Goal: Task Accomplishment & Management: Manage account settings

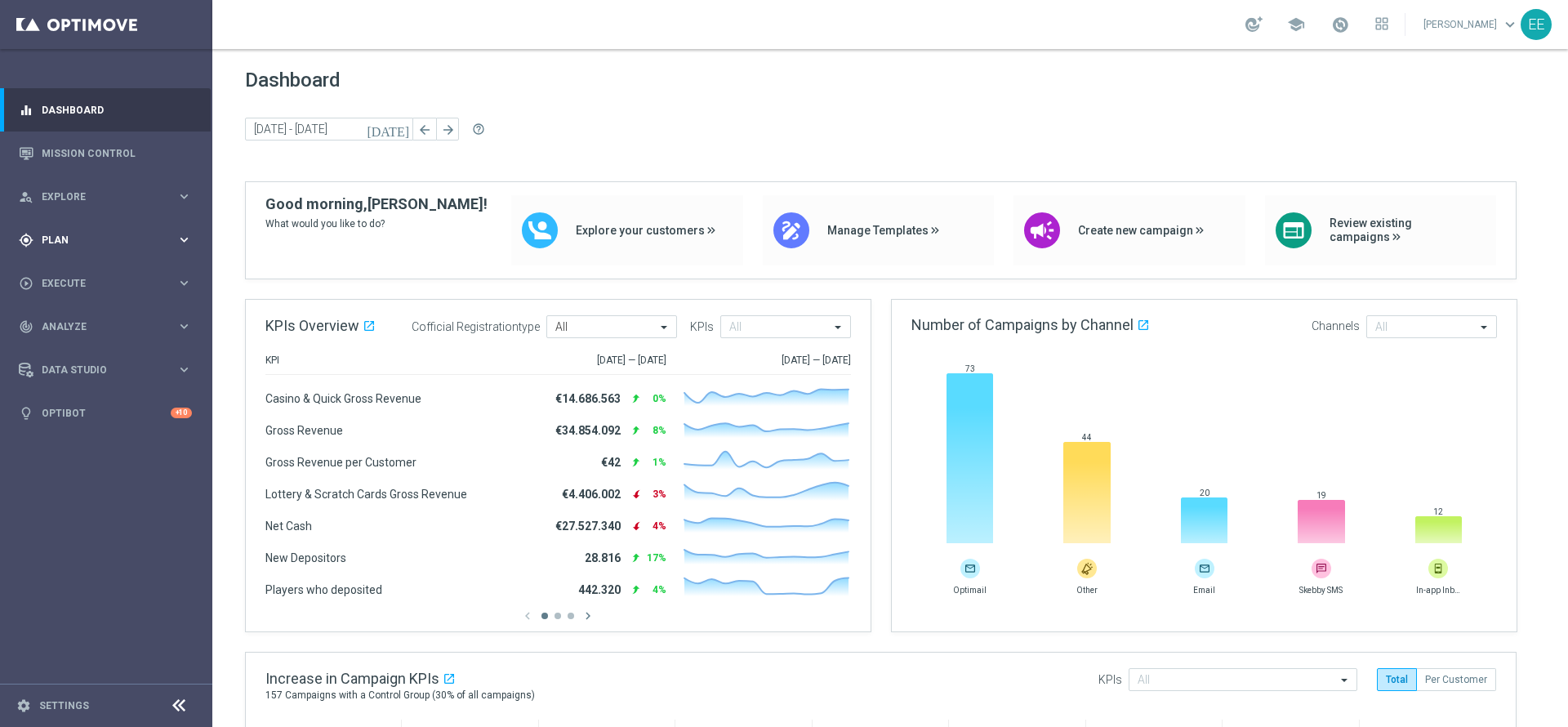
click at [36, 246] on div "gps_fixed Plan" at bounding box center [98, 240] width 158 height 15
click at [84, 276] on link "Target Groups" at bounding box center [107, 273] width 128 height 13
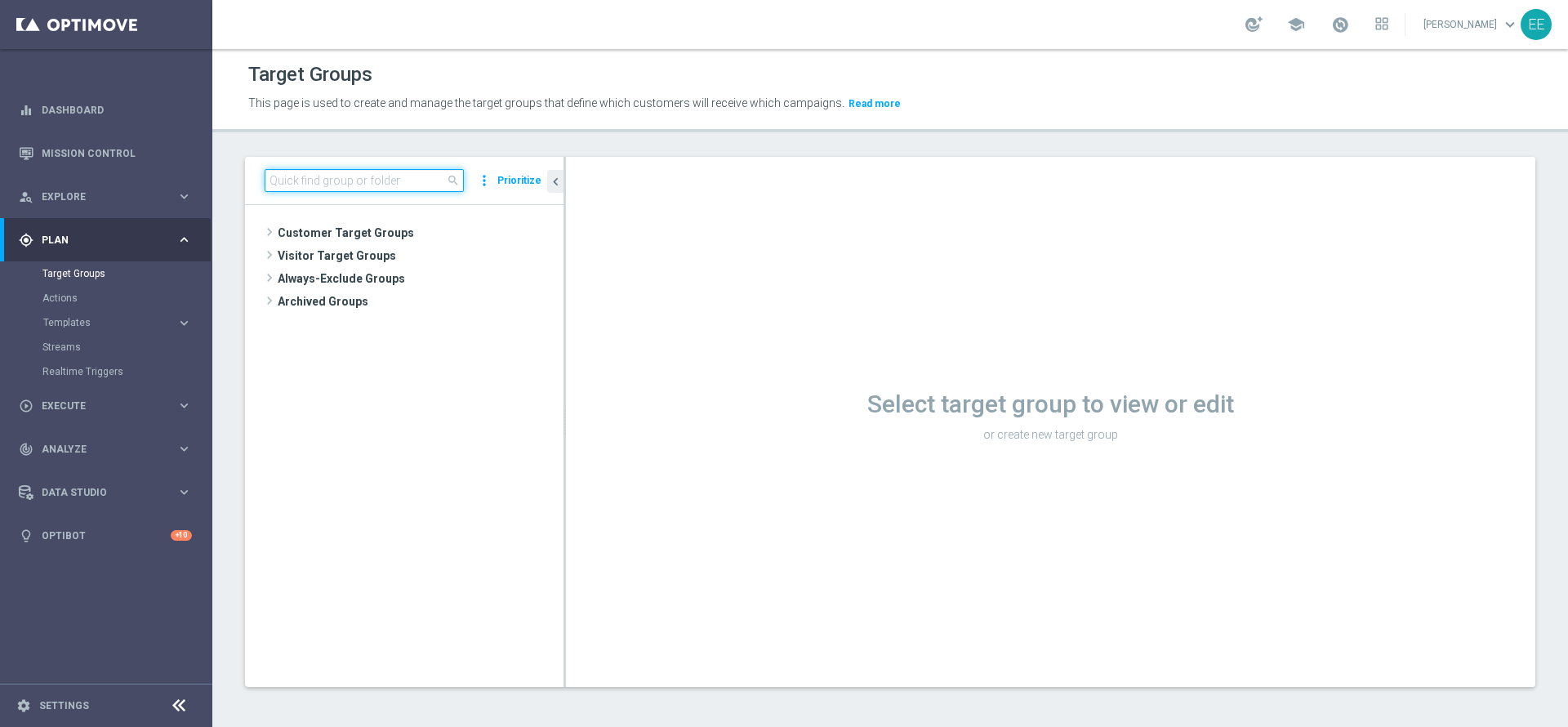
click at [320, 183] on input at bounding box center [364, 180] width 199 height 23
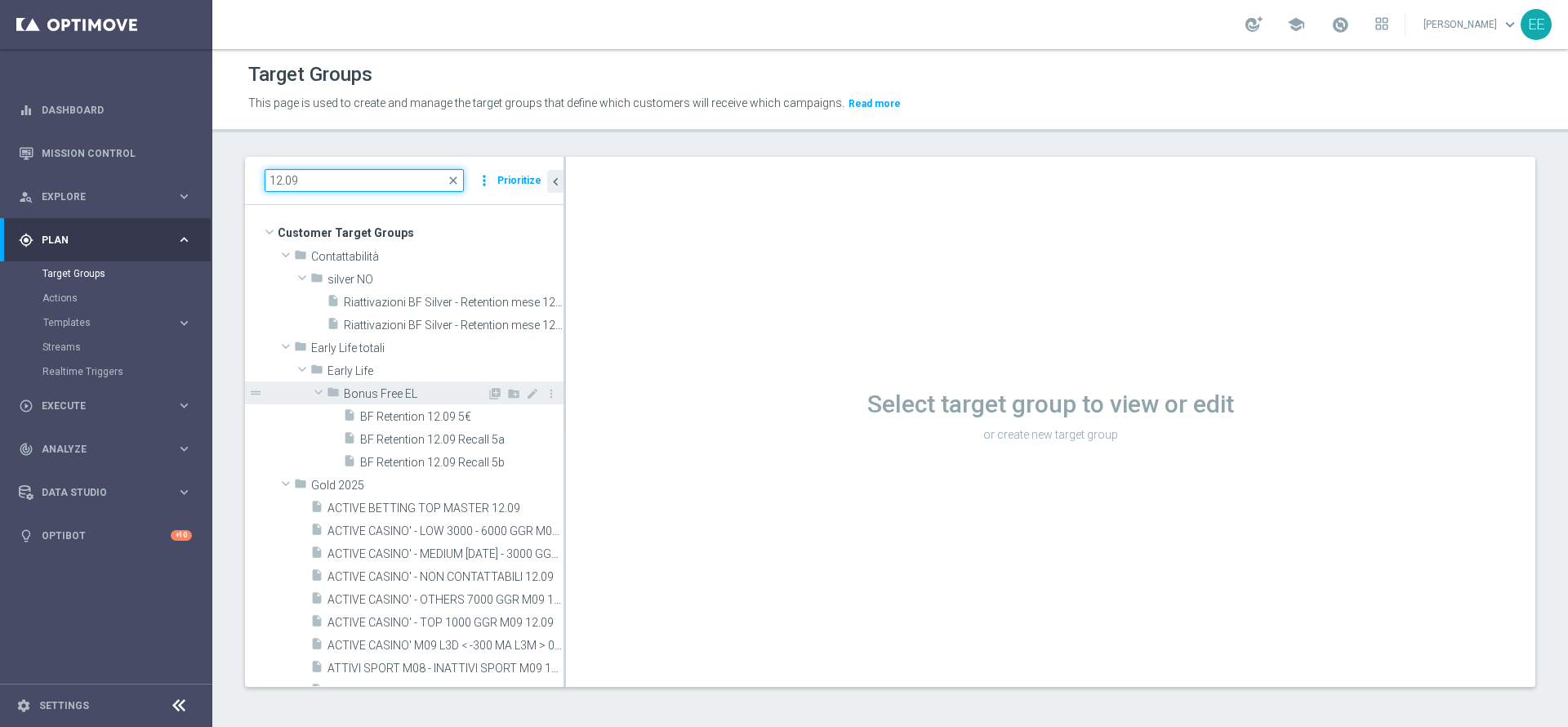
scroll to position [124, 0]
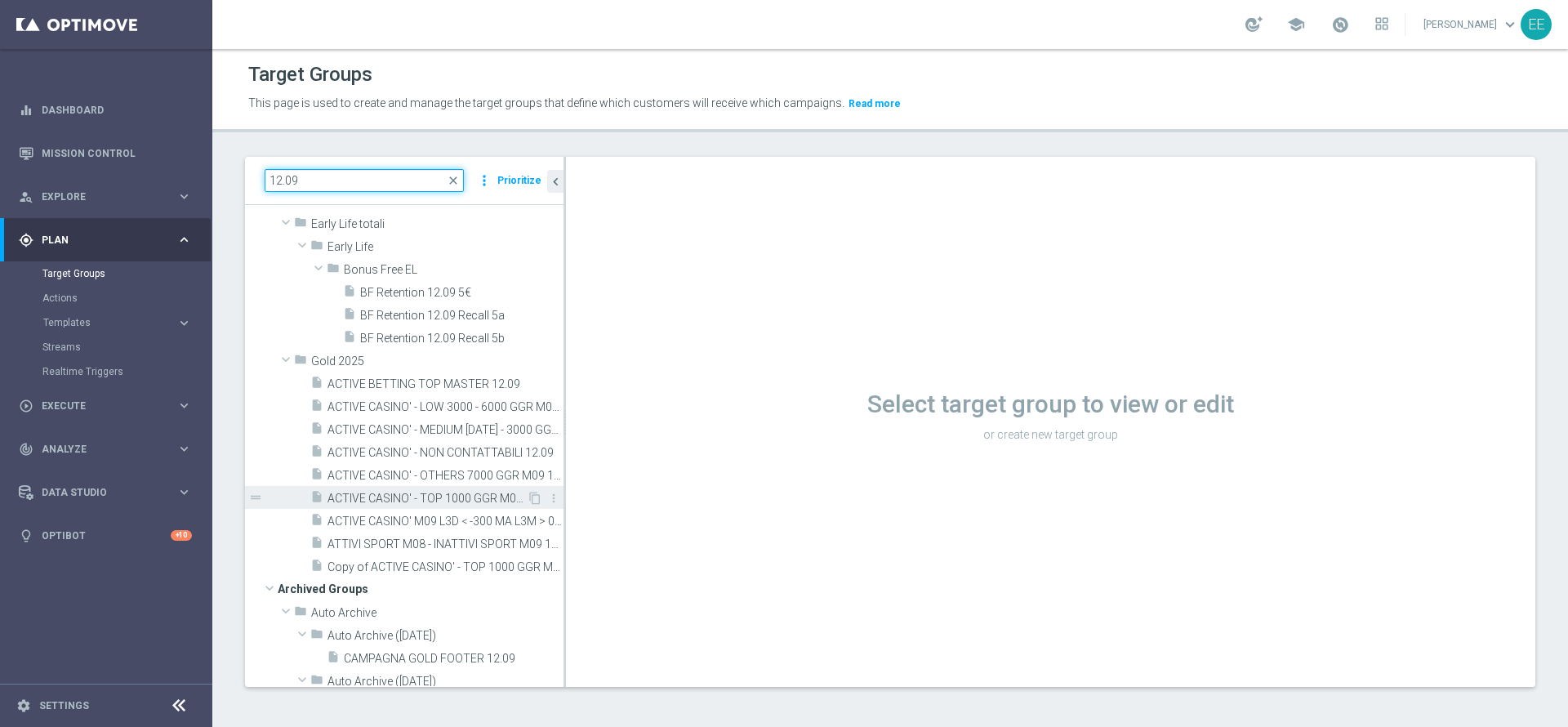
type input "12.09"
click at [426, 498] on span "ACTIVE CASINO' - TOP 1000 GGR M09 12.09" at bounding box center [427, 498] width 199 height 14
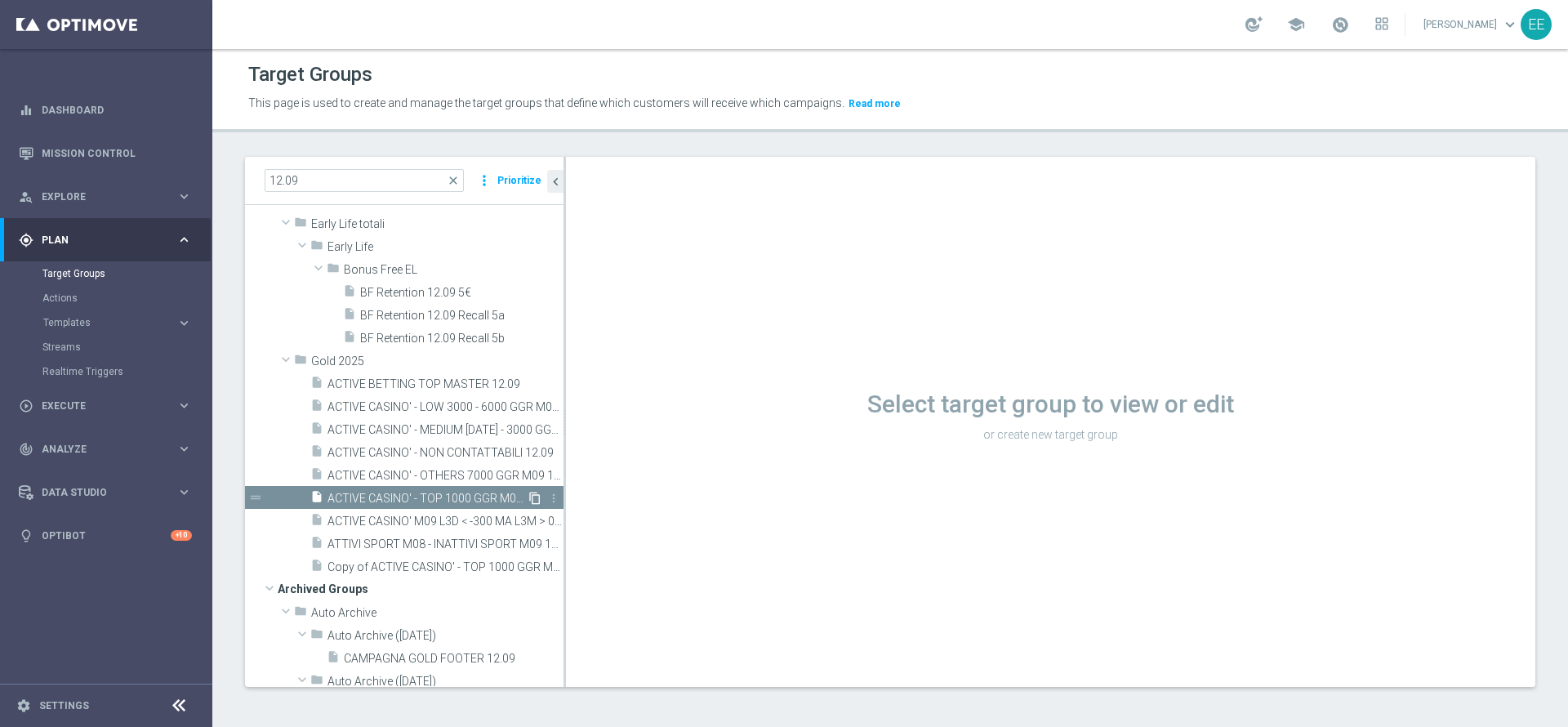
click at [529, 498] on icon "content_copy" at bounding box center [535, 498] width 13 height 13
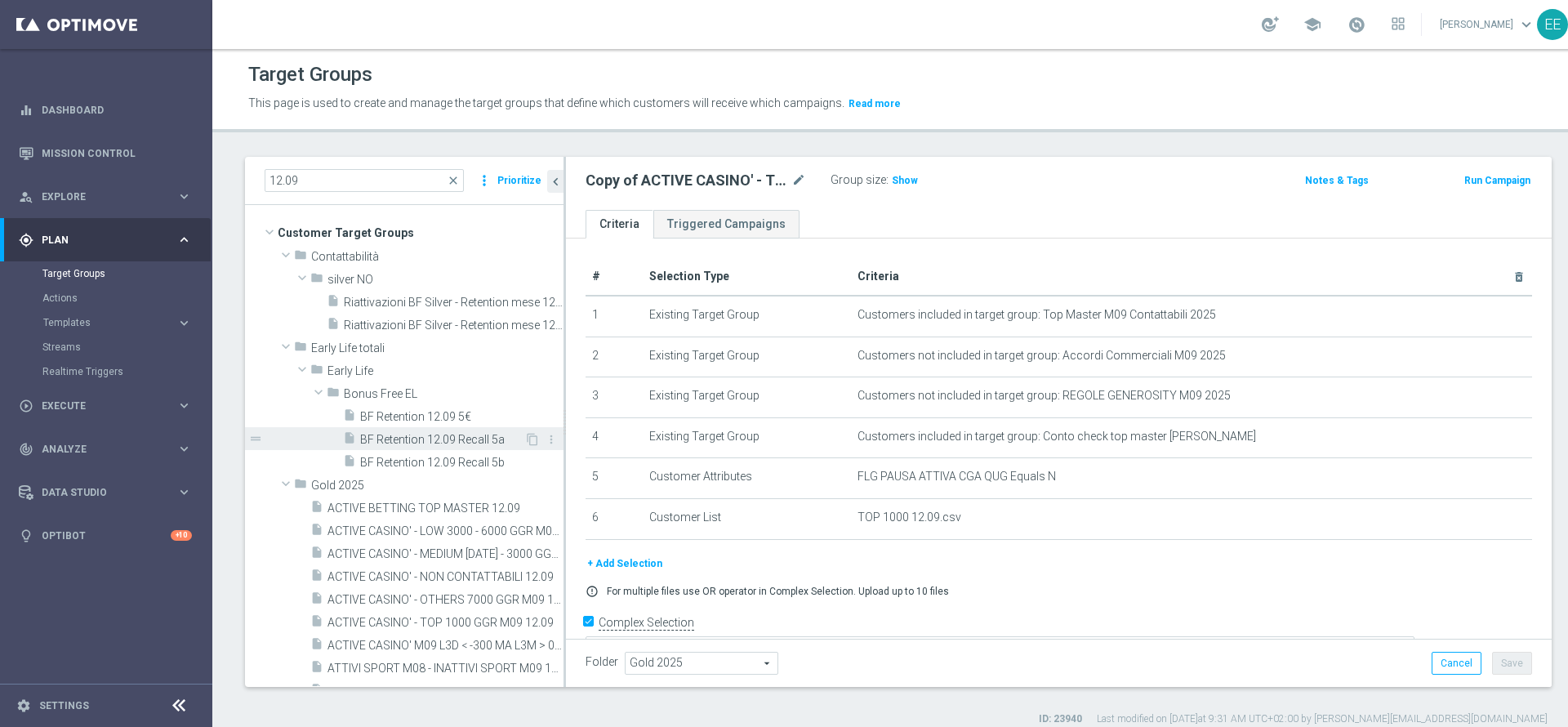
scroll to position [1, 0]
click at [799, 183] on icon "mode_edit" at bounding box center [799, 180] width 15 height 19
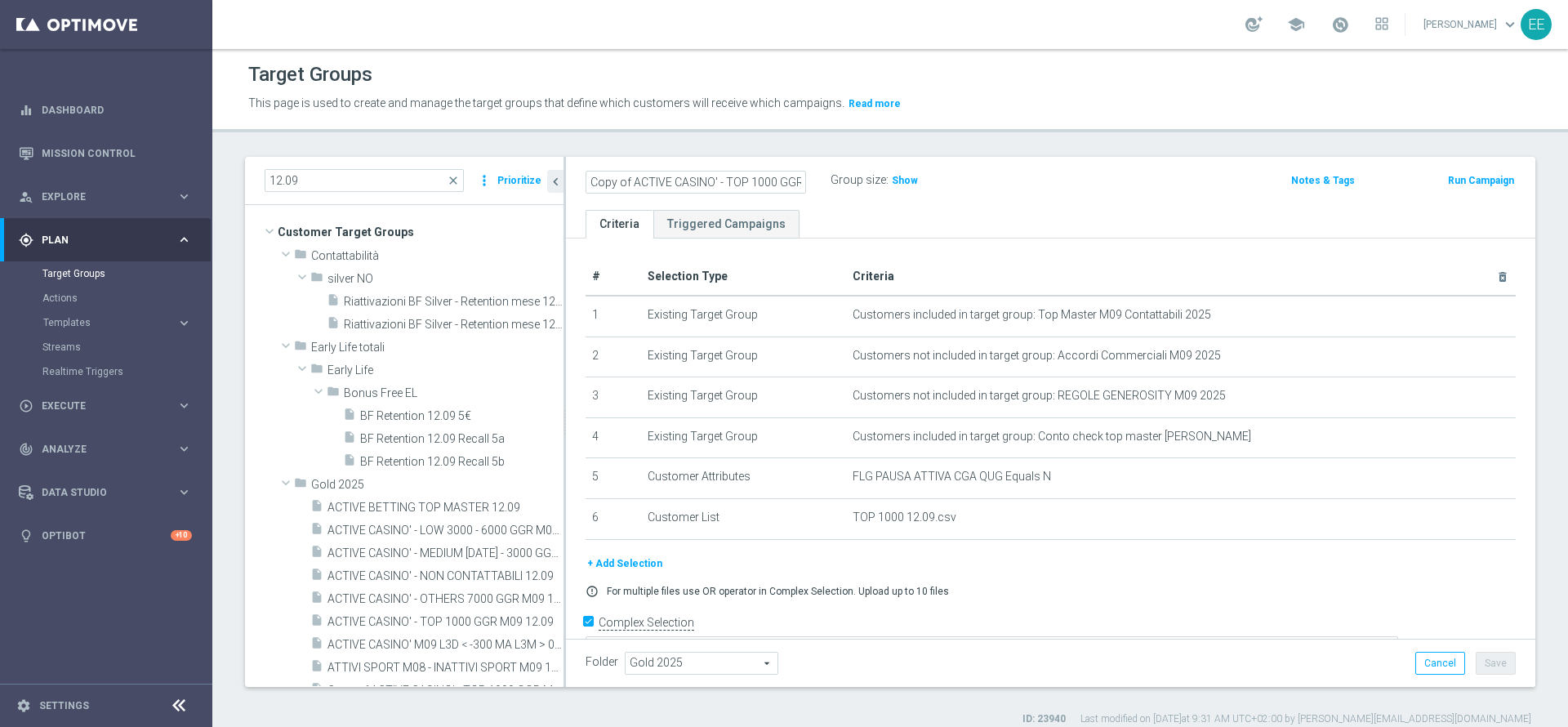
scroll to position [0, 70]
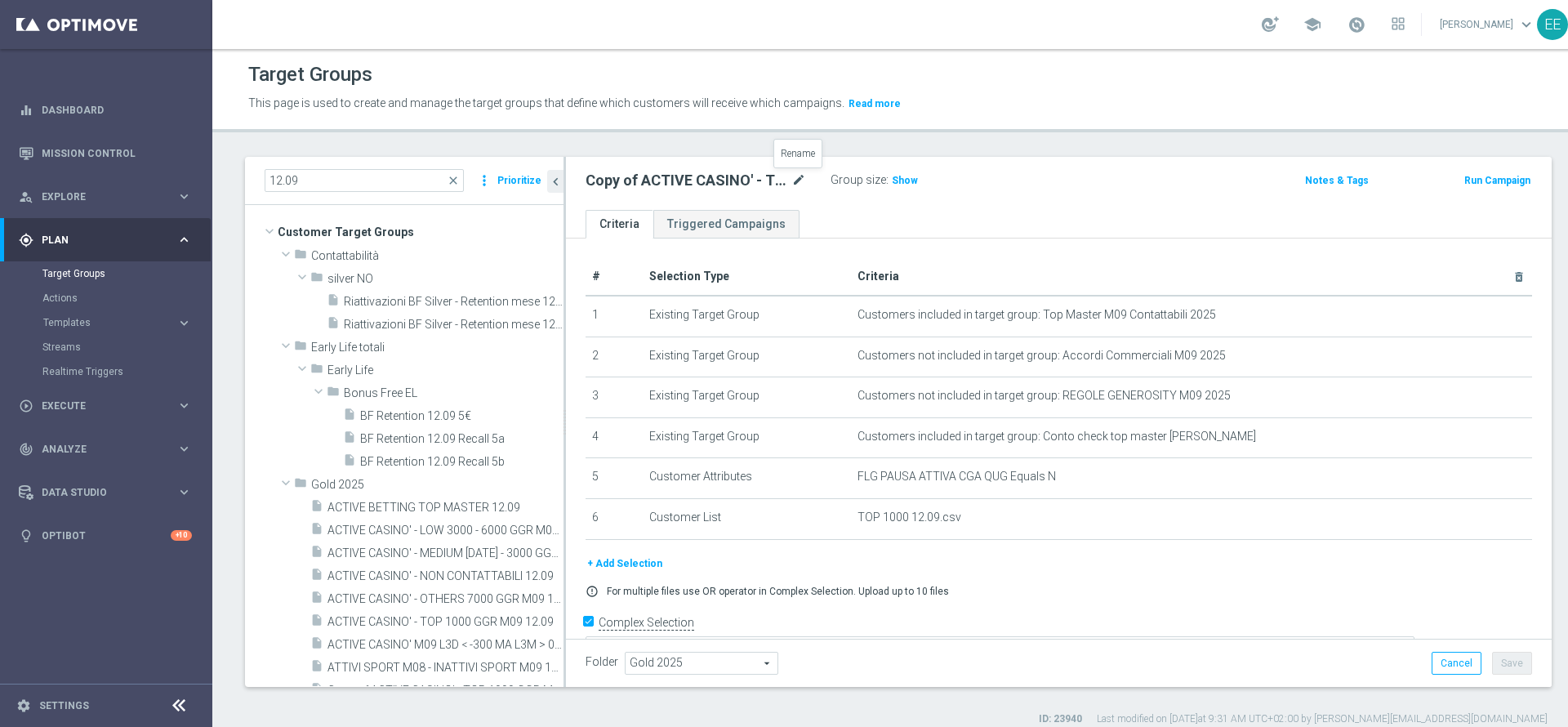
click at [801, 179] on icon "mode_edit" at bounding box center [799, 180] width 15 height 19
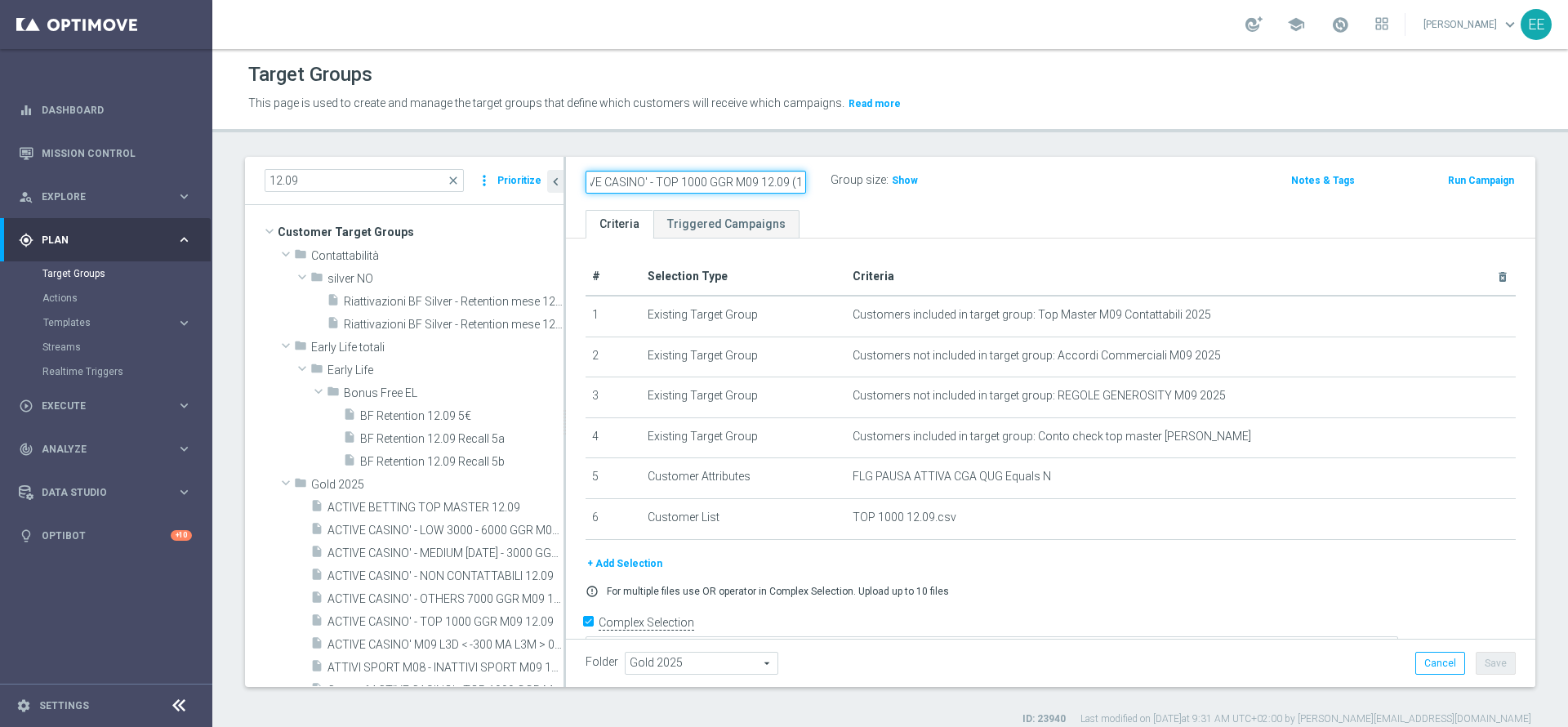
paste input "ACTIVE CASINO' - TOP 1000 GGR M09"
type input "ACTIVE CASINO' - TOP 1000 GGR M09 16.09"
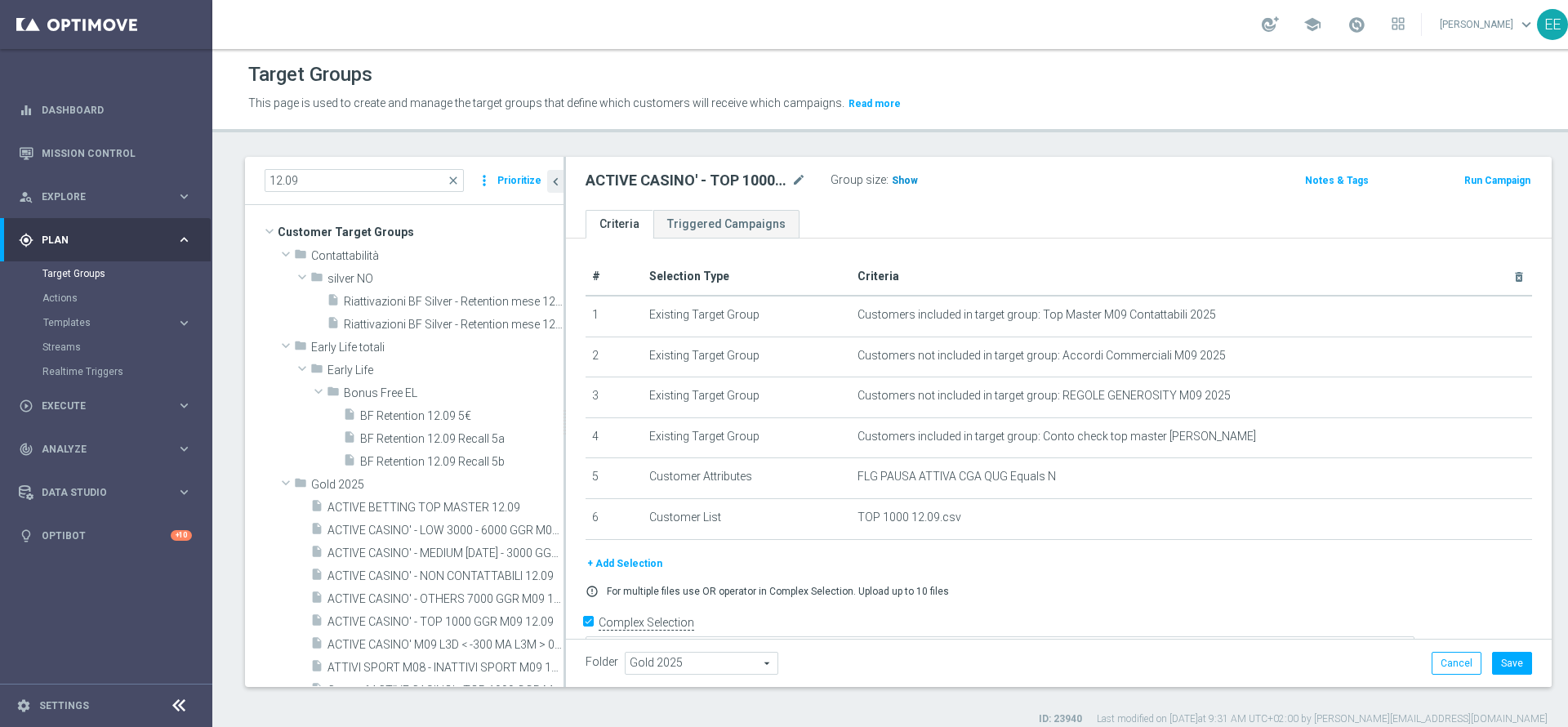
click at [901, 186] on h3 "Show" at bounding box center [905, 181] width 29 height 18
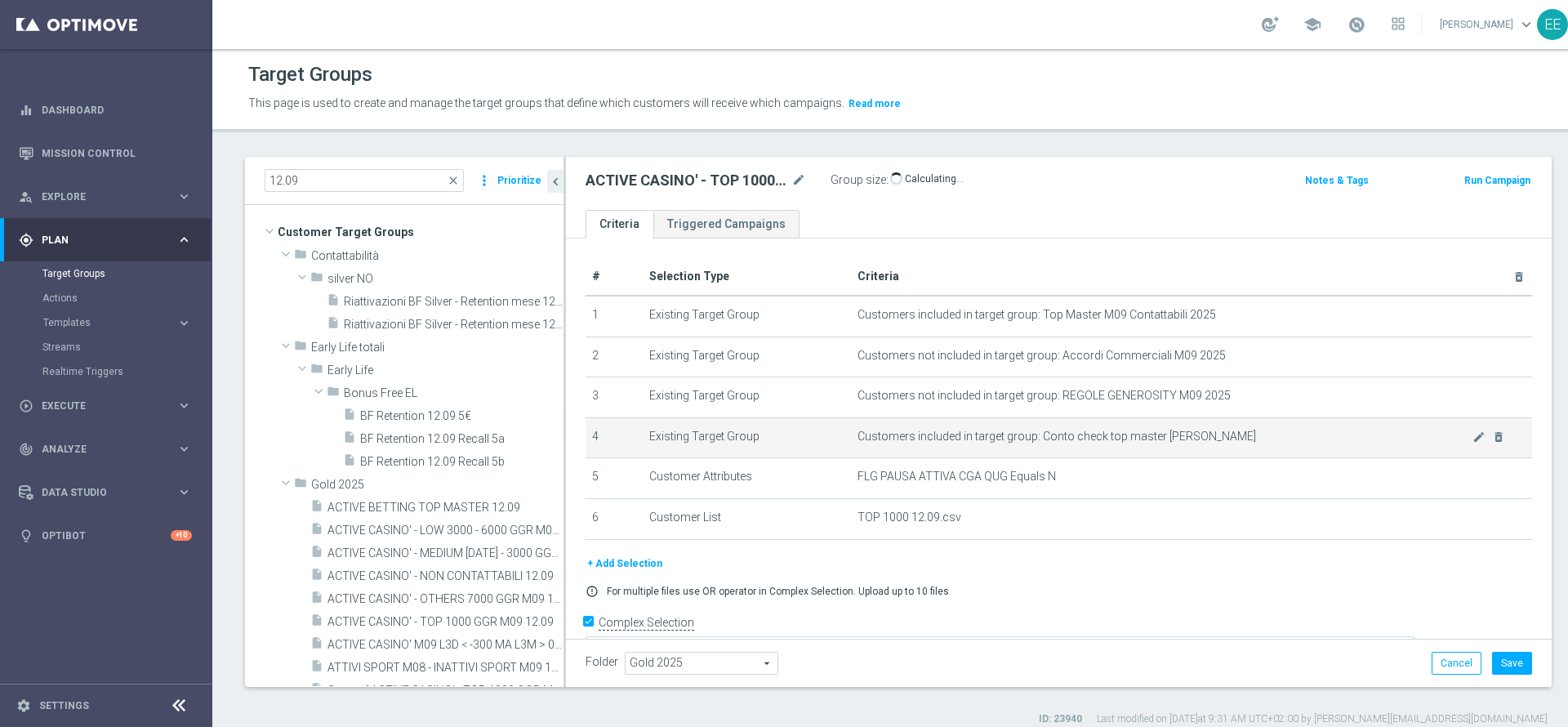
scroll to position [25, 0]
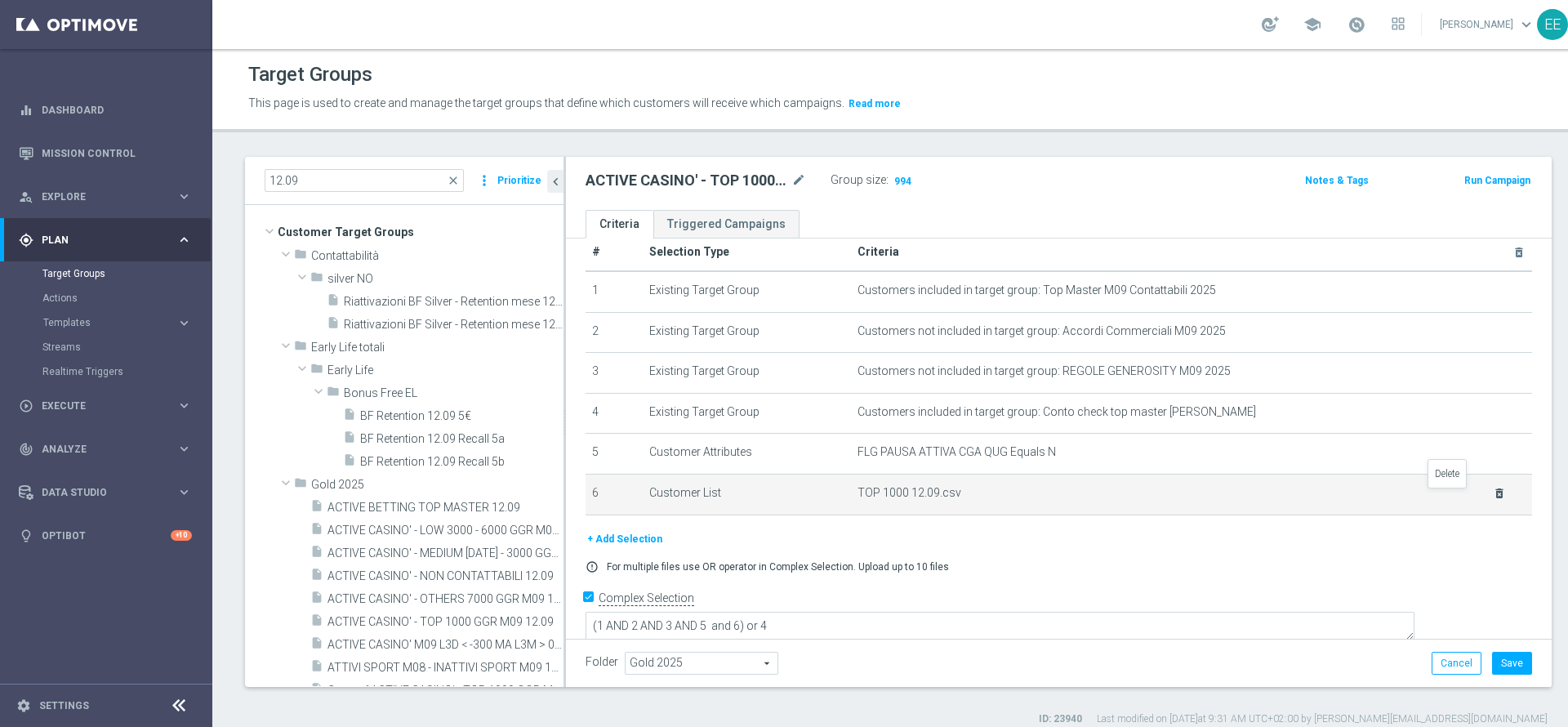
click at [1493, 500] on icon "delete_forever" at bounding box center [1500, 493] width 13 height 13
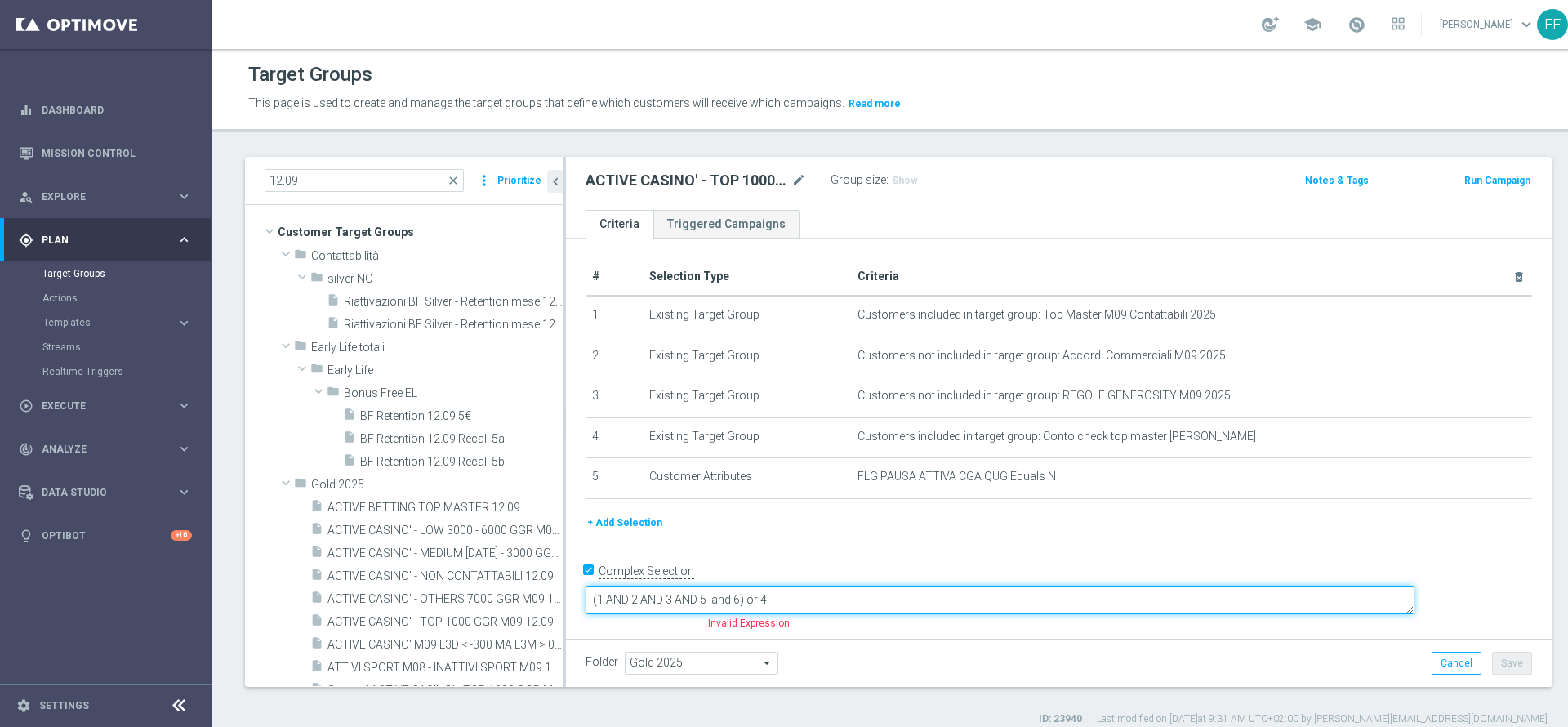
click at [860, 596] on textarea "(1 AND 2 AND 3 AND 5 and 6) or 4" at bounding box center [1000, 599] width 829 height 28
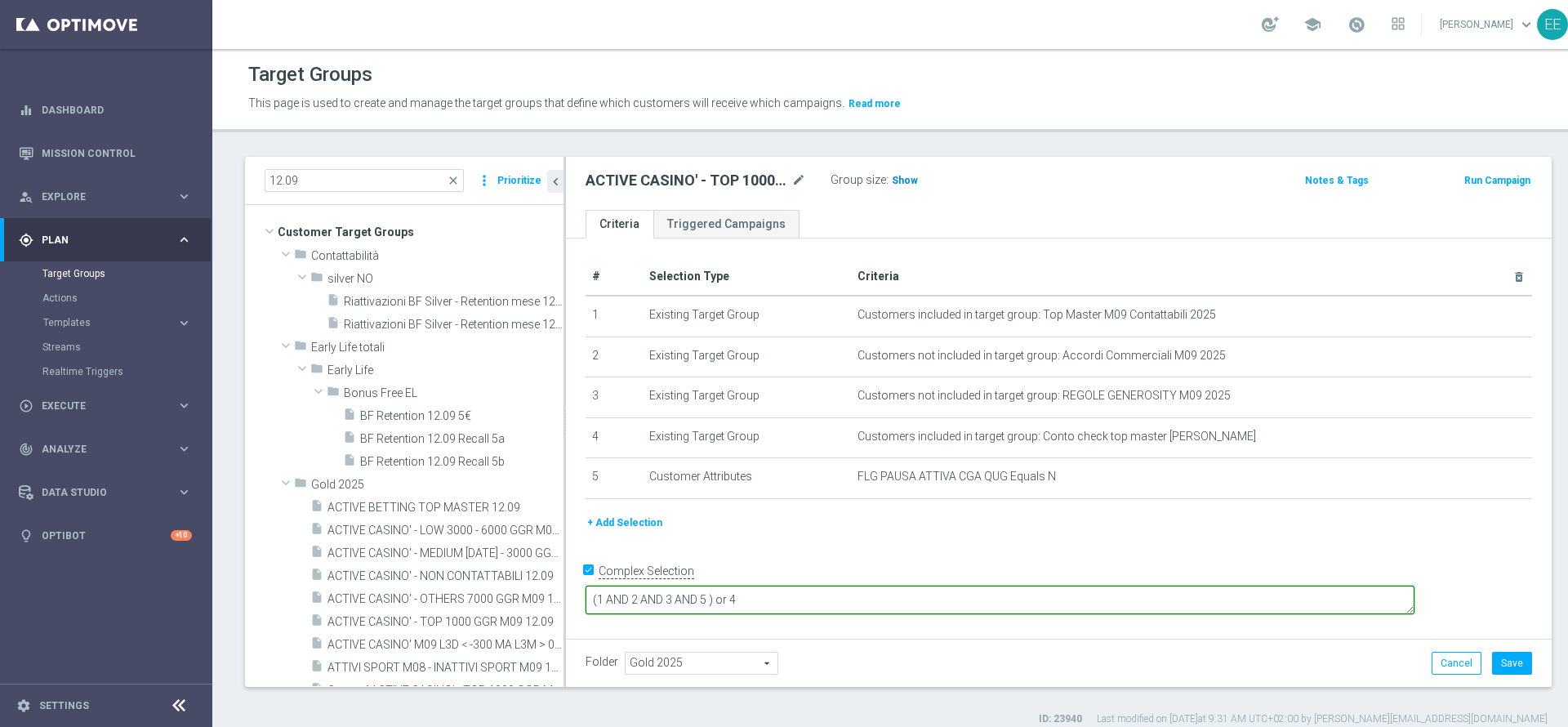
type textarea "(1 AND 2 AND 3 AND 5 ) or 4"
click at [904, 174] on h3 "Show" at bounding box center [905, 181] width 29 height 18
click at [634, 528] on button "+ Add Selection" at bounding box center [625, 523] width 79 height 18
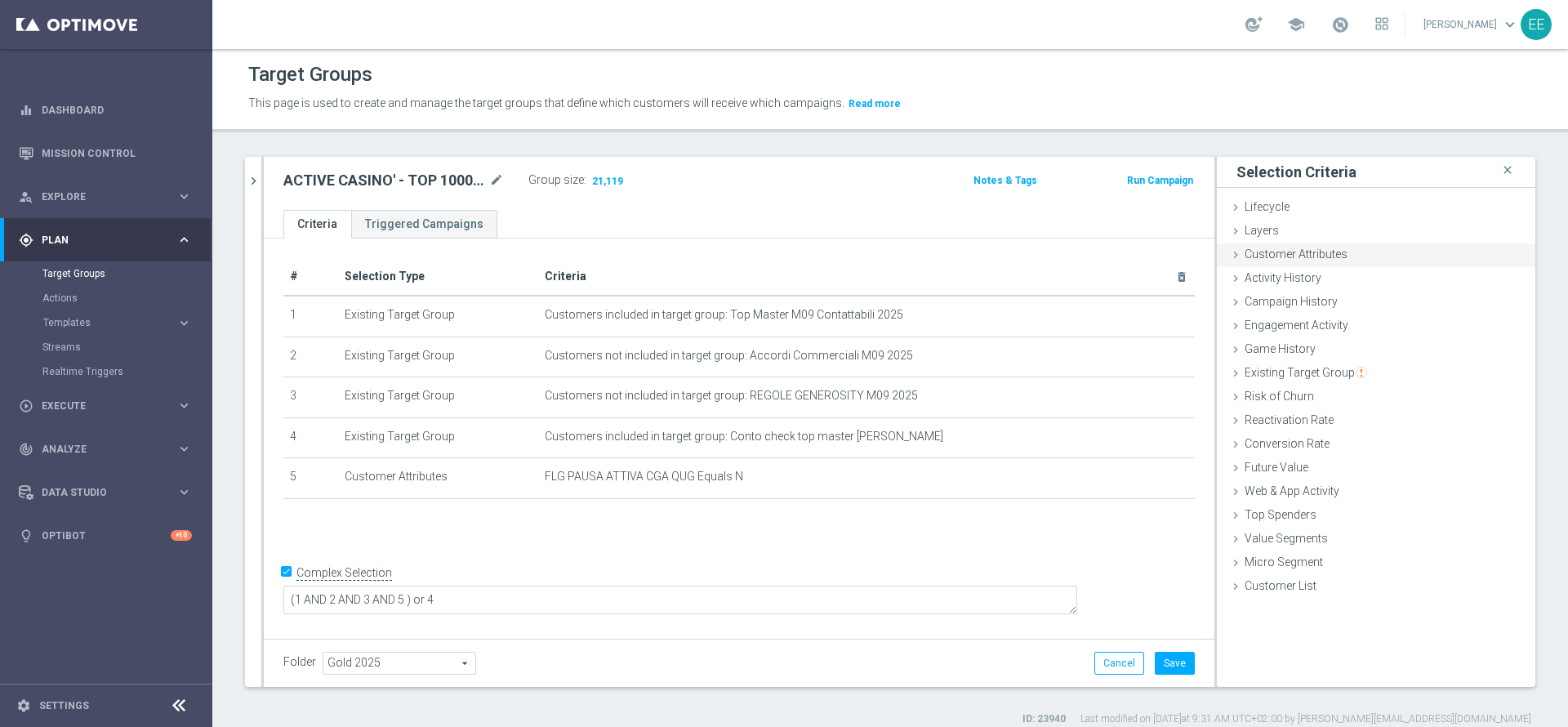
click at [1289, 252] on span "Customer Attributes" at bounding box center [1296, 254] width 103 height 13
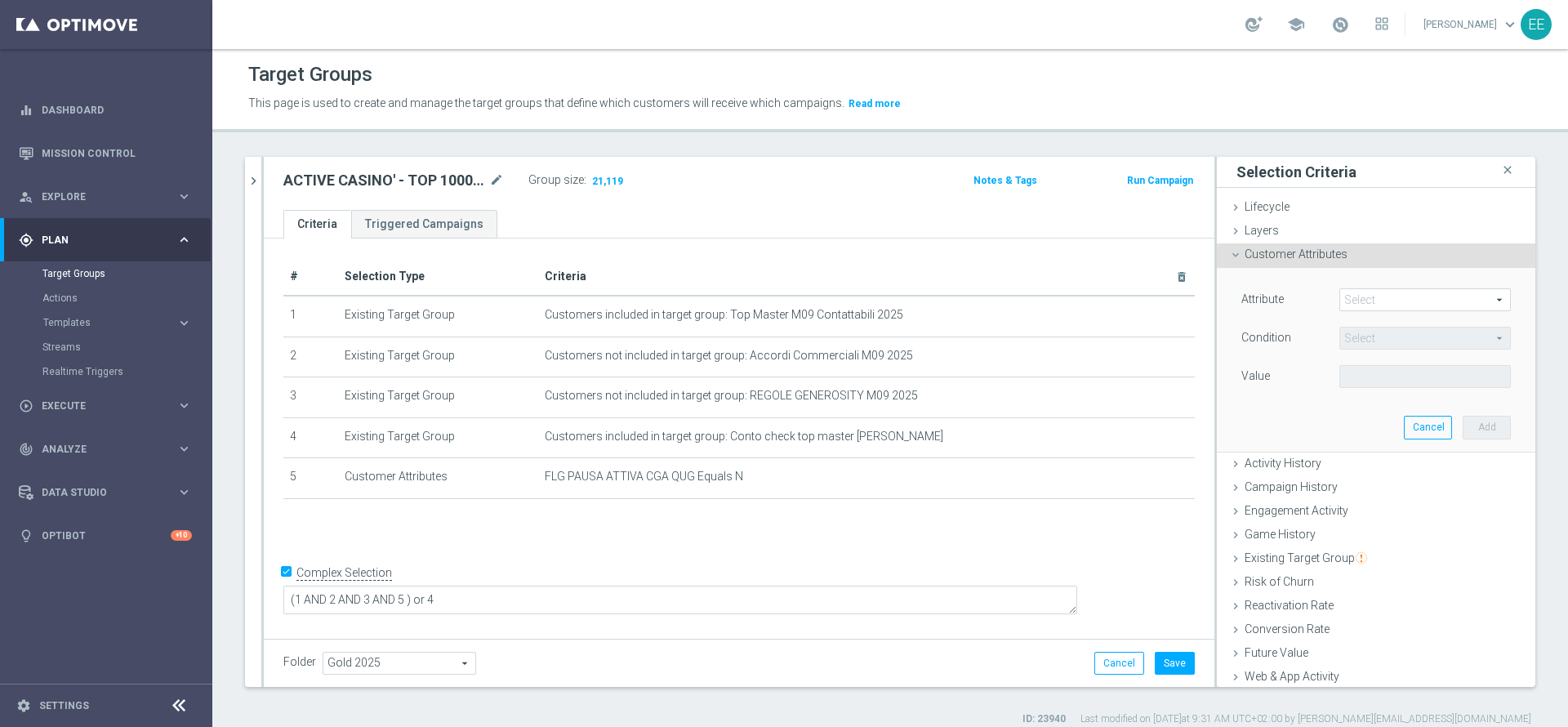
click at [1289, 252] on span "Customer Attributes" at bounding box center [1296, 254] width 103 height 13
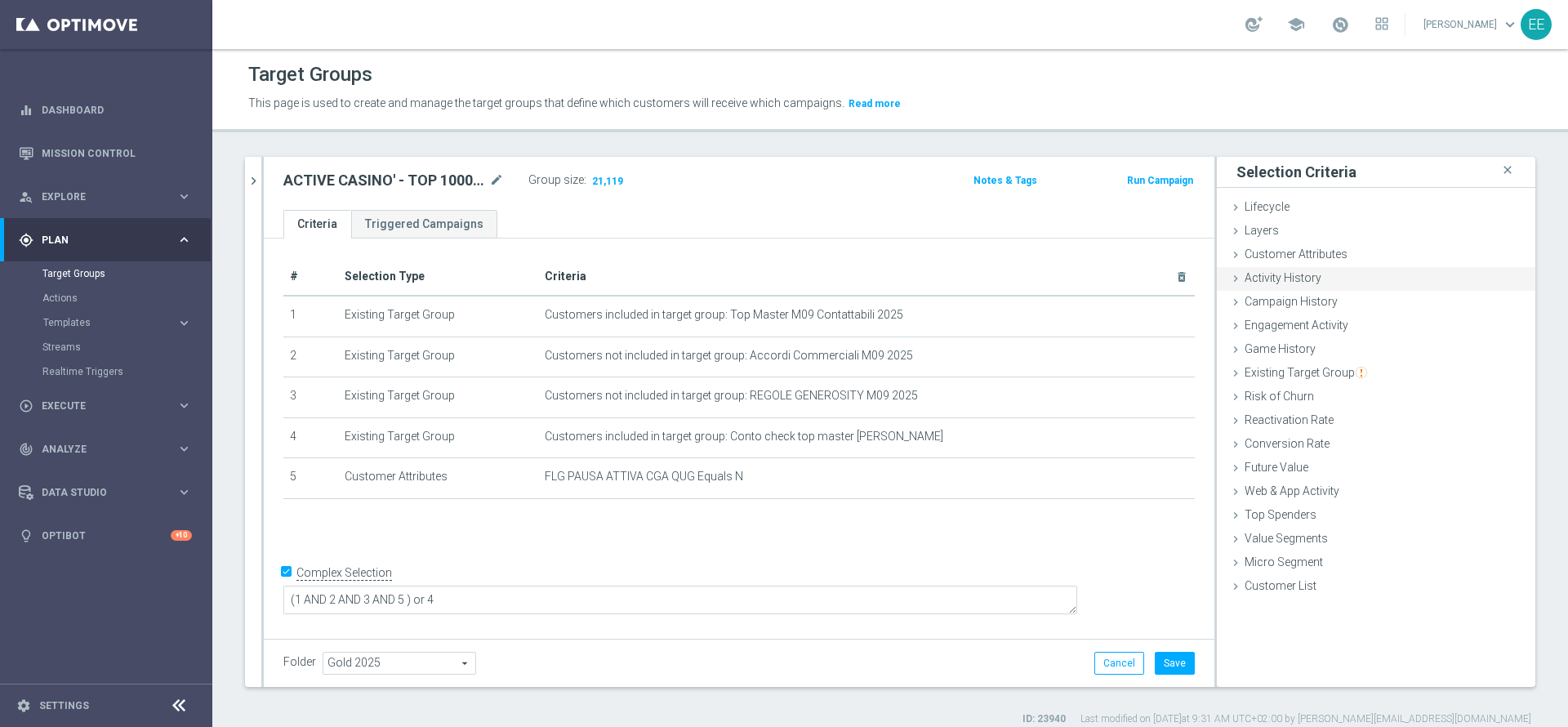
click at [1274, 275] on span "Activity History" at bounding box center [1283, 278] width 77 height 13
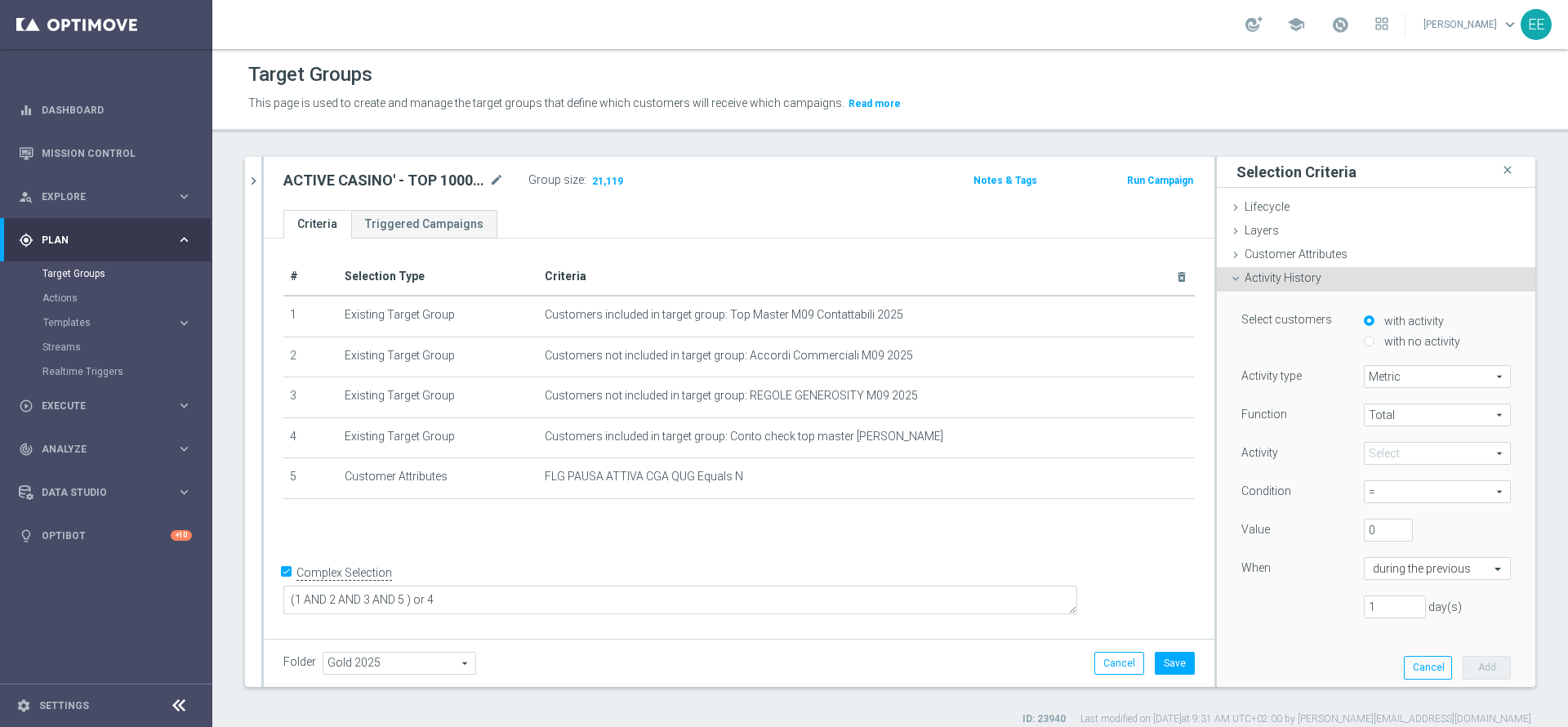
click at [1384, 453] on span at bounding box center [1437, 453] width 145 height 21
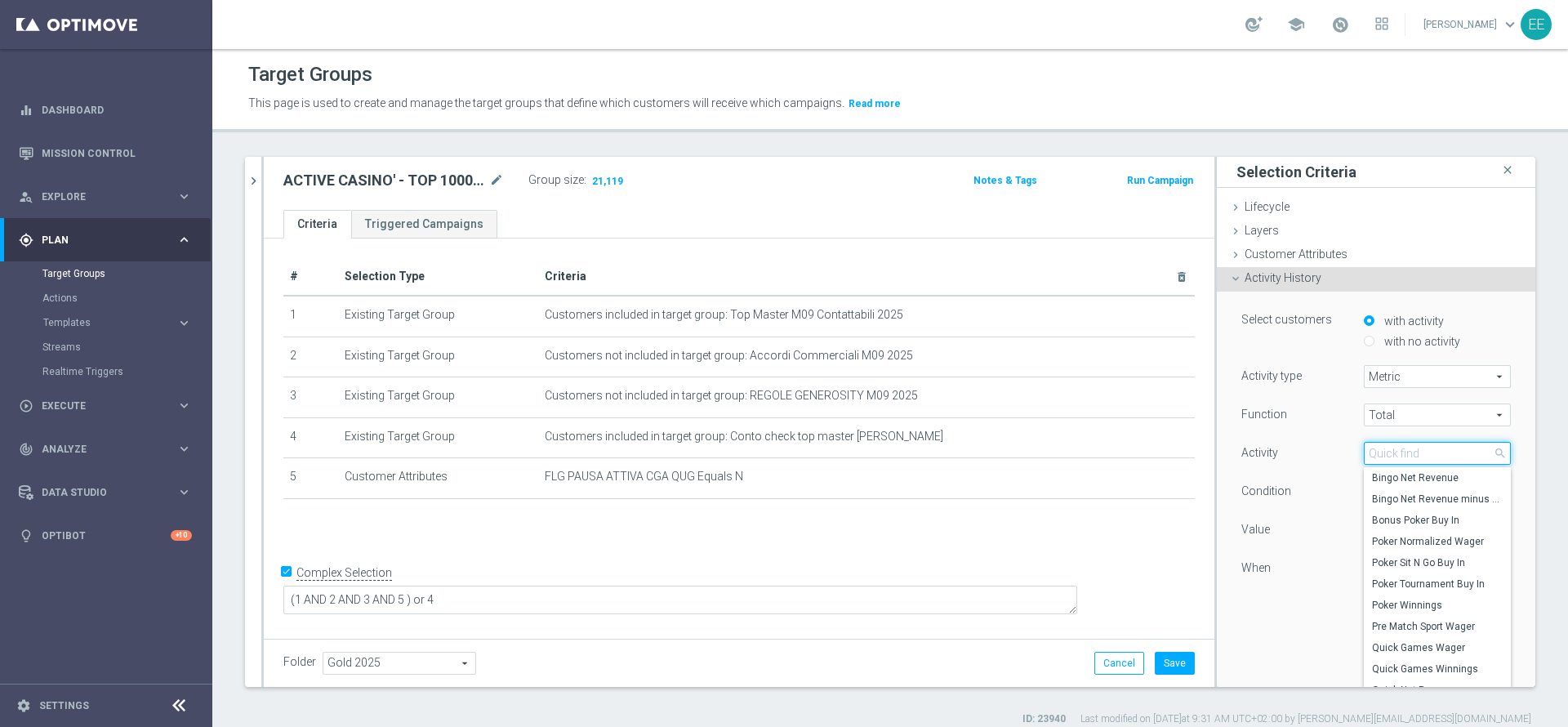
click at [1384, 453] on input "search" at bounding box center [1437, 453] width 147 height 23
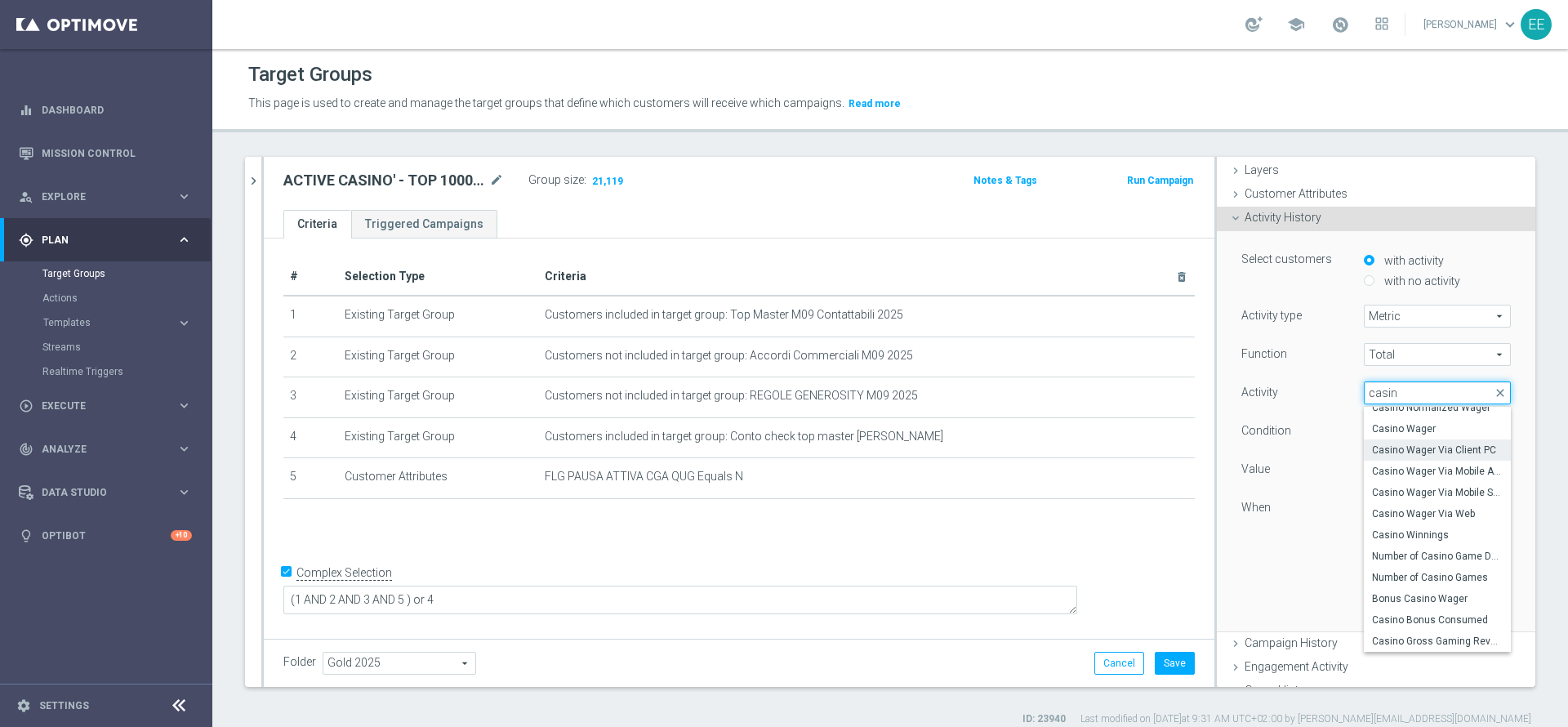
scroll to position [64, 0]
type input "casin"
click at [1399, 645] on label "Casino Gross Gaming Revenue" at bounding box center [1437, 637] width 147 height 21
type input "Casino Gross Gaming Revenue"
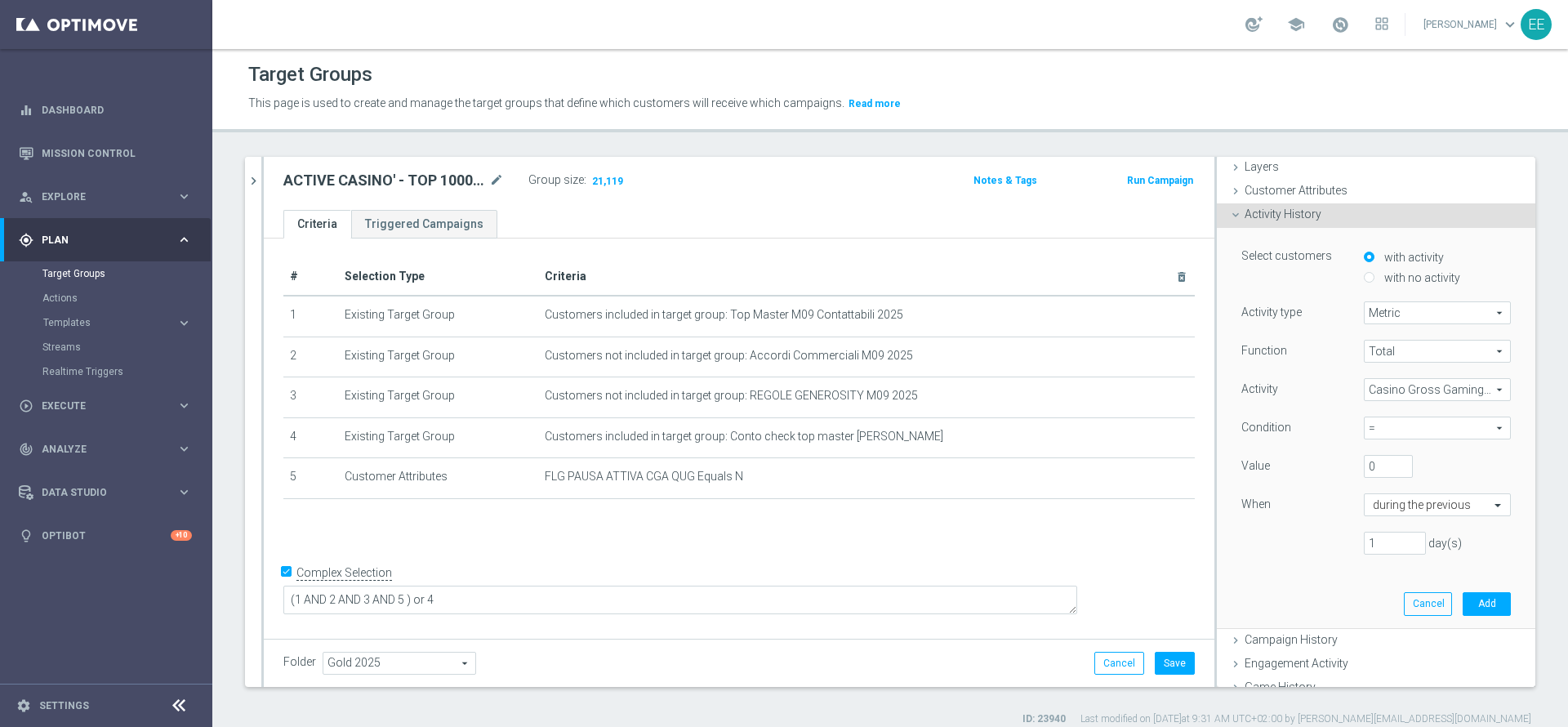
click at [1365, 430] on span "=" at bounding box center [1437, 427] width 145 height 21
click at [1371, 483] on label "<>" at bounding box center [1437, 473] width 147 height 21
click at [1382, 429] on span "<>" at bounding box center [1437, 427] width 145 height 21
click at [1373, 494] on span ">" at bounding box center [1437, 495] width 131 height 13
type input ">"
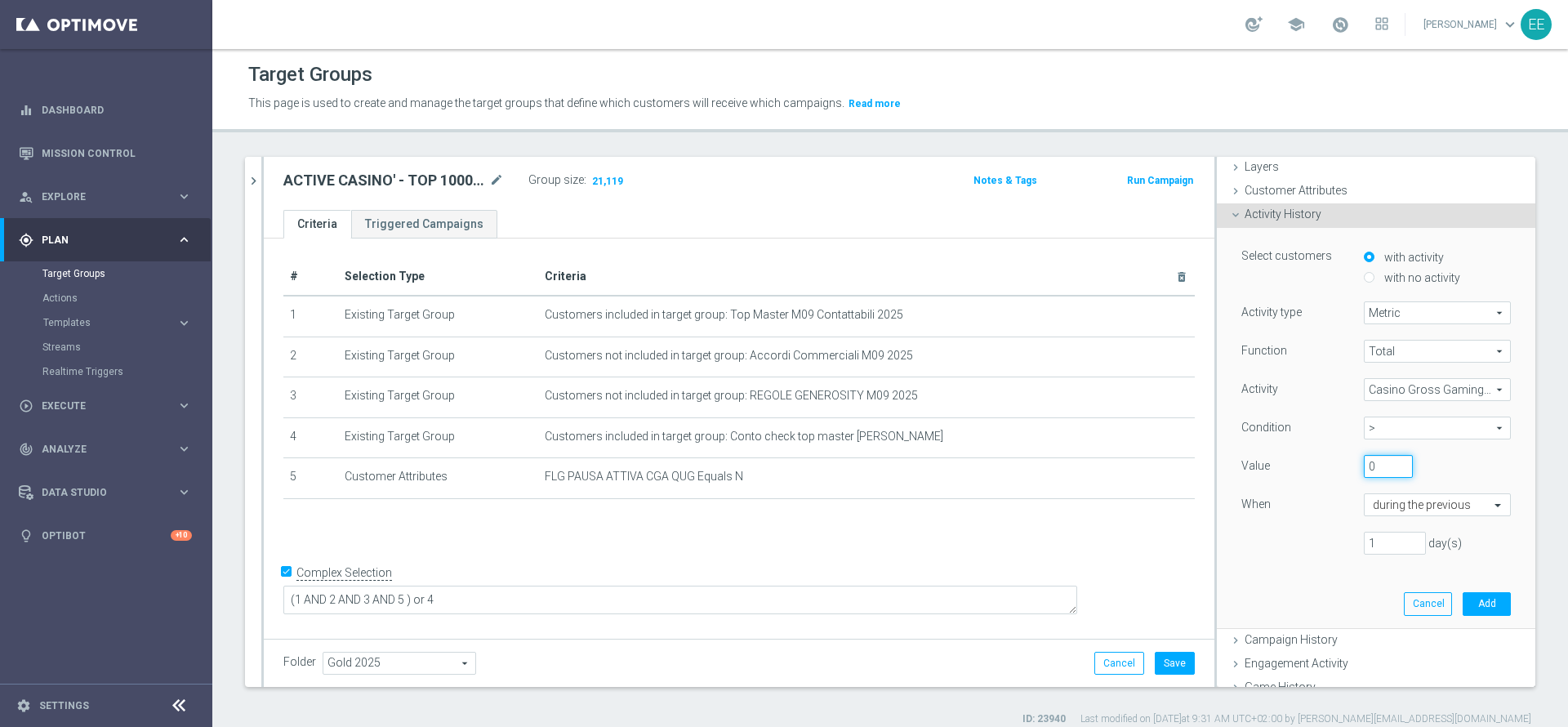
click at [1364, 466] on input "0" at bounding box center [1389, 466] width 49 height 23
click at [1382, 518] on input "text" at bounding box center [1422, 522] width 97 height 15
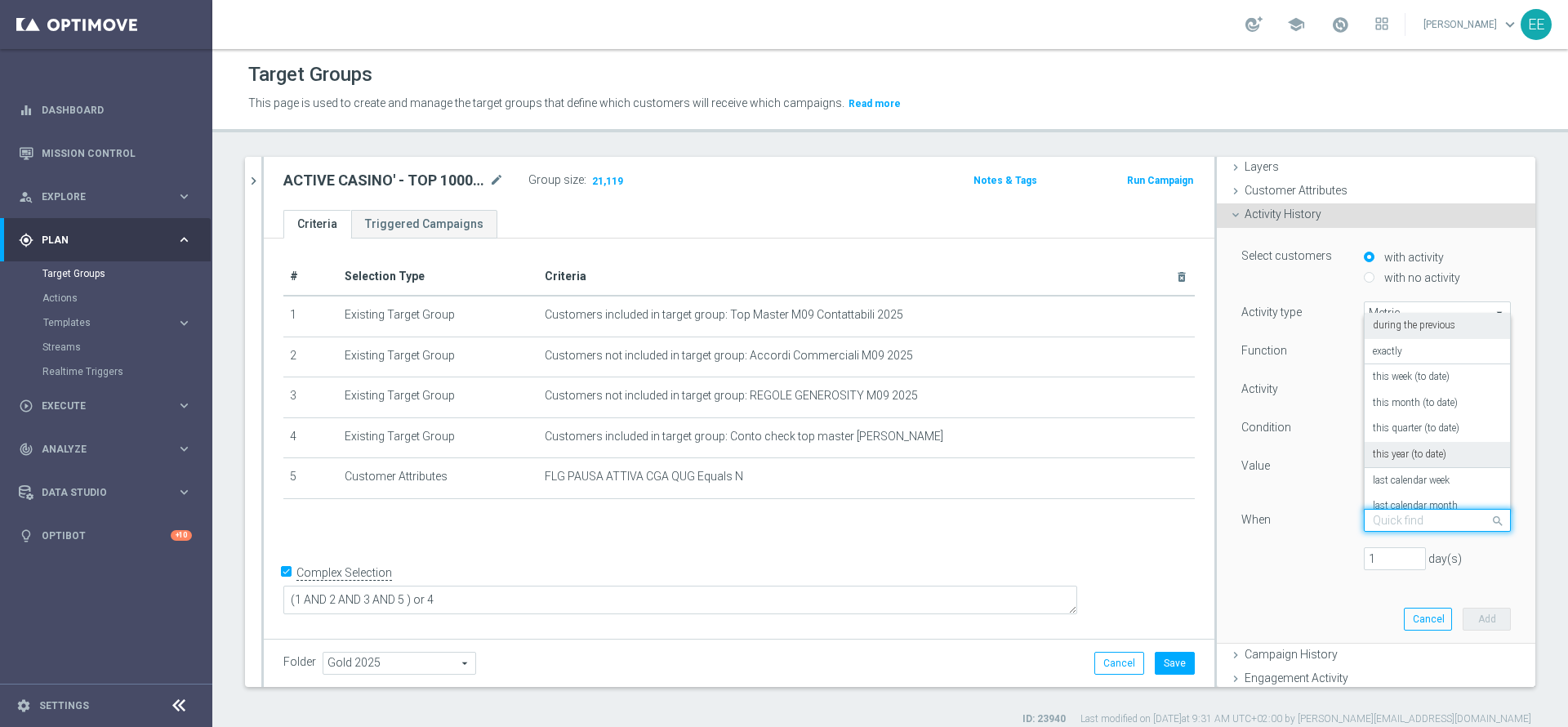
scroll to position [19, 0]
click at [1415, 382] on label "this month (to date)" at bounding box center [1415, 385] width 85 height 13
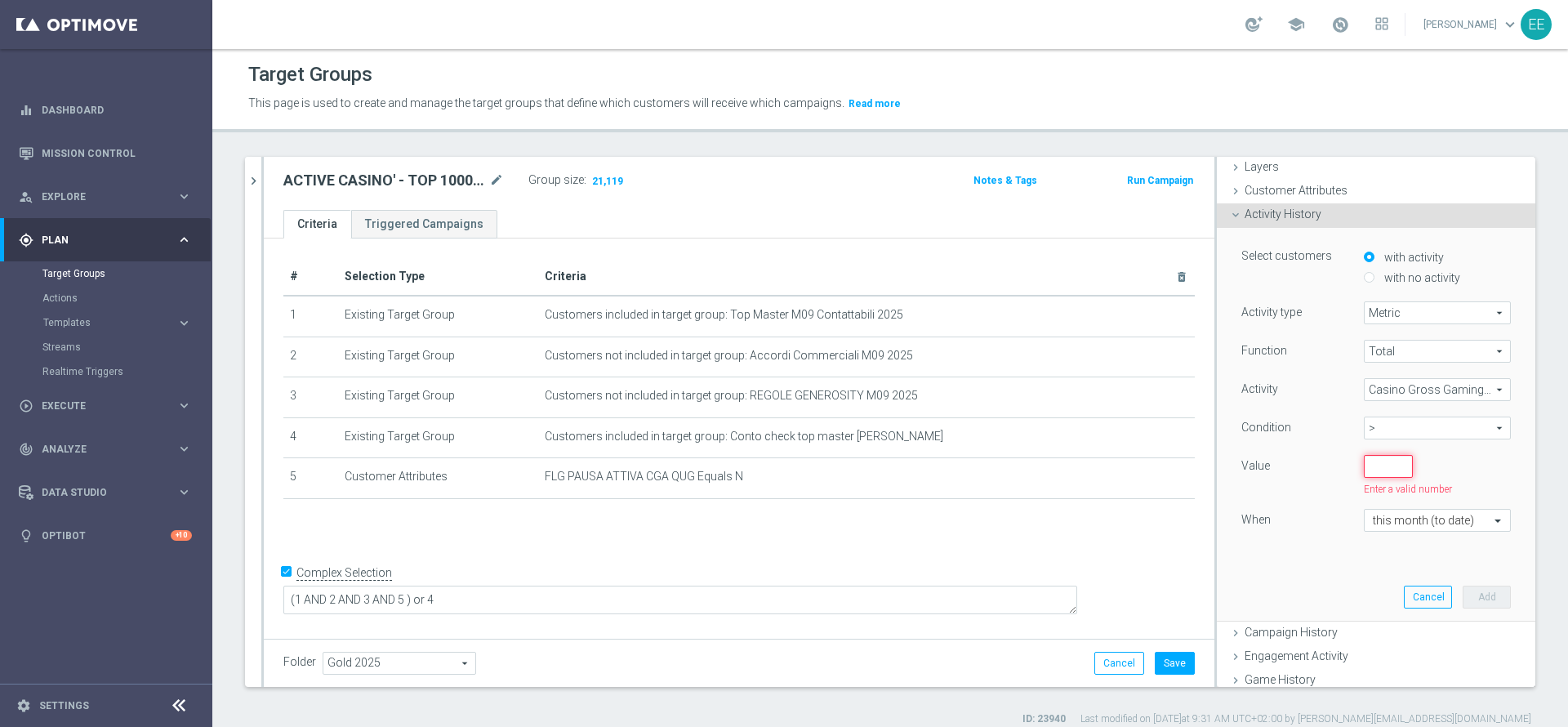
click at [1364, 469] on input "number" at bounding box center [1389, 466] width 49 height 23
type input "1500"
click at [1463, 580] on button "Add" at bounding box center [1487, 581] width 48 height 23
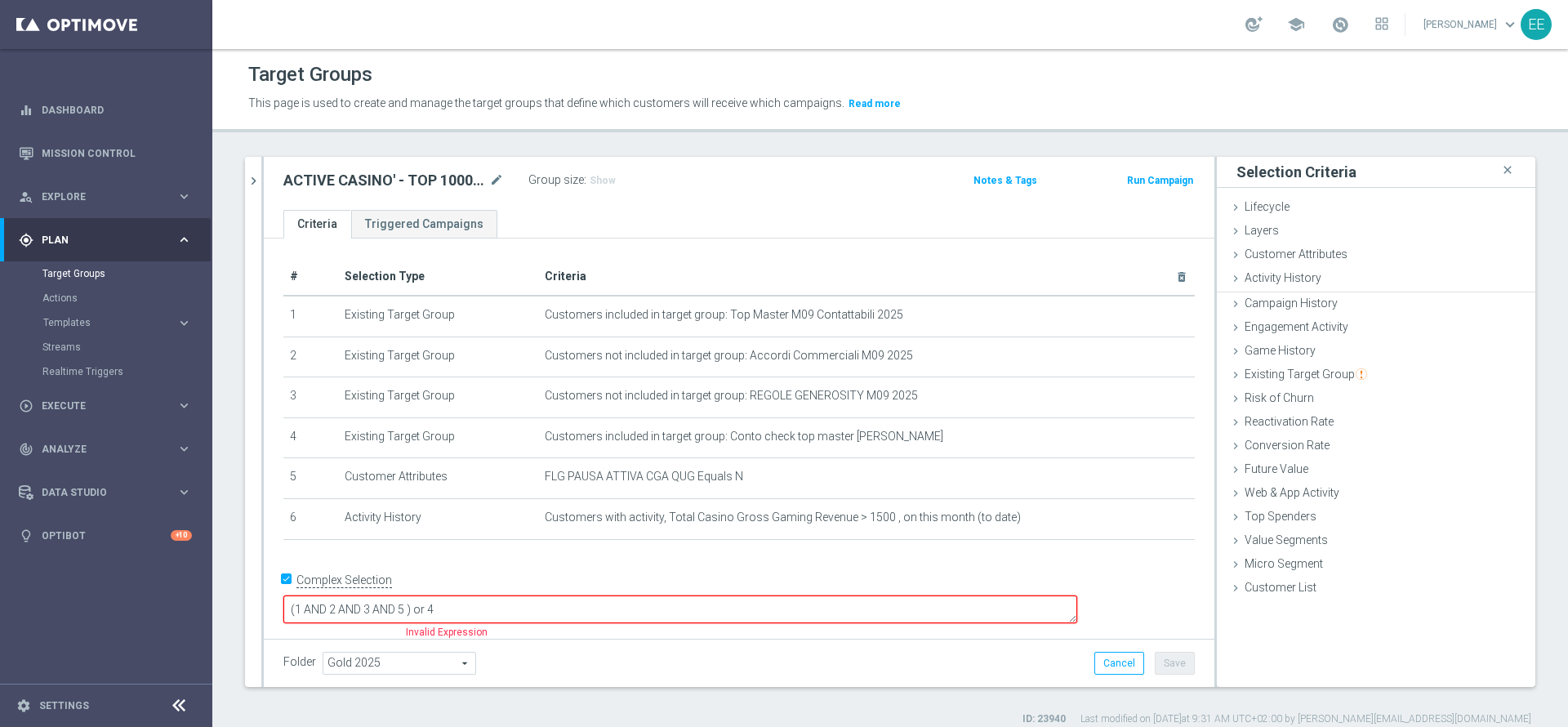
scroll to position [0, 0]
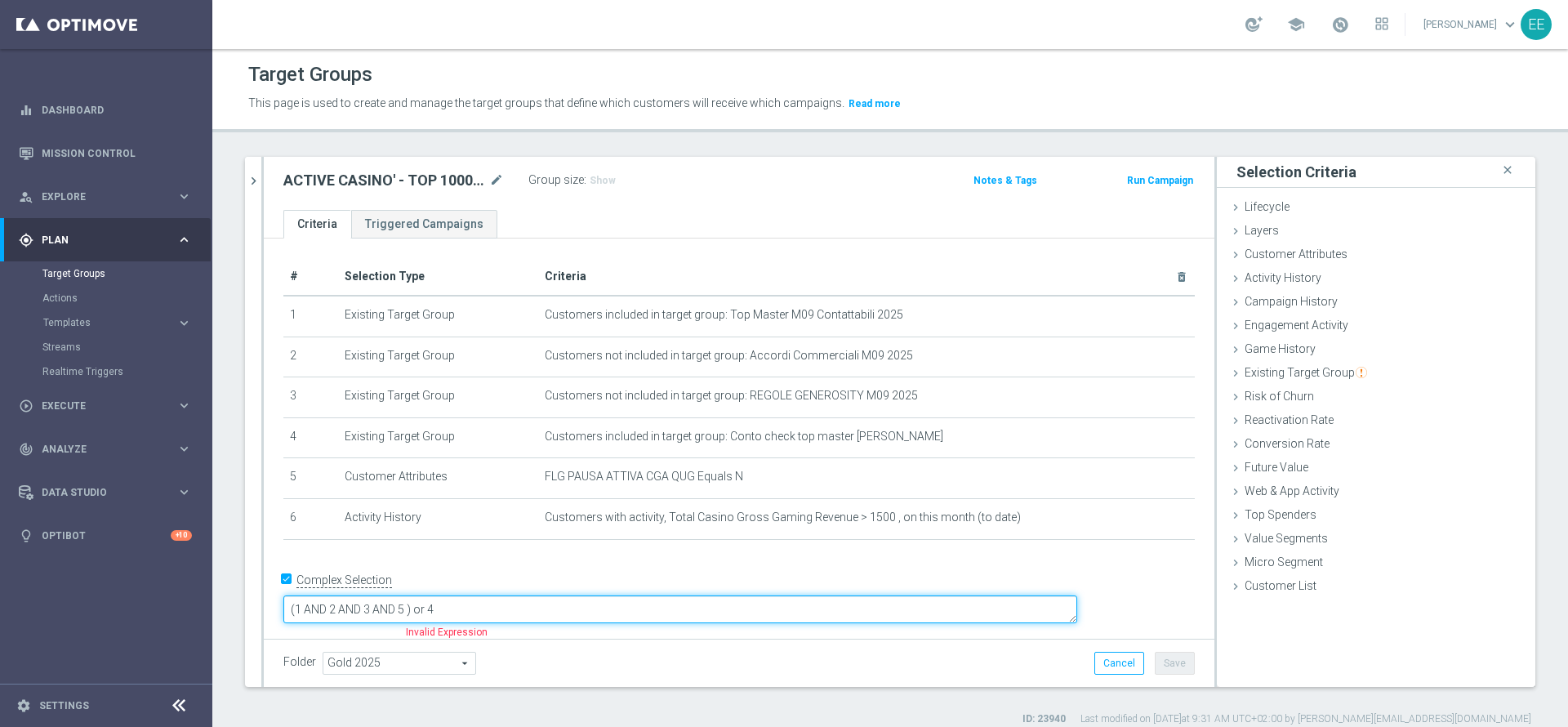
click at [523, 595] on textarea "(1 AND 2 AND 3 AND 5 ) or 4" at bounding box center [679, 609] width 794 height 28
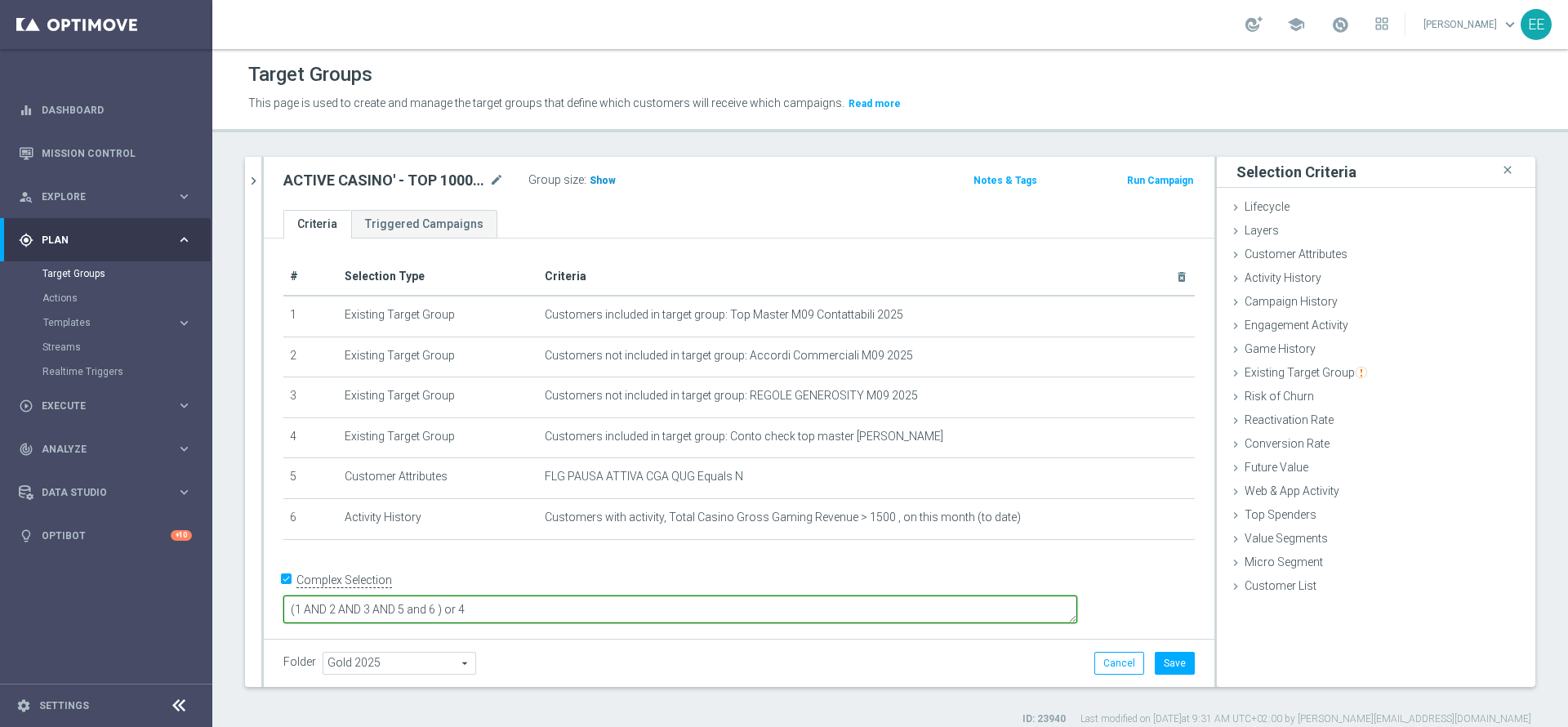
type textarea "(1 AND 2 AND 3 AND 5 and 6 ) or 4"
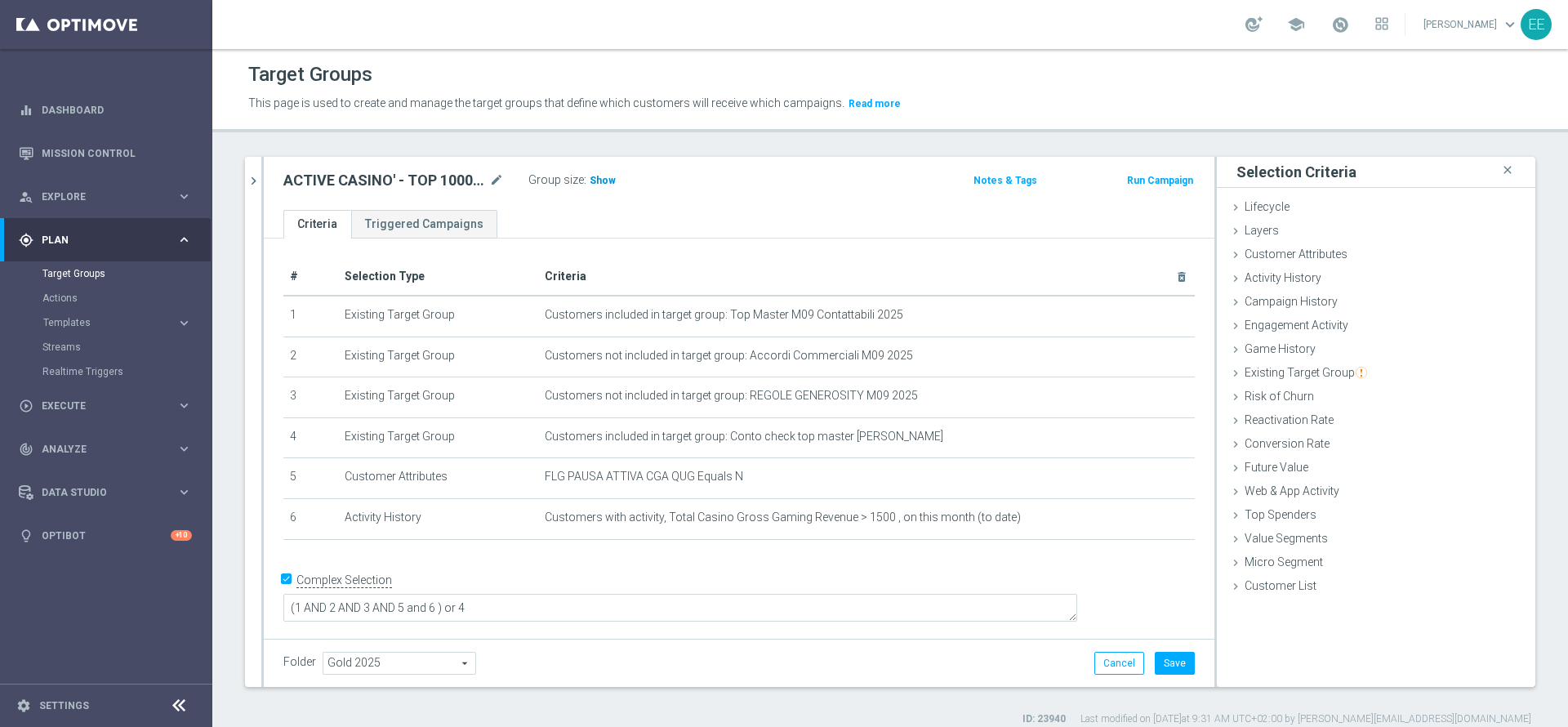
click at [598, 176] on span "Show" at bounding box center [603, 180] width 26 height 12
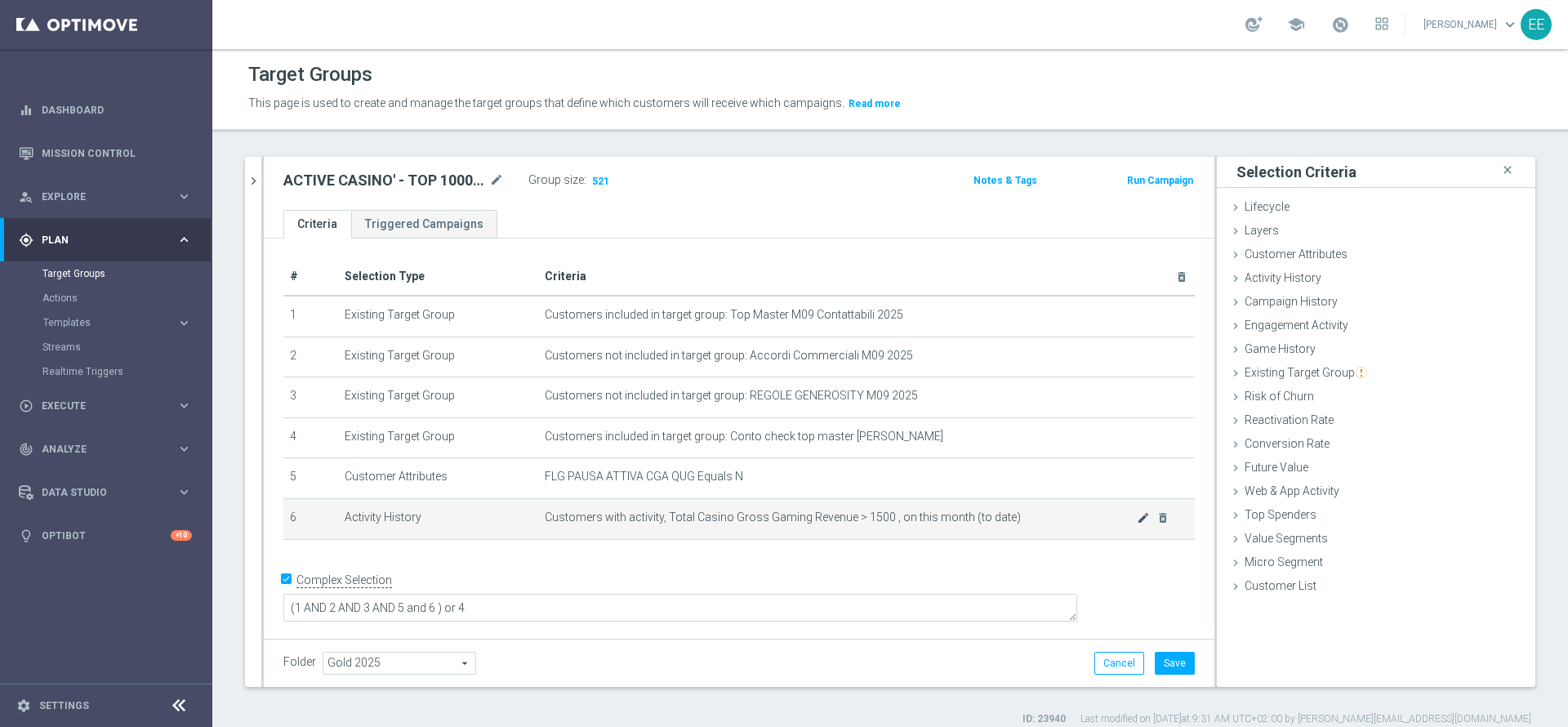
click at [1137, 523] on icon "mode_edit" at bounding box center [1143, 518] width 13 height 13
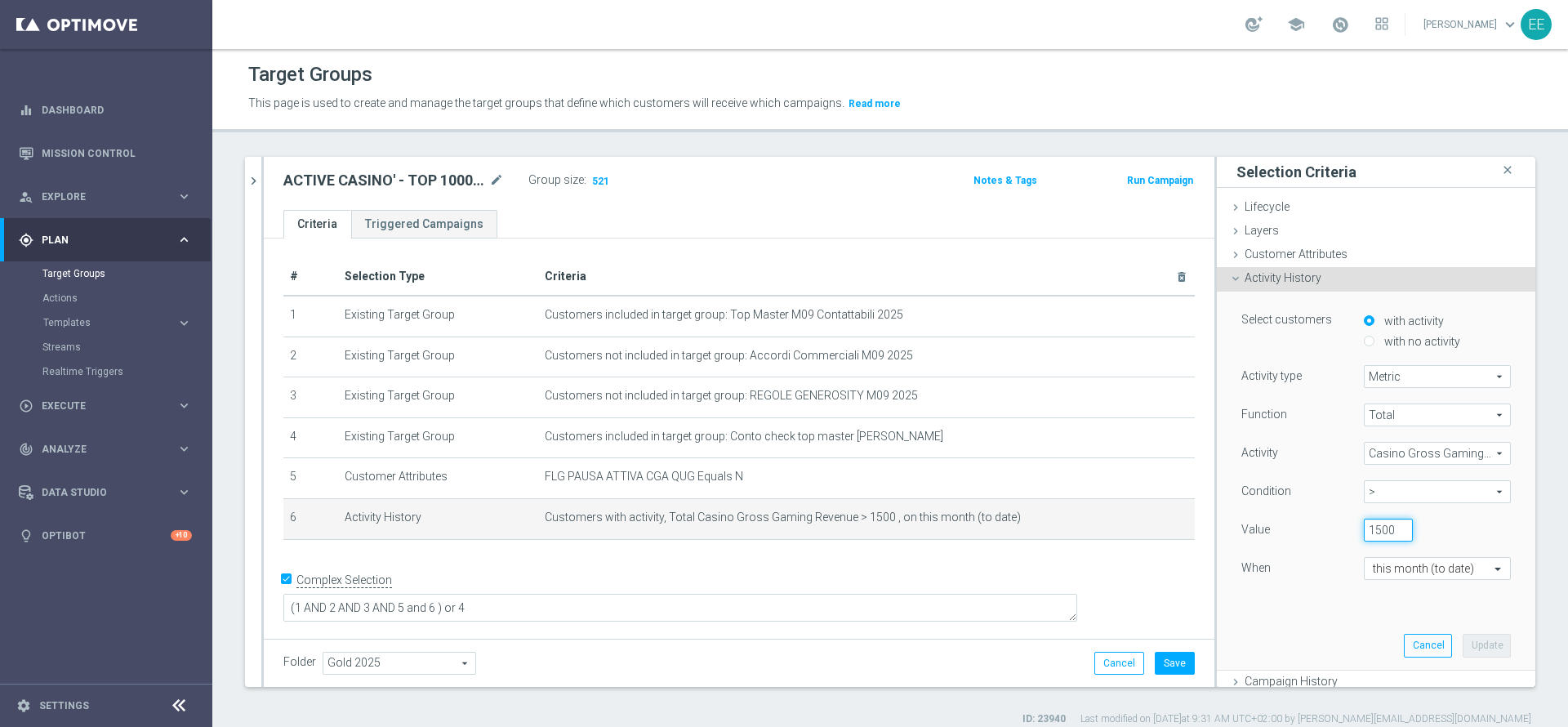
click at [1364, 526] on input "1500" at bounding box center [1389, 530] width 49 height 23
type input "1000"
click at [1463, 645] on button "Update" at bounding box center [1487, 645] width 48 height 23
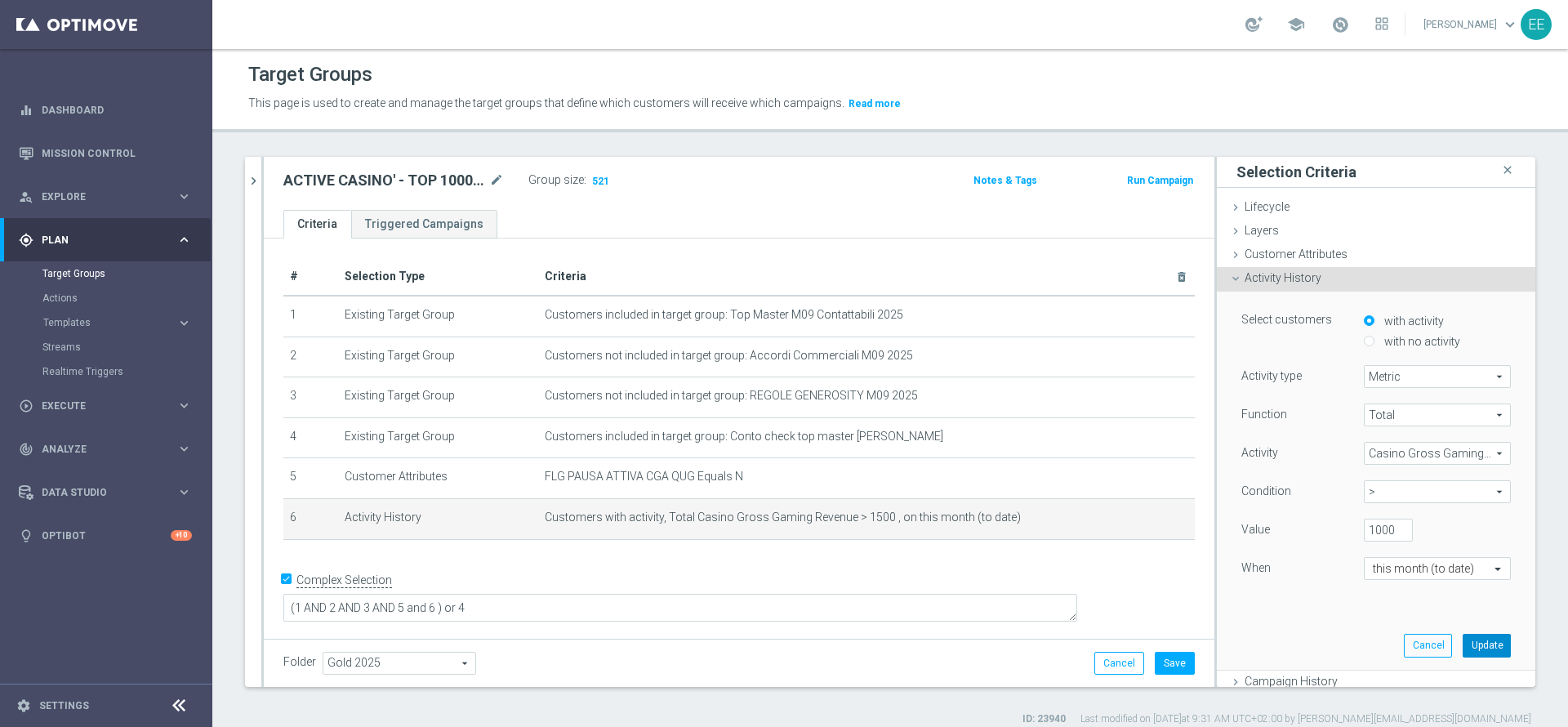
scroll to position [0, 0]
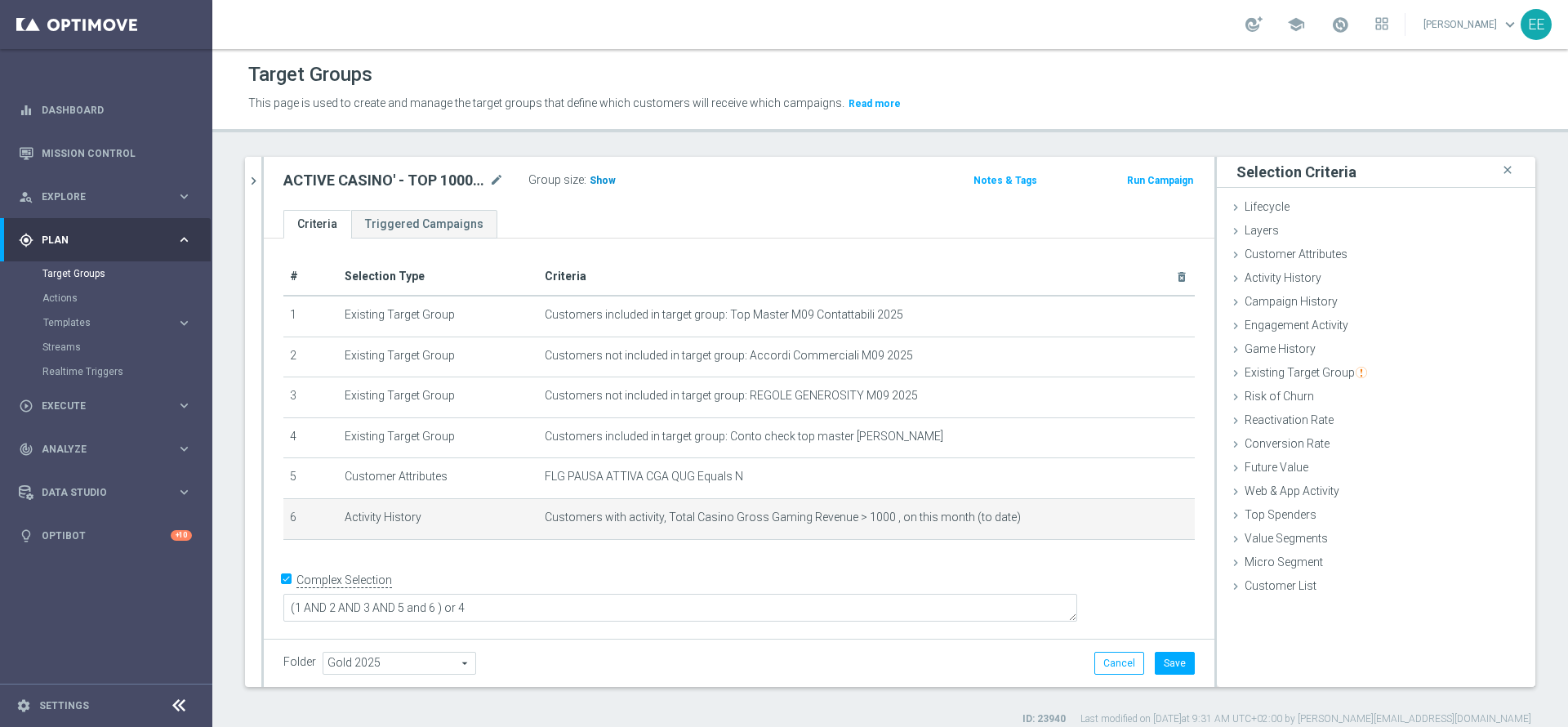
click at [608, 182] on span "Show" at bounding box center [603, 180] width 26 height 12
click at [1137, 519] on icon "mode_edit" at bounding box center [1143, 518] width 13 height 13
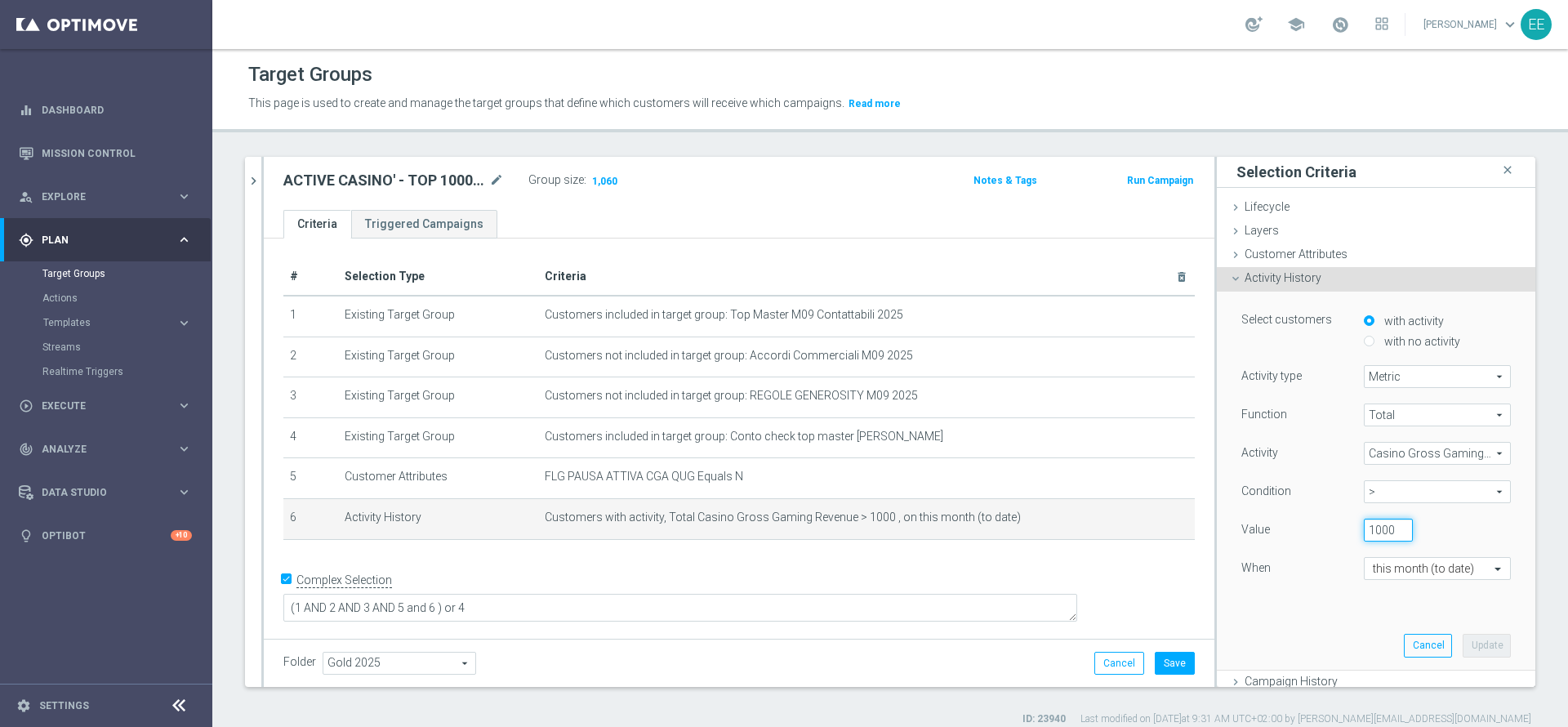
click at [1364, 532] on input "1000" at bounding box center [1389, 530] width 49 height 23
type input "10105000"
click at [1463, 643] on button "Update" at bounding box center [1487, 645] width 48 height 23
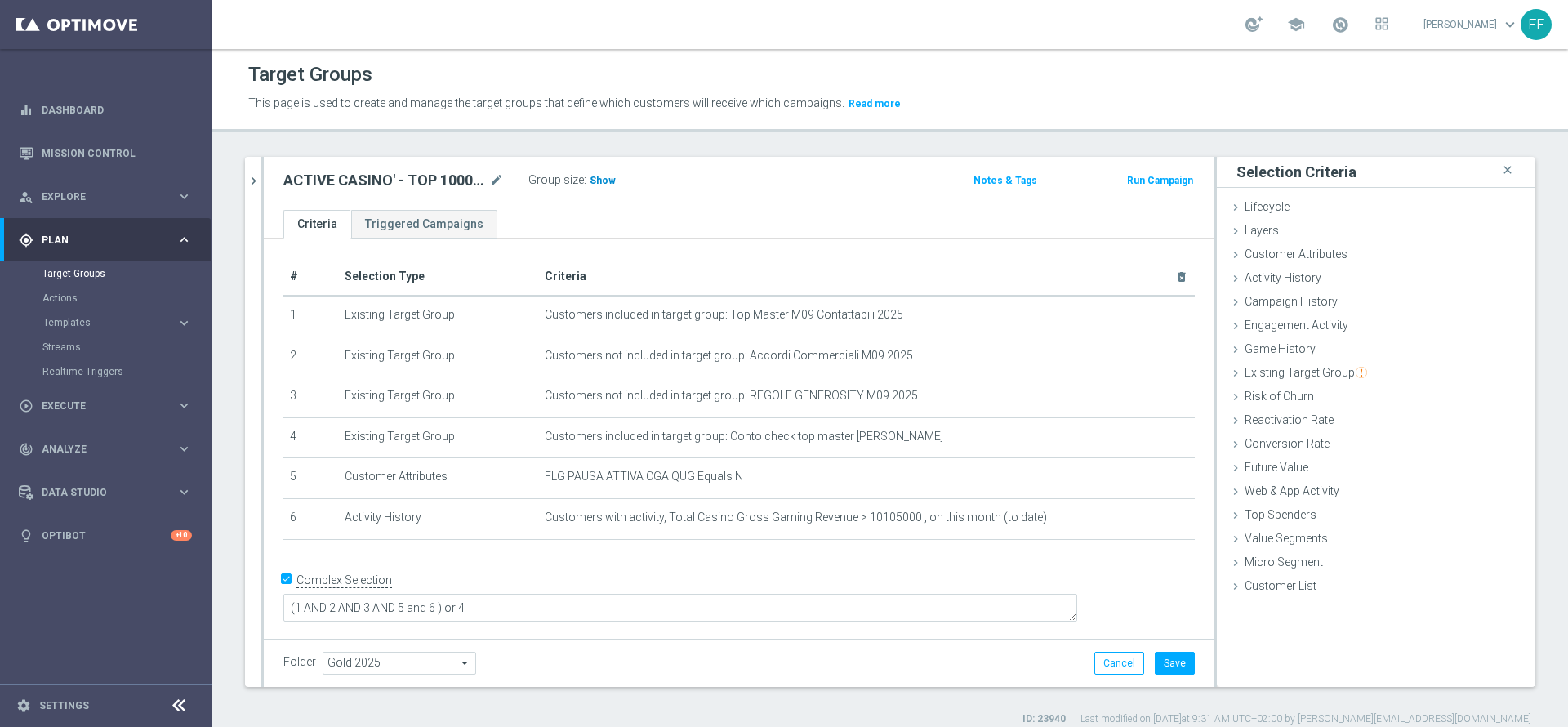
click at [595, 175] on span "Show" at bounding box center [603, 180] width 26 height 12
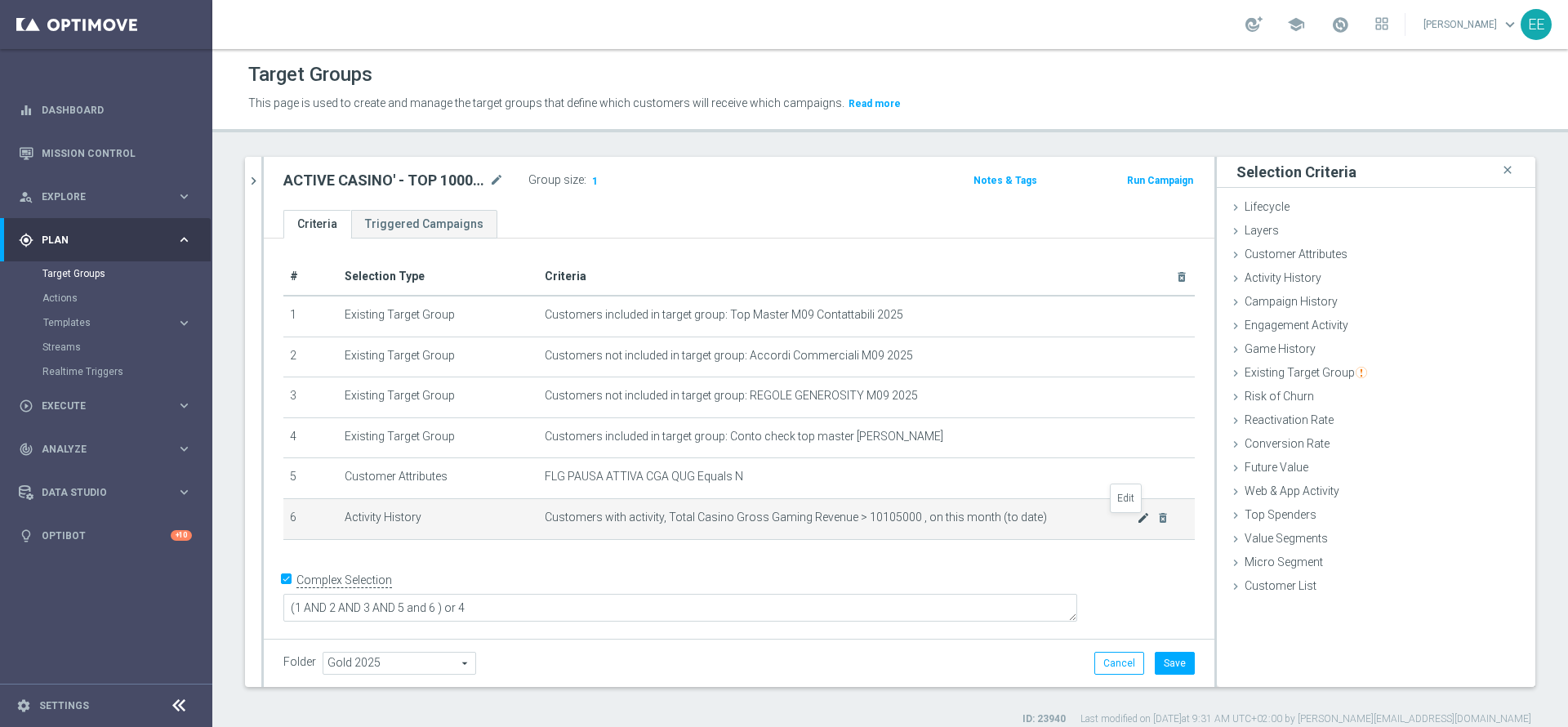
click at [1137, 524] on icon "mode_edit" at bounding box center [1143, 518] width 13 height 13
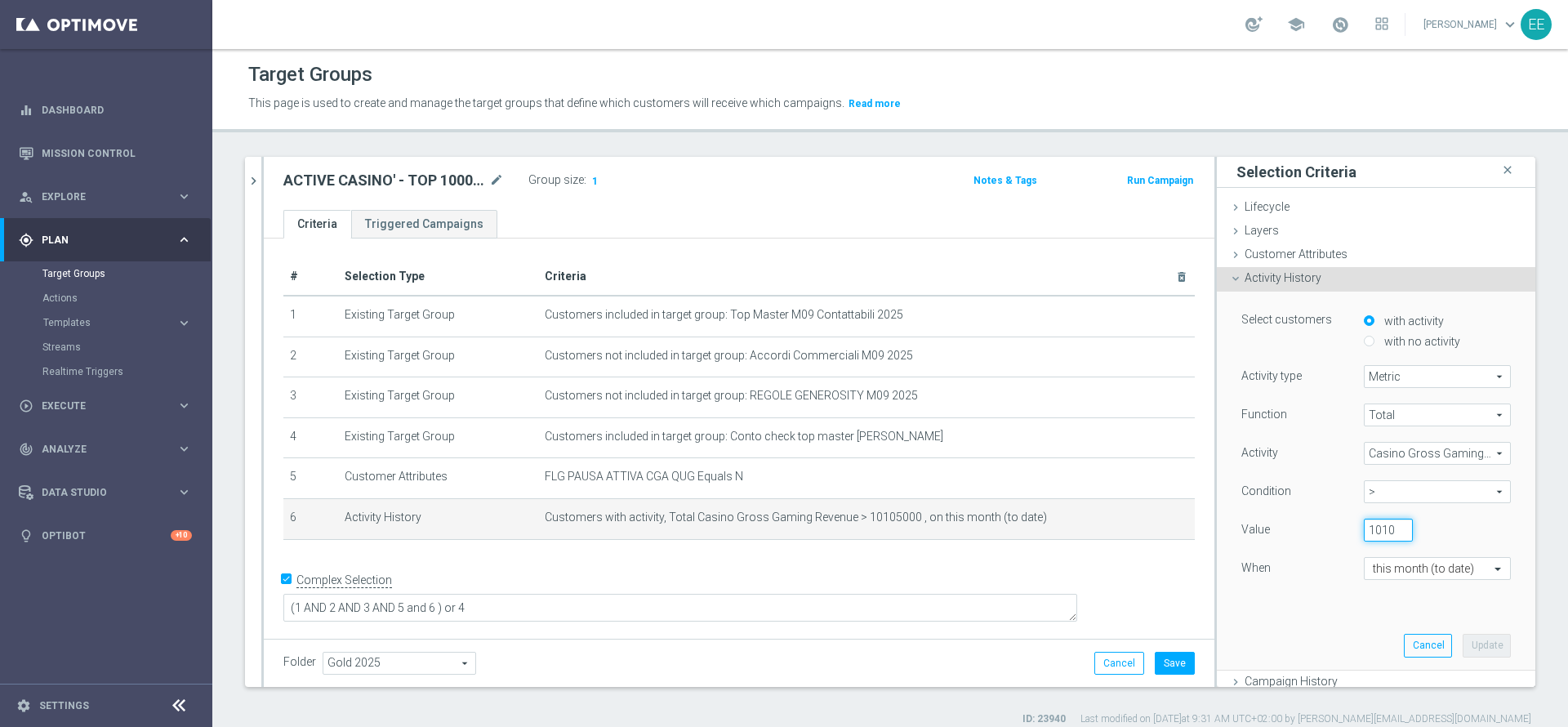
click at [1364, 520] on input "10105000" at bounding box center [1389, 530] width 49 height 23
type input "1050"
click at [1463, 643] on button "Update" at bounding box center [1487, 645] width 48 height 23
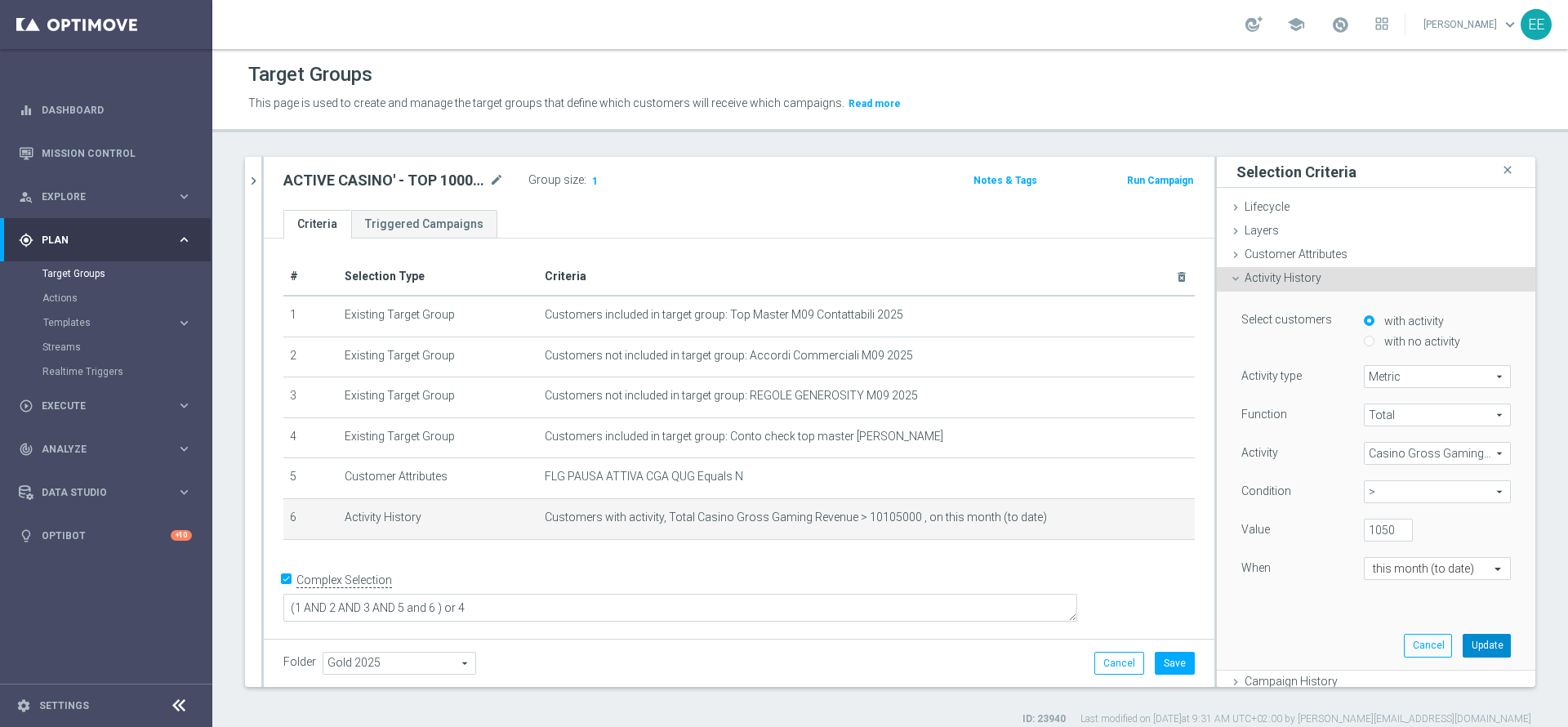
scroll to position [0, 0]
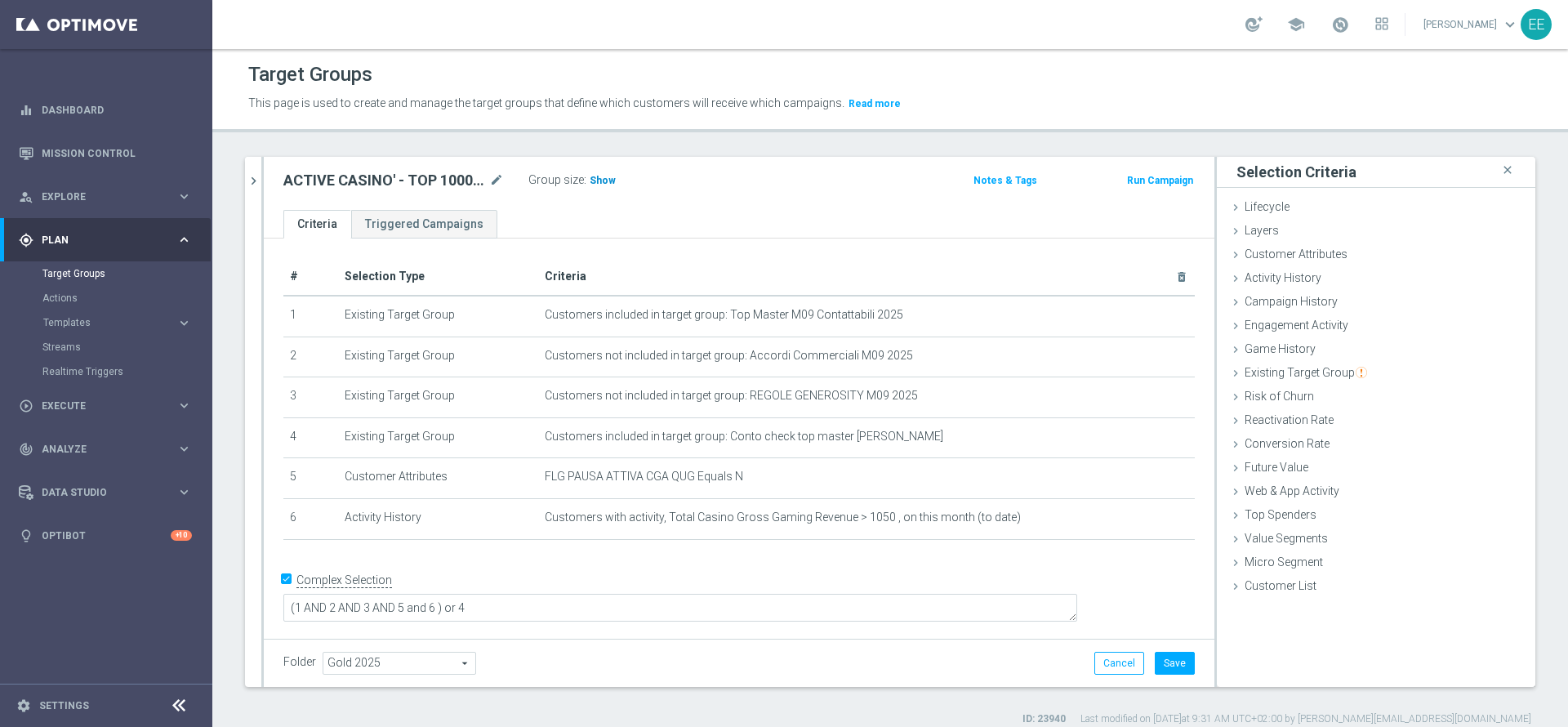
click at [605, 182] on span "Show" at bounding box center [603, 180] width 26 height 12
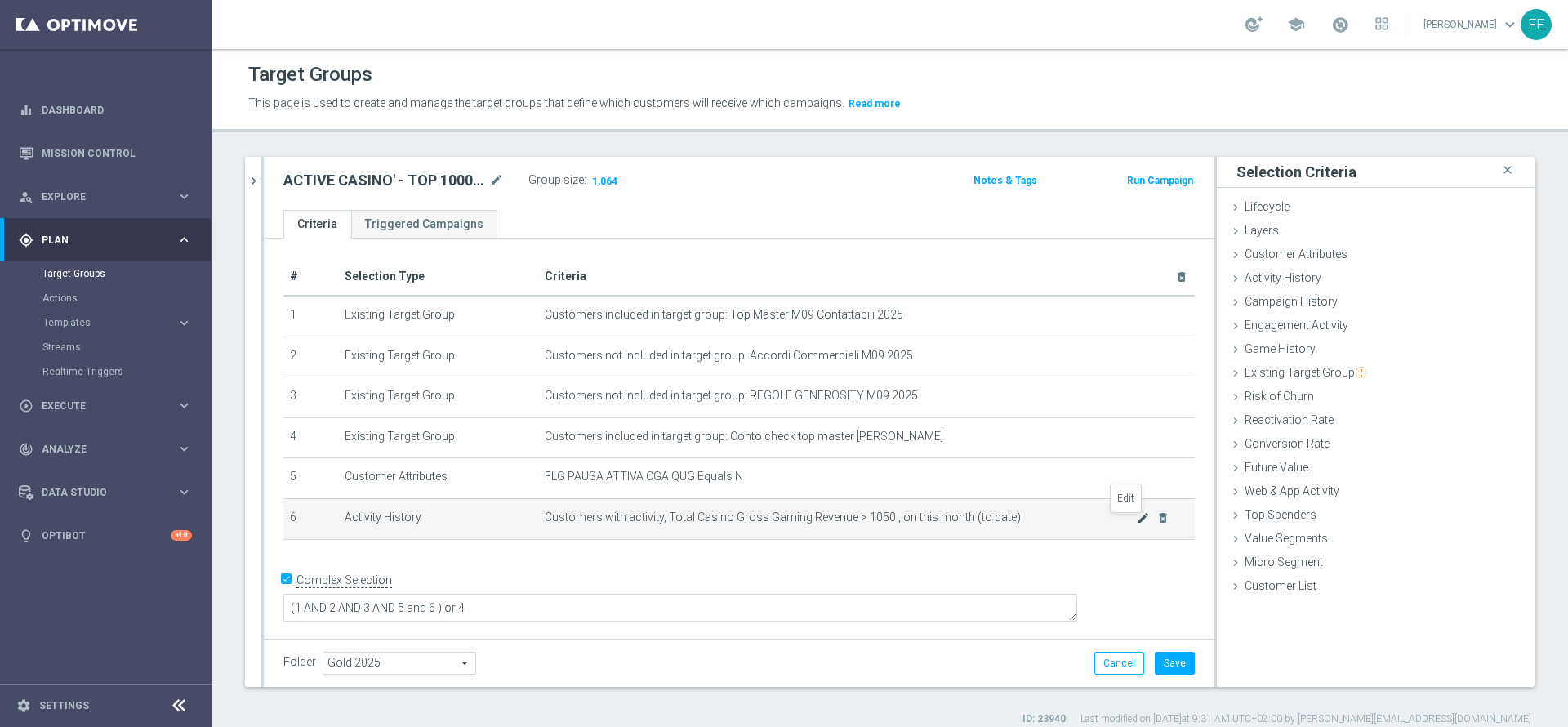
click at [1137, 521] on icon "mode_edit" at bounding box center [1143, 518] width 13 height 13
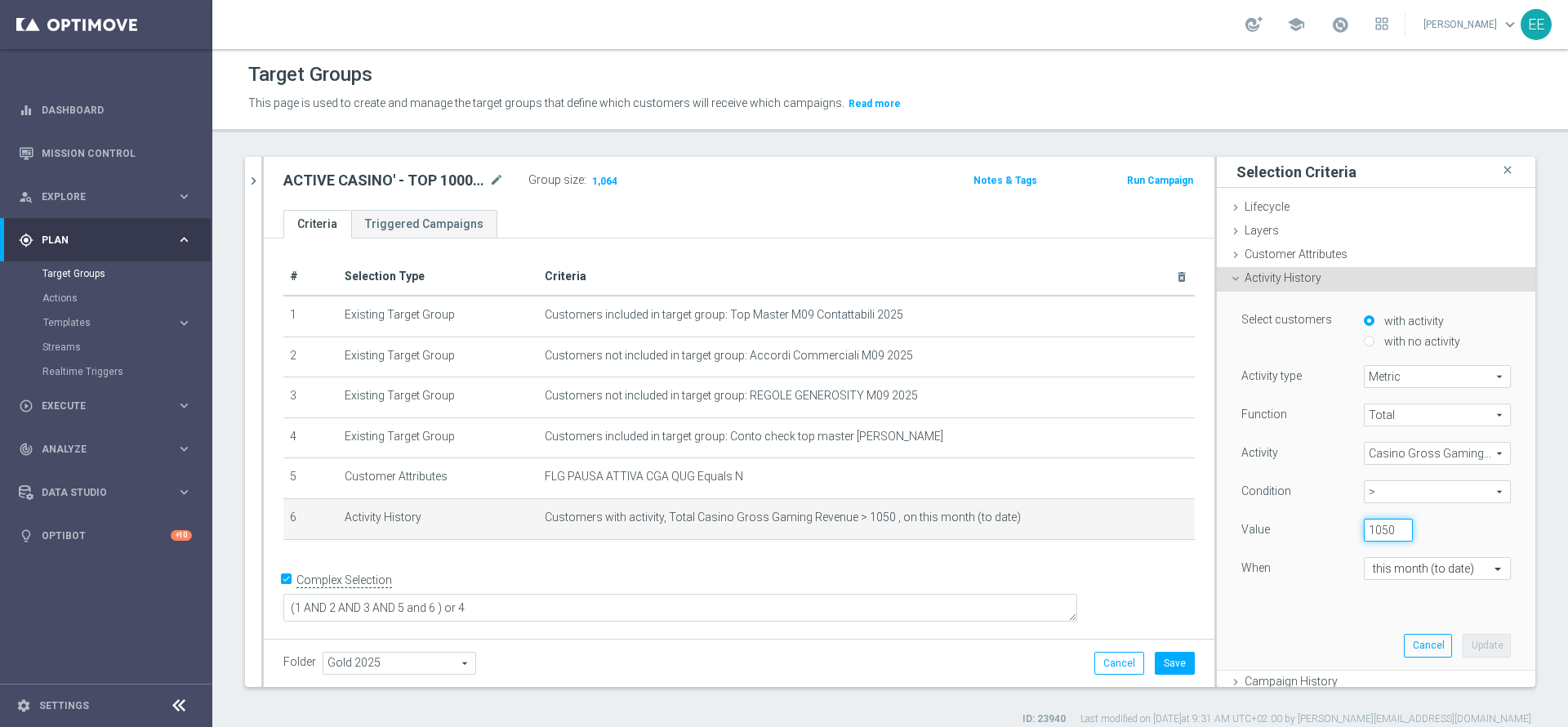
click at [1364, 532] on input "1050" at bounding box center [1389, 530] width 49 height 23
type input "1100"
click at [1463, 643] on button "Update" at bounding box center [1487, 645] width 48 height 23
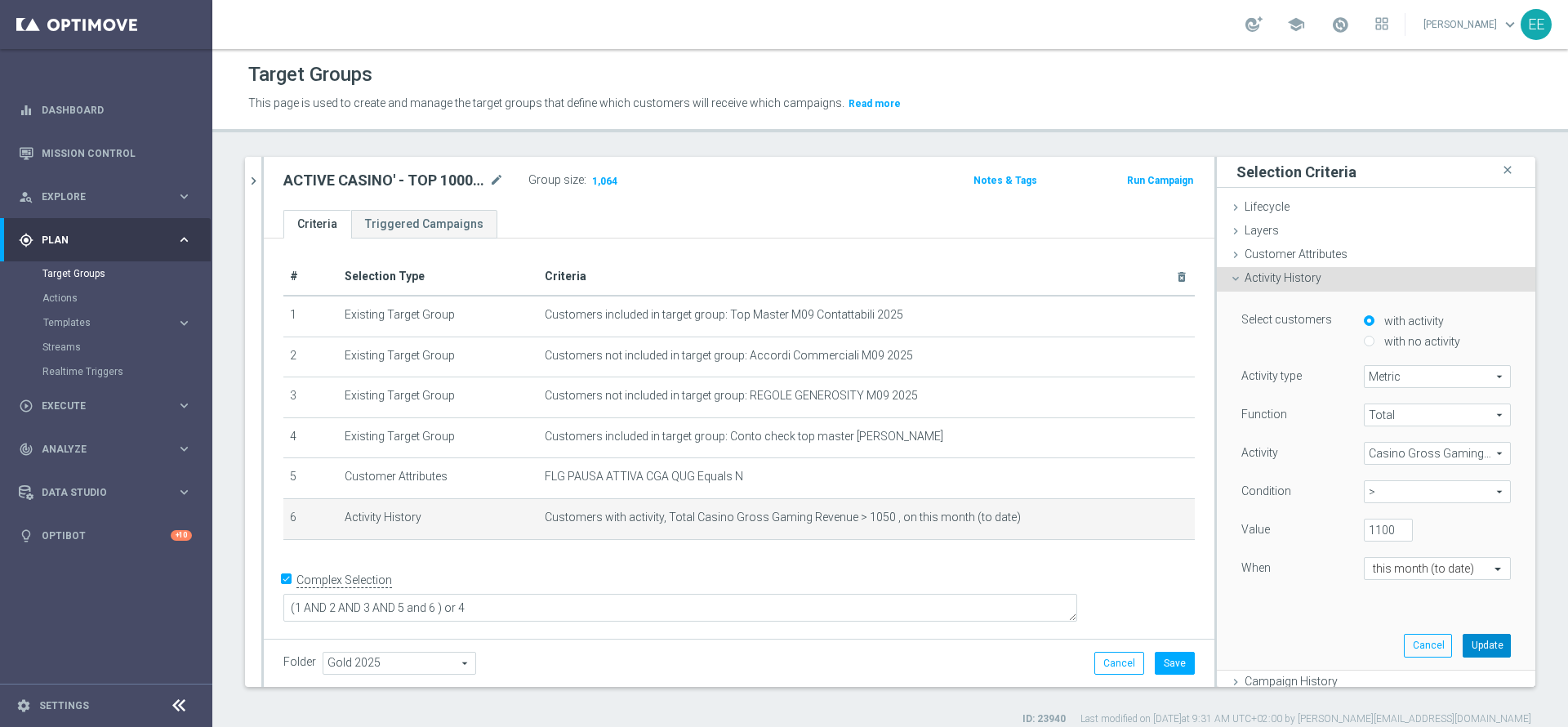
scroll to position [0, 0]
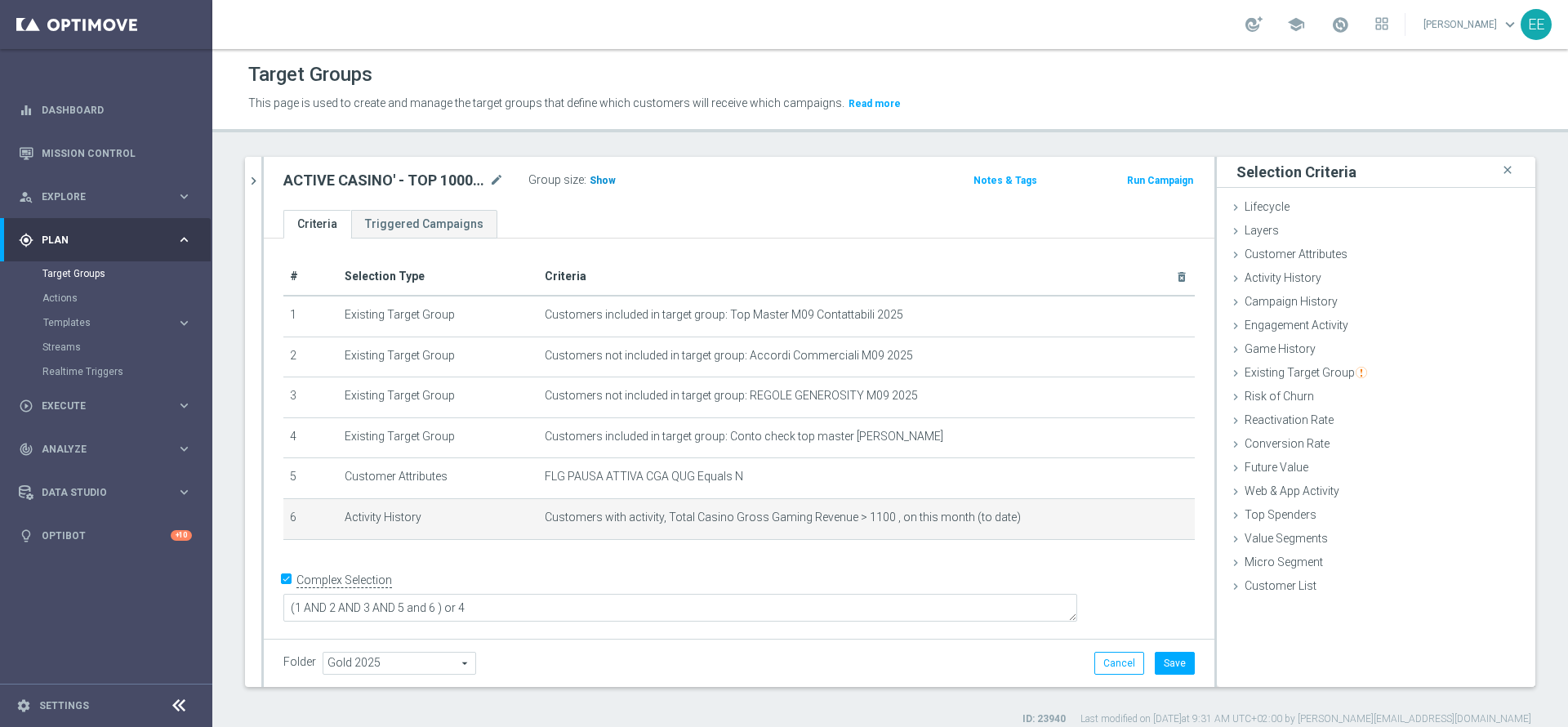
click at [592, 182] on span "Show" at bounding box center [603, 180] width 26 height 12
click at [1137, 519] on icon "mode_edit" at bounding box center [1143, 518] width 13 height 13
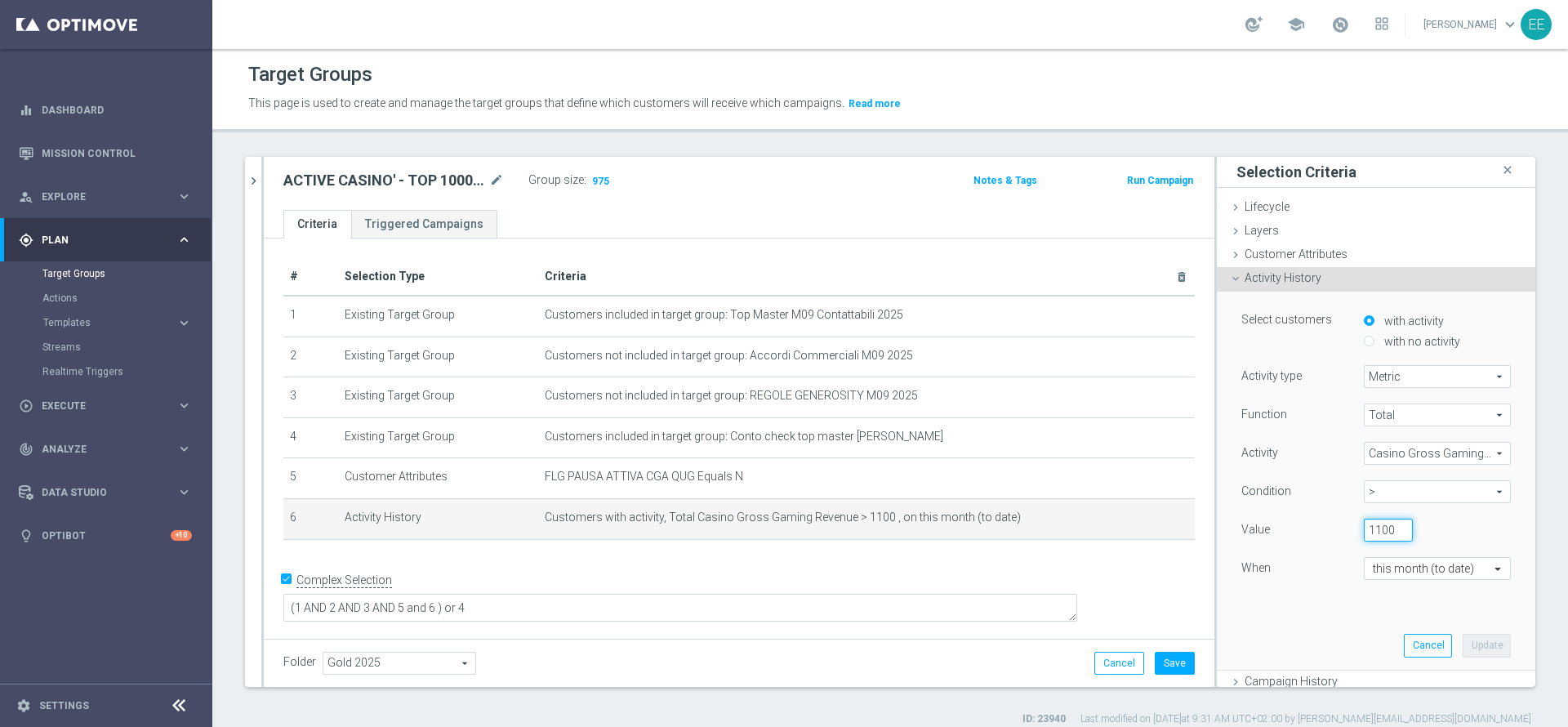
click at [1364, 526] on input "1100" at bounding box center [1389, 530] width 49 height 23
type input "1080"
click at [1463, 649] on button "Update" at bounding box center [1487, 645] width 48 height 23
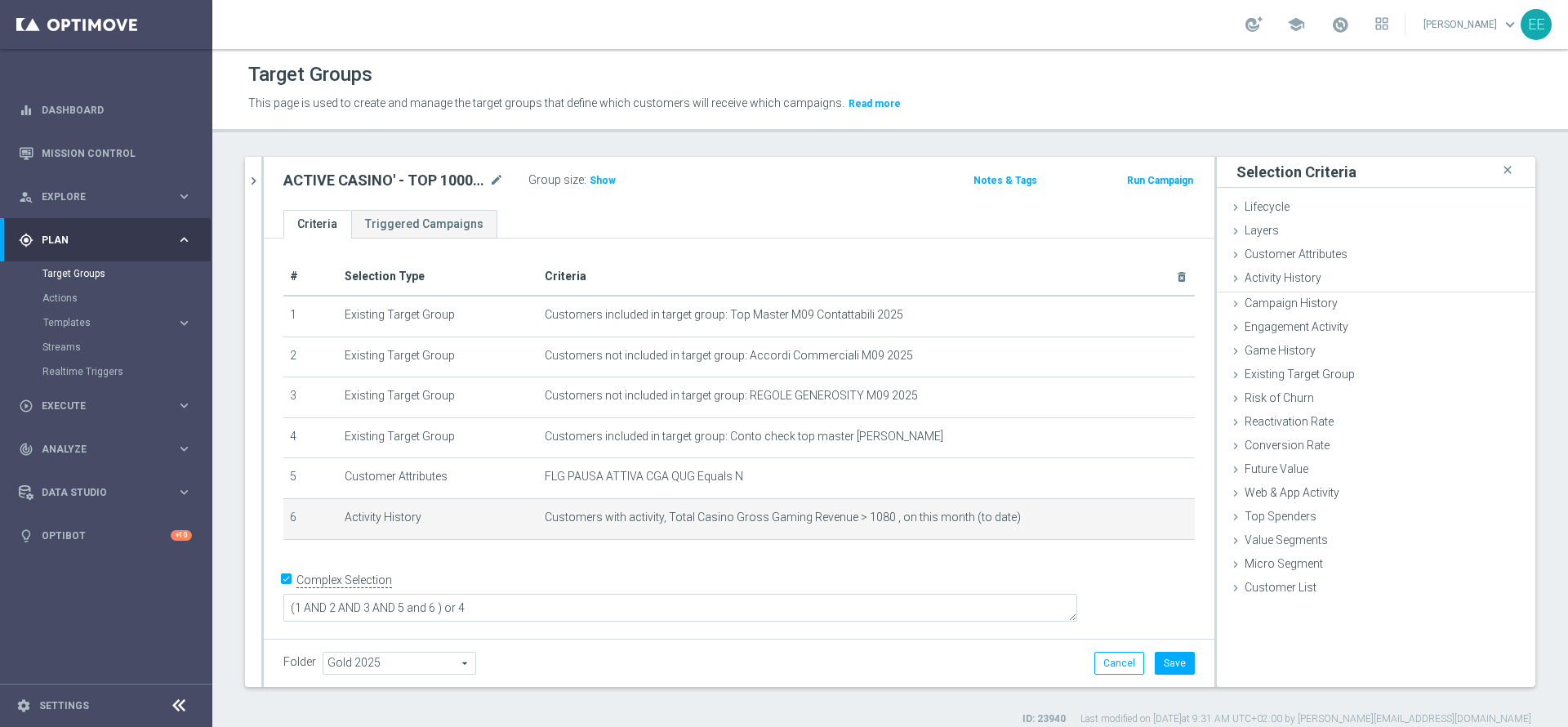
scroll to position [0, 0]
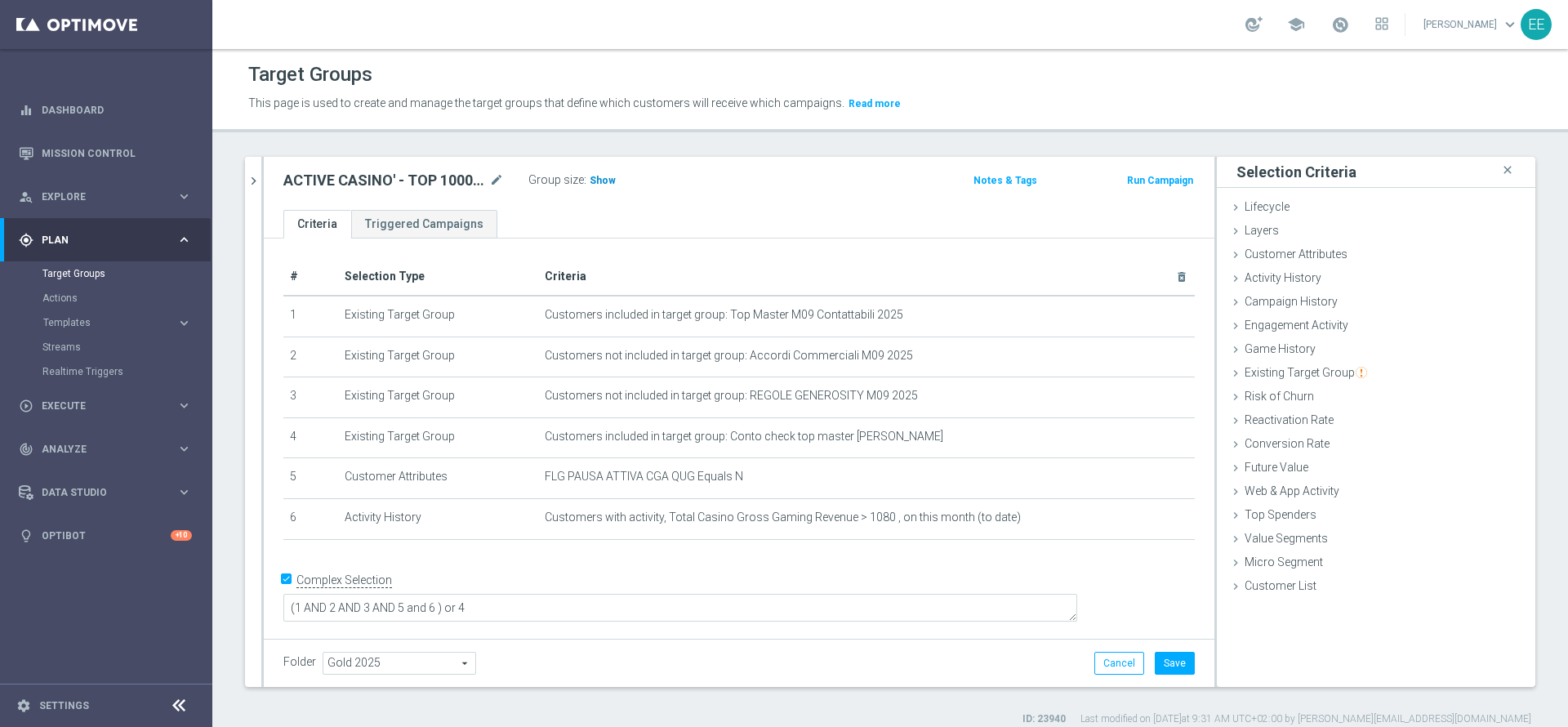
click at [607, 182] on span "Show" at bounding box center [603, 180] width 26 height 12
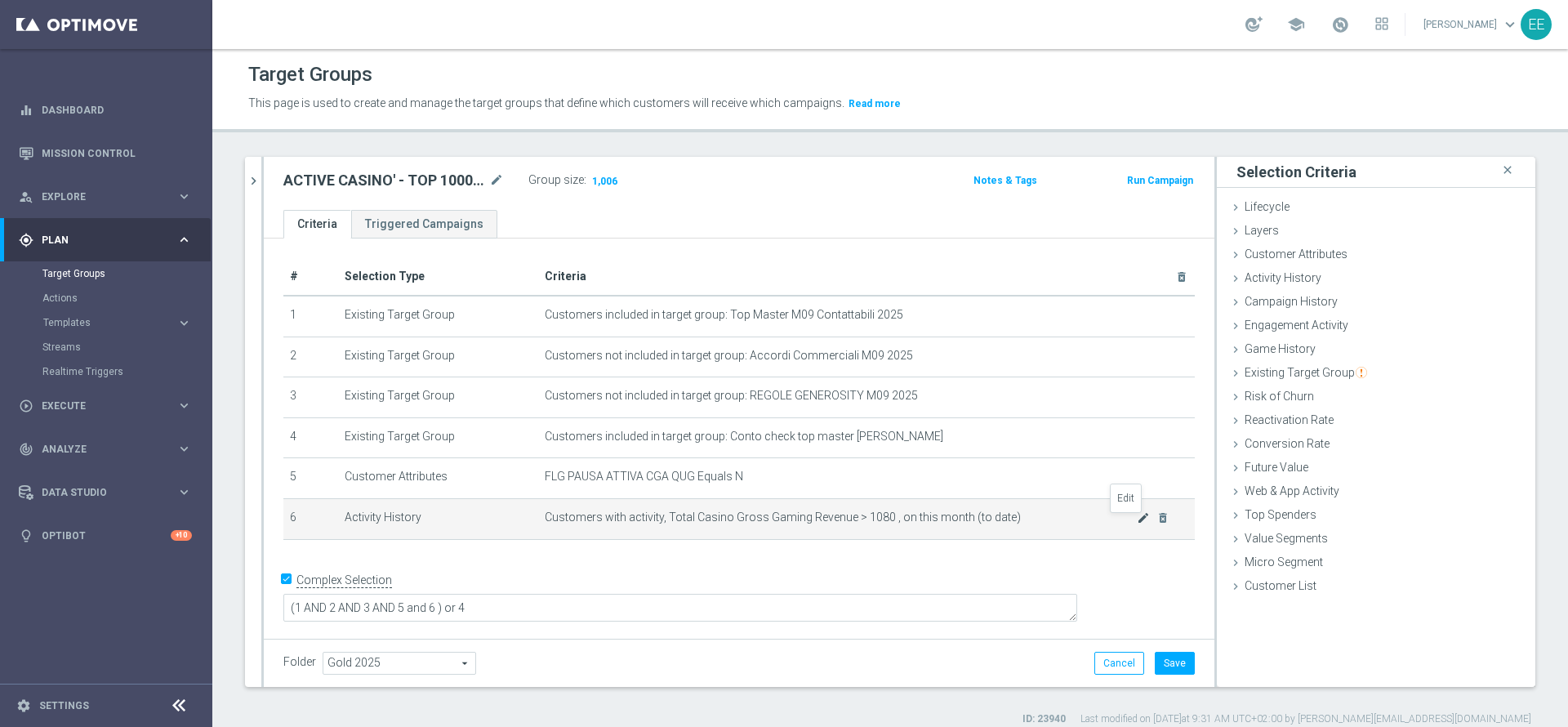
click at [1137, 521] on icon "mode_edit" at bounding box center [1143, 518] width 13 height 13
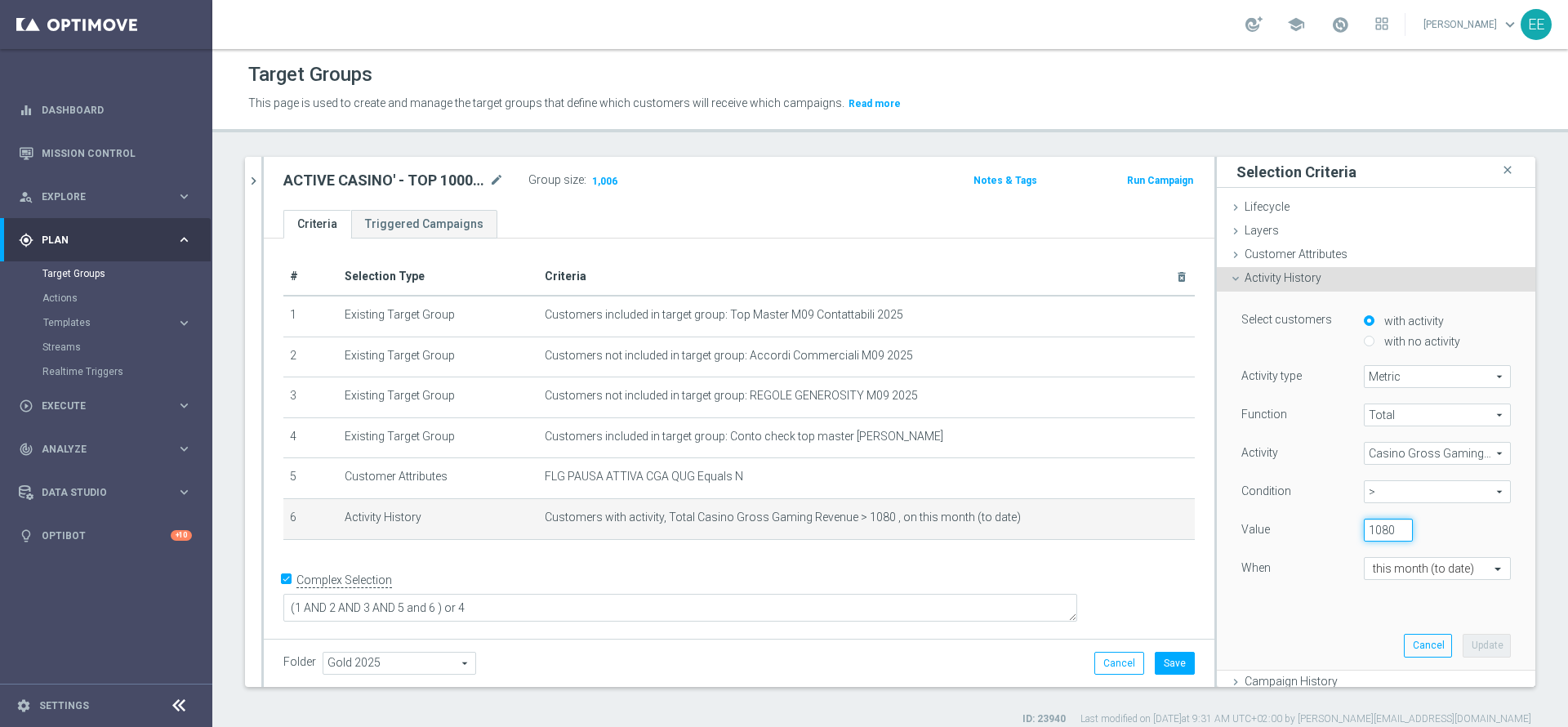
click at [1364, 531] on input "1080" at bounding box center [1389, 530] width 49 height 23
type input "1082"
click at [1463, 637] on button "Update" at bounding box center [1487, 645] width 48 height 23
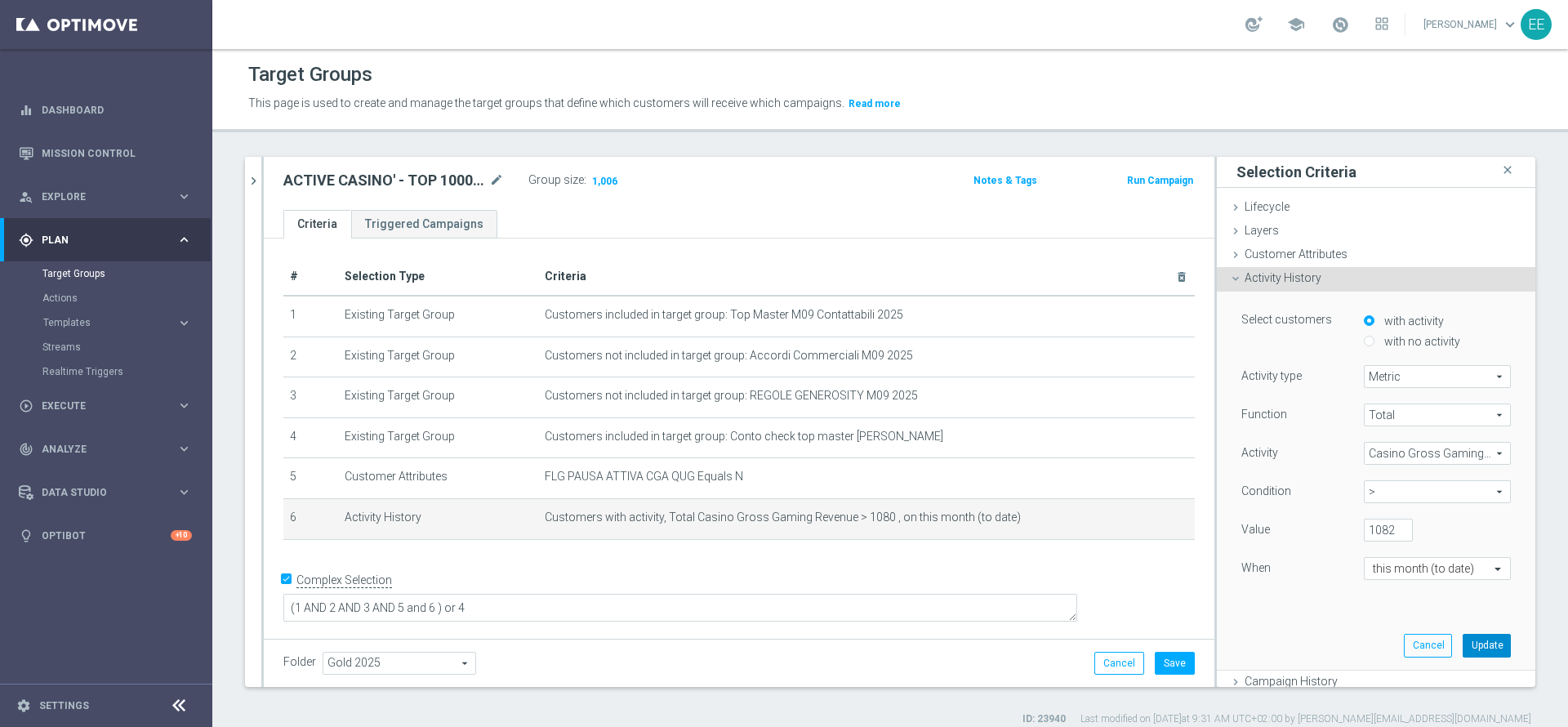
scroll to position [0, 0]
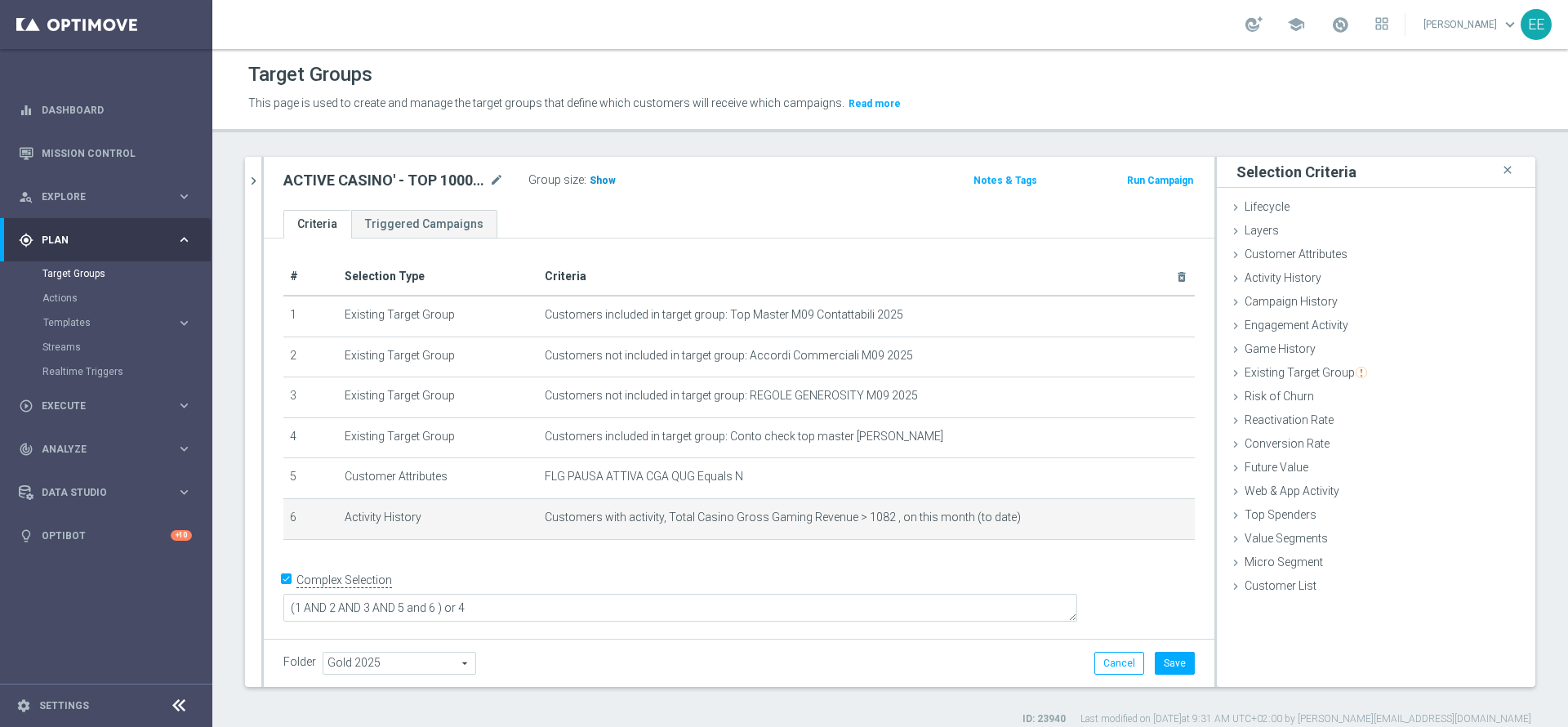
click at [605, 182] on span "Show" at bounding box center [603, 180] width 26 height 12
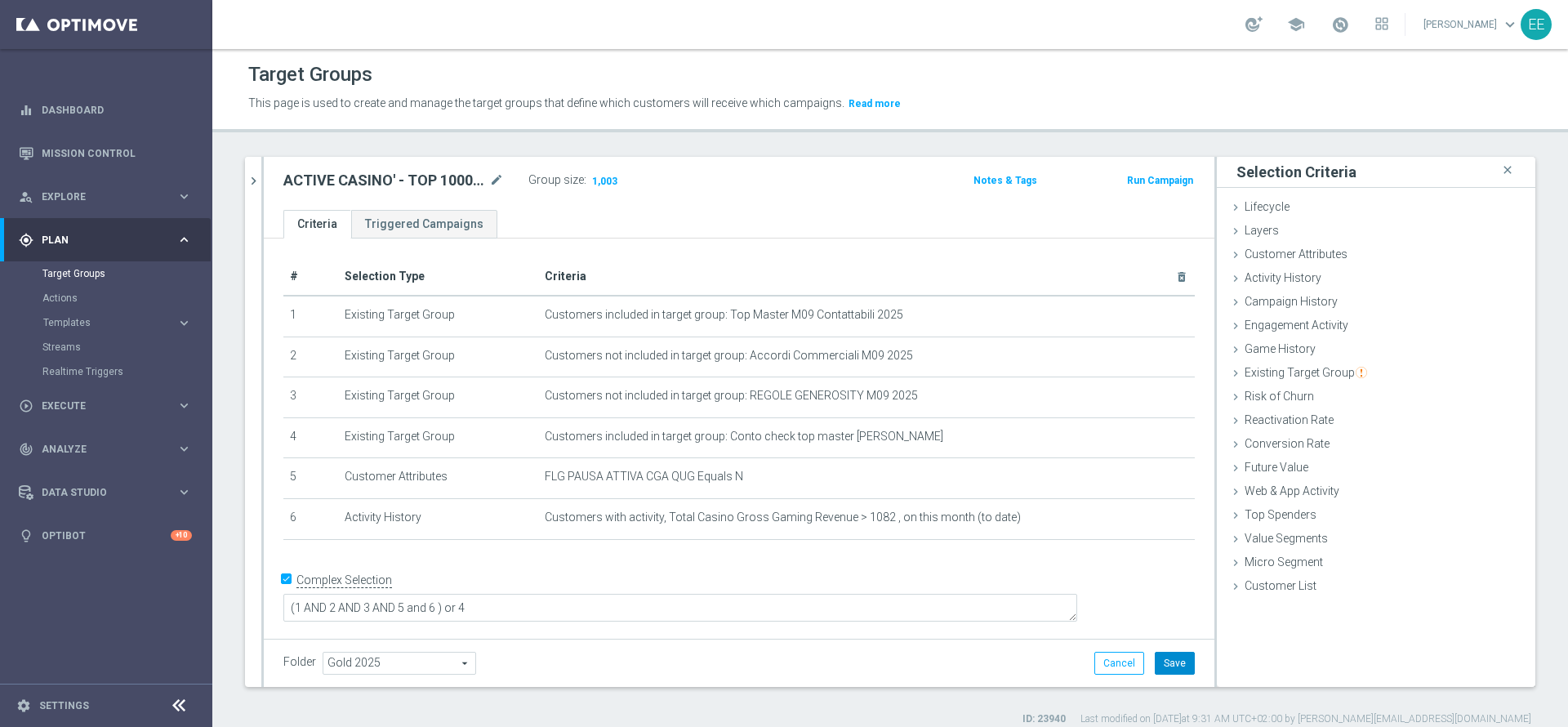
click at [1168, 674] on button "Save" at bounding box center [1175, 663] width 40 height 23
click at [259, 174] on icon "chevron_right" at bounding box center [253, 181] width 16 height 16
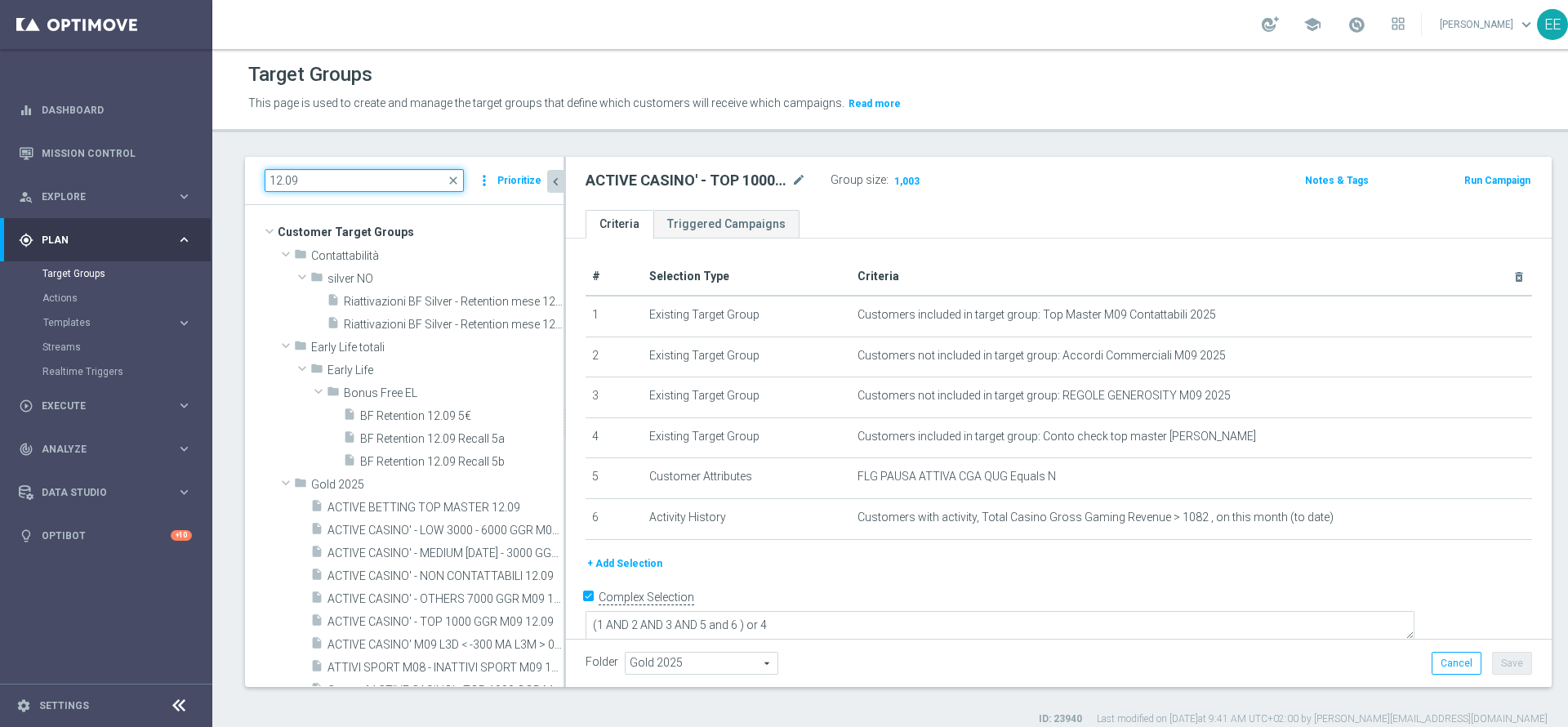
click at [385, 176] on input "12.09" at bounding box center [364, 180] width 199 height 23
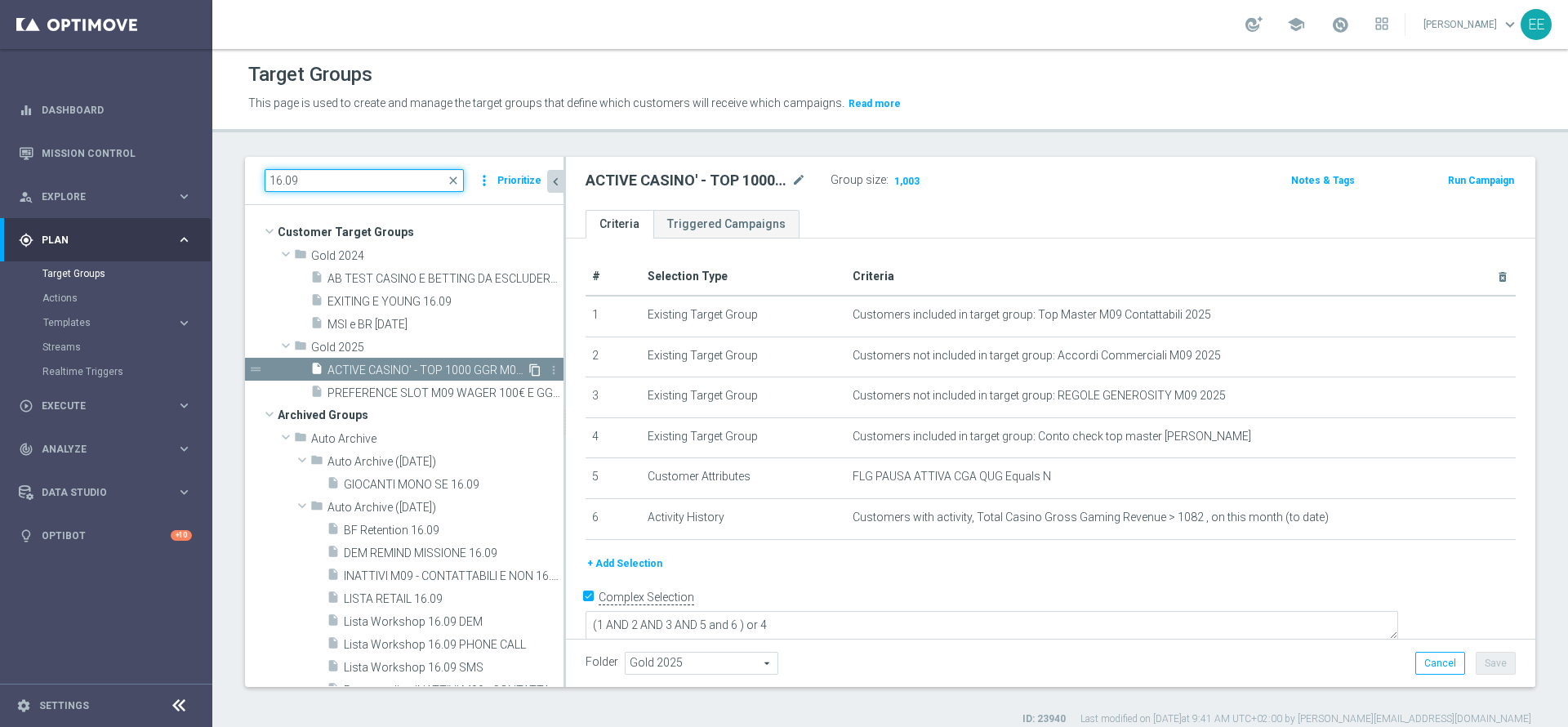
type input "16.09"
click at [529, 368] on icon "content_copy" at bounding box center [535, 370] width 13 height 13
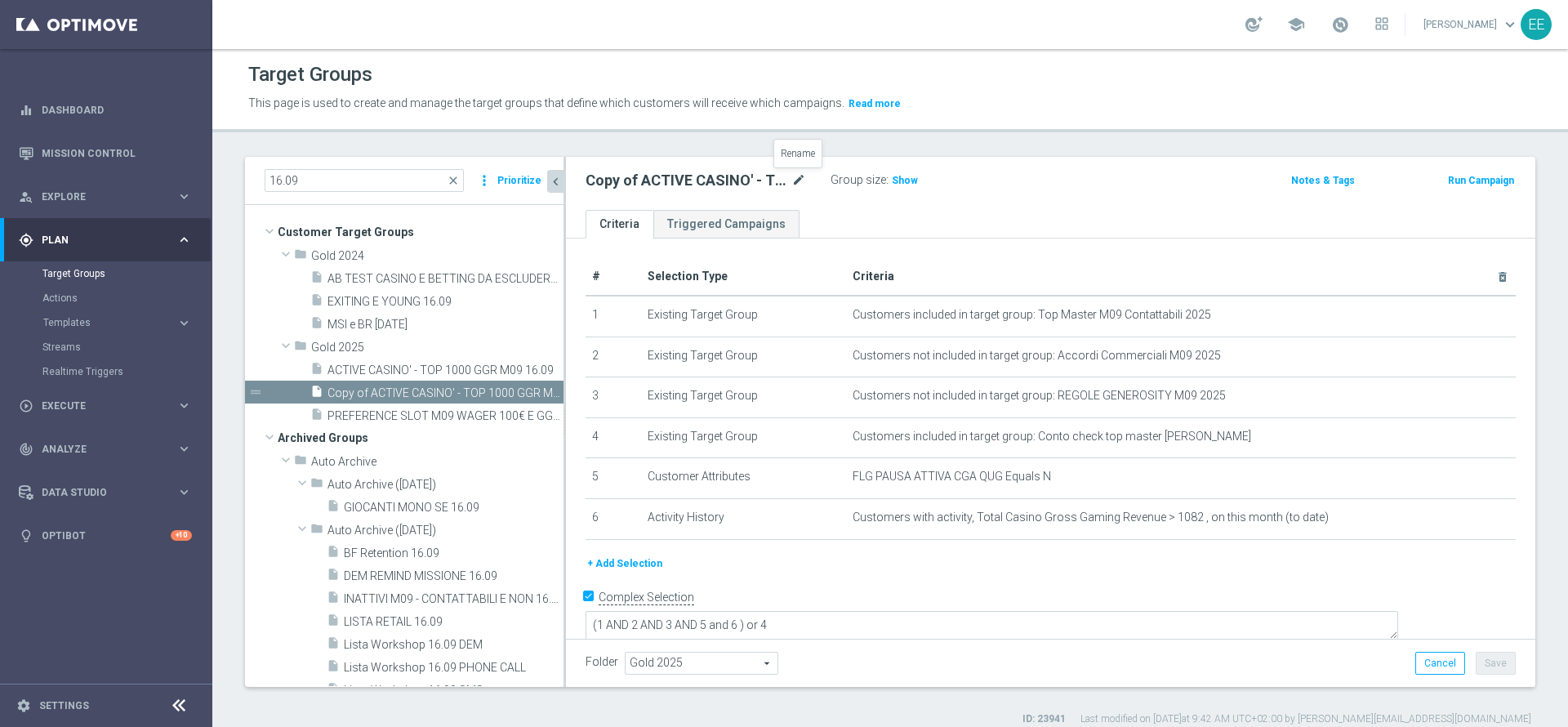
click at [794, 181] on icon "mode_edit" at bounding box center [799, 180] width 15 height 19
type input "ACTIVE CASINO' - MEDIUM [DATE] - 3000 GGR M09 16.09"
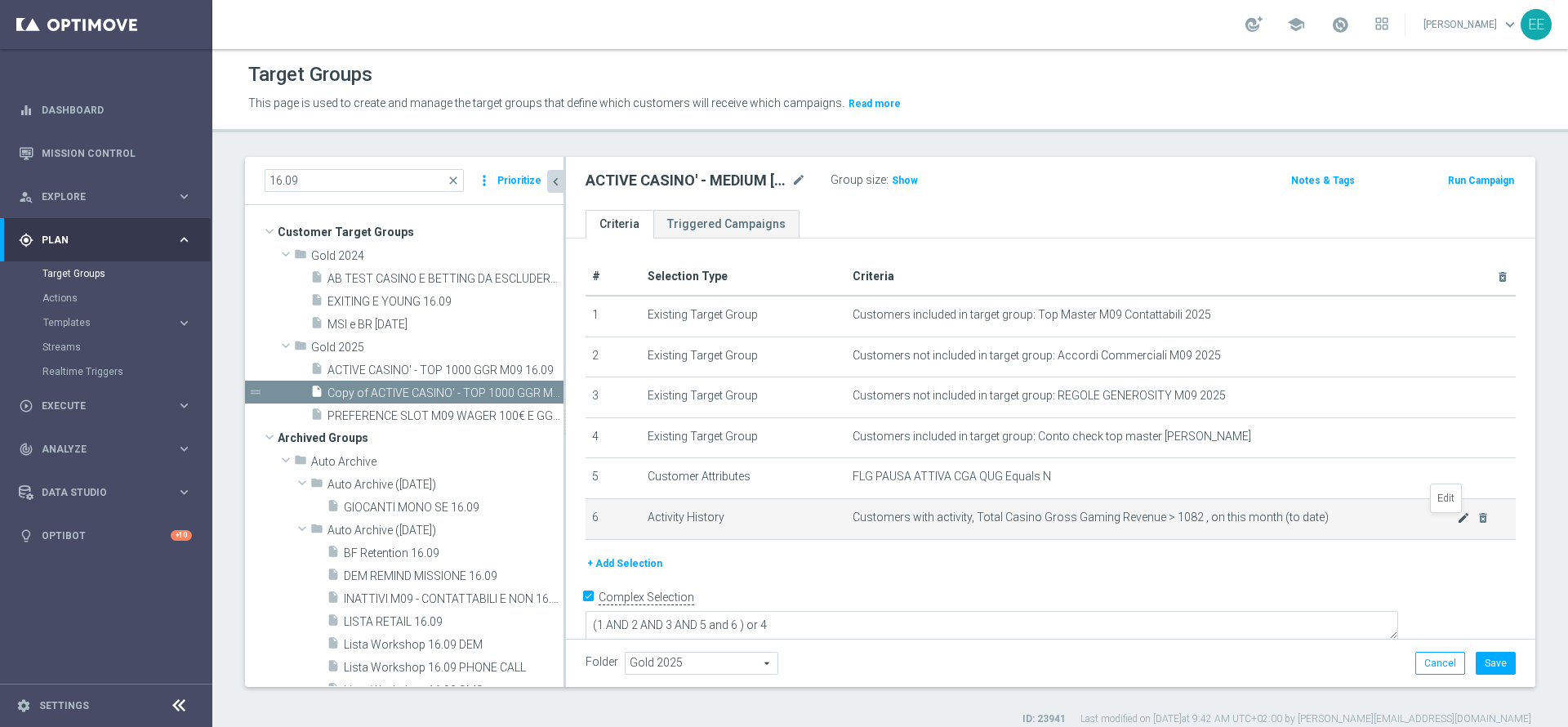
click at [1458, 524] on icon "mode_edit" at bounding box center [1464, 518] width 13 height 13
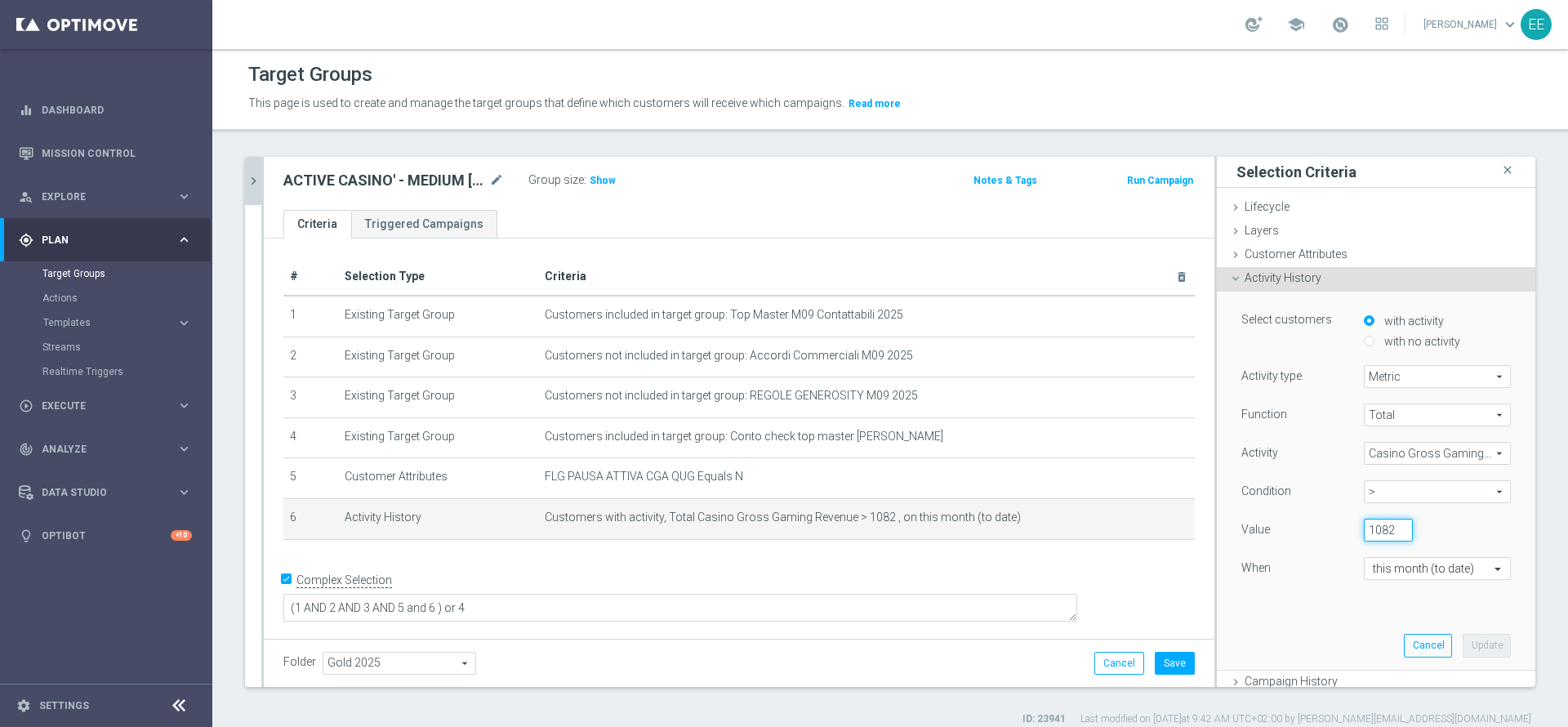
click at [1365, 528] on input "1082" at bounding box center [1389, 530] width 49 height 23
click at [1371, 483] on span ">" at bounding box center [1437, 491] width 145 height 21
click at [1374, 636] on label "between" at bounding box center [1437, 643] width 147 height 21
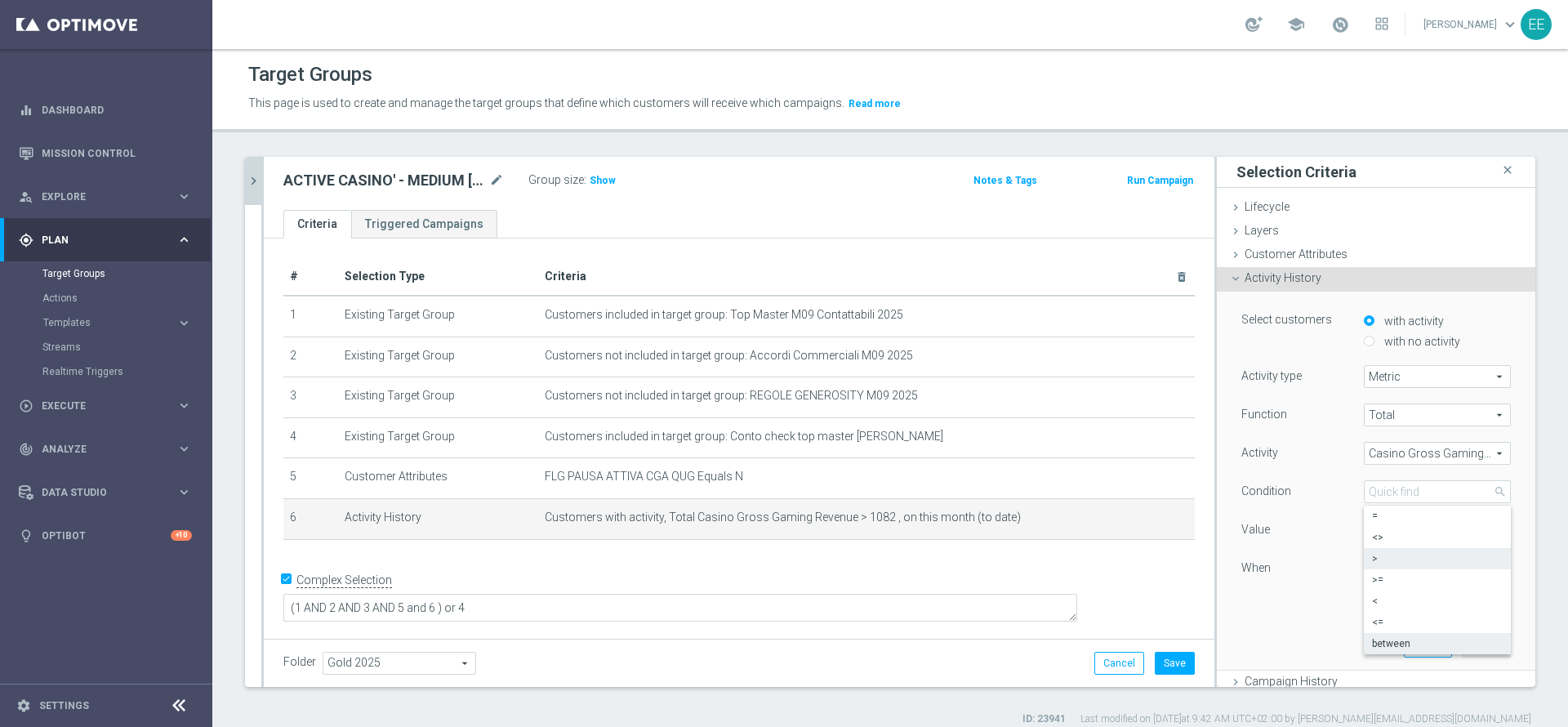
type input "between"
click at [1437, 536] on input "number" at bounding box center [1462, 530] width 49 height 23
type input "1082"
click at [1352, 533] on div "1082" at bounding box center [1388, 530] width 73 height 23
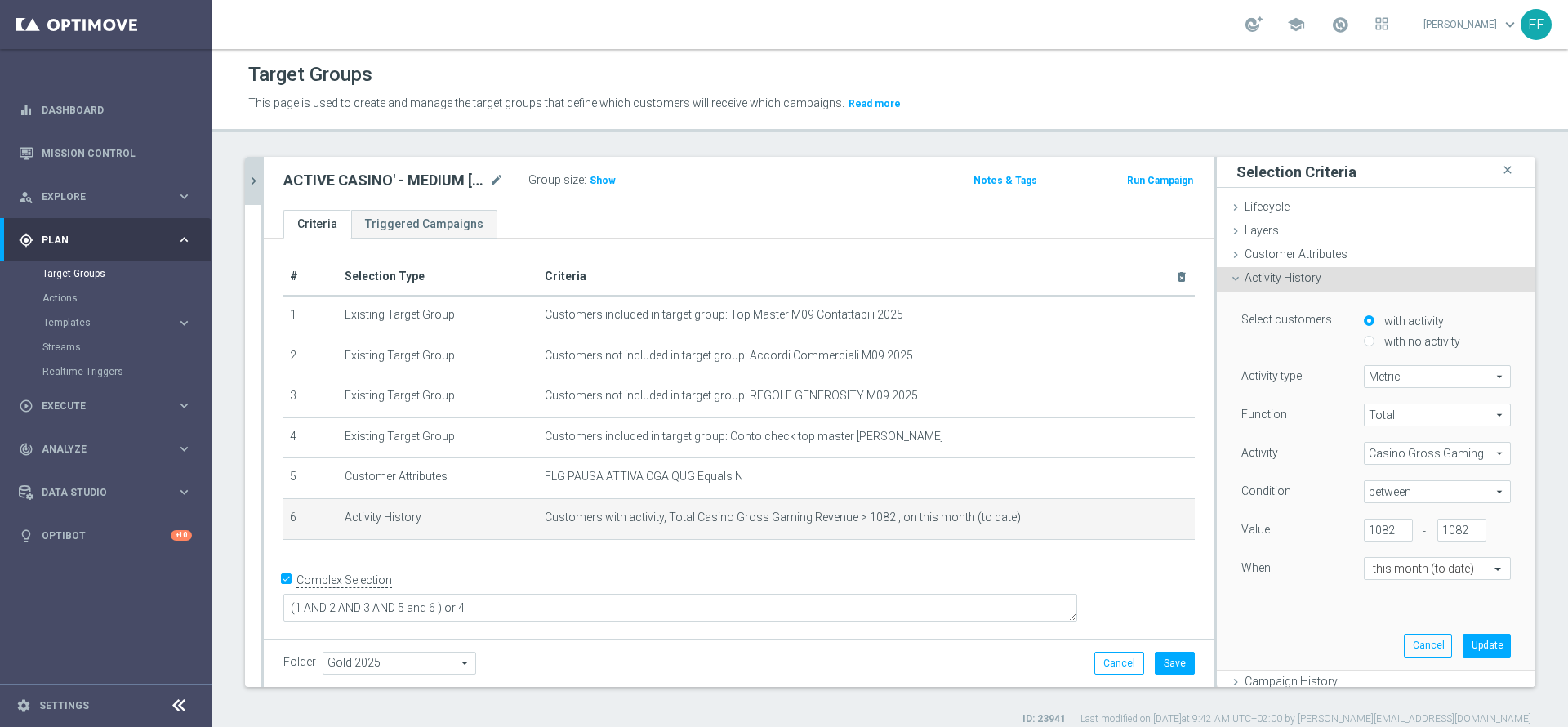
scroll to position [0, 0]
click at [1352, 533] on div "1082" at bounding box center [1388, 530] width 73 height 23
click at [1364, 532] on input "1082" at bounding box center [1389, 530] width 49 height 23
type input "500"
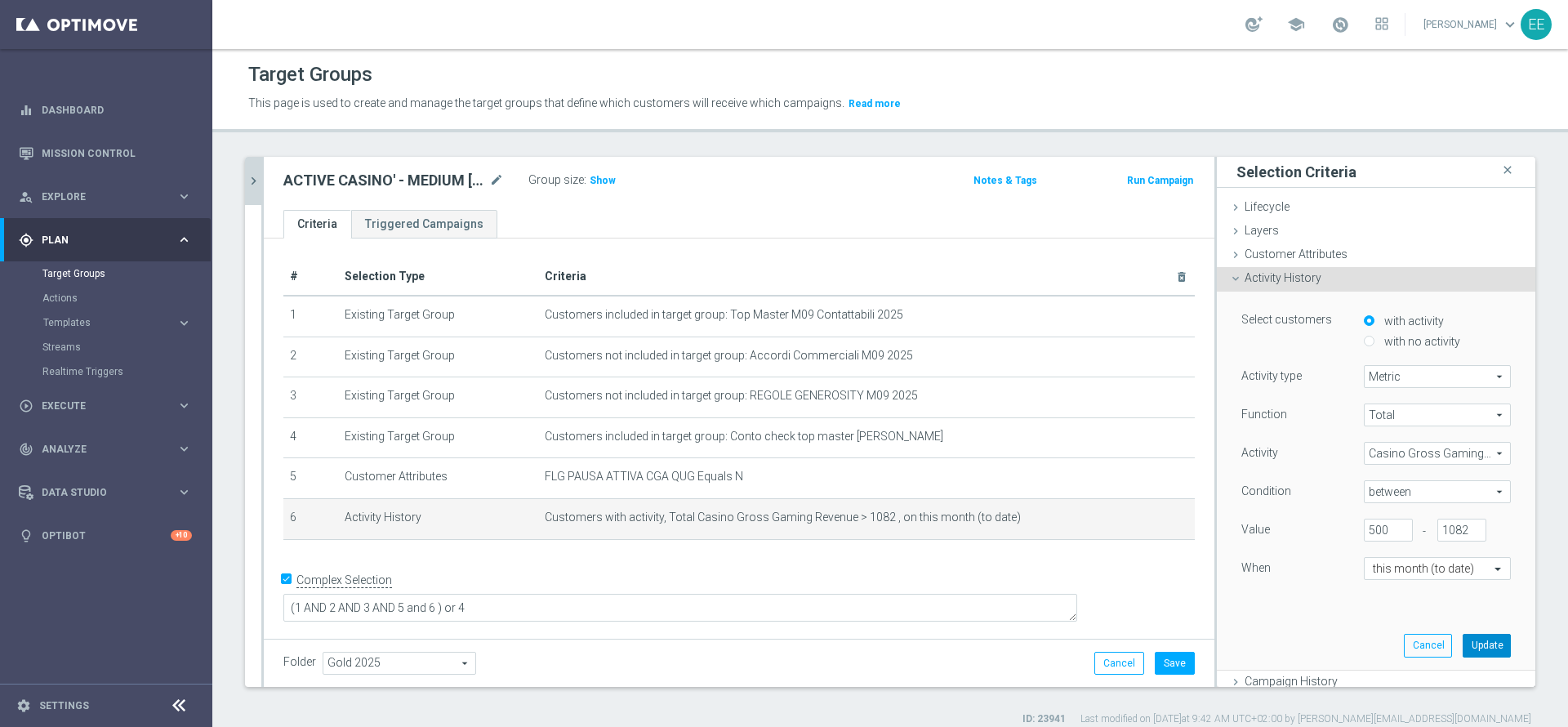
click at [1463, 634] on button "Update" at bounding box center [1487, 645] width 48 height 23
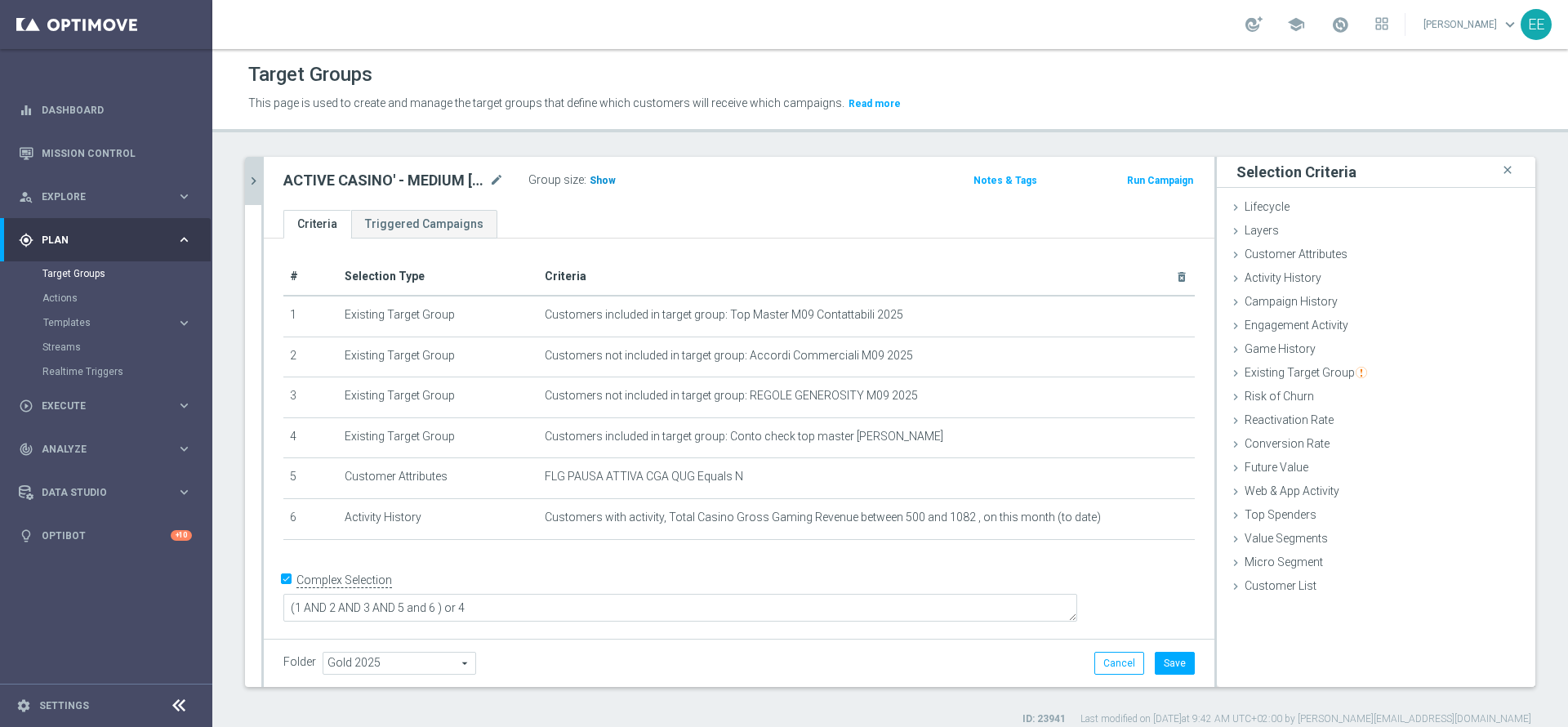
click at [606, 178] on span "Show" at bounding box center [603, 180] width 26 height 12
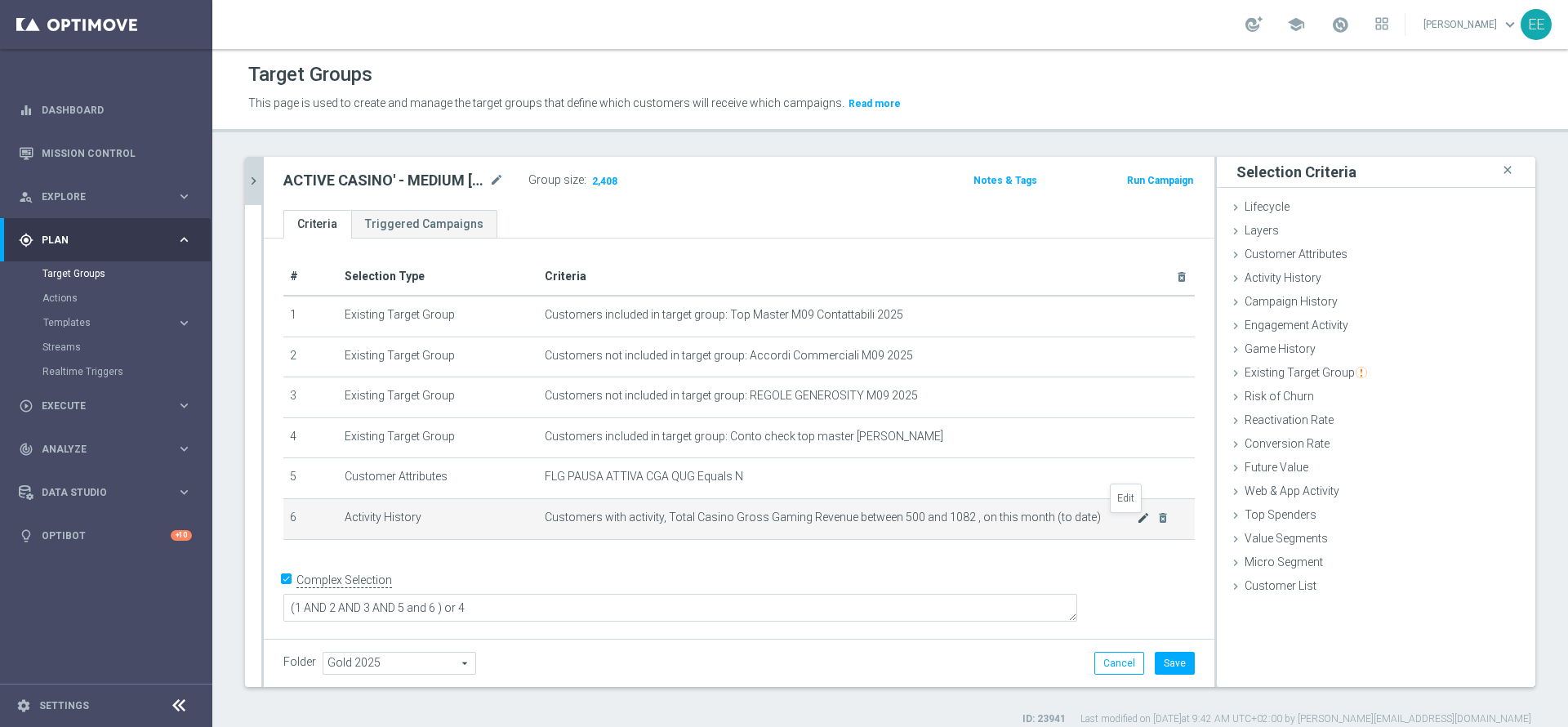
click at [1137, 524] on icon "mode_edit" at bounding box center [1143, 518] width 13 height 13
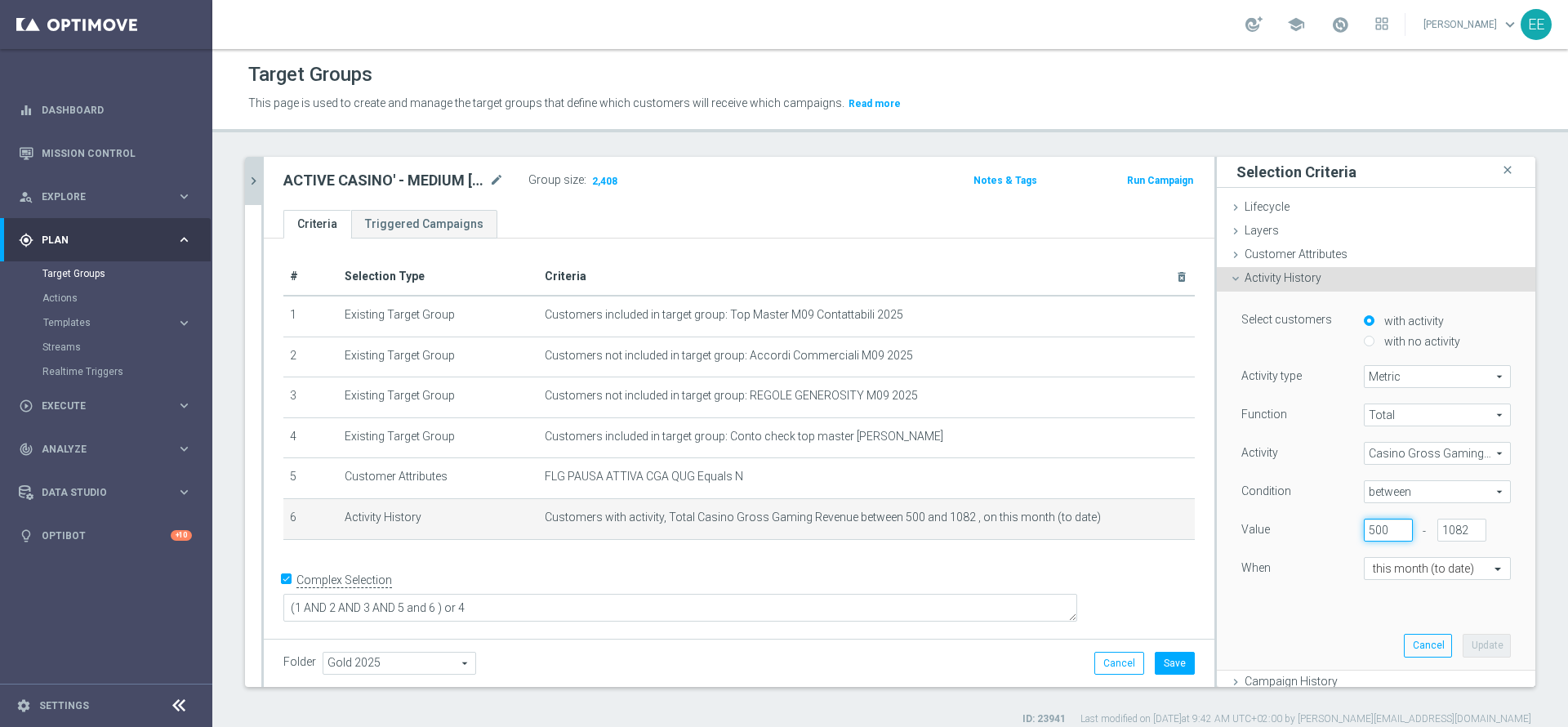
click at [1364, 526] on input "500" at bounding box center [1389, 530] width 49 height 23
type input "600"
click at [1463, 648] on button "Update" at bounding box center [1487, 645] width 48 height 23
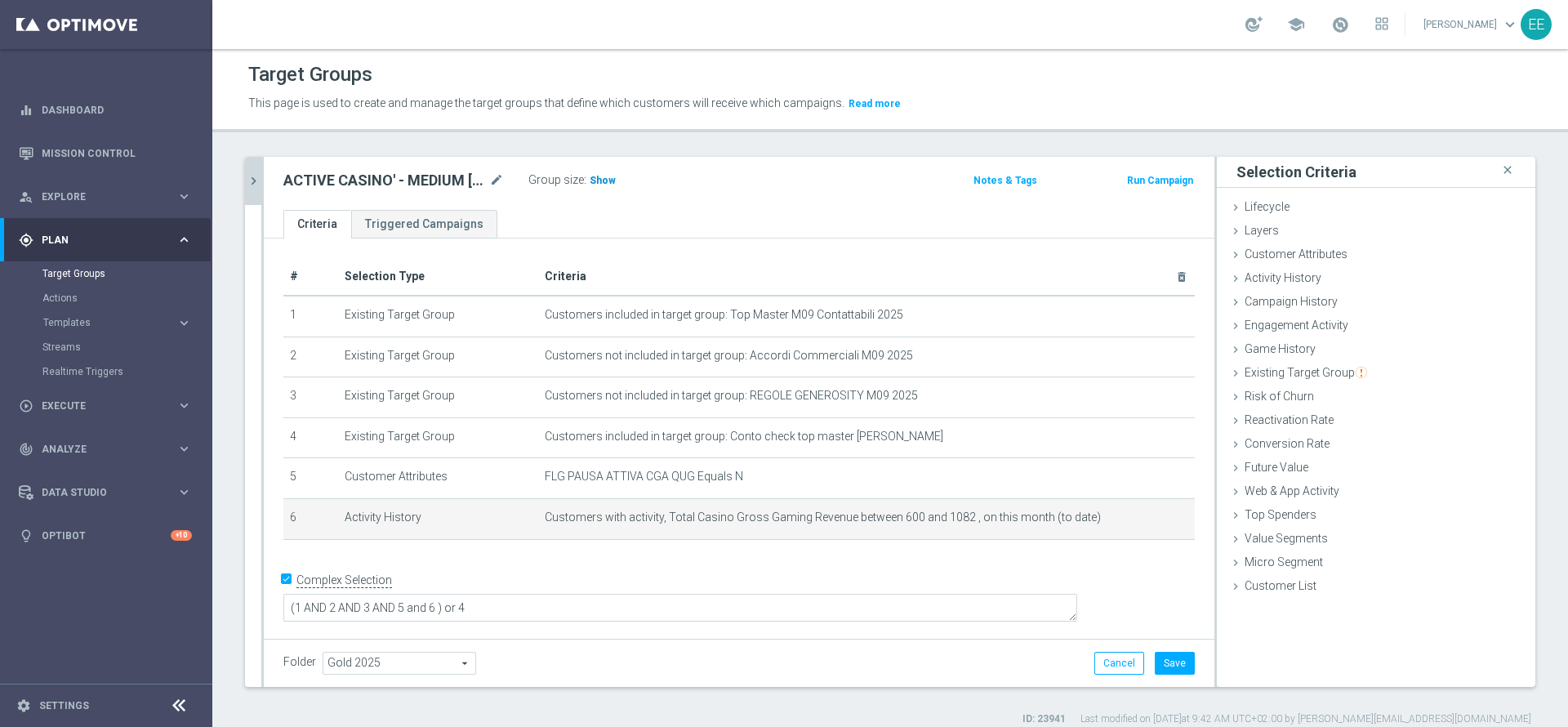
click at [597, 174] on span "Show" at bounding box center [603, 180] width 26 height 12
click at [1137, 522] on icon "mode_edit" at bounding box center [1143, 518] width 13 height 13
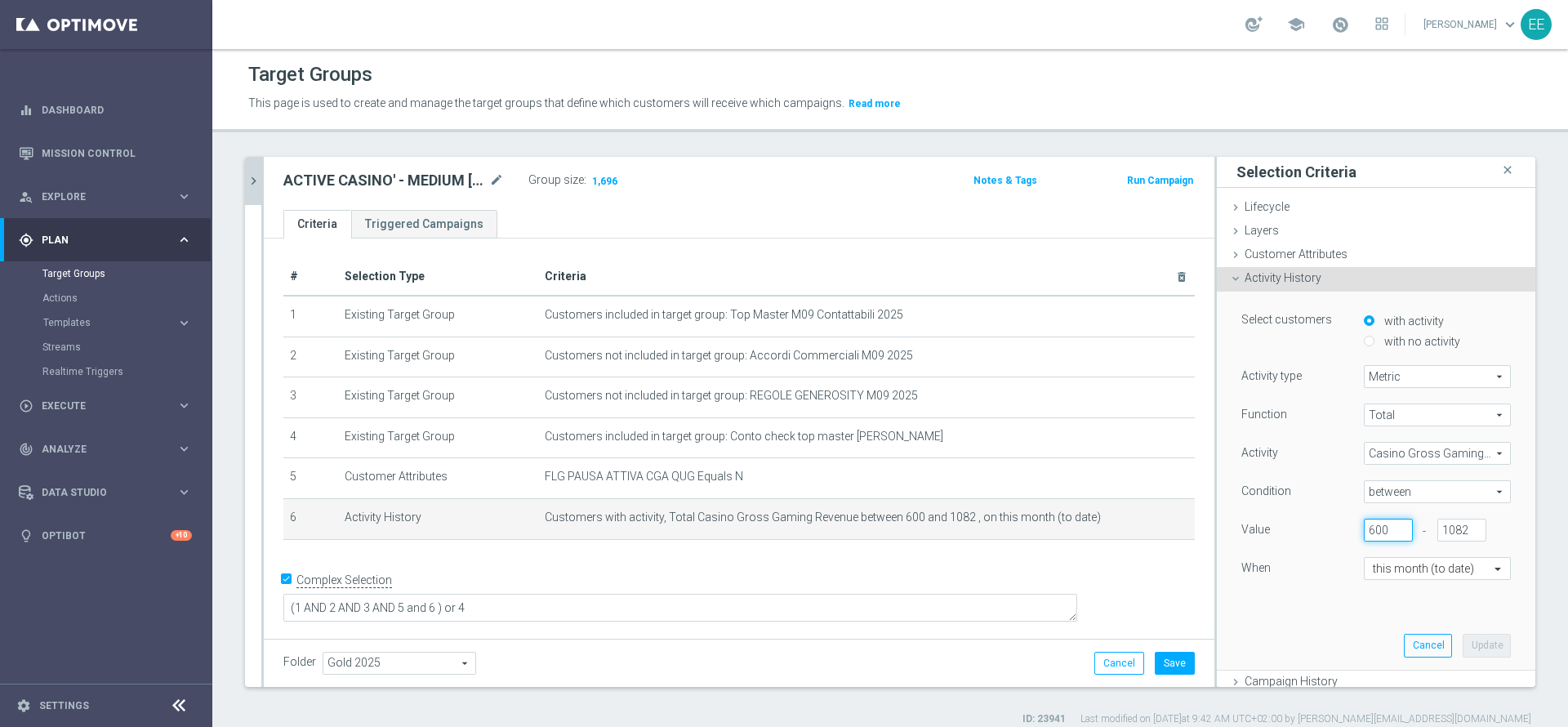
click at [1364, 524] on input "600" at bounding box center [1389, 530] width 49 height 23
type input "550"
click at [1468, 649] on button "Update" at bounding box center [1487, 645] width 48 height 23
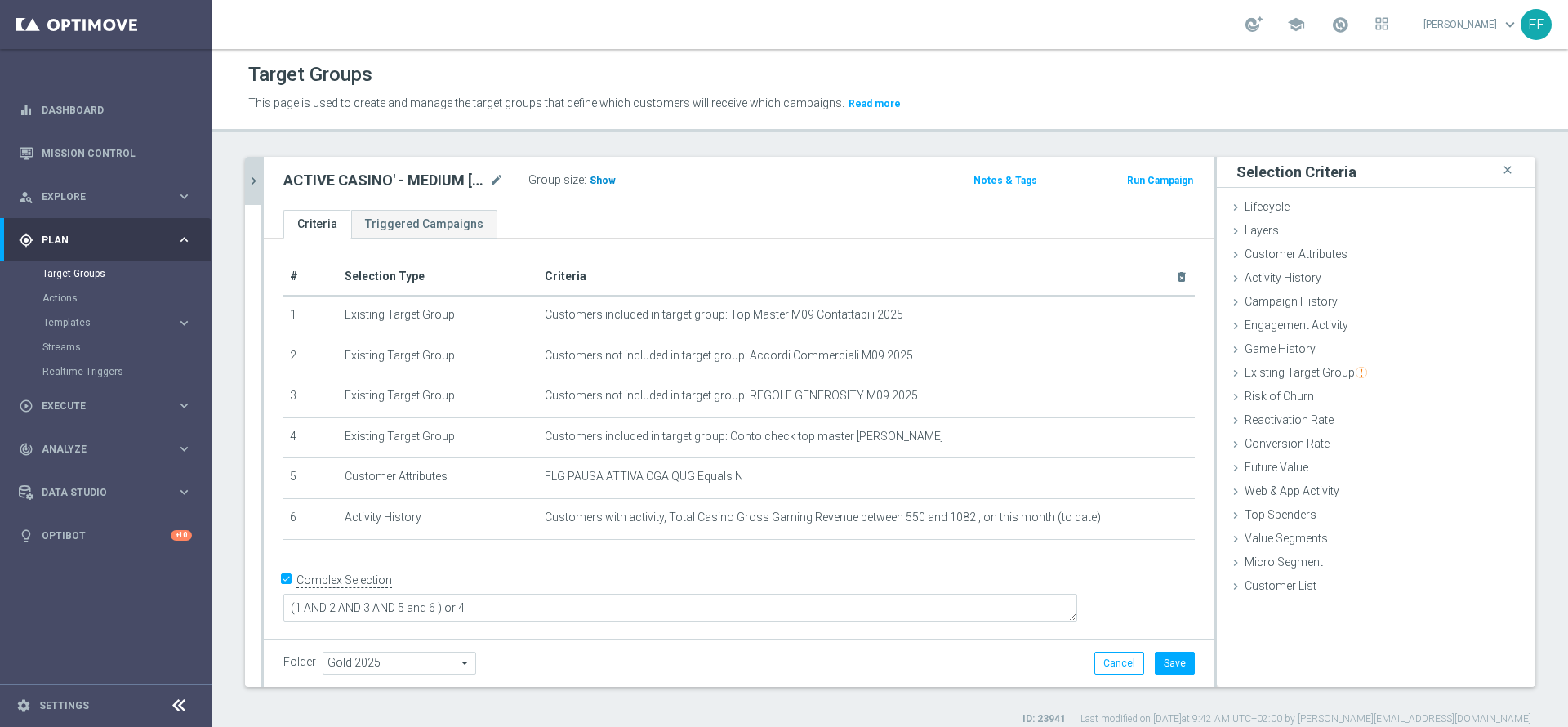
click at [600, 184] on span "Show" at bounding box center [603, 180] width 26 height 12
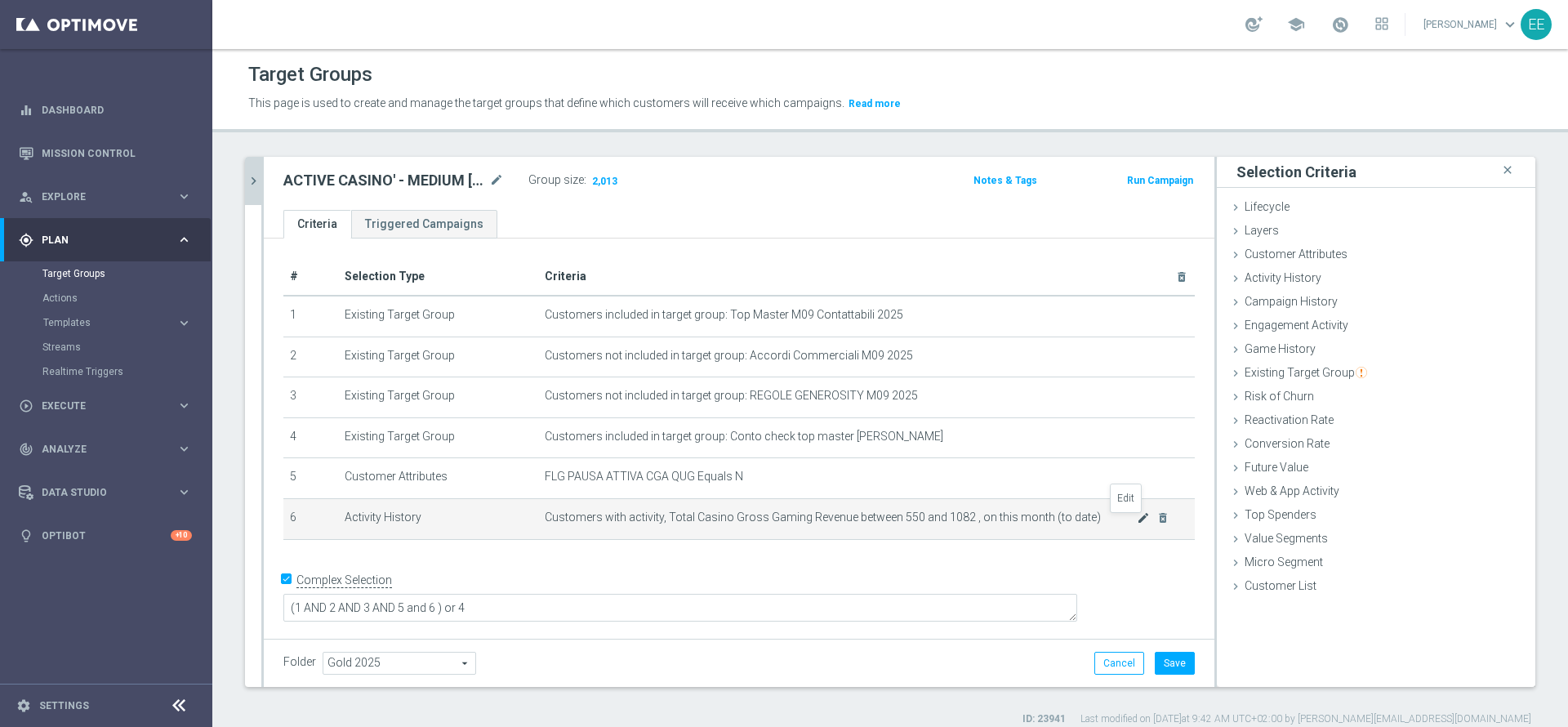
click at [1137, 522] on icon "mode_edit" at bounding box center [1143, 518] width 13 height 13
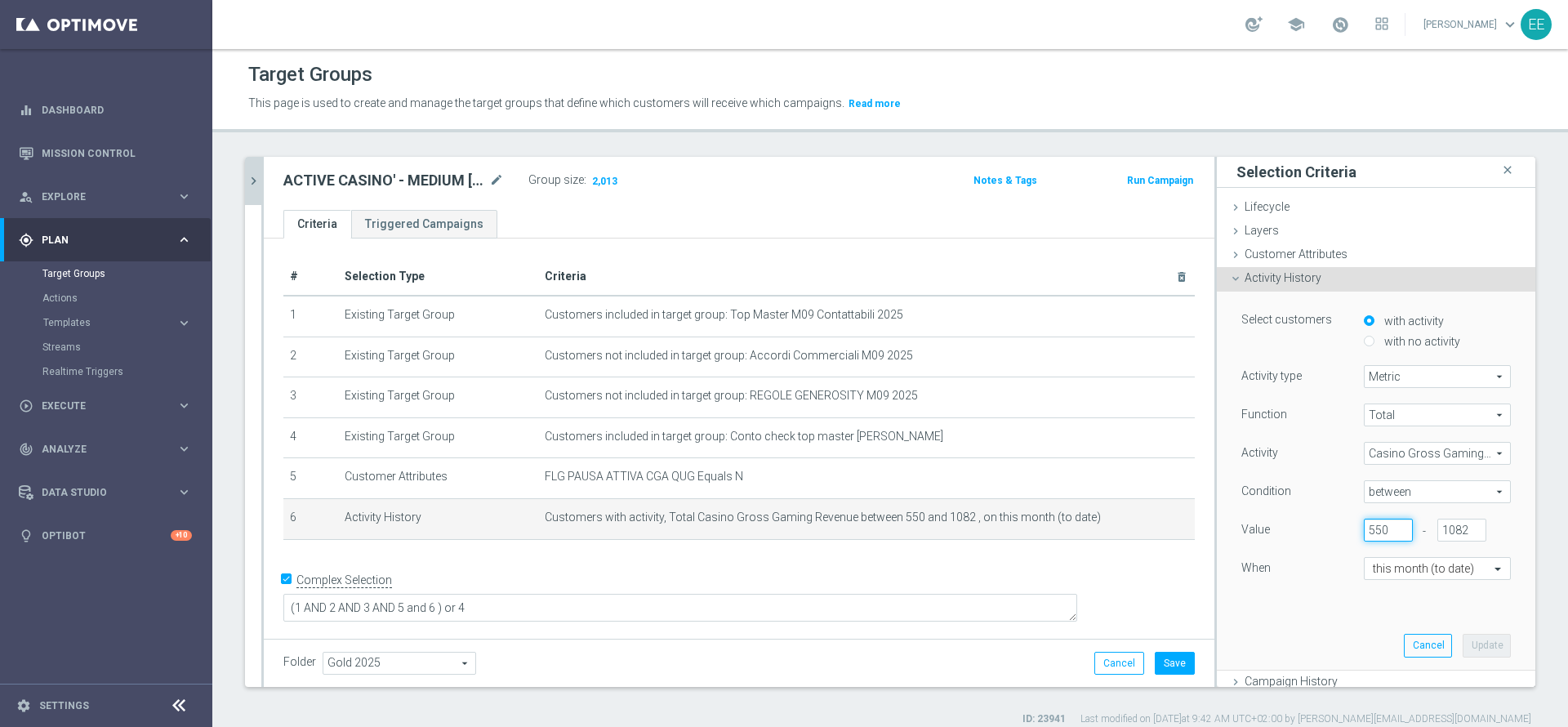
click at [1364, 531] on input "550" at bounding box center [1389, 530] width 49 height 23
type input "555"
click at [1463, 641] on button "Update" at bounding box center [1487, 645] width 48 height 23
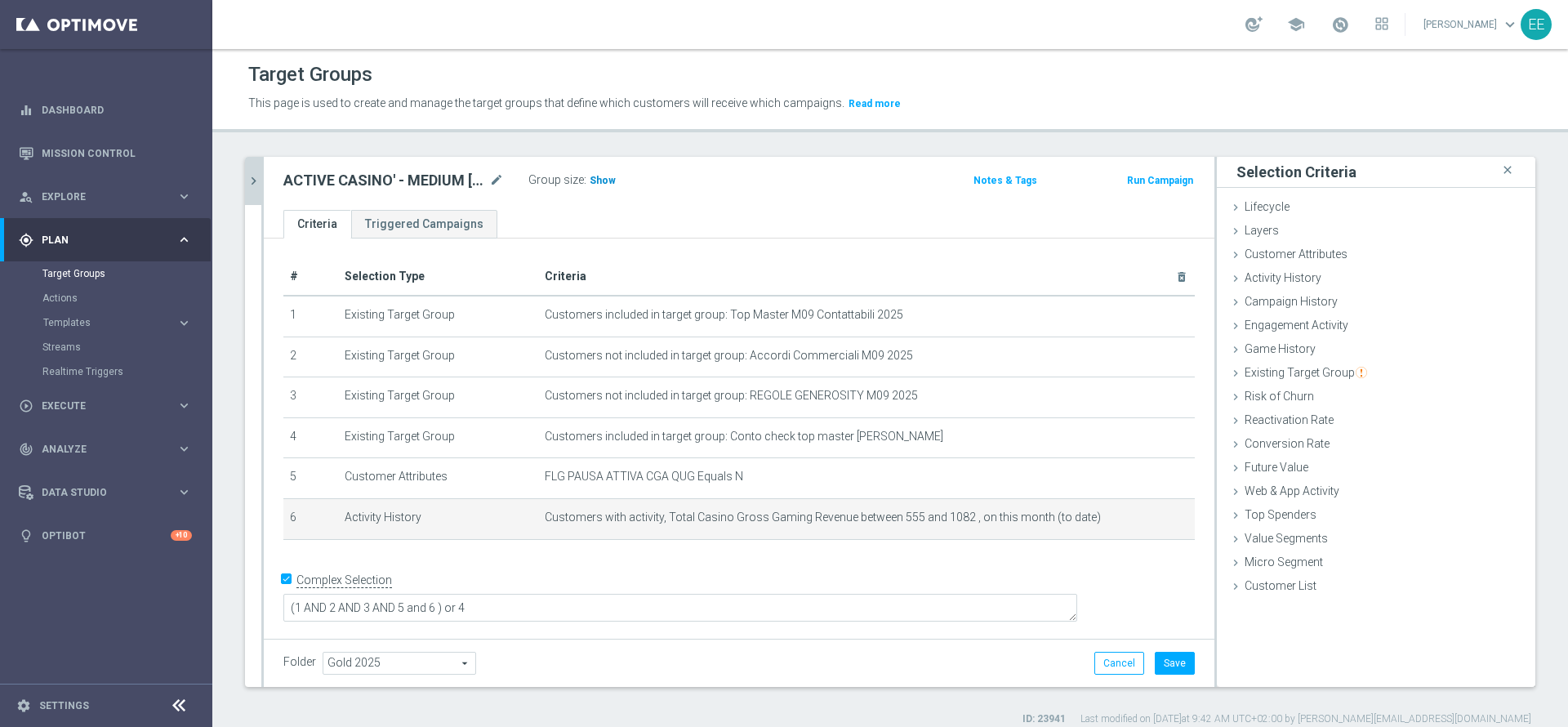
click at [599, 181] on span "Show" at bounding box center [603, 180] width 26 height 12
click at [1137, 520] on icon "mode_edit" at bounding box center [1143, 518] width 13 height 13
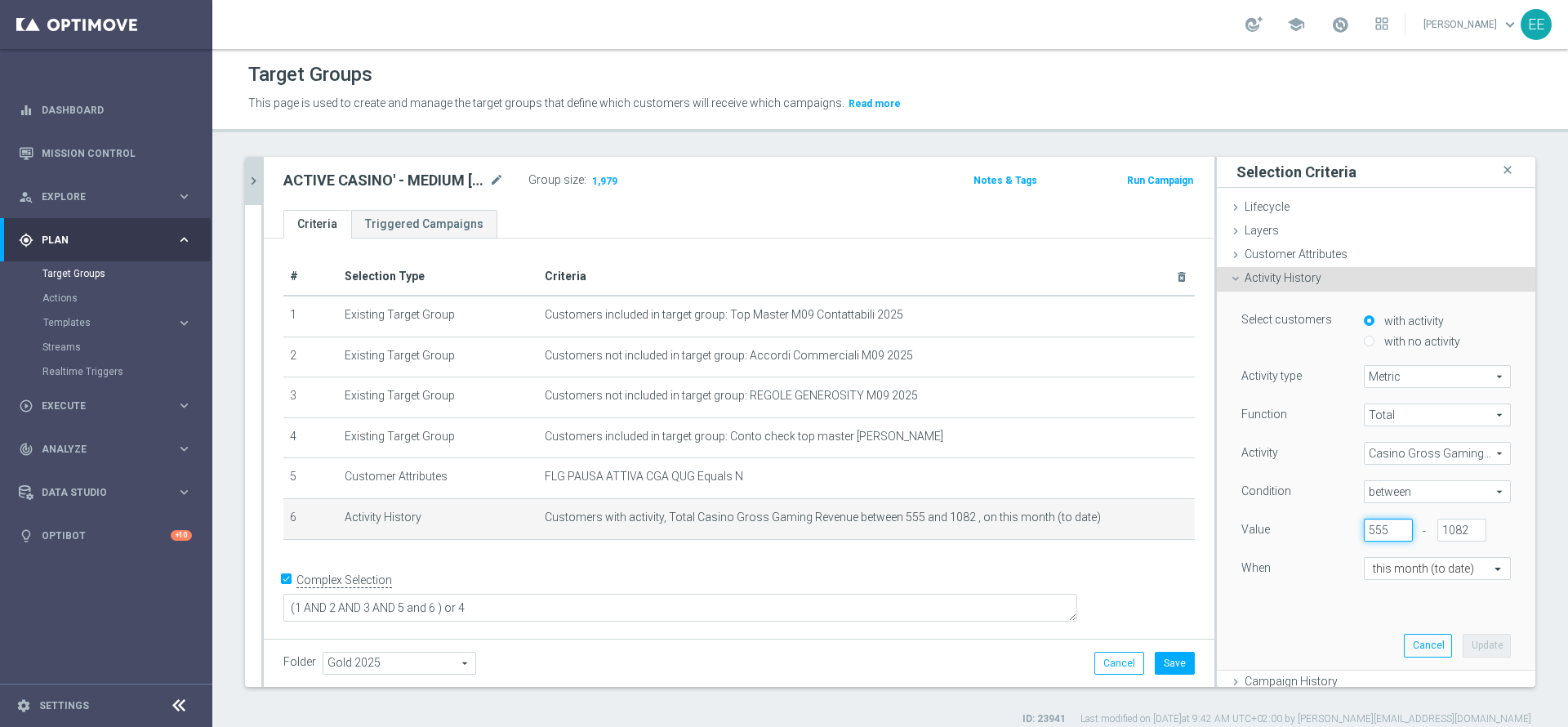
click at [1364, 529] on input "555" at bounding box center [1389, 530] width 49 height 23
type input "545"
click at [1463, 638] on button "Update" at bounding box center [1487, 645] width 48 height 23
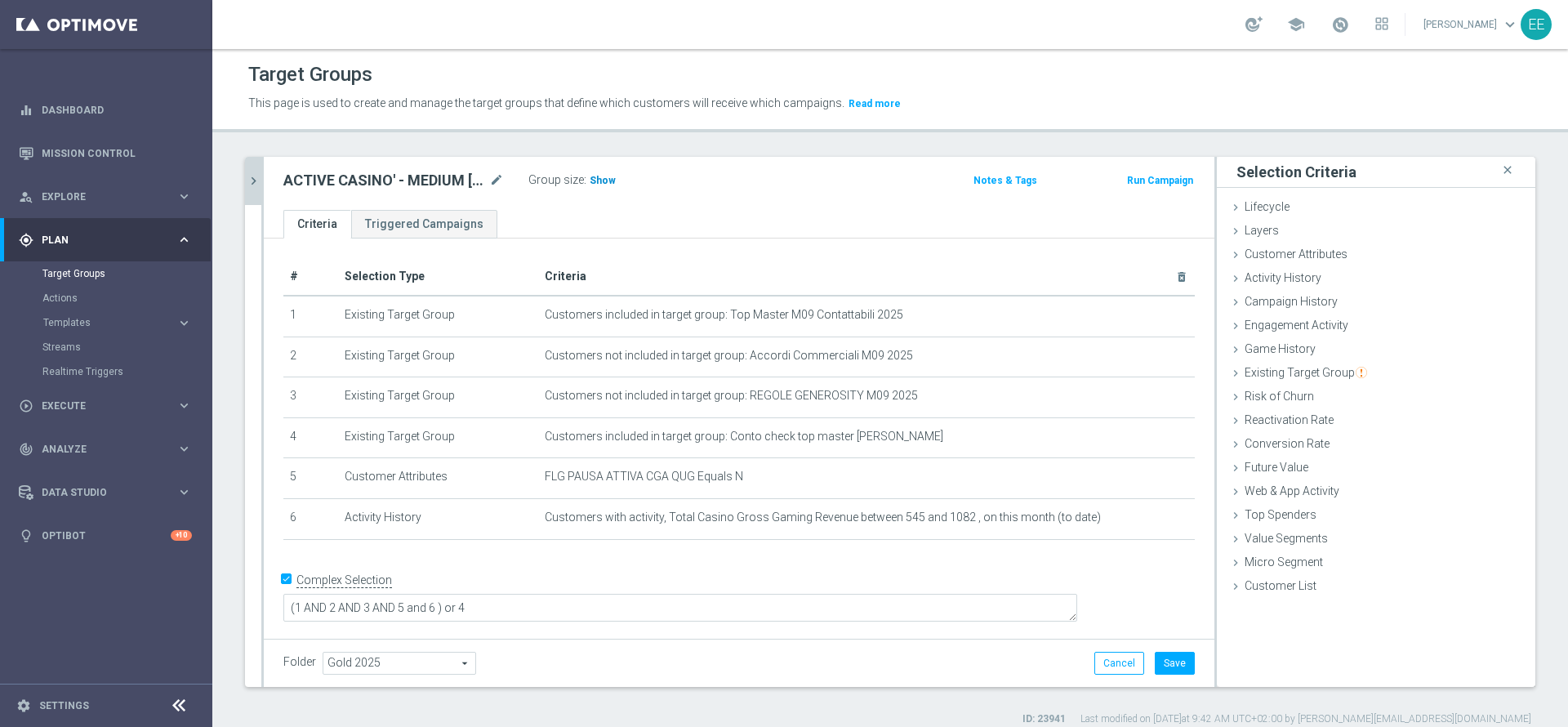
click at [592, 175] on span "Show" at bounding box center [603, 180] width 26 height 12
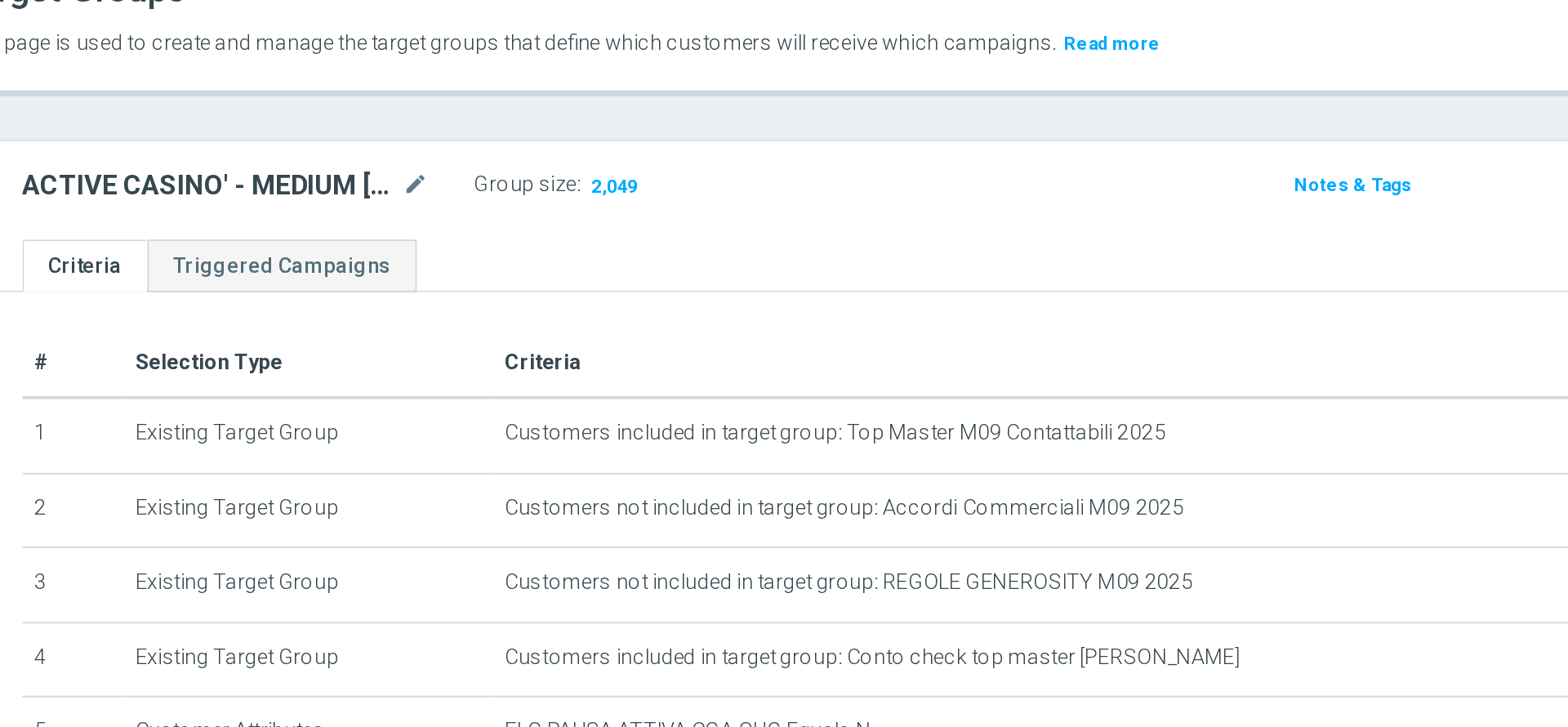
scroll to position [15, 0]
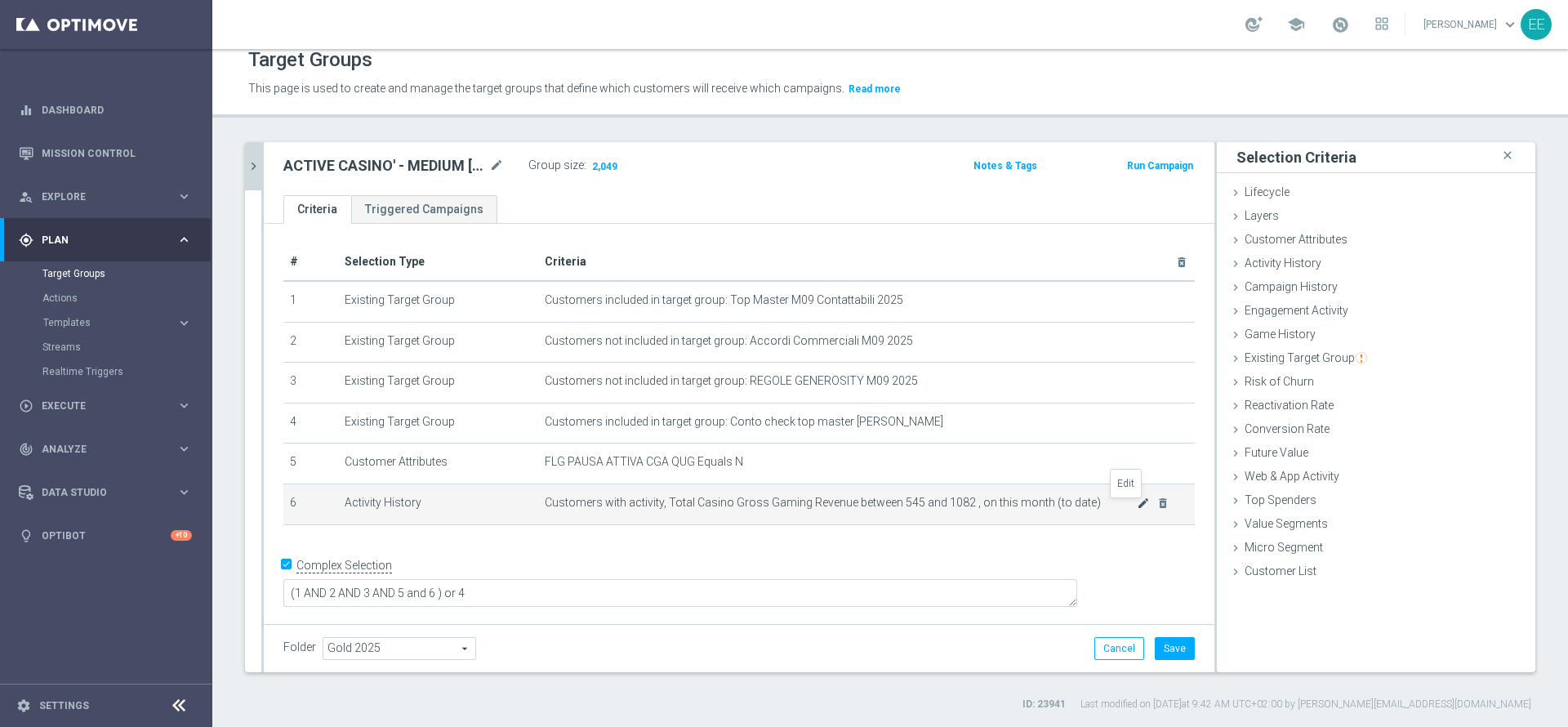
click at [1137, 507] on icon "mode_edit" at bounding box center [1143, 503] width 13 height 13
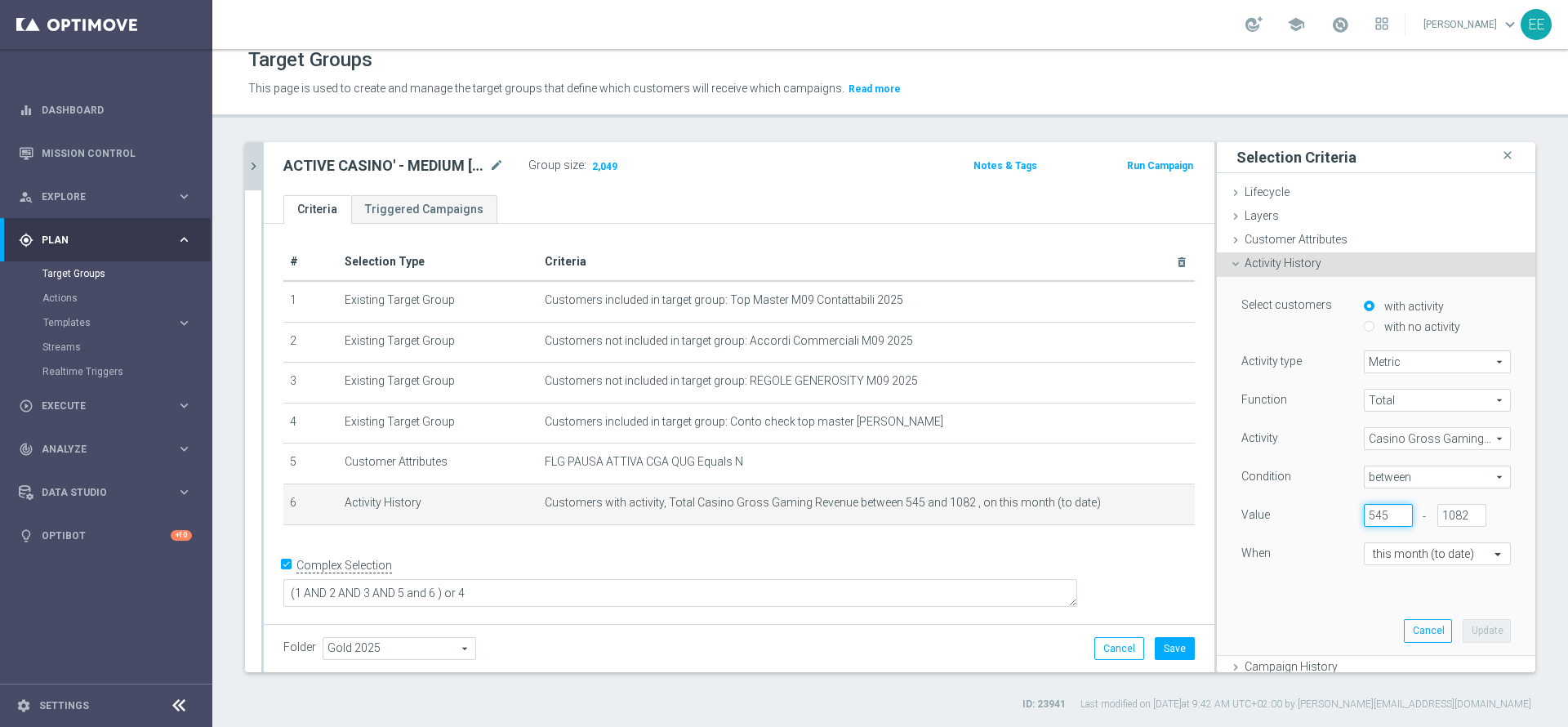
click at [1364, 514] on input "545" at bounding box center [1389, 515] width 49 height 23
type input "549"
click at [1463, 625] on button "Update" at bounding box center [1487, 630] width 48 height 23
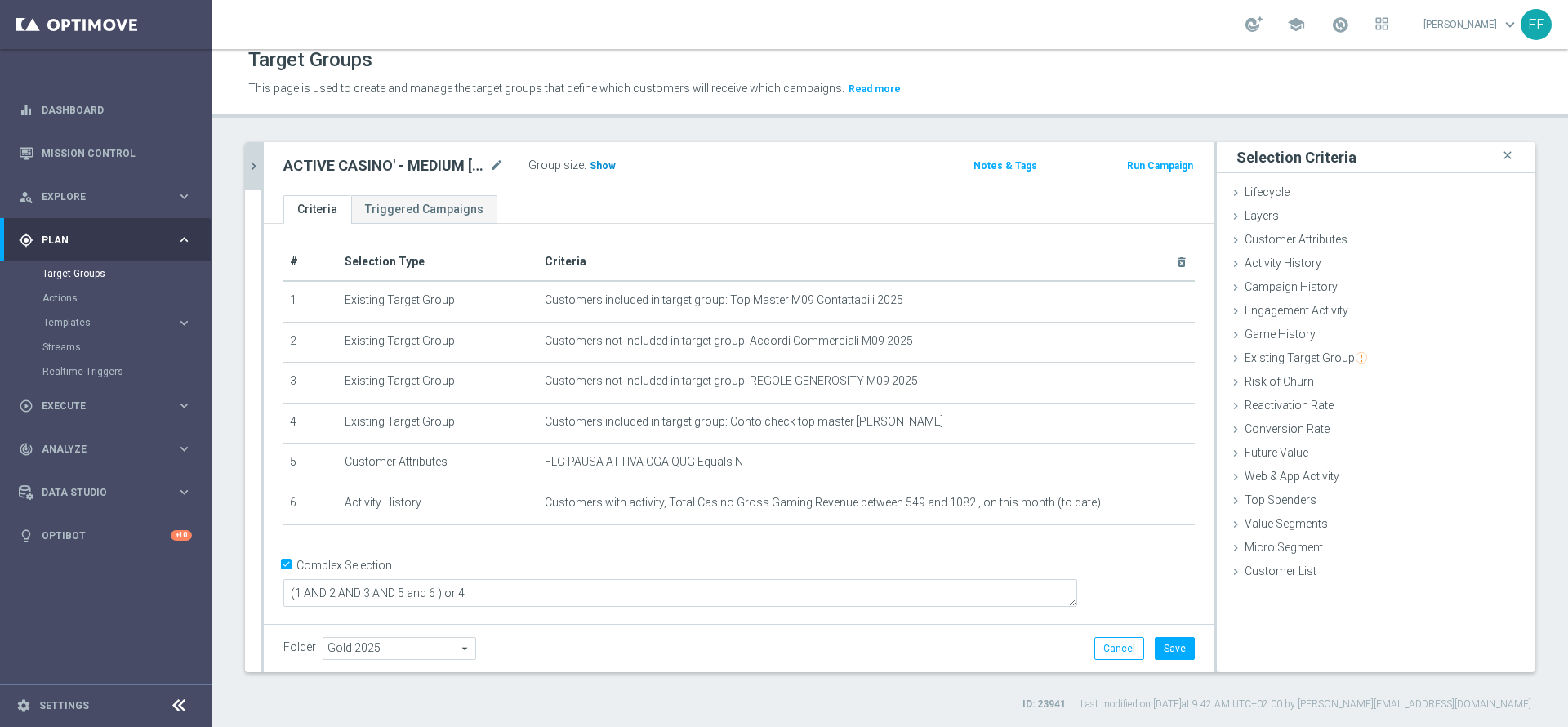
click at [602, 174] on h3 "Show" at bounding box center [603, 166] width 29 height 18
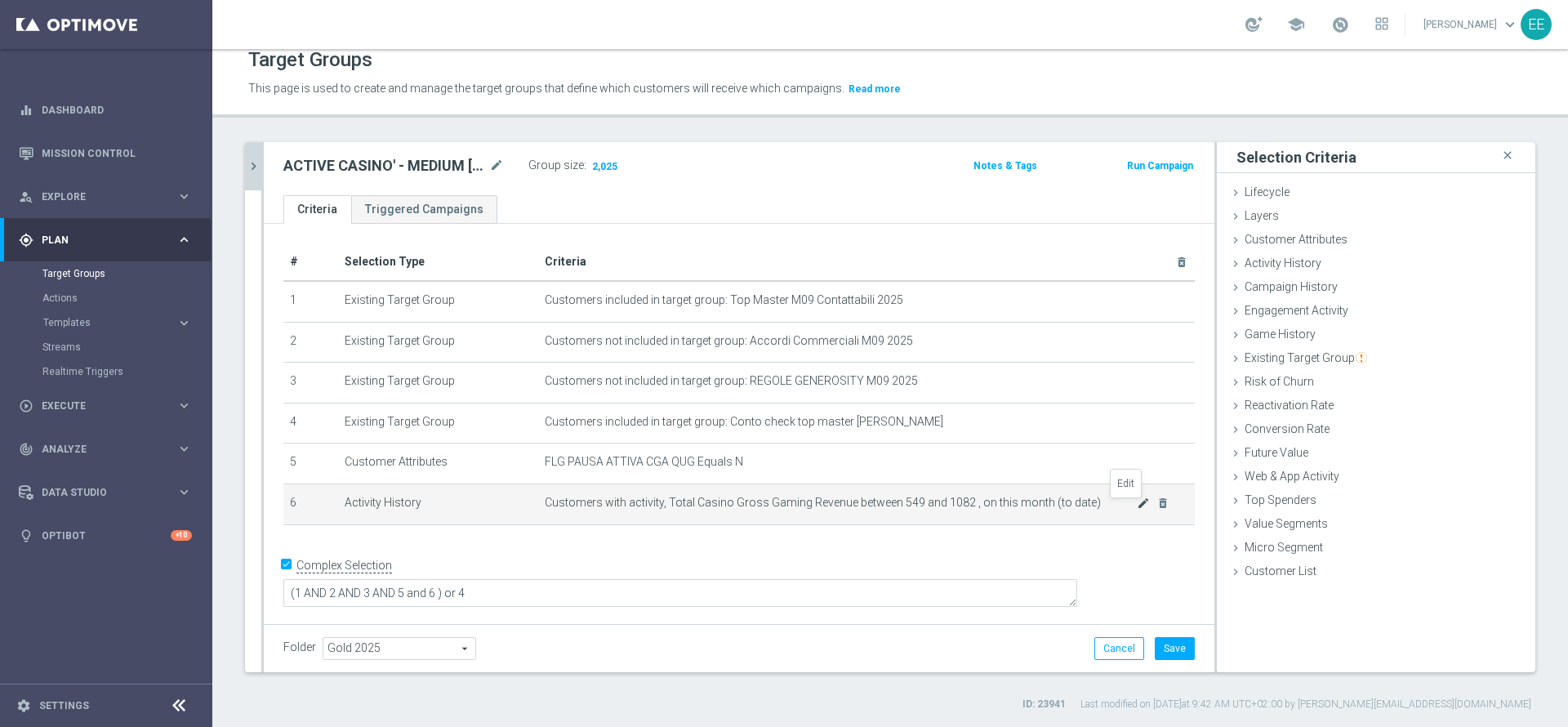
click at [1137, 507] on icon "mode_edit" at bounding box center [1143, 503] width 13 height 13
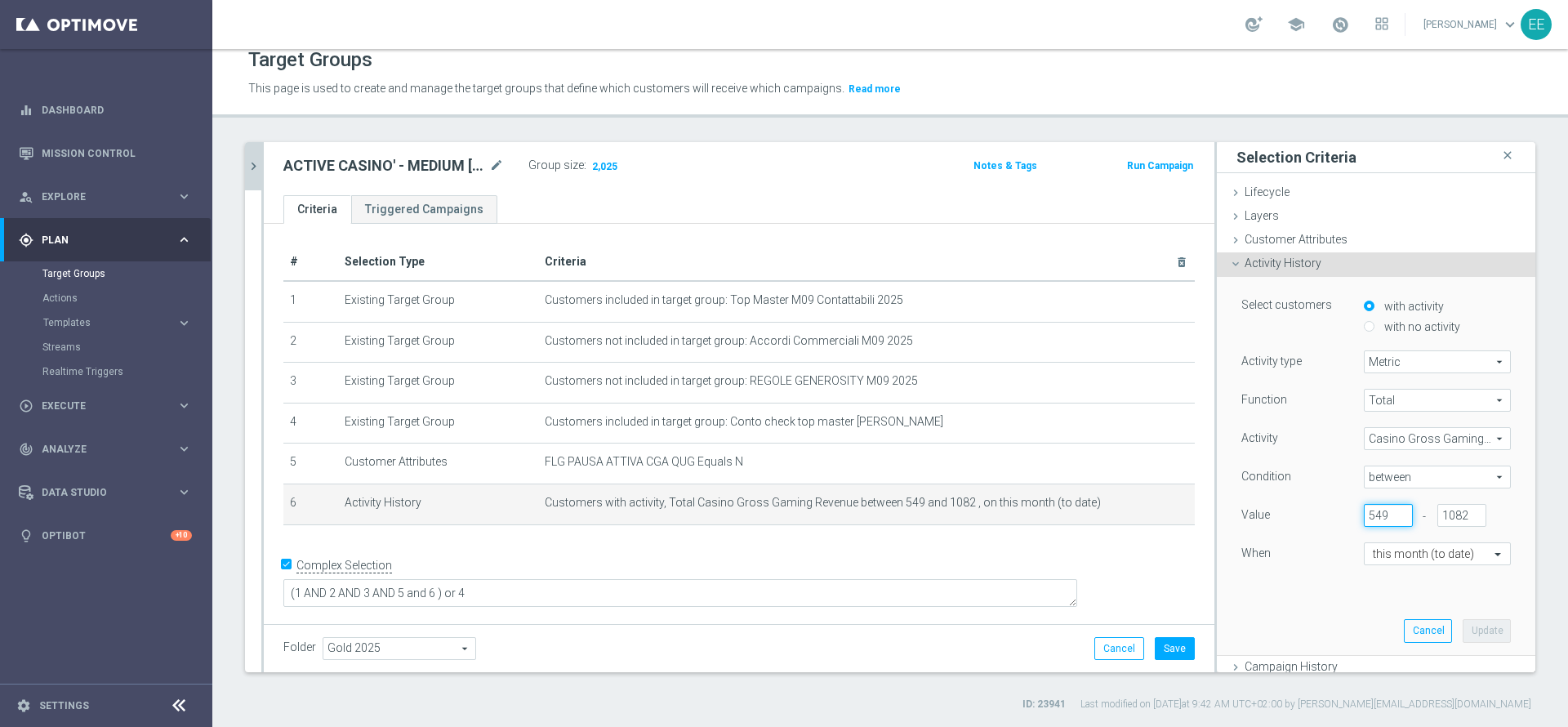
click at [1364, 513] on input "549" at bounding box center [1389, 515] width 49 height 23
type input "552"
click at [1463, 626] on button "Update" at bounding box center [1487, 630] width 48 height 23
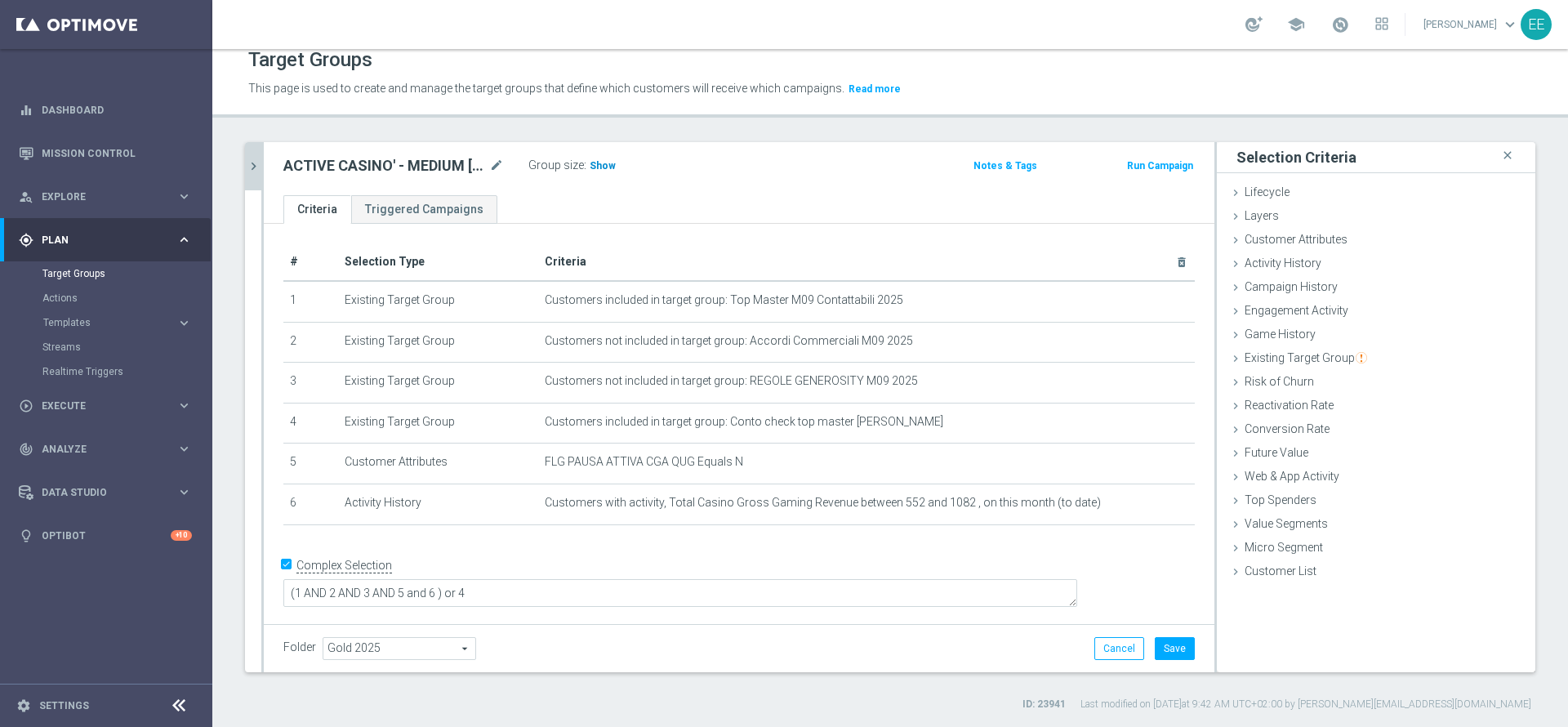
click at [606, 159] on h3 "Show" at bounding box center [603, 166] width 29 height 18
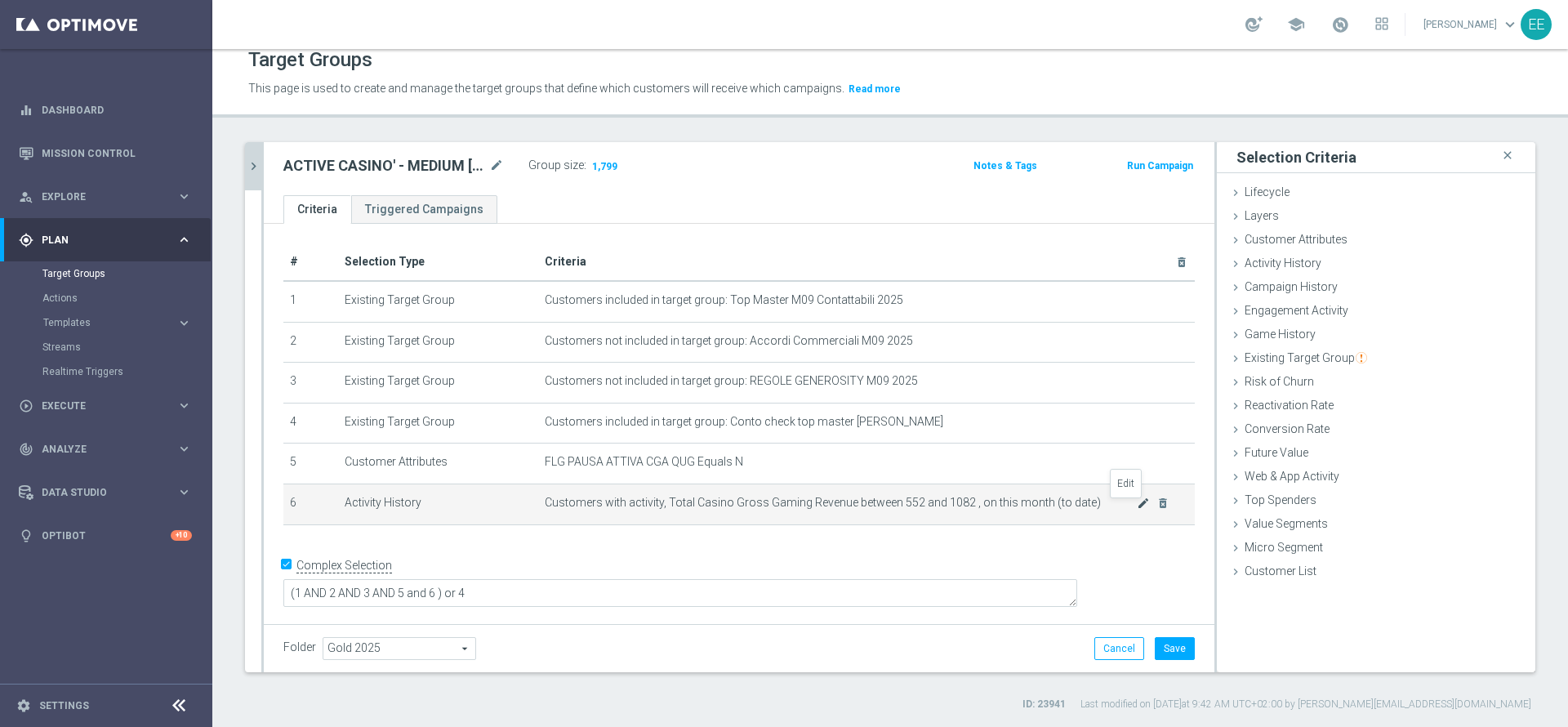
click at [1137, 508] on icon "mode_edit" at bounding box center [1143, 503] width 13 height 13
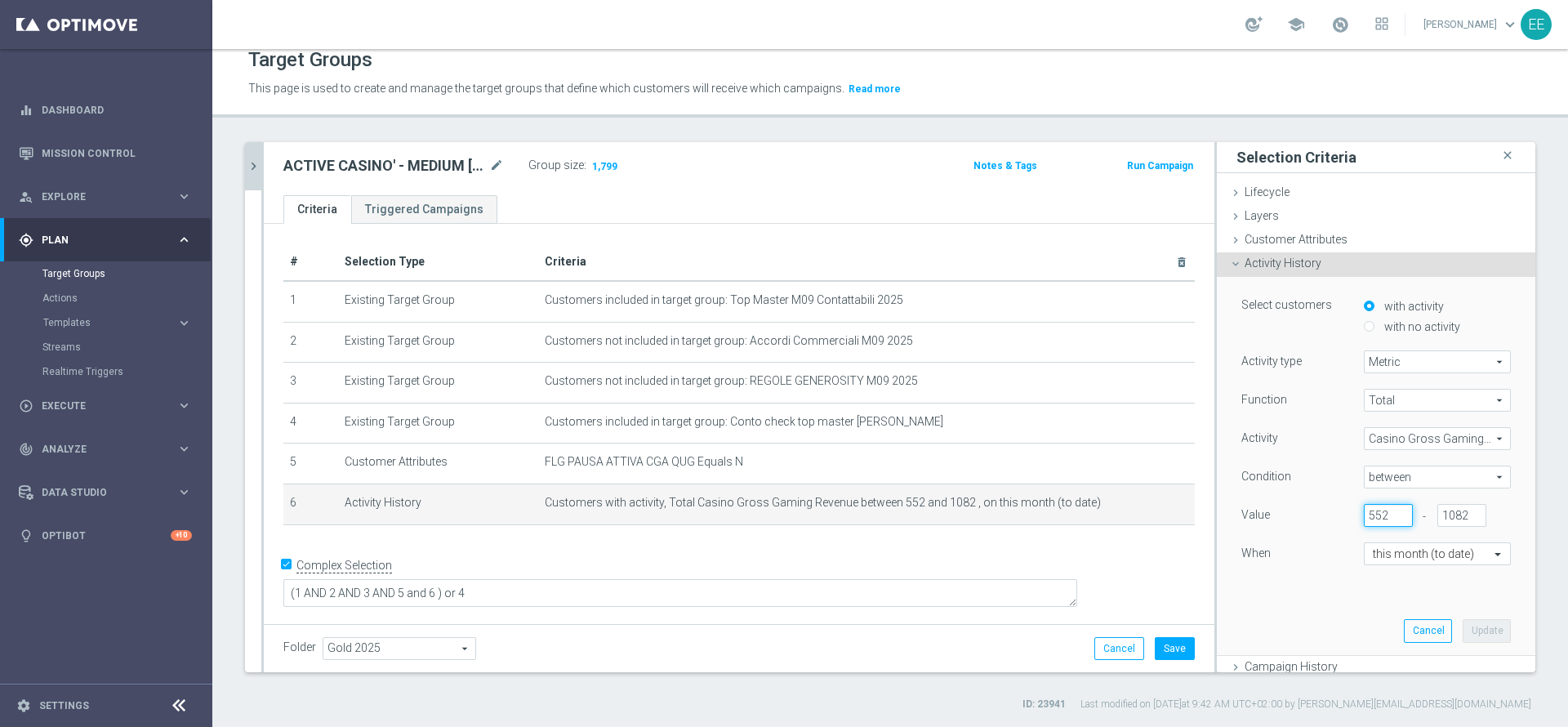
click at [1364, 512] on input "552" at bounding box center [1389, 515] width 49 height 23
type input "550"
click at [1463, 630] on button "Update" at bounding box center [1487, 630] width 48 height 23
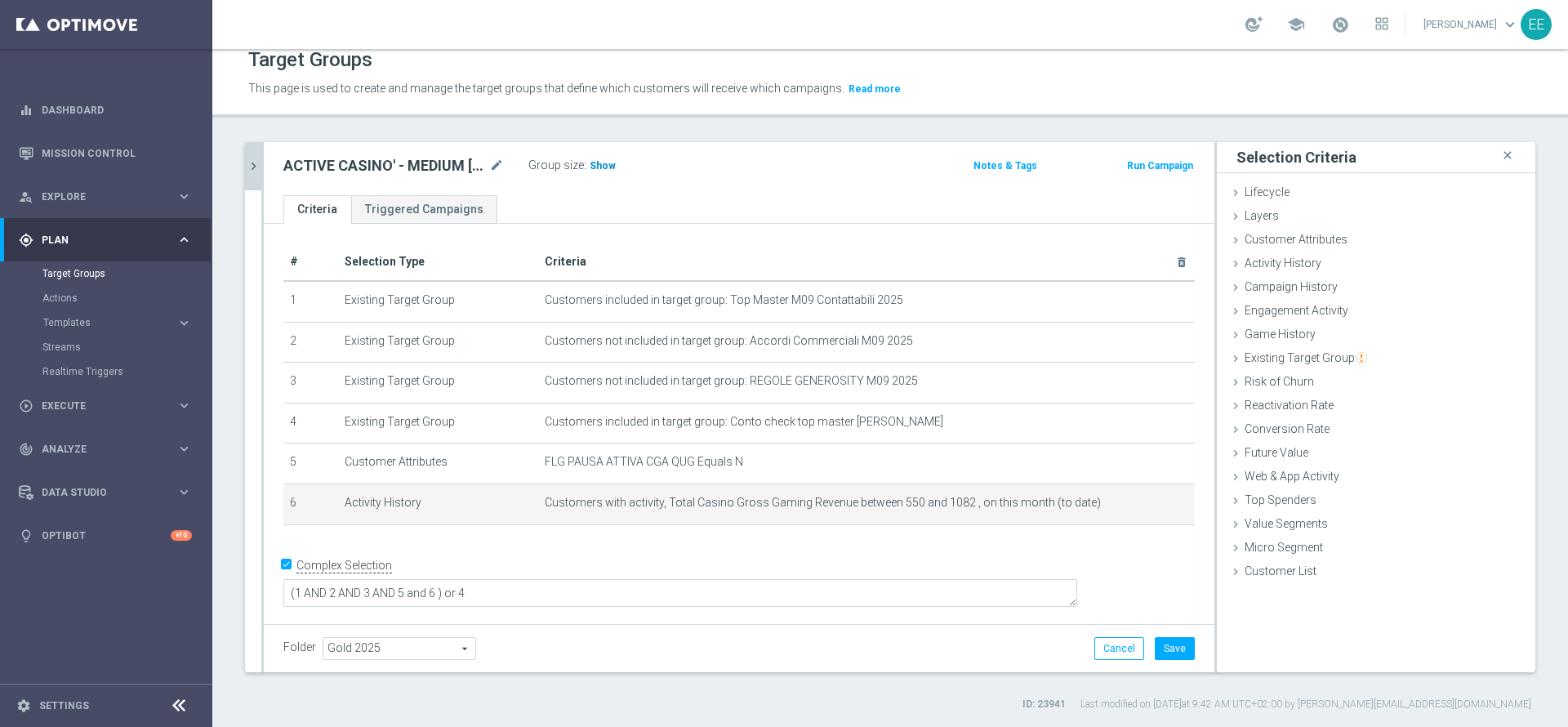
click at [608, 164] on span "Show" at bounding box center [603, 165] width 26 height 12
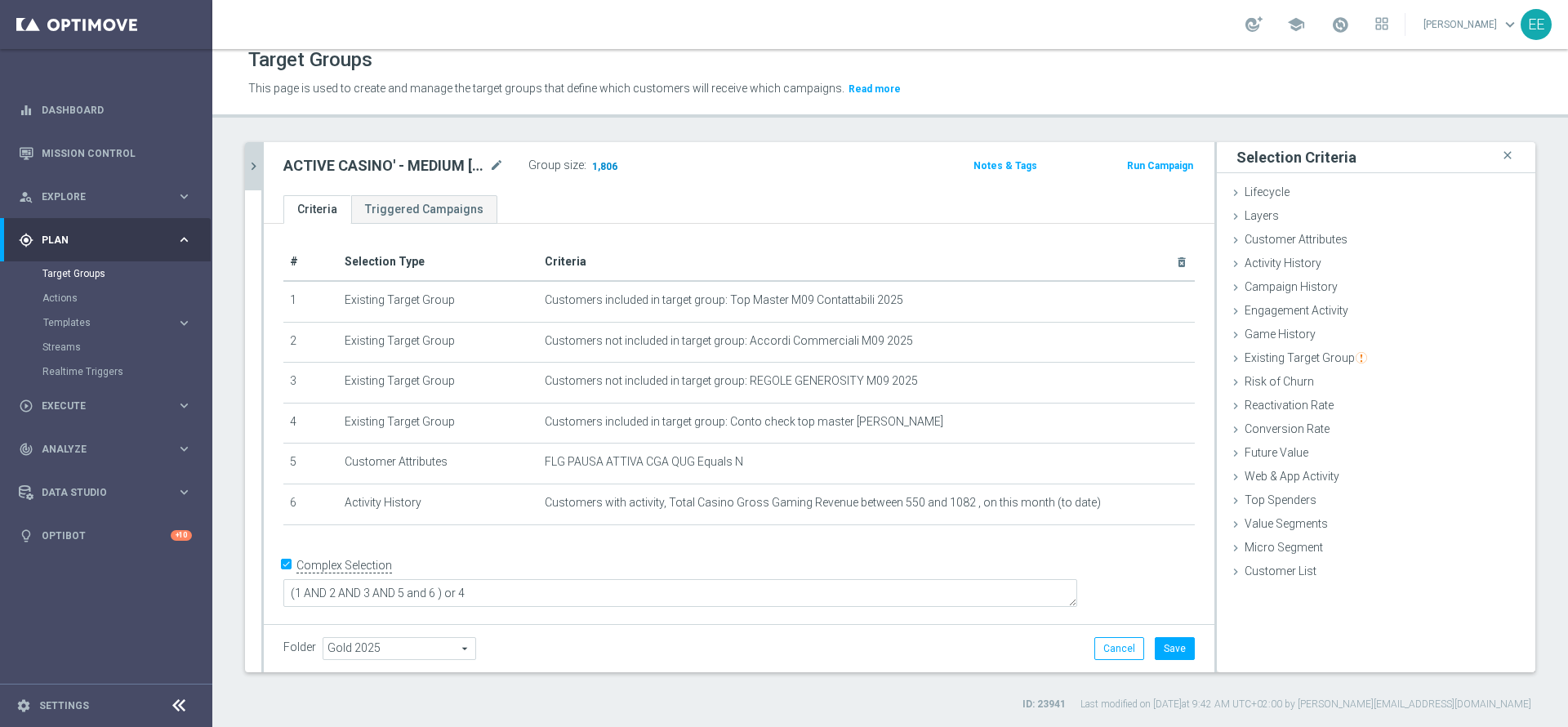
scroll to position [12, 0]
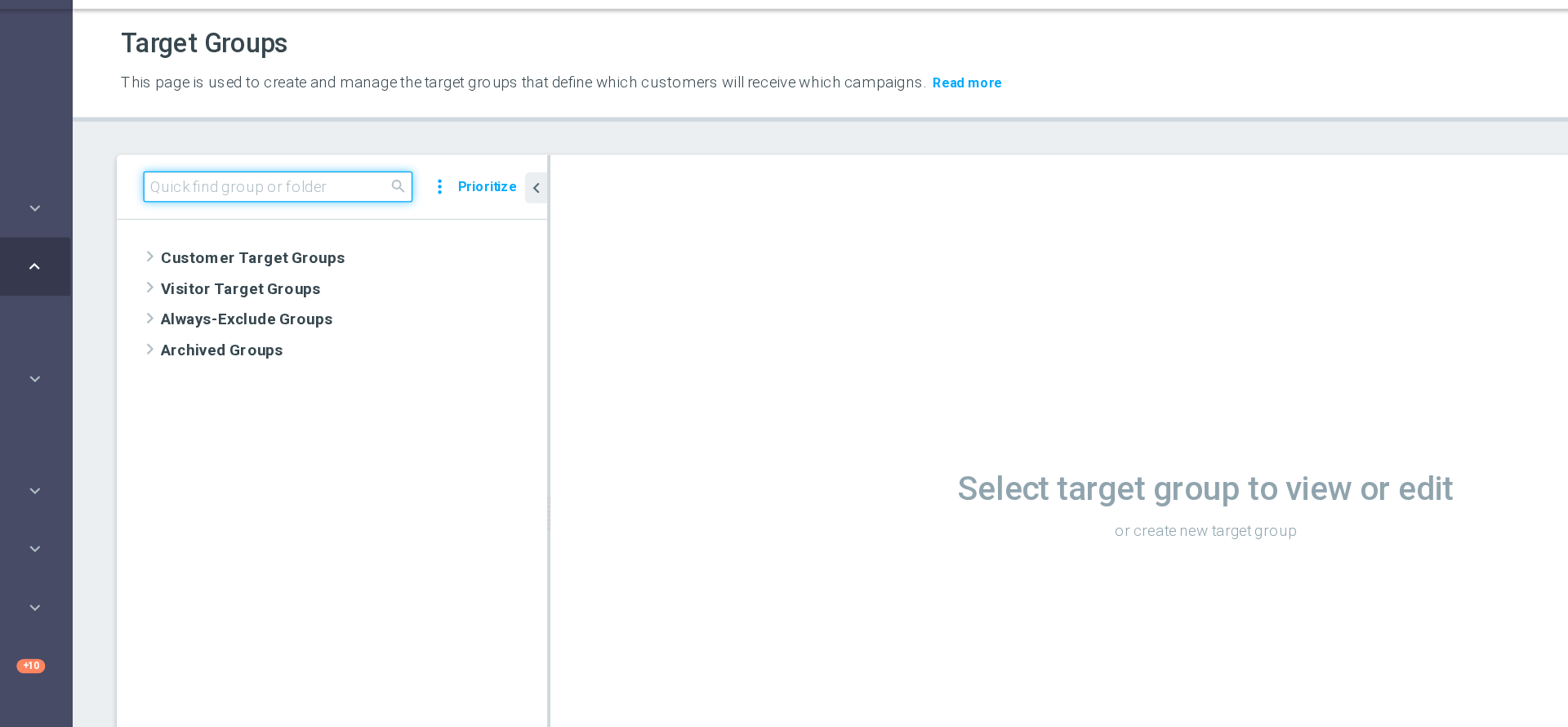
click at [403, 175] on input at bounding box center [364, 180] width 199 height 23
click at [403, 175] on input "1" at bounding box center [364, 180] width 199 height 23
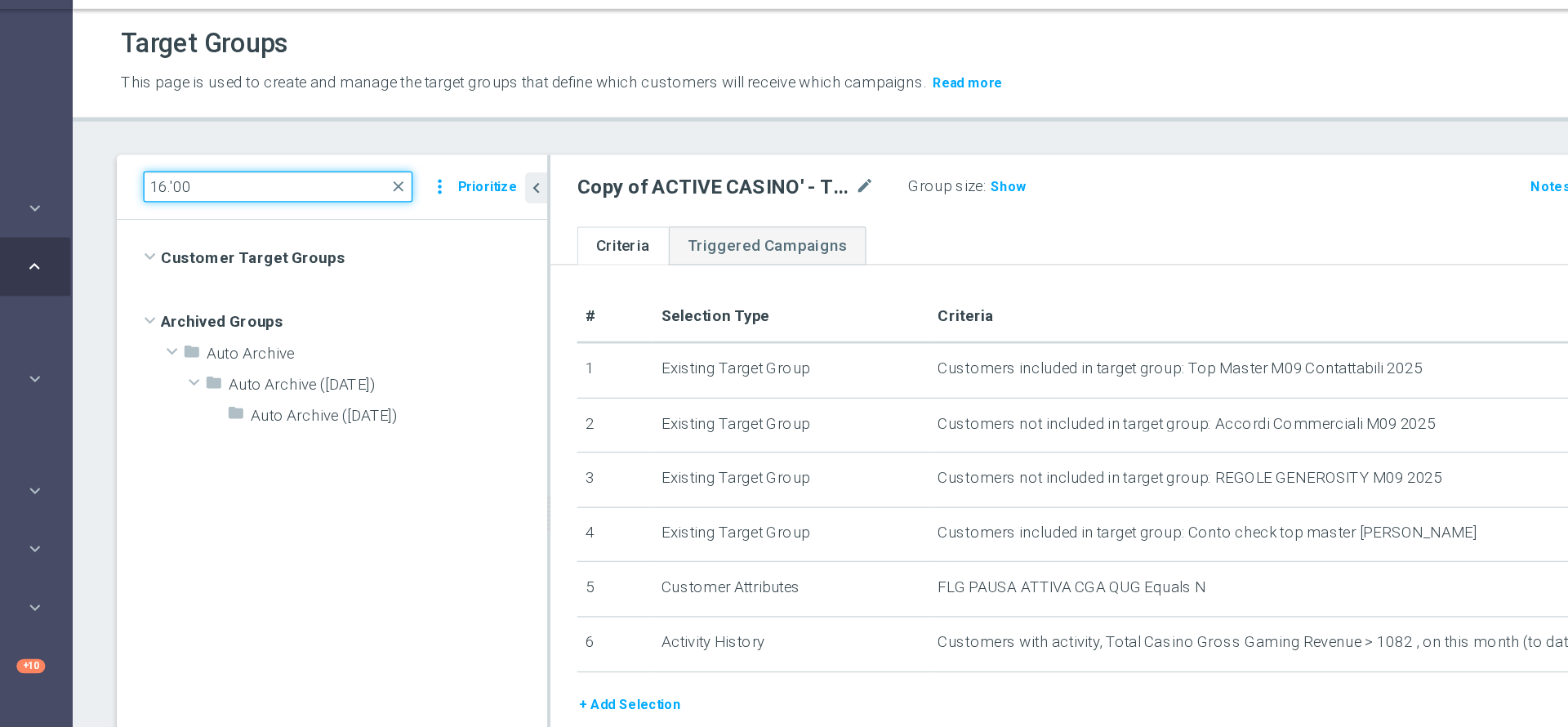
scroll to position [8574, 0]
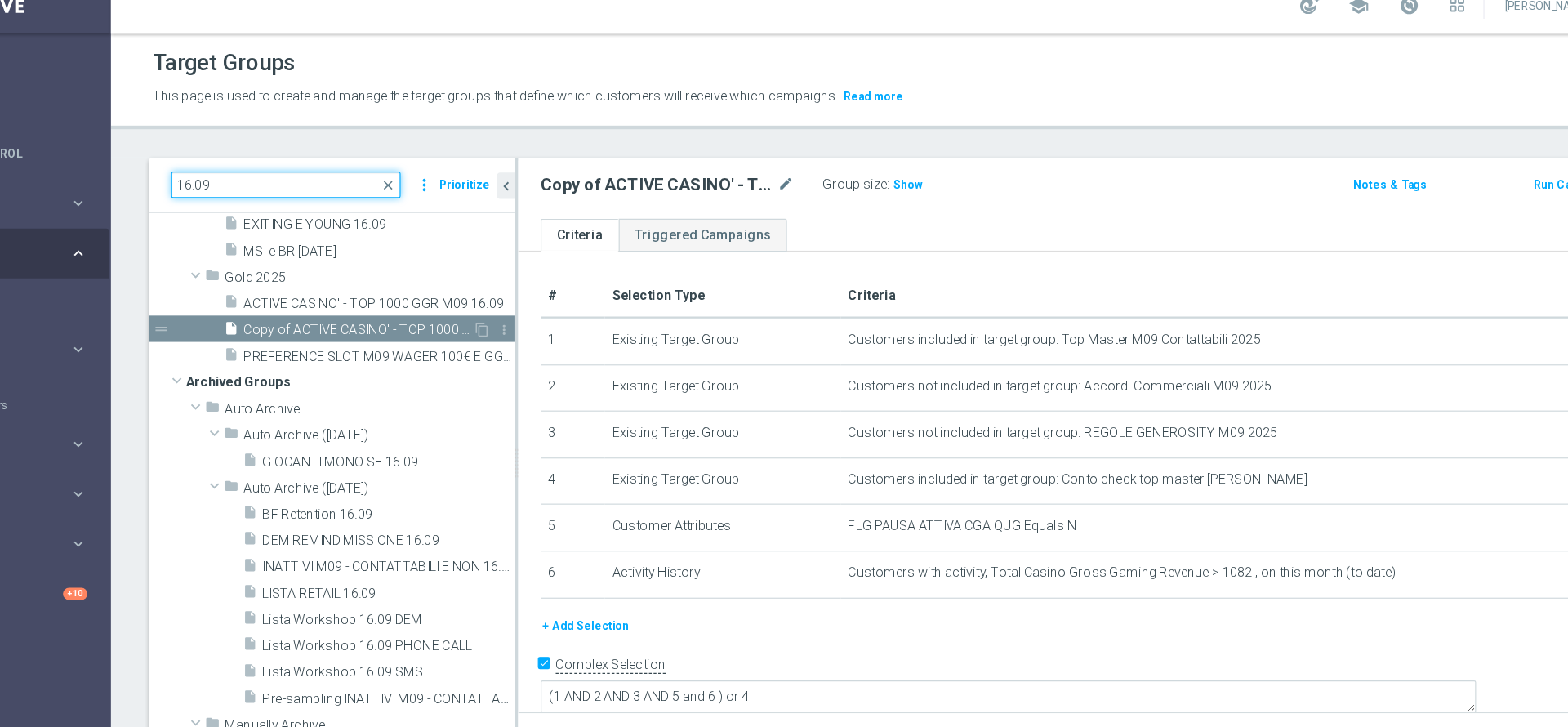
type input "16.09"
click at [440, 313] on span "Copy of ACTIVE CASINO' - TOP 1000 GGR M09 16.09" at bounding box center [427, 306] width 199 height 14
click at [793, 184] on icon "mode_edit" at bounding box center [799, 180] width 15 height 19
click at [801, 189] on icon "mode_edit" at bounding box center [799, 180] width 15 height 19
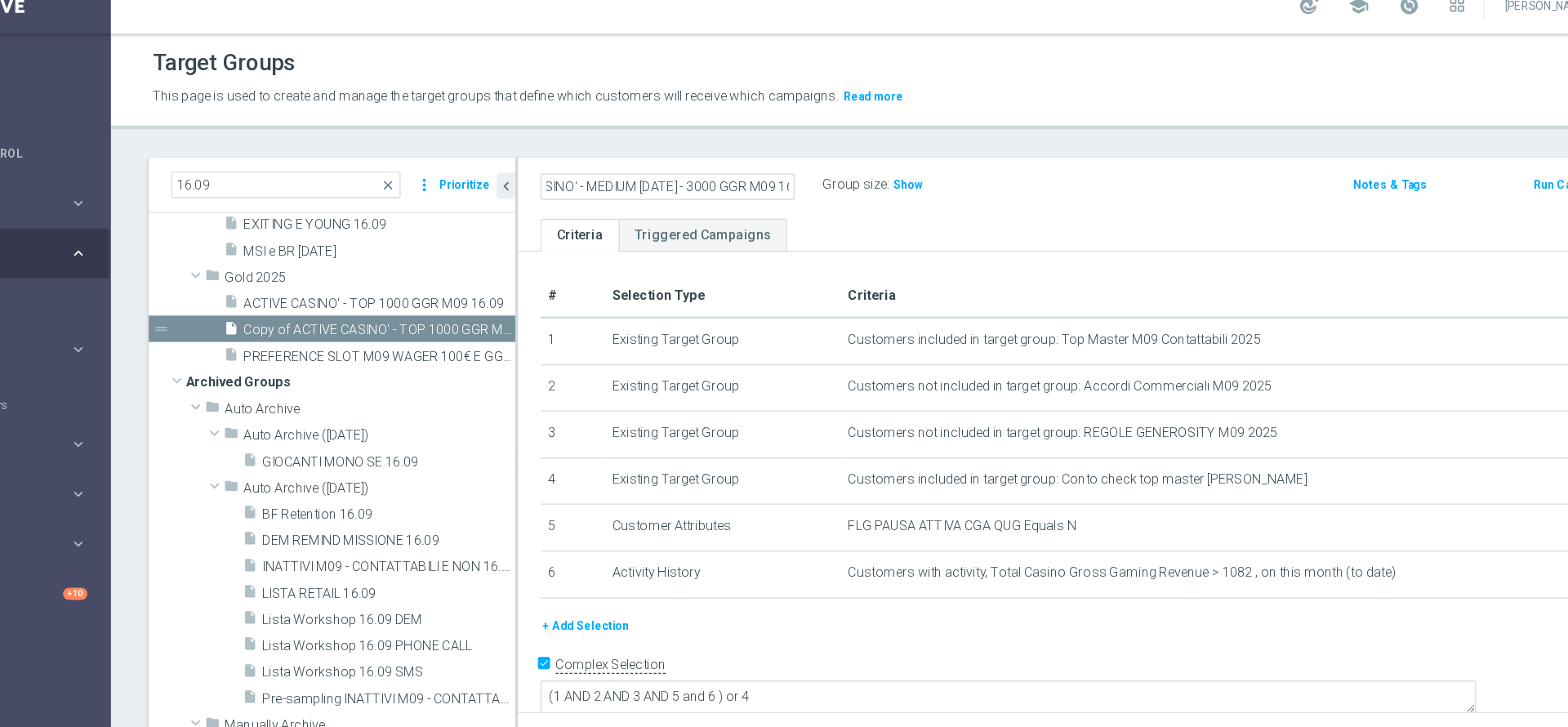
scroll to position [0, 69]
type input "ACTIVE CASINO' - MEDIUM [DATE] - 3000 GGR M09 16.09"
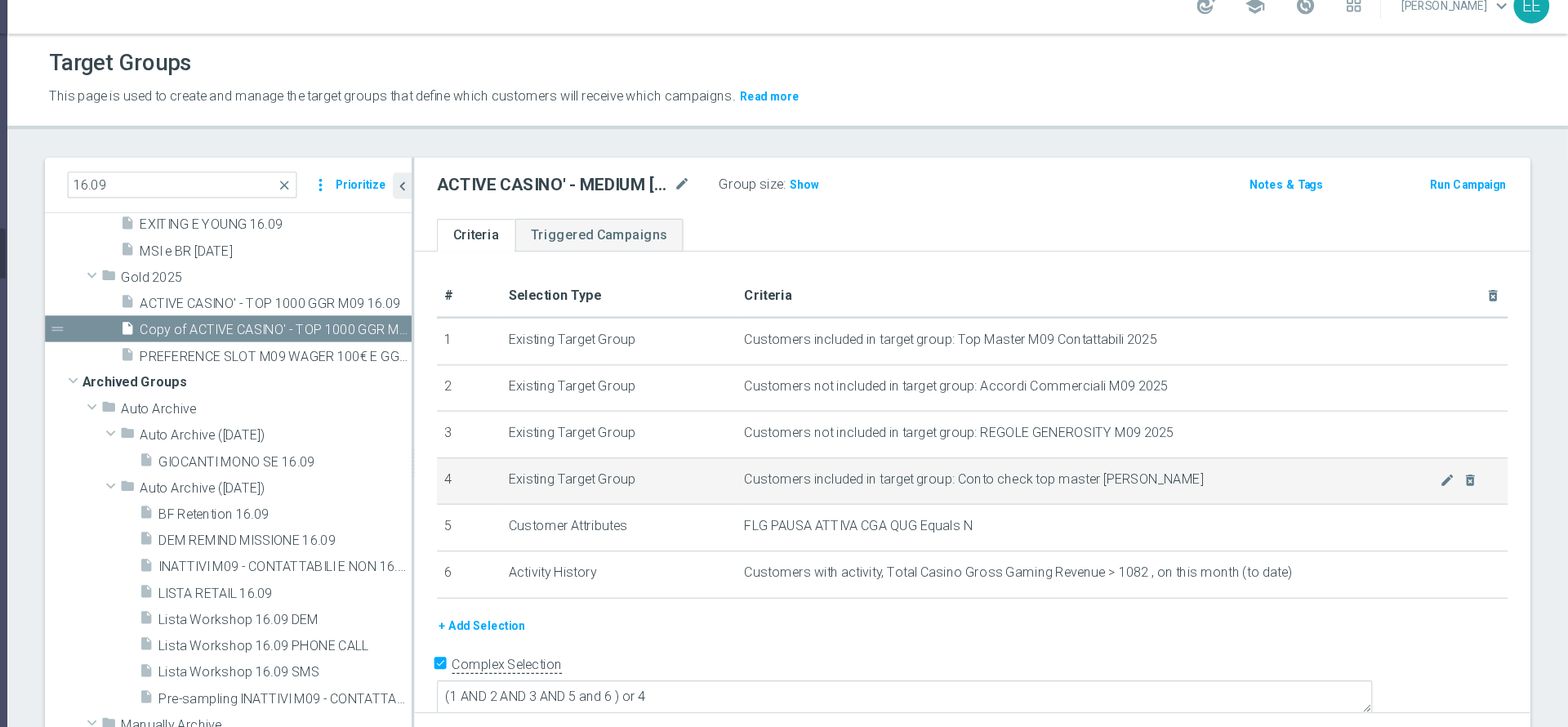
scroll to position [0, 0]
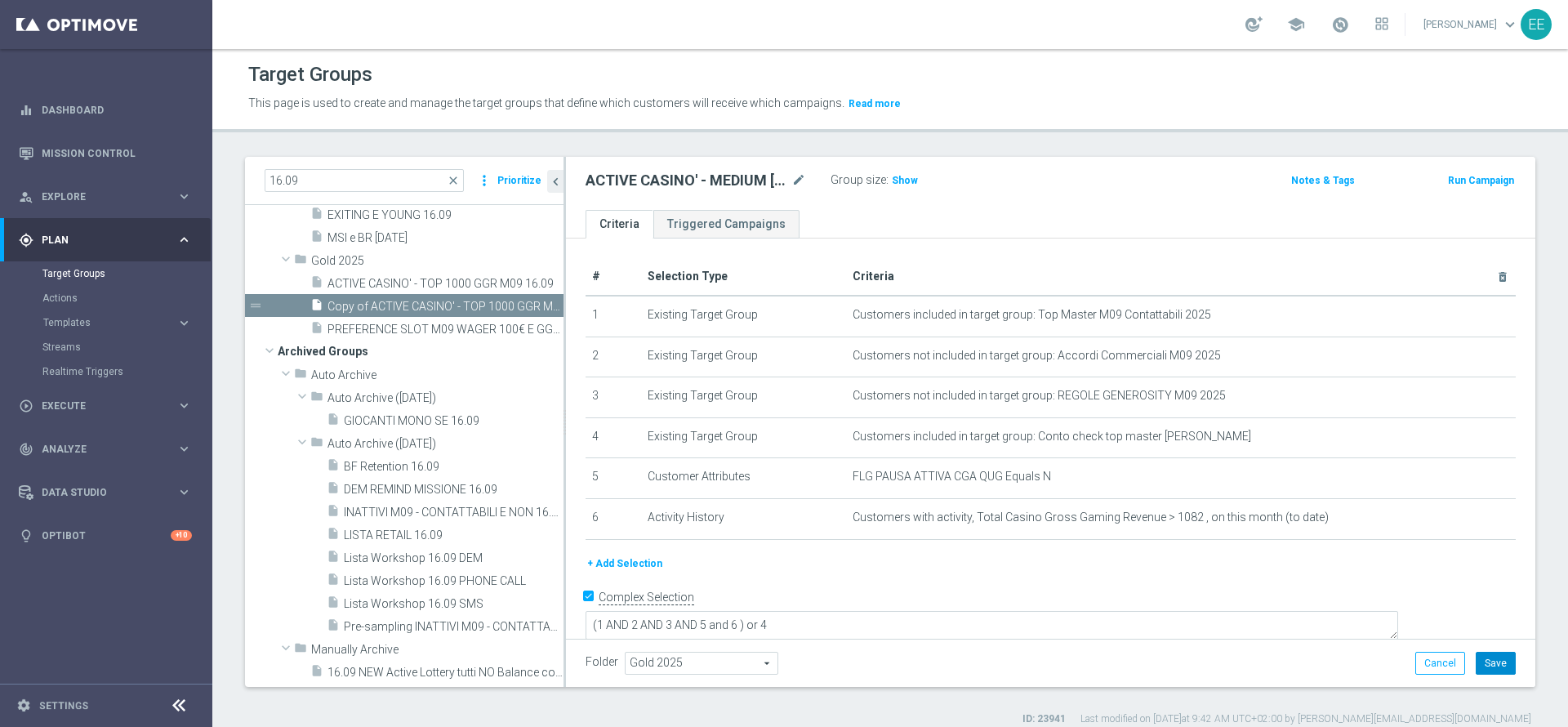
click at [1477, 661] on button "Save" at bounding box center [1496, 663] width 40 height 23
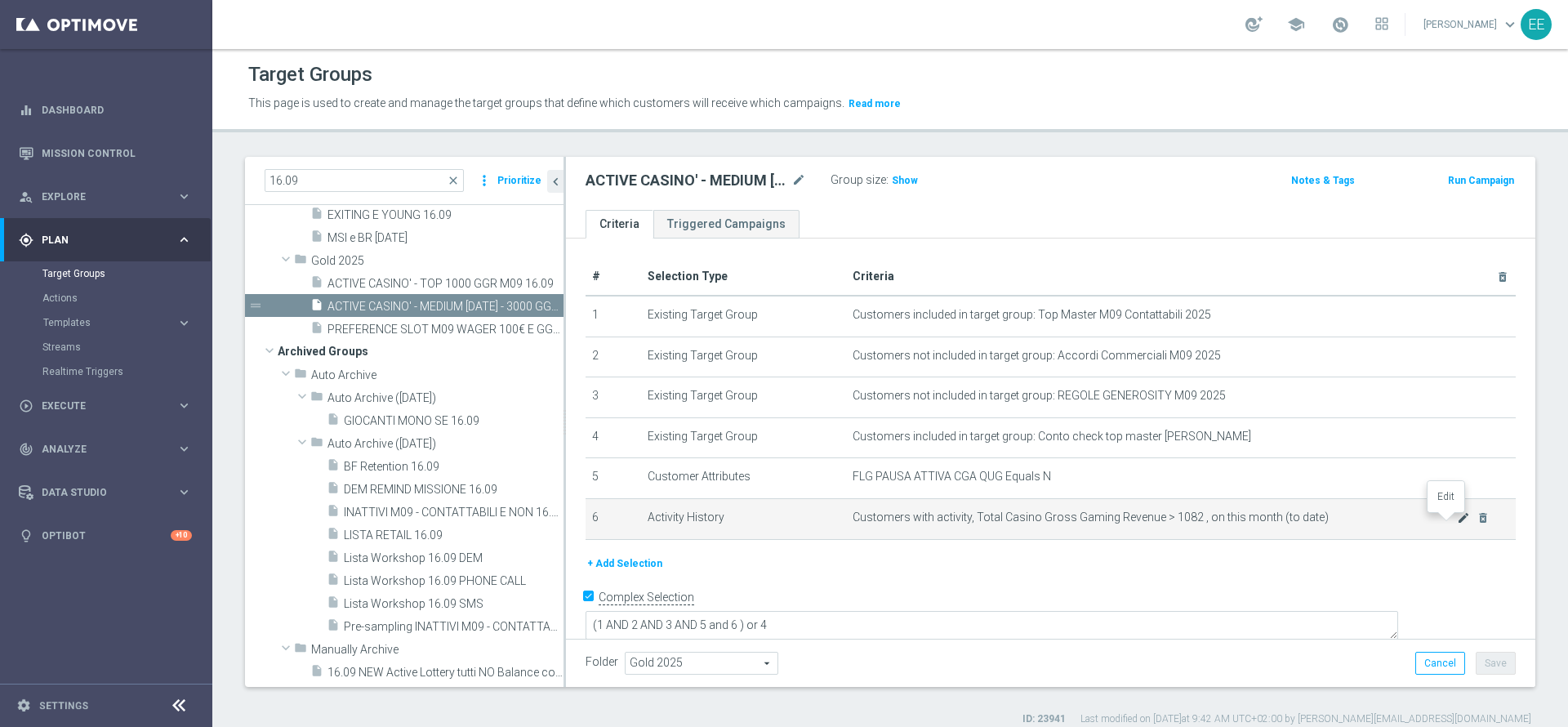
click at [1458, 520] on icon "mode_edit" at bounding box center [1464, 518] width 13 height 13
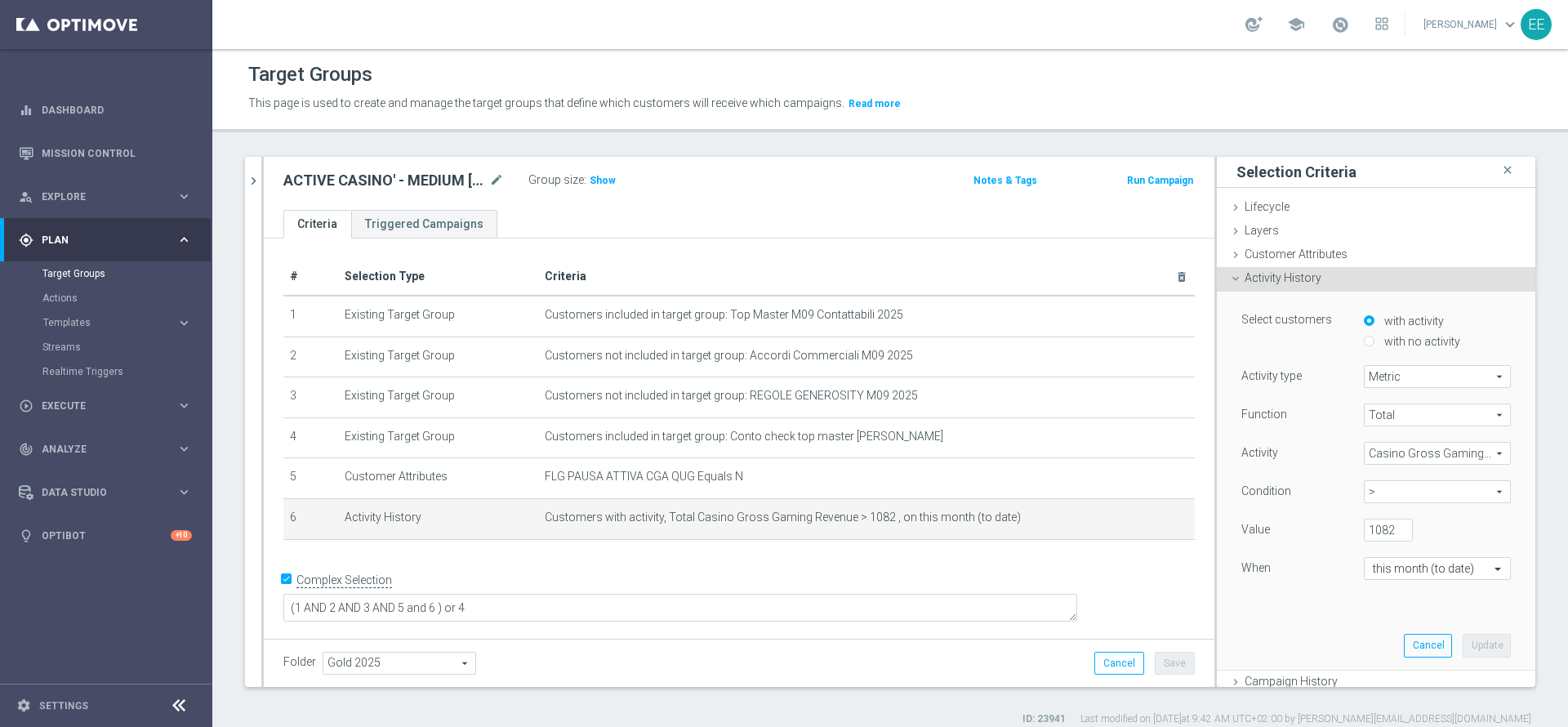
click at [1385, 497] on span ">" at bounding box center [1437, 491] width 145 height 21
click at [1364, 633] on label "between" at bounding box center [1437, 643] width 147 height 21
type input "between"
click at [1364, 530] on input "1082" at bounding box center [1389, 530] width 49 height 23
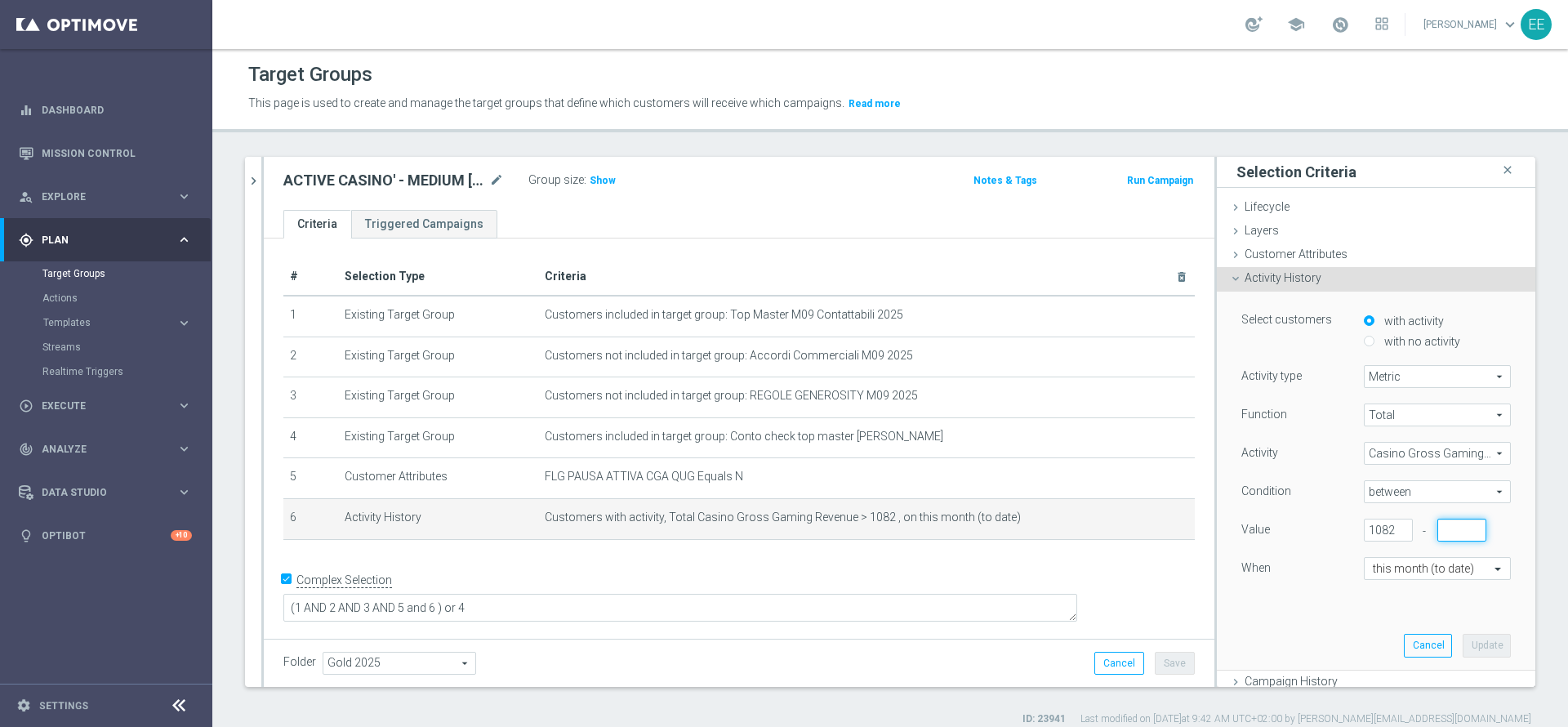
click at [1437, 528] on input "number" at bounding box center [1462, 530] width 49 height 23
type input "1082"
click at [1364, 525] on input "1082" at bounding box center [1389, 530] width 49 height 23
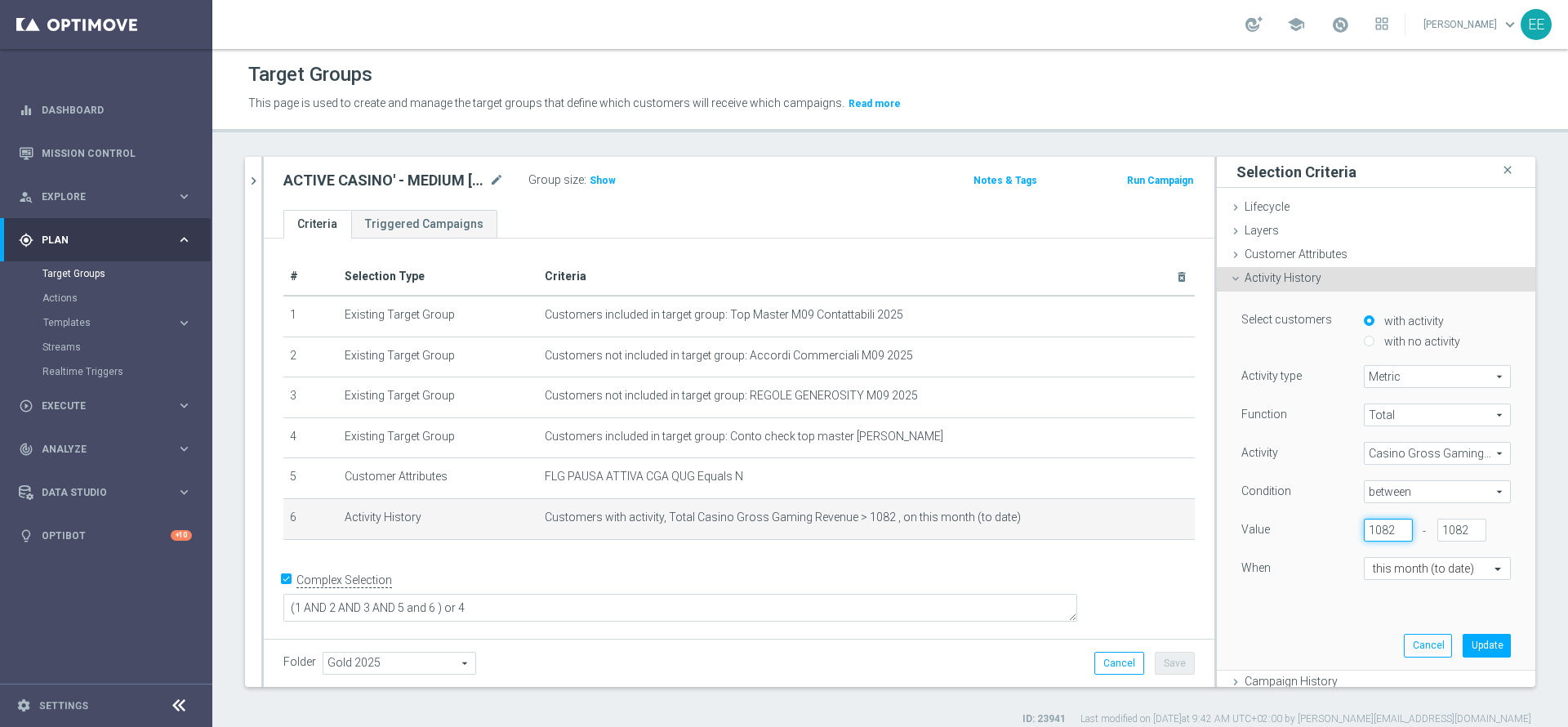
click at [1364, 525] on input "1082" at bounding box center [1389, 530] width 49 height 23
type input "550"
click at [1463, 648] on button "Update" at bounding box center [1487, 645] width 48 height 23
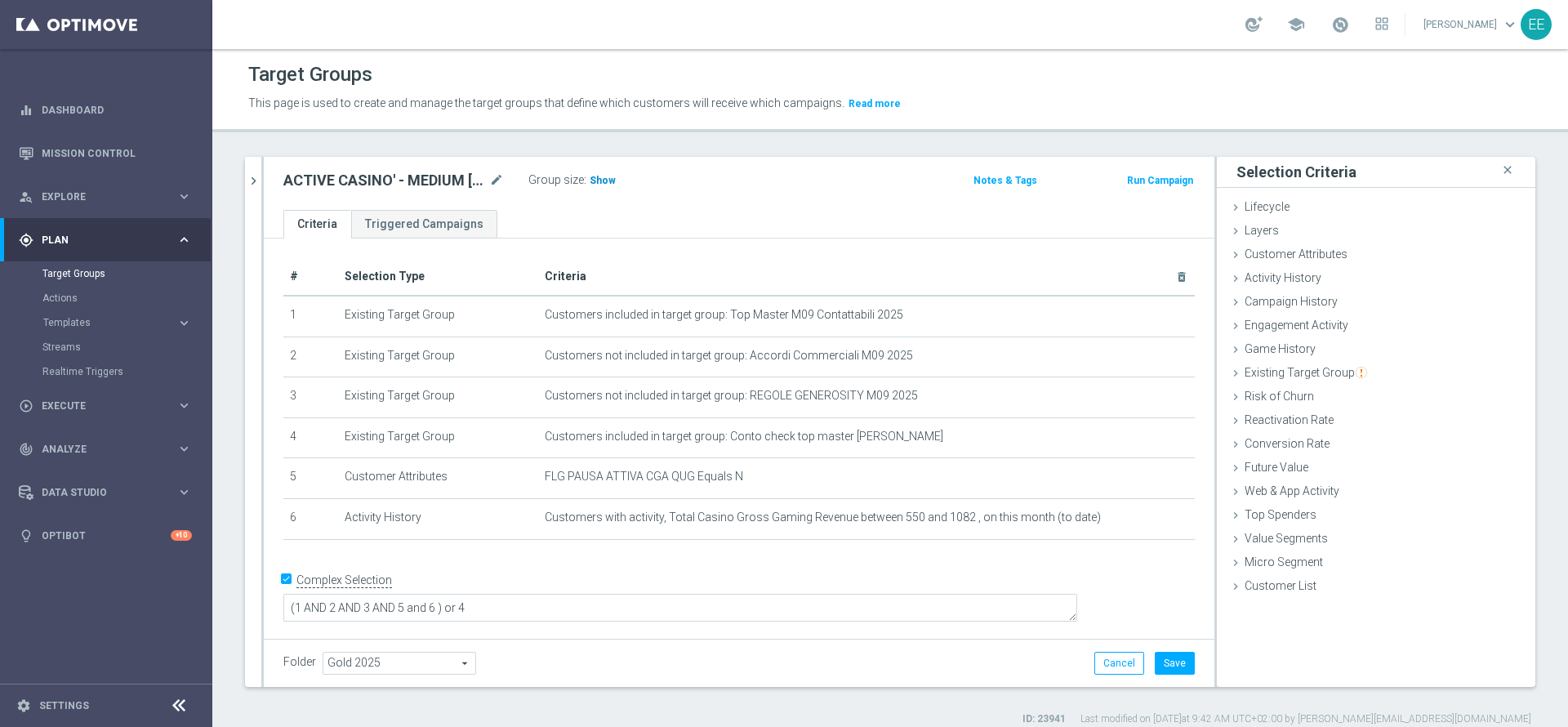
click at [599, 178] on span "Show" at bounding box center [603, 180] width 26 height 12
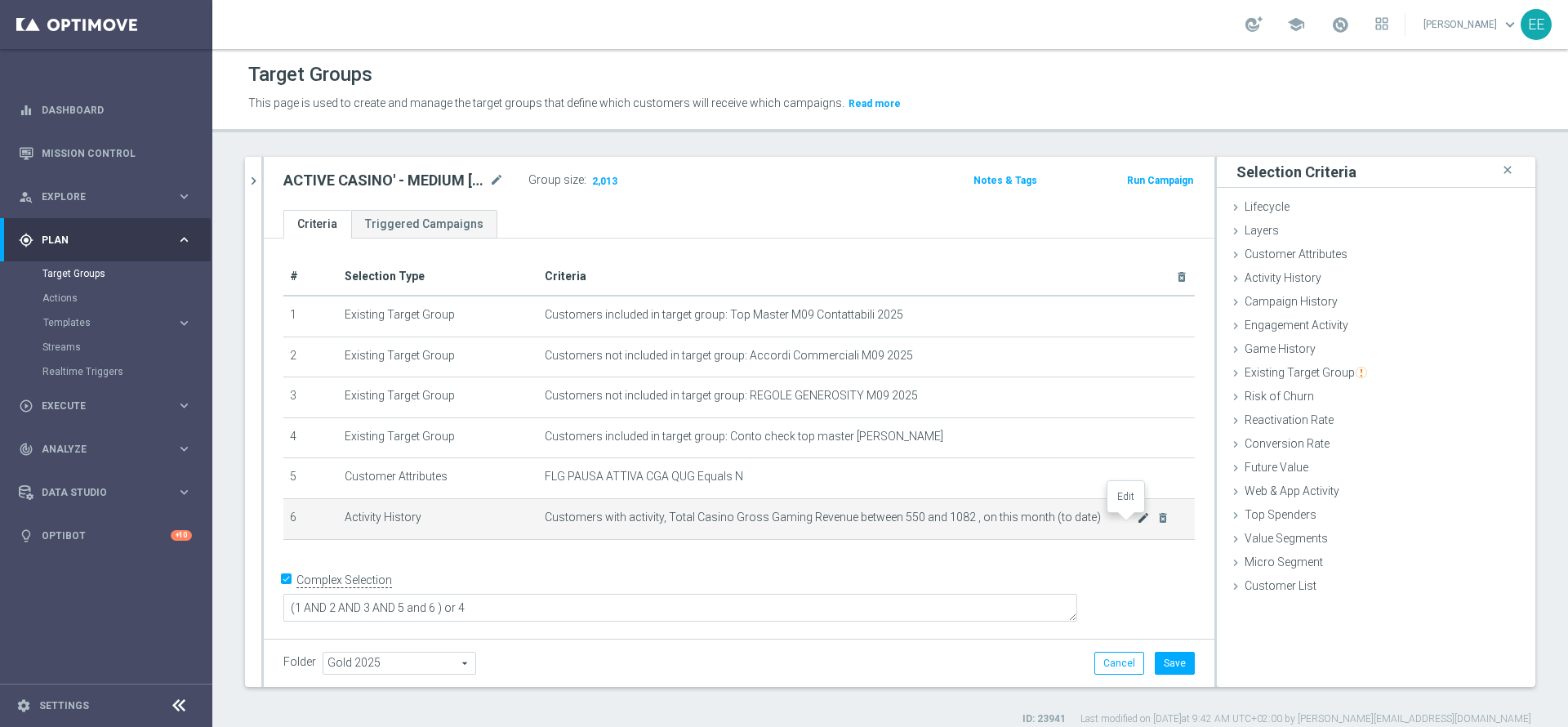
click at [1137, 519] on icon "mode_edit" at bounding box center [1143, 518] width 13 height 13
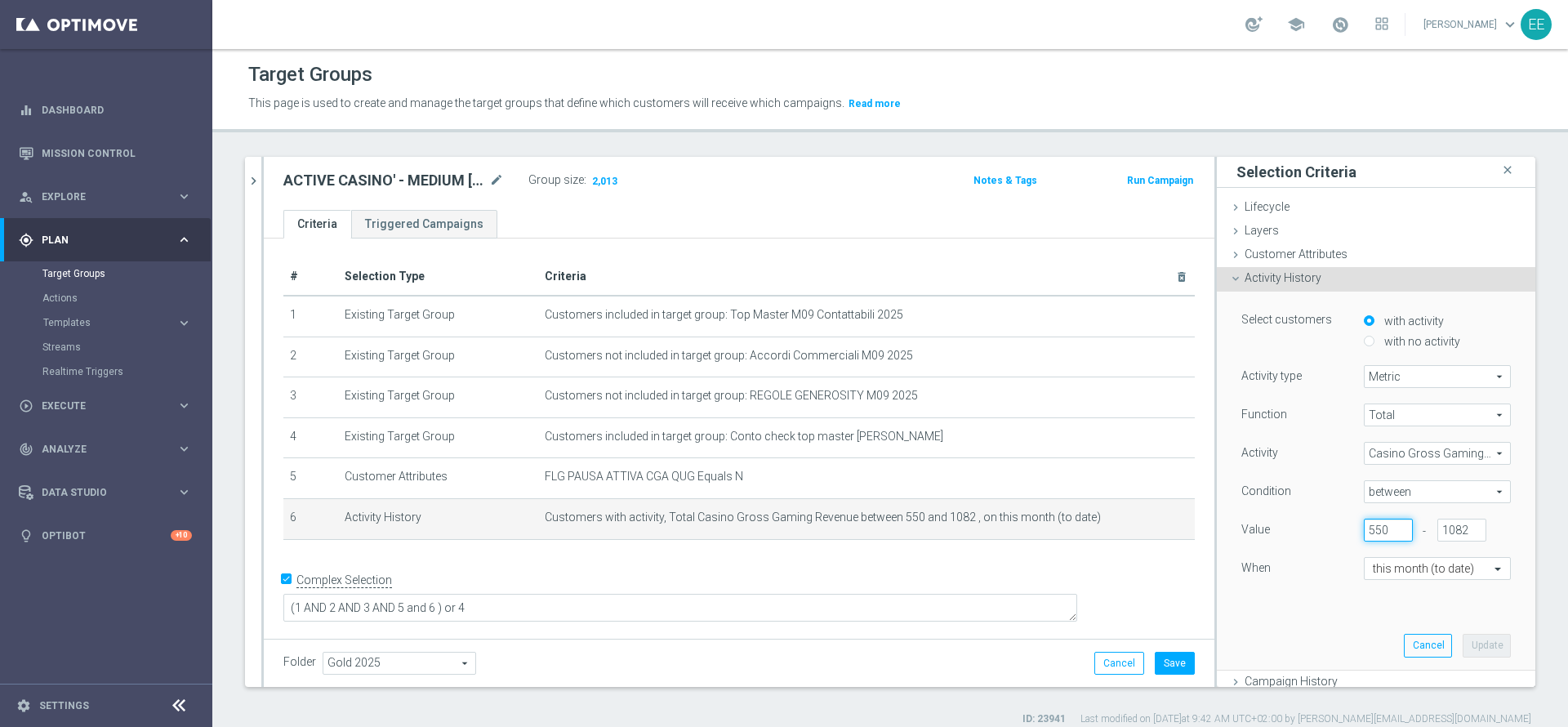
click at [1364, 525] on input "550" at bounding box center [1389, 530] width 49 height 23
type input "552"
click at [1452, 616] on div "Select customers with activity with no activity Activity type Metric Metric arr…" at bounding box center [1376, 479] width 294 height 377
click at [1463, 648] on button "Update" at bounding box center [1487, 645] width 48 height 23
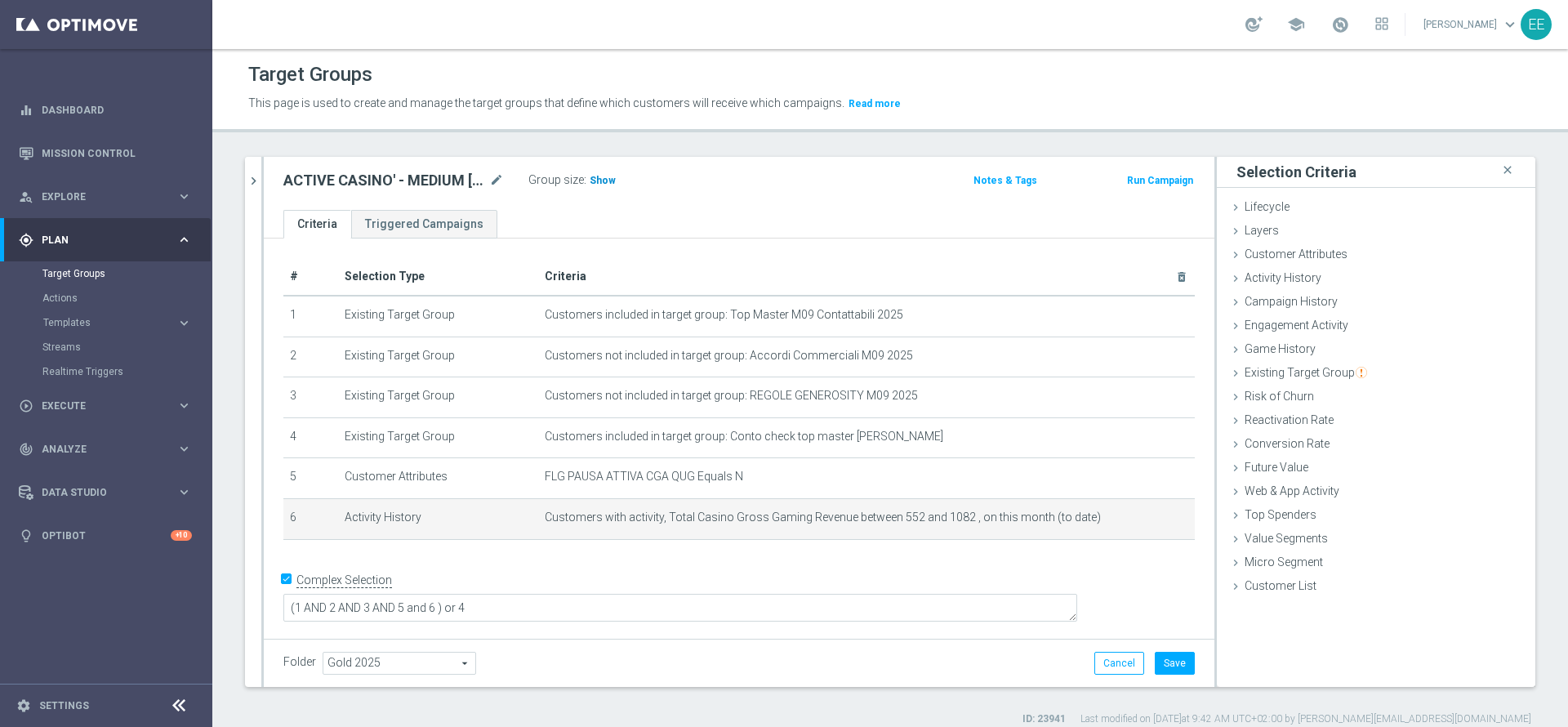
click at [590, 187] on h3 "Show" at bounding box center [603, 181] width 29 height 18
click at [1137, 521] on icon "mode_edit" at bounding box center [1143, 518] width 13 height 13
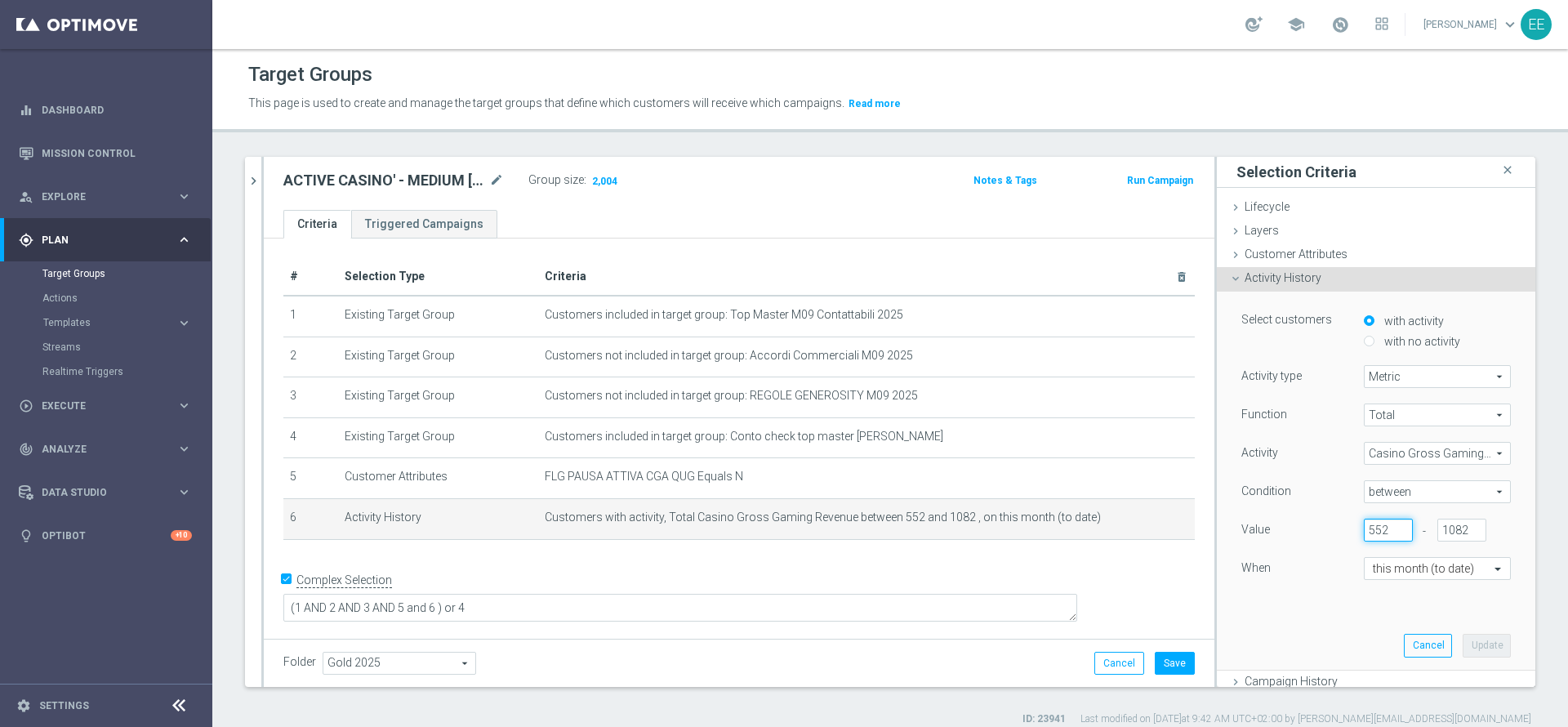
click at [1364, 532] on input "552" at bounding box center [1389, 530] width 49 height 23
type input "553"
click at [1463, 640] on button "Update" at bounding box center [1487, 645] width 48 height 23
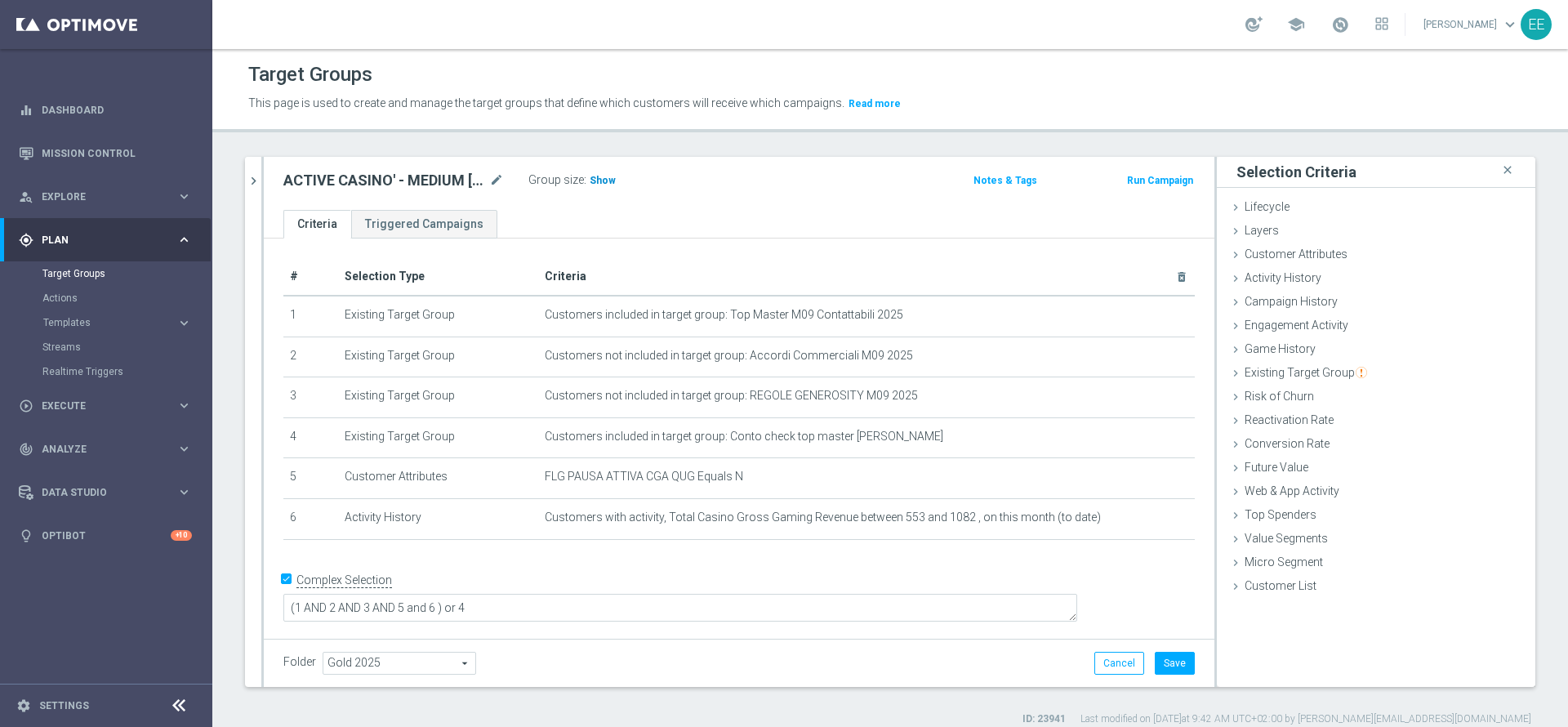
click at [599, 184] on span "Show" at bounding box center [603, 180] width 26 height 12
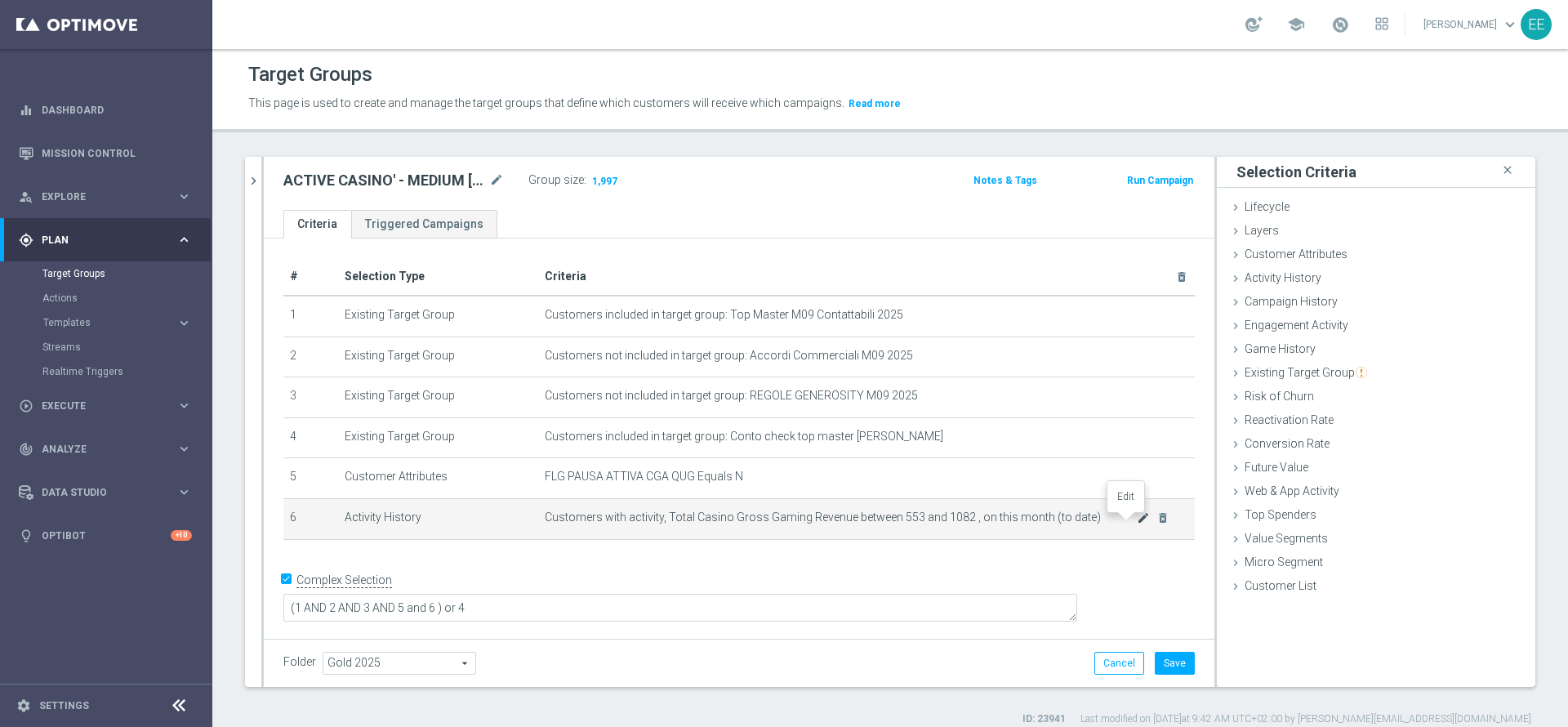
click at [1137, 523] on icon "mode_edit" at bounding box center [1143, 518] width 13 height 13
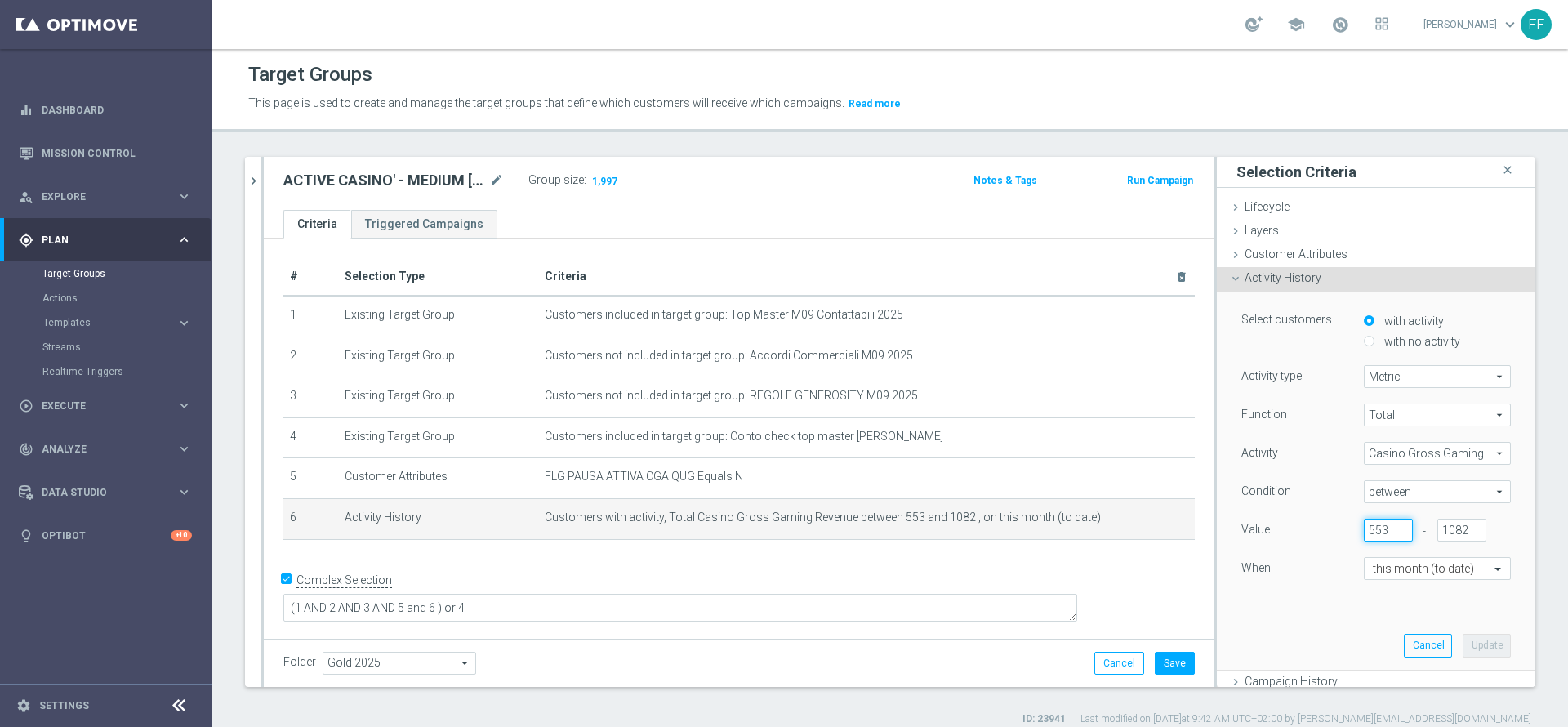
click at [1370, 531] on input "553" at bounding box center [1389, 530] width 49 height 23
click at [1370, 532] on input "553" at bounding box center [1389, 530] width 49 height 23
click at [1371, 535] on input "553" at bounding box center [1389, 530] width 49 height 23
click at [1364, 530] on input "553" at bounding box center [1389, 530] width 49 height 23
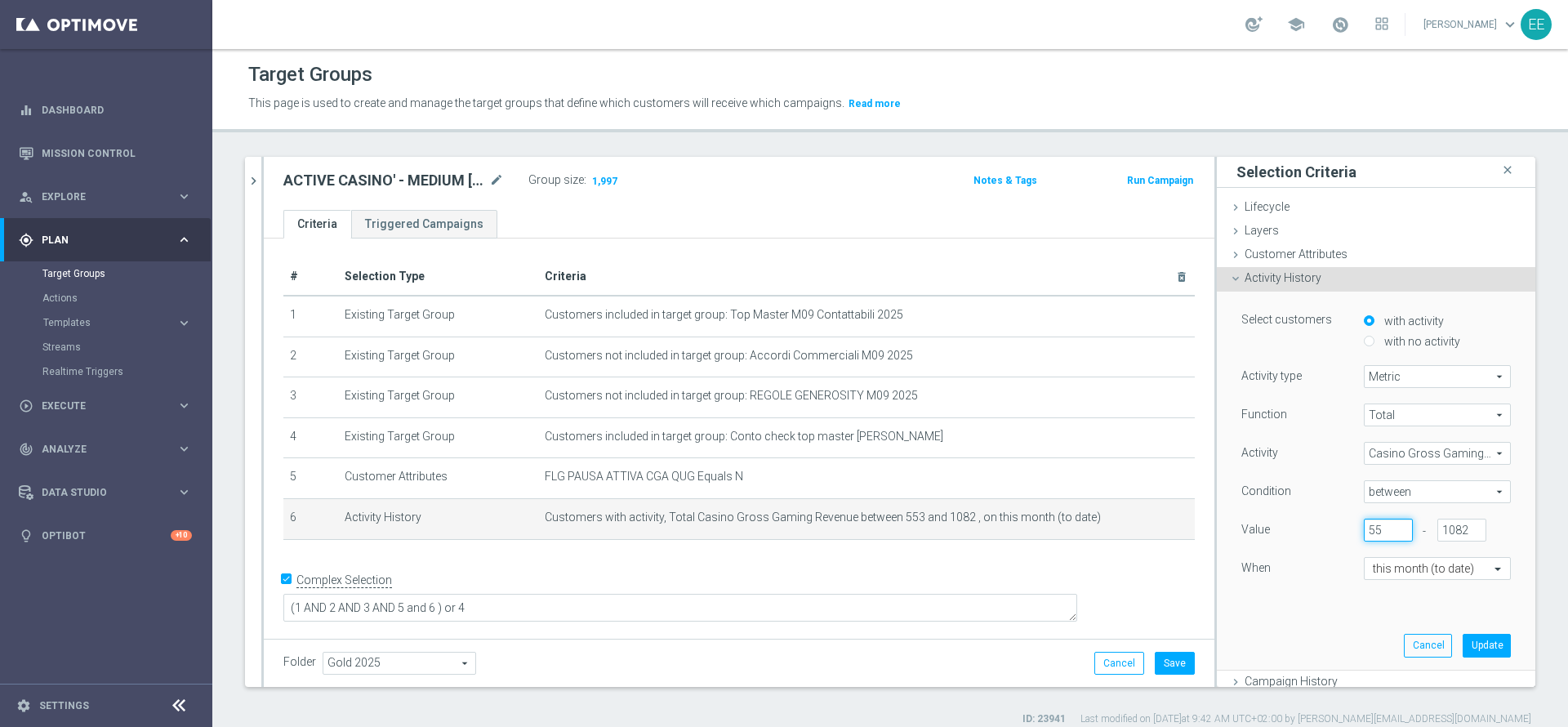
type input "553"
click at [1463, 645] on button "Update" at bounding box center [1487, 645] width 48 height 23
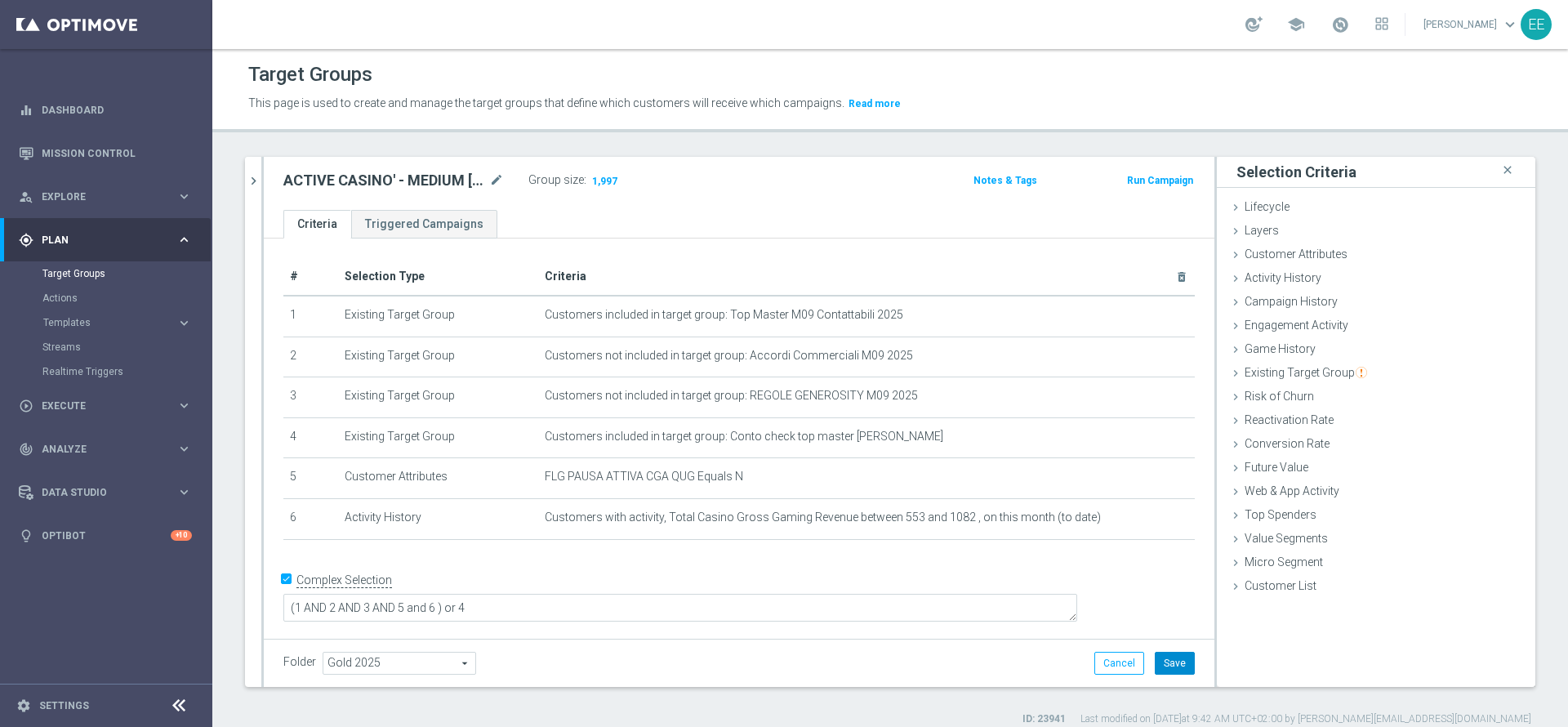
click at [1170, 669] on button "Save" at bounding box center [1175, 663] width 40 height 23
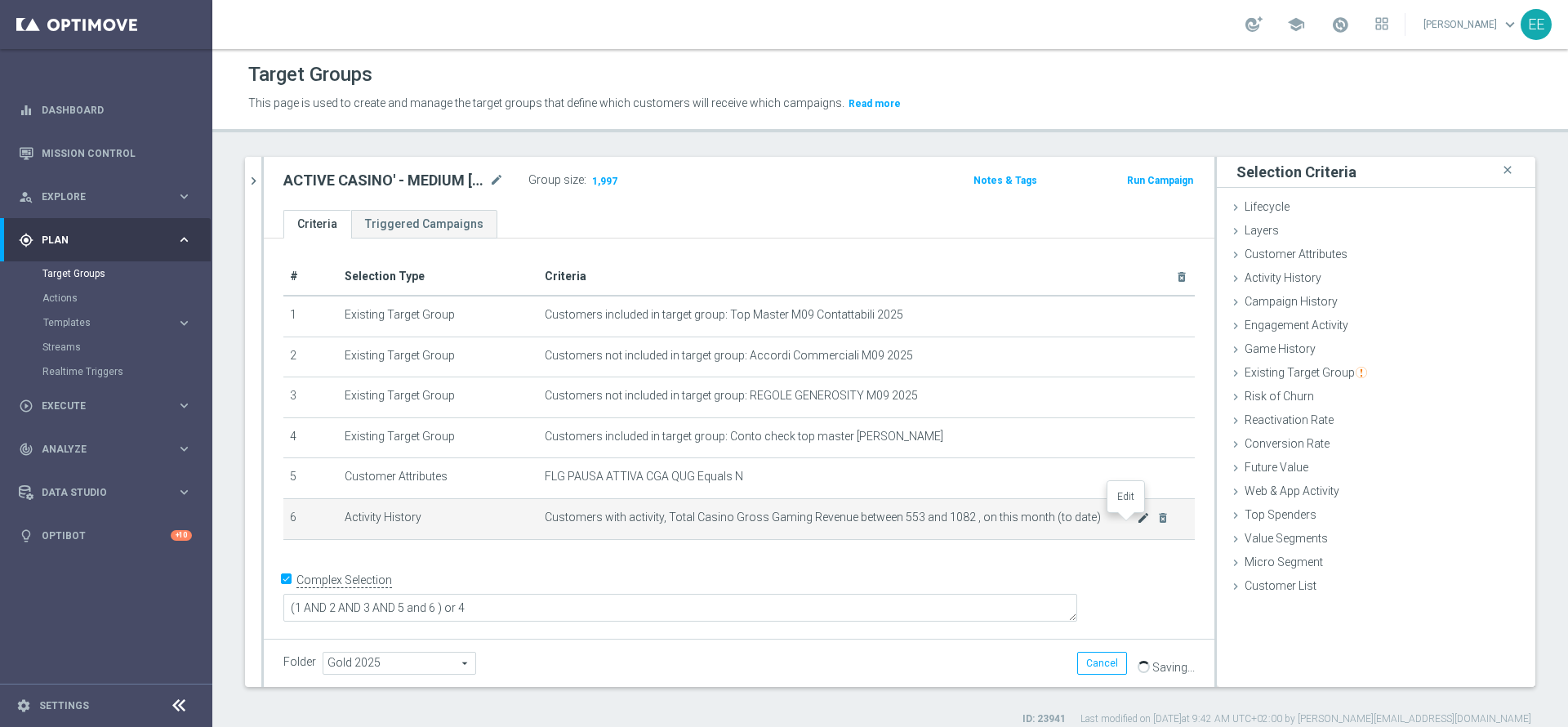
click at [1137, 524] on icon "mode_edit" at bounding box center [1143, 518] width 13 height 13
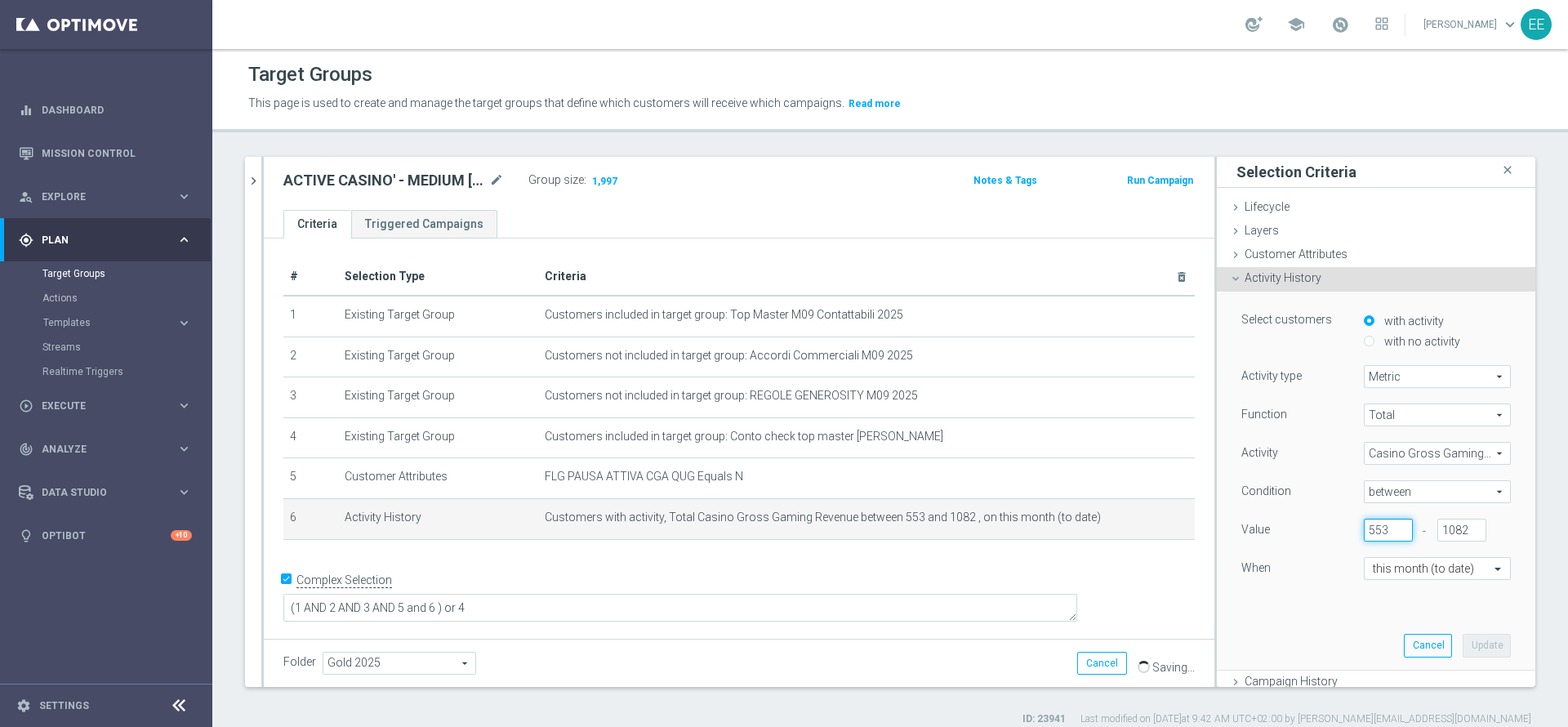
click at [1364, 536] on input "553" at bounding box center [1389, 530] width 49 height 23
type input "552"
click at [1463, 641] on button "Update" at bounding box center [1487, 645] width 48 height 23
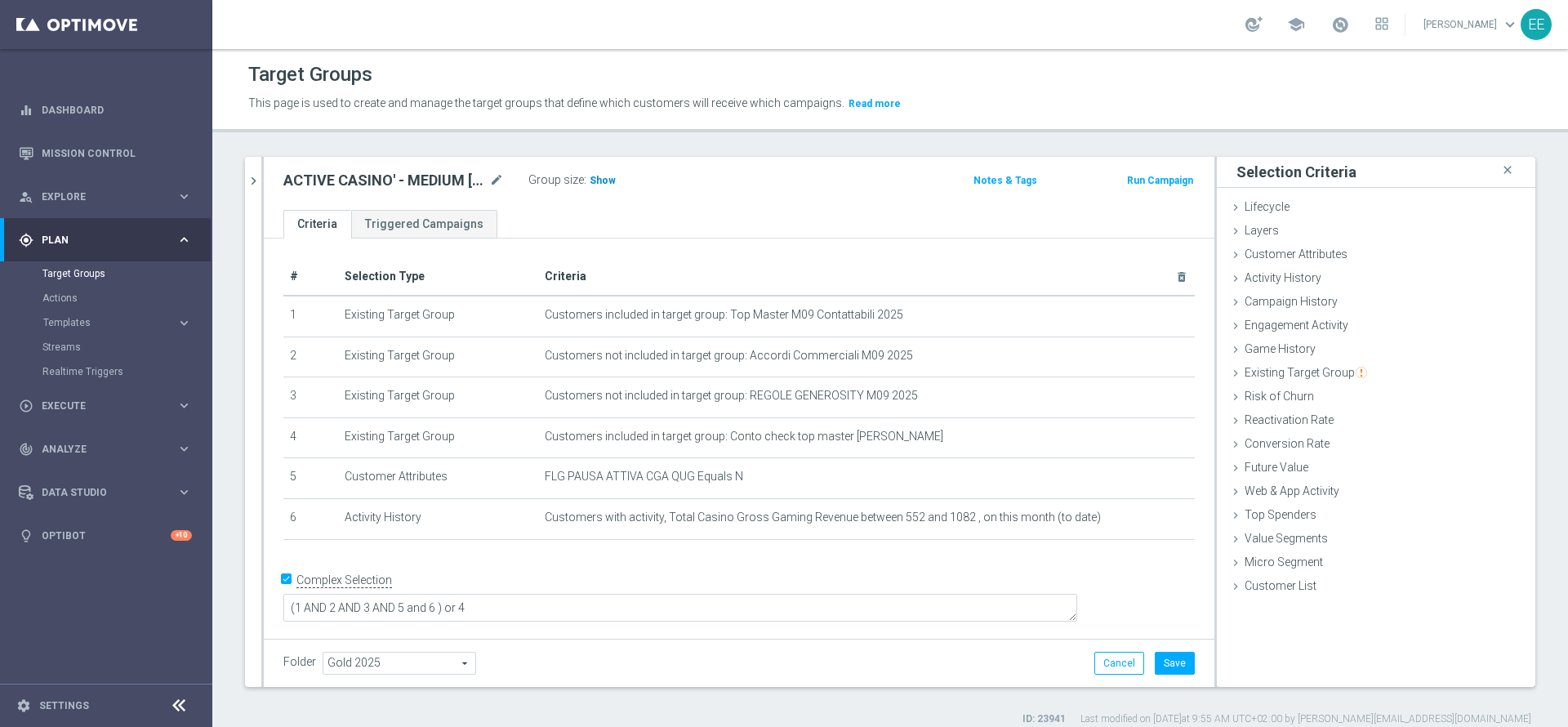
click at [607, 179] on span "Show" at bounding box center [603, 180] width 26 height 12
click at [1163, 658] on button "Save" at bounding box center [1175, 663] width 40 height 23
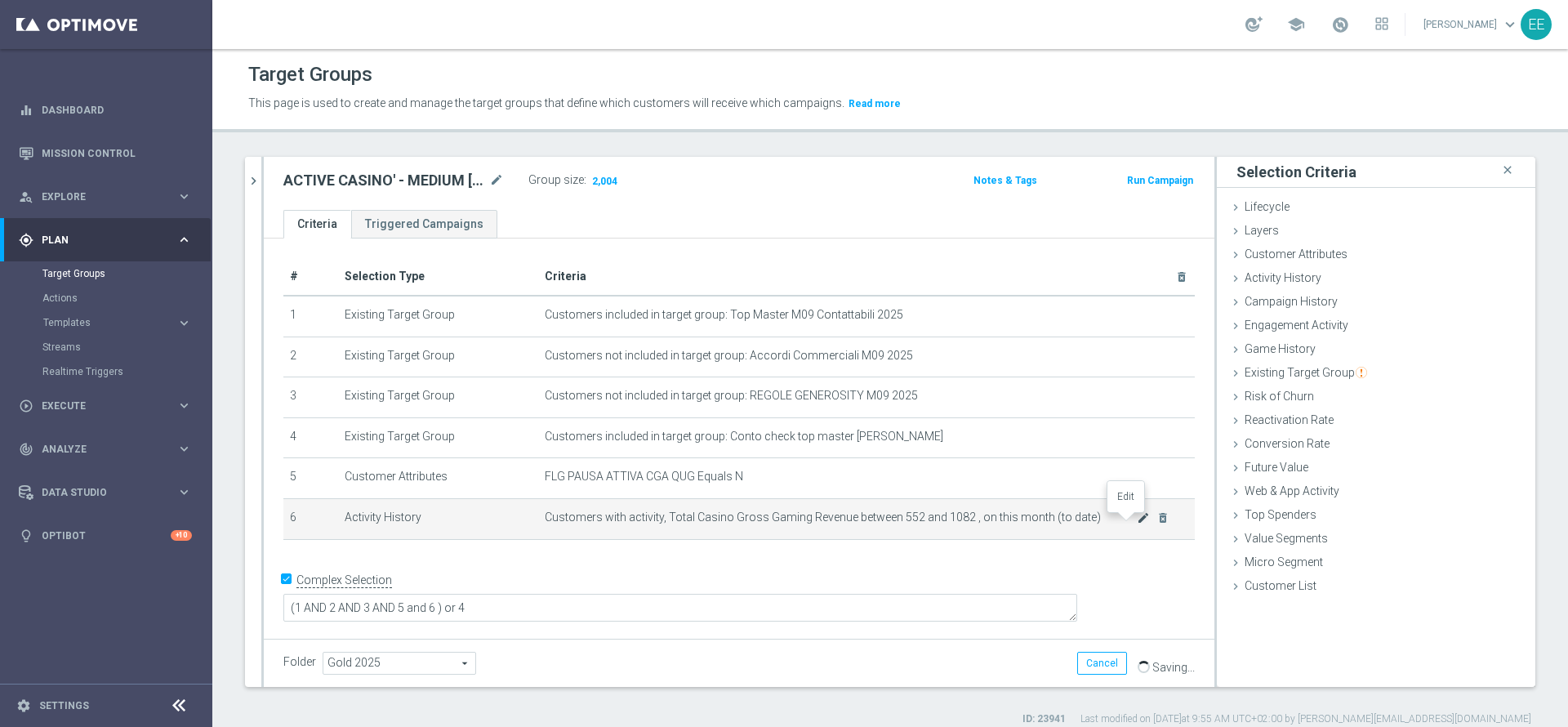
click at [1137, 522] on icon "mode_edit" at bounding box center [1143, 518] width 13 height 13
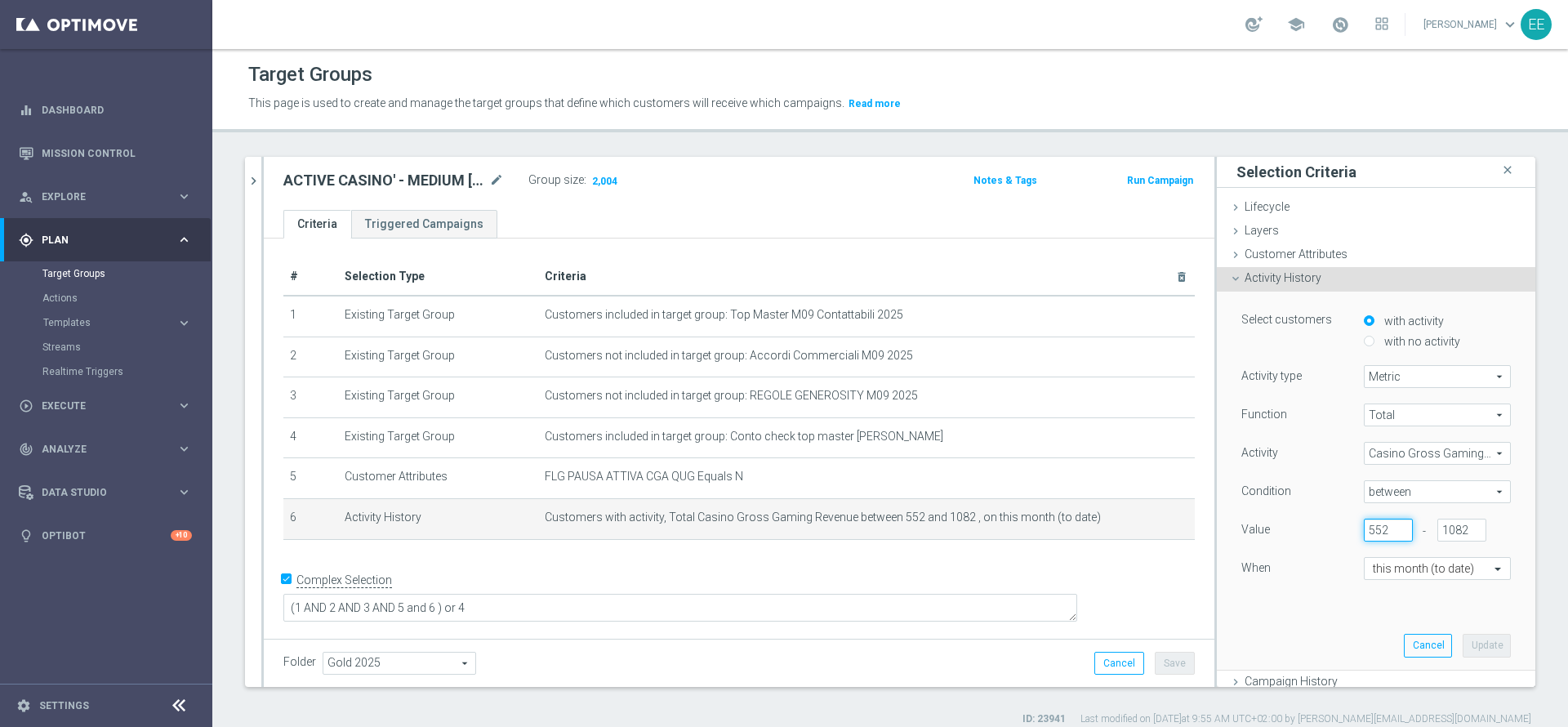
click at [1364, 531] on input "552" at bounding box center [1389, 530] width 49 height 23
type input "551"
click at [1463, 636] on button "Update" at bounding box center [1487, 645] width 48 height 23
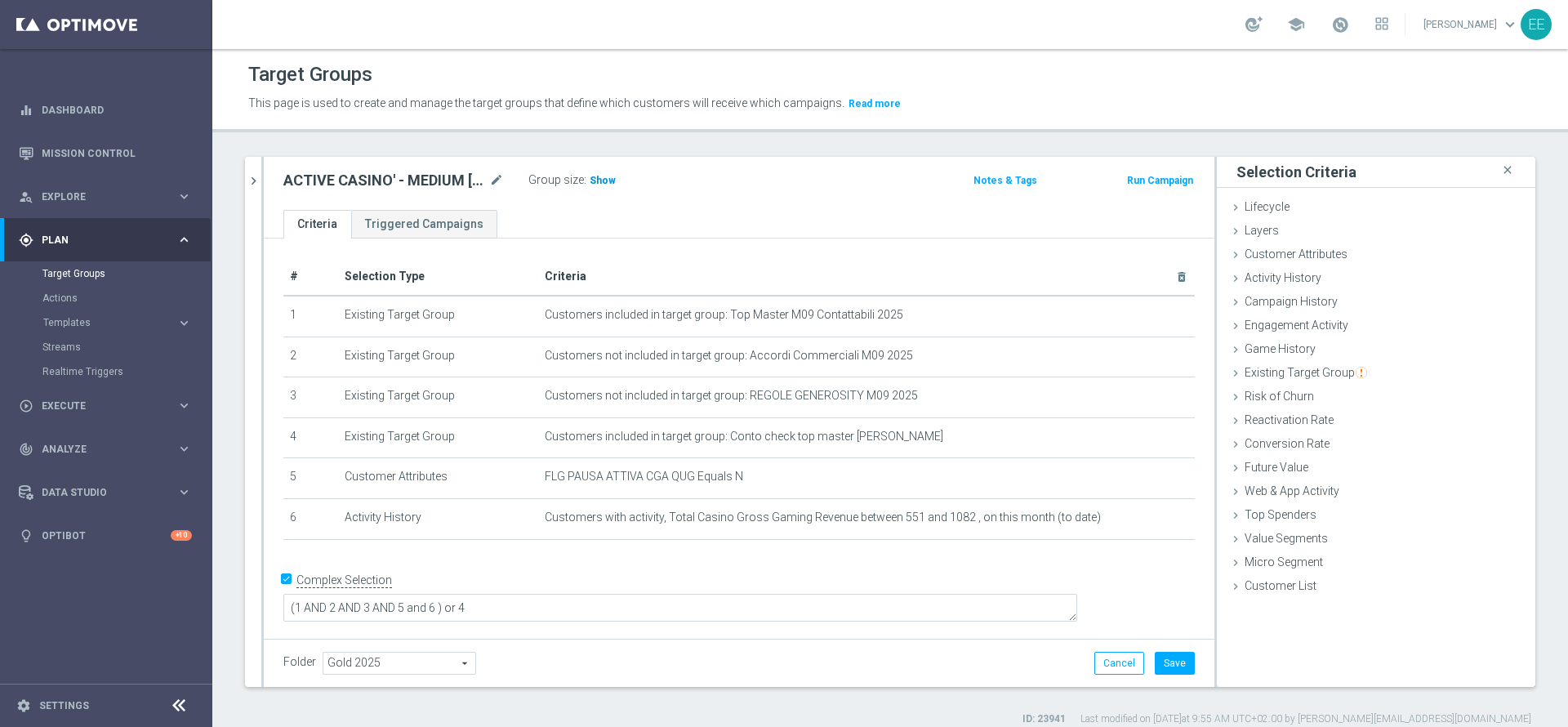
click at [603, 184] on span "Show" at bounding box center [603, 180] width 26 height 12
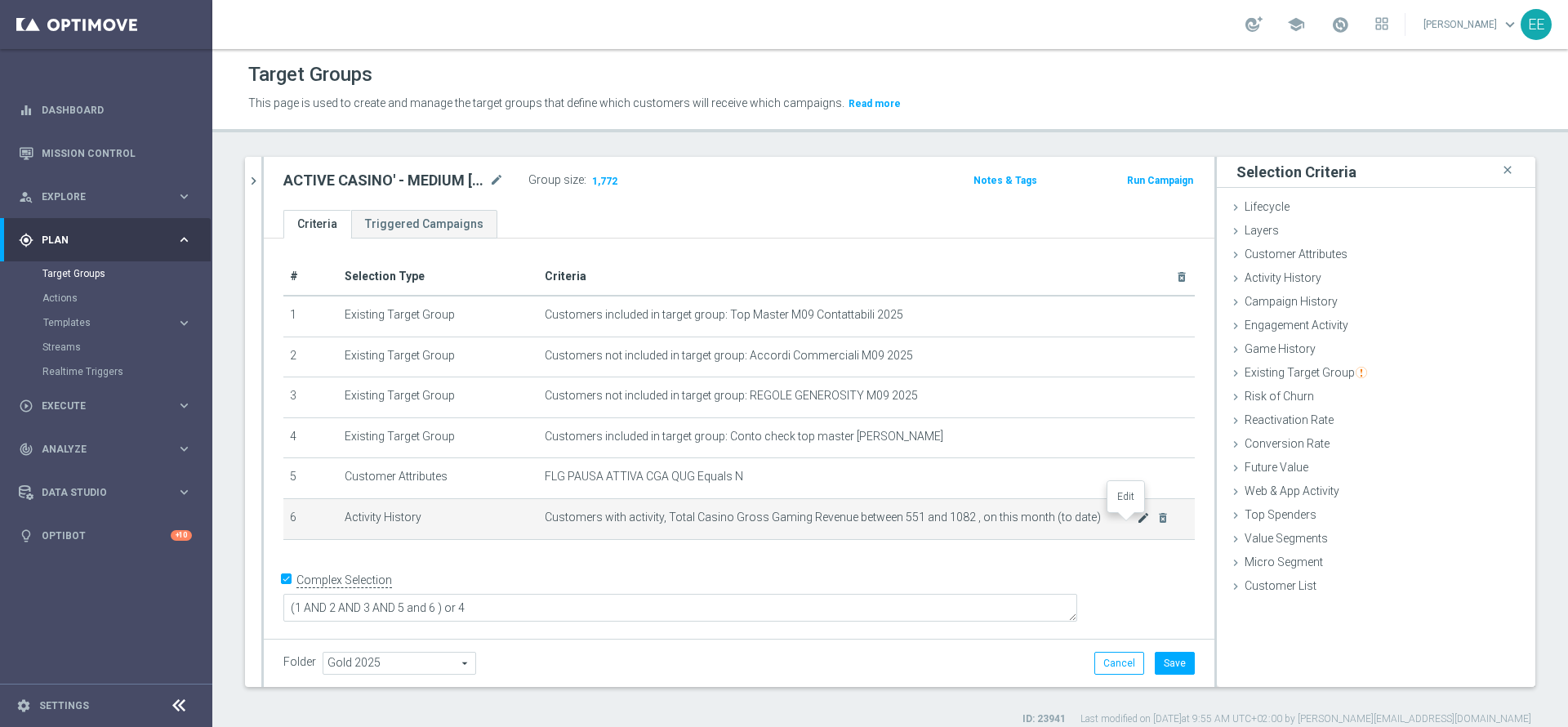
click at [1137, 522] on icon "mode_edit" at bounding box center [1143, 518] width 13 height 13
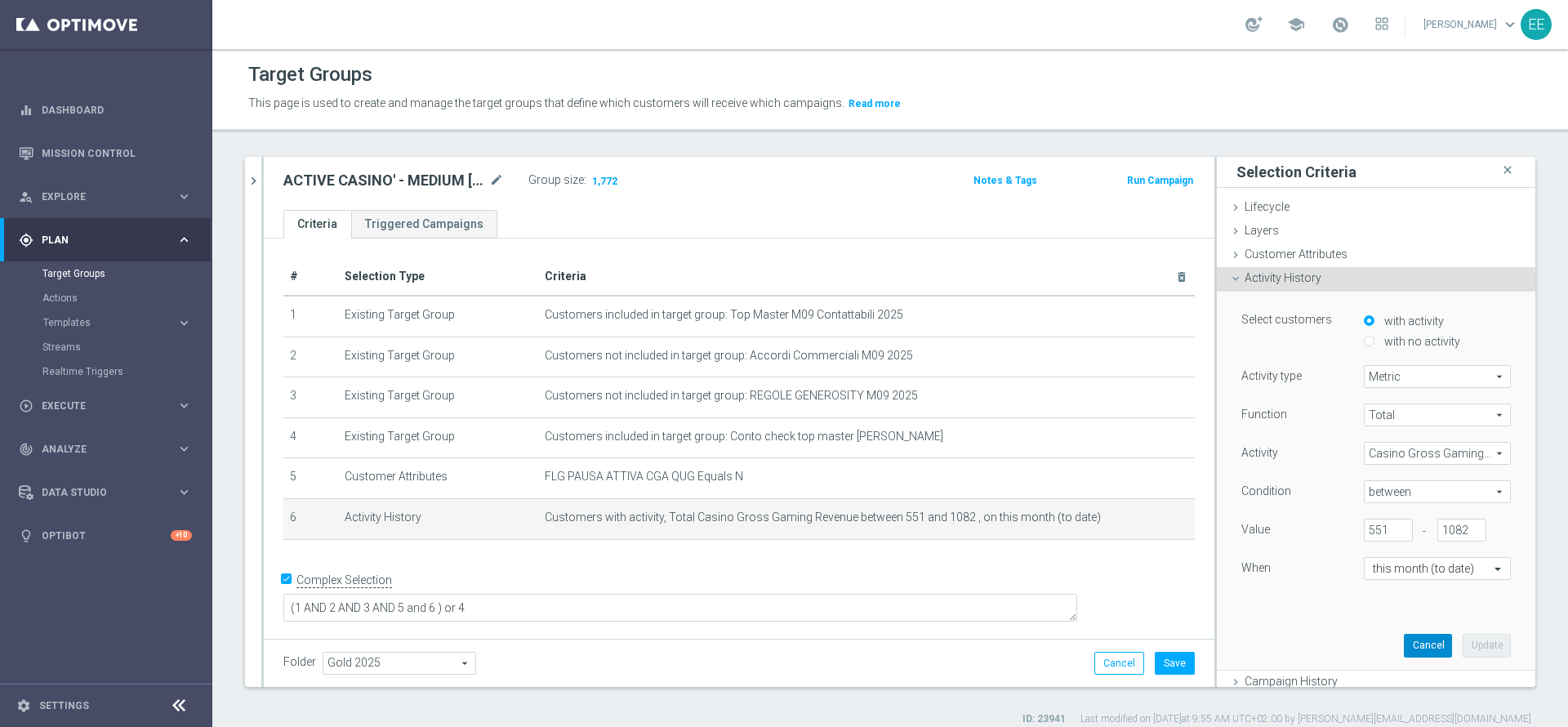
click at [1405, 639] on button "Cancel" at bounding box center [1428, 645] width 48 height 23
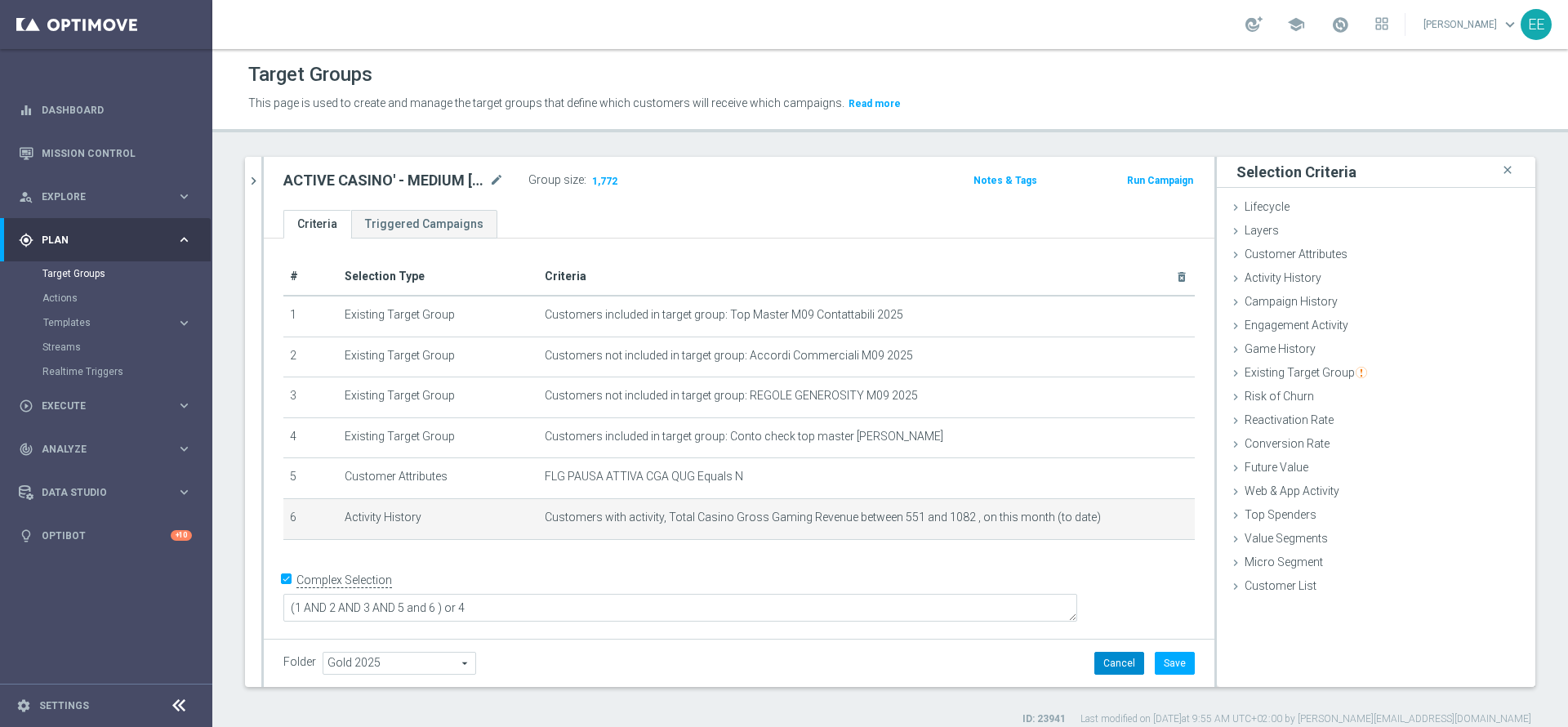
click at [1103, 667] on button "Cancel" at bounding box center [1120, 663] width 50 height 23
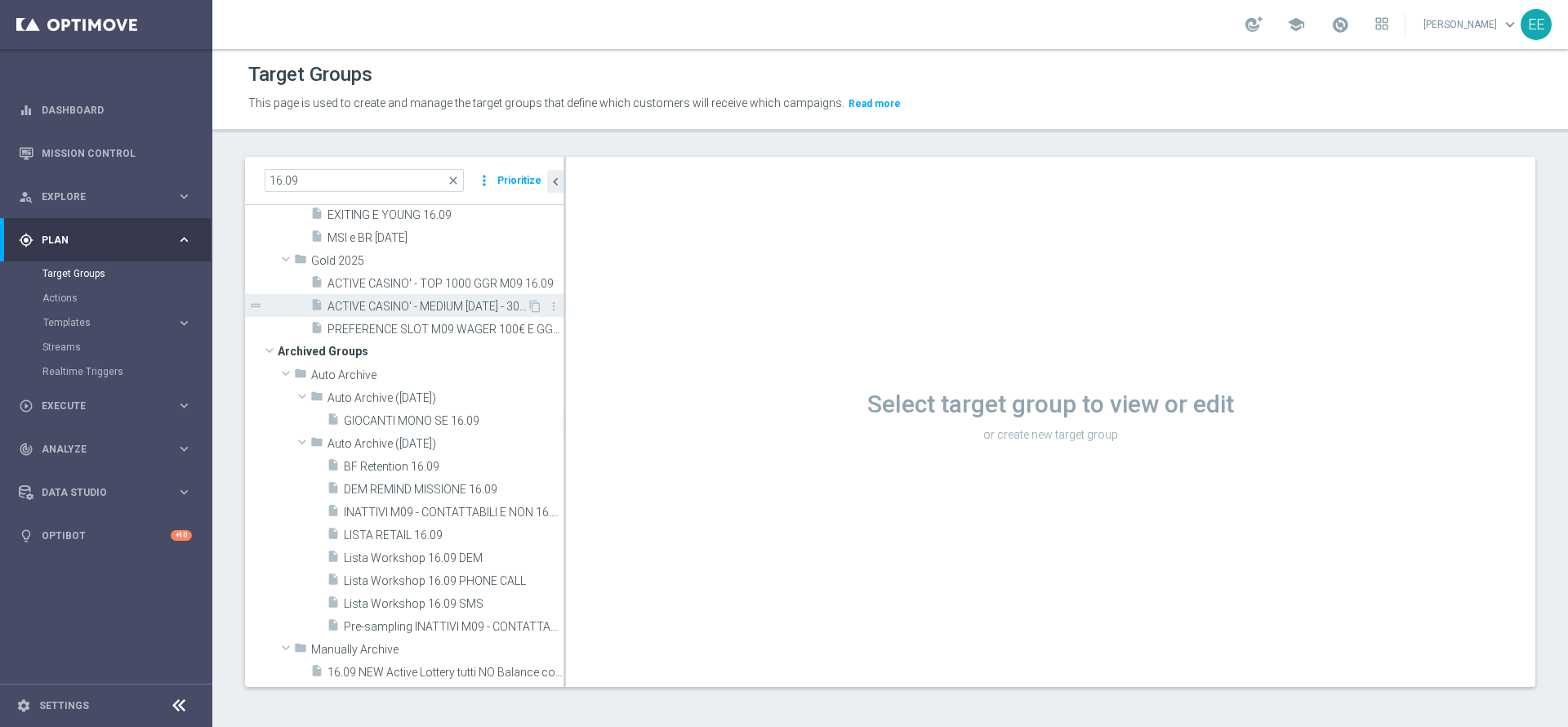
click at [407, 313] on span "ACTIVE CASINO' - MEDIUM [DATE] - 3000 GGR M09 16.09" at bounding box center [427, 306] width 199 height 14
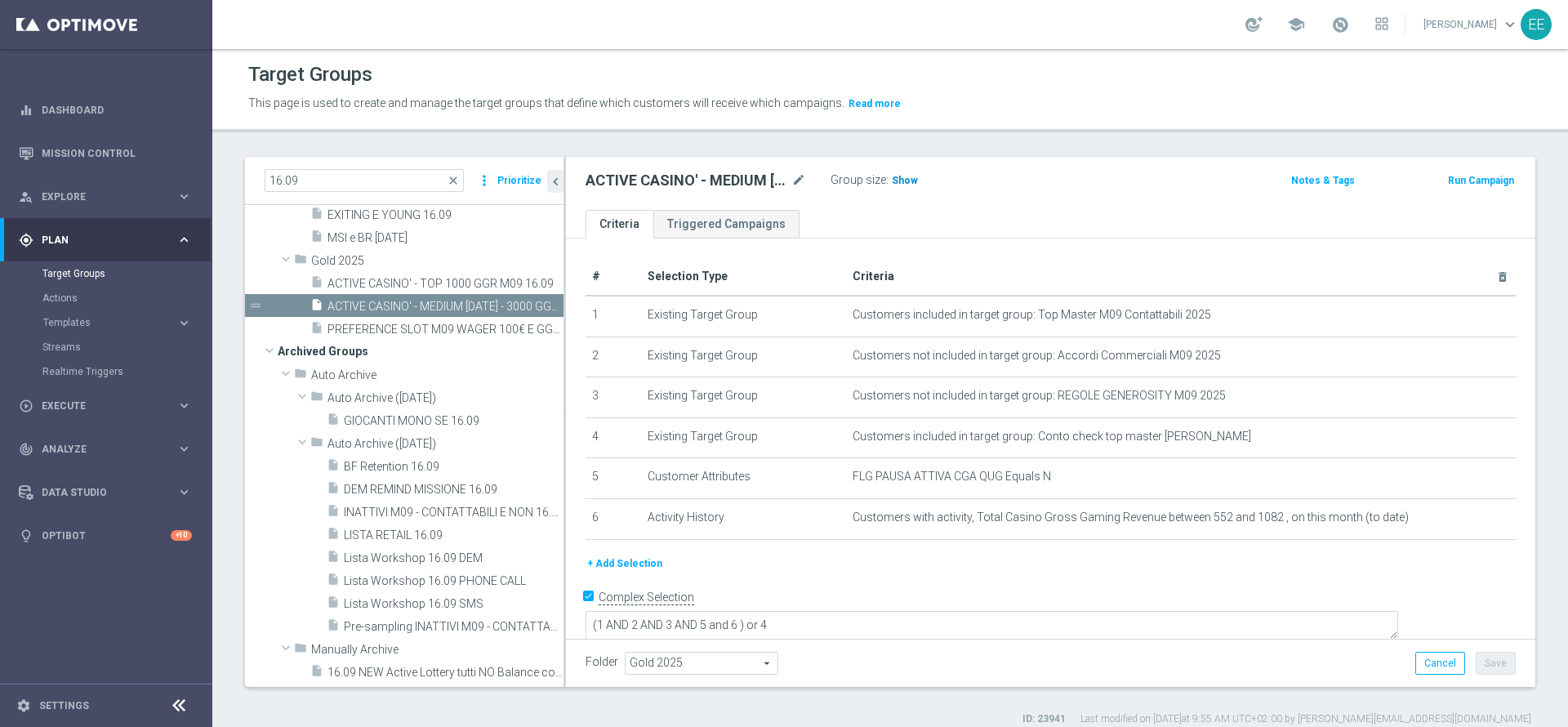
click at [895, 177] on span "Show" at bounding box center [905, 180] width 26 height 12
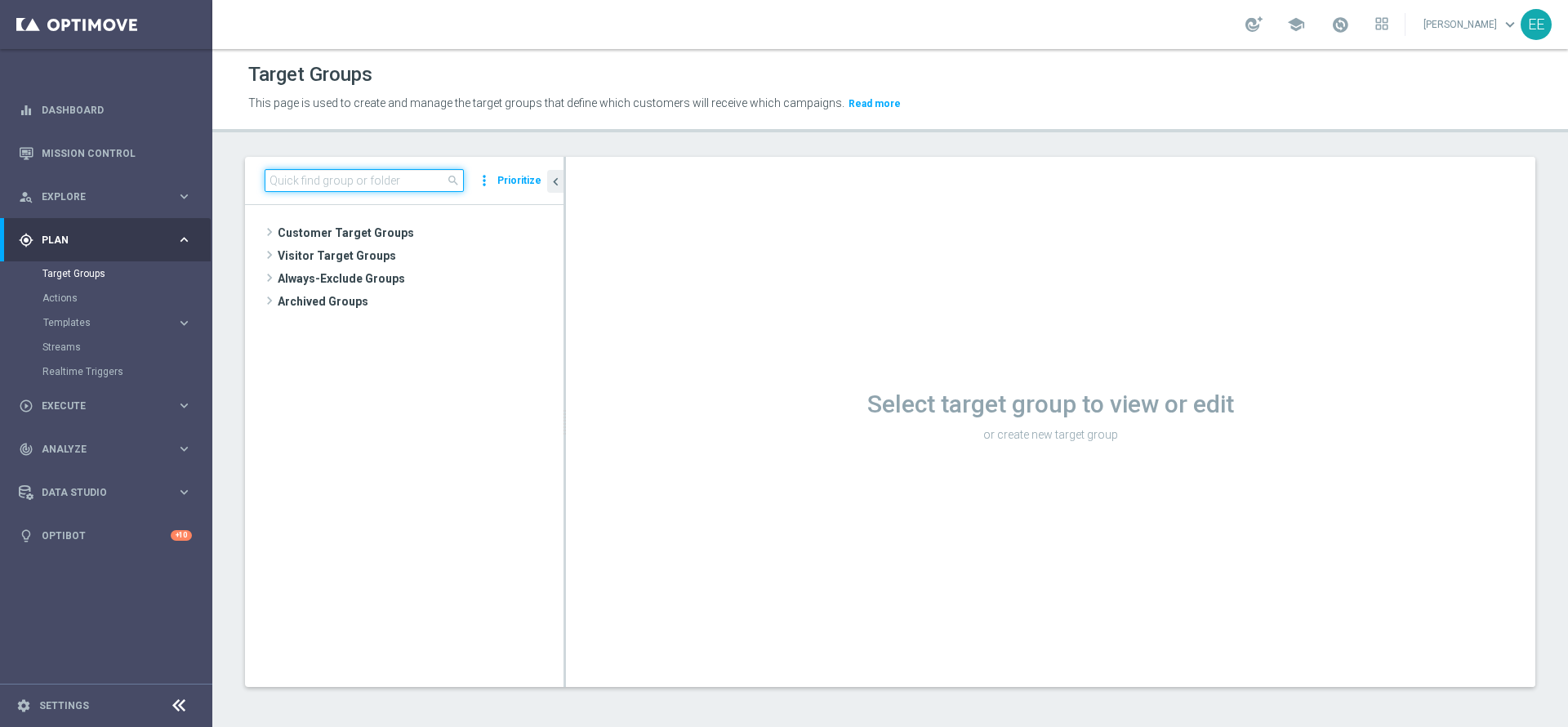
click at [310, 174] on input at bounding box center [364, 180] width 199 height 23
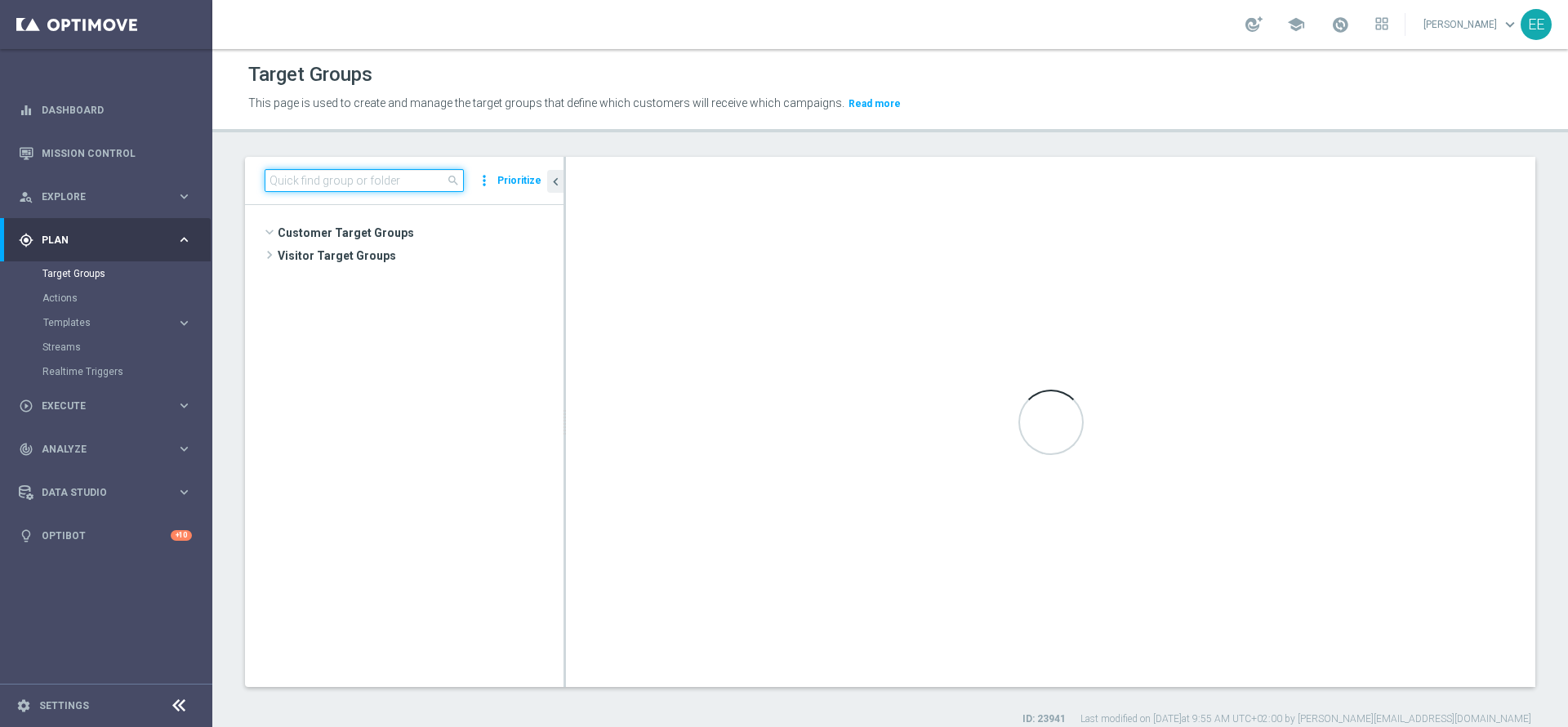
click at [319, 177] on input at bounding box center [364, 180] width 199 height 23
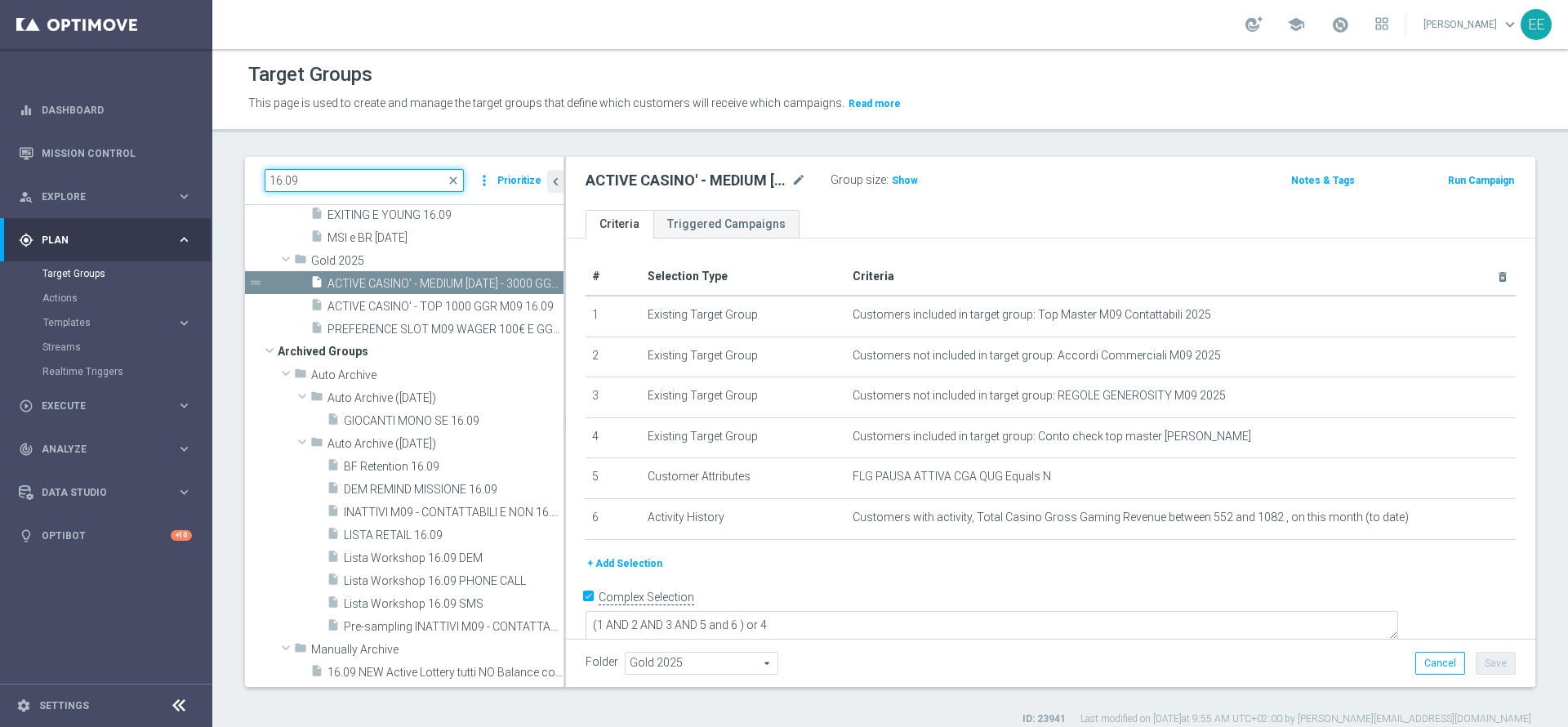
scroll to position [89, 0]
type input "16.09"
click at [914, 185] on h3 "Show" at bounding box center [905, 181] width 29 height 18
click at [636, 571] on button "+ Add Selection" at bounding box center [625, 564] width 79 height 18
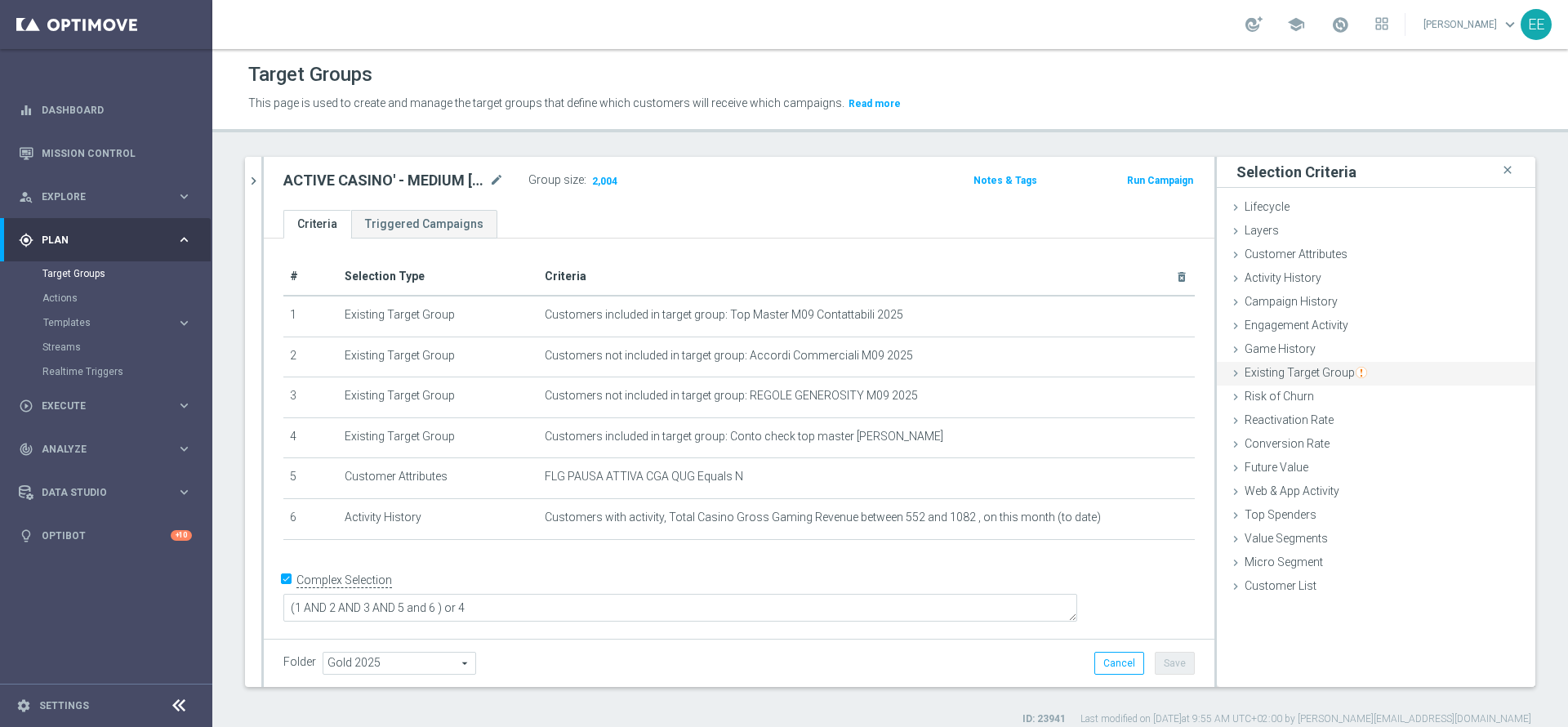
click at [1356, 374] on img "button" at bounding box center [1362, 373] width 12 height 12
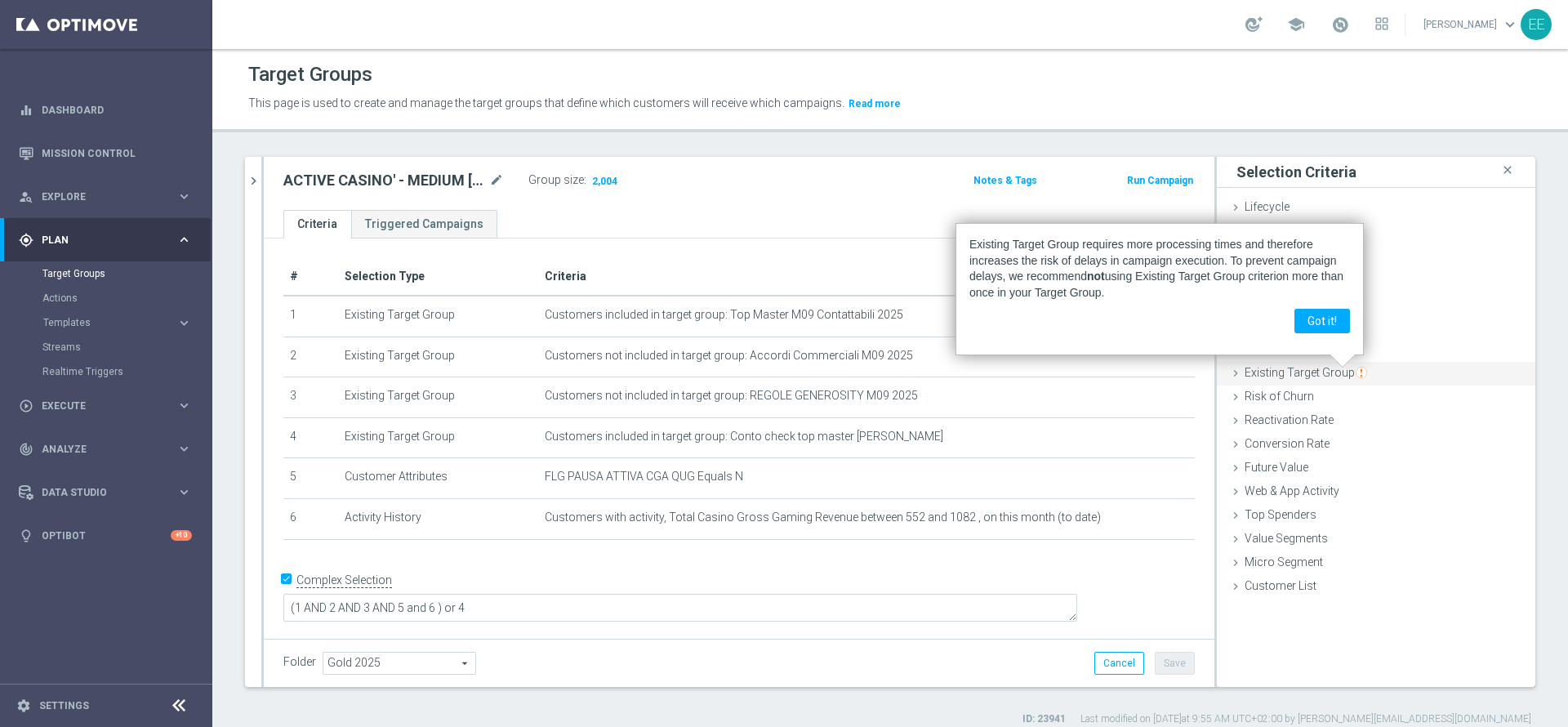
click at [1302, 375] on span "Existing Target Group" at bounding box center [1306, 373] width 122 height 13
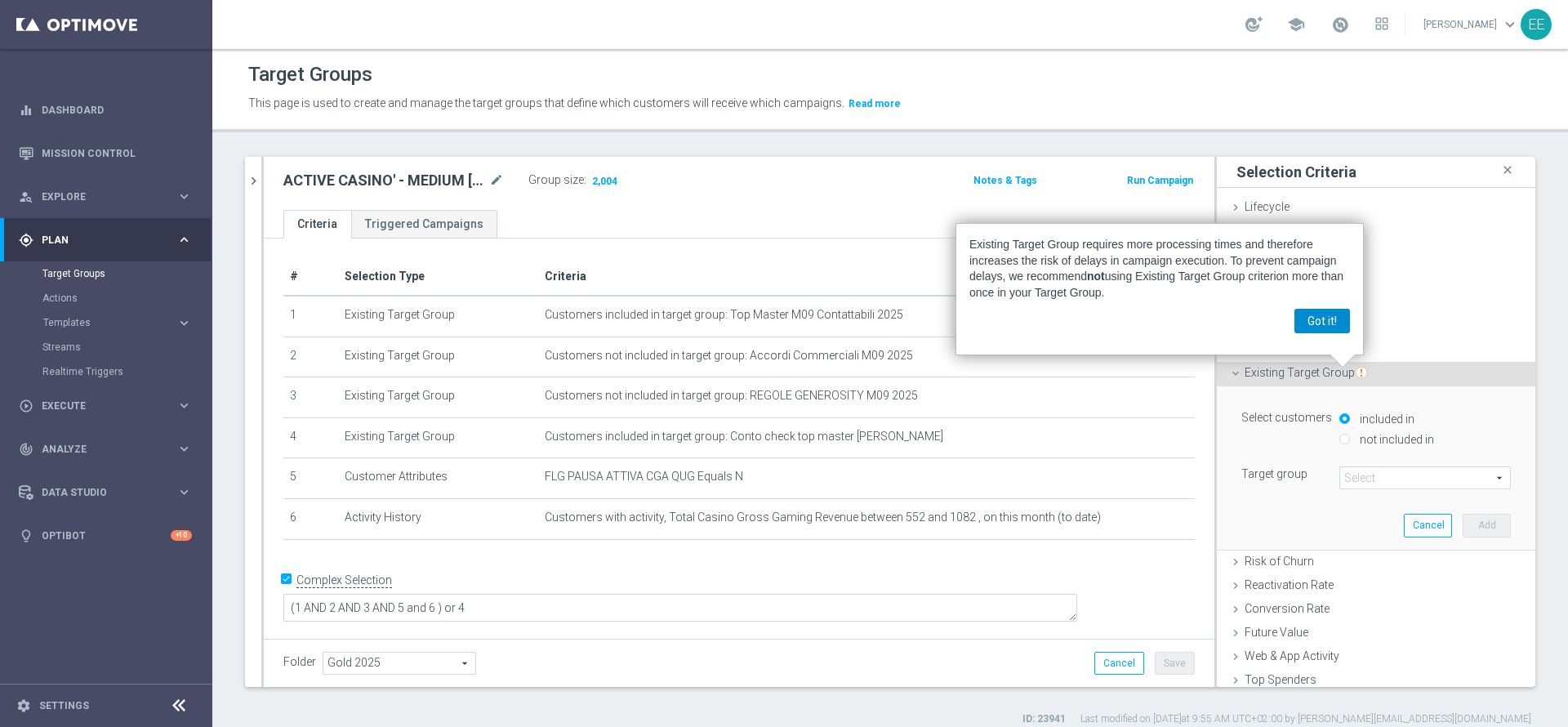
click at [1331, 330] on button "Got it!" at bounding box center [1322, 321] width 56 height 25
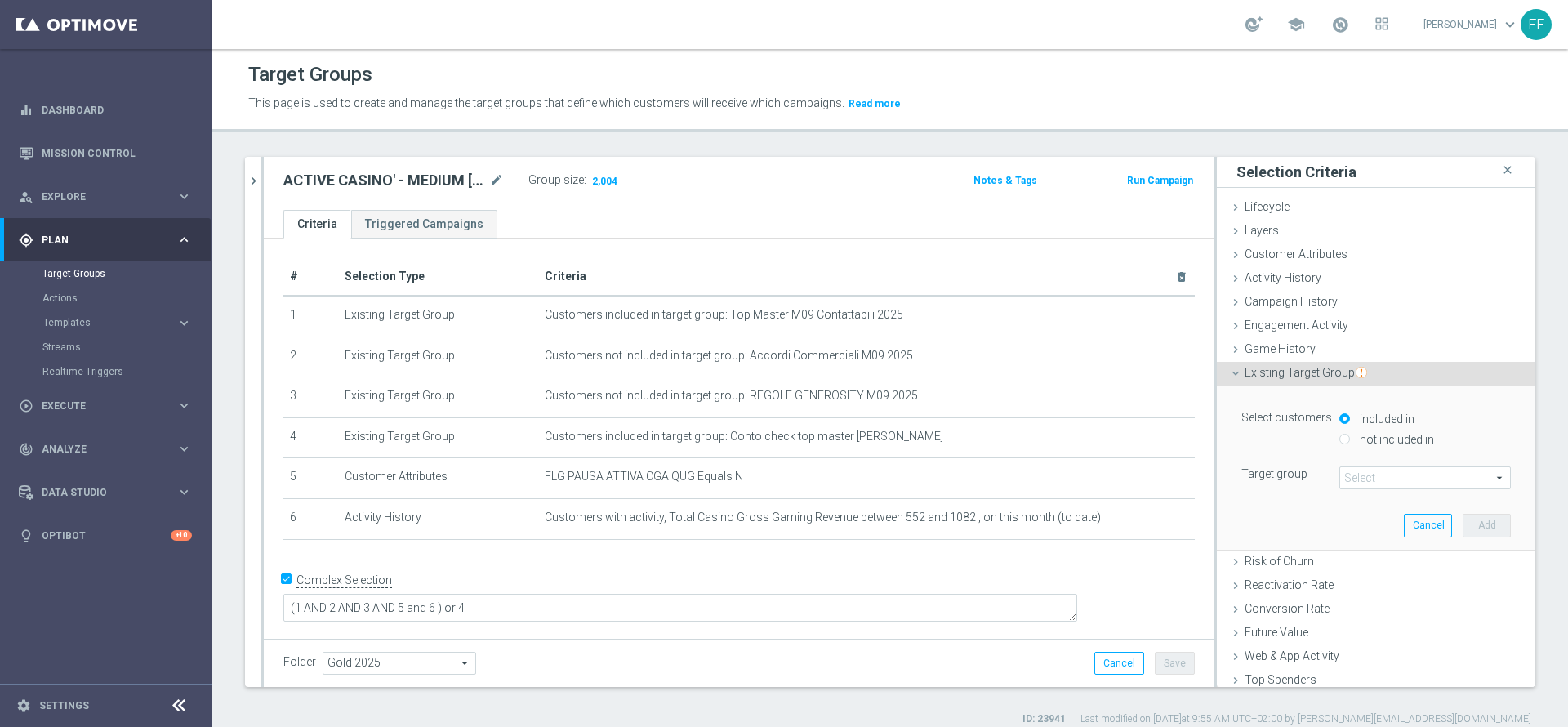
click at [1373, 444] on label "not included in" at bounding box center [1395, 439] width 79 height 15
click at [1351, 444] on input "not included in" at bounding box center [1345, 439] width 11 height 11
radio input "true"
click at [1380, 477] on span at bounding box center [1426, 478] width 170 height 21
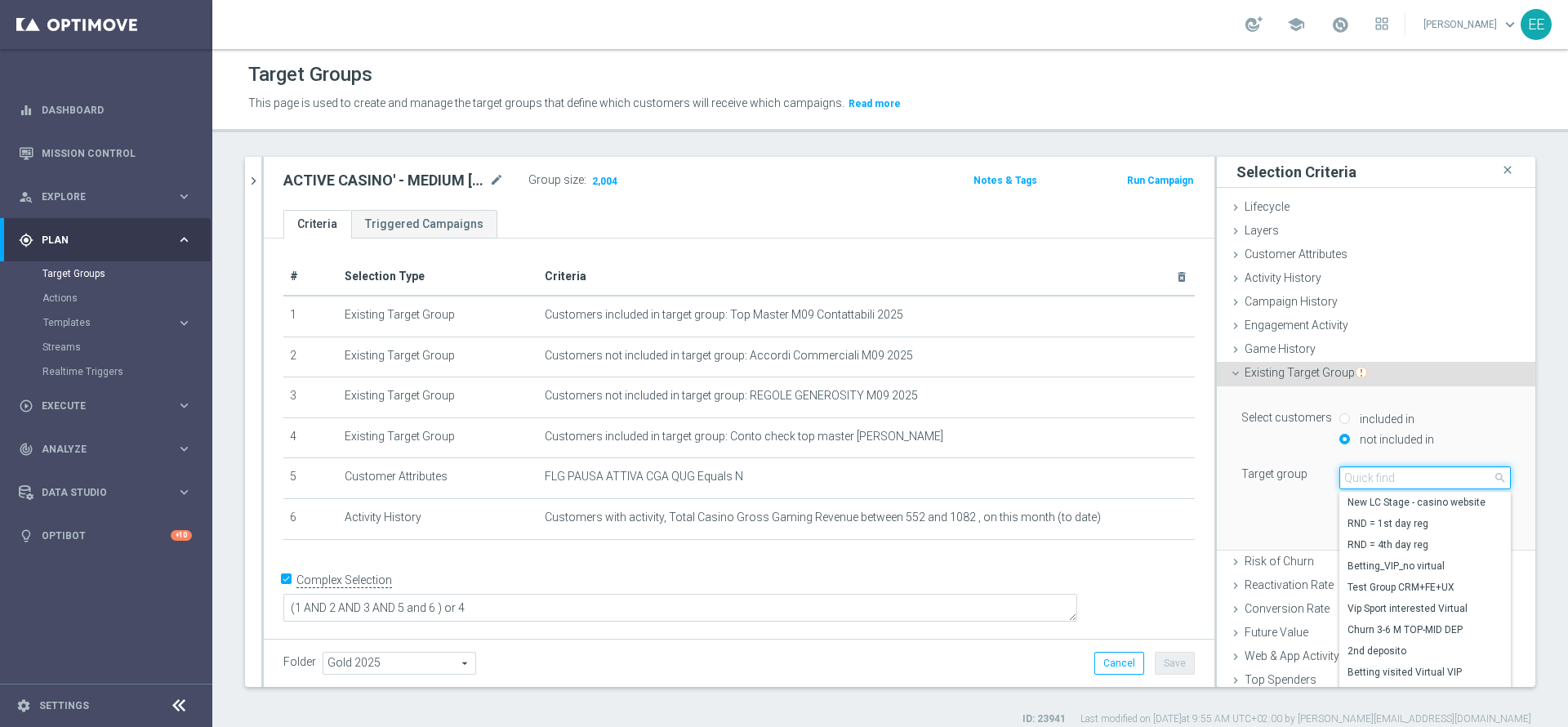
click at [1380, 477] on input "search" at bounding box center [1426, 478] width 172 height 23
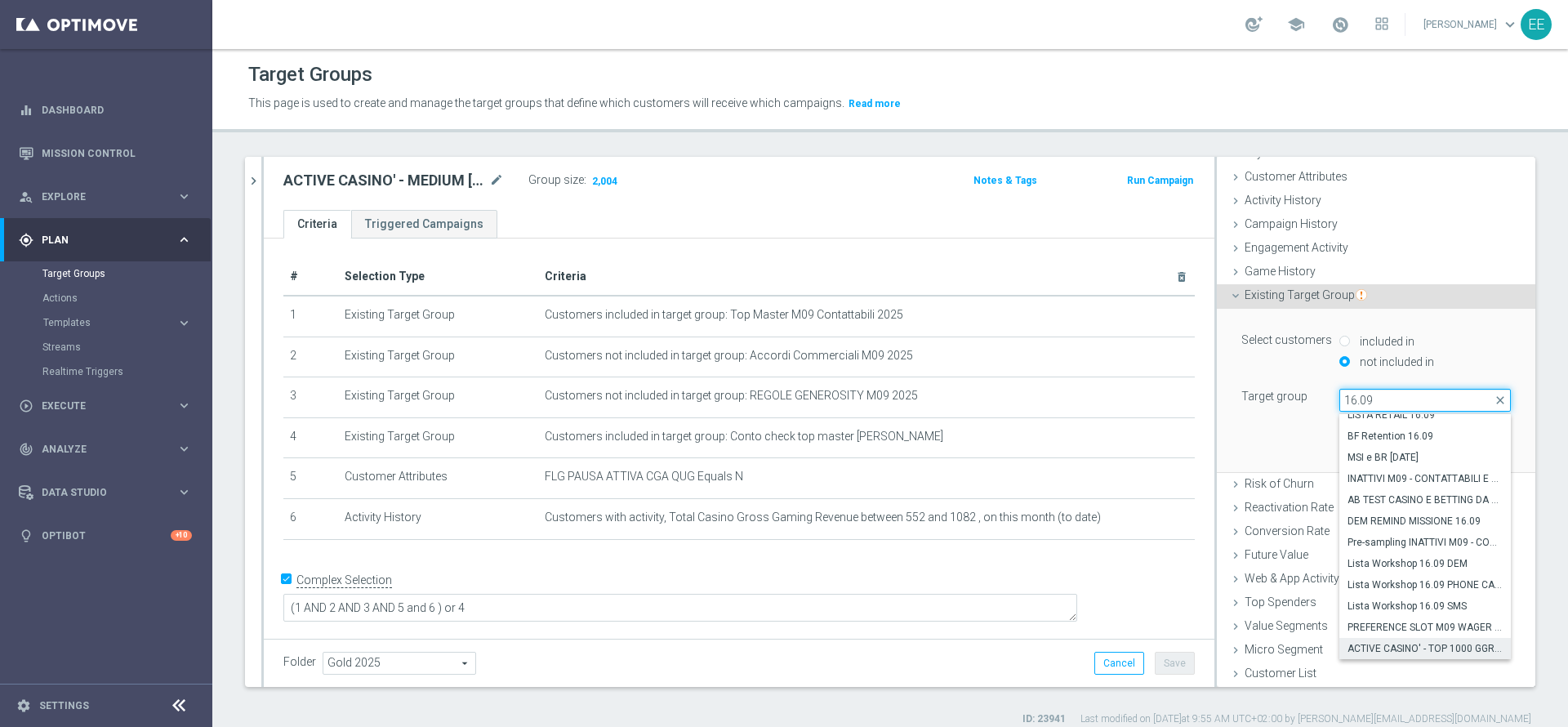
type input "16.09"
click at [1397, 640] on label "ACTIVE CASINO' - TOP 1000 GGR M09 16.09" at bounding box center [1426, 648] width 172 height 21
type input "ACTIVE CASINO' - TOP 1000 GGR M09 16.09"
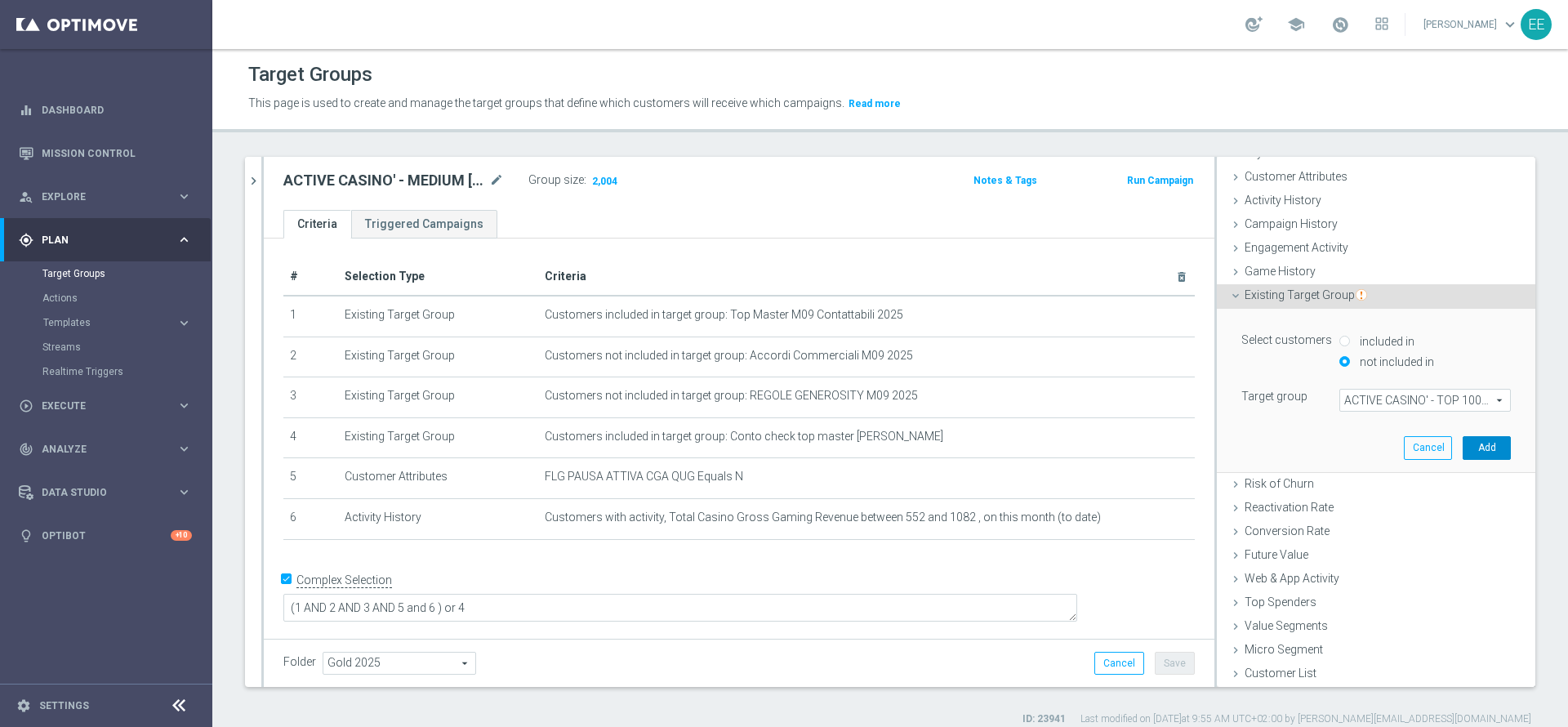
click at [1463, 453] on button "Add" at bounding box center [1487, 448] width 48 height 23
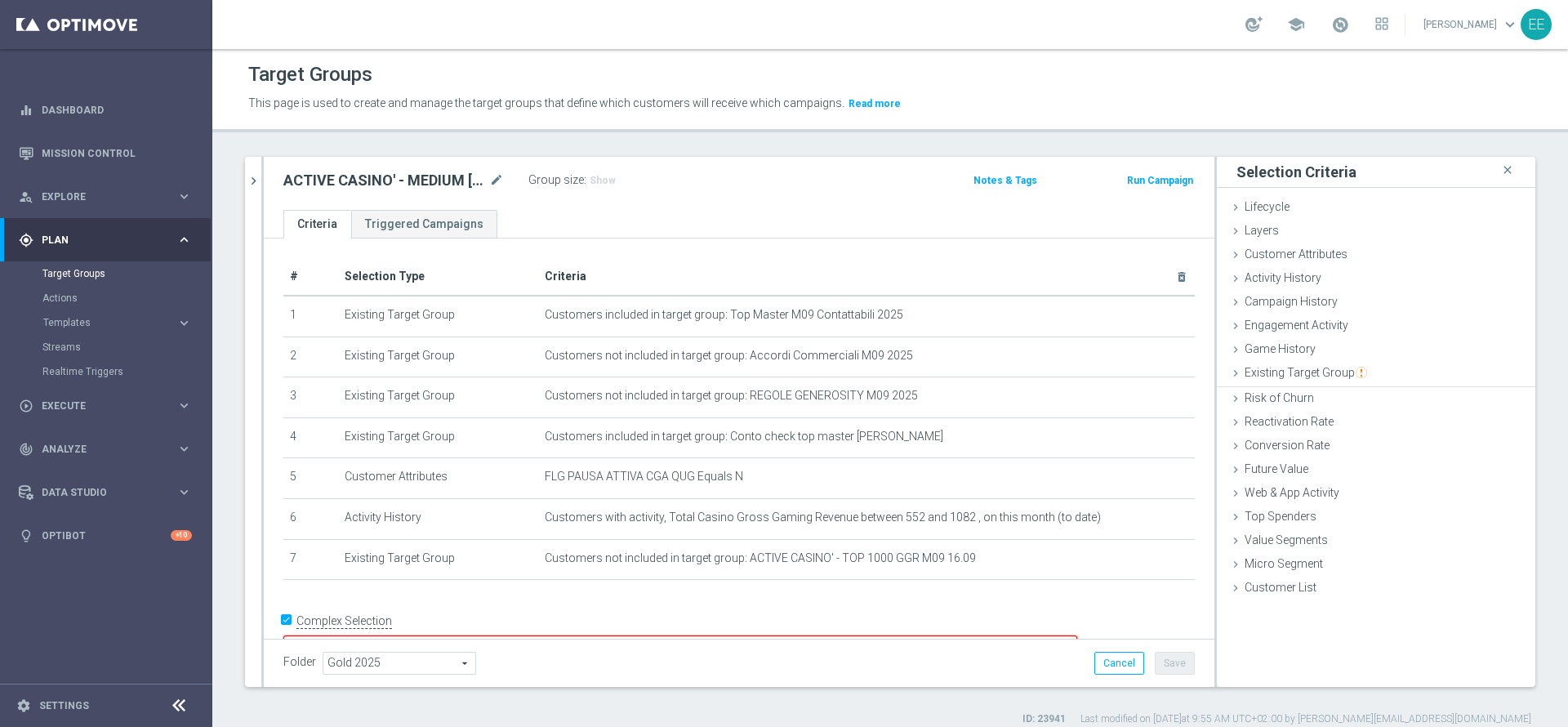
scroll to position [0, 0]
click at [559, 636] on textarea "(1 AND 2 AND 3 AND 5 and 6 ) or 4" at bounding box center [679, 649] width 794 height 28
type textarea "(1 AND 2 AND 3 AND 5 and 6 and 7) or 4"
click at [1160, 654] on button "Save" at bounding box center [1175, 663] width 40 height 23
click at [609, 176] on span "Show" at bounding box center [603, 180] width 26 height 12
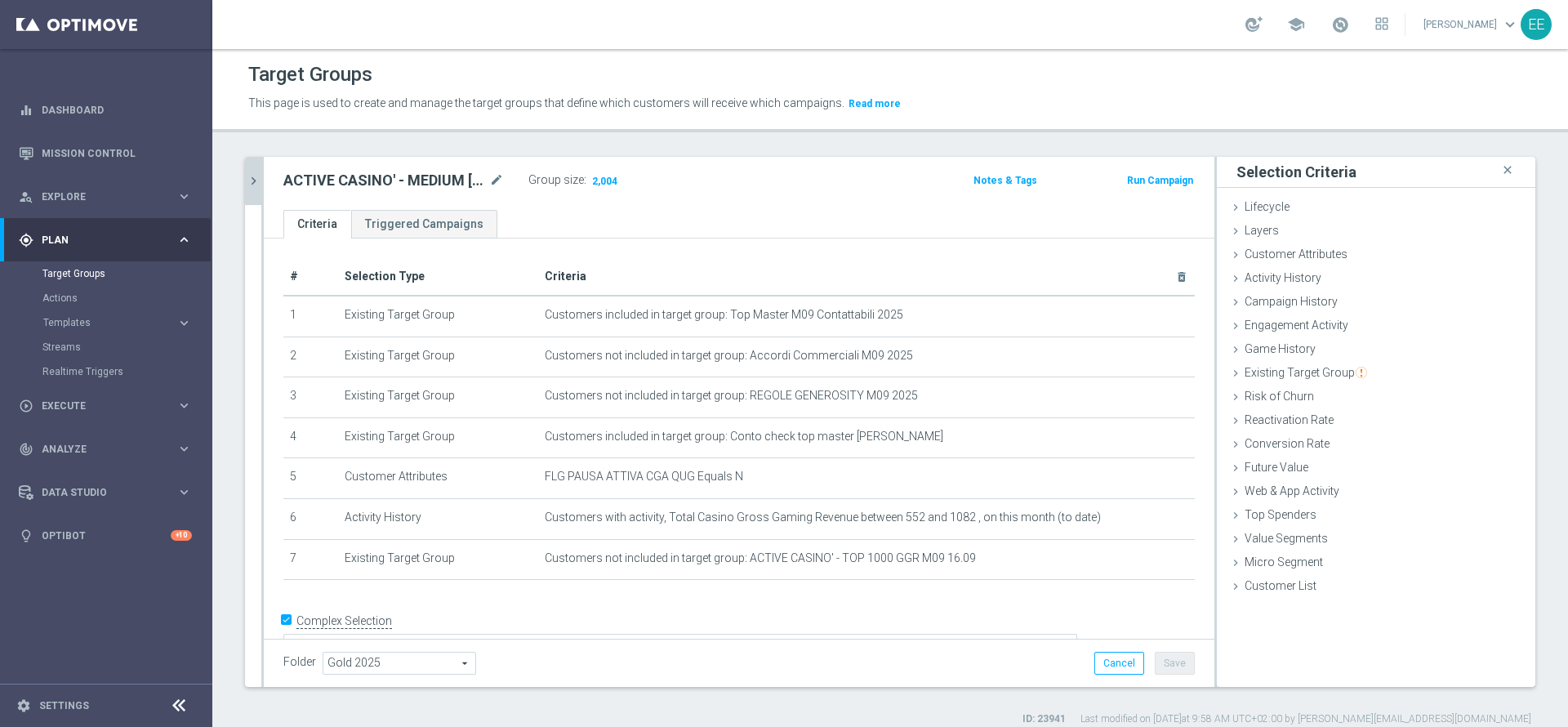
click at [251, 183] on icon "chevron_right" at bounding box center [253, 181] width 16 height 16
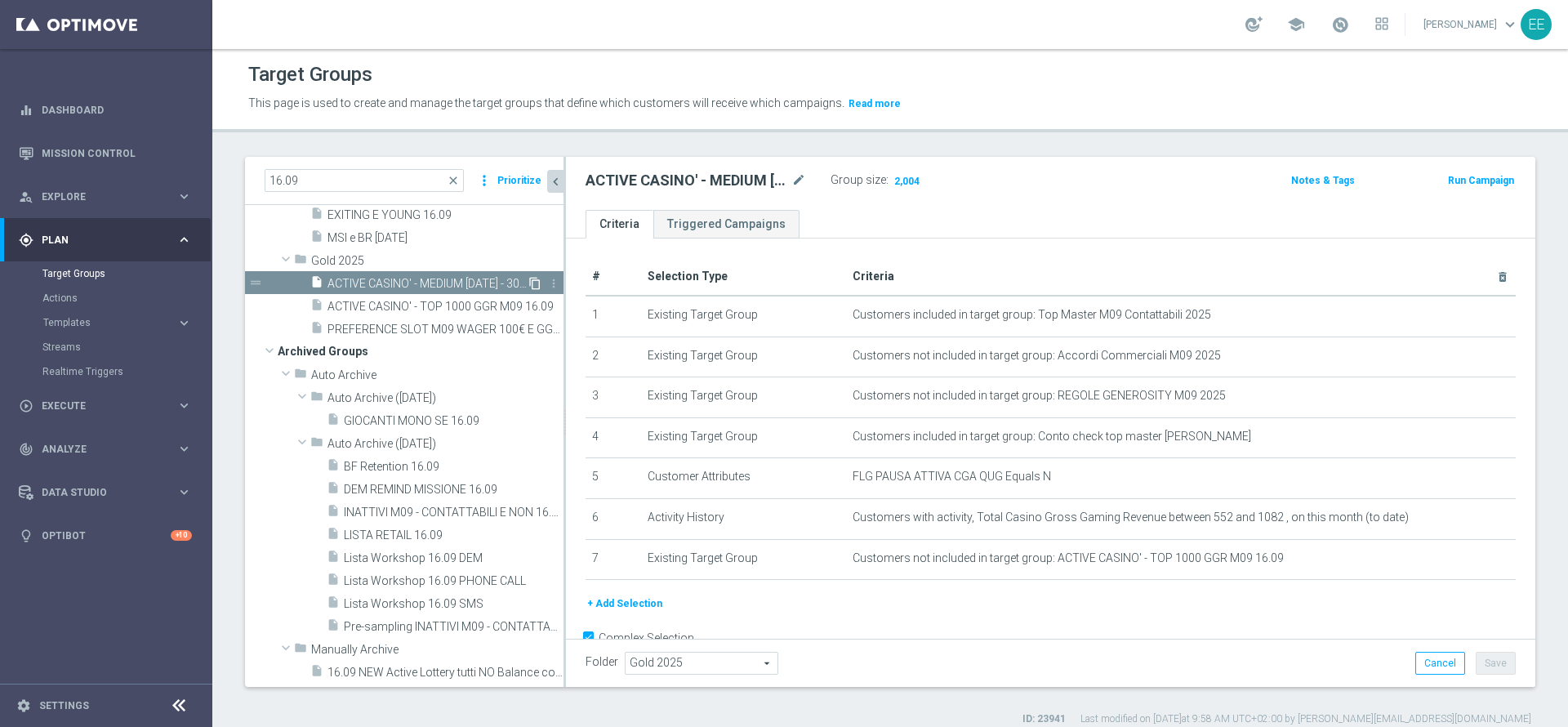
click at [529, 279] on icon "content_copy" at bounding box center [535, 283] width 13 height 13
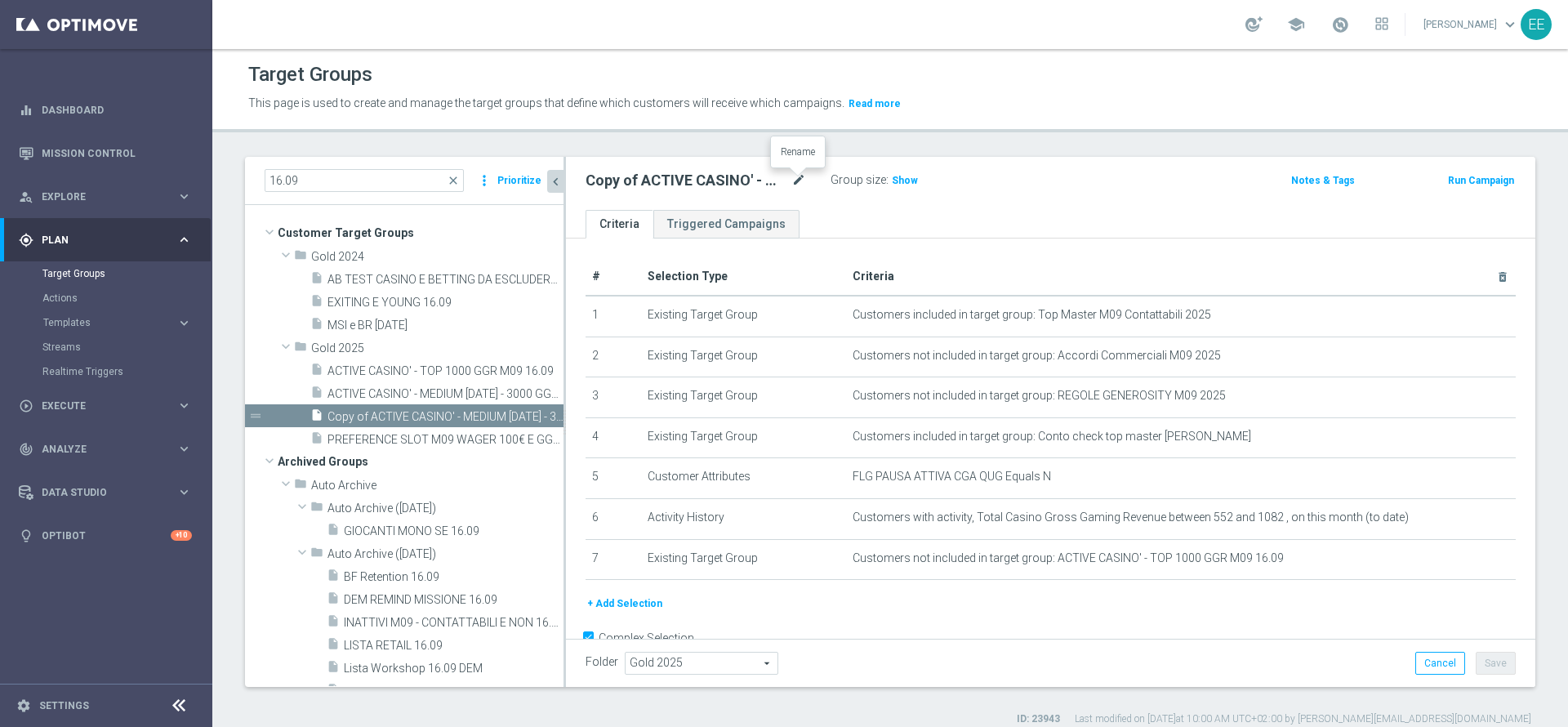
click at [792, 183] on icon "mode_edit" at bounding box center [799, 180] width 15 height 19
type input "ACTIVE CASINO' - LOW 3000 - 6000 GGR M09"
click at [1495, 668] on button "Save" at bounding box center [1496, 663] width 40 height 23
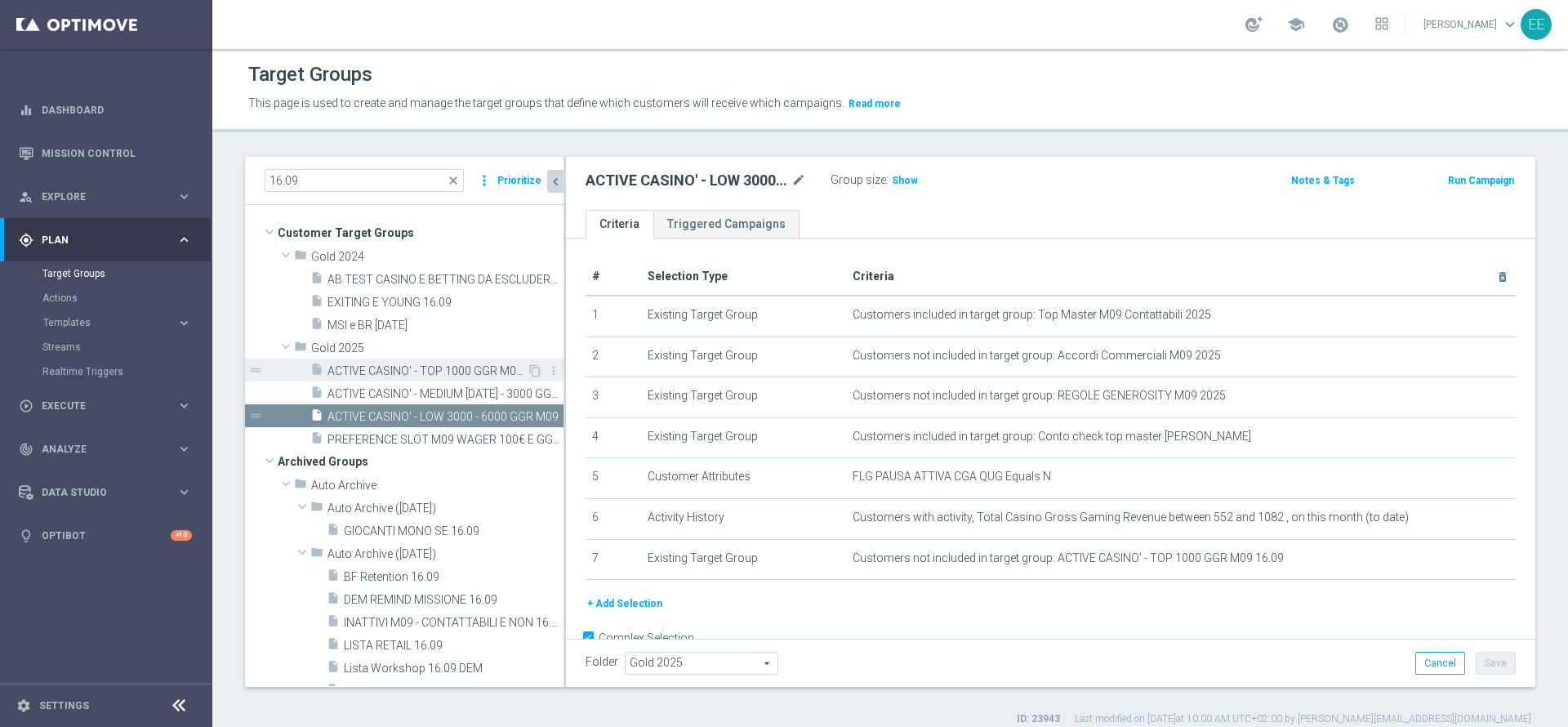
click at [422, 362] on div "insert_drive_file ACTIVE CASINO' - TOP 1000 GGR M09 16.09" at bounding box center [418, 370] width 216 height 23
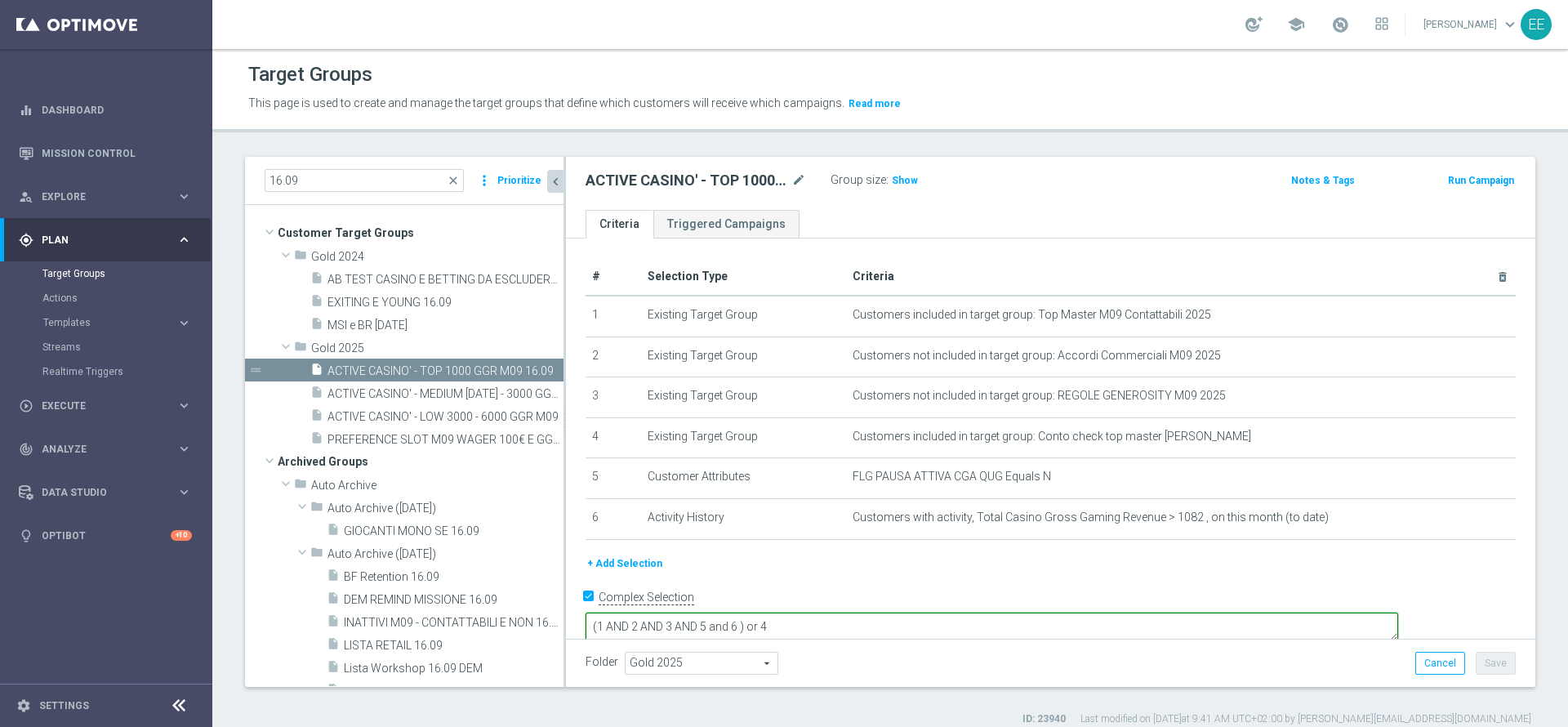
click at [857, 613] on textarea "(1 AND 2 AND 3 AND 5 and 6 ) or 4" at bounding box center [992, 627] width 813 height 28
type textarea "(1 AND 2 AND 3 AND 5 and 6 and 7) or 4"
click at [635, 562] on button "+ Add Selection" at bounding box center [625, 564] width 79 height 18
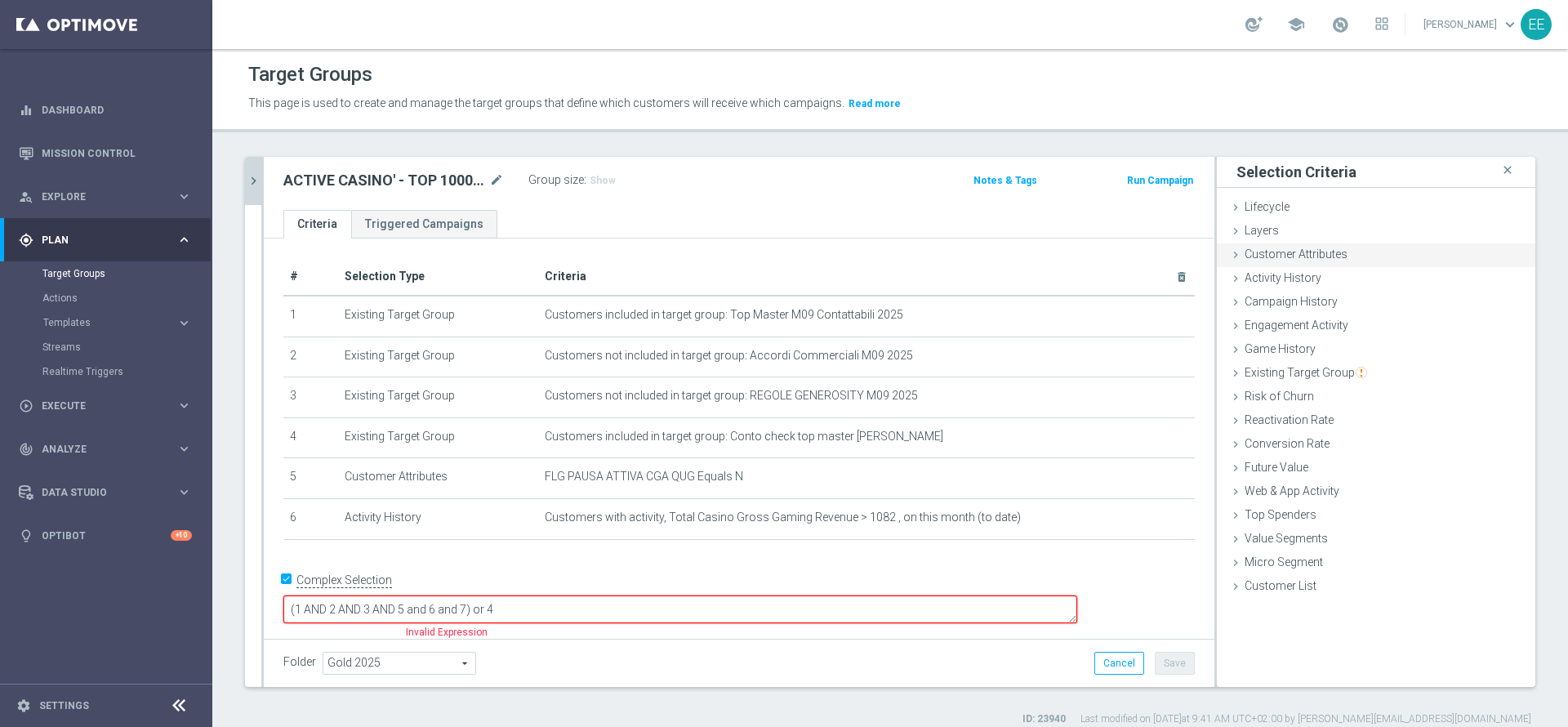
click at [1308, 263] on div "Customer Attributes done" at bounding box center [1376, 256] width 319 height 25
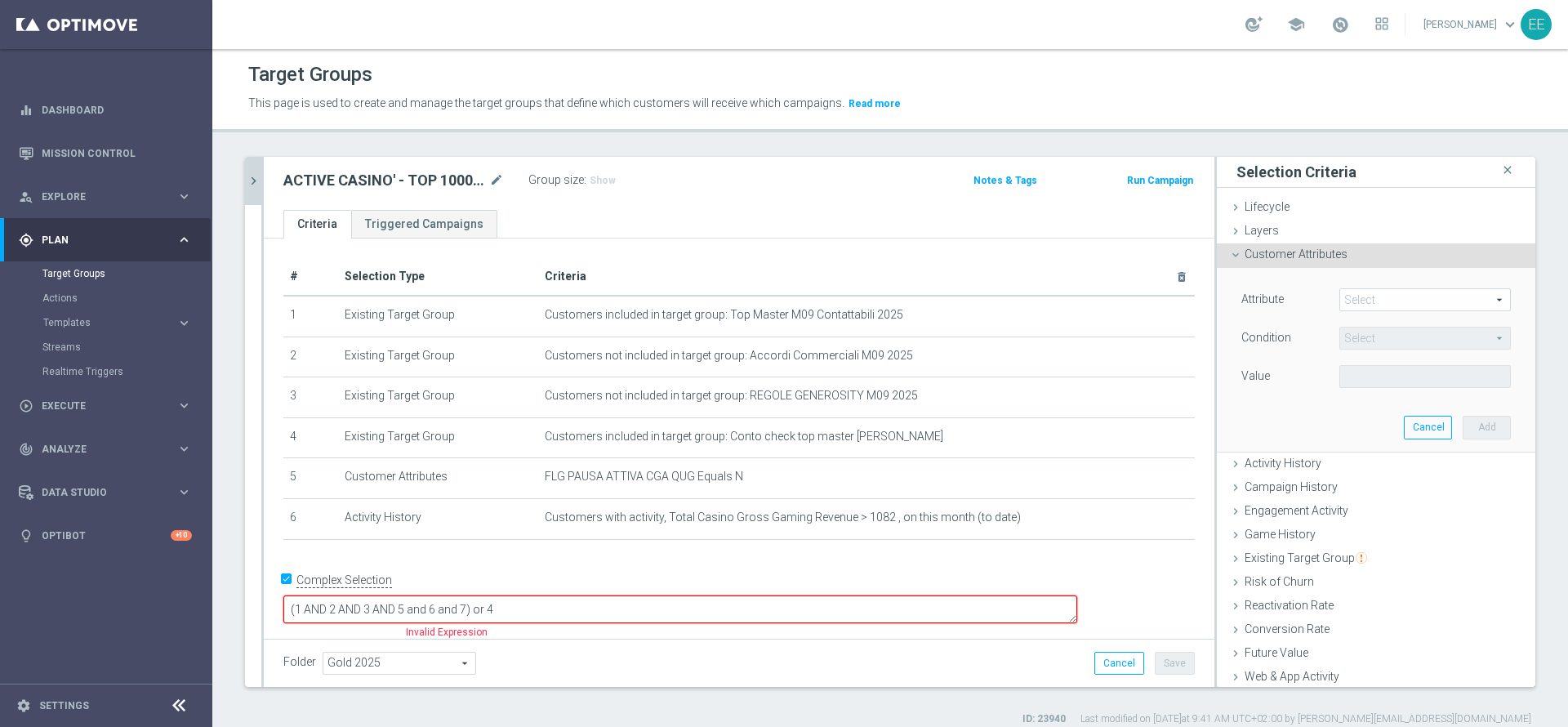
click at [1359, 303] on span at bounding box center [1426, 300] width 170 height 21
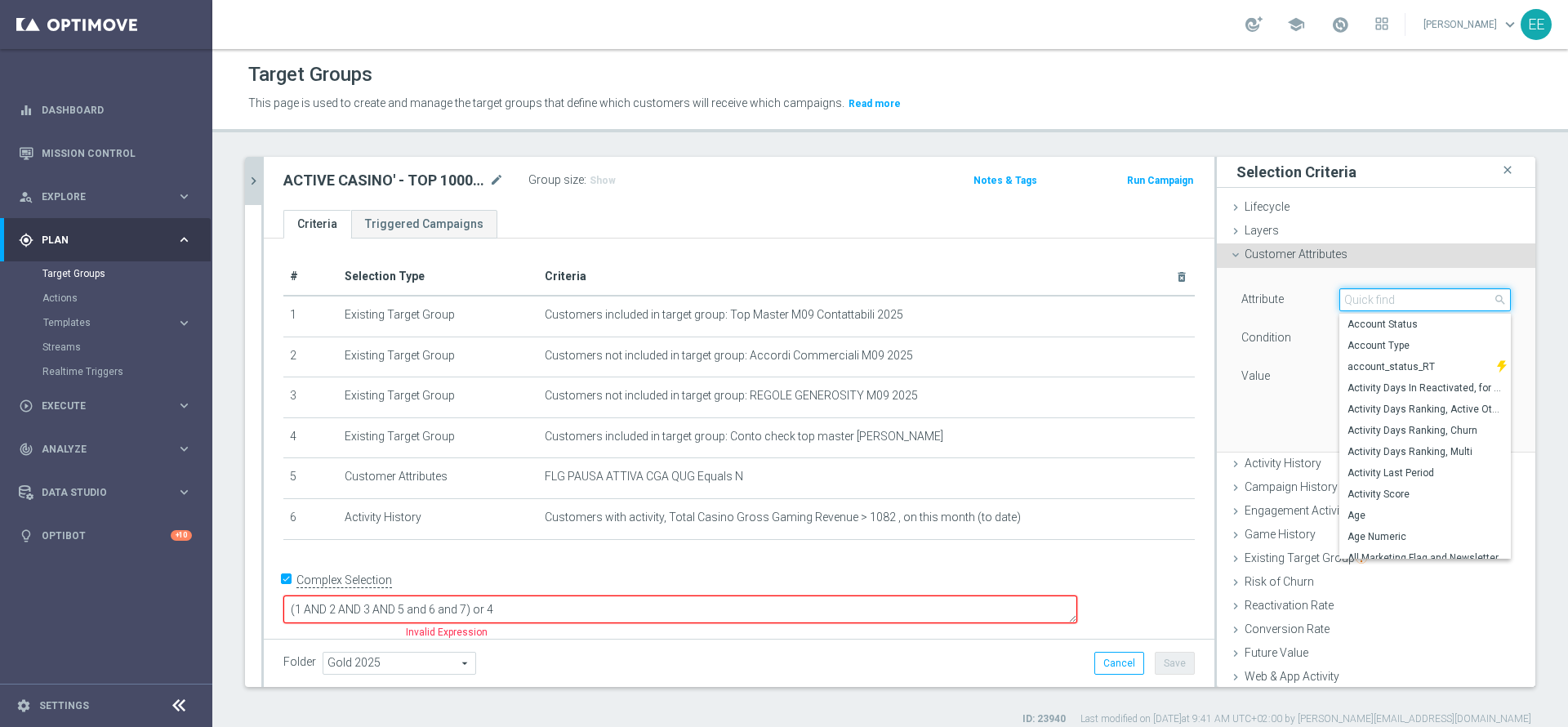
click at [1359, 303] on input "search" at bounding box center [1426, 300] width 172 height 23
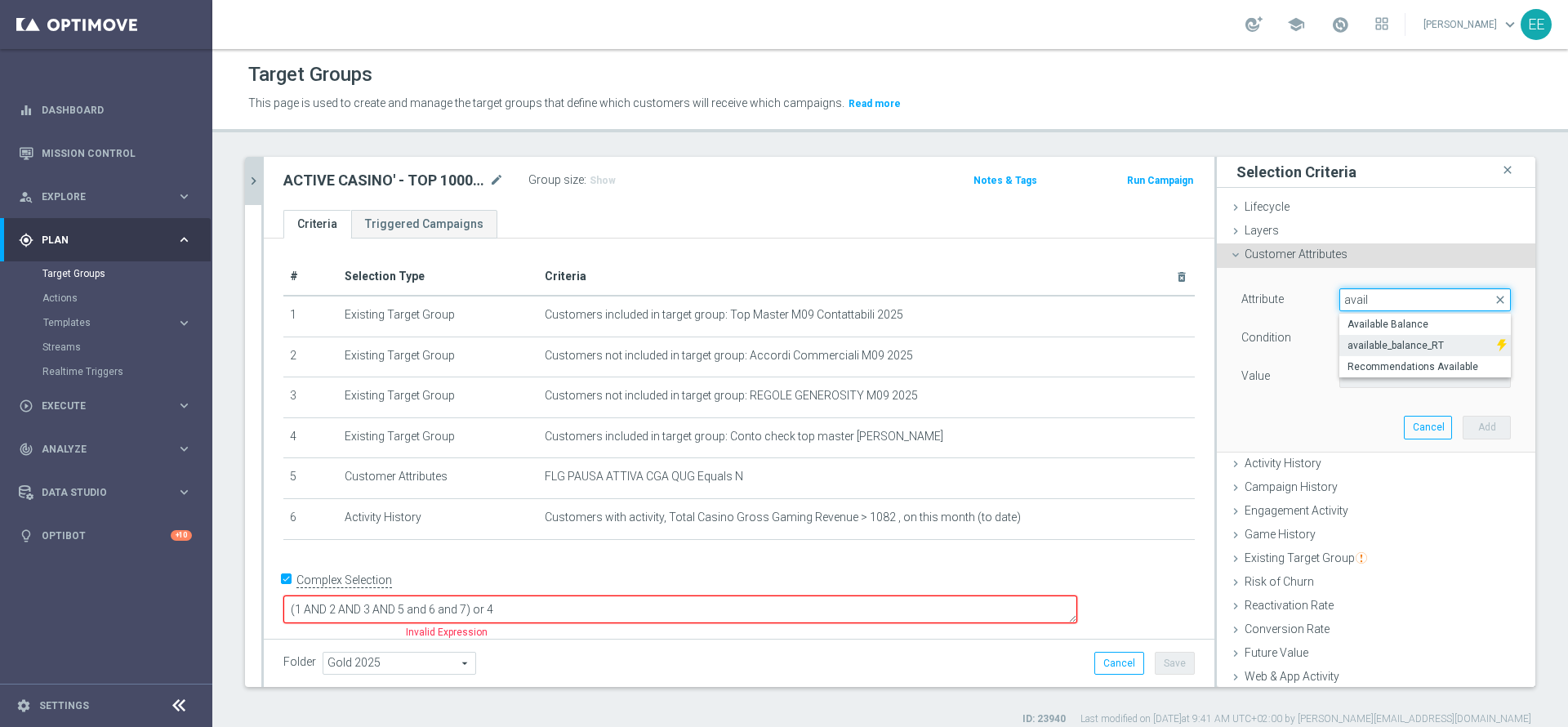
type input "avail"
click at [1397, 337] on label "available_balance_RT" at bounding box center [1418, 345] width 158 height 21
type input "available_balance_RT"
type input "="
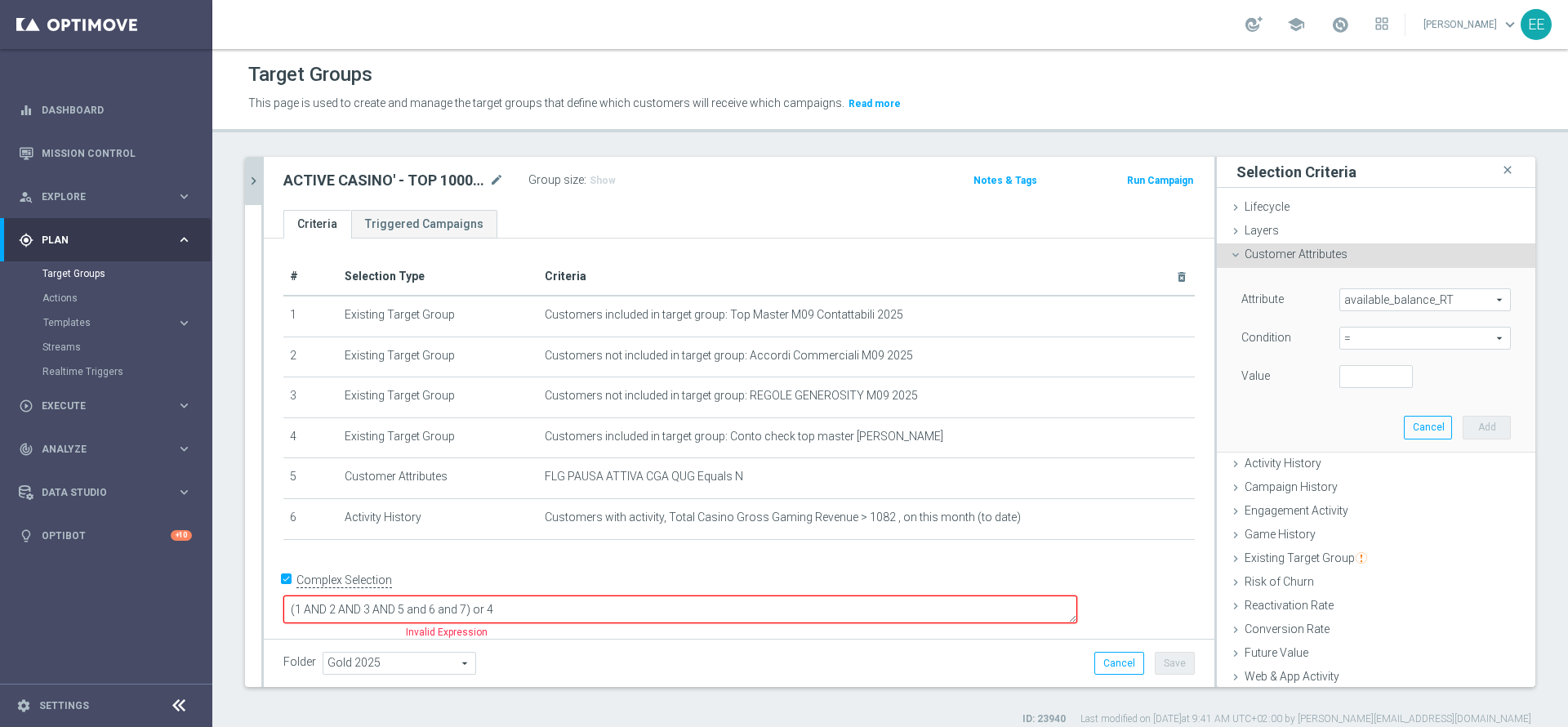
click at [1398, 306] on span "available_balance_RT" at bounding box center [1426, 300] width 170 height 21
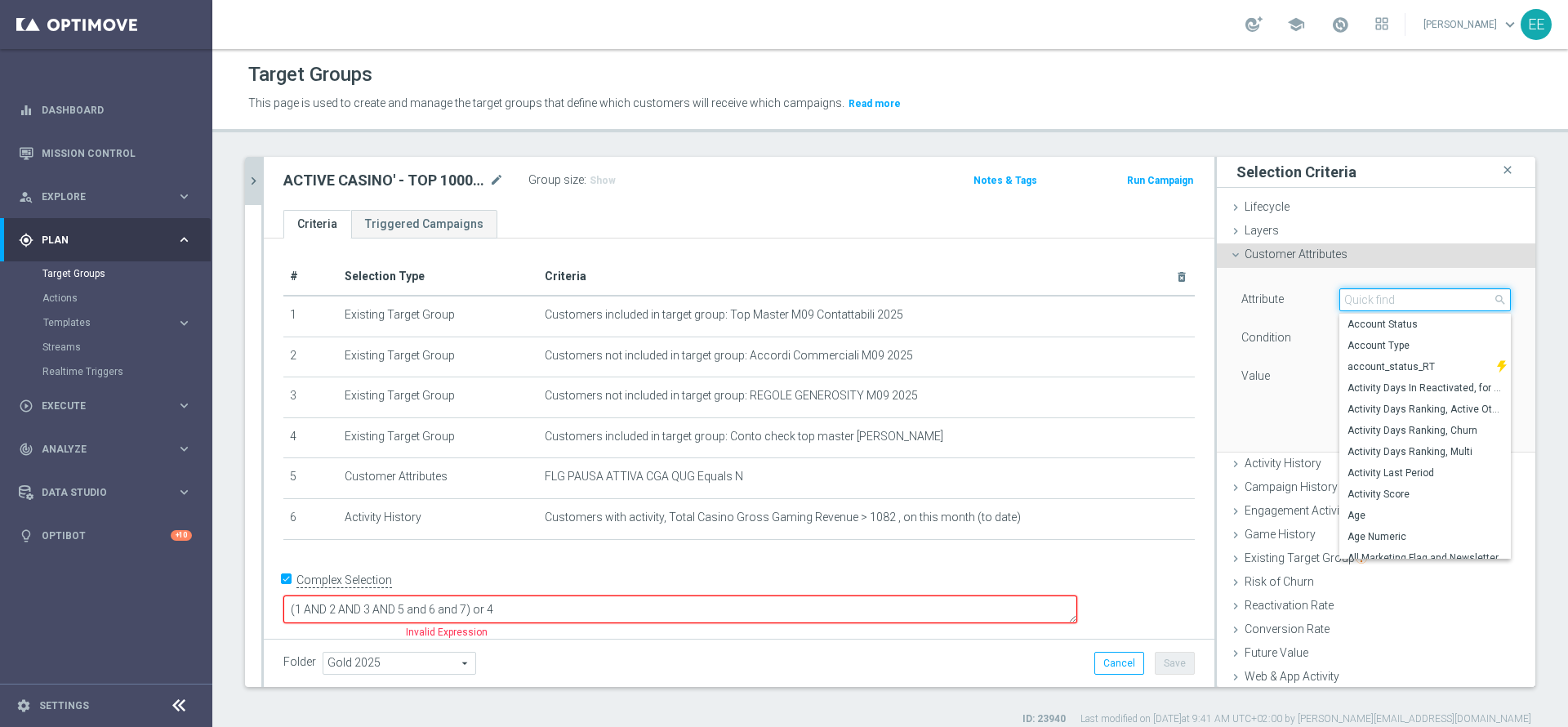
click at [1393, 302] on input "search" at bounding box center [1426, 300] width 172 height 23
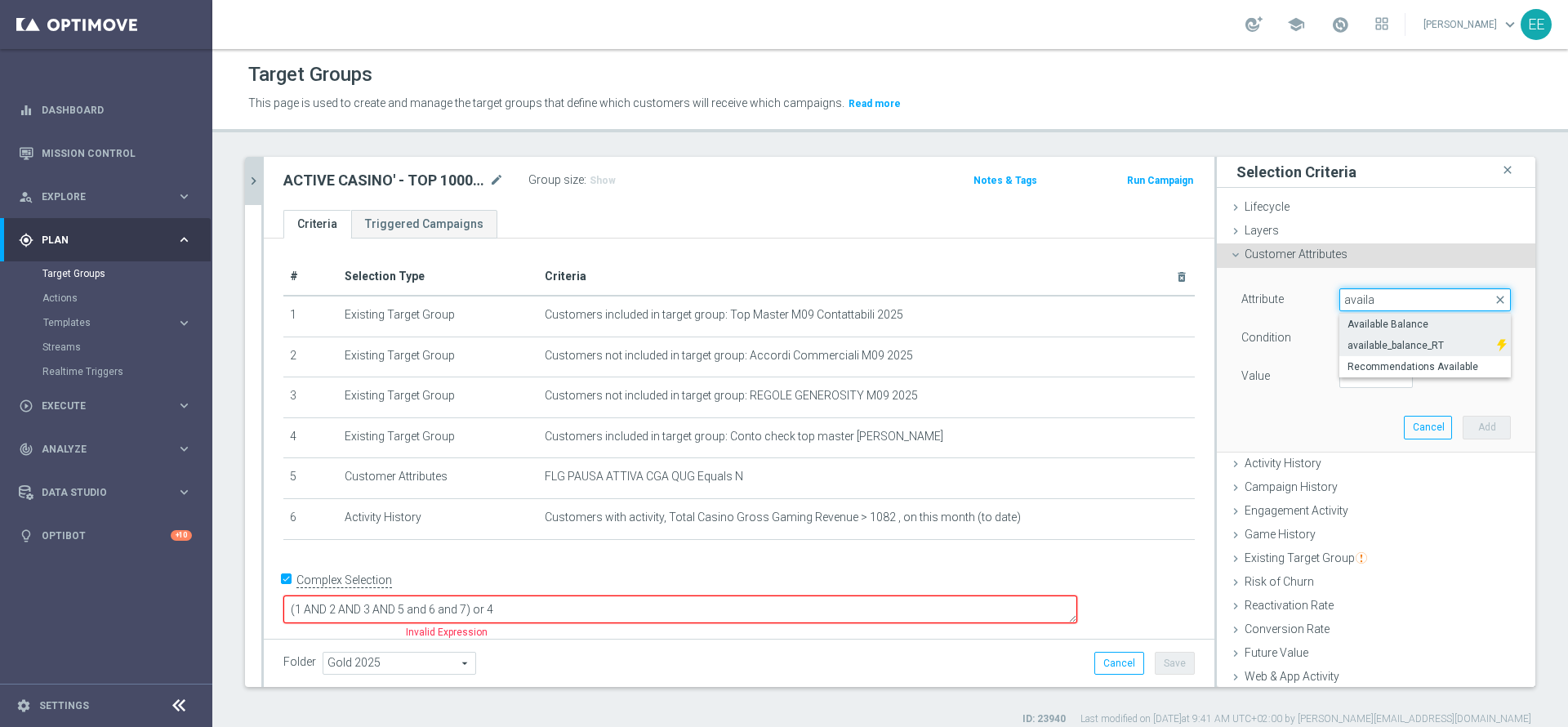
type input "availa"
click at [1404, 326] on span "Available Balance" at bounding box center [1426, 324] width 155 height 13
type input "Available Balance"
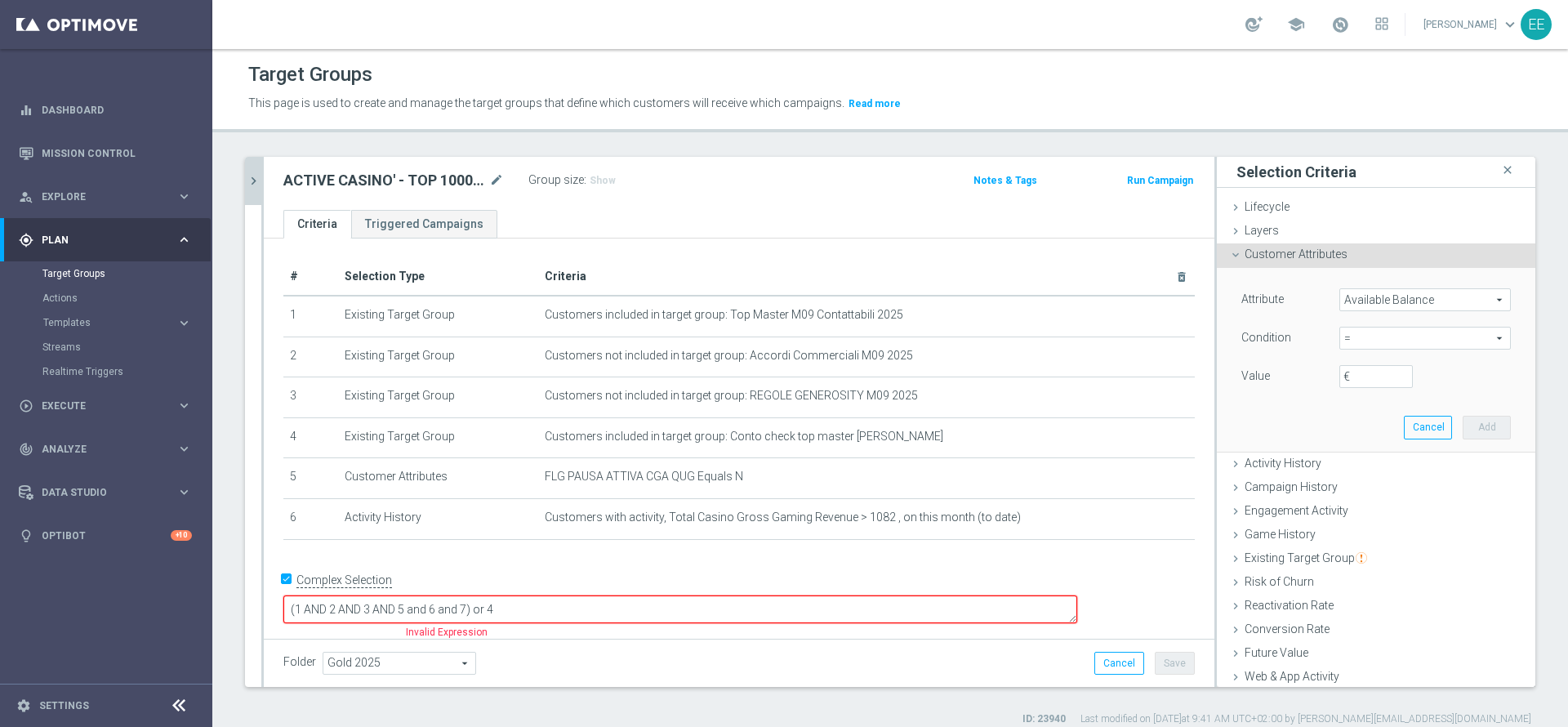
click at [1343, 378] on label "€" at bounding box center [1352, 376] width 16 height 15
click at [1340, 378] on input "€" at bounding box center [1376, 376] width 73 height 23
click at [1354, 321] on div "Attribute Available Balance Available Balance arrow_drop_down search Condition …" at bounding box center [1376, 340] width 269 height 103
click at [1354, 341] on span "=" at bounding box center [1426, 338] width 170 height 21
click at [1348, 359] on span "<" at bounding box center [1426, 363] width 155 height 13
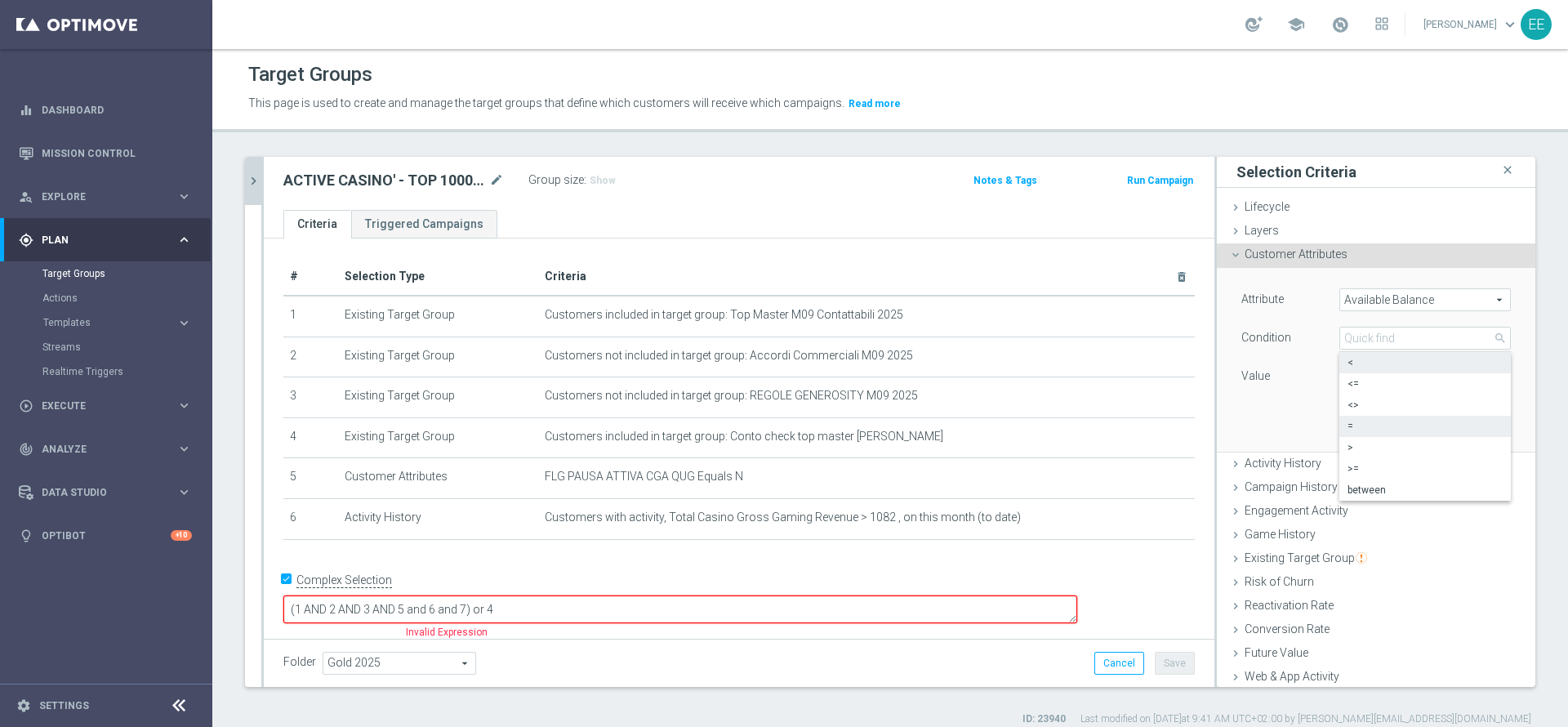
type input "<"
click at [1340, 375] on input "€" at bounding box center [1376, 376] width 73 height 23
type input "50"
click at [1463, 417] on button "Add" at bounding box center [1487, 427] width 48 height 23
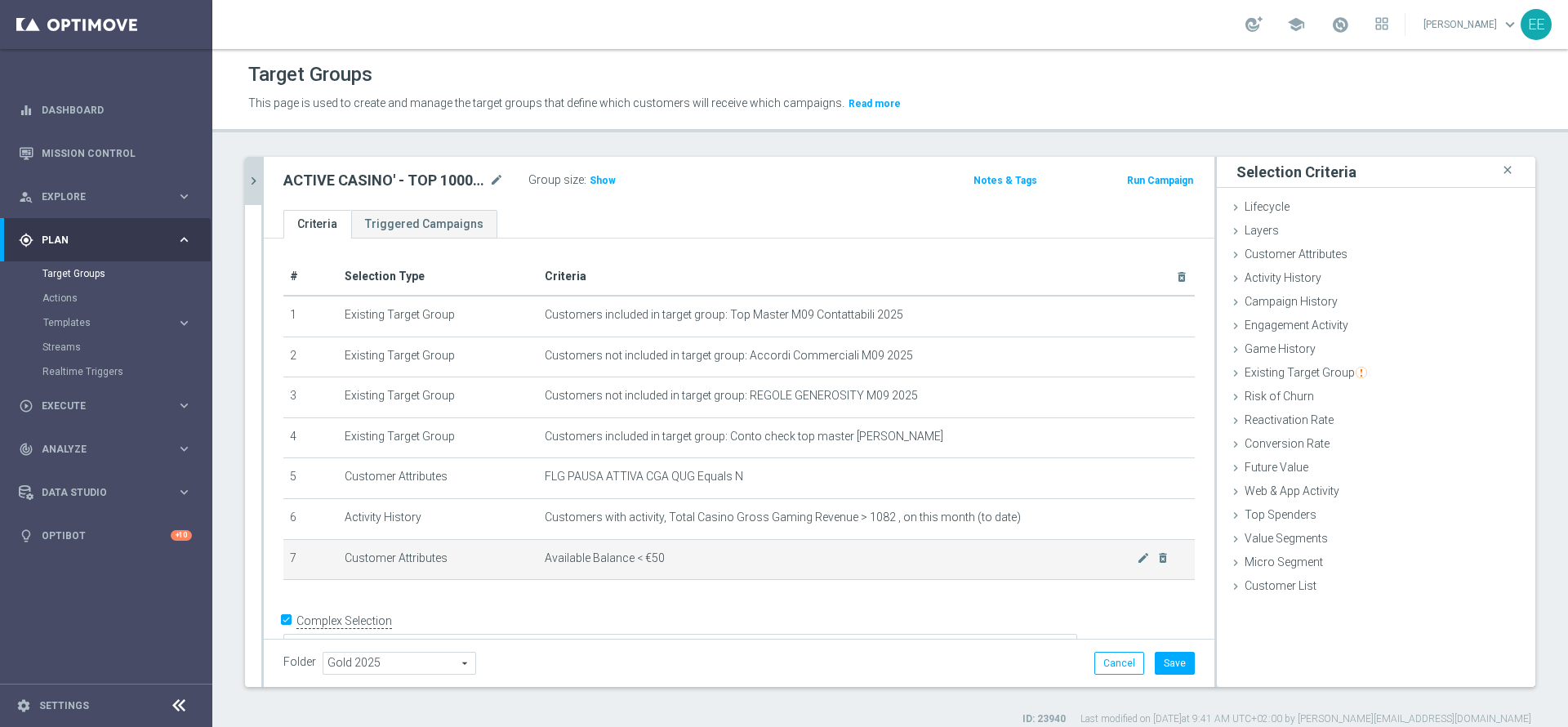
scroll to position [24, 0]
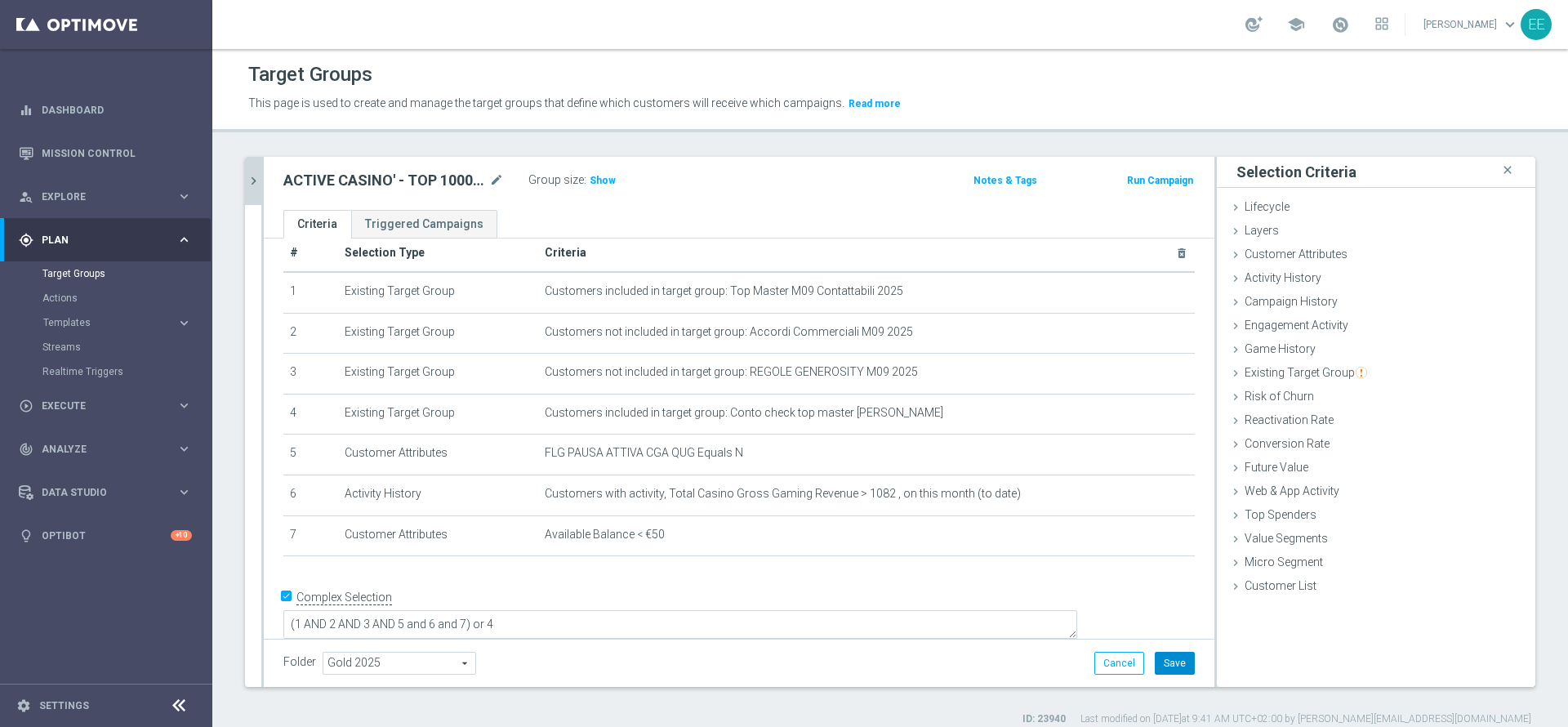
click at [1164, 662] on button "Save" at bounding box center [1175, 663] width 40 height 23
click at [604, 185] on span "Show" at bounding box center [603, 180] width 26 height 12
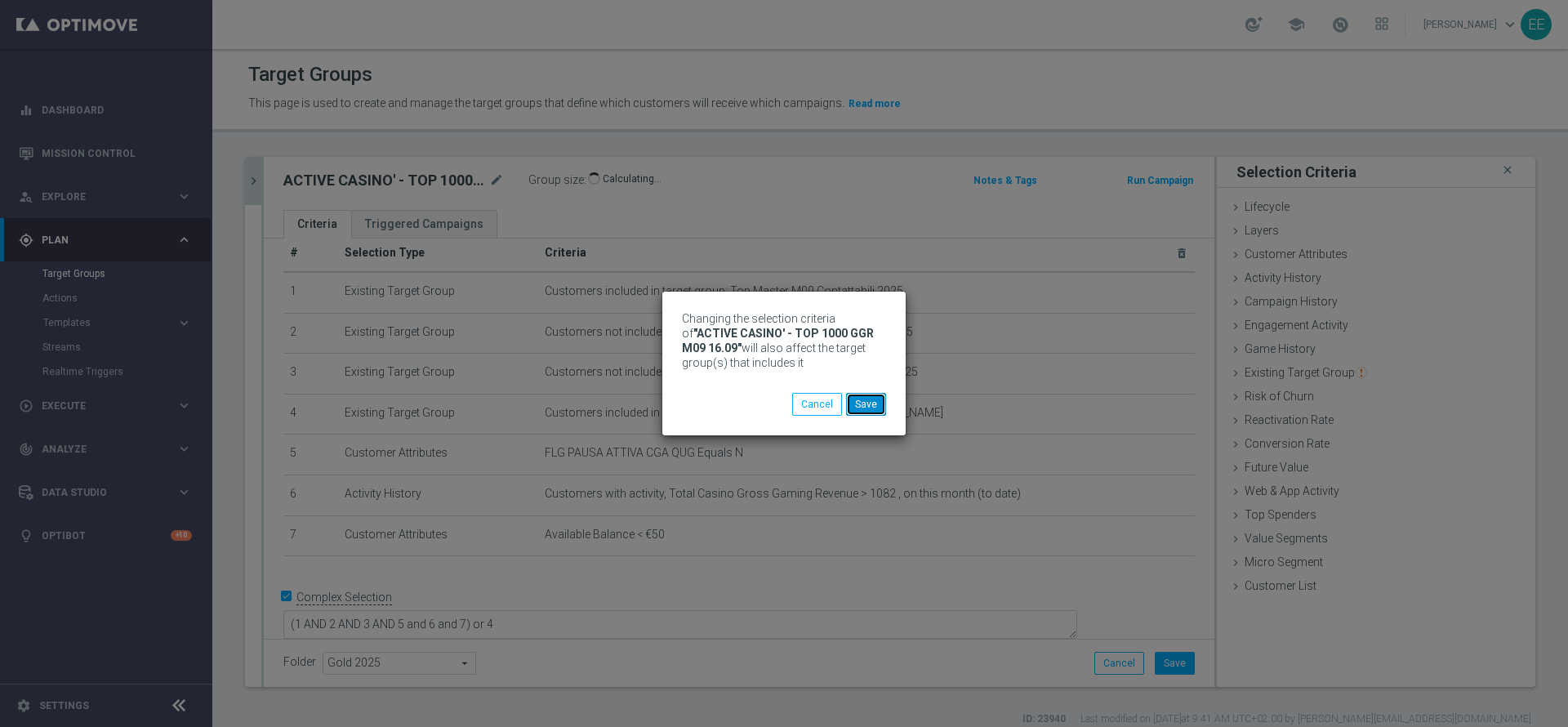
click at [866, 405] on button "Save" at bounding box center [867, 404] width 40 height 23
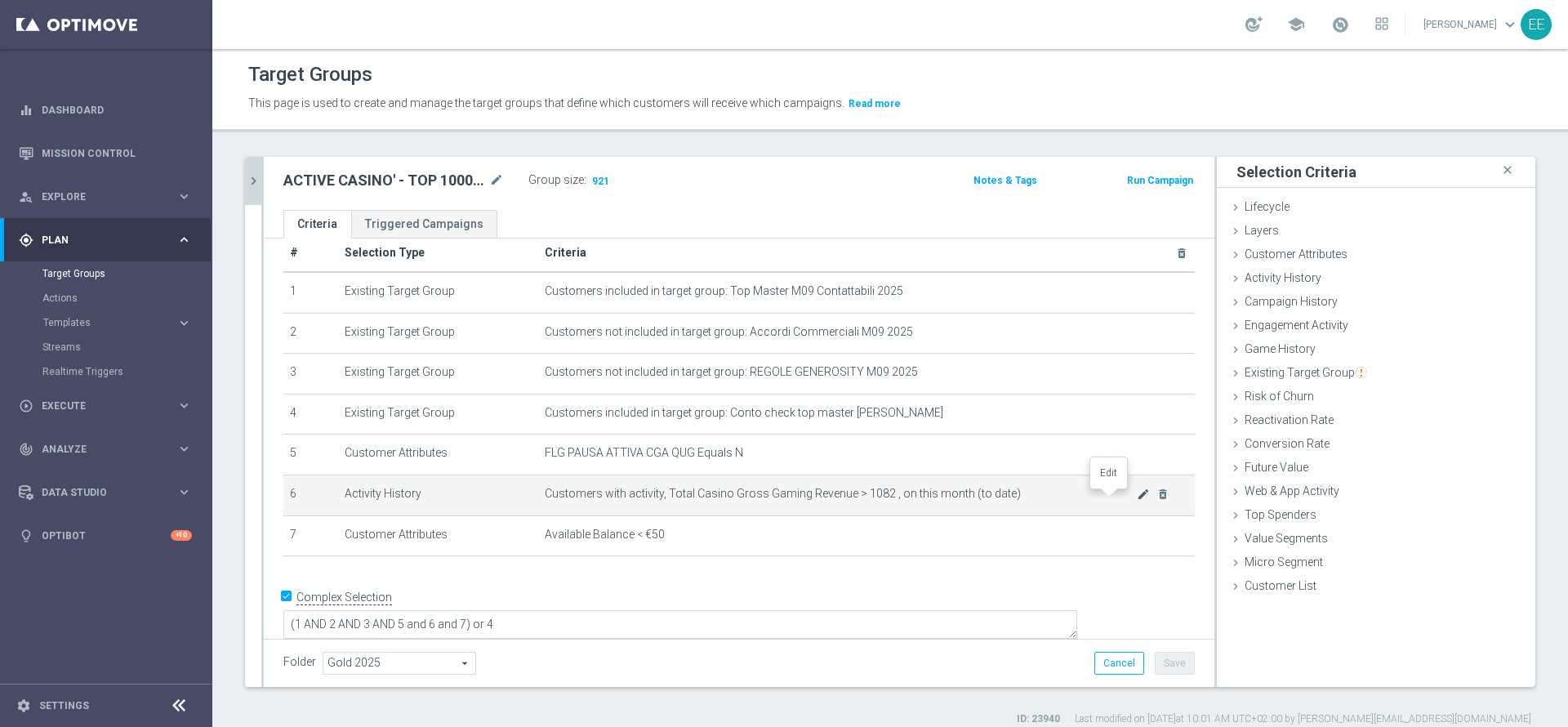
click at [1137, 499] on icon "mode_edit" at bounding box center [1143, 494] width 13 height 13
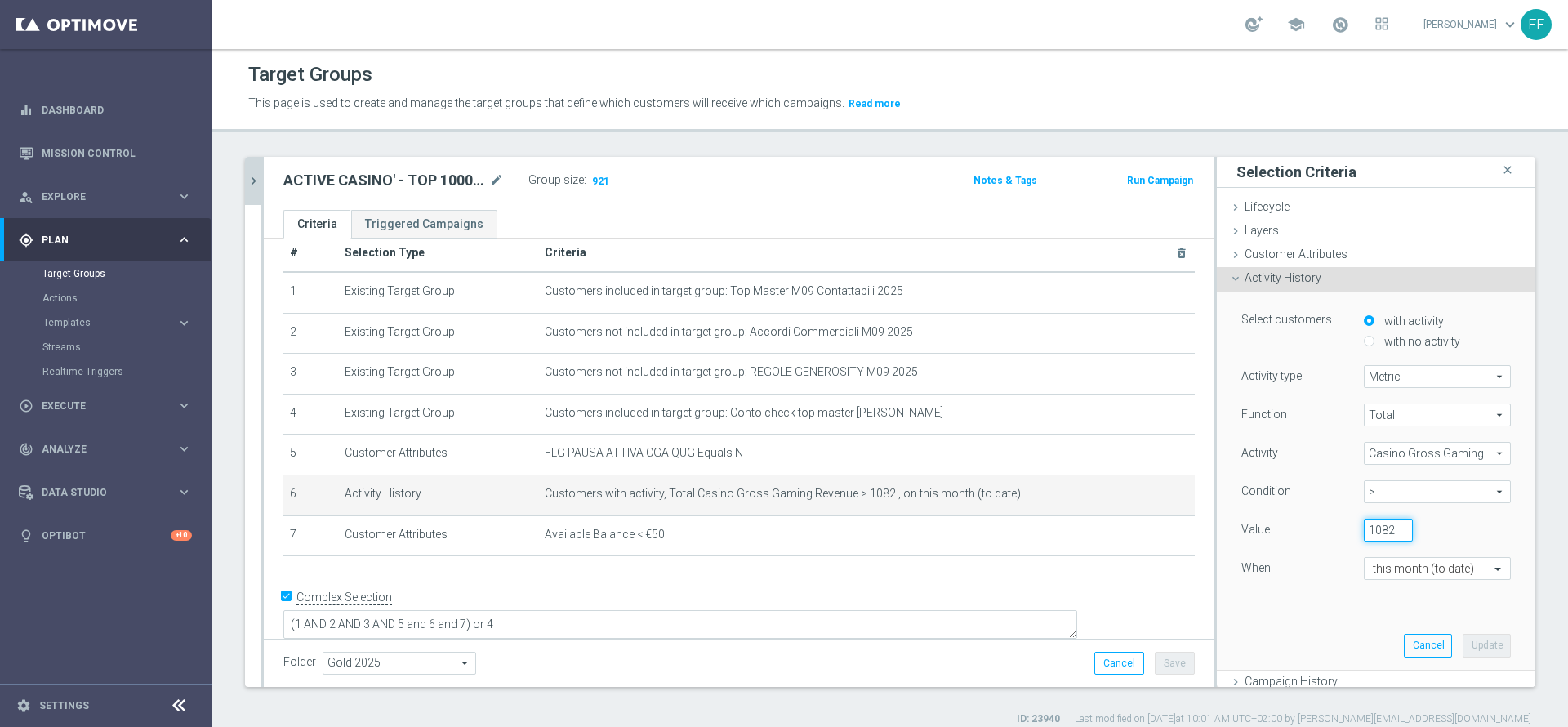
click at [1364, 530] on input "1082" at bounding box center [1389, 530] width 49 height 23
type input "1050"
click at [1463, 639] on button "Update" at bounding box center [1487, 645] width 48 height 23
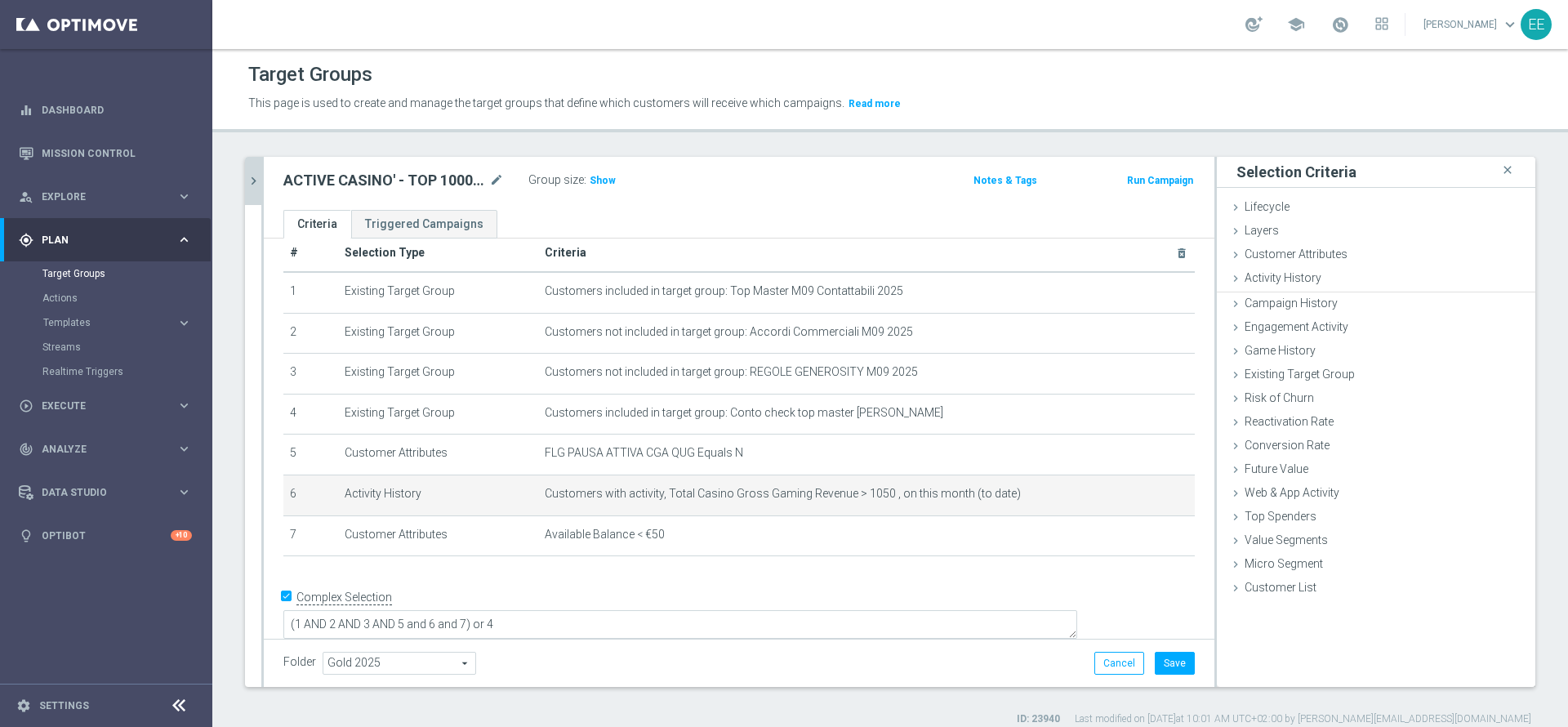
scroll to position [0, 0]
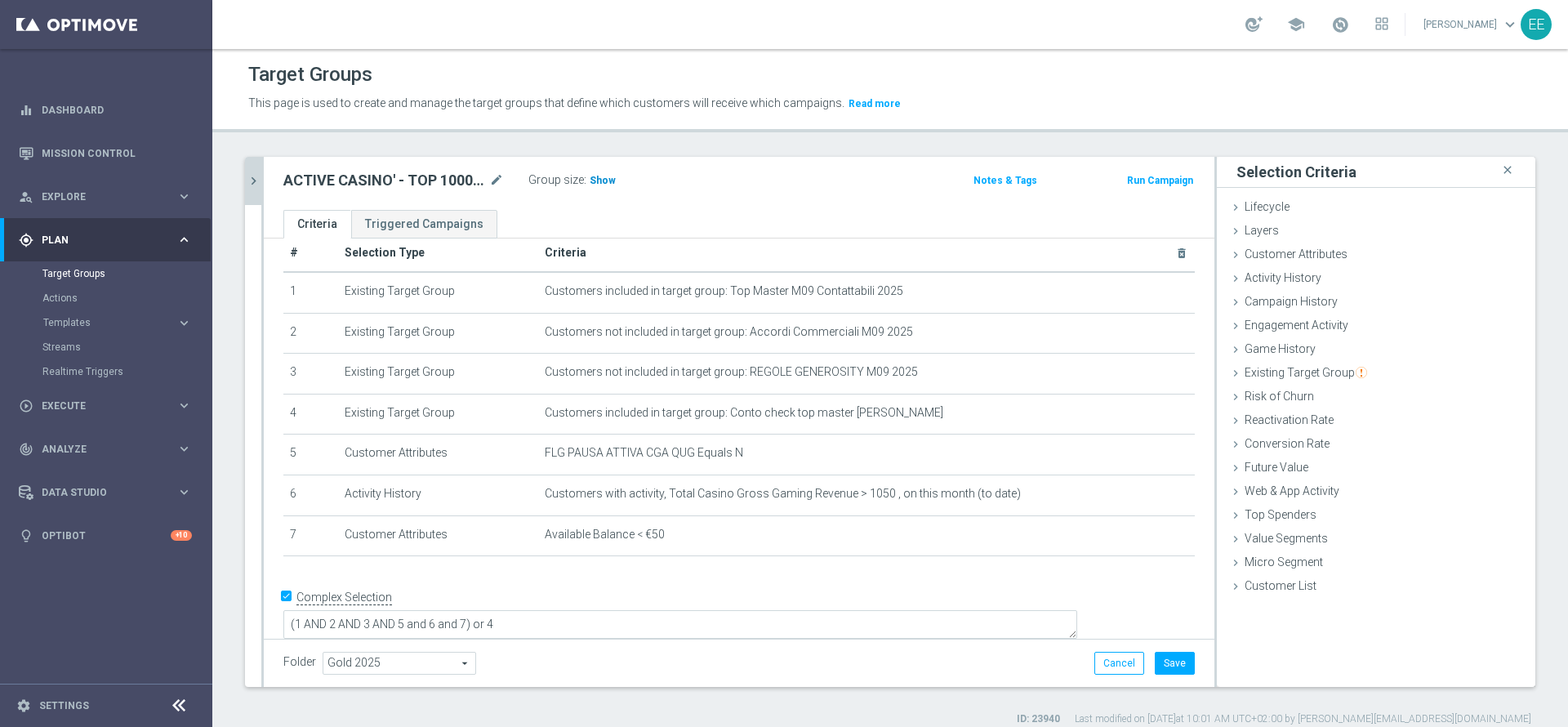
click at [598, 172] on h3 "Show" at bounding box center [603, 181] width 29 height 18
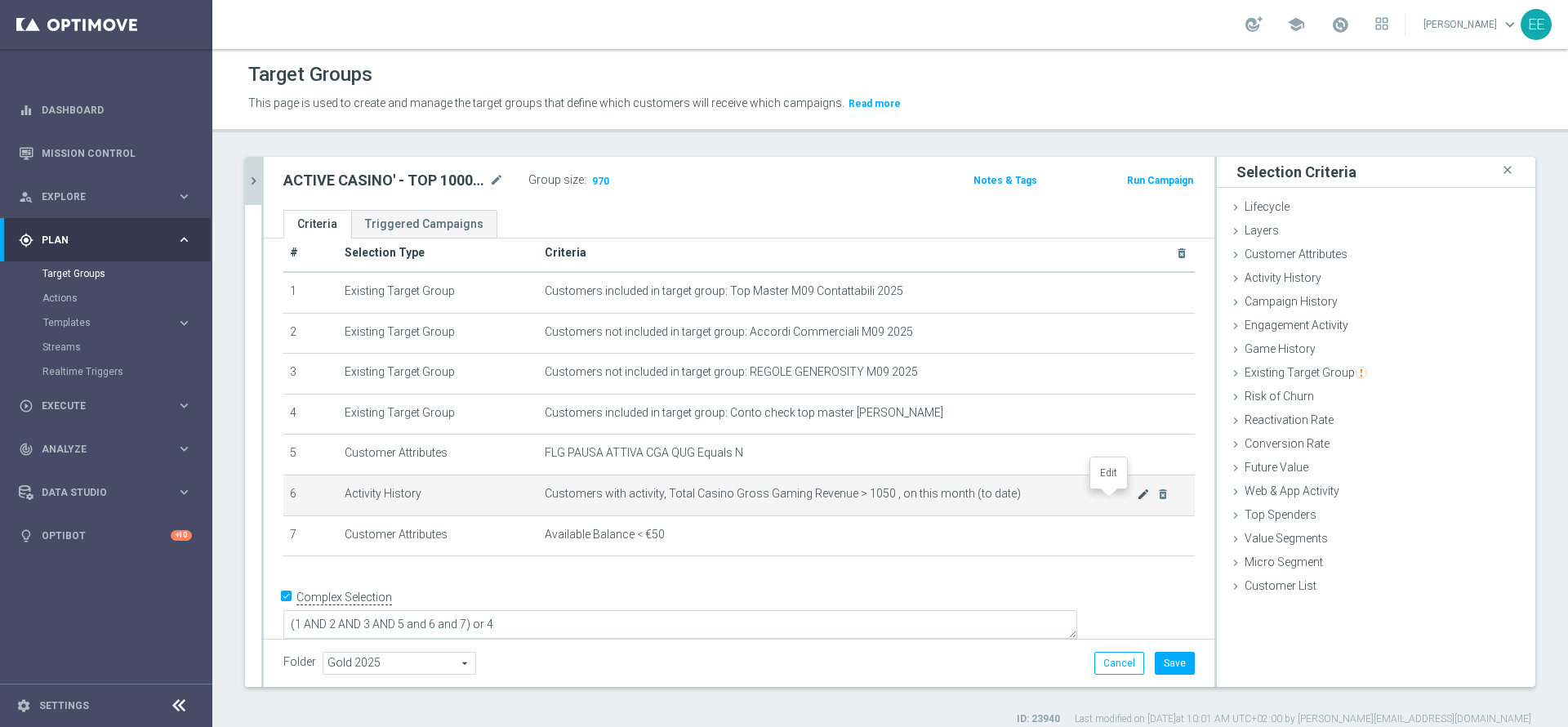
click at [1137, 499] on icon "mode_edit" at bounding box center [1143, 494] width 13 height 13
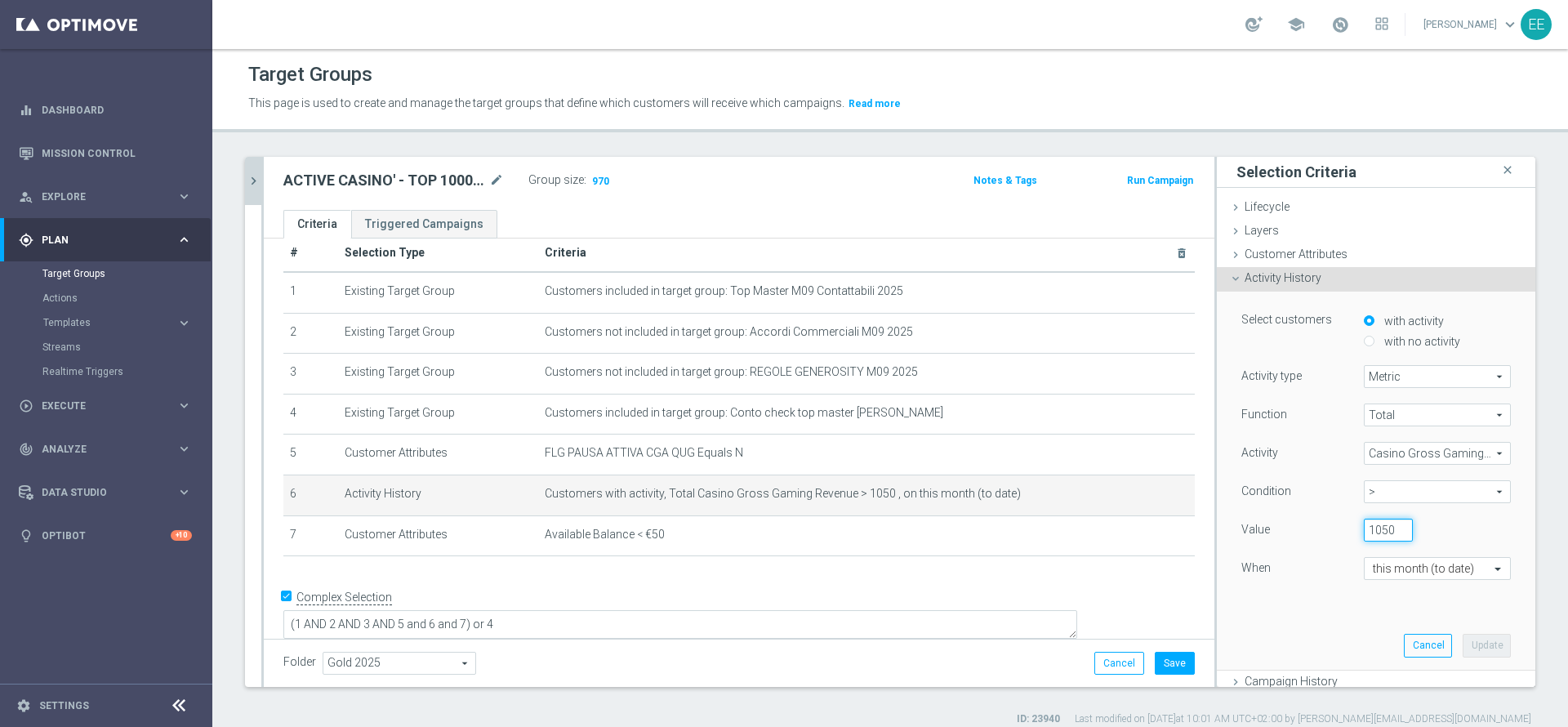
click at [1364, 532] on input "1050" at bounding box center [1389, 530] width 49 height 23
type input "1080"
click at [1463, 648] on button "Update" at bounding box center [1487, 645] width 48 height 23
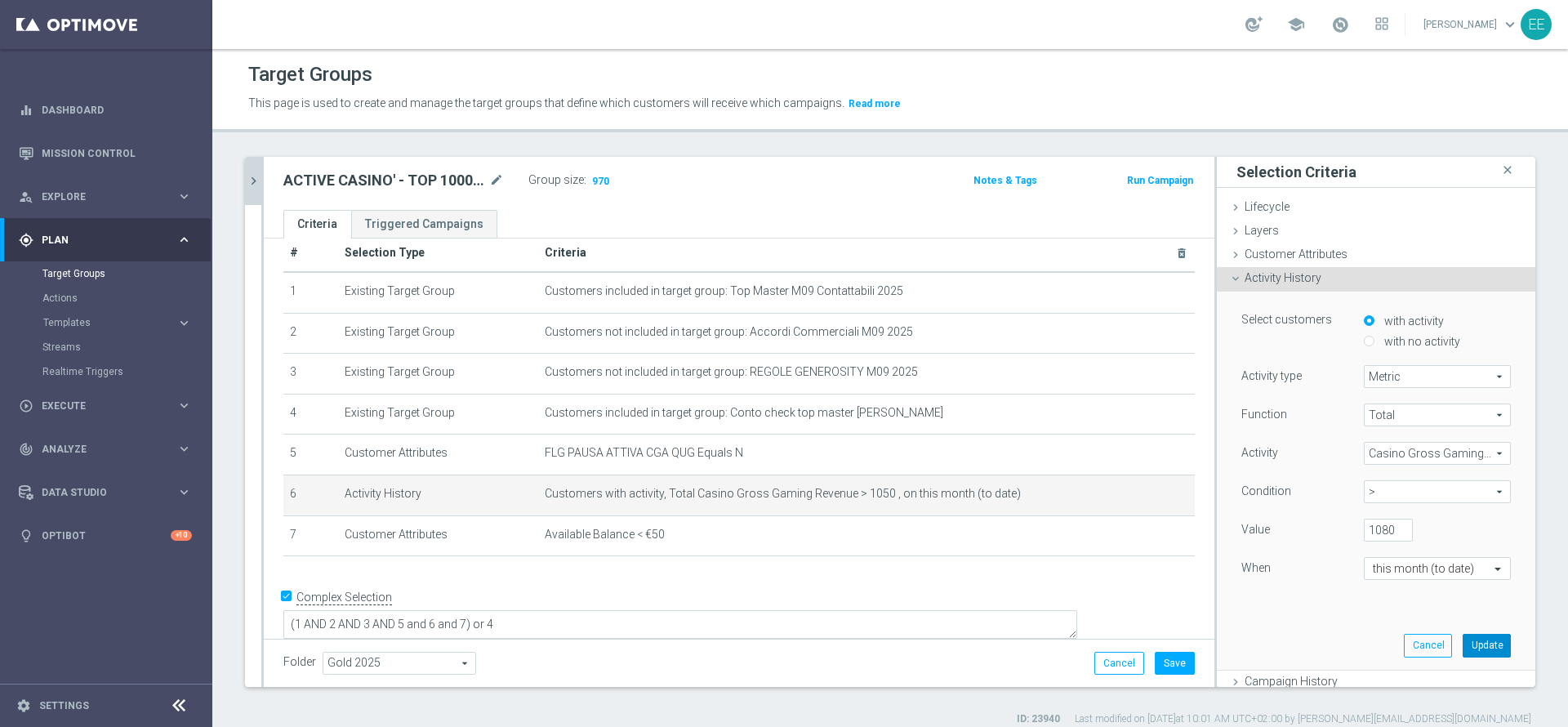
scroll to position [0, 0]
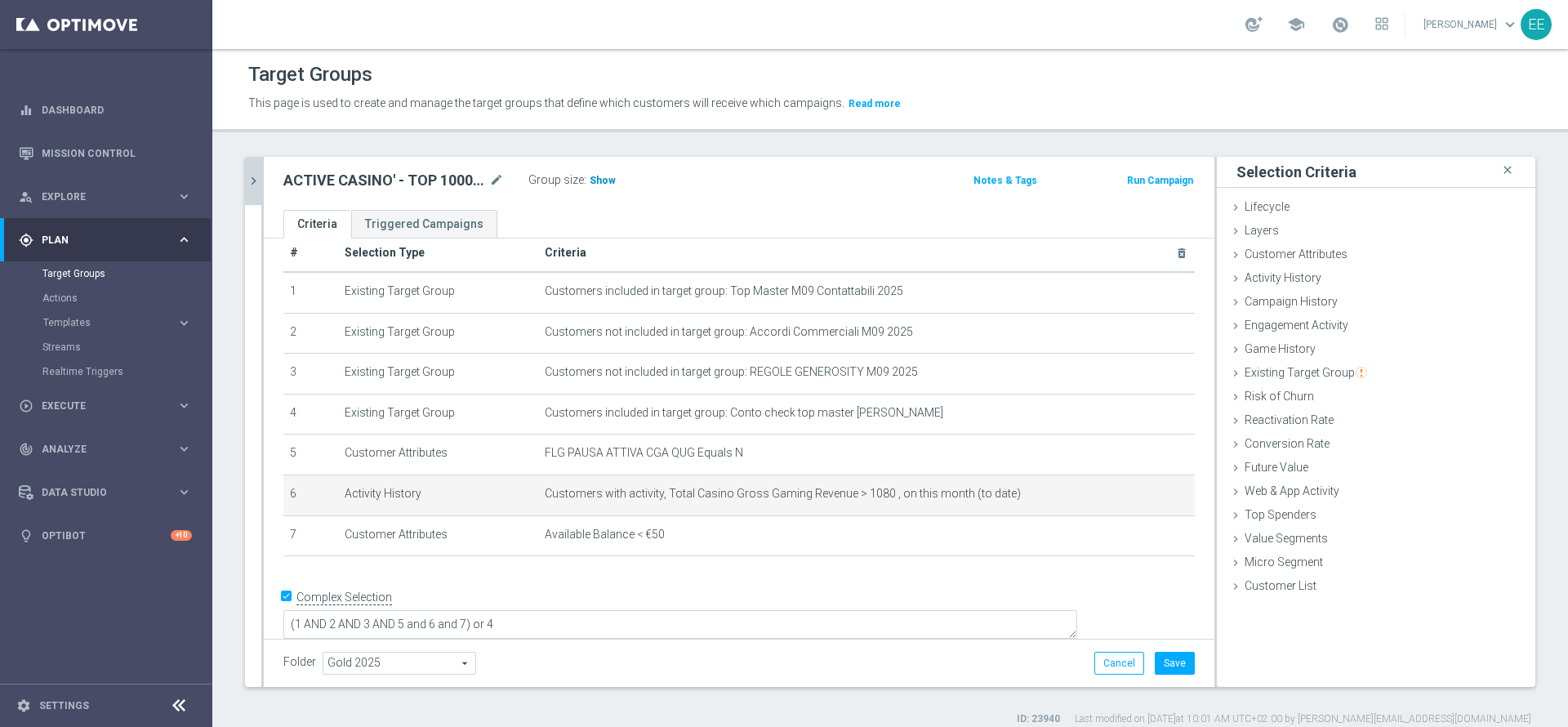
click at [600, 184] on span "Show" at bounding box center [603, 180] width 26 height 12
click at [1137, 500] on icon "mode_edit" at bounding box center [1143, 494] width 13 height 13
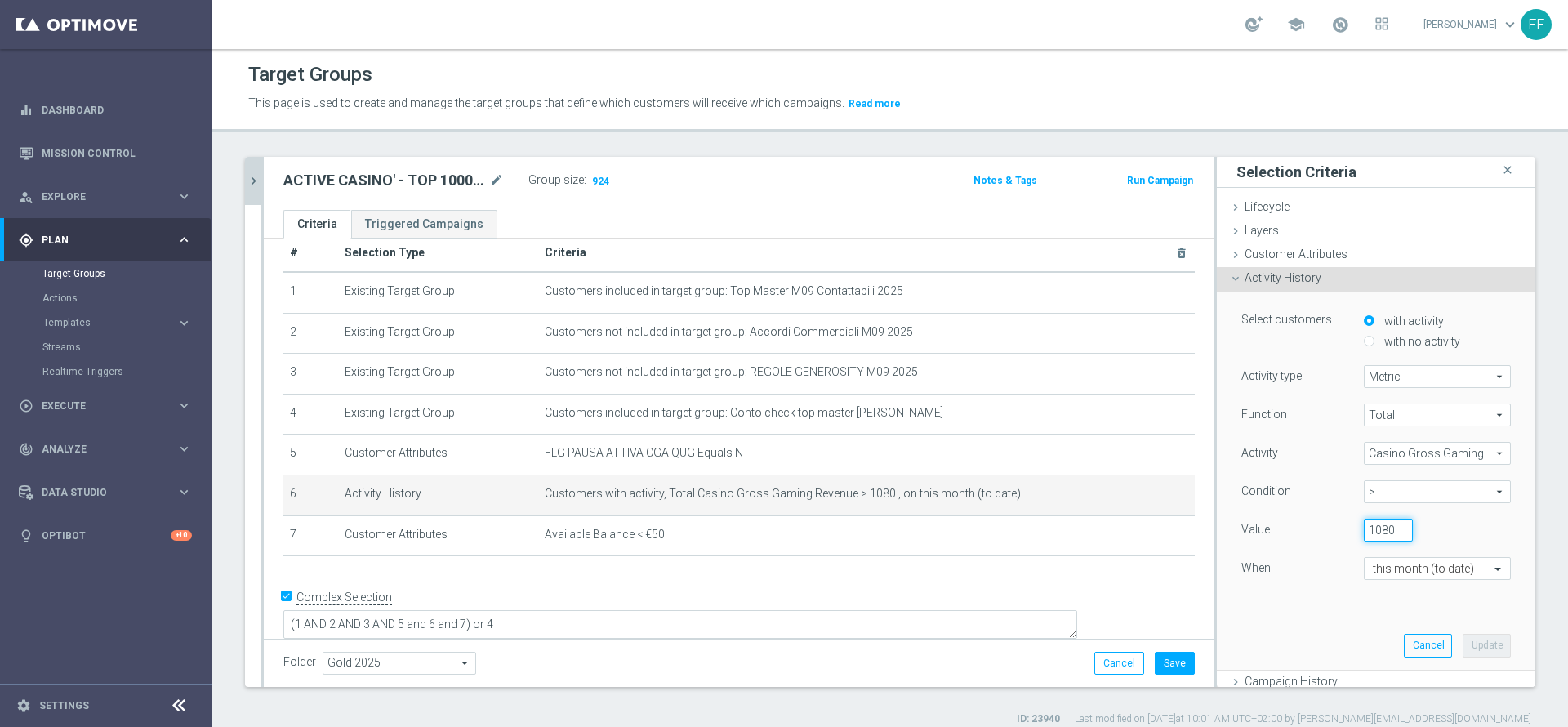
click at [1364, 530] on input "1080" at bounding box center [1389, 530] width 49 height 23
type input "1060"
click at [1466, 641] on button "Update" at bounding box center [1487, 645] width 48 height 23
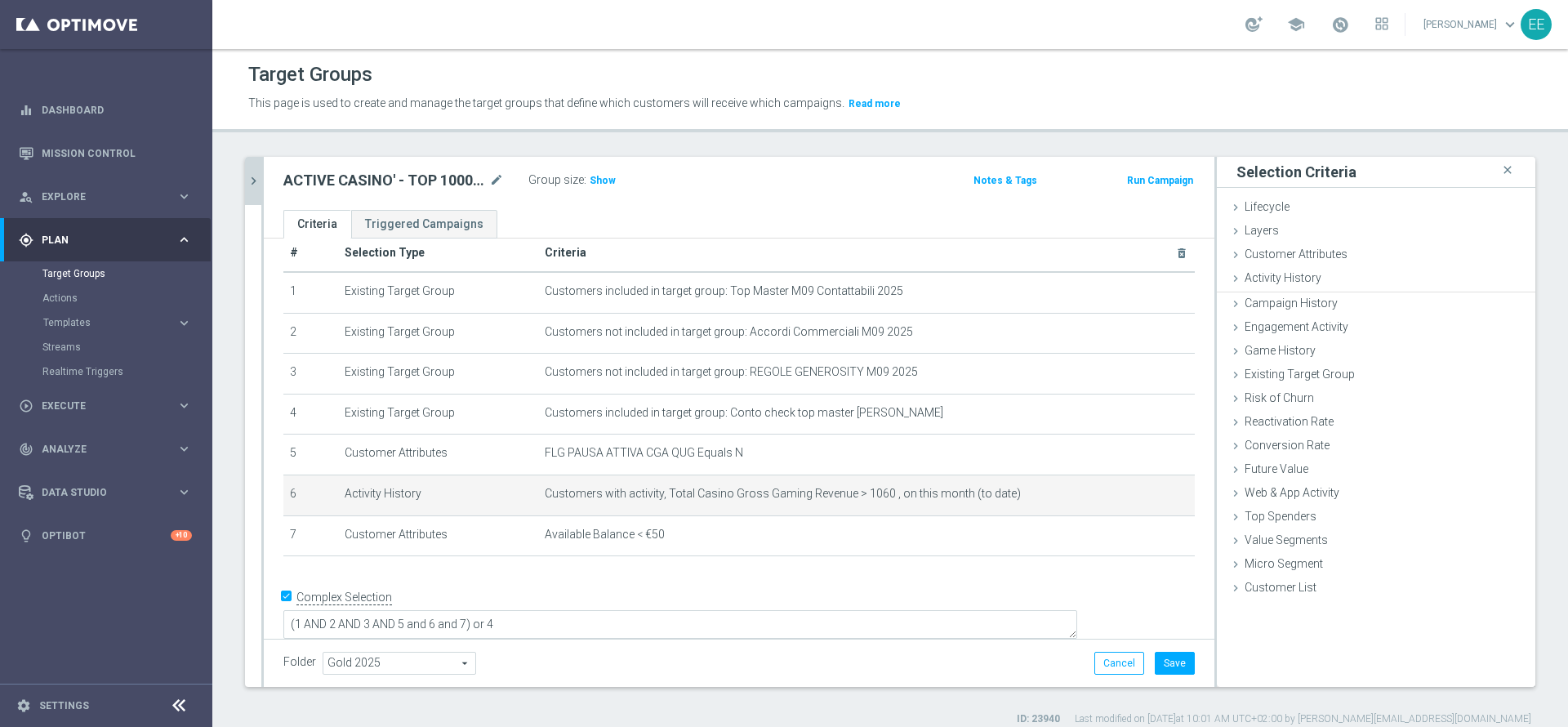
scroll to position [0, 0]
click at [610, 183] on span "Show" at bounding box center [603, 180] width 26 height 12
click at [1099, 500] on span "Customers with activity, Total Casino Gross Gaming Revenue > 1060 , on this mon…" at bounding box center [841, 493] width 592 height 14
click at [1137, 496] on icon "mode_edit" at bounding box center [1143, 494] width 13 height 13
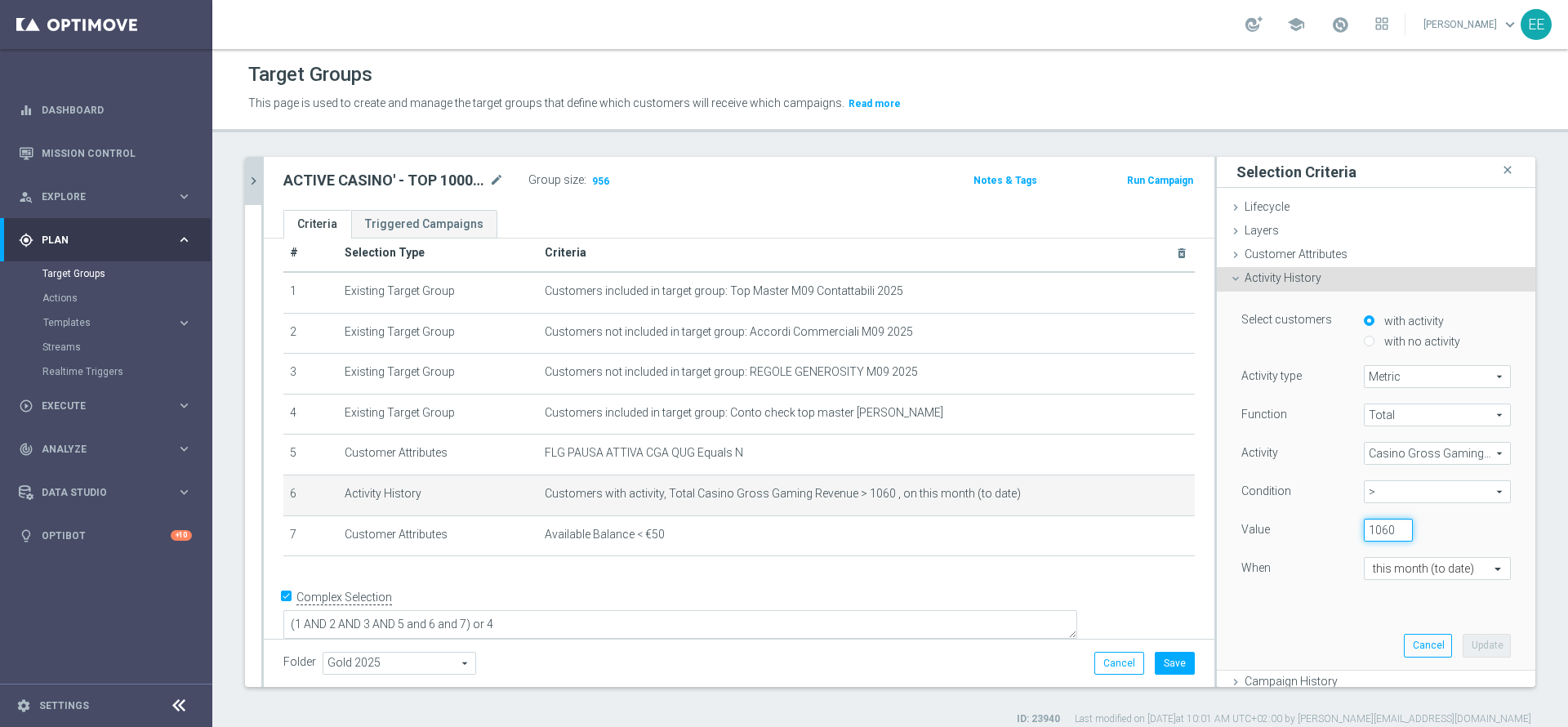
click at [1364, 536] on input "1060" at bounding box center [1389, 530] width 49 height 23
type input "1000"
click at [1463, 640] on button "Update" at bounding box center [1487, 645] width 48 height 23
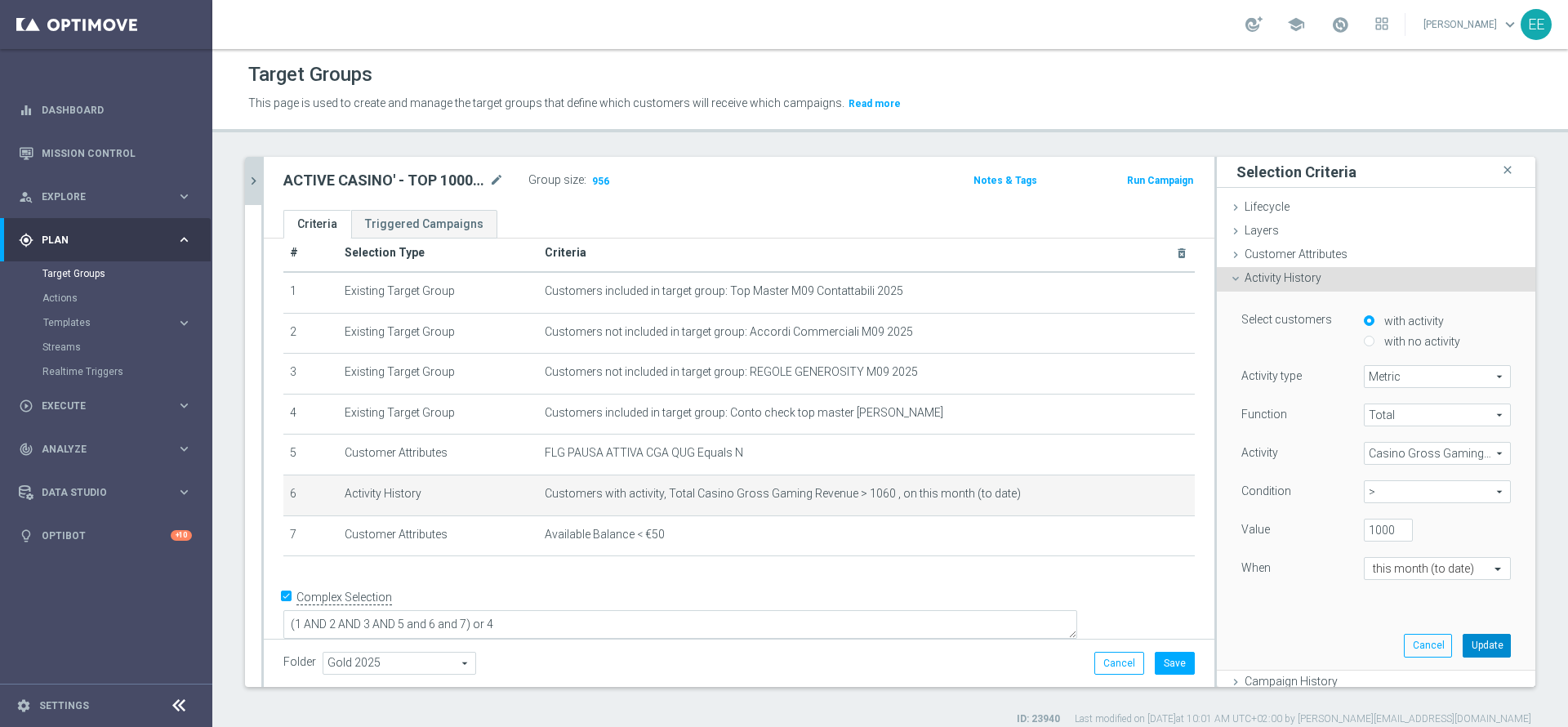
scroll to position [0, 0]
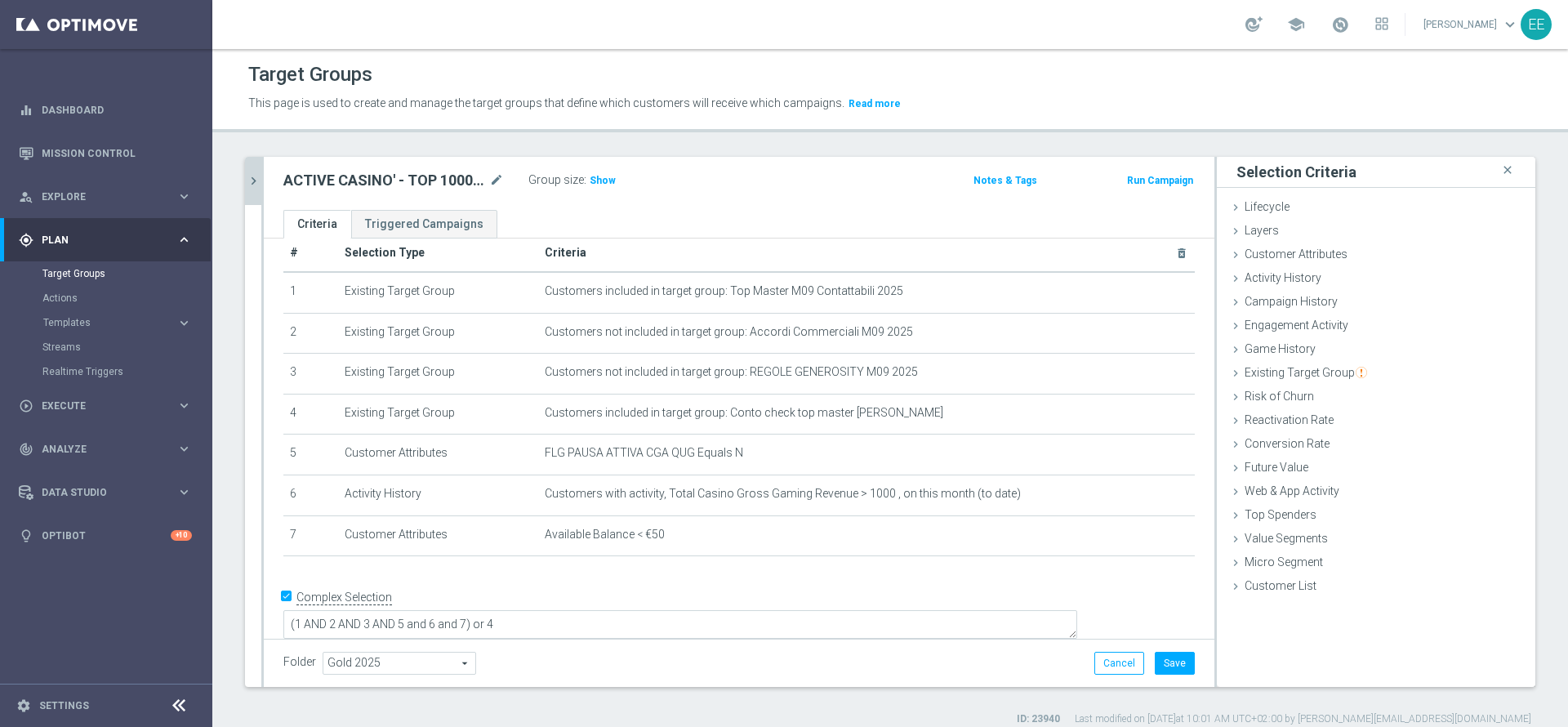
click at [614, 182] on div "Group size : Show" at bounding box center [610, 178] width 163 height 19
click at [601, 181] on span "Show" at bounding box center [603, 180] width 26 height 12
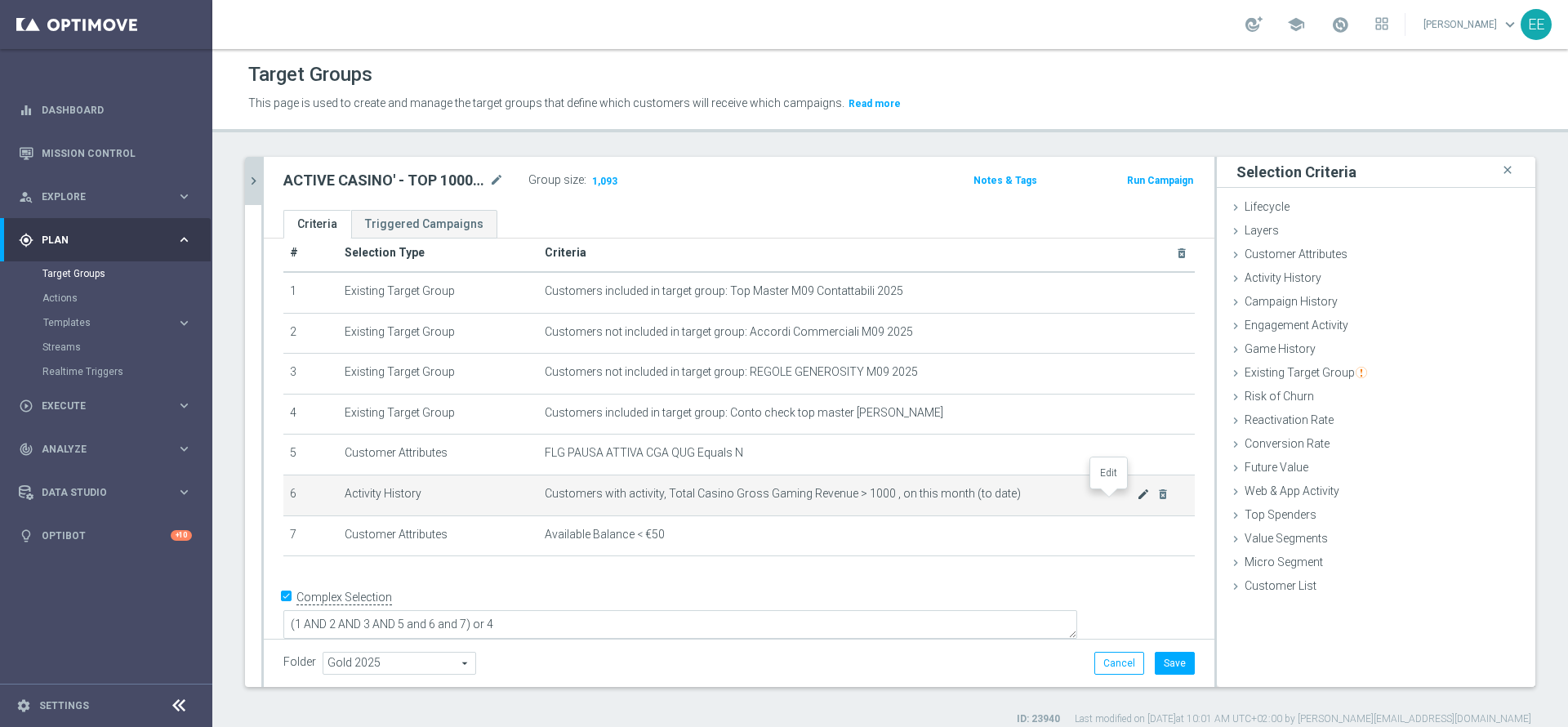
click at [1137, 497] on icon "mode_edit" at bounding box center [1143, 494] width 13 height 13
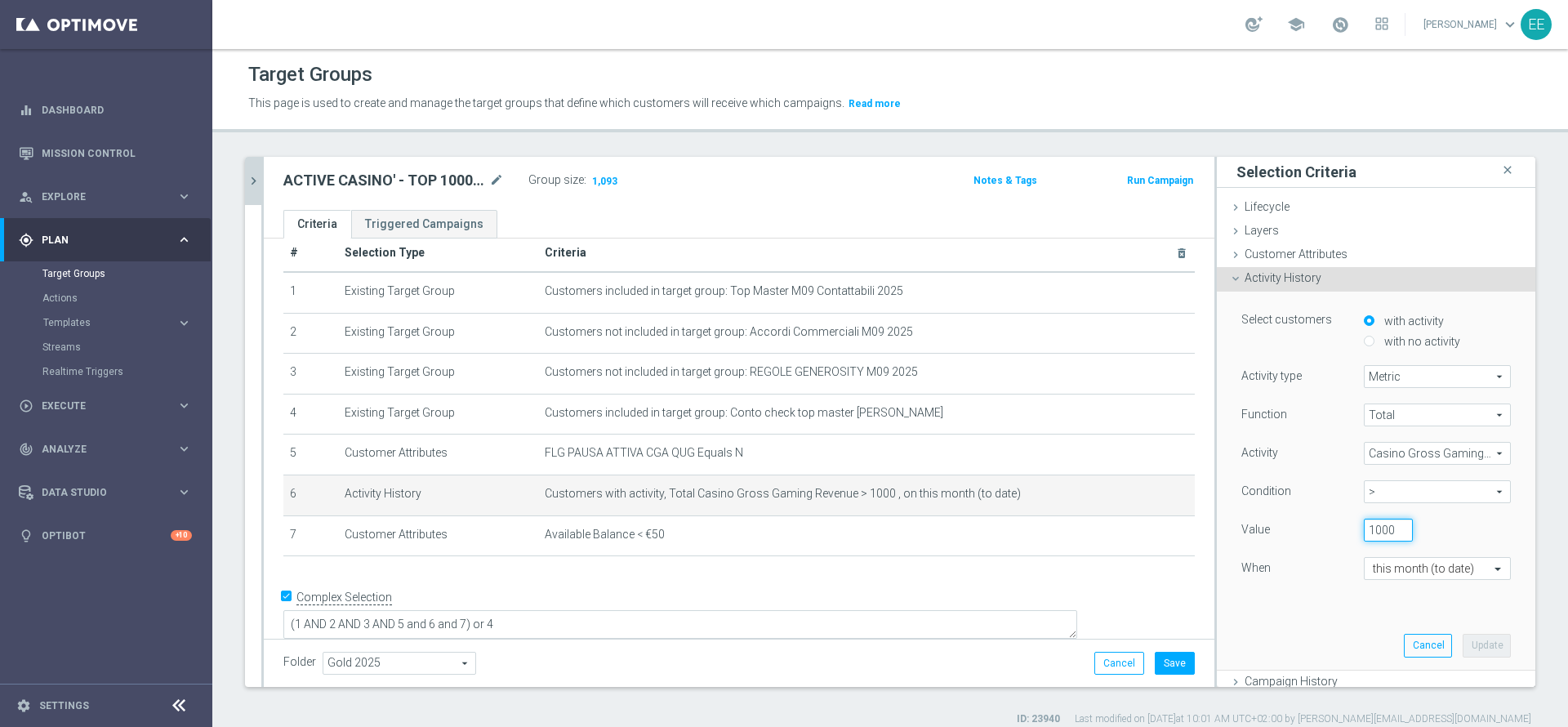
click at [1364, 535] on input "1000" at bounding box center [1389, 530] width 49 height 23
type input "1060"
click at [1463, 645] on button "Update" at bounding box center [1487, 645] width 48 height 23
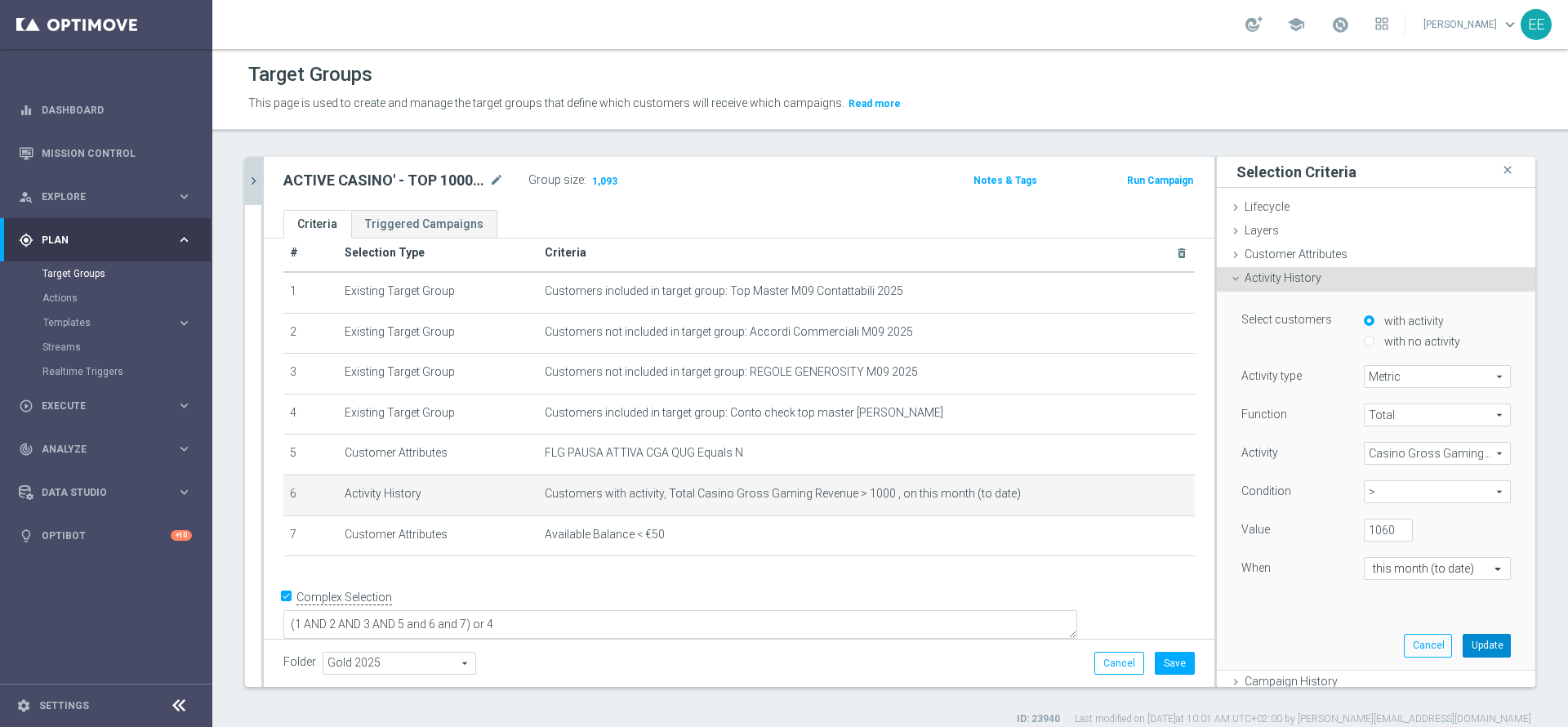
scroll to position [0, 0]
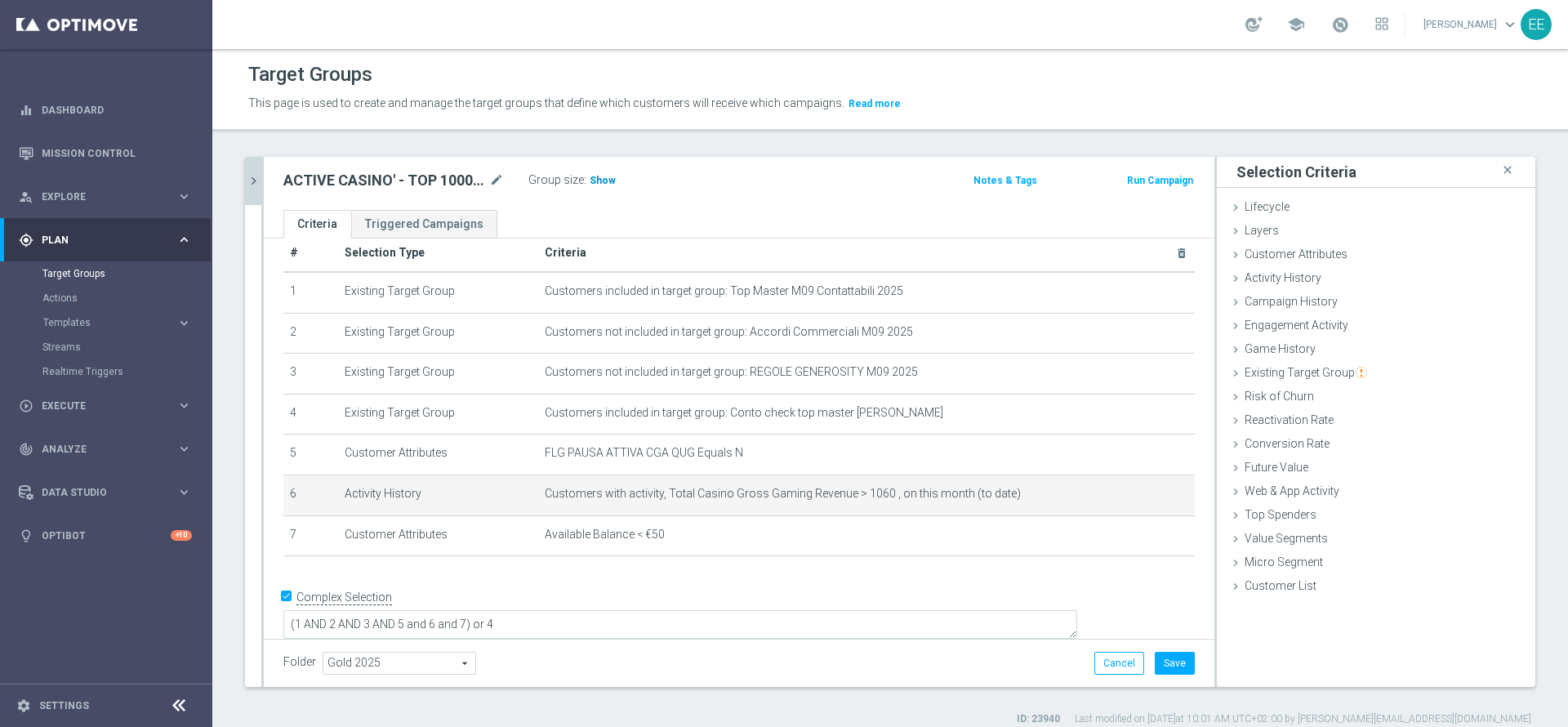
click at [609, 178] on span "Show" at bounding box center [603, 180] width 26 height 12
click at [1137, 500] on icon "mode_edit" at bounding box center [1143, 494] width 13 height 13
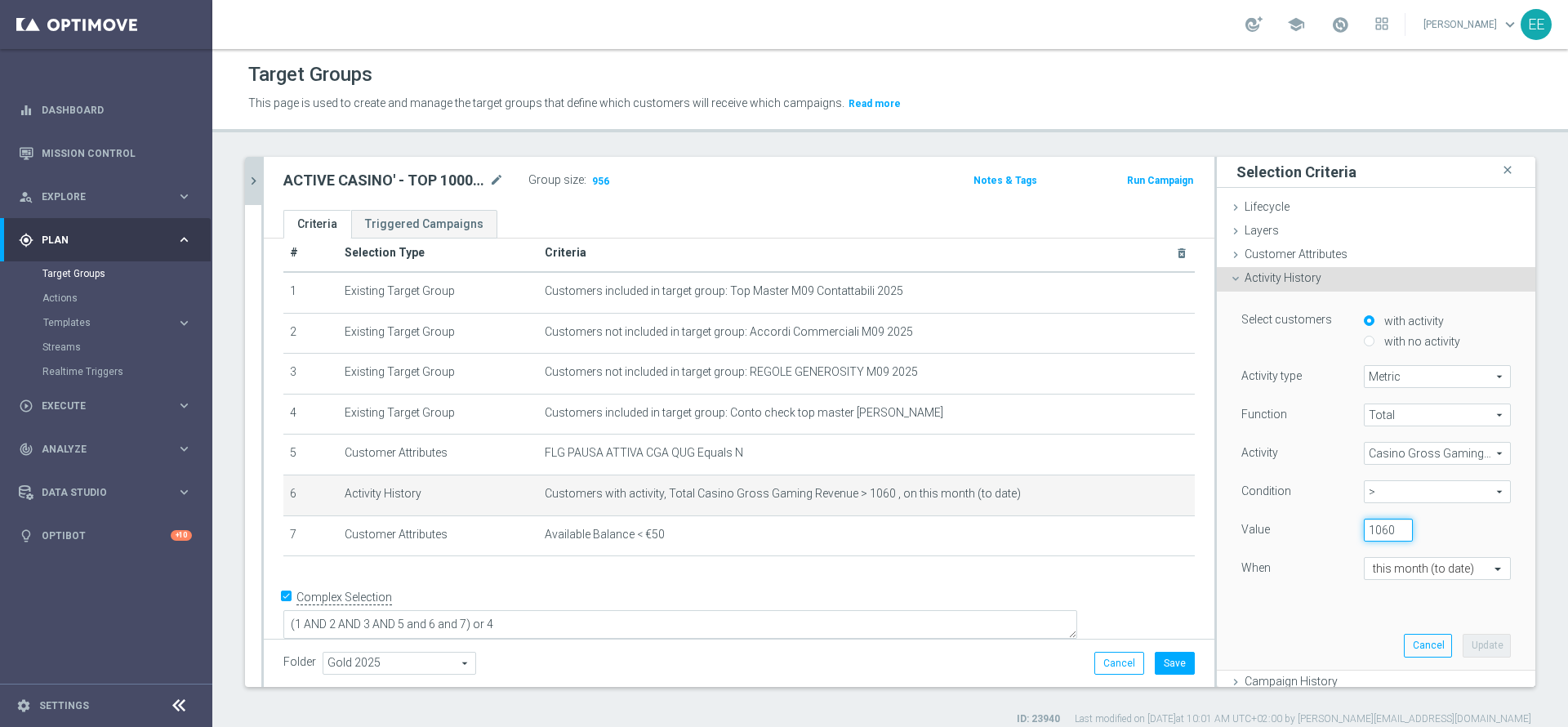
click at [1364, 529] on input "1060" at bounding box center [1389, 530] width 49 height 23
type input "1040"
click at [1463, 645] on button "Update" at bounding box center [1487, 645] width 48 height 23
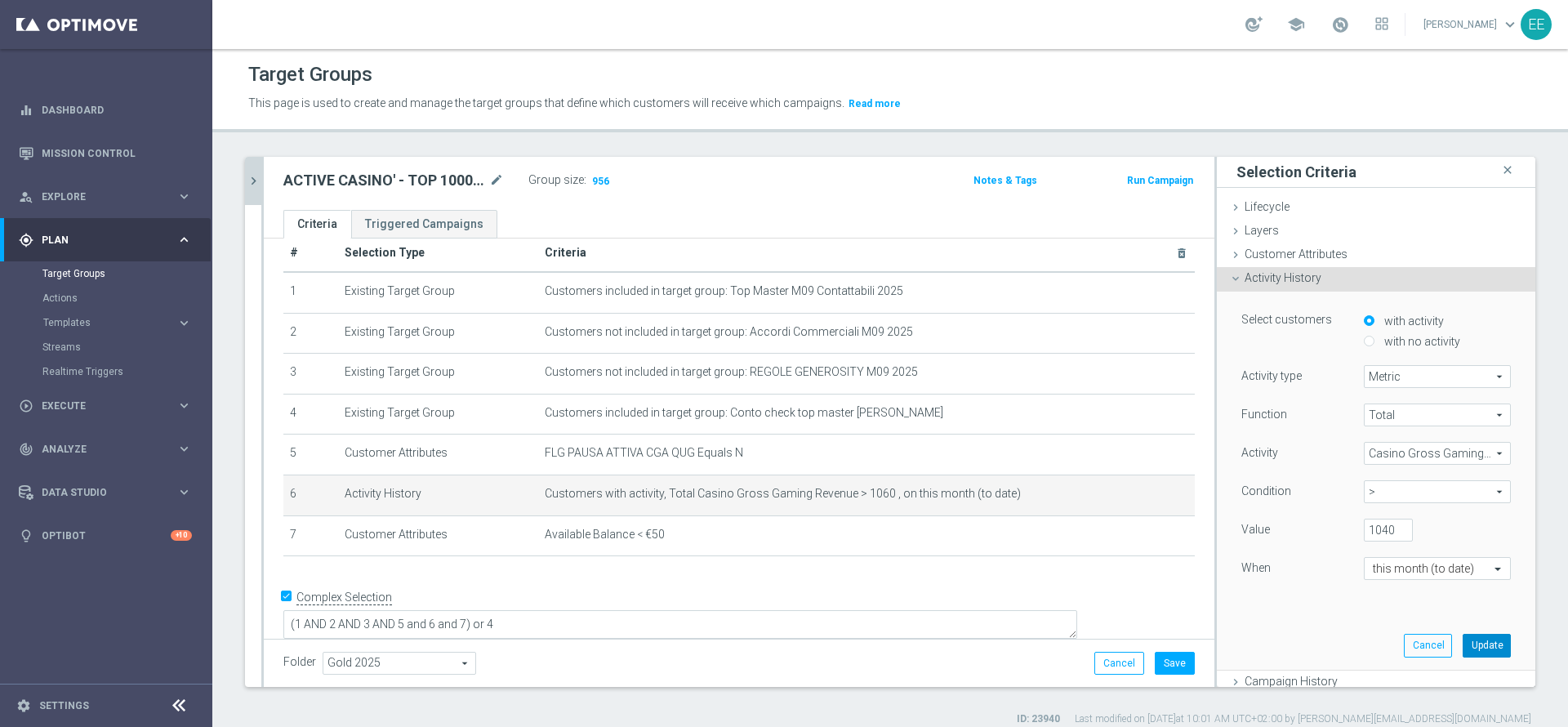
scroll to position [0, 0]
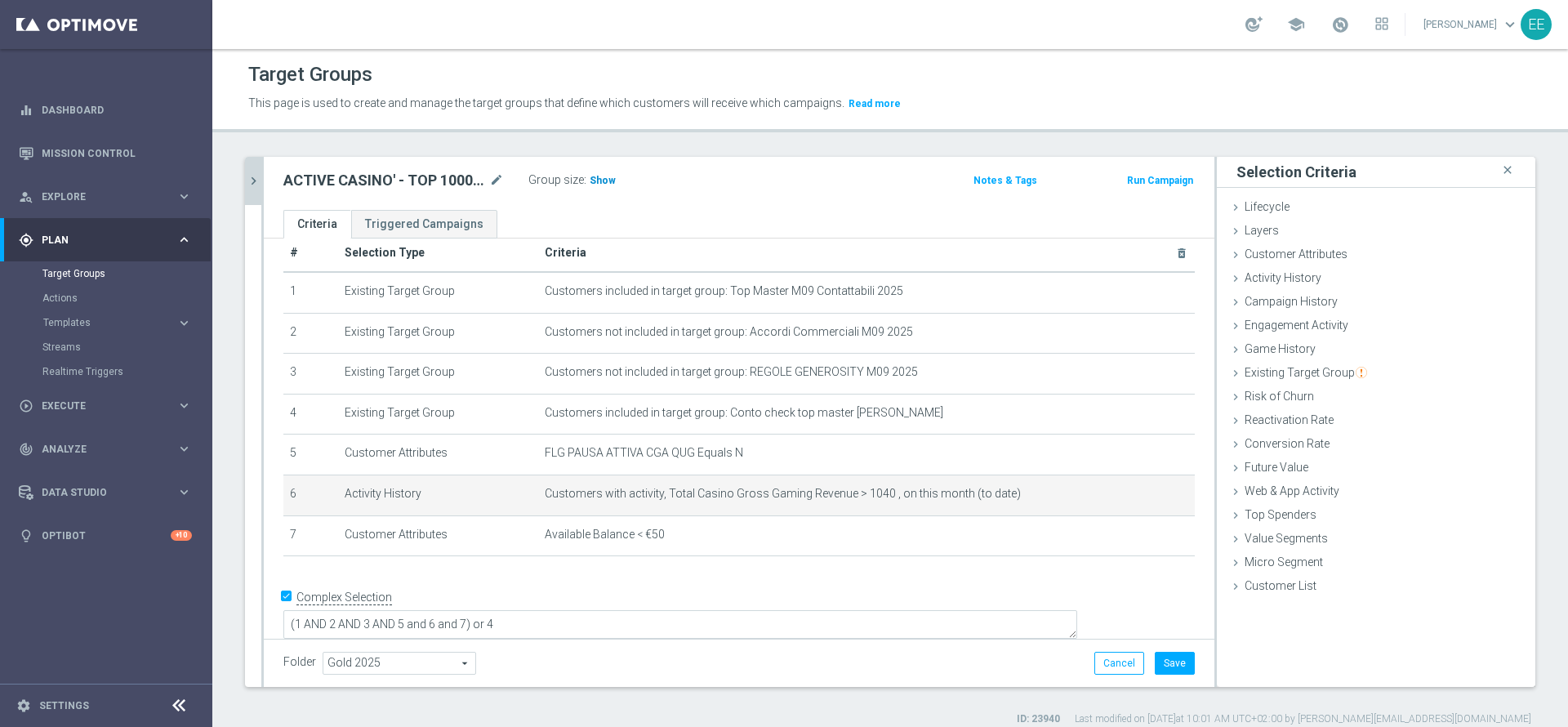
click at [599, 183] on span "Show" at bounding box center [603, 180] width 26 height 12
click at [1137, 500] on icon "mode_edit" at bounding box center [1143, 494] width 13 height 13
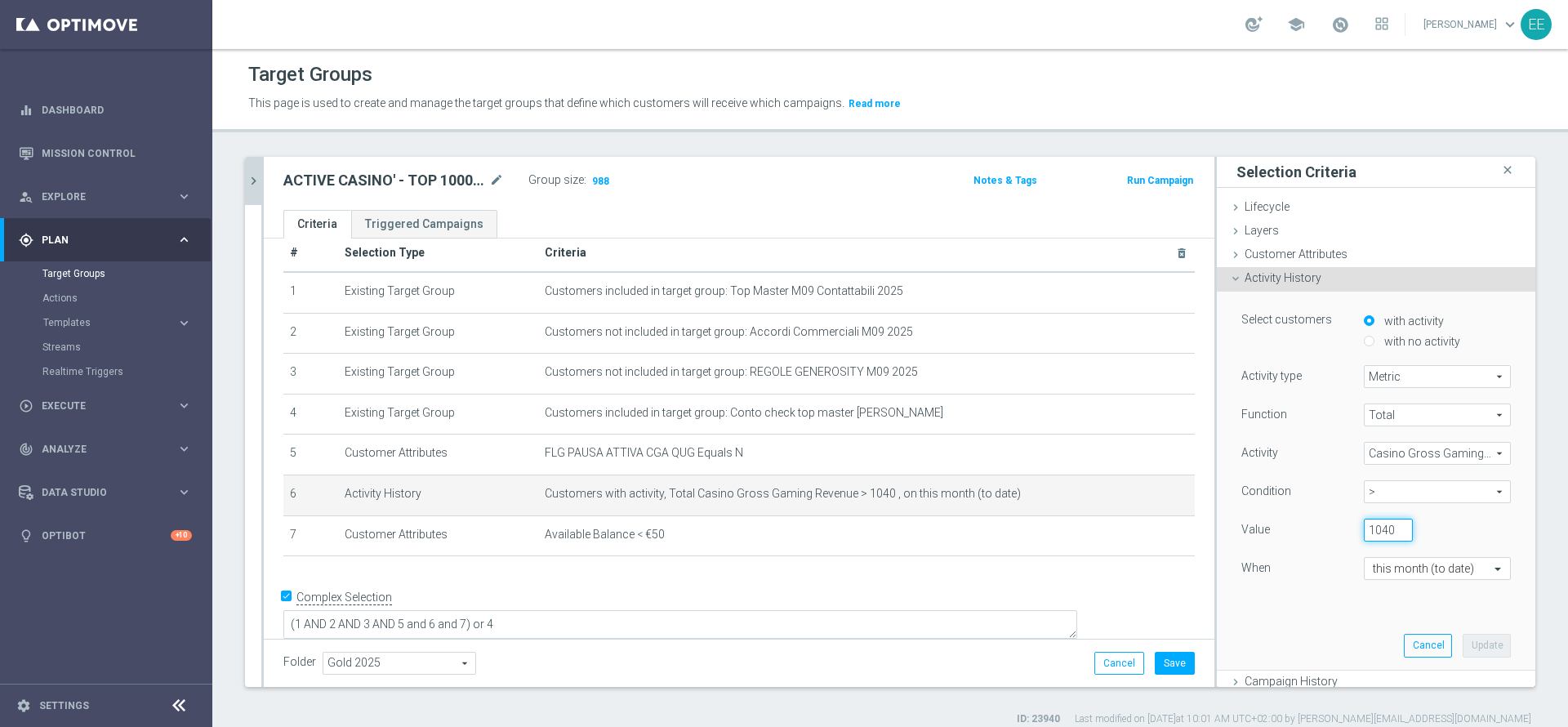
click at [1364, 540] on input "1040" at bounding box center [1389, 530] width 49 height 23
type input "1030"
click at [1463, 638] on button "Update" at bounding box center [1487, 645] width 48 height 23
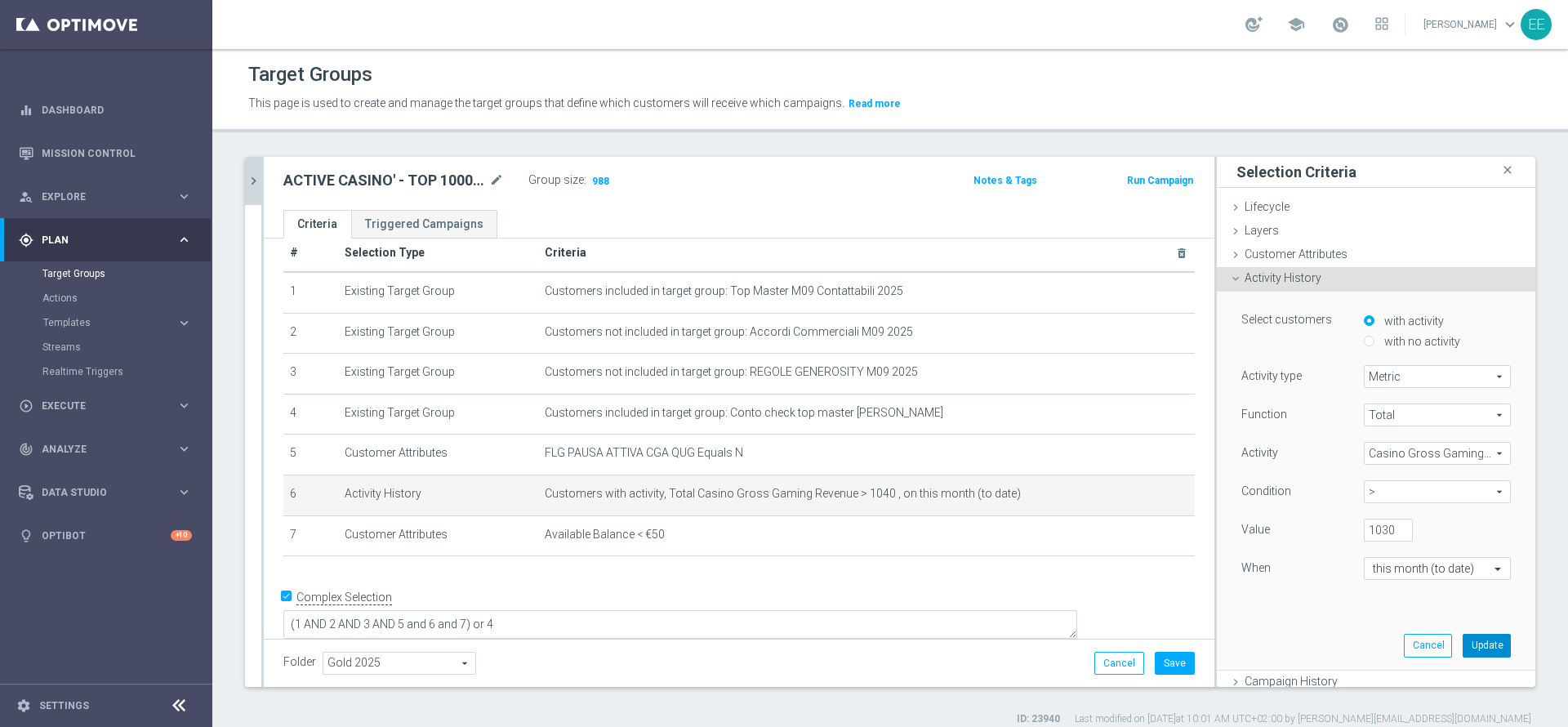
scroll to position [0, 0]
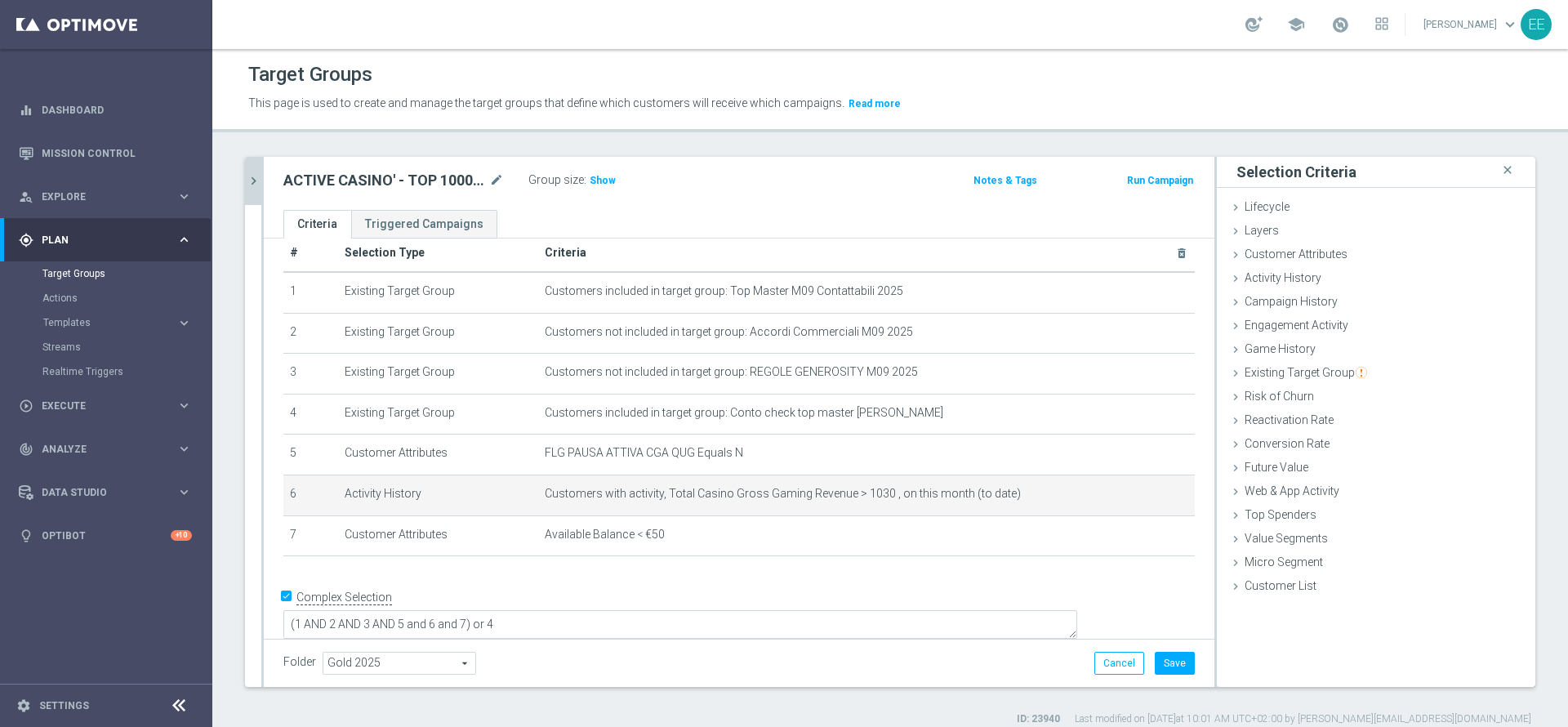
click at [584, 177] on div "Group size : Show" at bounding box center [610, 178] width 163 height 19
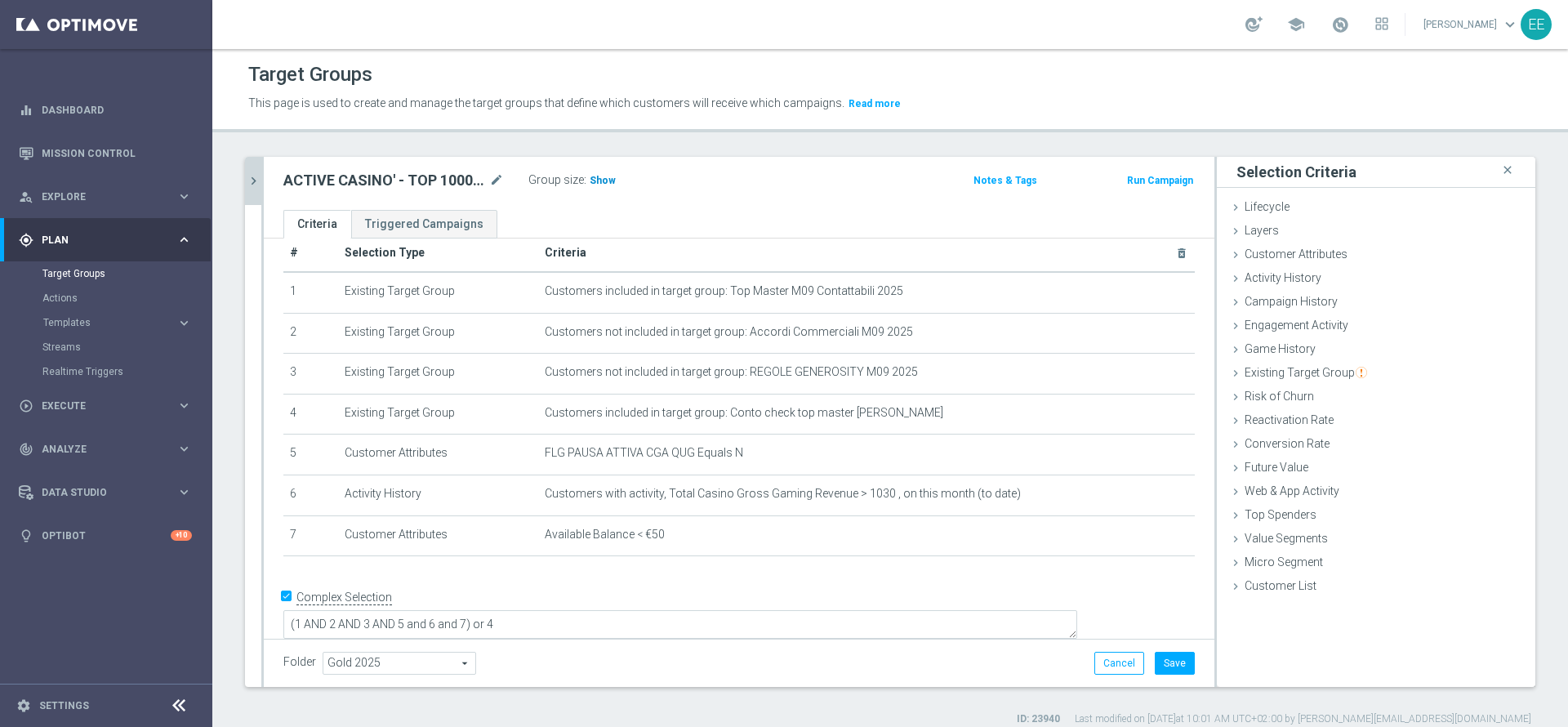
click at [597, 182] on span "Show" at bounding box center [603, 180] width 26 height 12
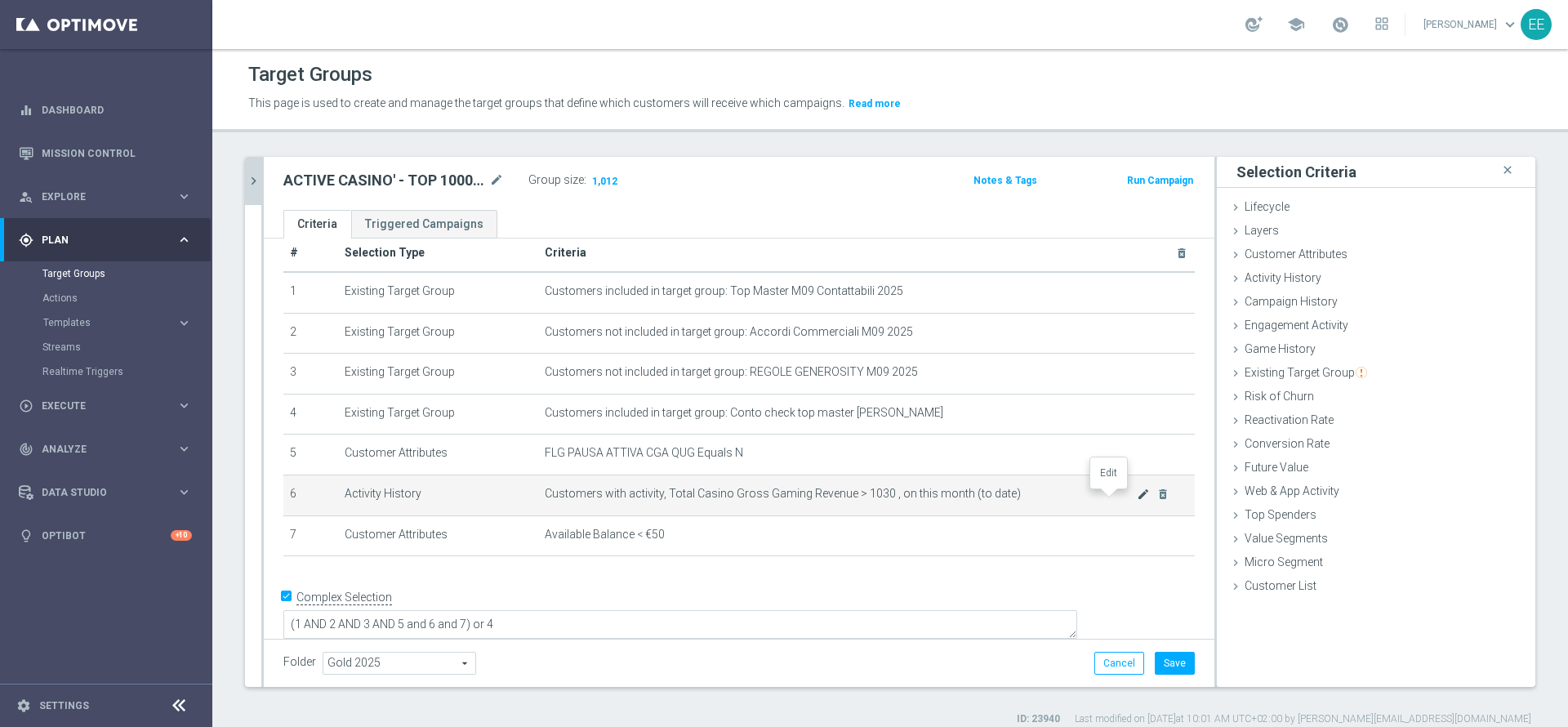
click at [1137, 498] on icon "mode_edit" at bounding box center [1143, 494] width 13 height 13
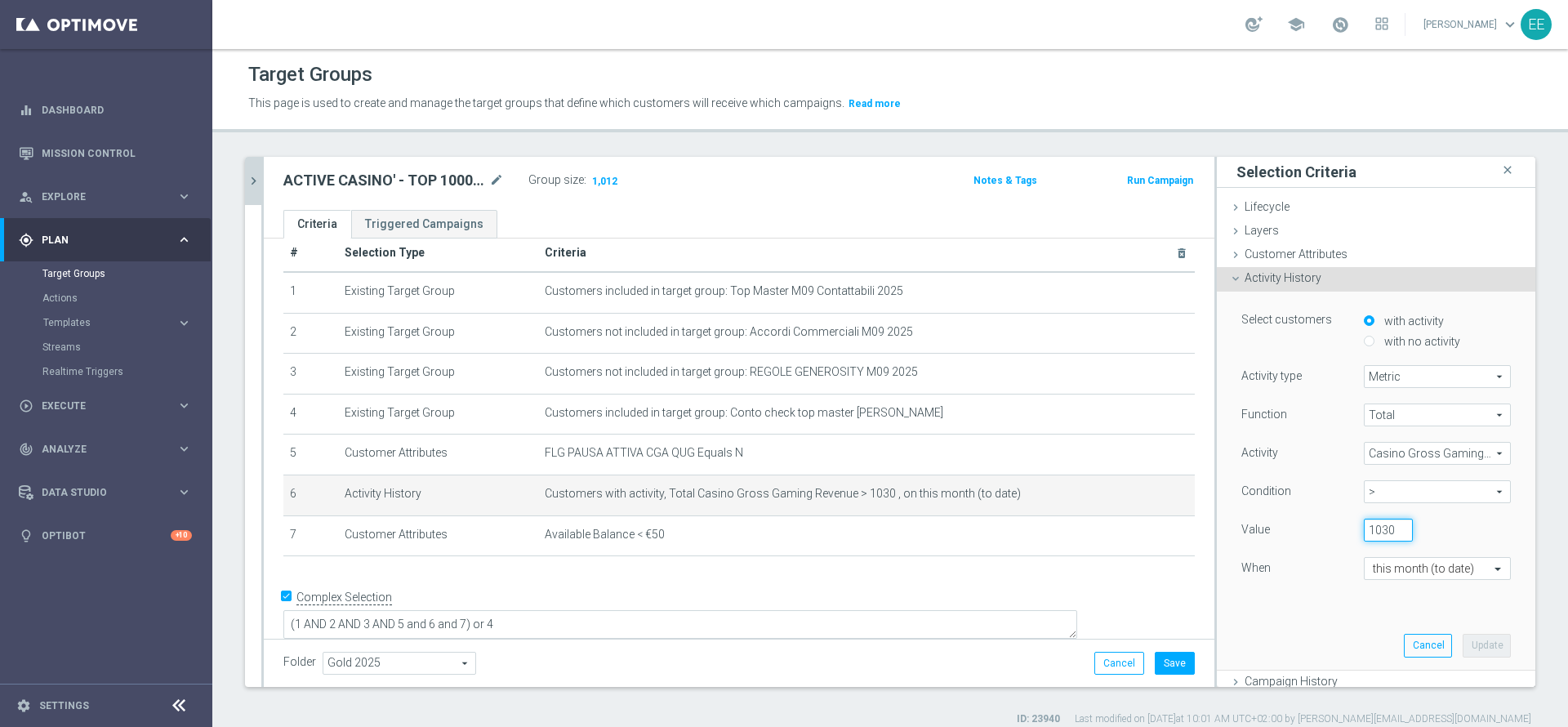
click at [1364, 537] on input "1030" at bounding box center [1389, 530] width 49 height 23
type input "1025"
click at [1463, 645] on button "Update" at bounding box center [1487, 645] width 48 height 23
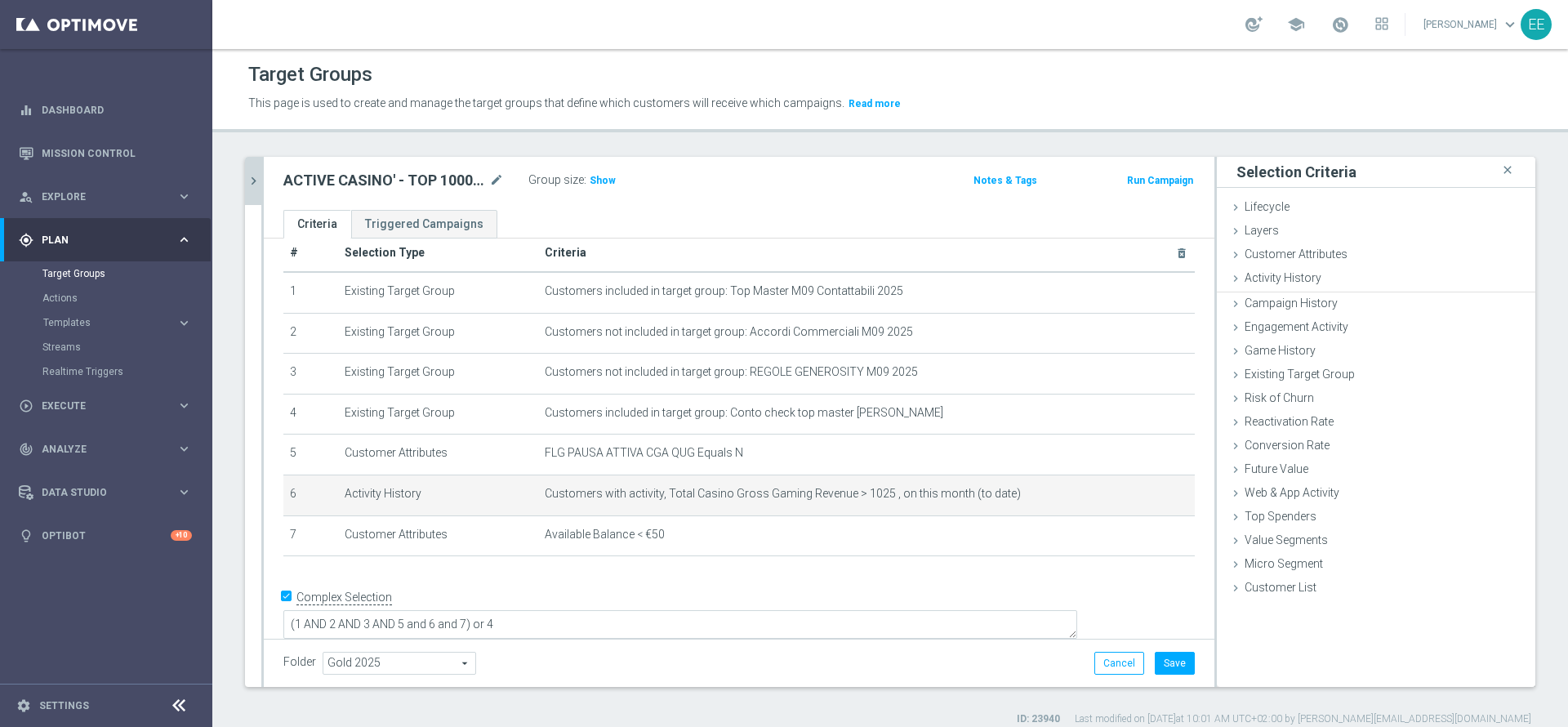
scroll to position [0, 0]
click at [584, 174] on label ":" at bounding box center [585, 180] width 3 height 14
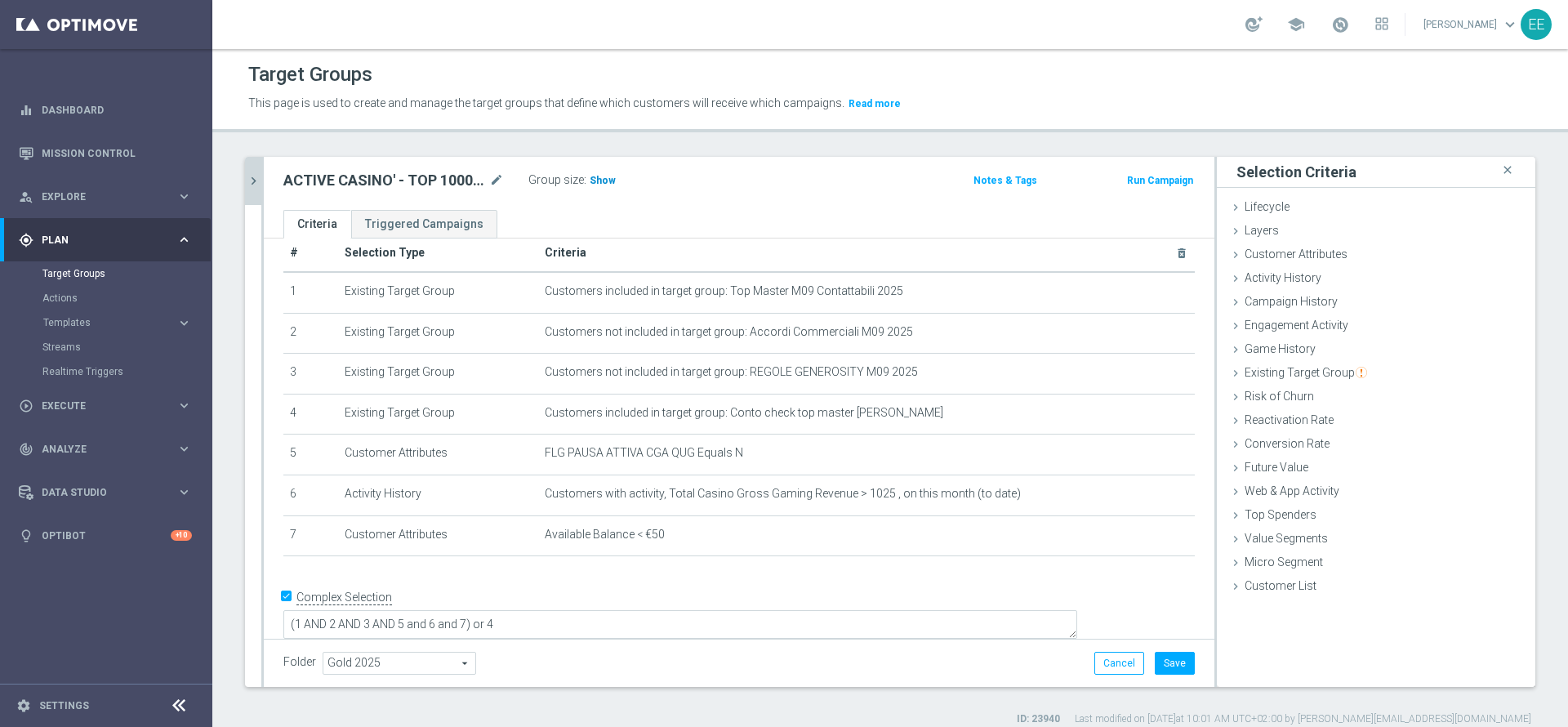
click at [600, 184] on span "Show" at bounding box center [603, 180] width 26 height 12
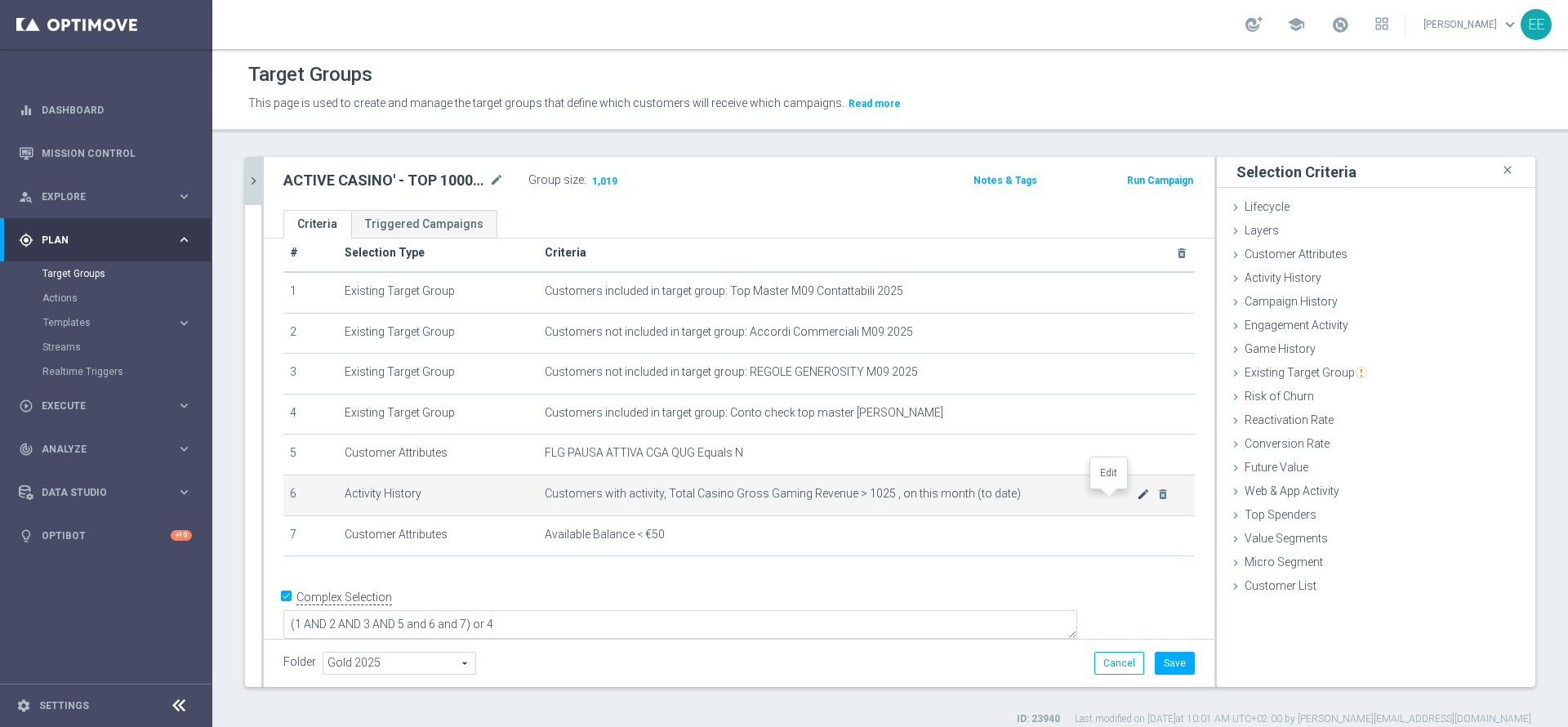
click at [1137, 496] on icon "mode_edit" at bounding box center [1143, 494] width 13 height 13
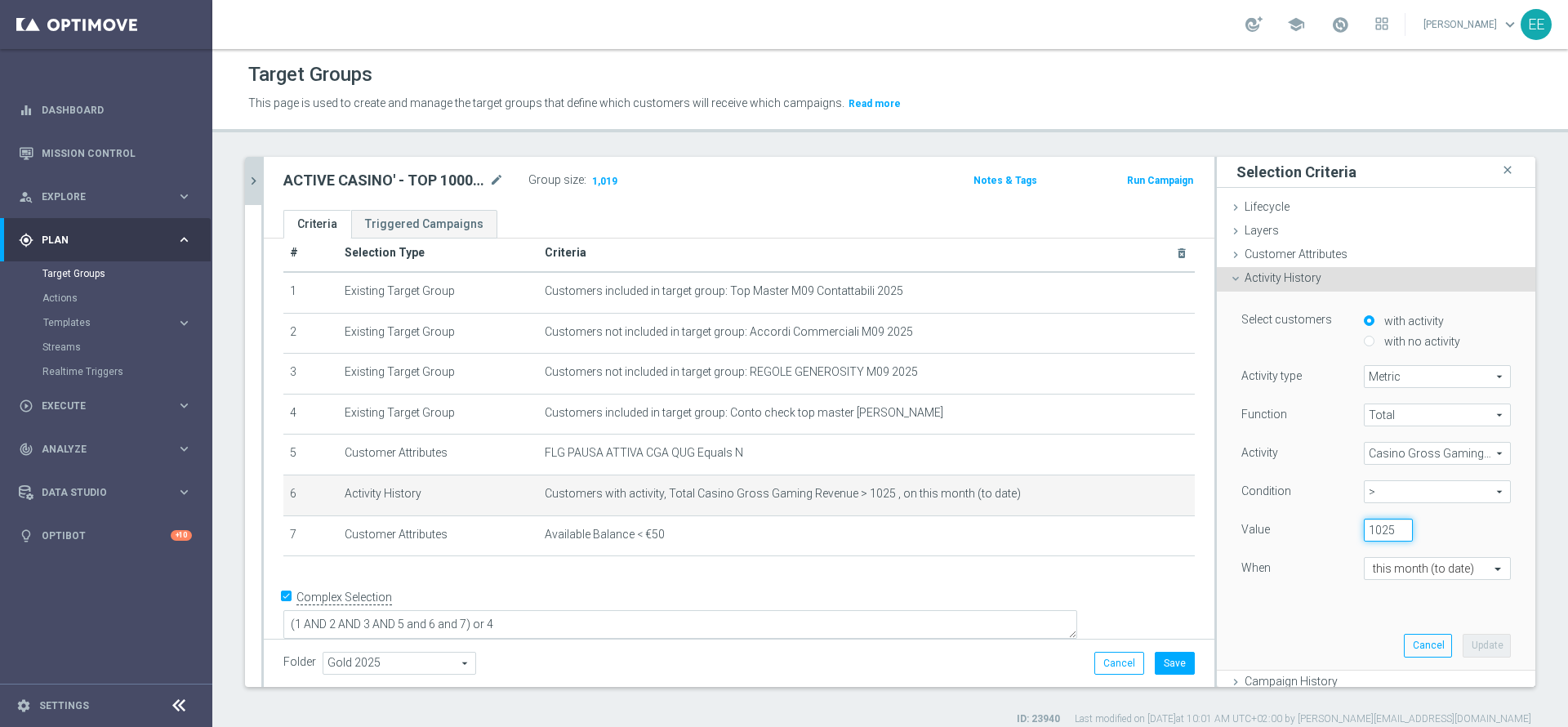
click at [1364, 525] on input "1025" at bounding box center [1389, 530] width 49 height 23
type input "1020"
click at [1463, 651] on button "Update" at bounding box center [1487, 645] width 48 height 23
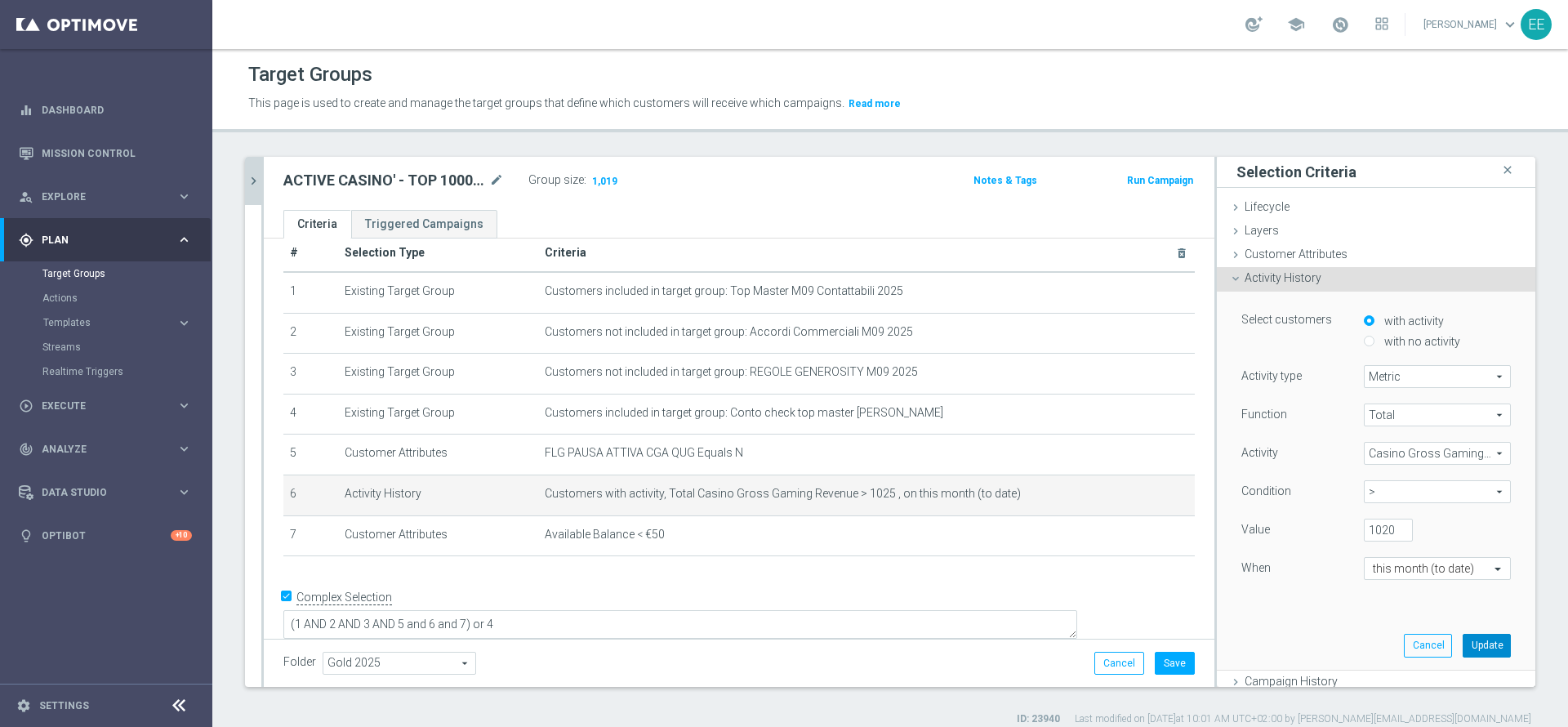
scroll to position [0, 0]
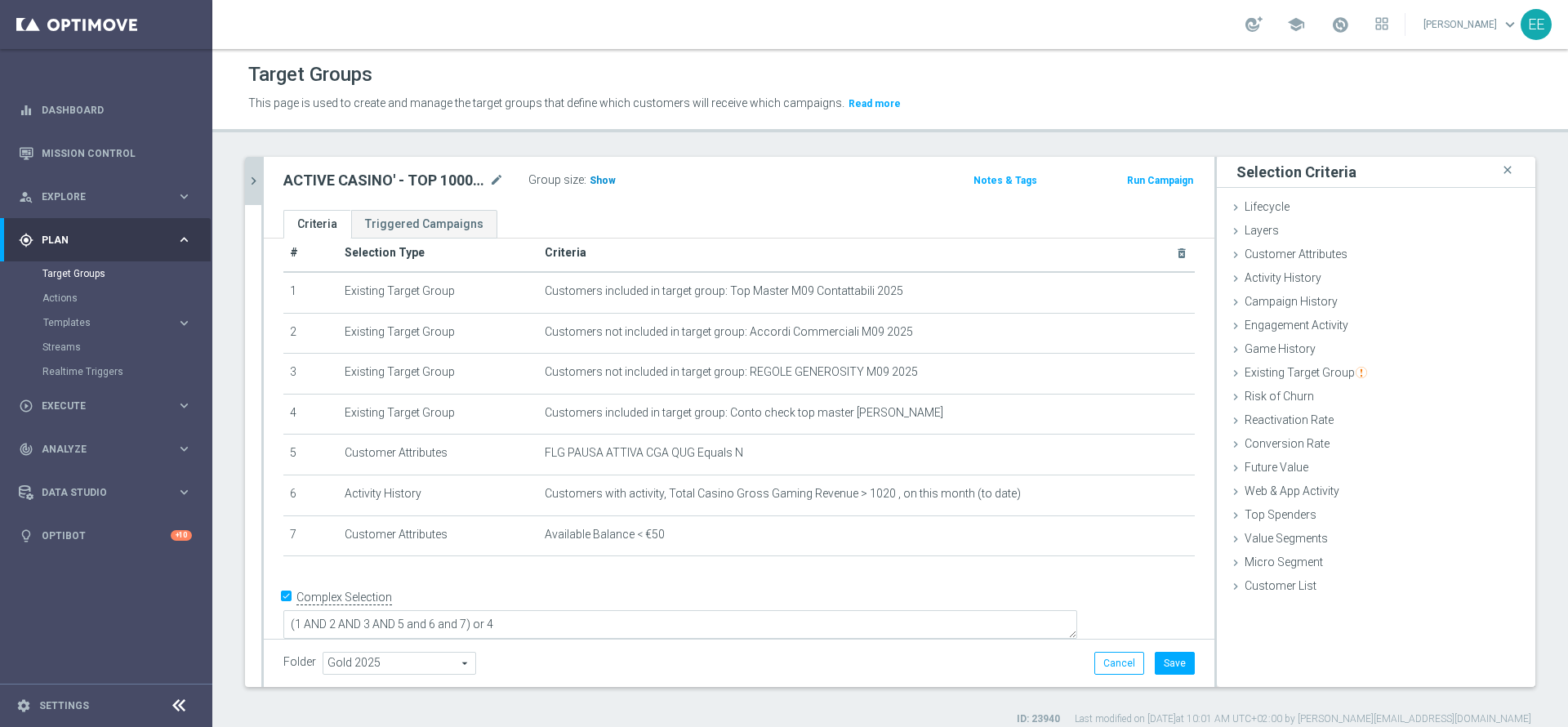
click at [596, 180] on span "Show" at bounding box center [603, 180] width 26 height 12
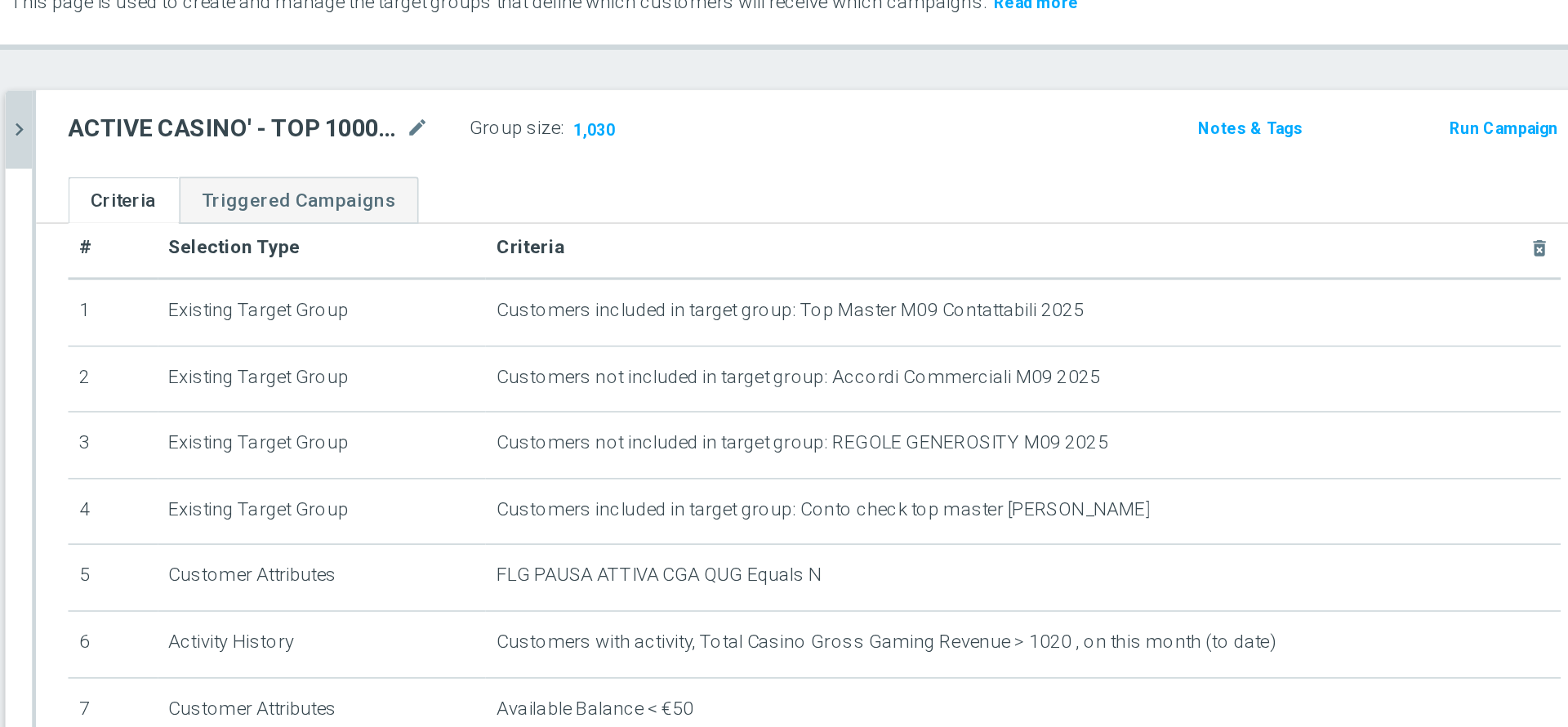
scroll to position [13, 0]
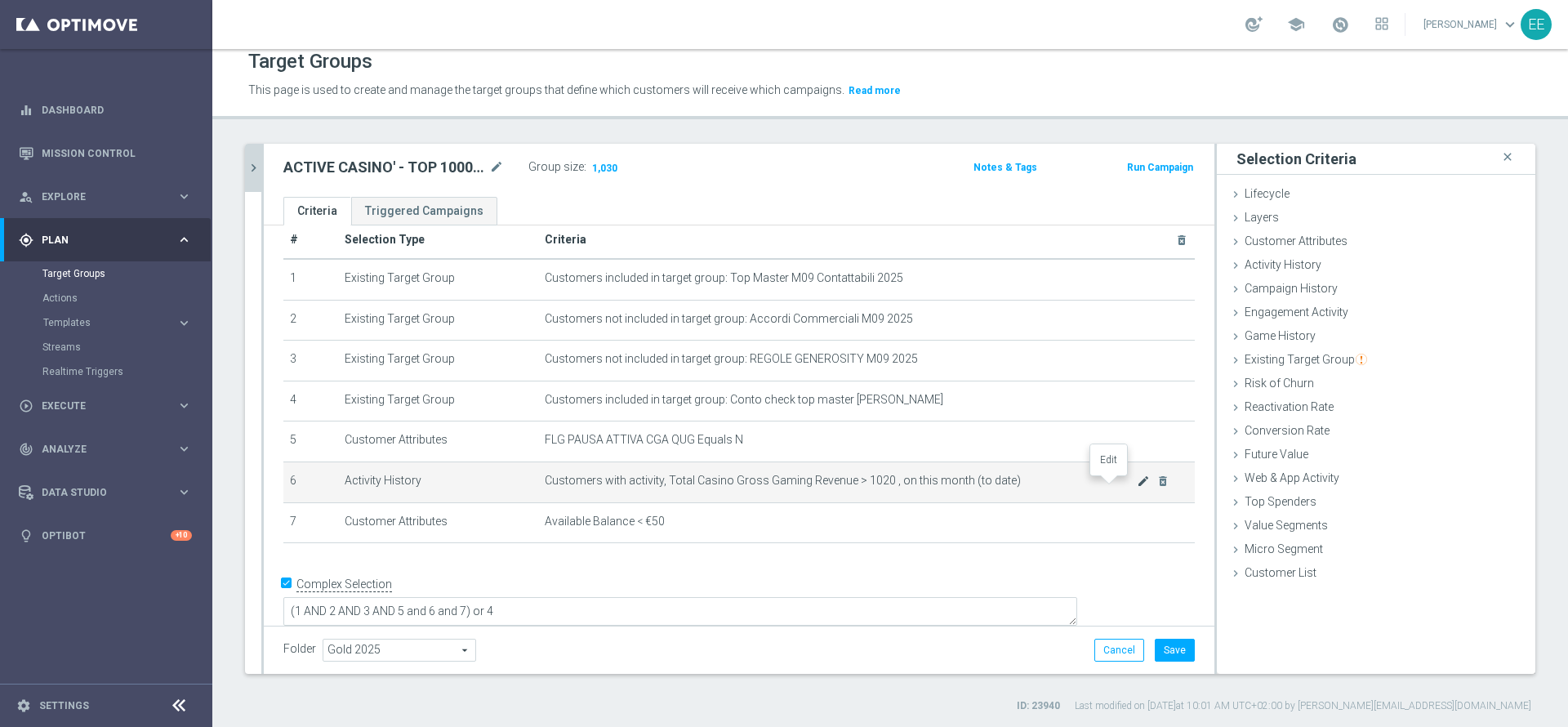
click at [1137, 487] on icon "mode_edit" at bounding box center [1143, 481] width 13 height 13
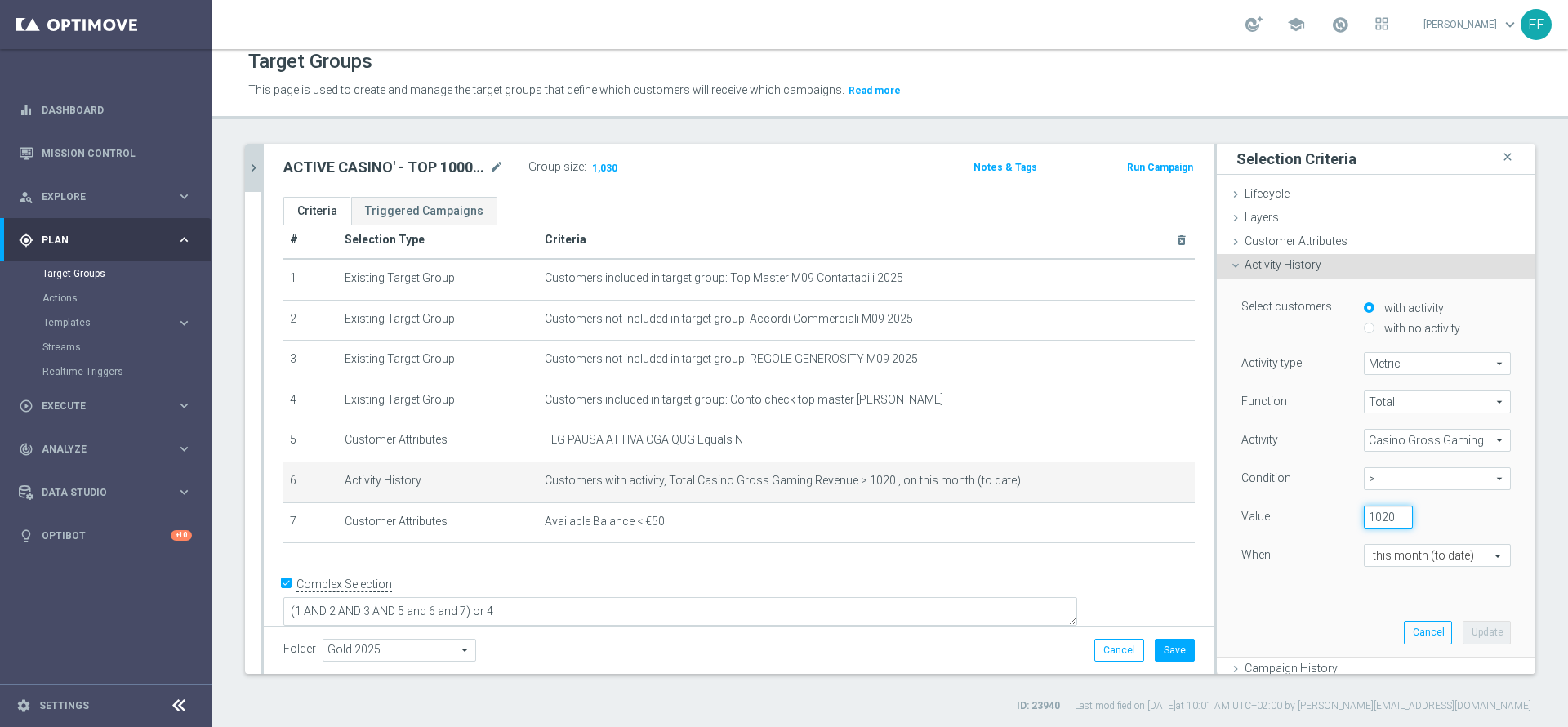
click at [1364, 508] on input "1020" at bounding box center [1389, 517] width 49 height 23
type input "1030"
click at [1468, 637] on button "Update" at bounding box center [1487, 632] width 48 height 23
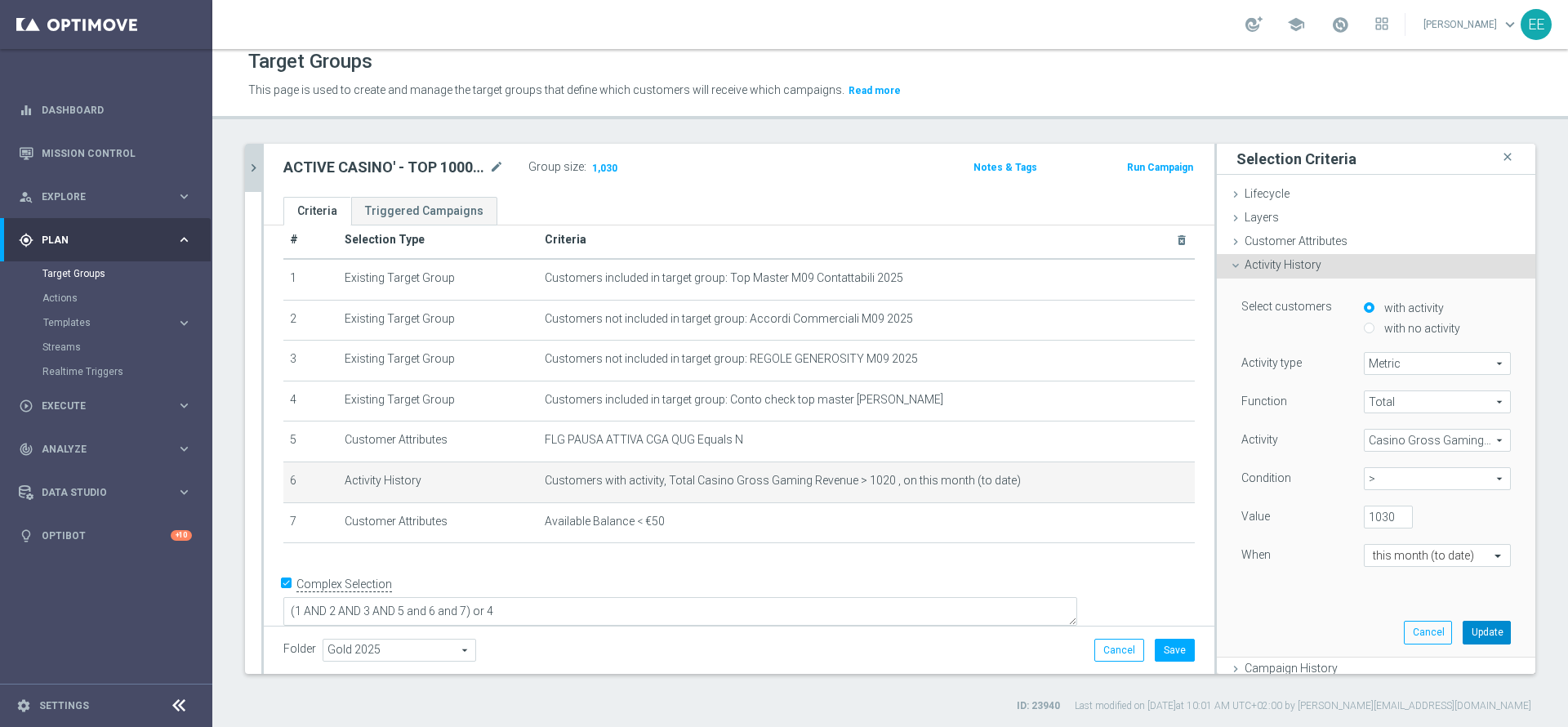
scroll to position [0, 0]
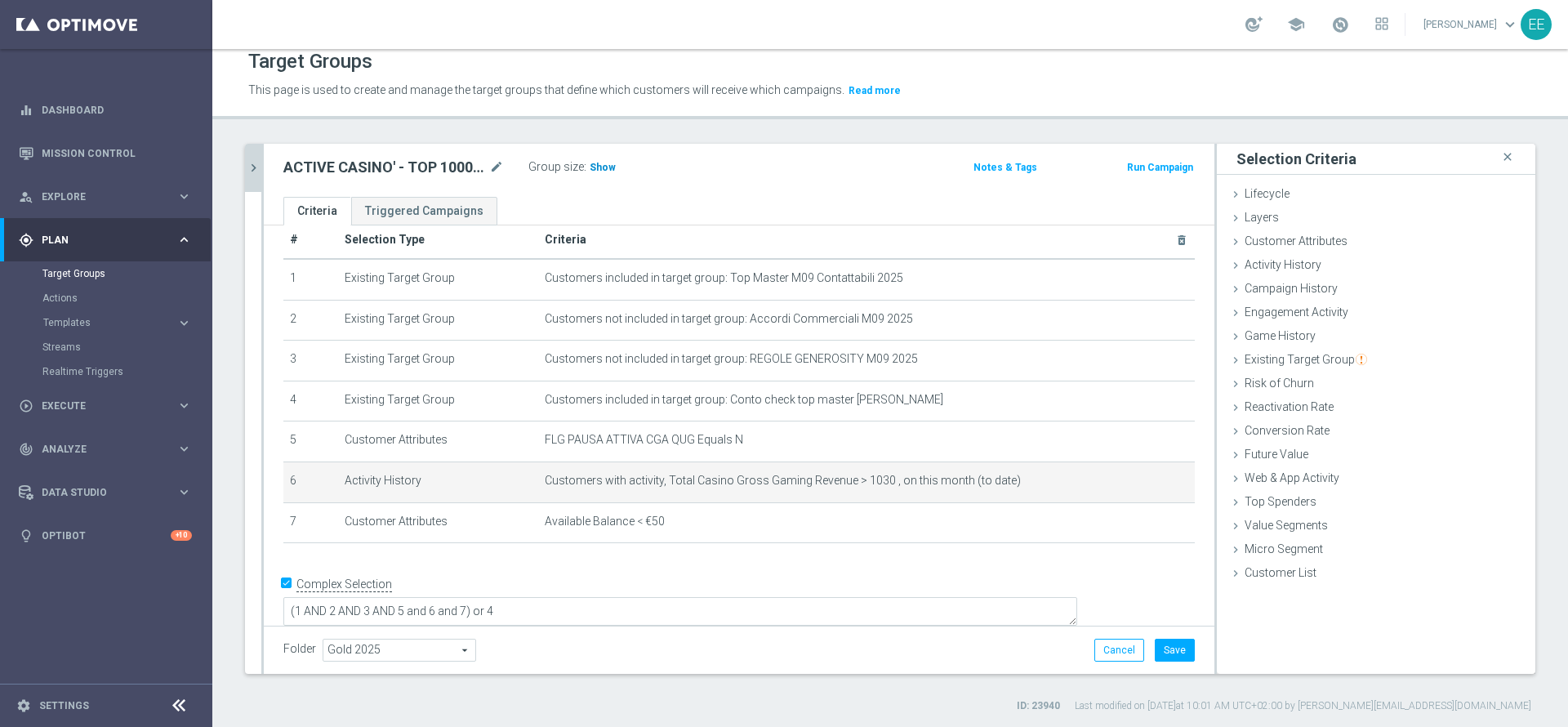
click at [604, 165] on span "Show" at bounding box center [603, 167] width 26 height 12
click at [1137, 488] on icon "mode_edit" at bounding box center [1143, 481] width 13 height 13
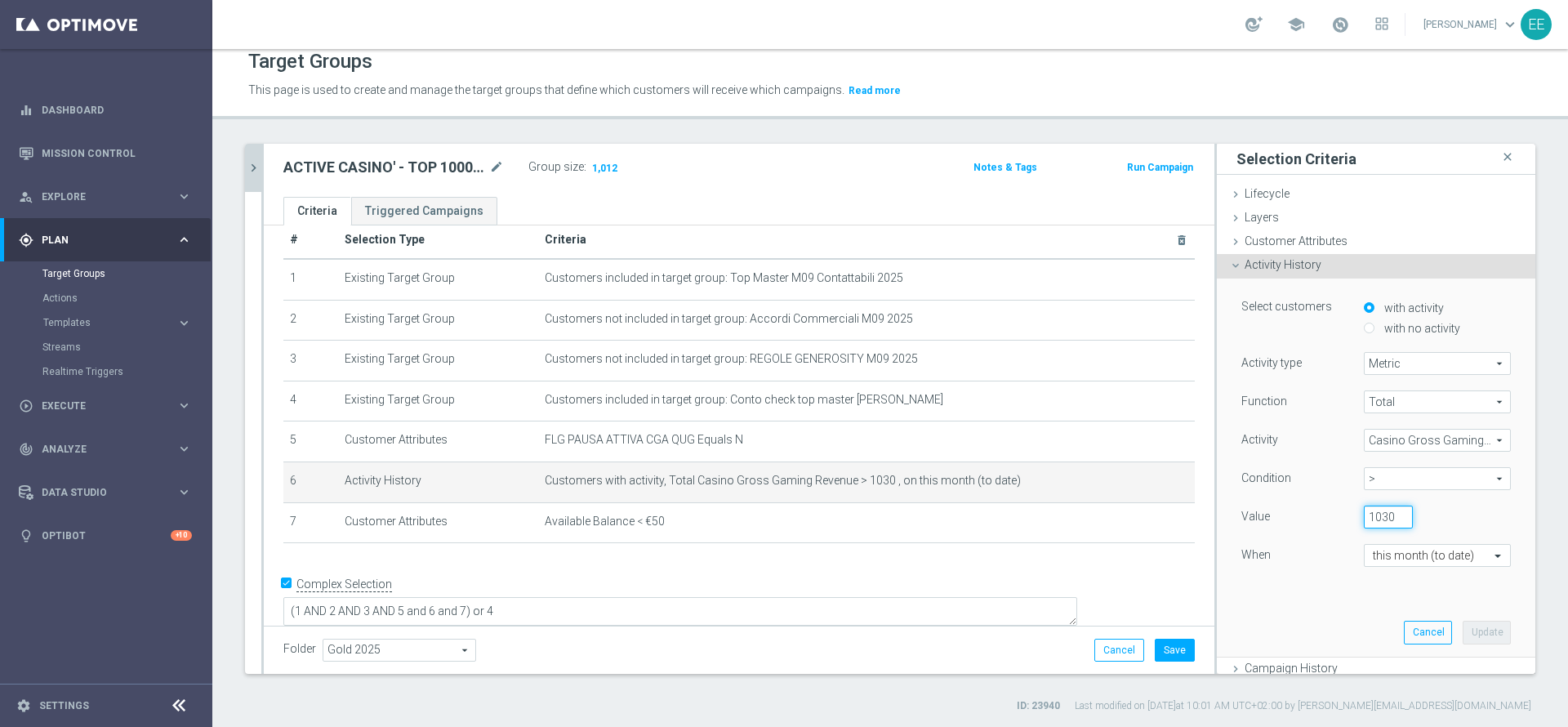
click at [1364, 514] on input "1030" at bounding box center [1389, 517] width 49 height 23
type input "1040"
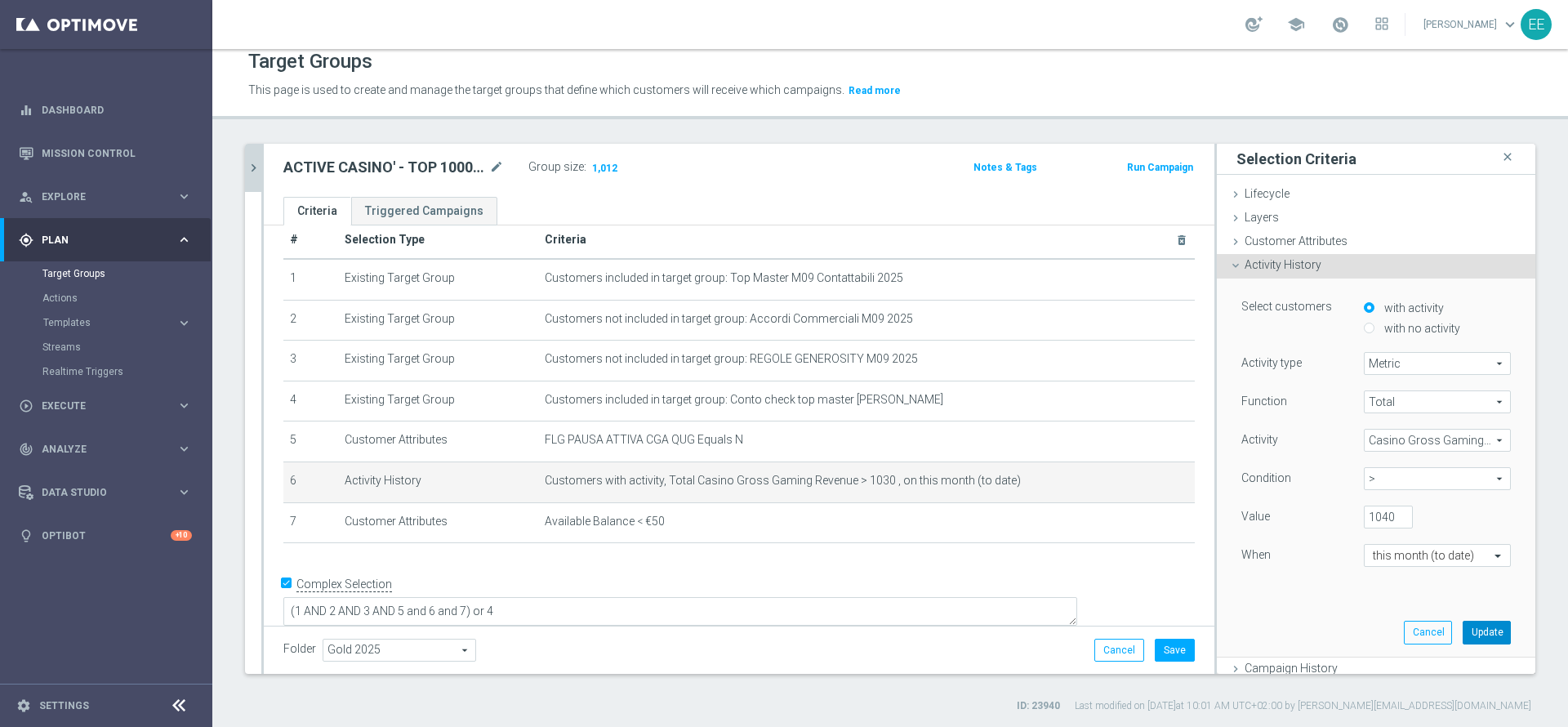
click at [1463, 635] on button "Update" at bounding box center [1487, 632] width 48 height 23
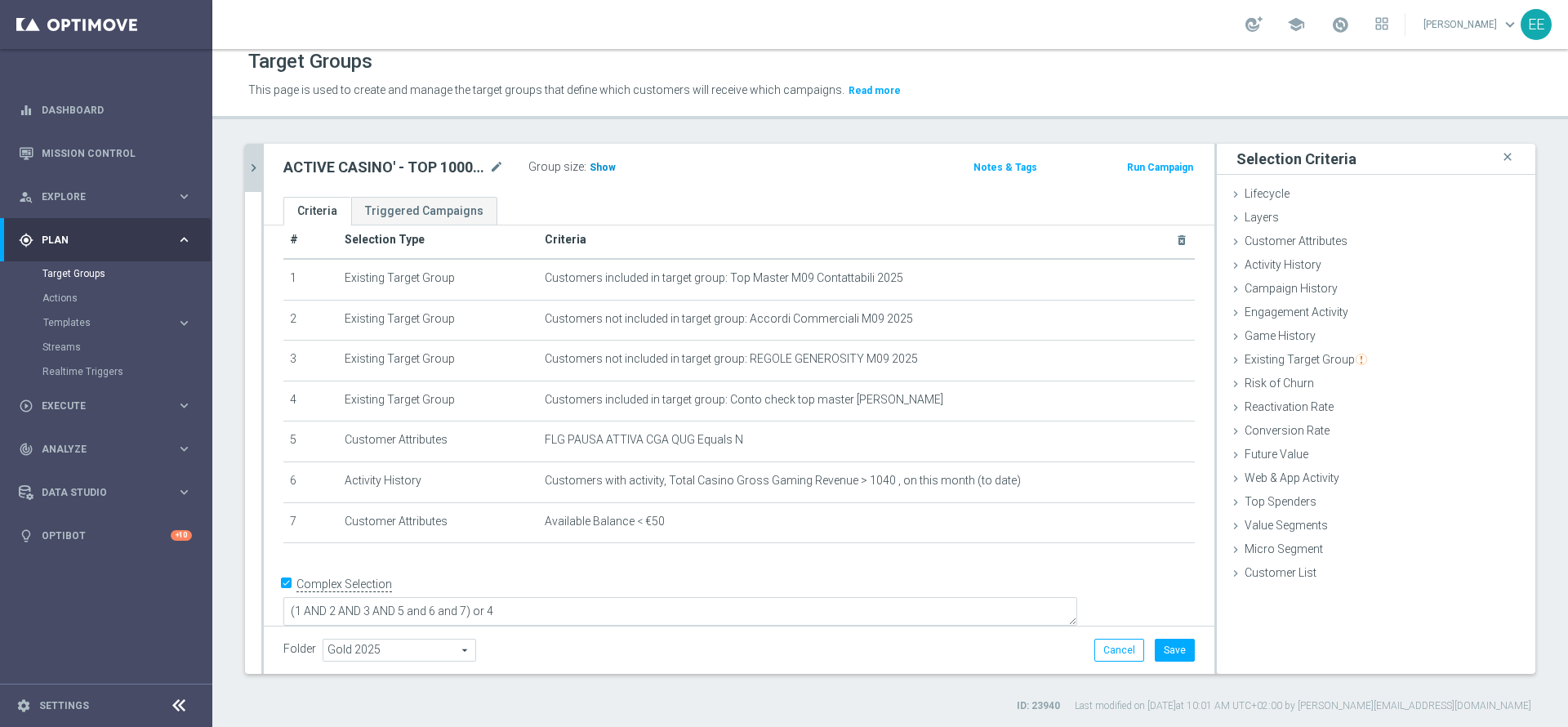
click at [603, 172] on span "Show" at bounding box center [603, 167] width 26 height 12
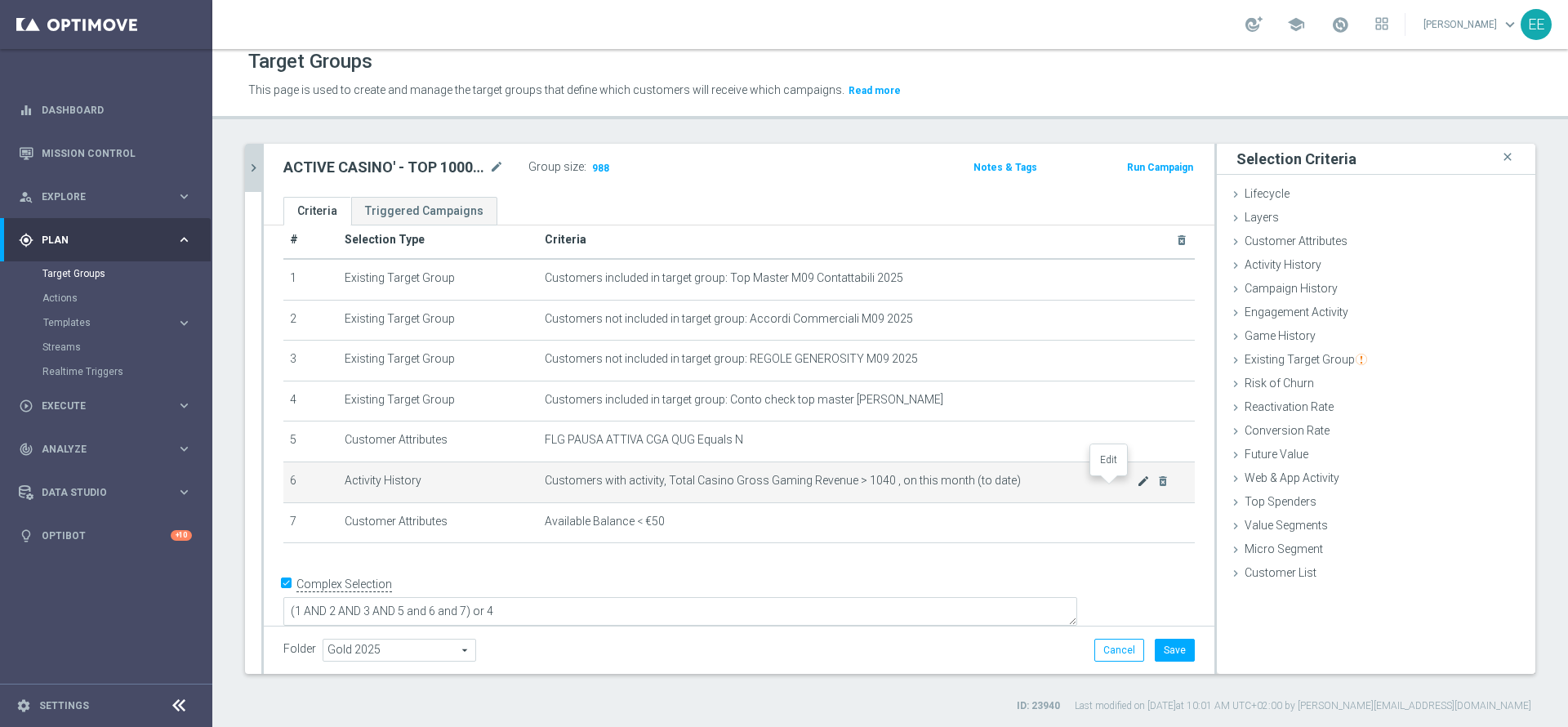
click at [1137, 484] on icon "mode_edit" at bounding box center [1143, 481] width 13 height 13
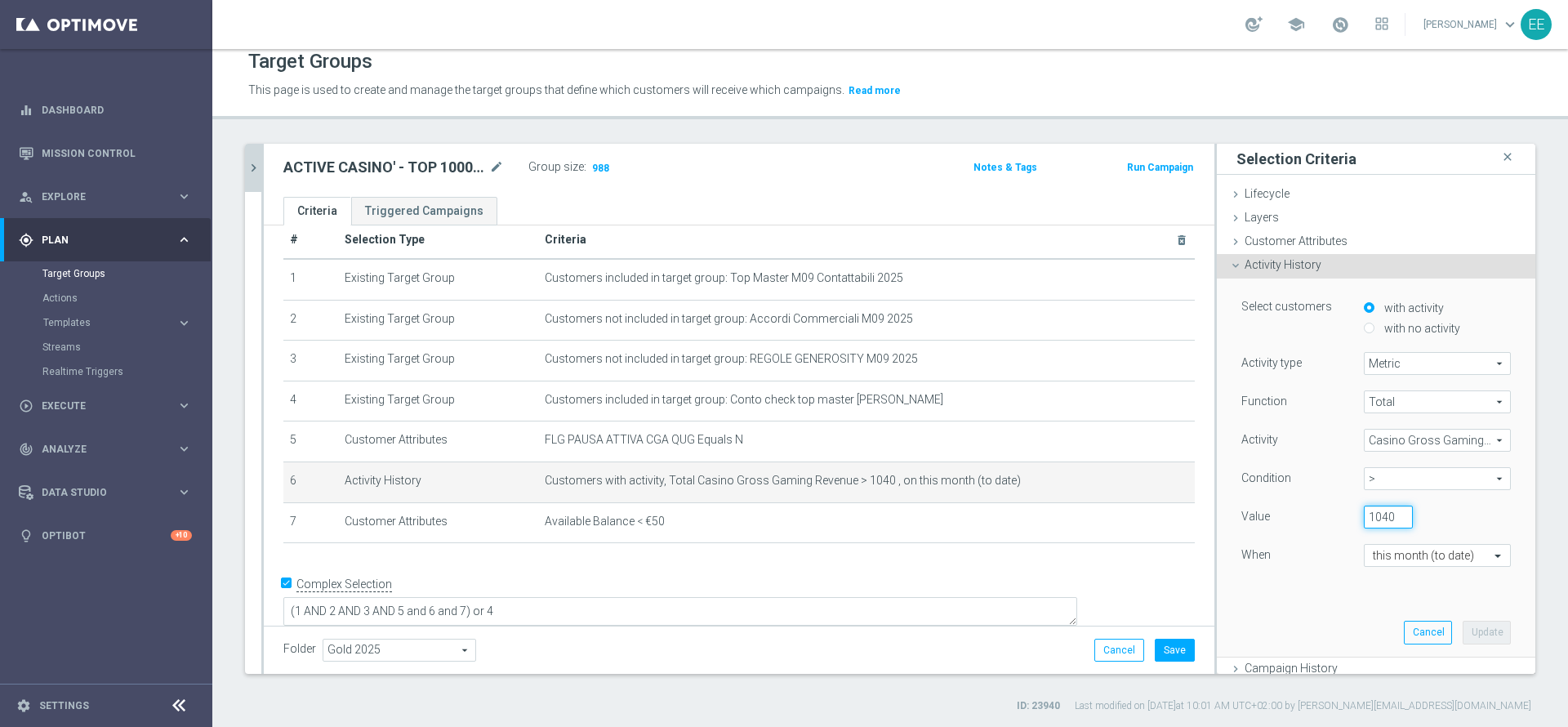
click at [1364, 522] on input "1040" at bounding box center [1389, 517] width 49 height 23
type input "1035"
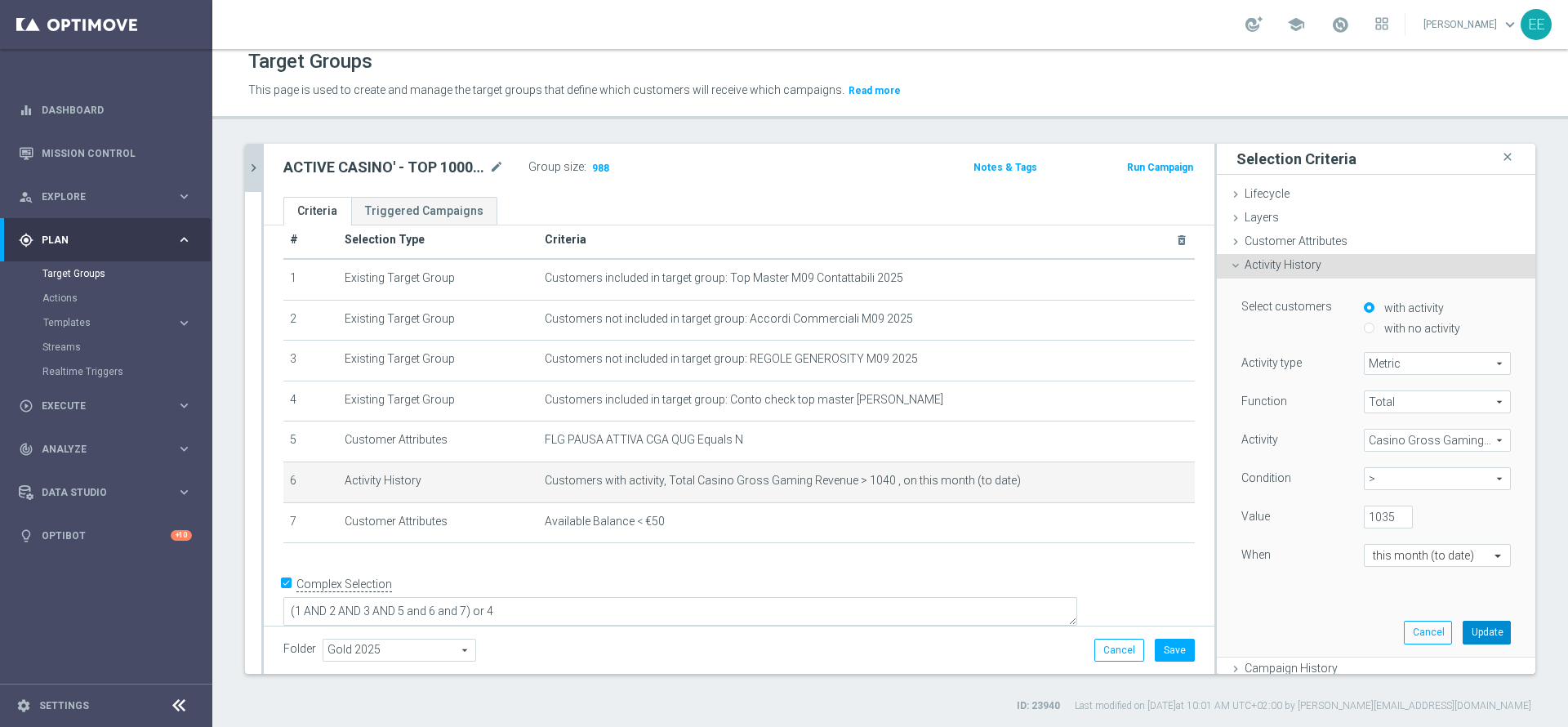
scroll to position [0, 0]
click at [1467, 634] on button "Update" at bounding box center [1487, 632] width 48 height 23
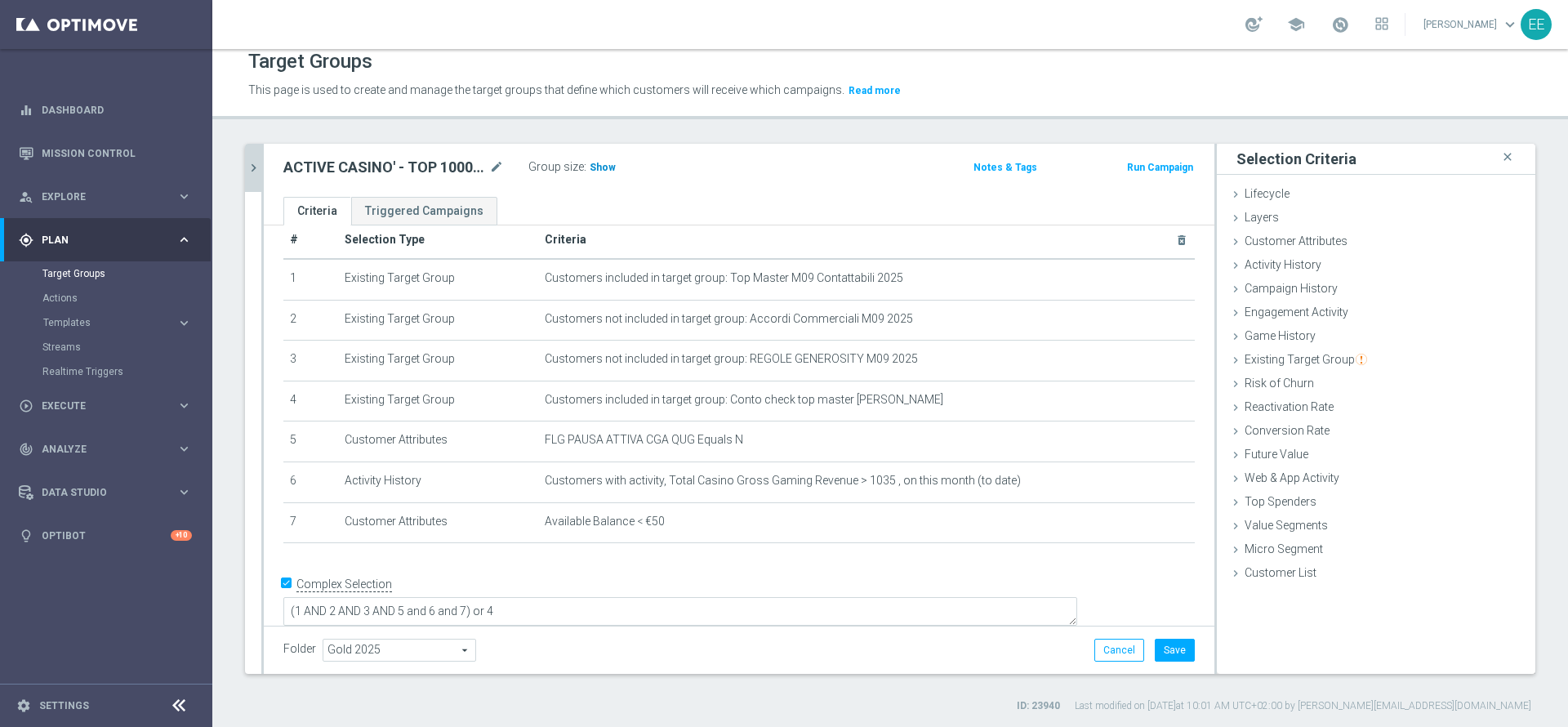
click at [596, 168] on span "Show" at bounding box center [603, 167] width 26 height 12
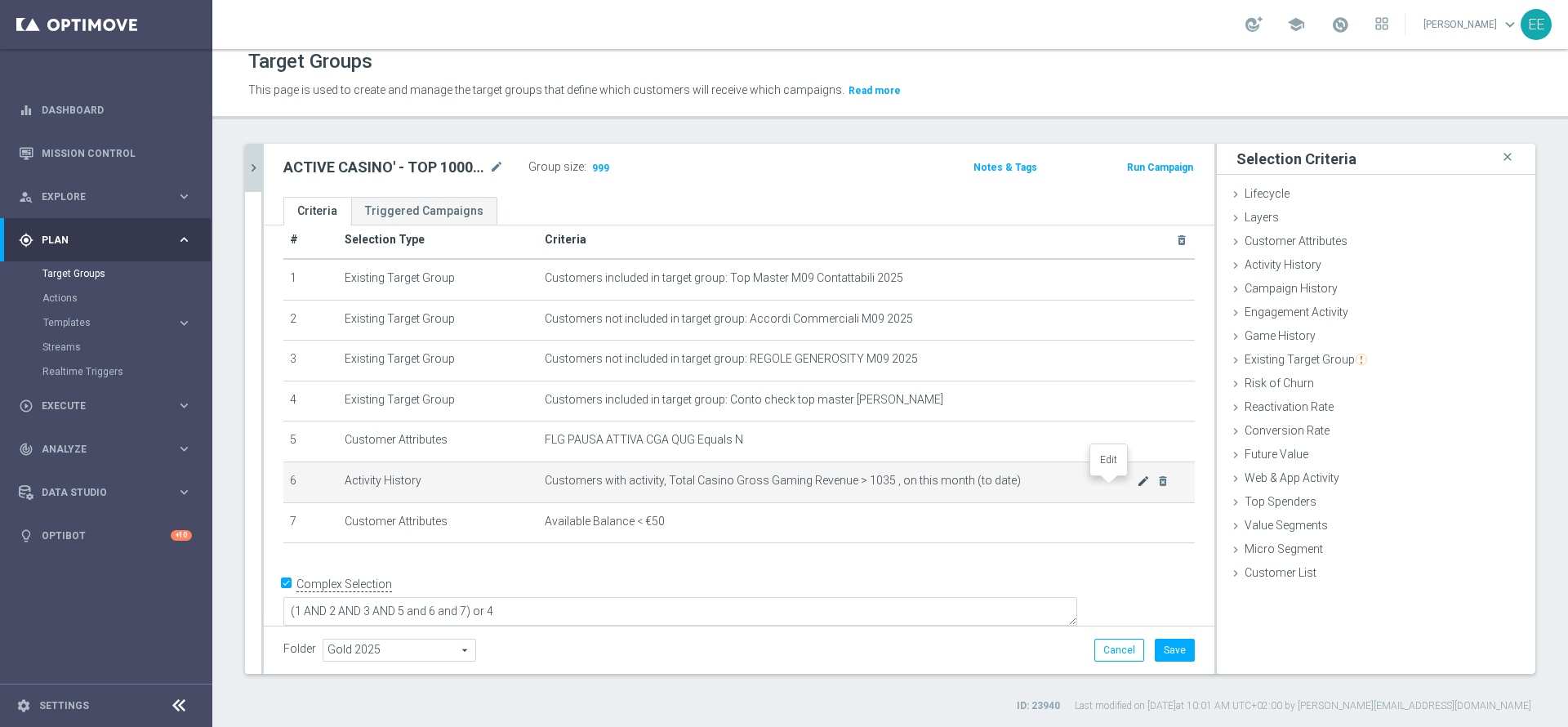
click at [1137, 485] on icon "mode_edit" at bounding box center [1143, 481] width 13 height 13
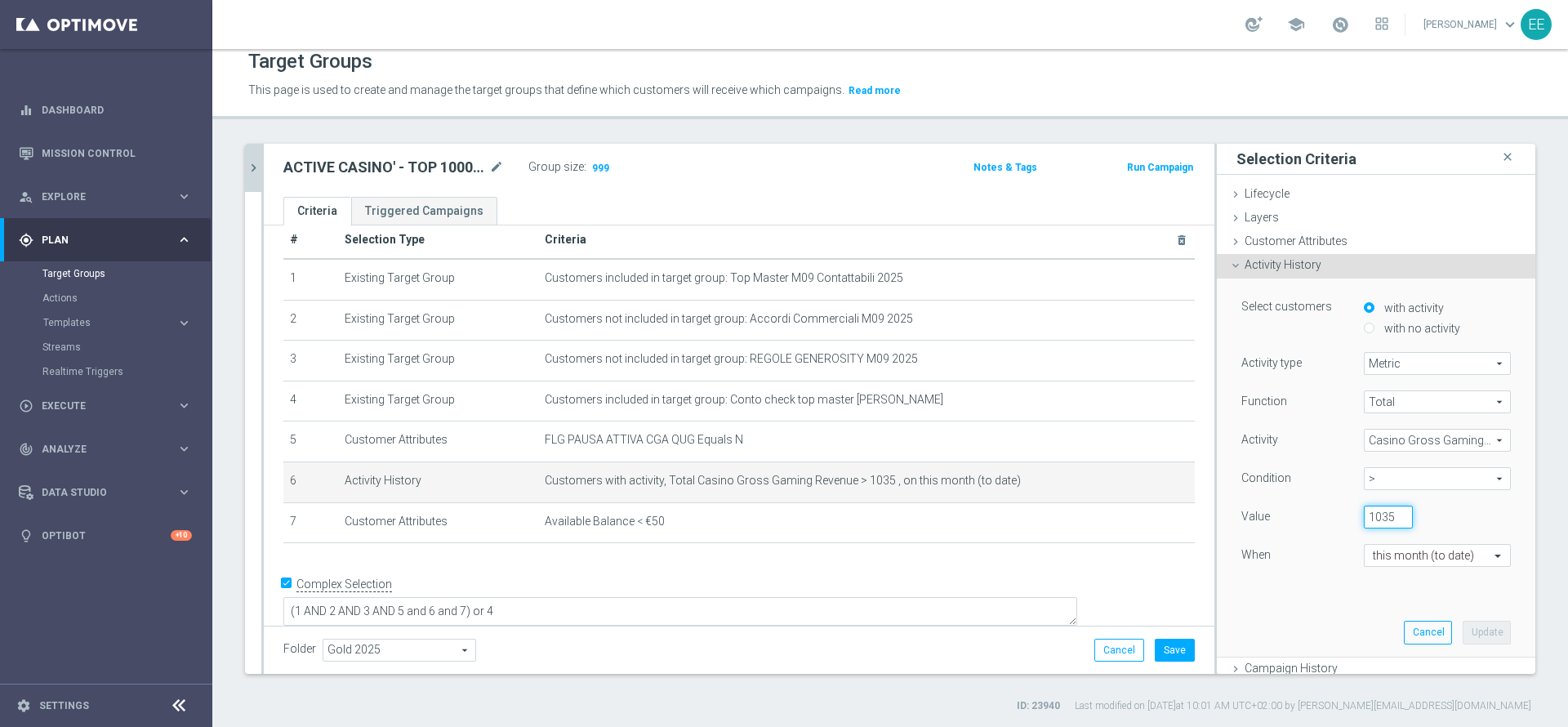
click at [1364, 513] on input "1035" at bounding box center [1389, 517] width 49 height 23
type input "1034"
click at [1463, 629] on button "Update" at bounding box center [1487, 632] width 48 height 23
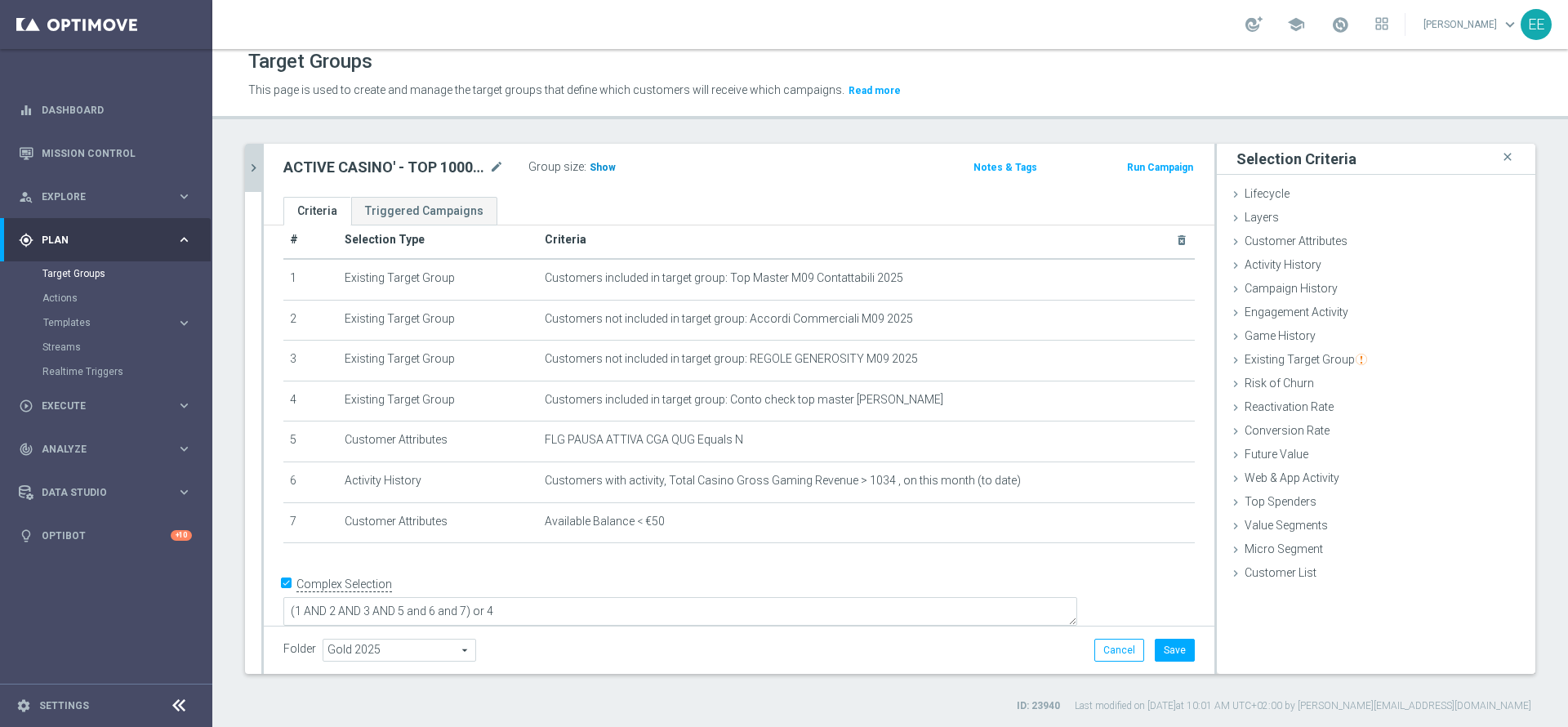
click at [594, 169] on span "Show" at bounding box center [603, 167] width 26 height 12
click at [1157, 645] on button "Save" at bounding box center [1175, 649] width 40 height 23
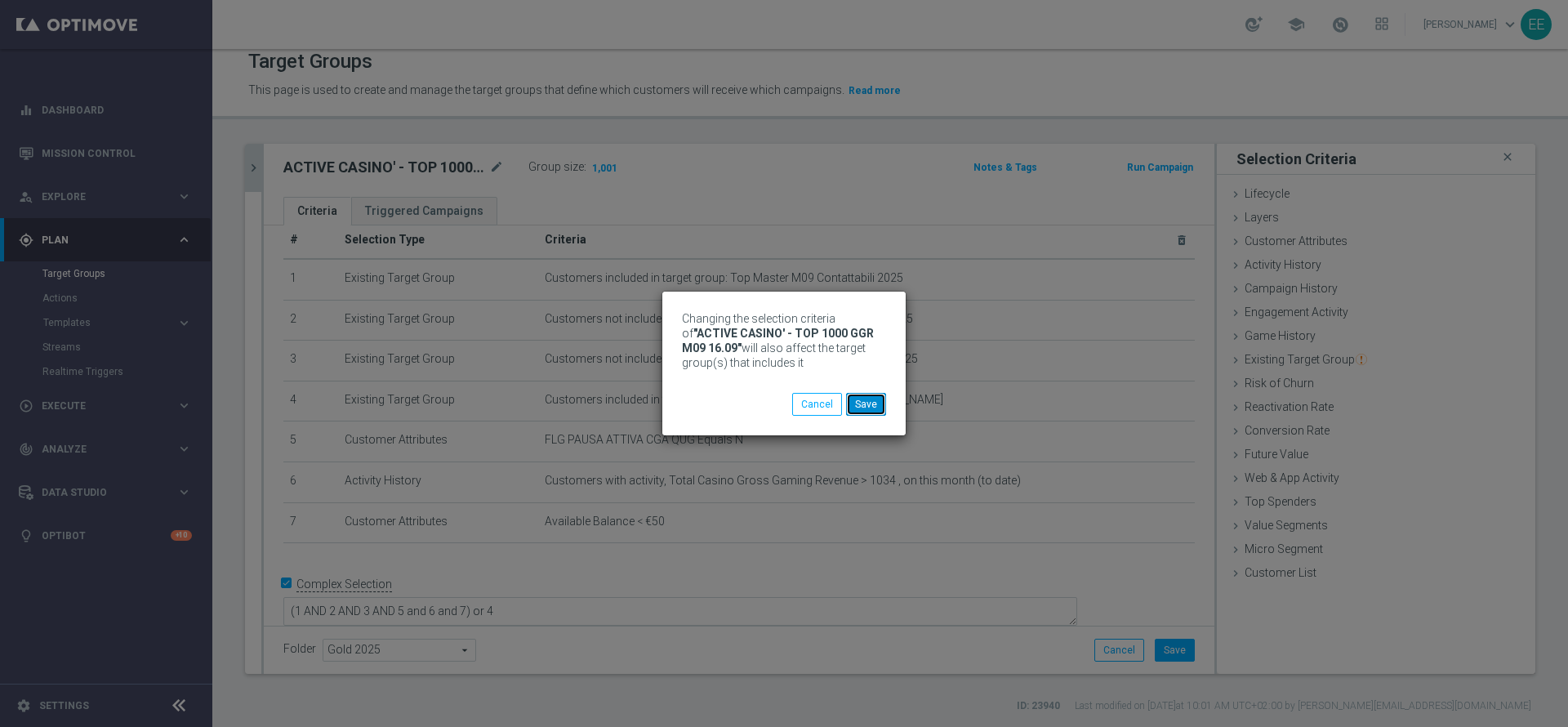
click at [869, 406] on button "Save" at bounding box center [867, 404] width 40 height 23
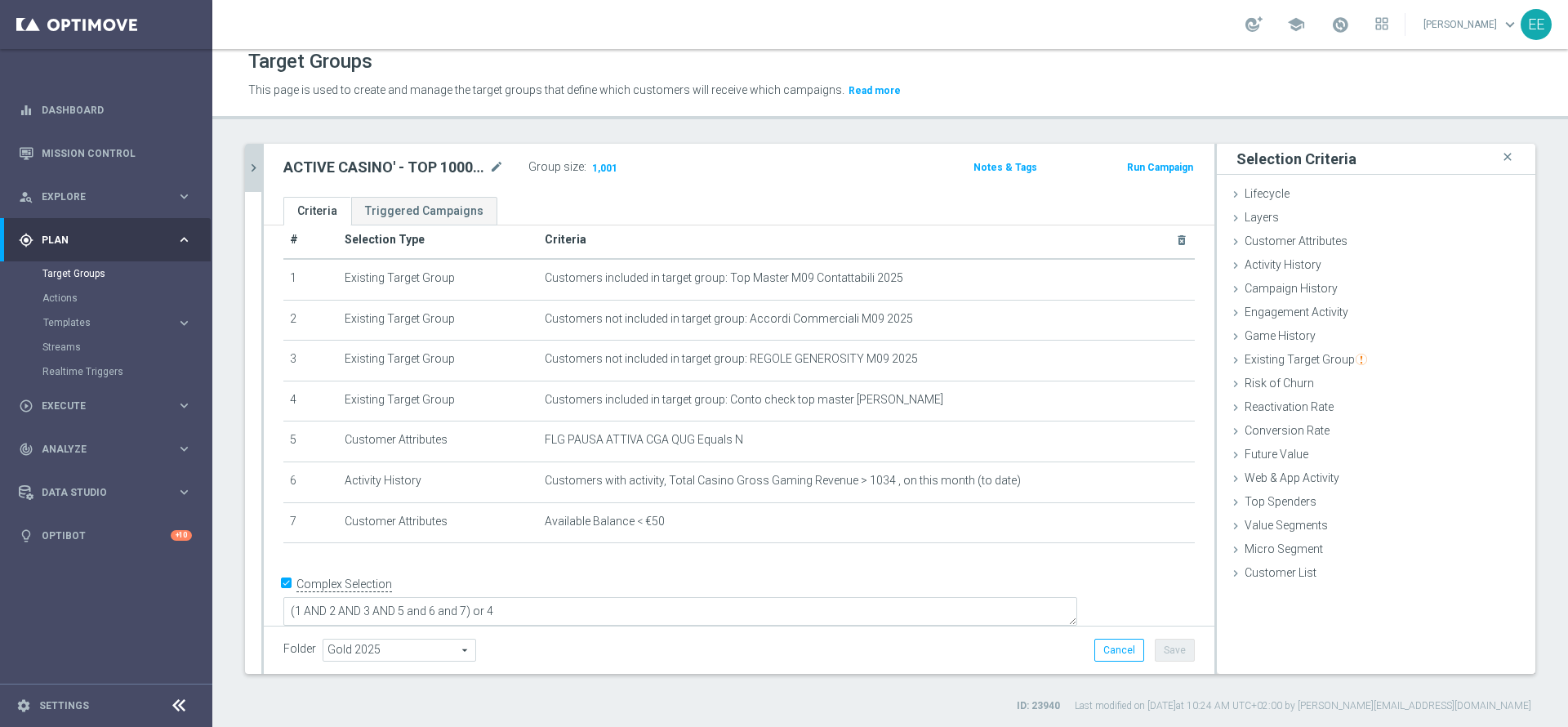
click at [254, 159] on button "chevron_right" at bounding box center [253, 167] width 16 height 48
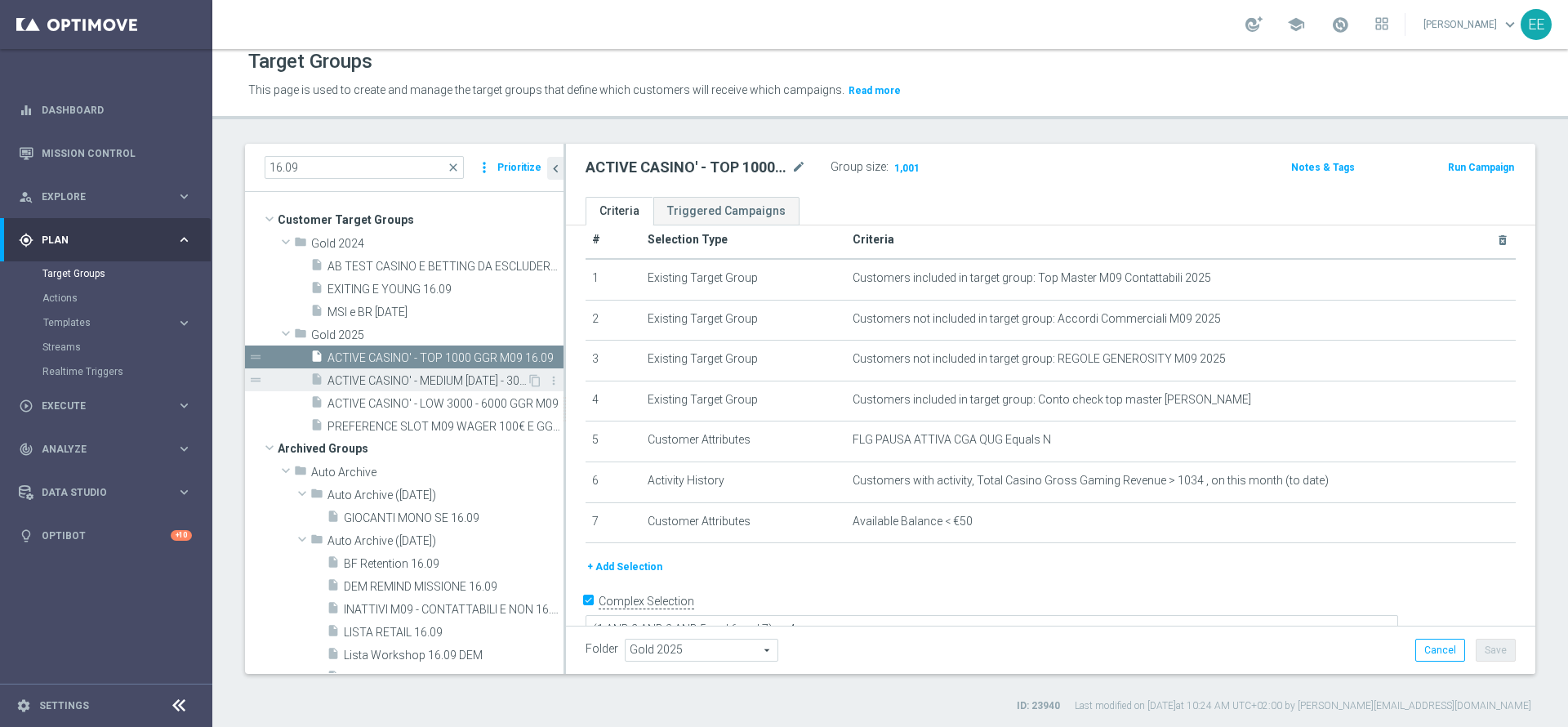
click at [428, 374] on span "ACTIVE CASINO' - MEDIUM [DATE] - 3000 GGR M09 16.09" at bounding box center [427, 381] width 199 height 14
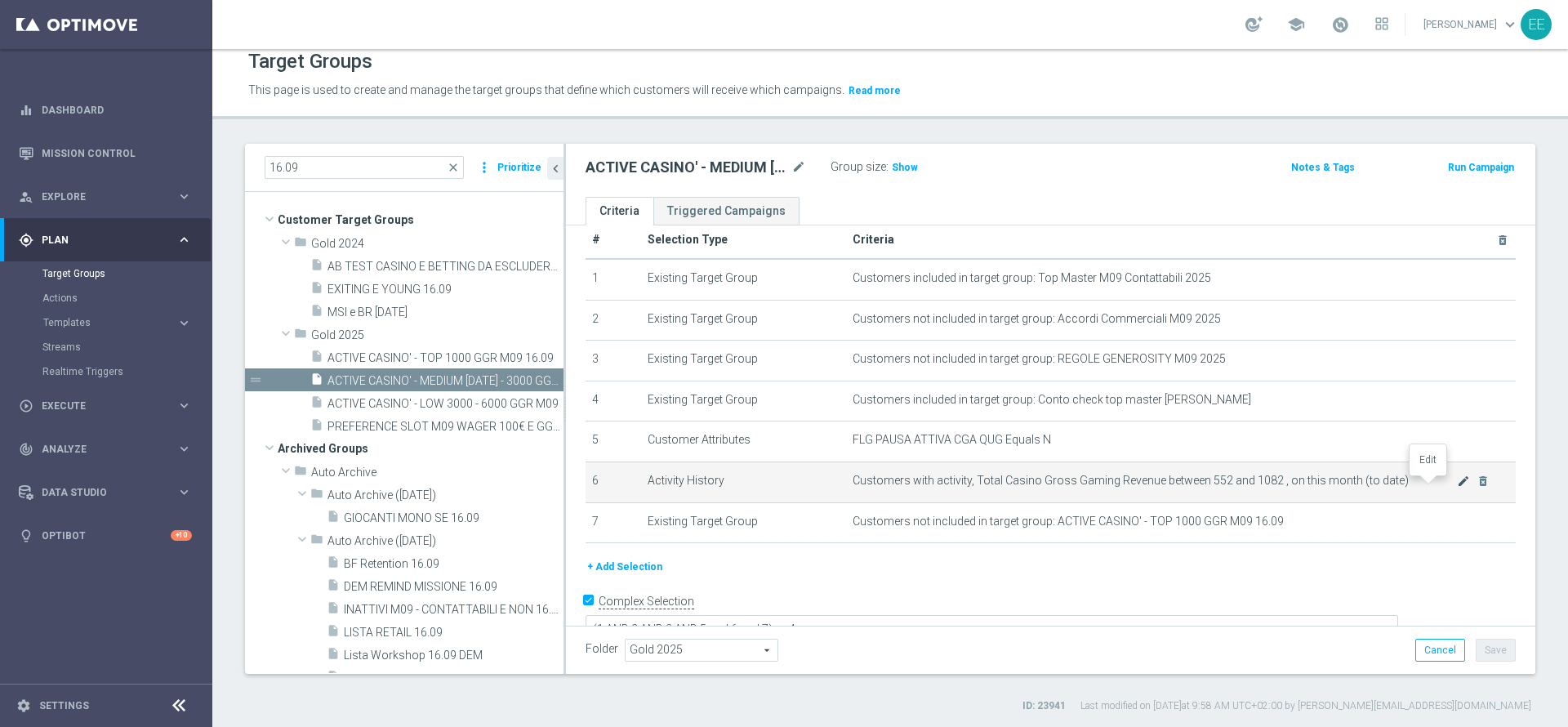
click at [1458, 488] on icon "mode_edit" at bounding box center [1464, 481] width 13 height 13
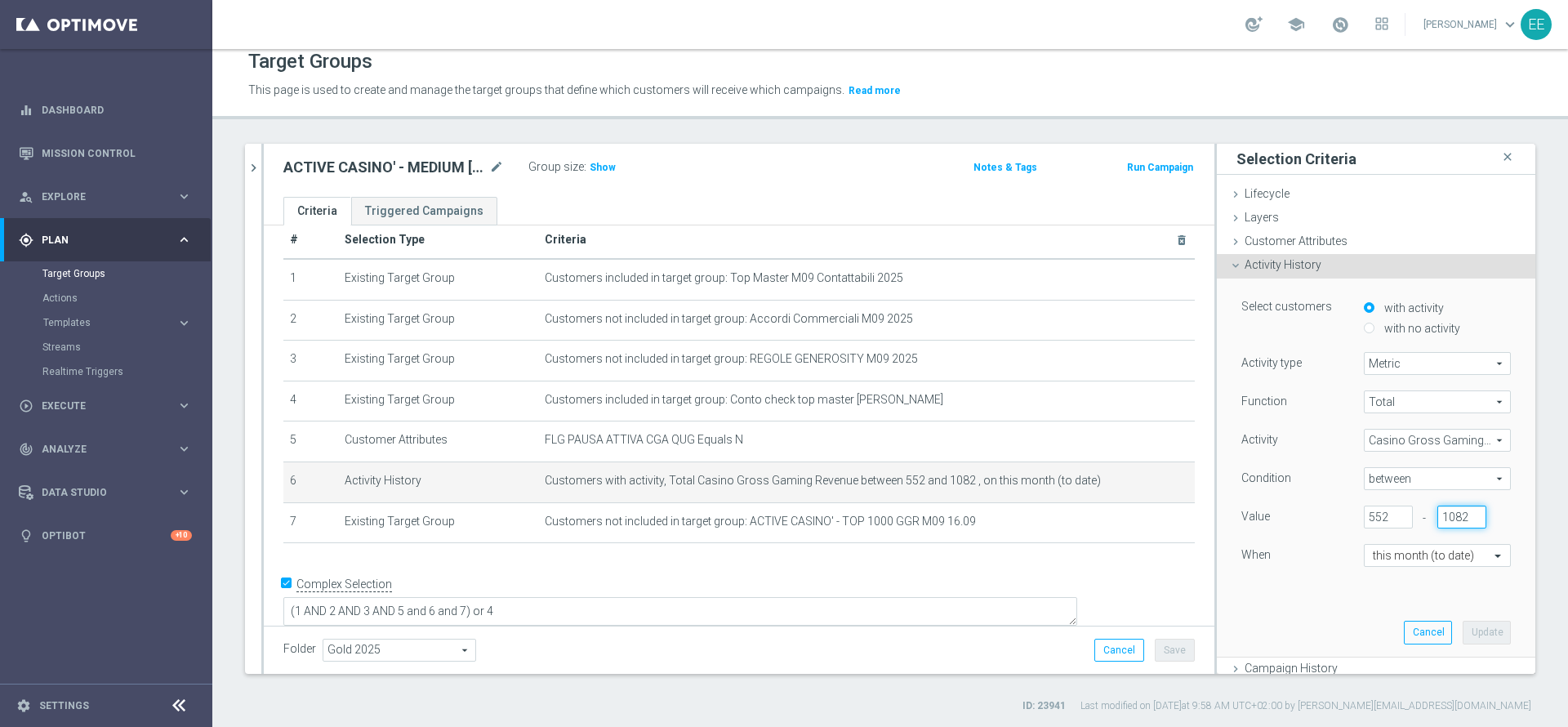
click at [1437, 515] on input "1082" at bounding box center [1462, 517] width 49 height 23
type input "1034"
click at [1364, 513] on input "552" at bounding box center [1389, 517] width 49 height 23
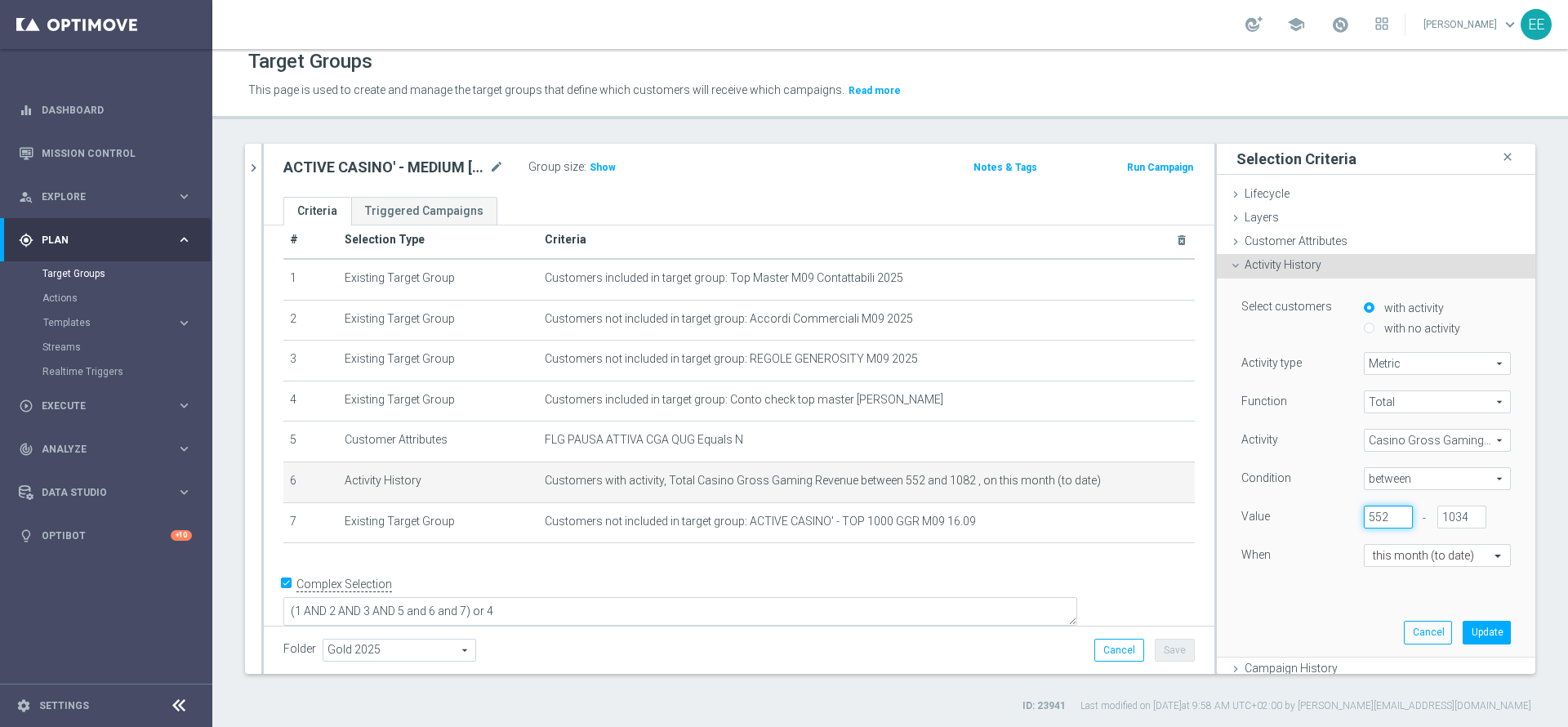
scroll to position [0, 0]
click at [1364, 513] on input "552" at bounding box center [1389, 517] width 49 height 23
type input "500"
click at [1463, 627] on button "Update" at bounding box center [1487, 632] width 48 height 23
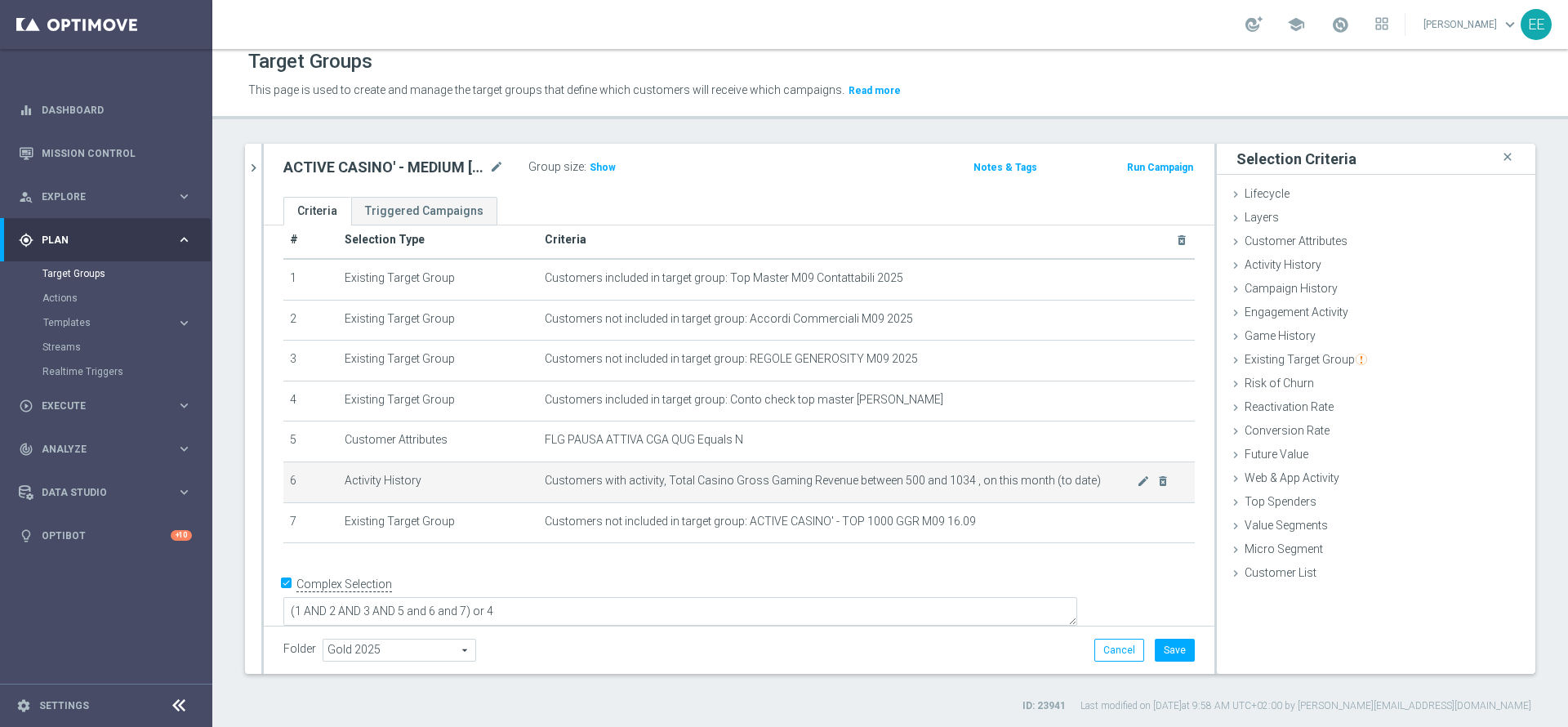
scroll to position [15, 0]
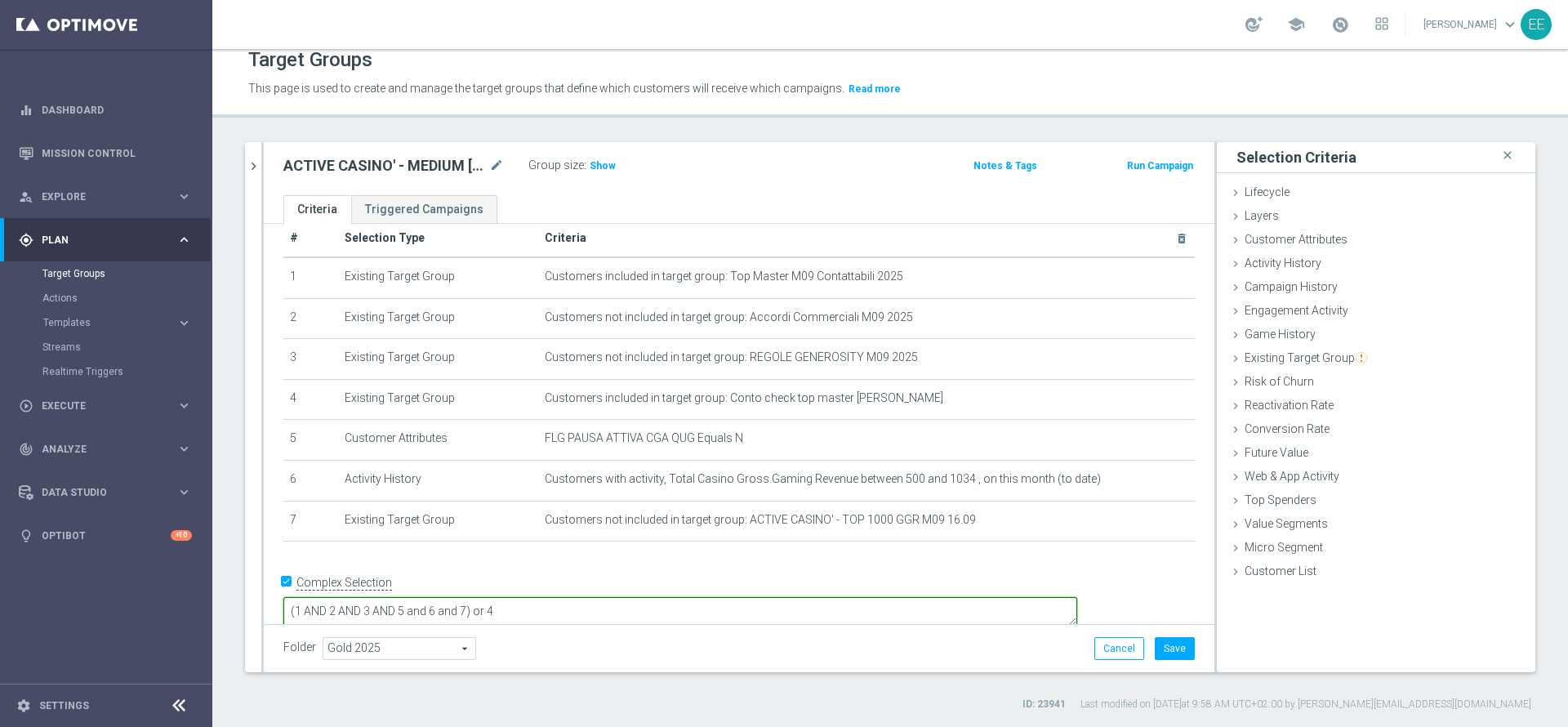
click at [584, 597] on textarea "(1 AND 2 AND 3 AND 5 and 6 and 7) or 4" at bounding box center [679, 611] width 794 height 28
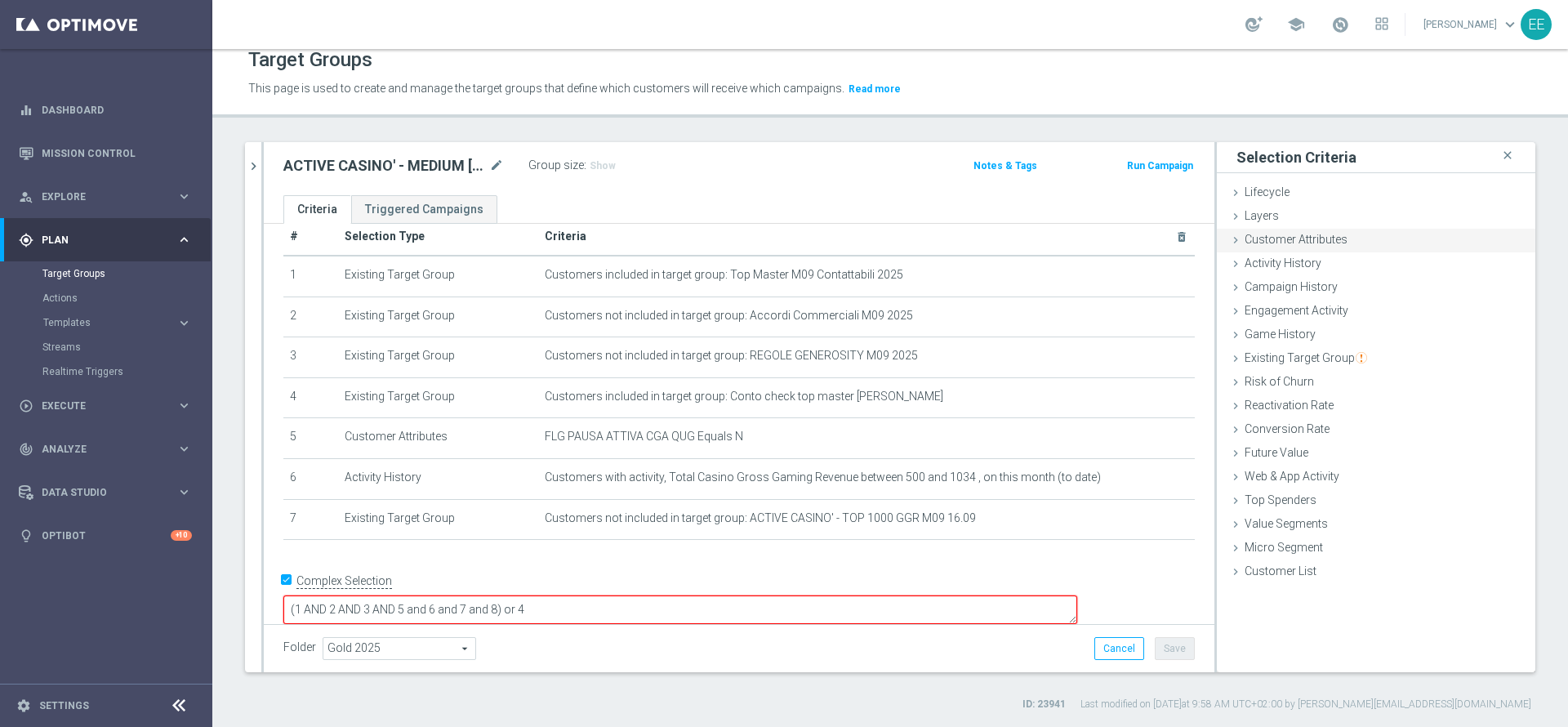
scroll to position [0, 0]
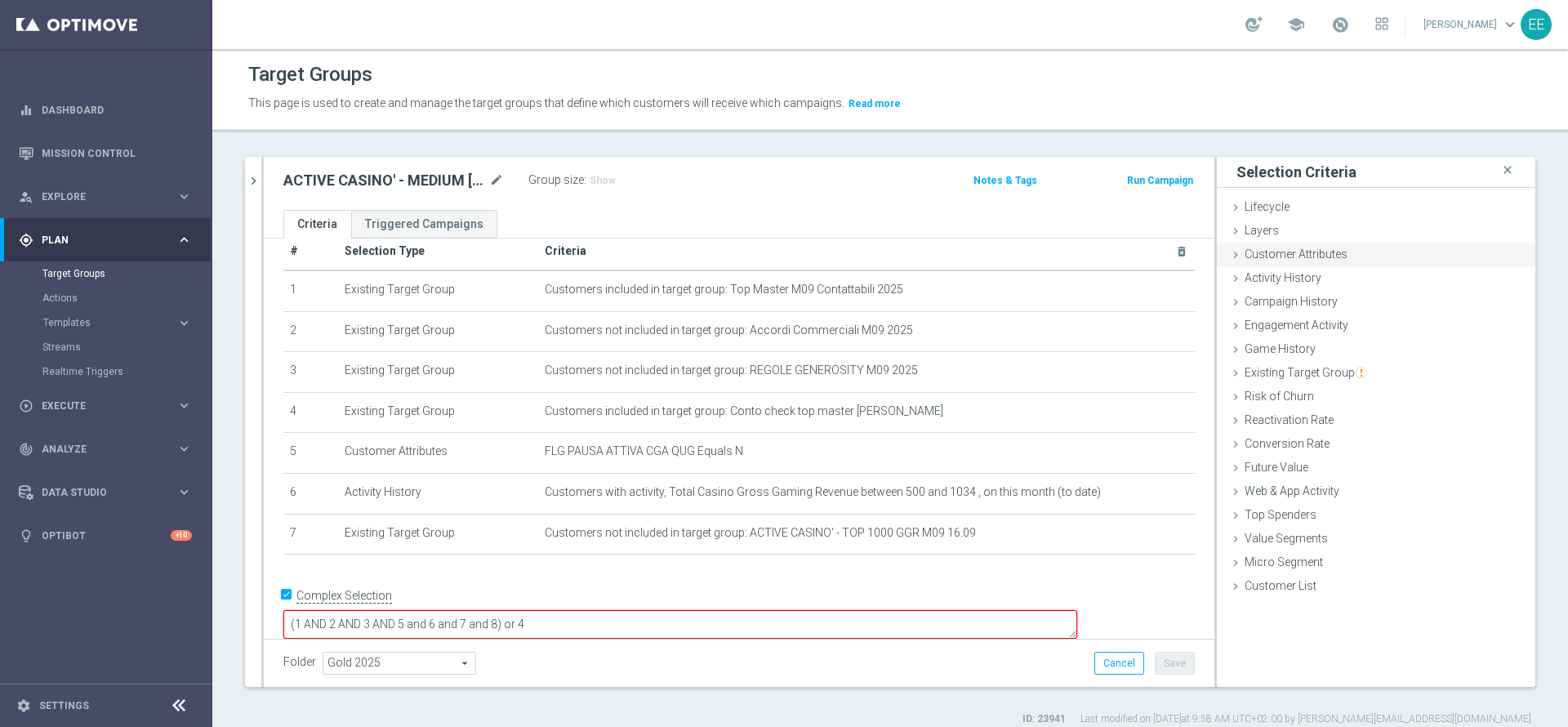
type textarea "(1 AND 2 AND 3 AND 5 and 6 and 7 and 8) or 4"
click at [1299, 253] on span "Customer Attributes" at bounding box center [1296, 254] width 103 height 13
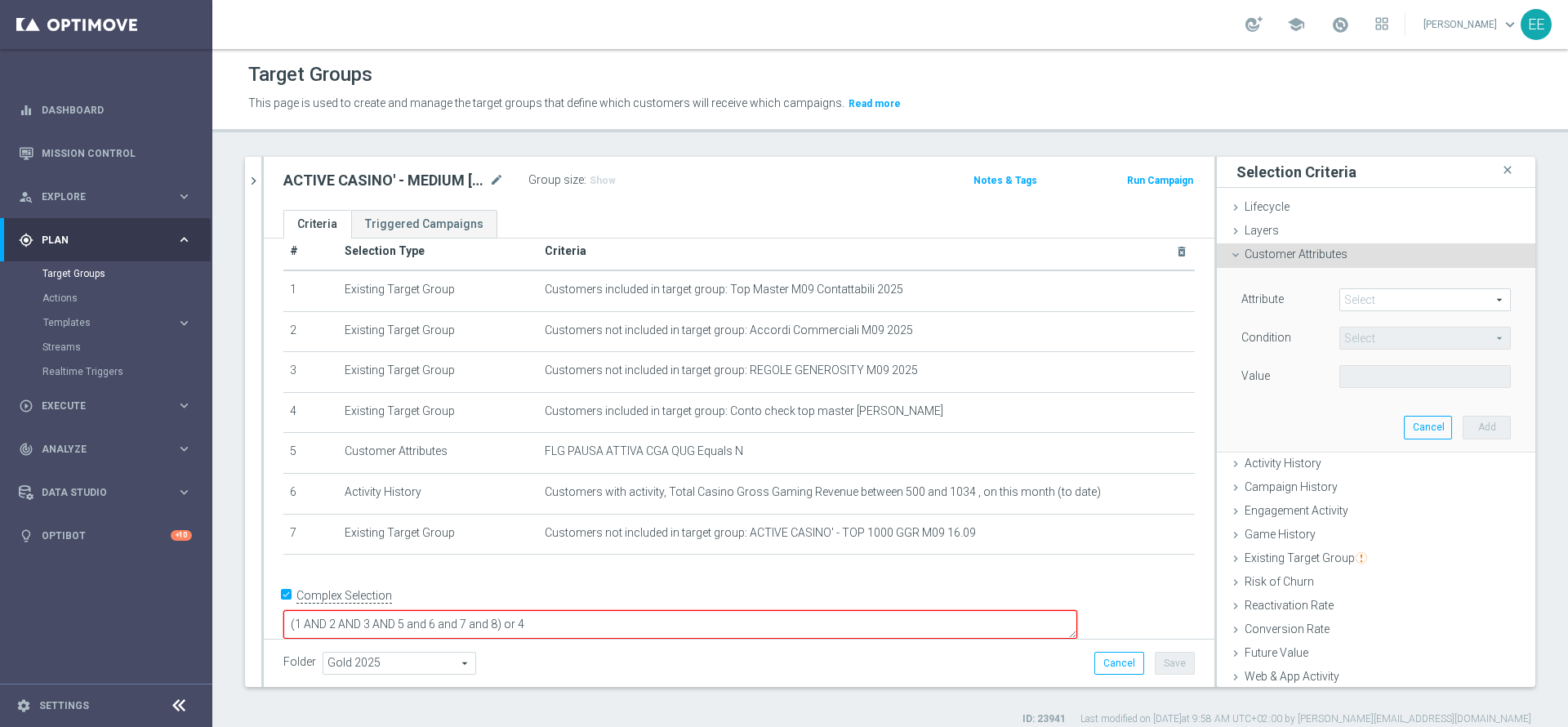
click at [1348, 291] on span at bounding box center [1426, 300] width 170 height 21
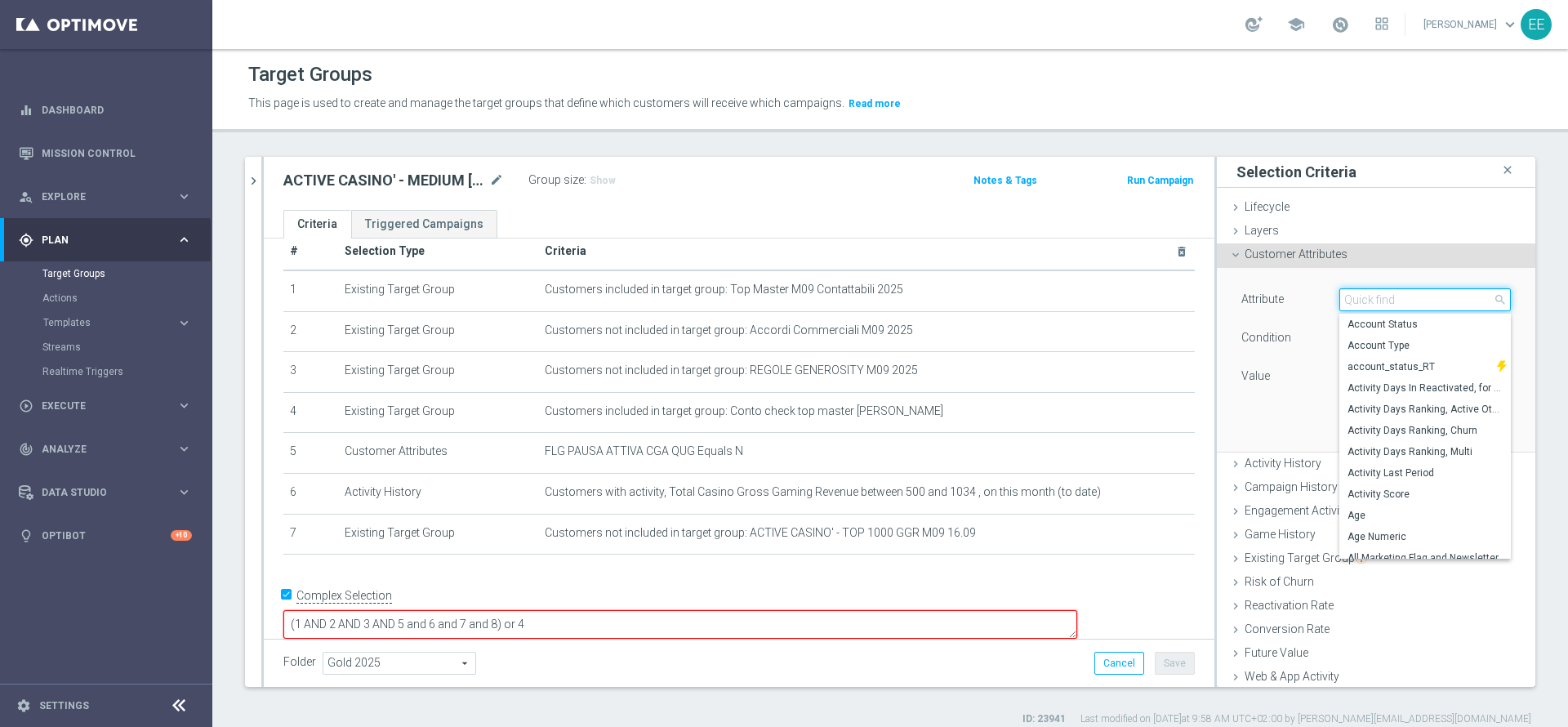
click at [1348, 291] on input "search" at bounding box center [1426, 300] width 172 height 23
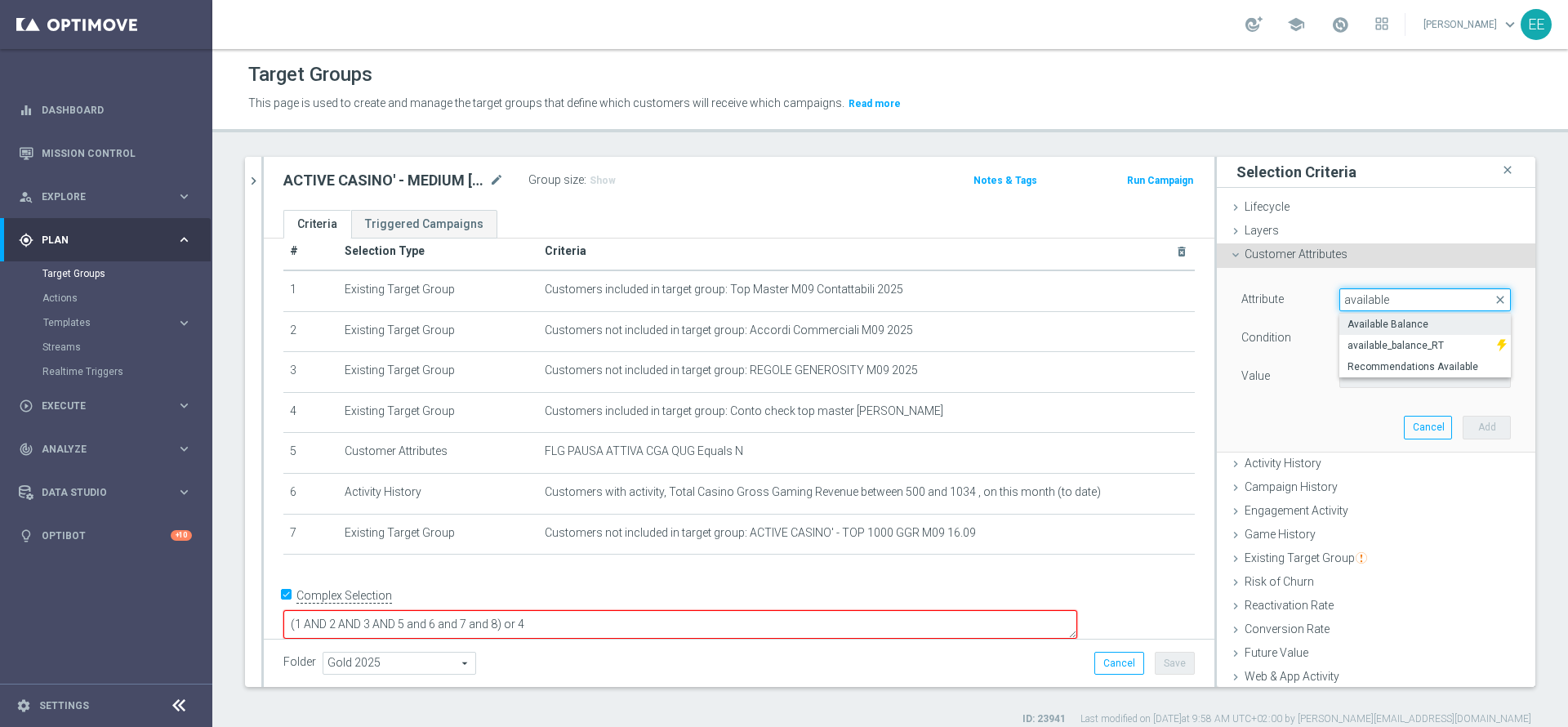
type input "available"
click at [1382, 331] on label "Available Balance" at bounding box center [1426, 323] width 172 height 21
type input "Available Balance"
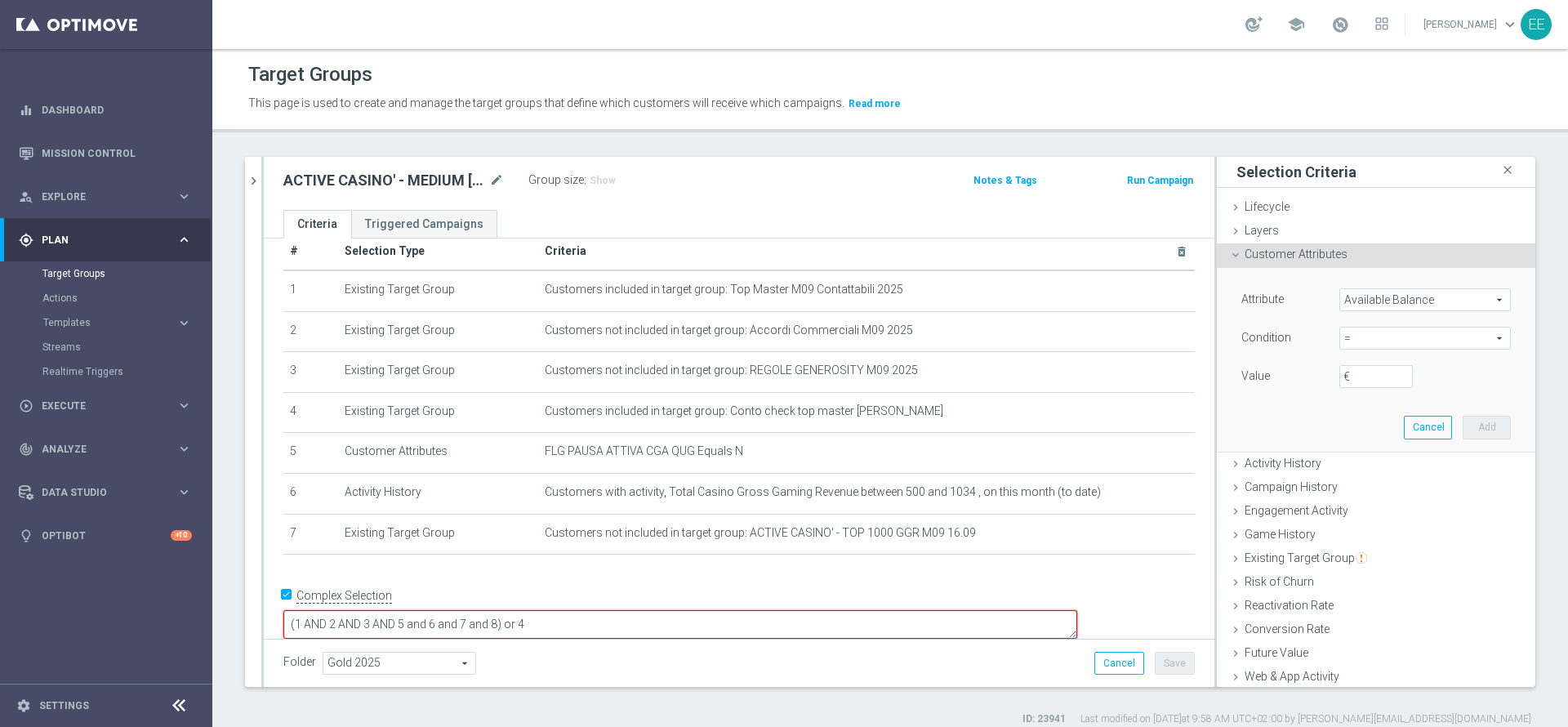
click at [1341, 339] on span "=" at bounding box center [1426, 338] width 170 height 21
click at [1348, 364] on span "<" at bounding box center [1426, 363] width 155 height 13
type input "<"
click at [1343, 374] on label "€" at bounding box center [1352, 376] width 16 height 15
click at [1340, 374] on input "€" at bounding box center [1376, 376] width 73 height 23
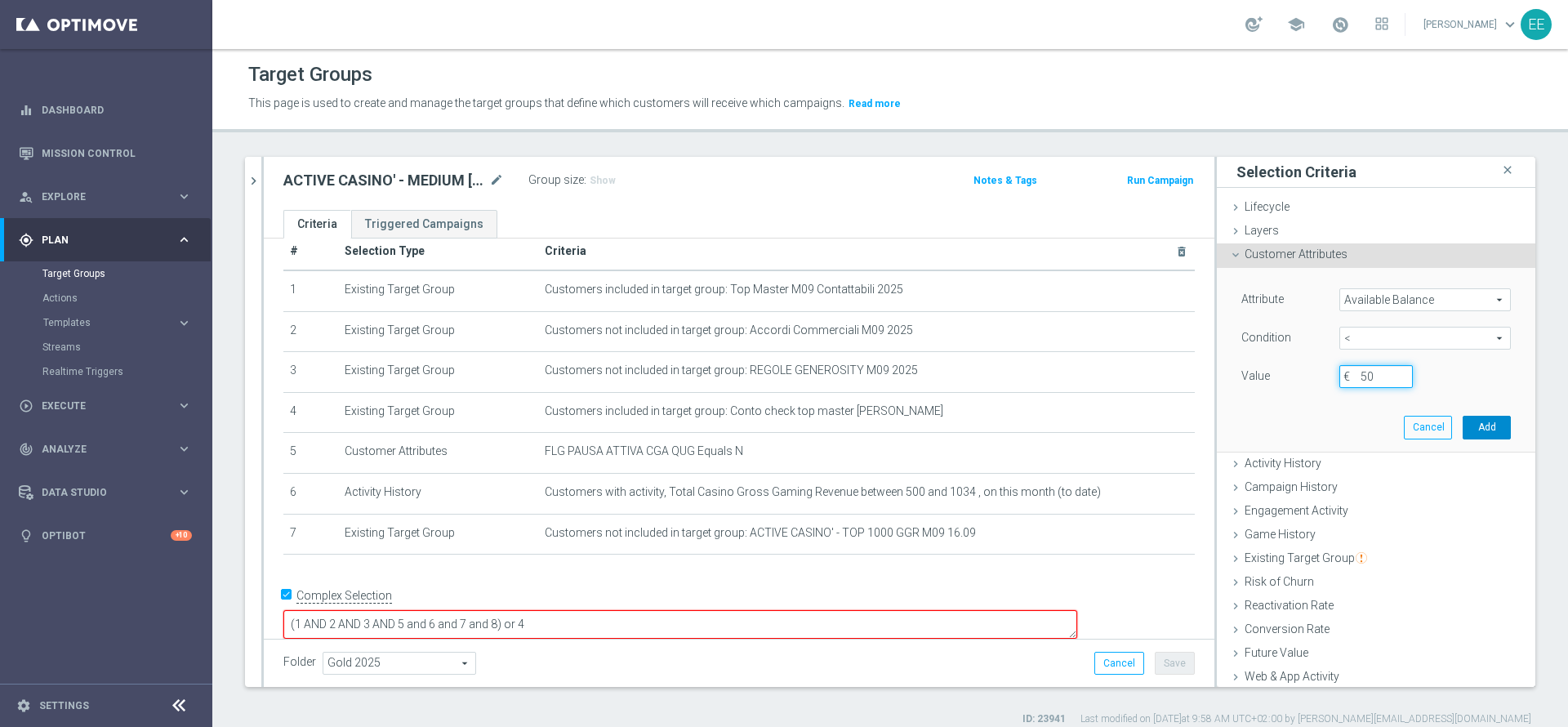
type input "50"
click at [1463, 429] on button "Add" at bounding box center [1487, 427] width 48 height 23
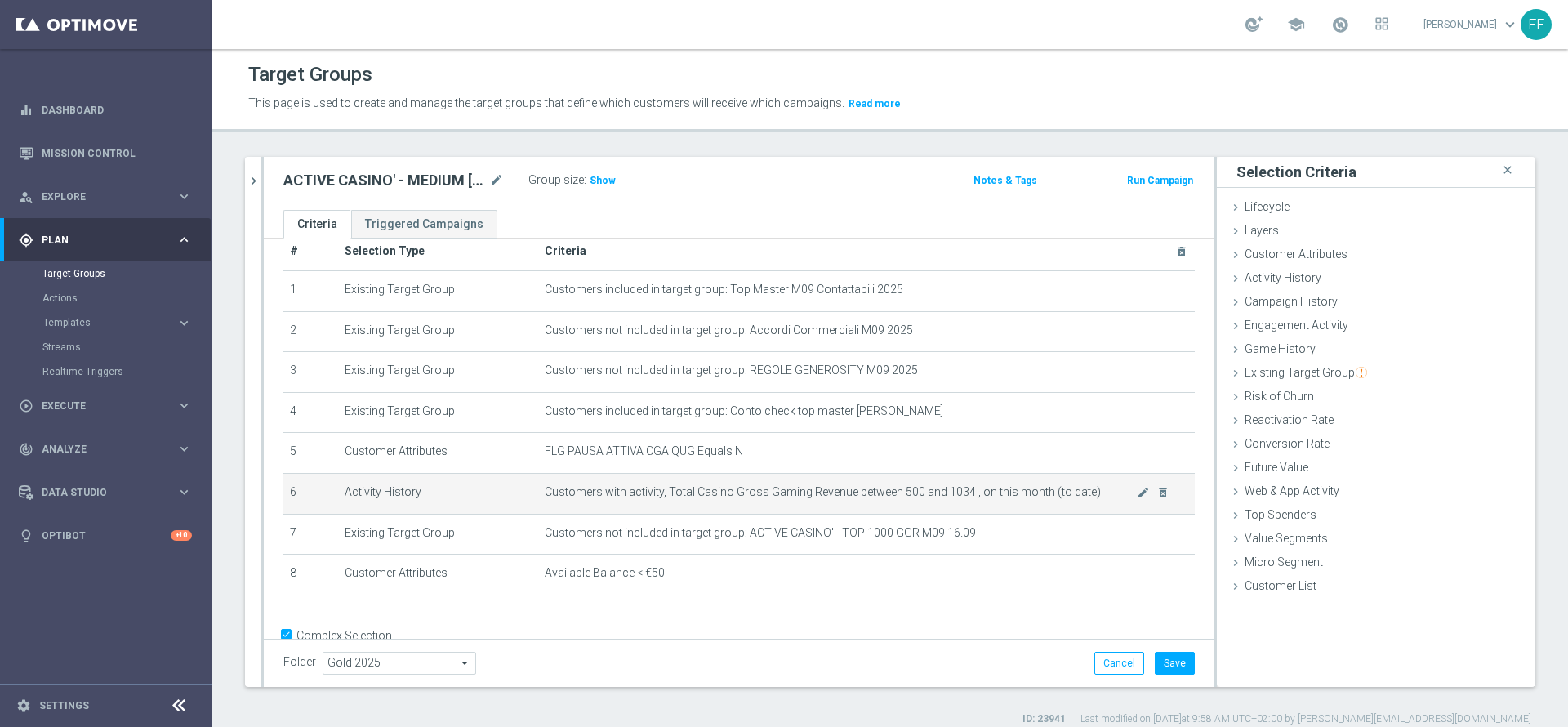
scroll to position [65, 0]
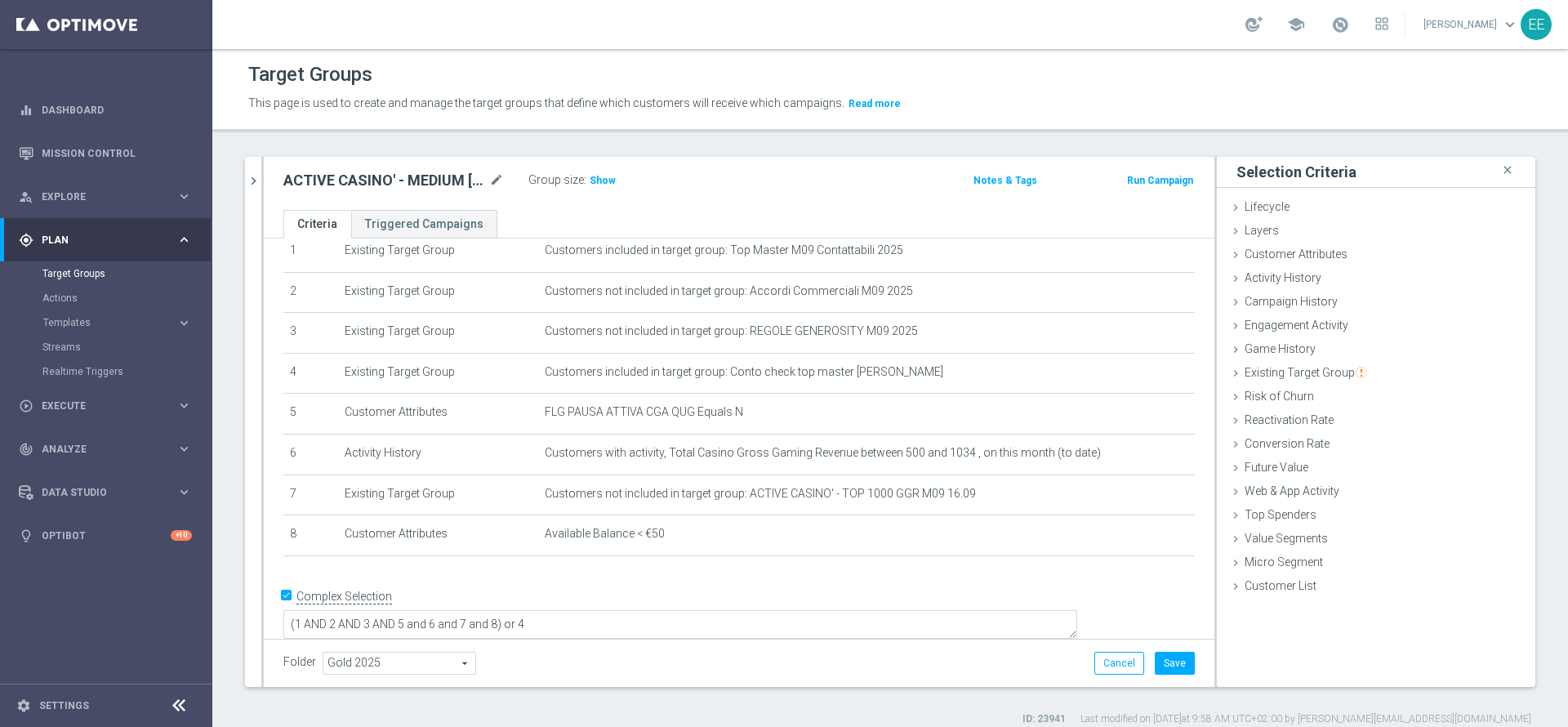
click at [1178, 659] on div "Folder Gold 2025 Gold 2025 arrow_drop_down search Cancel Save Saving..." at bounding box center [739, 662] width 951 height 48
click at [1163, 664] on button "Save" at bounding box center [1175, 663] width 40 height 23
click at [607, 180] on span "Show" at bounding box center [603, 180] width 26 height 12
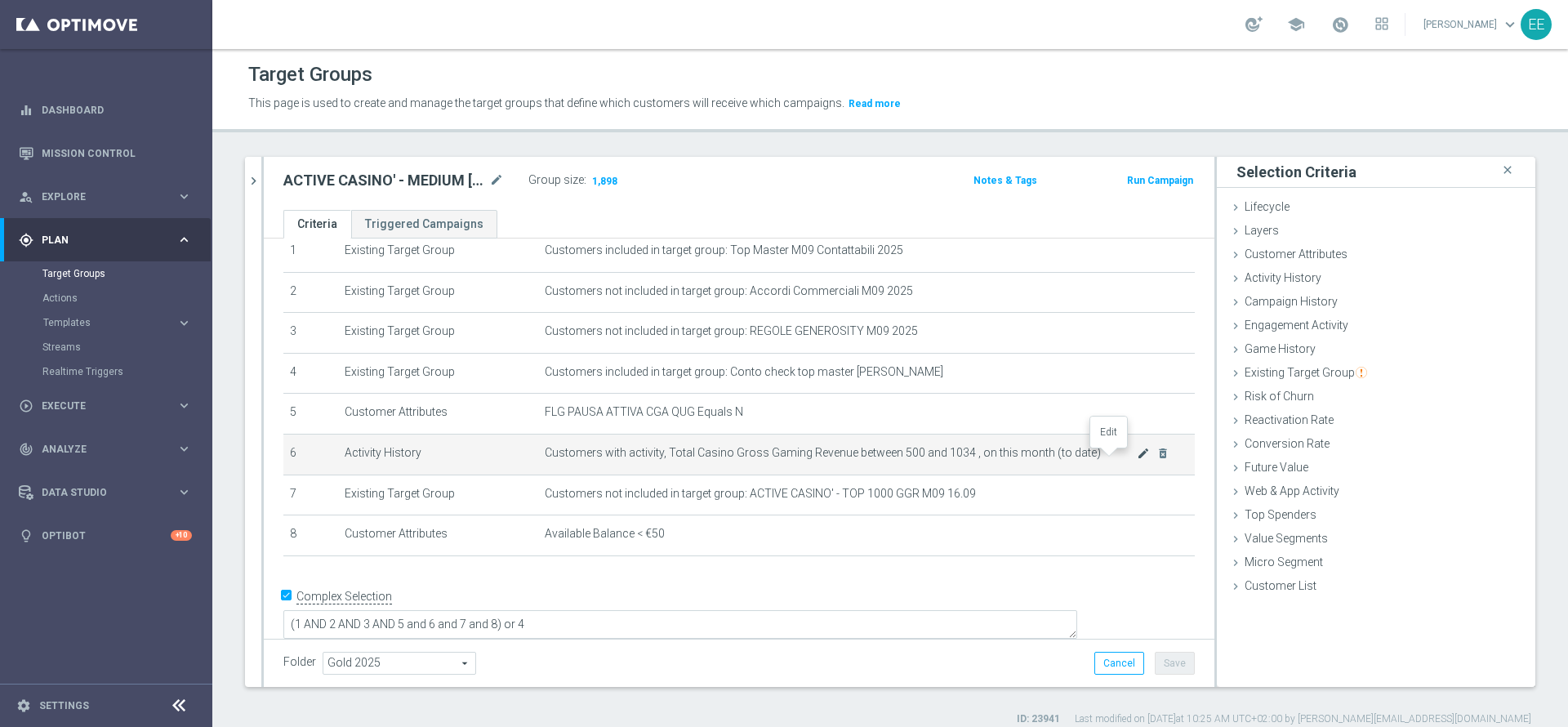
click at [1137, 456] on icon "mode_edit" at bounding box center [1143, 453] width 13 height 13
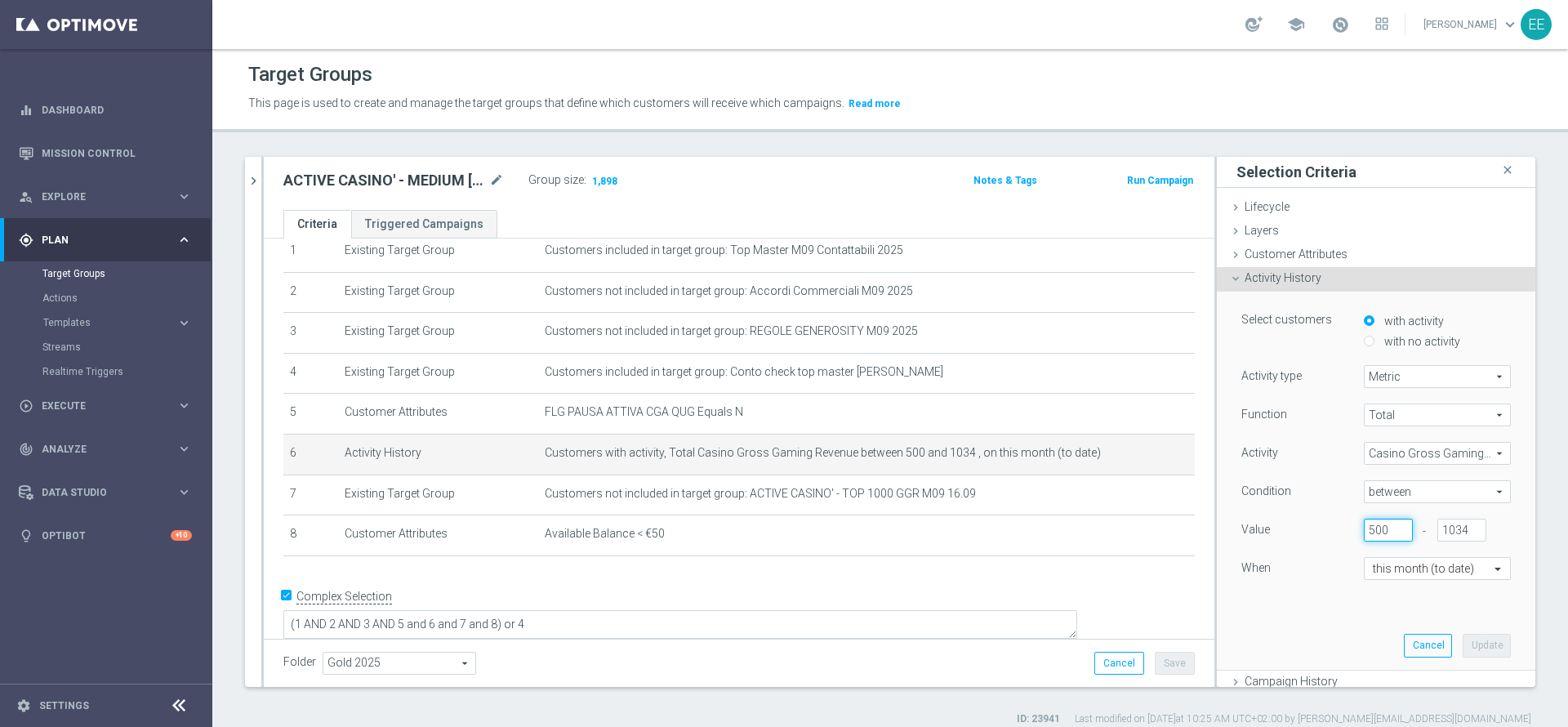
click at [1364, 528] on input "500" at bounding box center [1389, 530] width 49 height 23
type input "480"
click at [1463, 635] on button "Update" at bounding box center [1487, 645] width 48 height 23
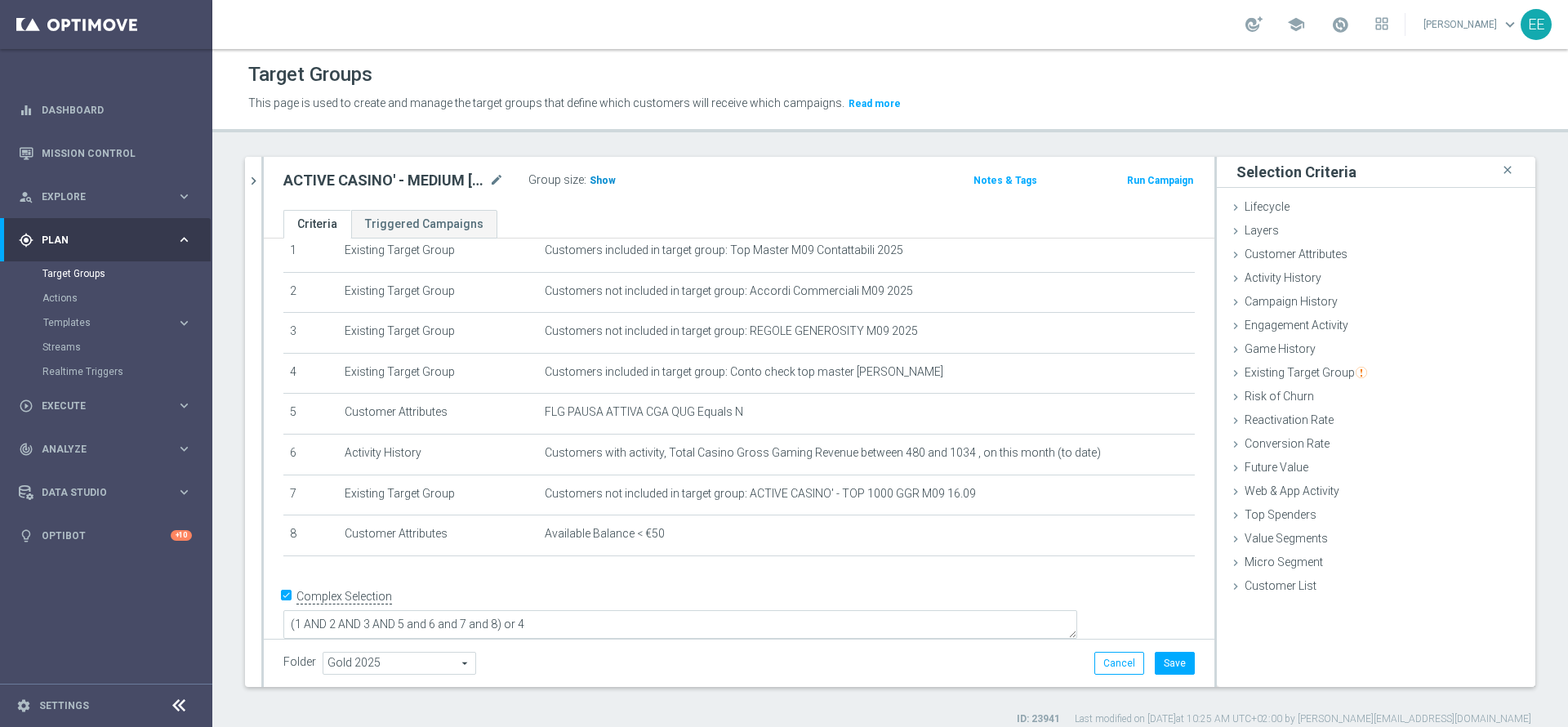
click at [605, 178] on span "Show" at bounding box center [603, 180] width 26 height 12
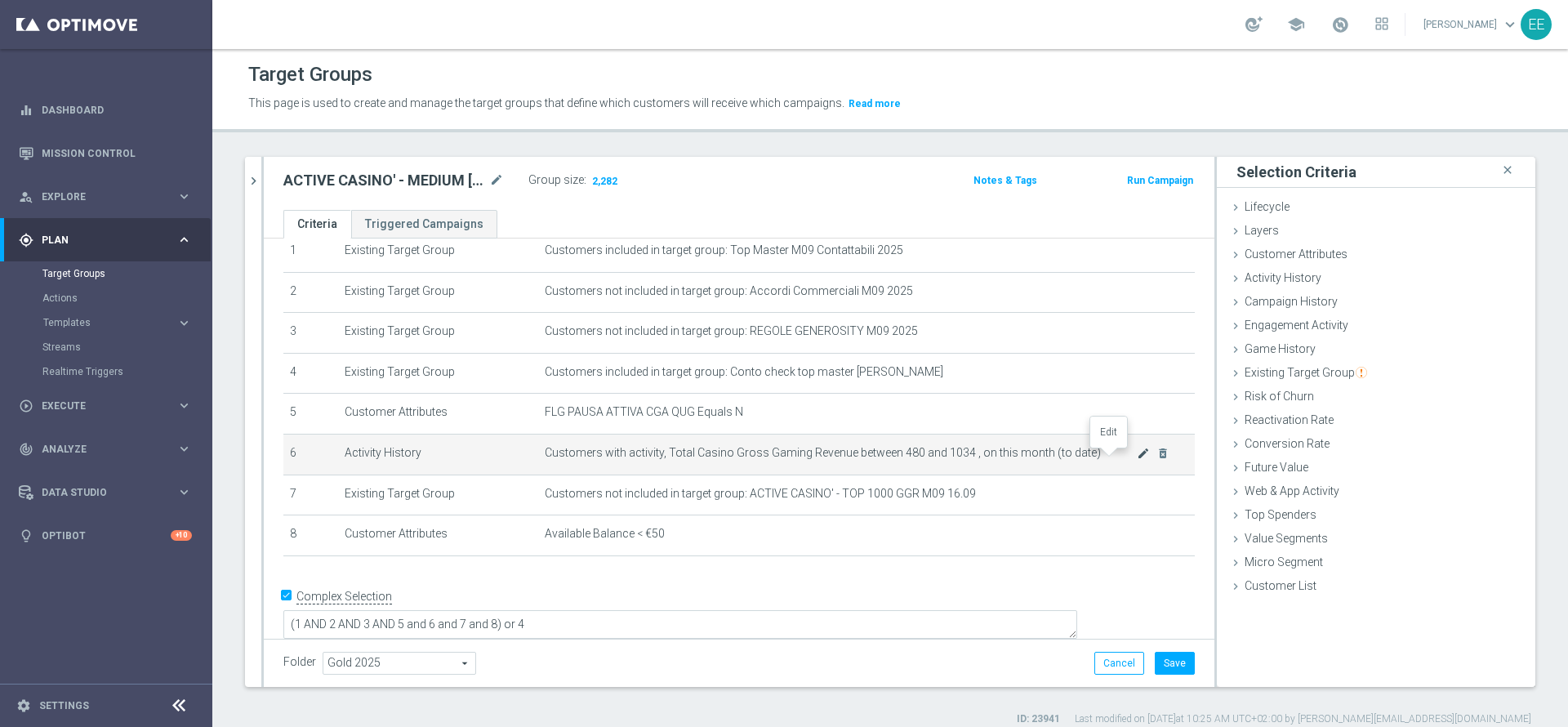
click at [1137, 456] on icon "mode_edit" at bounding box center [1143, 453] width 13 height 13
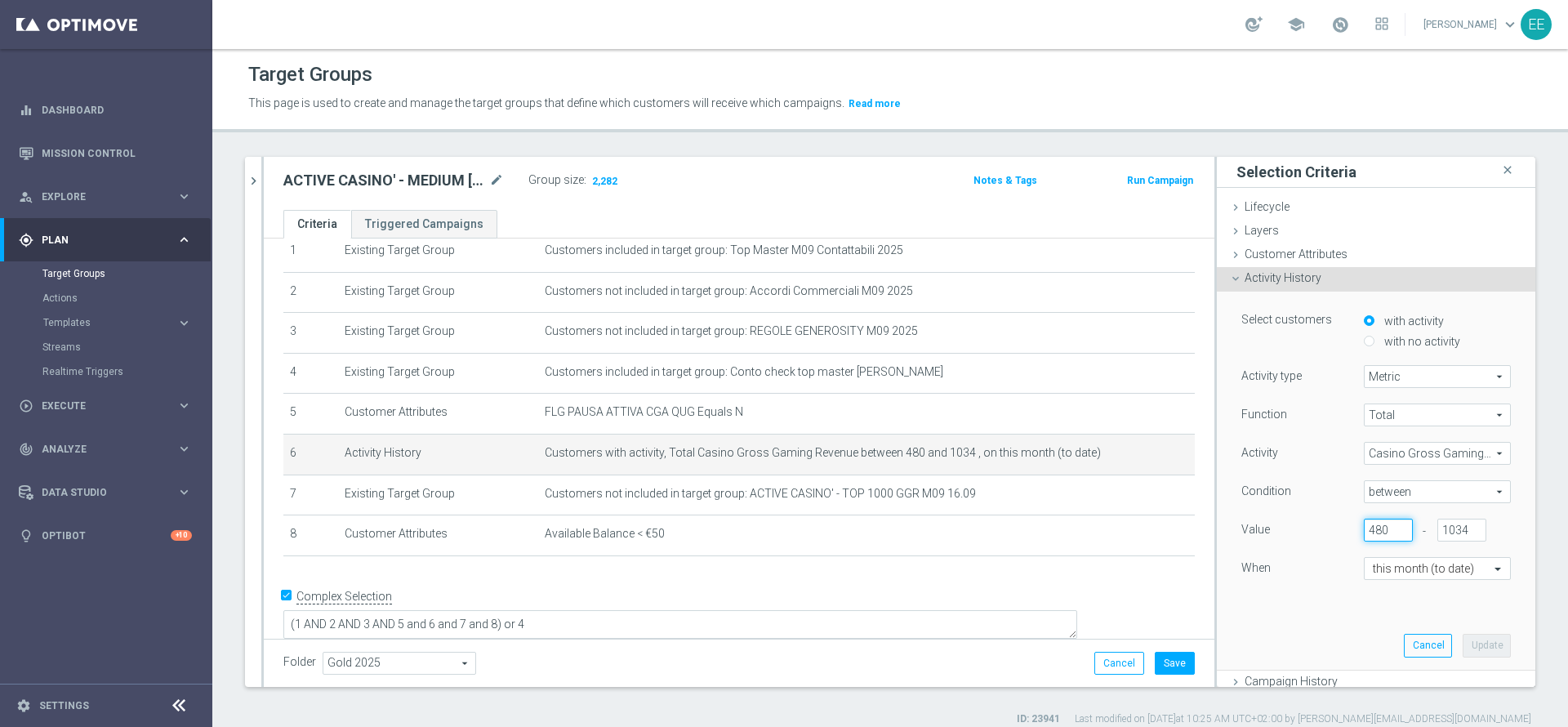
click at [1364, 523] on input "480" at bounding box center [1389, 530] width 49 height 23
type input "490"
click at [1463, 638] on button "Update" at bounding box center [1487, 645] width 48 height 23
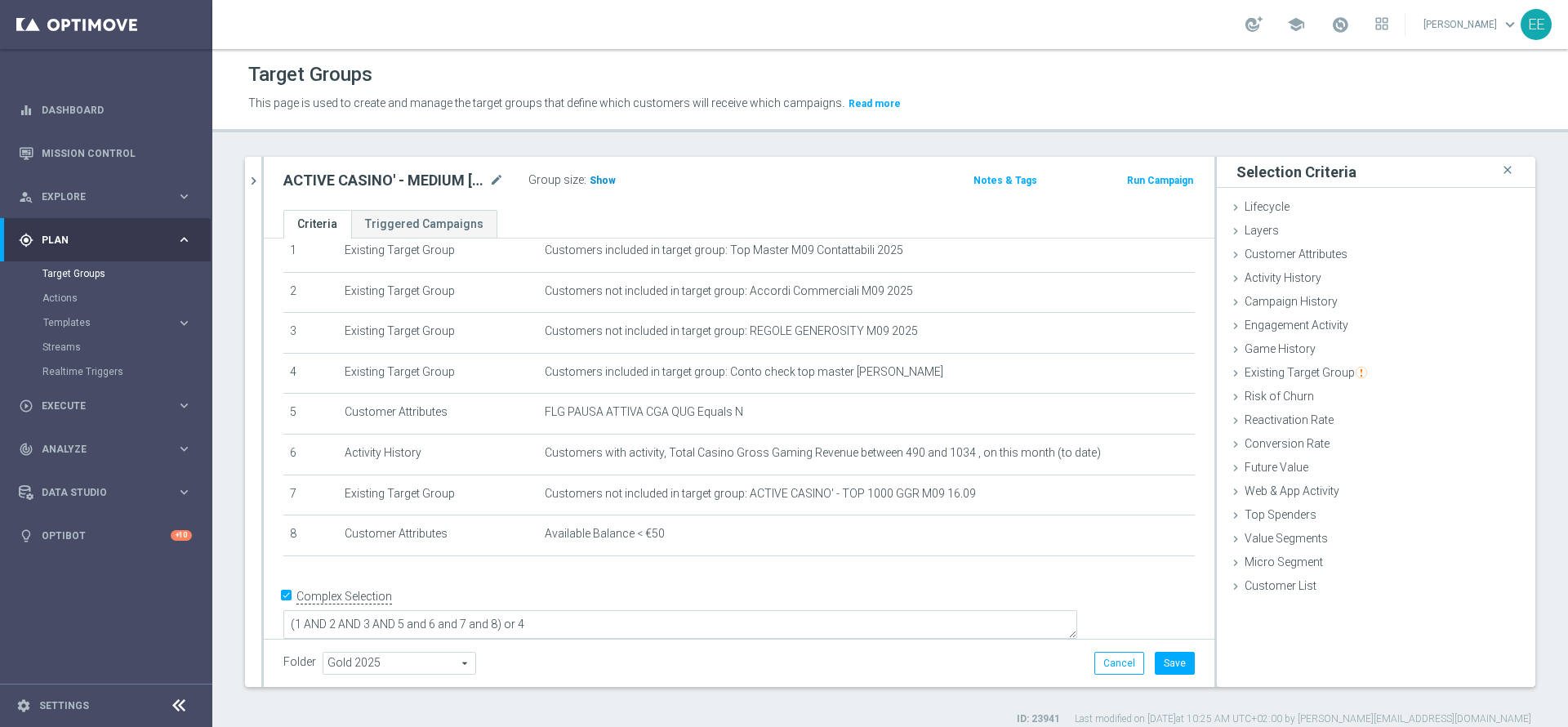
click at [608, 179] on span "Show" at bounding box center [603, 180] width 26 height 12
click at [1137, 500] on icon "mode_edit" at bounding box center [1143, 493] width 13 height 13
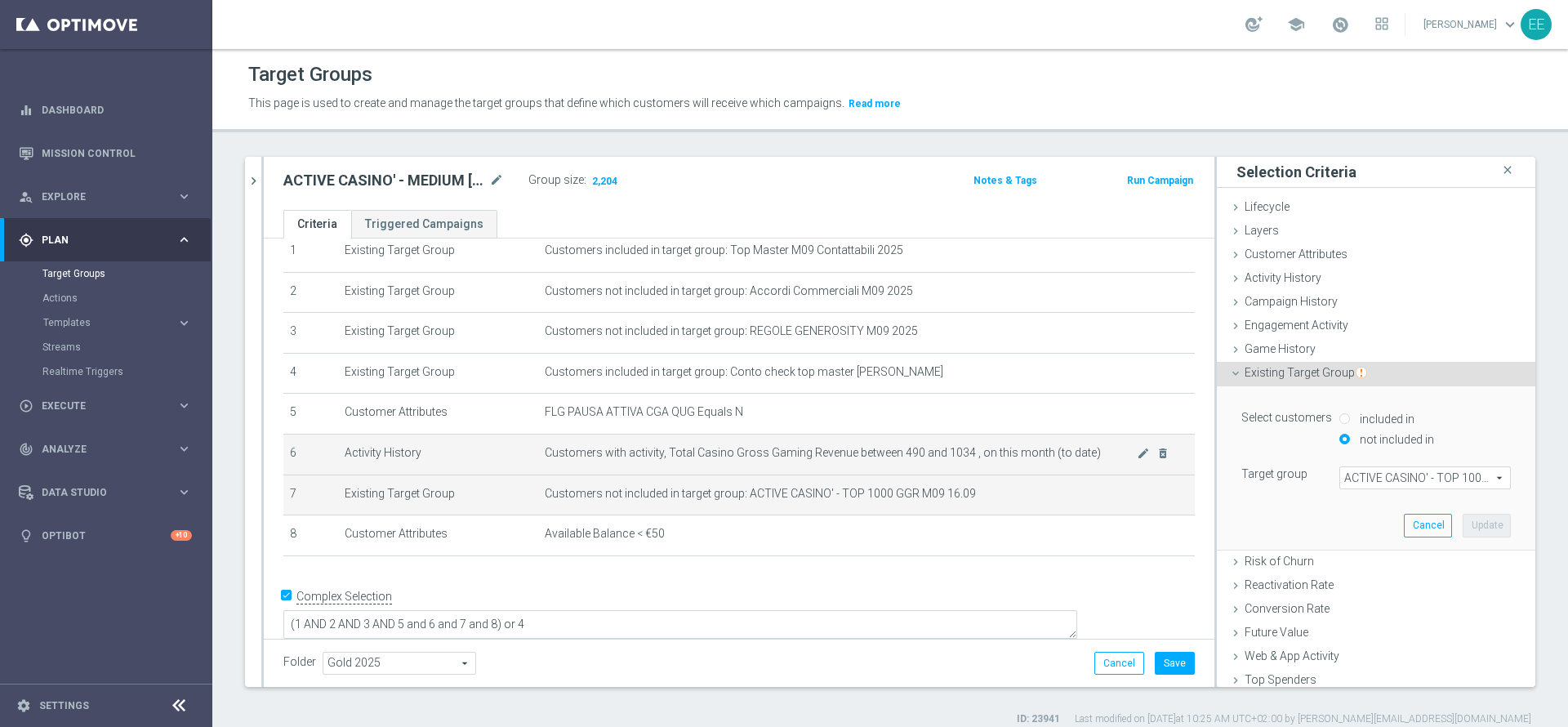
click at [1100, 456] on span "Customers with activity, Total Casino Gross Gaming Revenue between 490 and 1034…" at bounding box center [841, 452] width 592 height 14
click at [1137, 457] on icon "mode_edit" at bounding box center [1143, 453] width 13 height 13
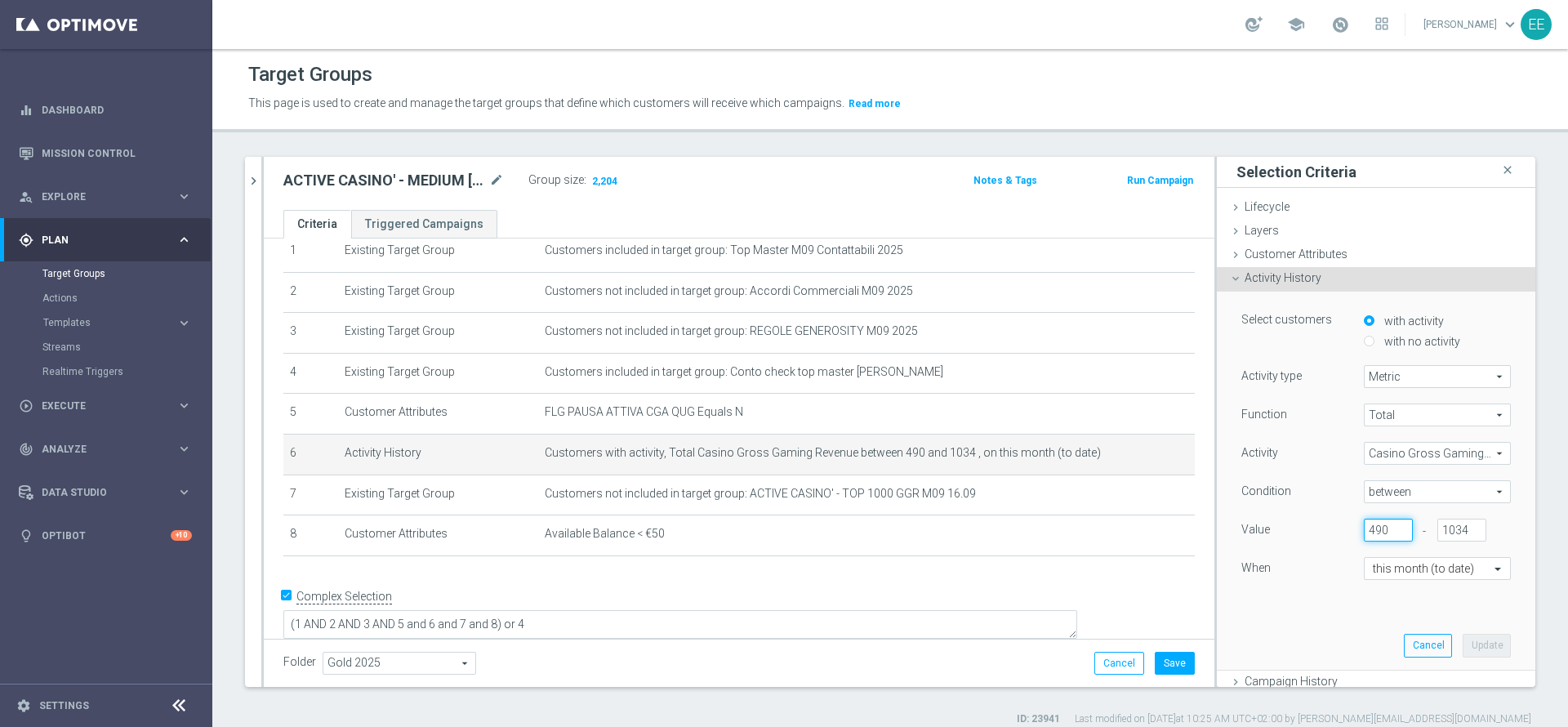
click at [1364, 530] on input "490" at bounding box center [1389, 530] width 49 height 23
type input "500"
click at [1463, 644] on button "Update" at bounding box center [1487, 645] width 48 height 23
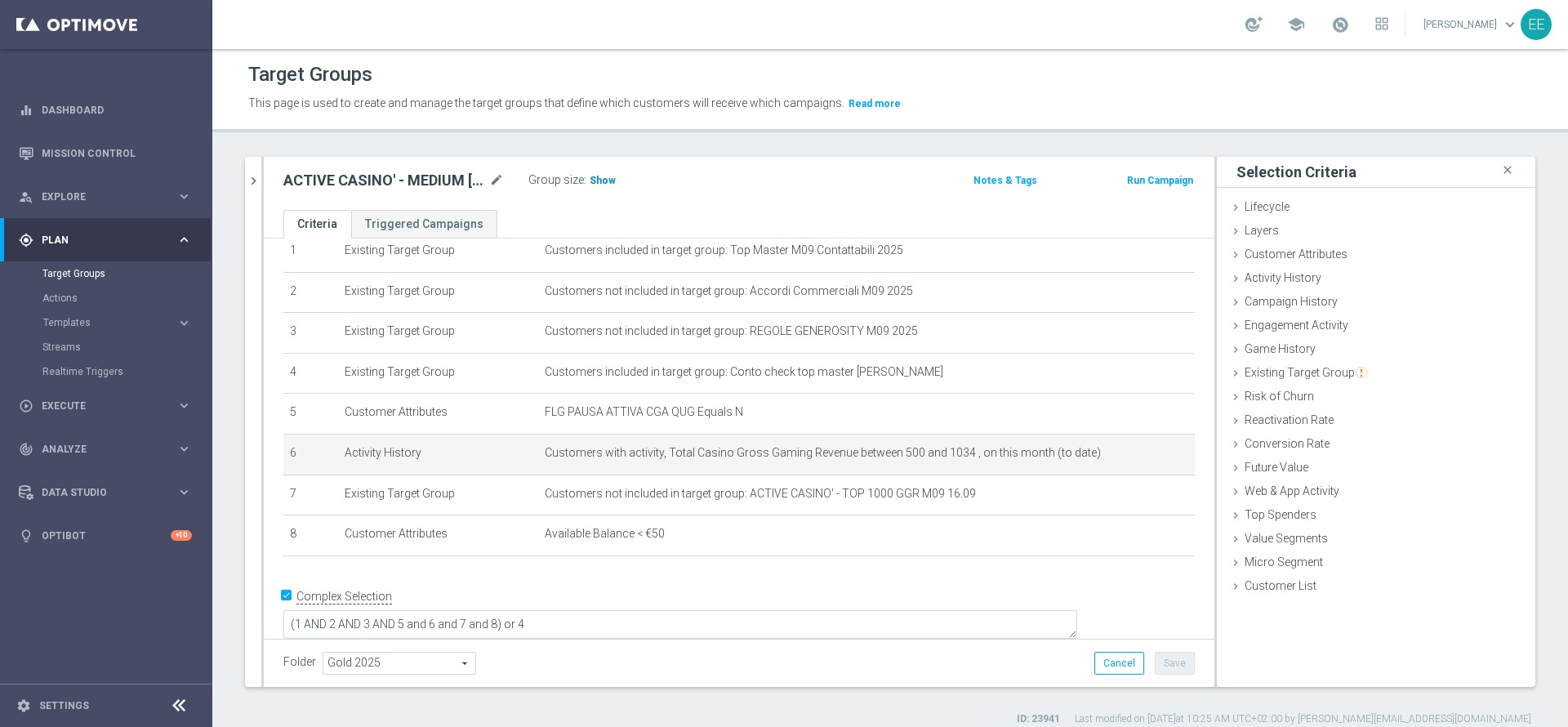
click at [602, 184] on span "Show" at bounding box center [603, 180] width 26 height 12
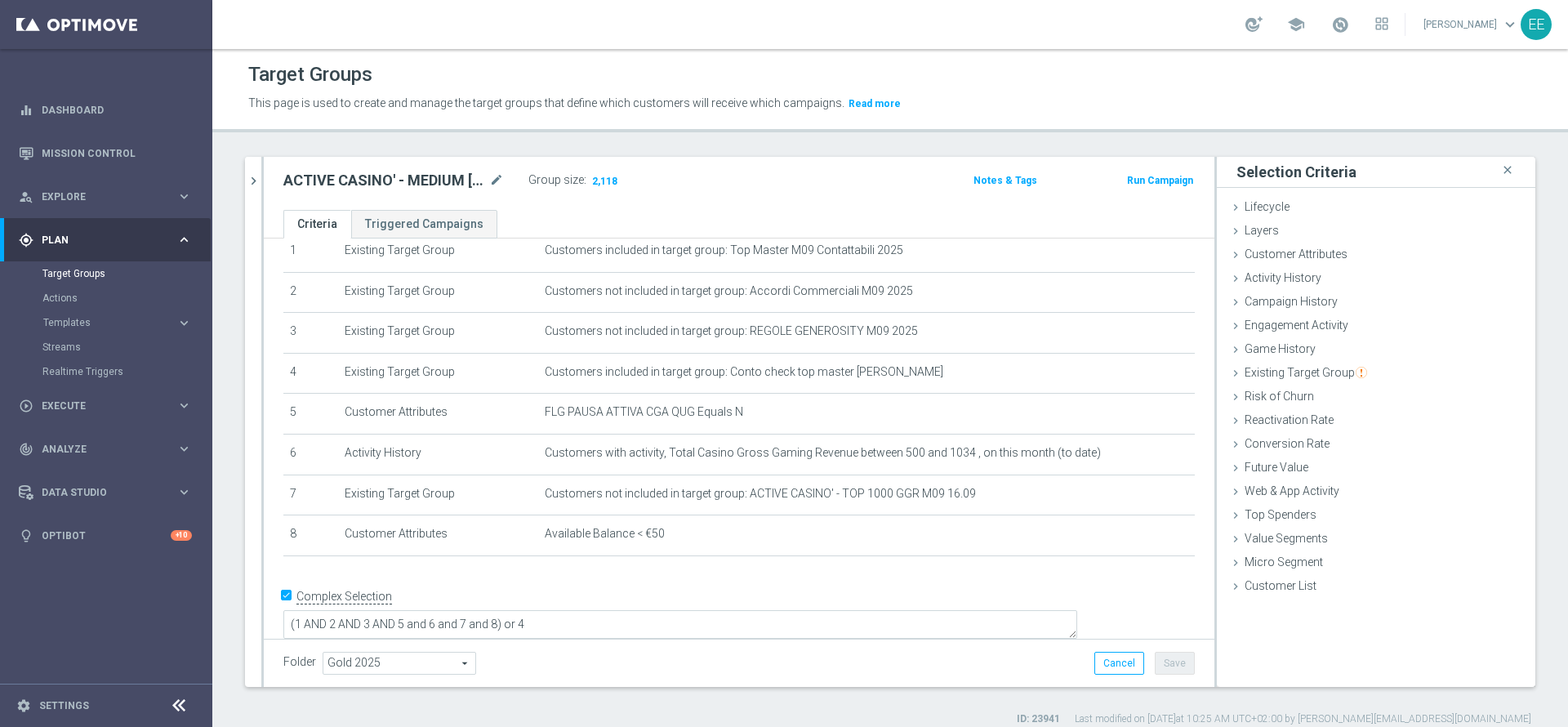
click at [831, 642] on div "Folder Gold 2025 Gold 2025 arrow_drop_down search Cancel Save Saving..." at bounding box center [739, 662] width 951 height 48
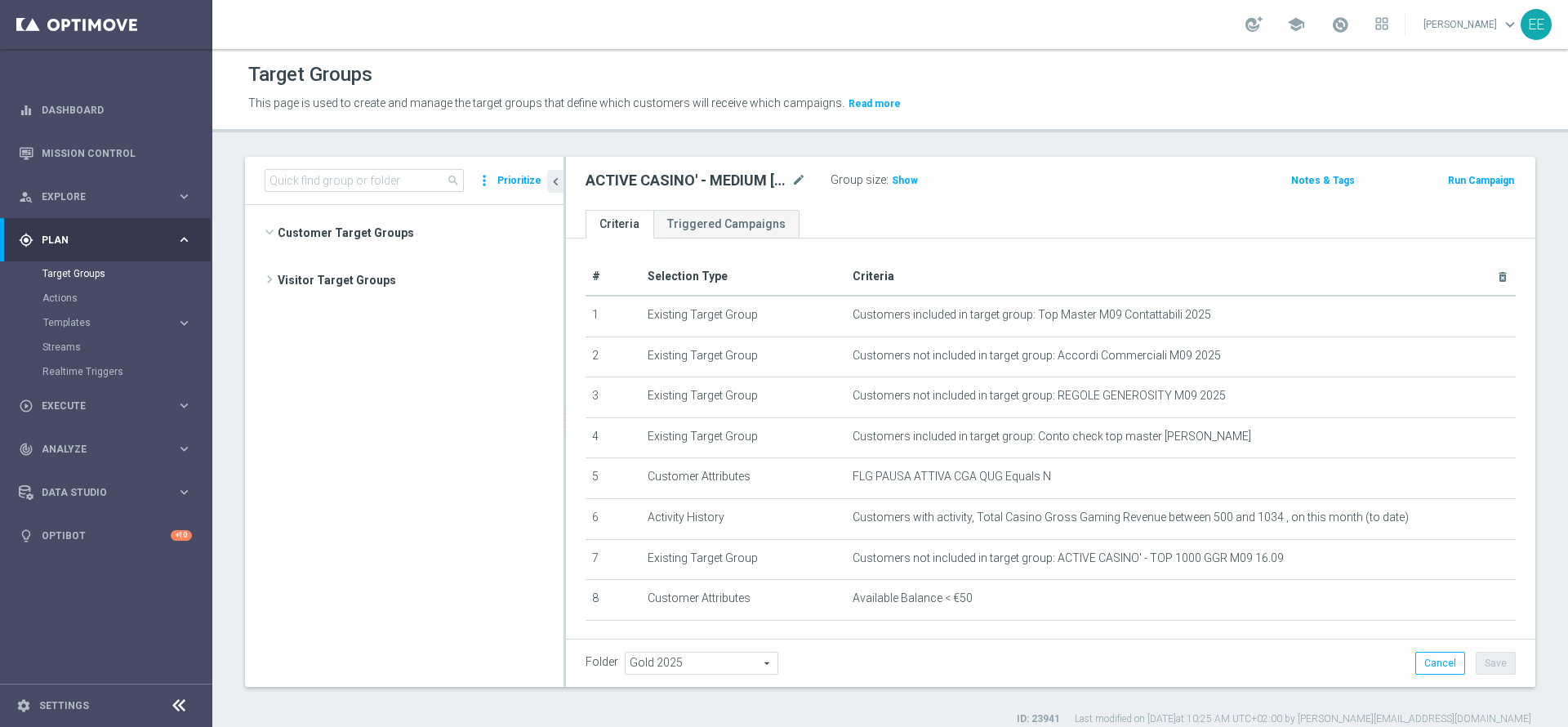
scroll to position [5240, 0]
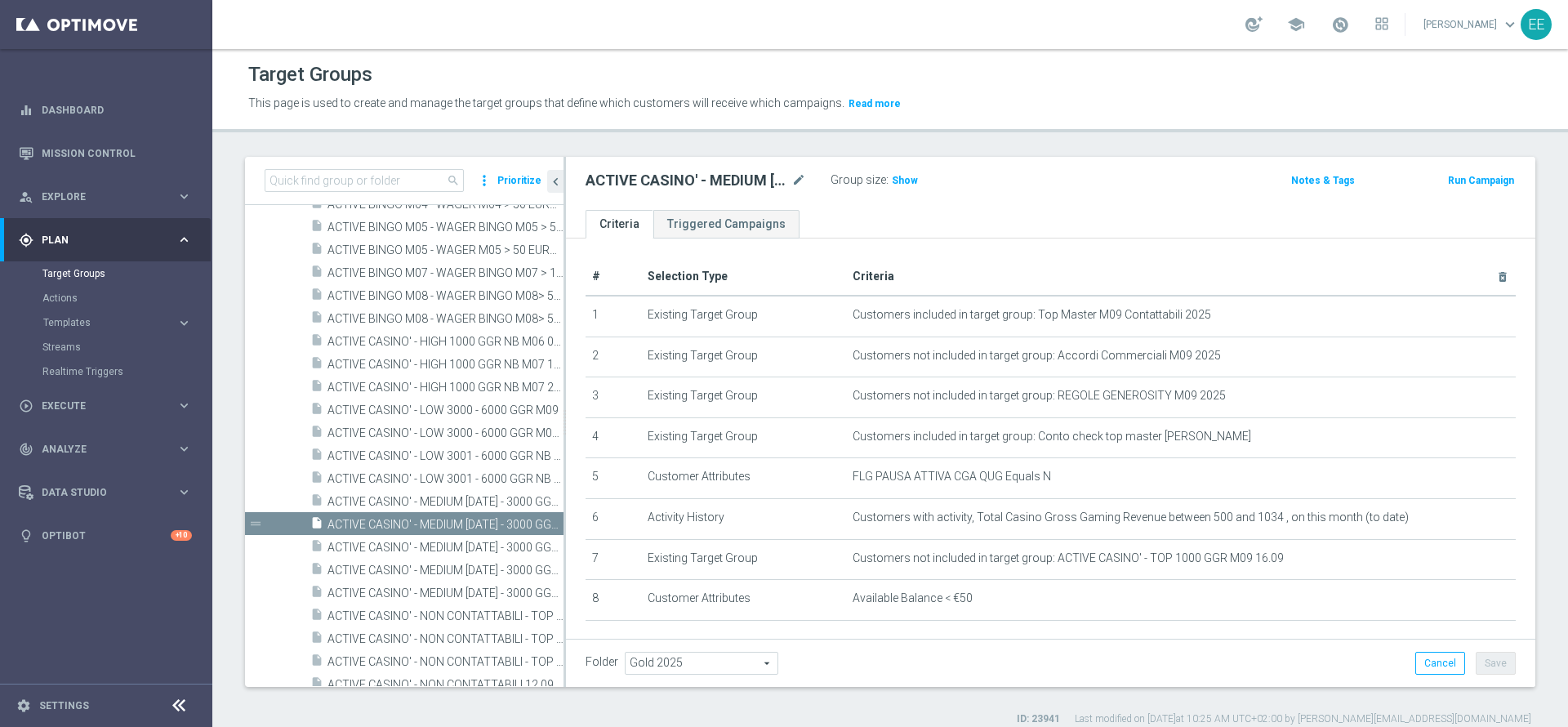
click at [323, 197] on div "search more_vert Prioritize" at bounding box center [404, 181] width 319 height 48
click at [329, 190] on input at bounding box center [364, 180] width 199 height 23
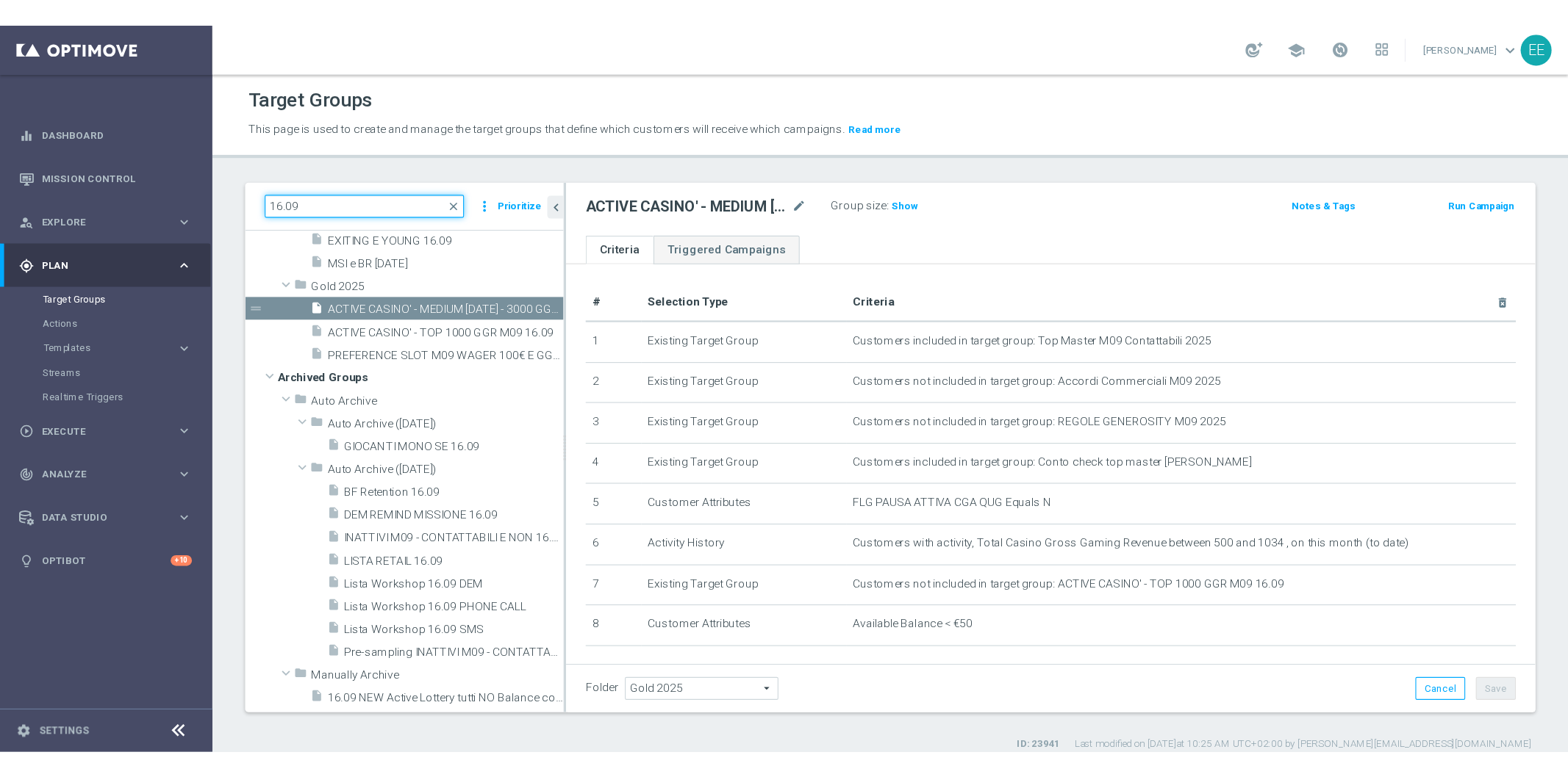
scroll to position [80, 0]
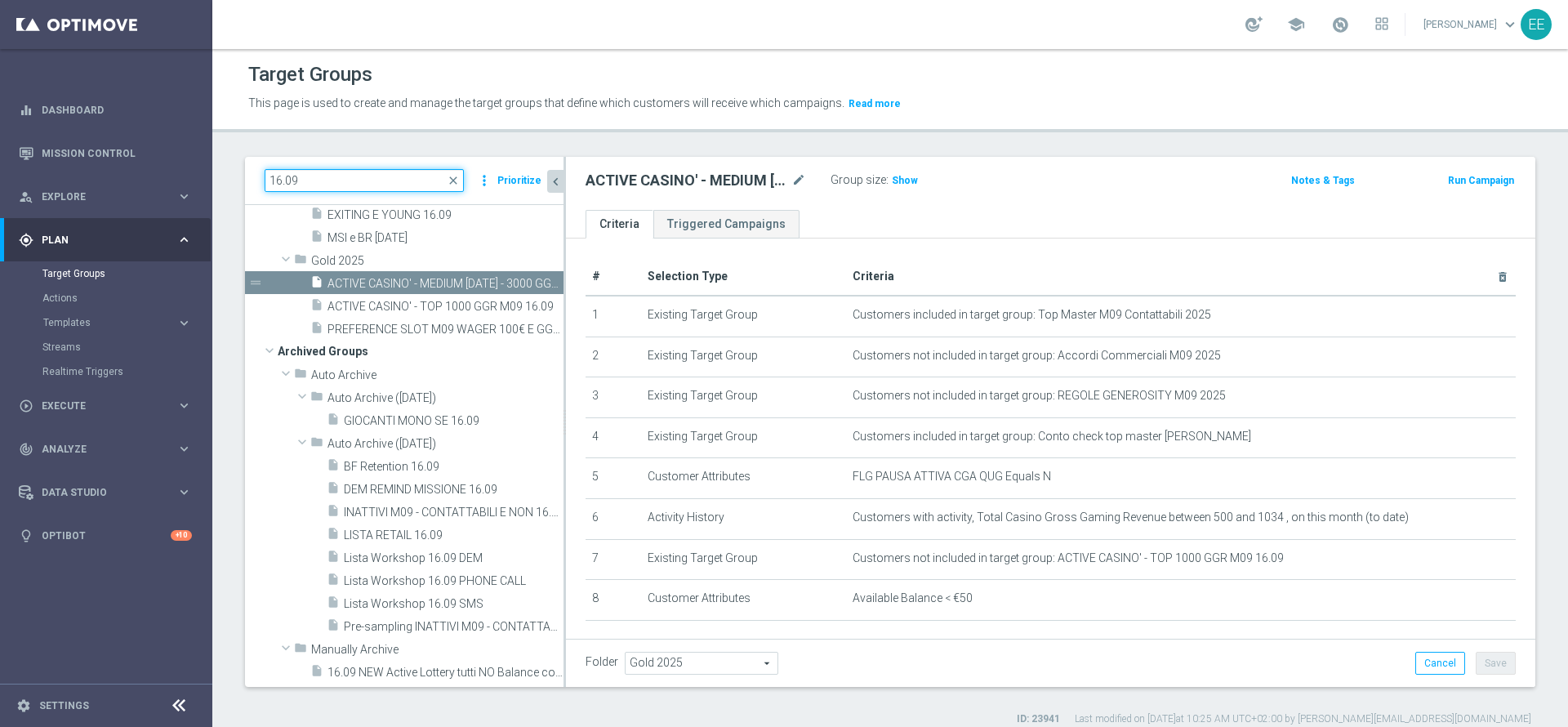
type input "16.09"
click at [552, 174] on icon "chevron_left" at bounding box center [555, 182] width 16 height 16
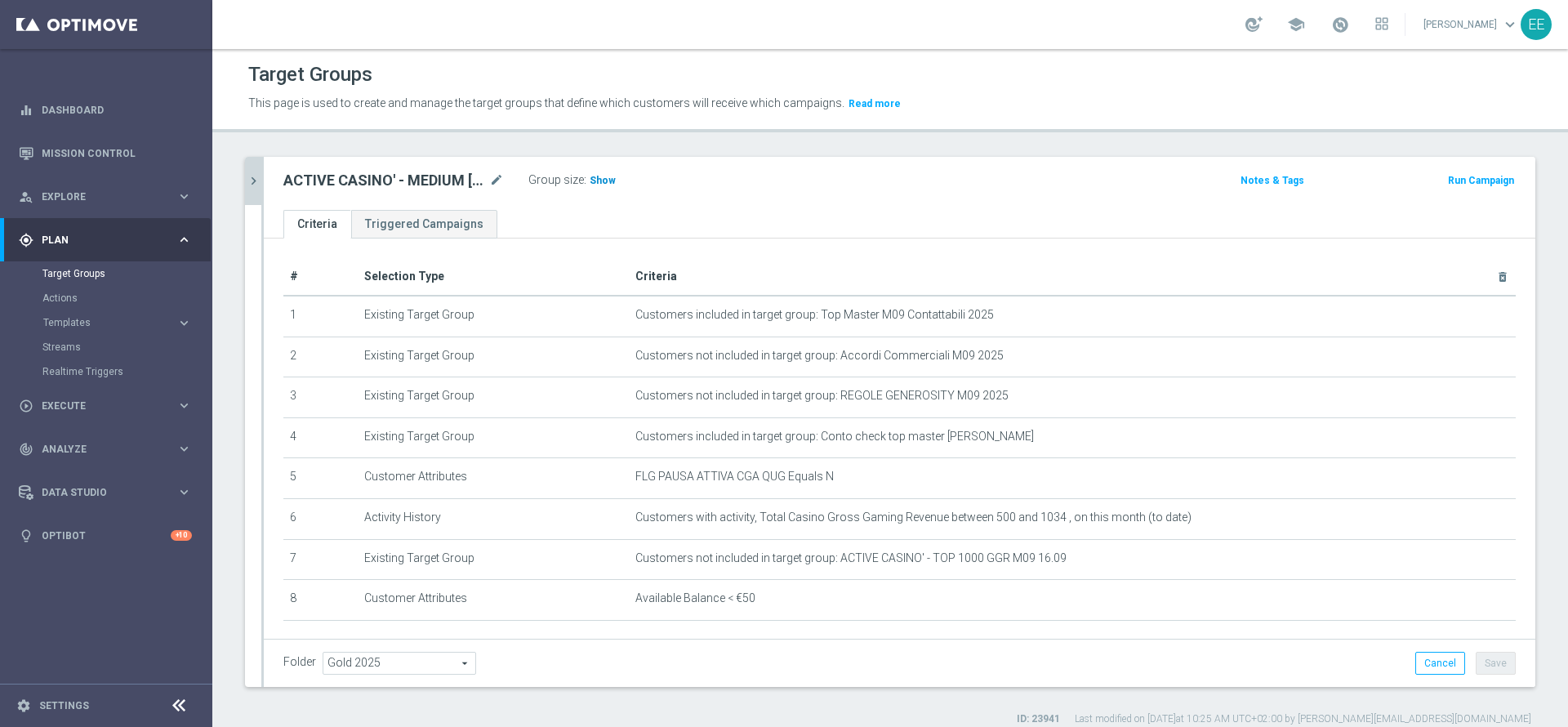
click at [603, 182] on span "Show" at bounding box center [603, 180] width 26 height 12
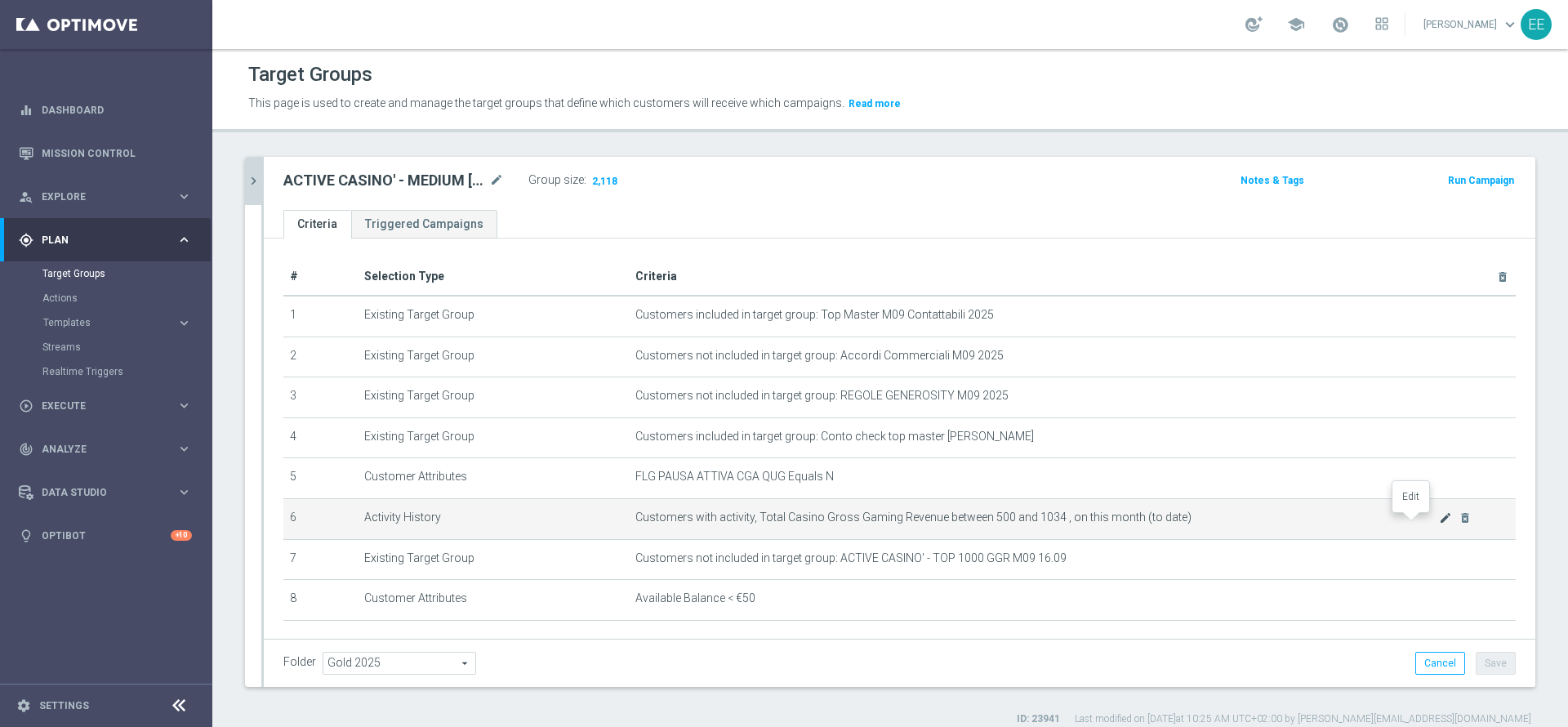
click at [1439, 522] on icon "mode_edit" at bounding box center [1446, 518] width 13 height 13
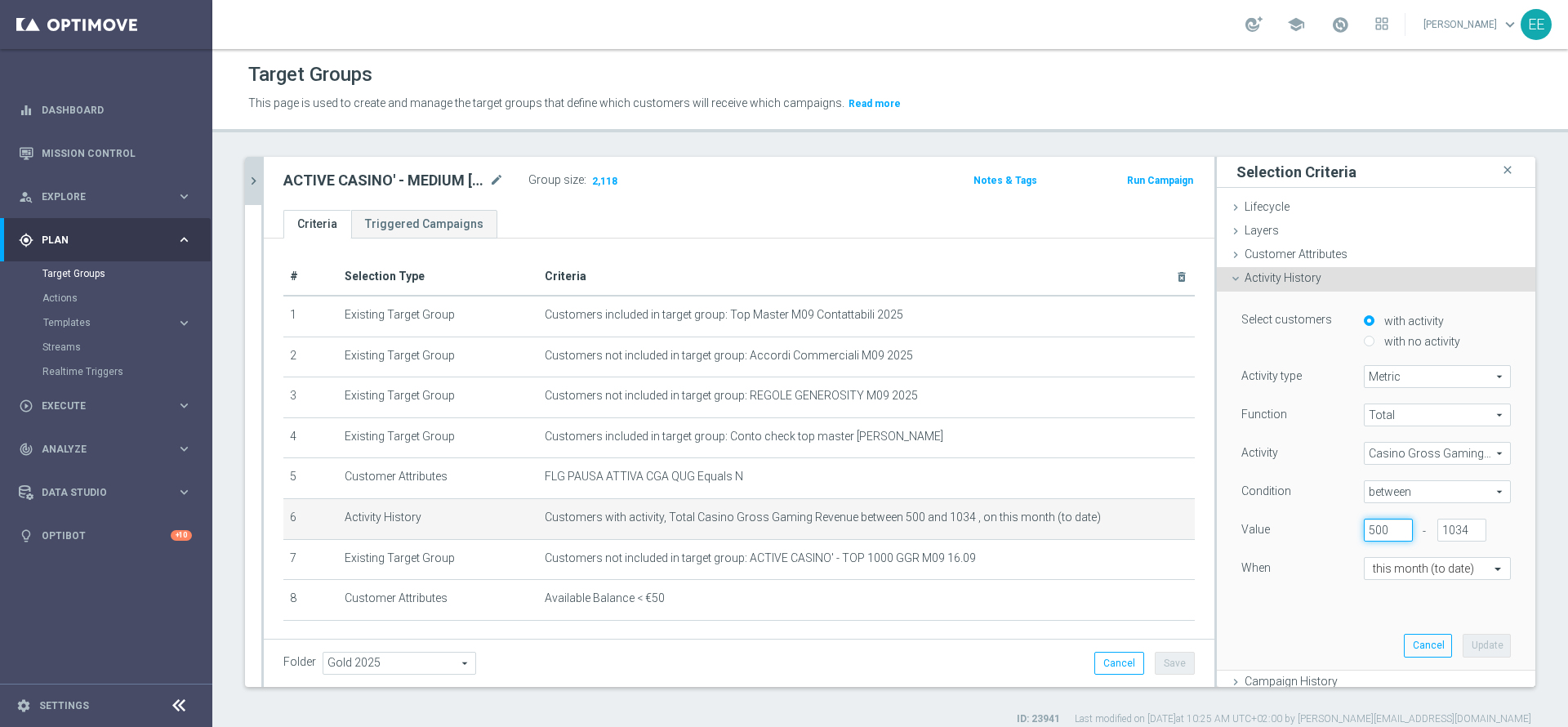
click at [1364, 522] on input "500" at bounding box center [1389, 530] width 49 height 23
type input "550"
click at [1463, 642] on button "Update" at bounding box center [1487, 645] width 48 height 23
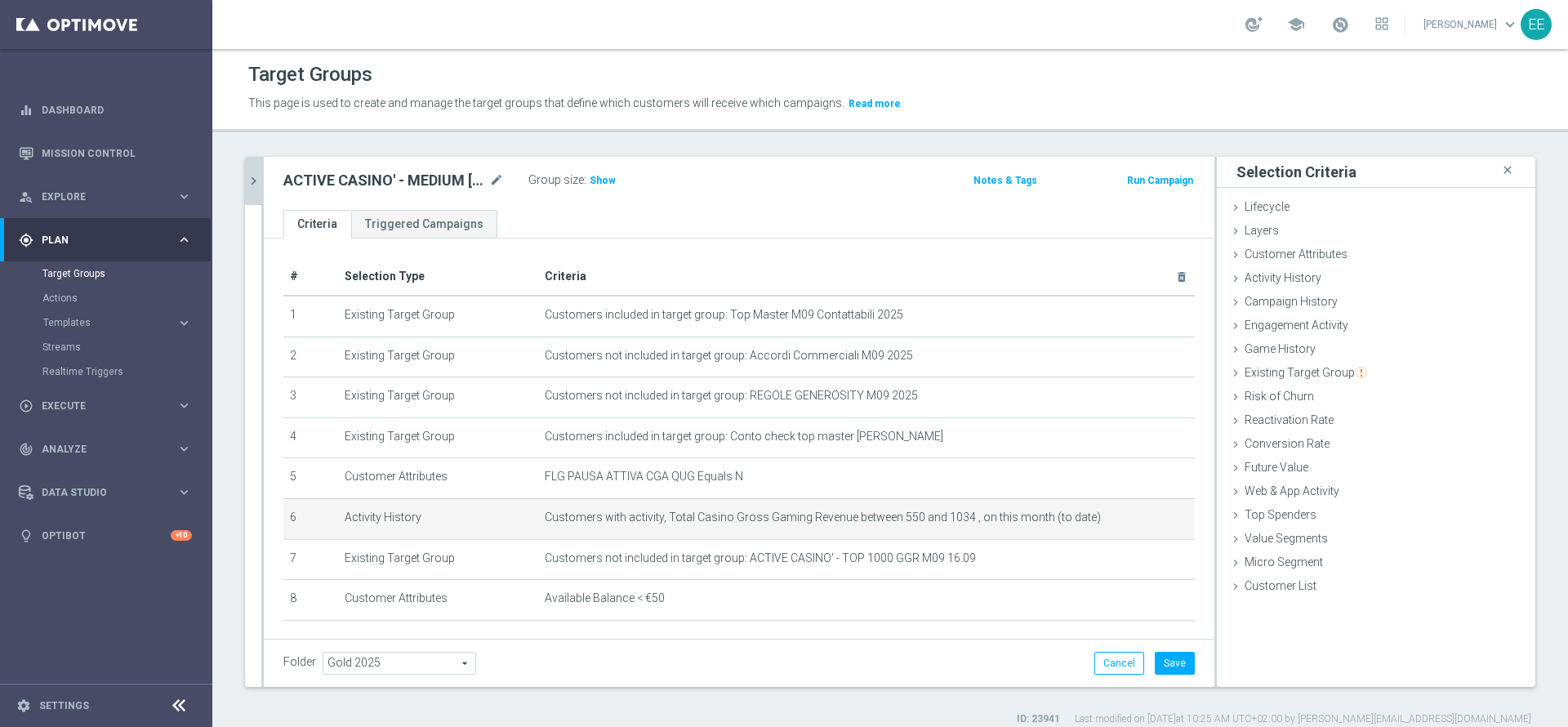
click at [614, 180] on div "Group size : Show" at bounding box center [610, 178] width 163 height 19
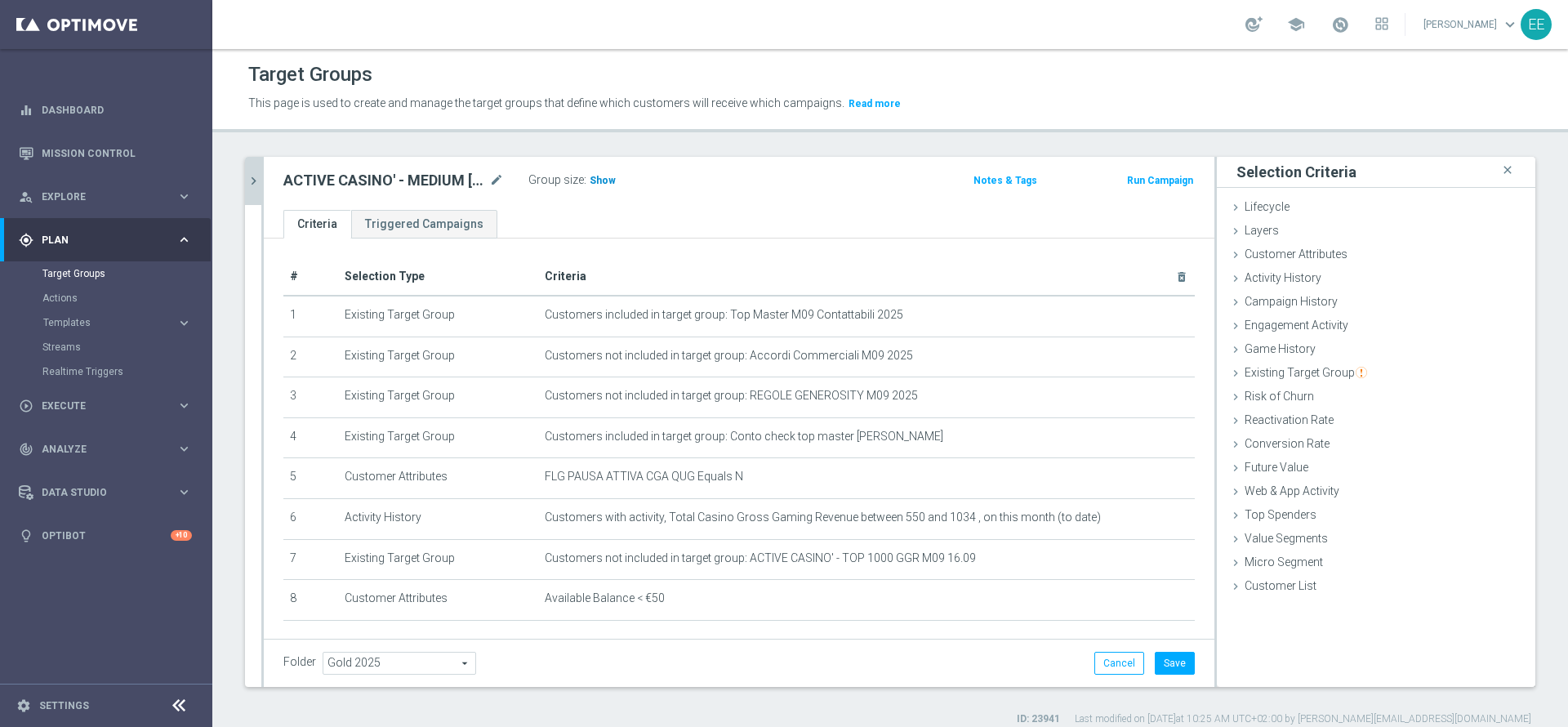
click at [593, 180] on span "Show" at bounding box center [603, 180] width 26 height 12
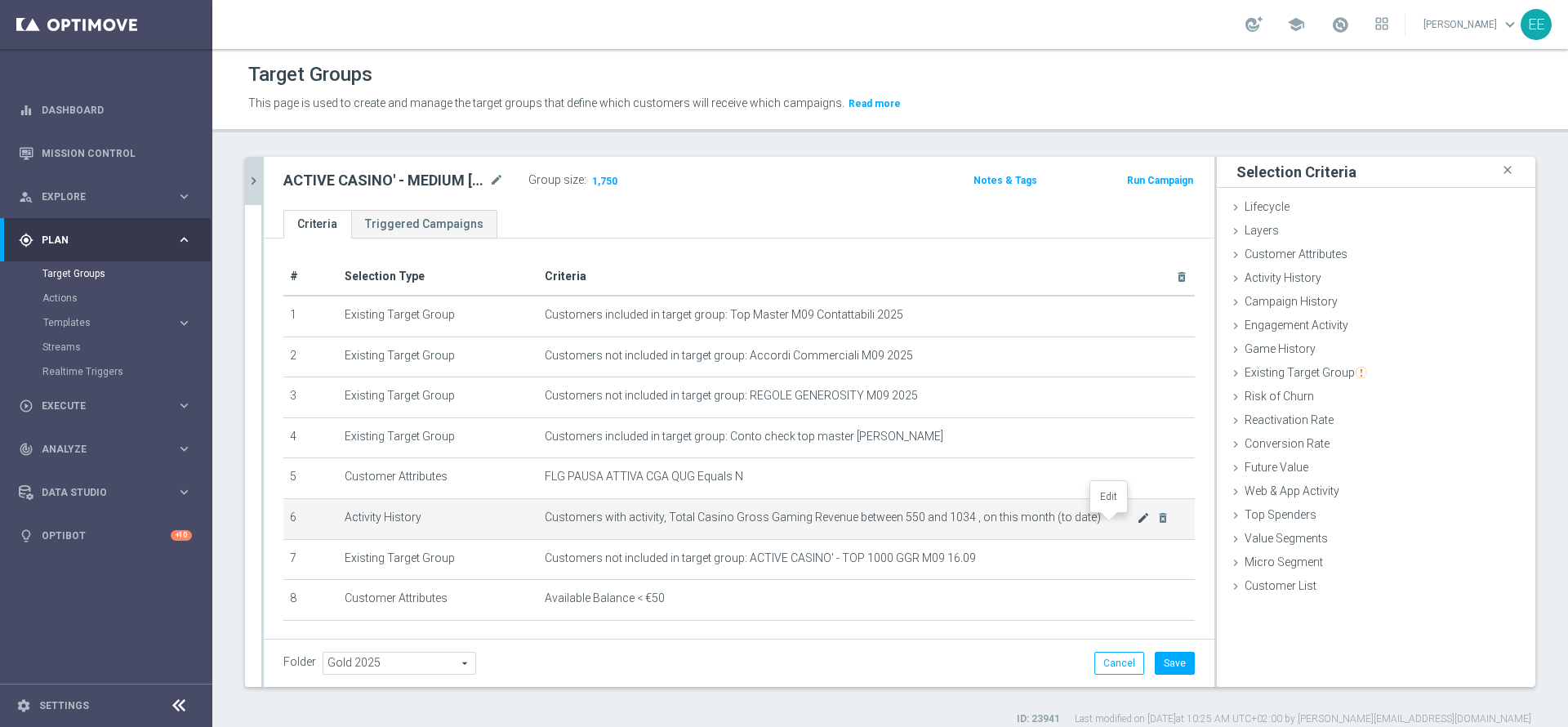
click at [1137, 523] on icon "mode_edit" at bounding box center [1143, 518] width 13 height 13
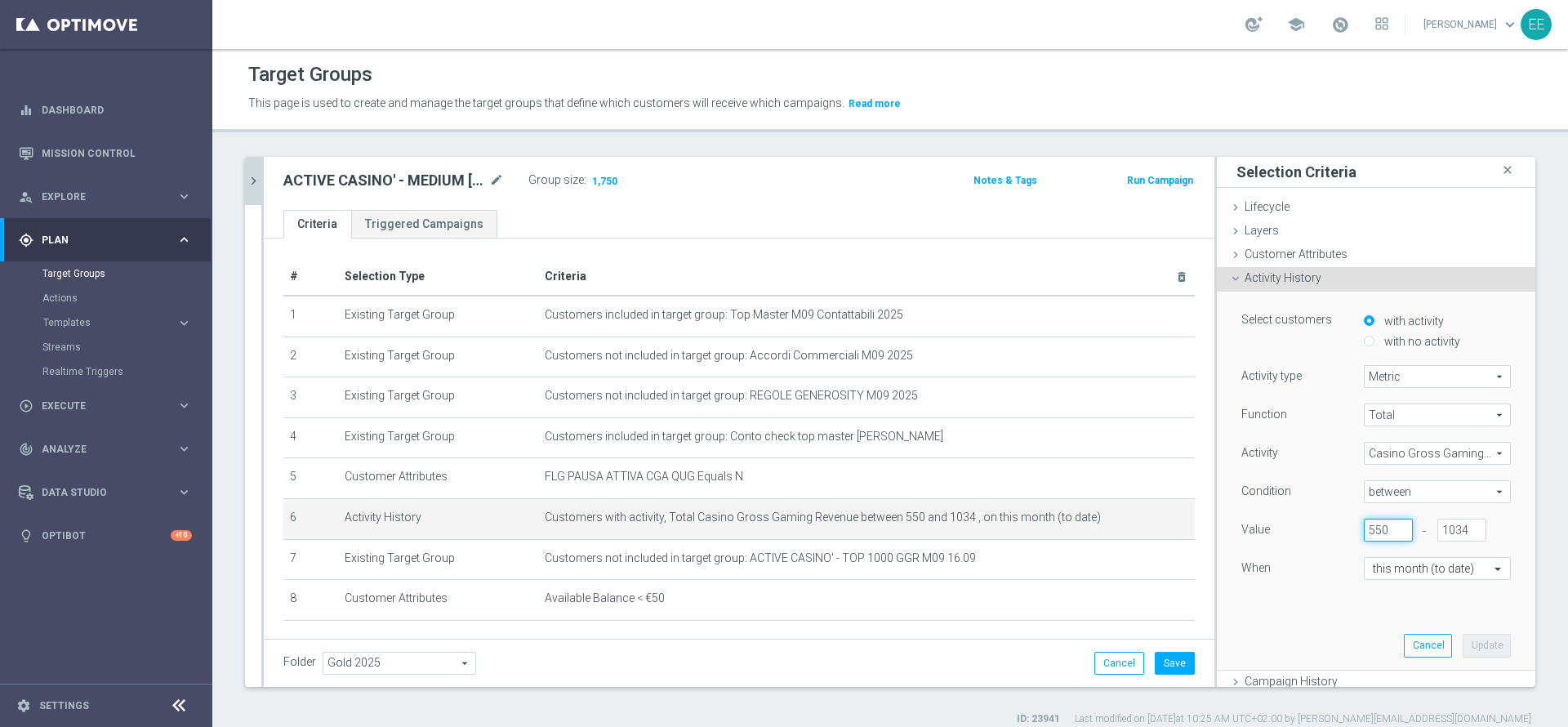
click at [1364, 539] on input "550" at bounding box center [1389, 530] width 49 height 23
type input "520"
click at [1463, 657] on button "Update" at bounding box center [1487, 645] width 48 height 23
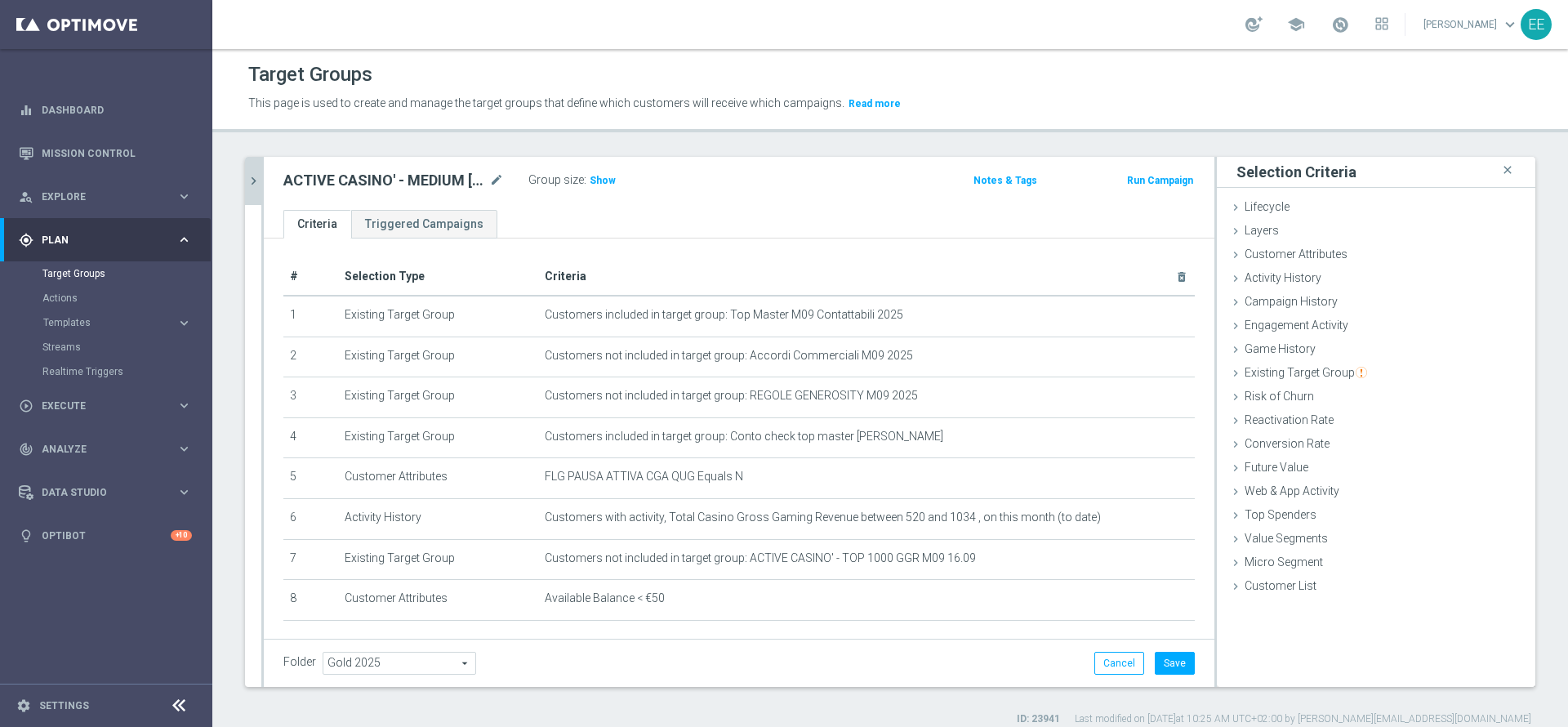
click at [605, 190] on div "Group size : Show" at bounding box center [610, 180] width 163 height 23
click at [605, 185] on span "Show" at bounding box center [603, 180] width 26 height 12
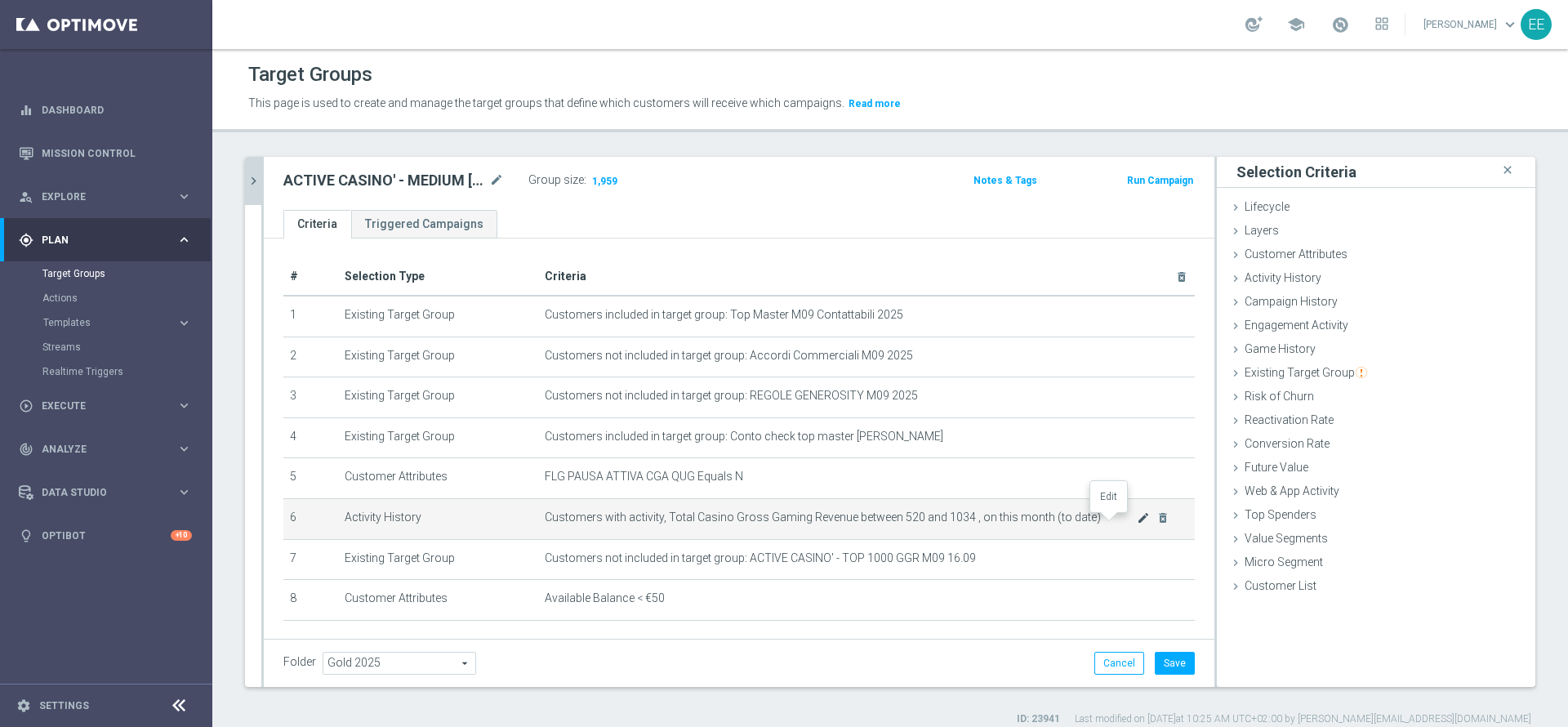
click at [1137, 524] on icon "mode_edit" at bounding box center [1143, 518] width 13 height 13
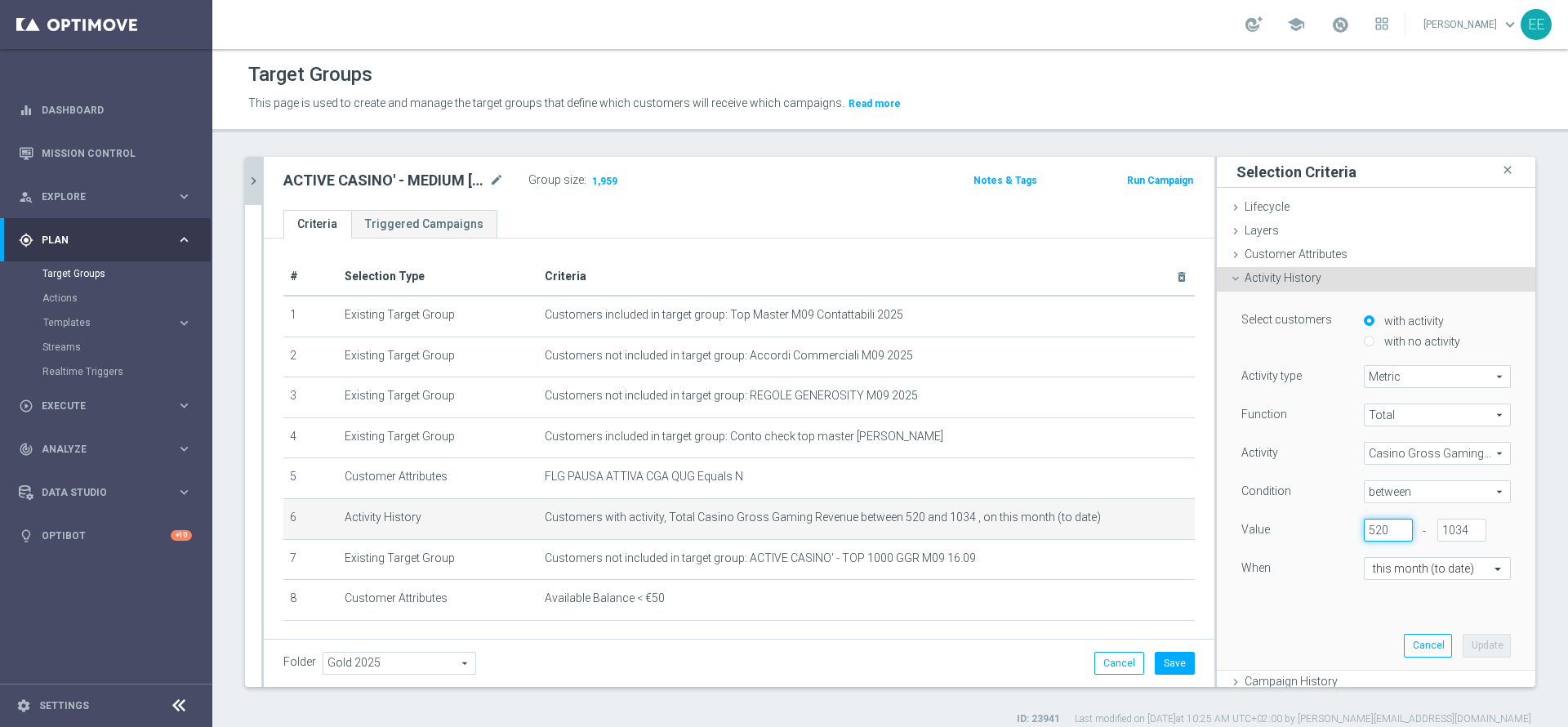
click at [1364, 538] on input "520" at bounding box center [1389, 530] width 49 height 23
type input "510"
click at [1463, 636] on button "Update" at bounding box center [1487, 645] width 48 height 23
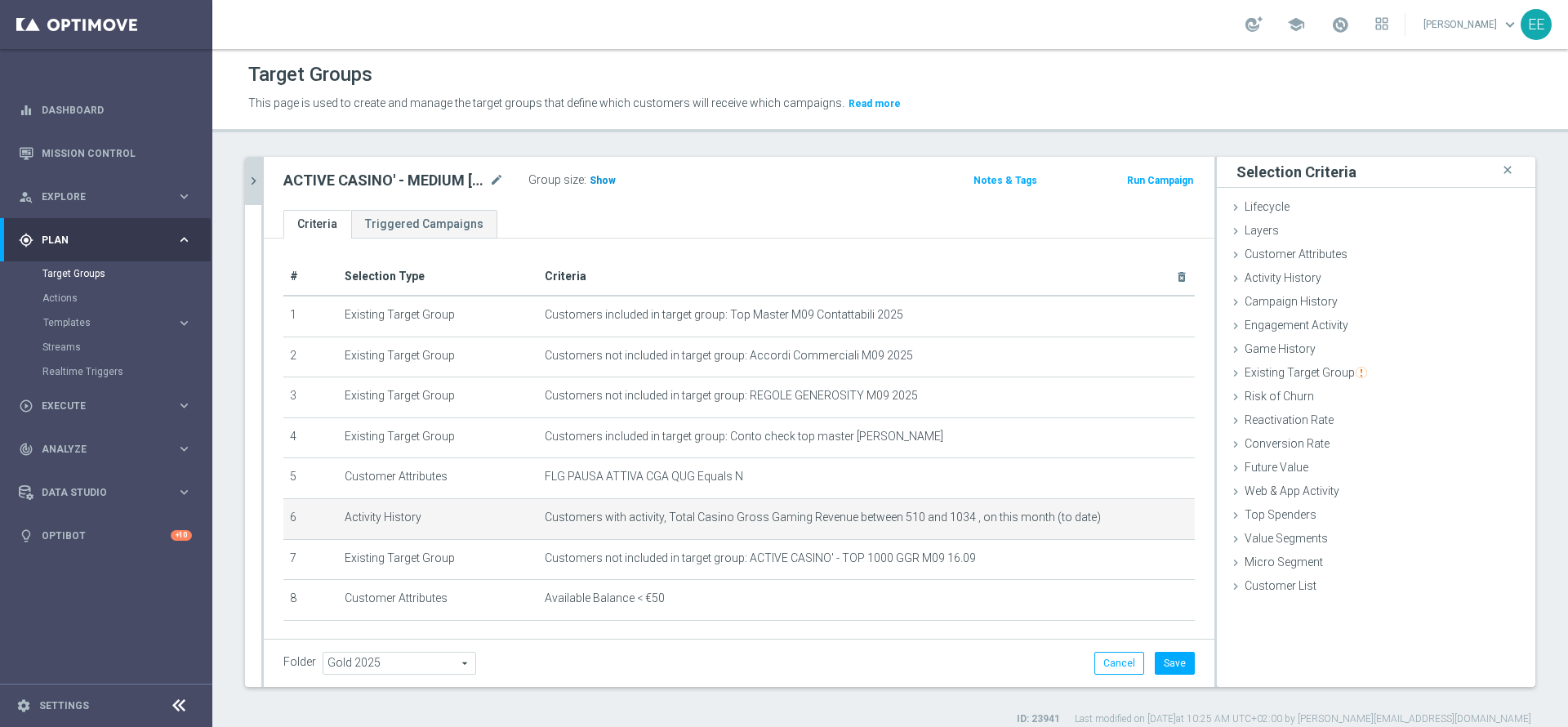
click at [590, 182] on span "Show" at bounding box center [603, 180] width 26 height 12
click at [1137, 521] on icon "mode_edit" at bounding box center [1143, 518] width 13 height 13
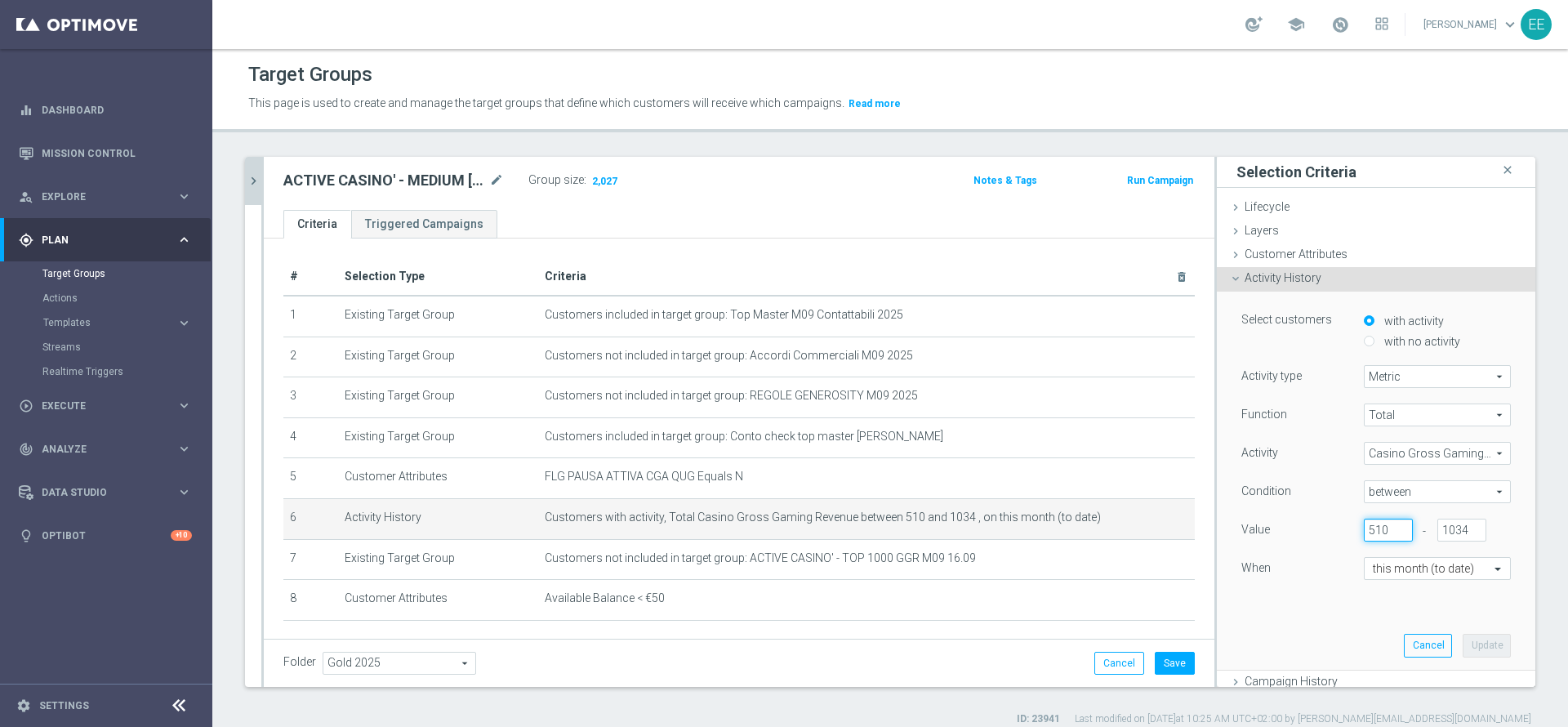
click at [1365, 532] on input "510" at bounding box center [1389, 530] width 49 height 23
type input "515"
click at [1463, 641] on button "Update" at bounding box center [1487, 645] width 48 height 23
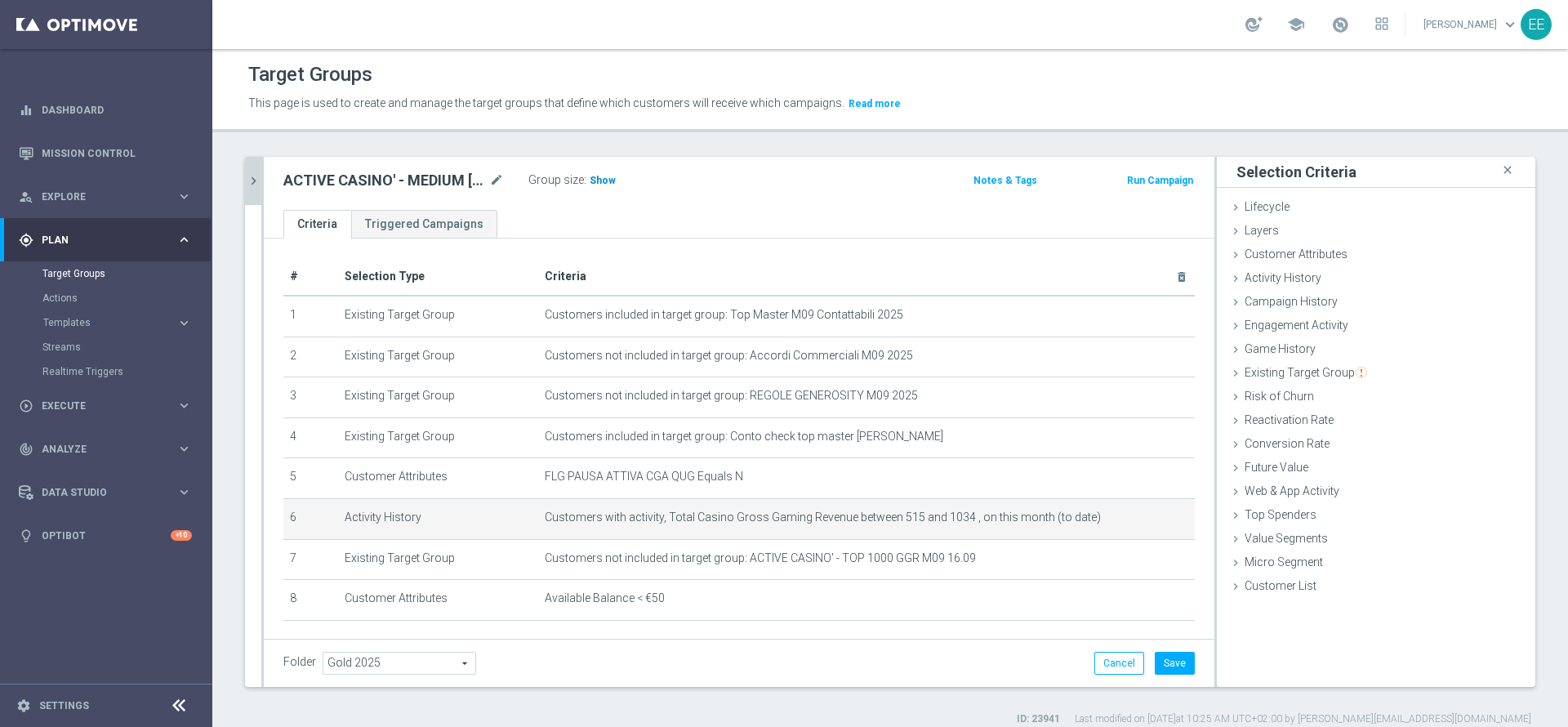
click at [604, 183] on span "Show" at bounding box center [603, 180] width 26 height 12
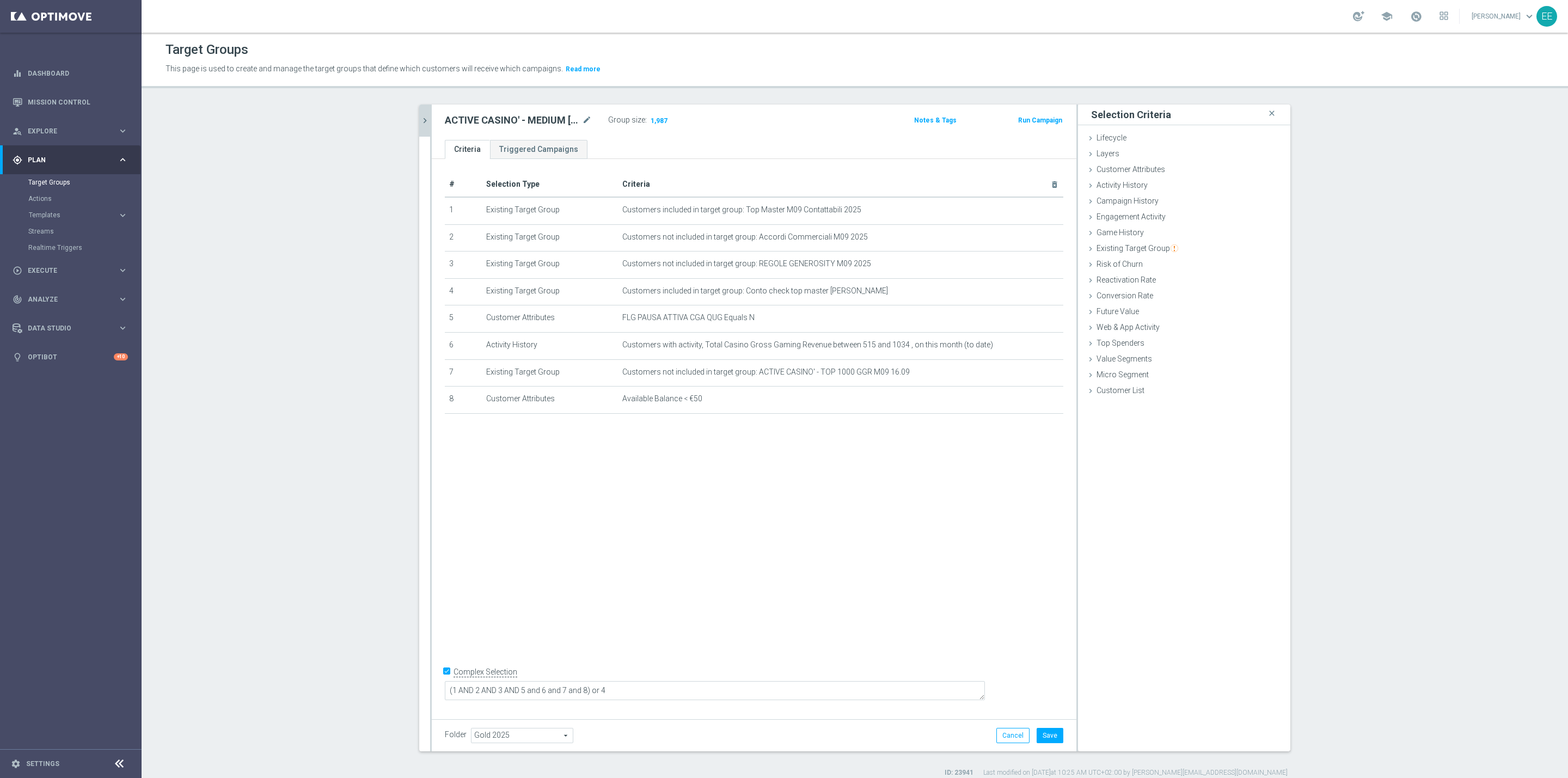
click at [929, 461] on div "# Selection Type Criteria delete_forever 1 Existing Target Group Customers incl…" at bounding box center [754, 436] width 645 height 555
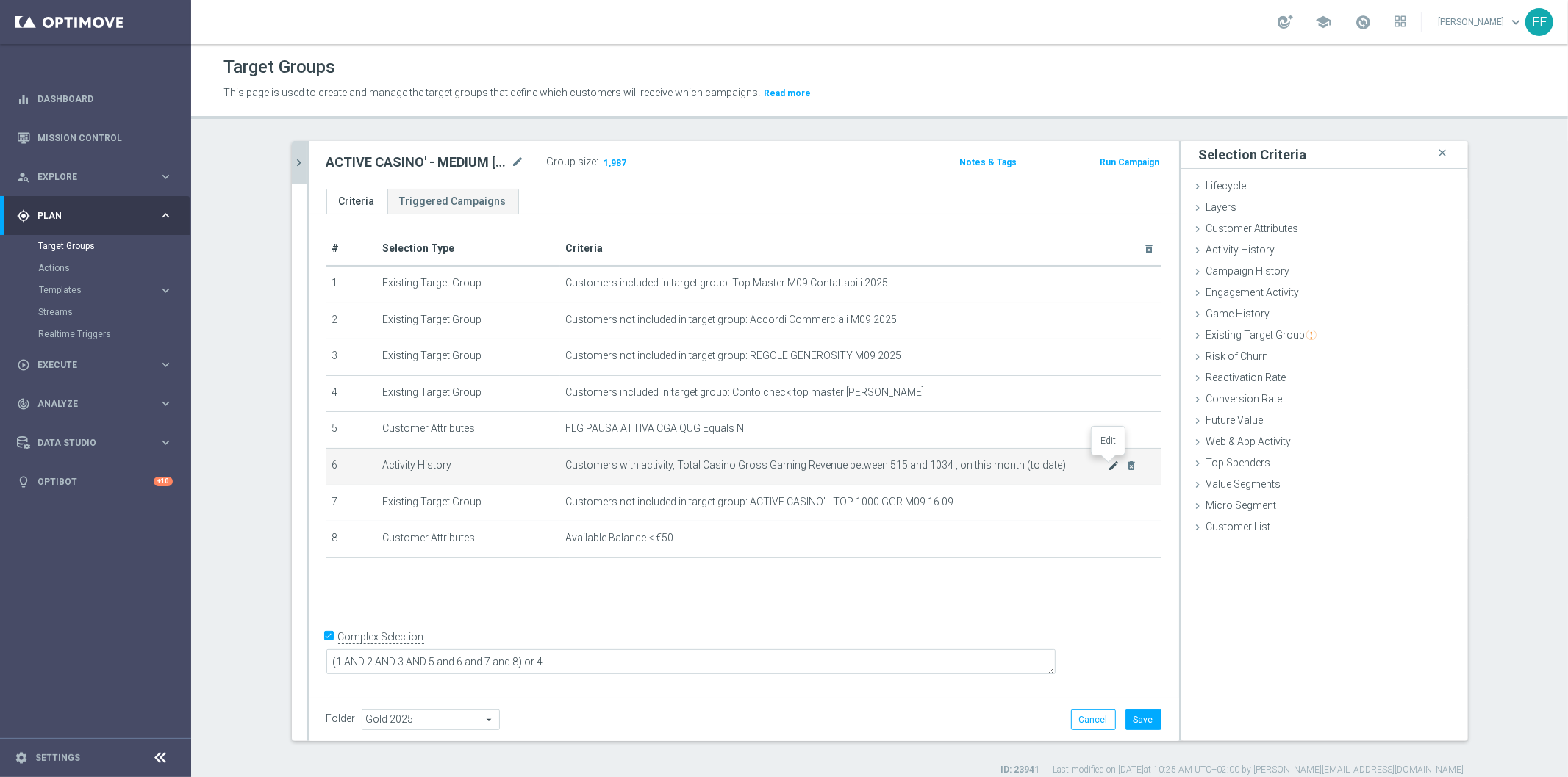
click at [1108, 463] on icon "mode_edit" at bounding box center [1114, 466] width 12 height 11
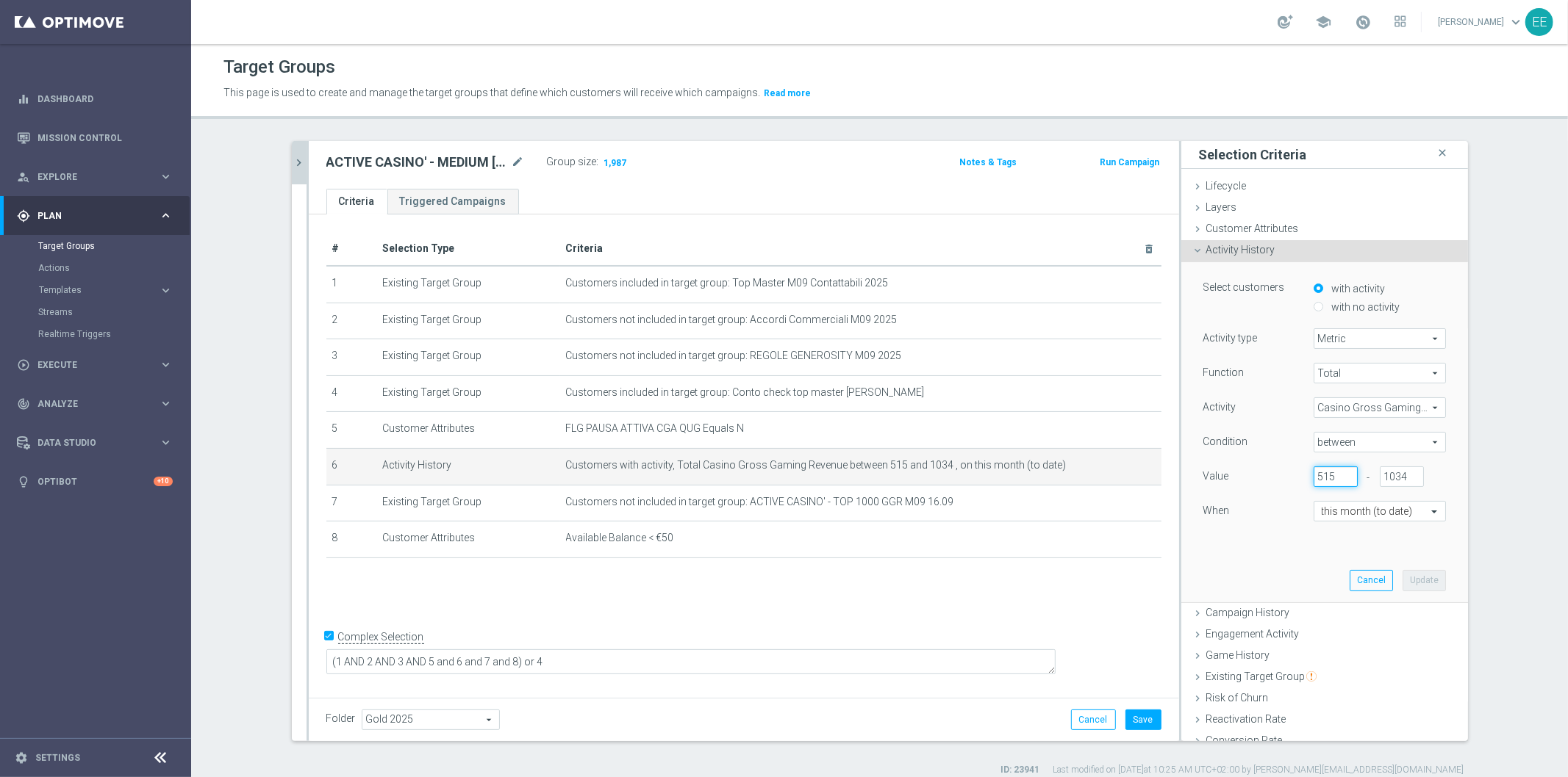
click at [1324, 476] on input "515" at bounding box center [1335, 476] width 44 height 21
type input "510"
click at [1409, 577] on button "Update" at bounding box center [1424, 580] width 44 height 21
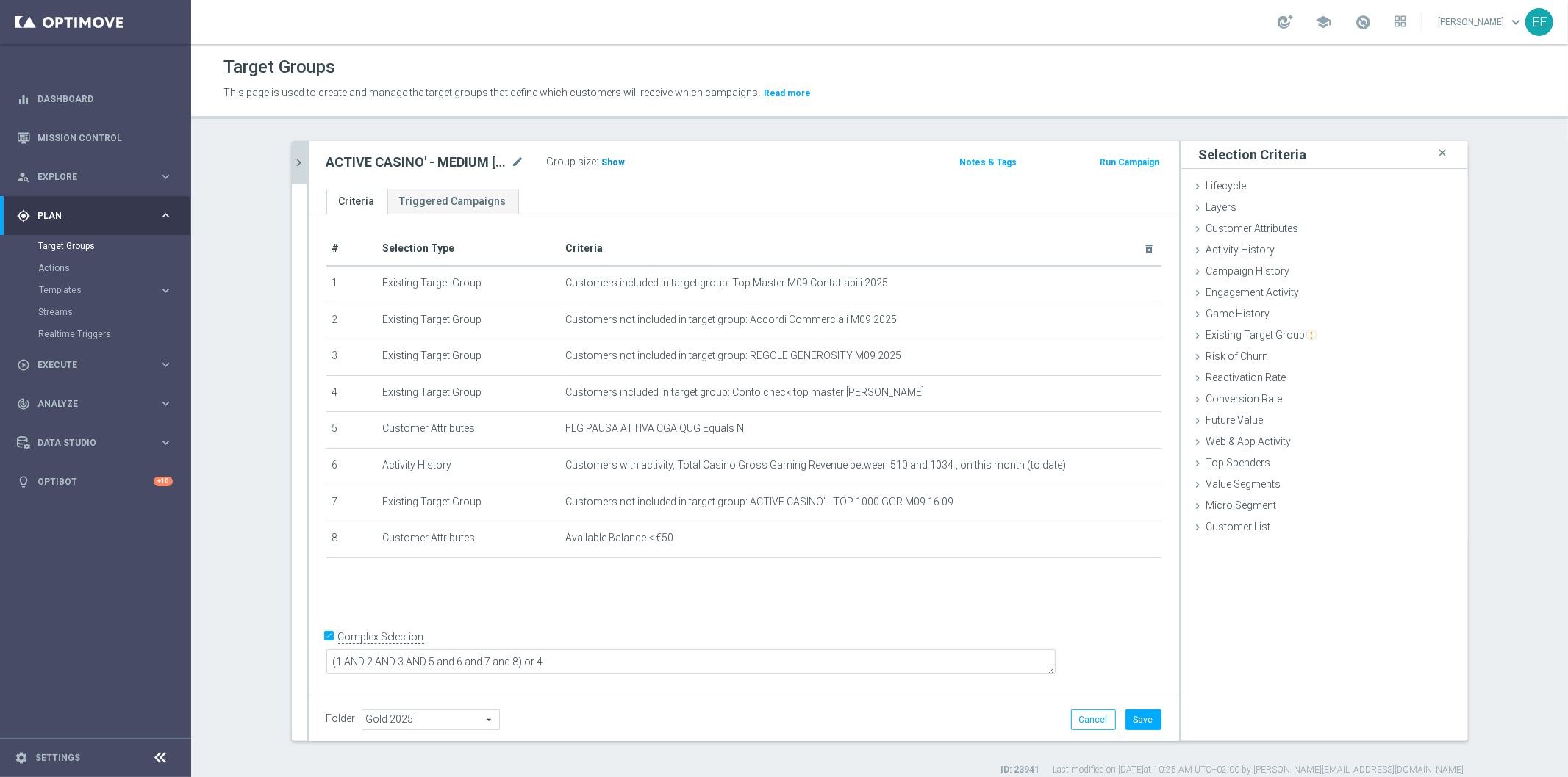
click at [607, 157] on span "Show" at bounding box center [614, 162] width 24 height 11
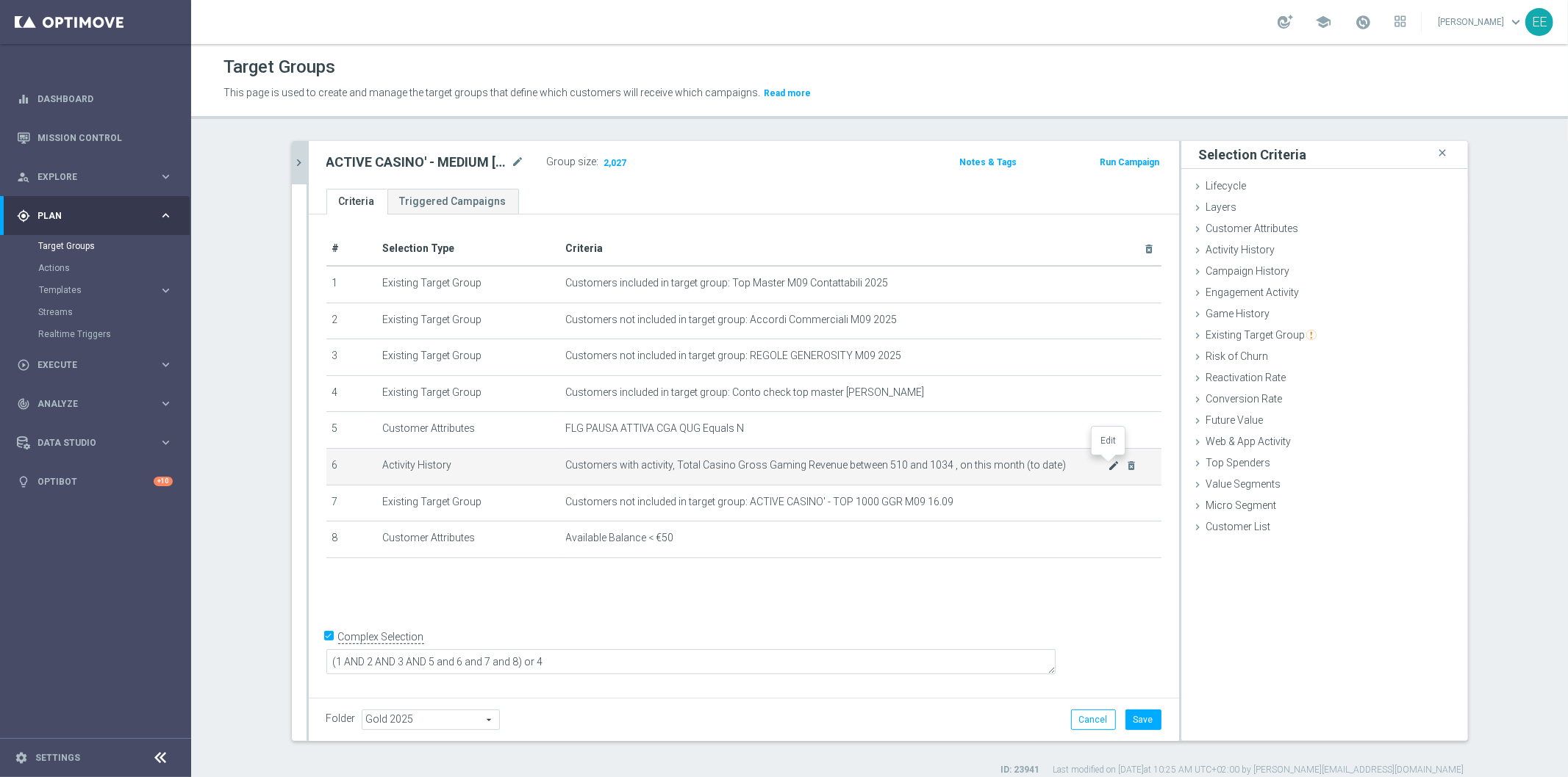
click at [1110, 464] on icon "mode_edit" at bounding box center [1114, 466] width 12 height 11
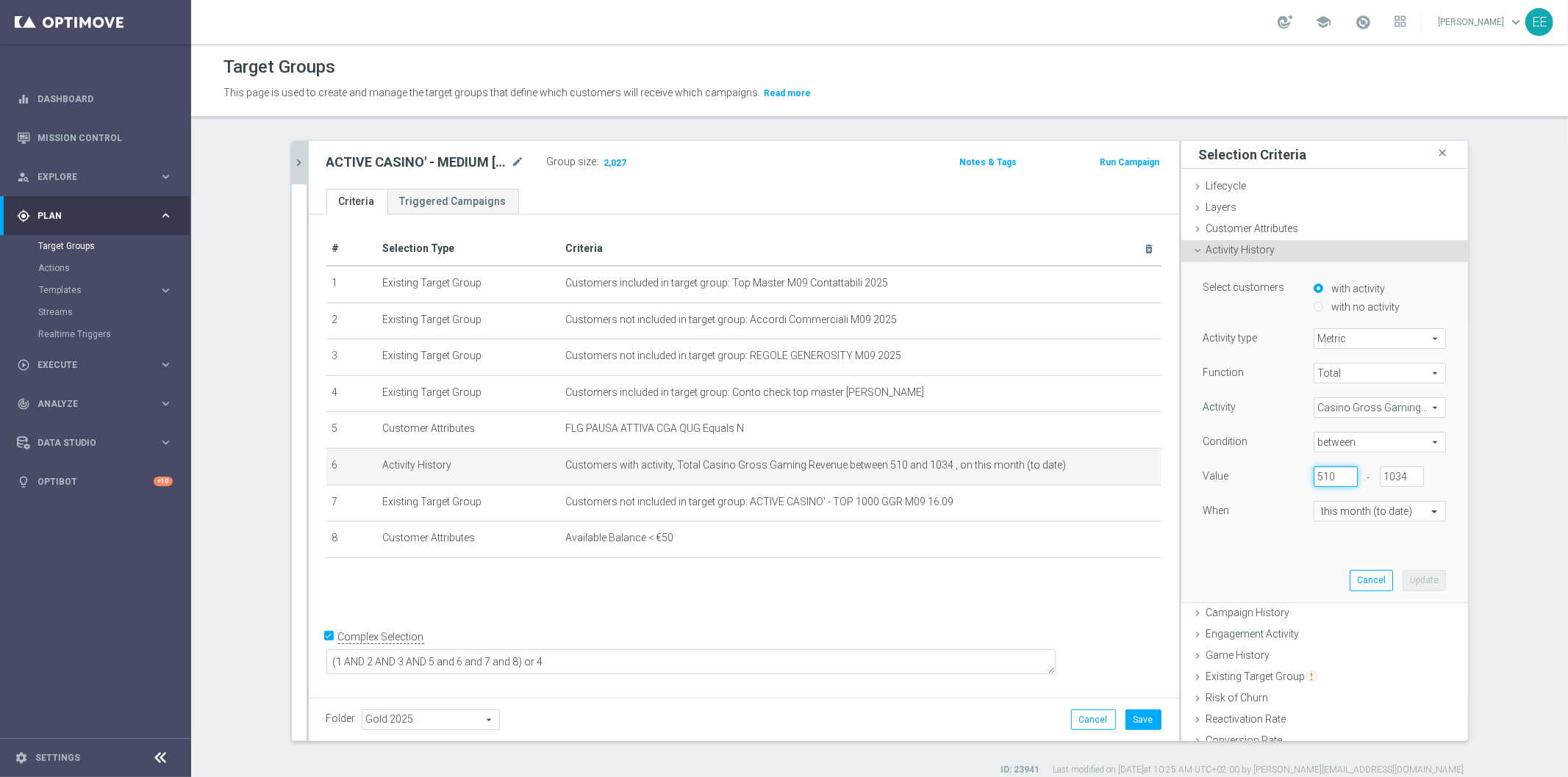
click at [1326, 473] on input "510" at bounding box center [1335, 476] width 44 height 21
type input "512"
click at [1403, 573] on button "Update" at bounding box center [1424, 580] width 44 height 21
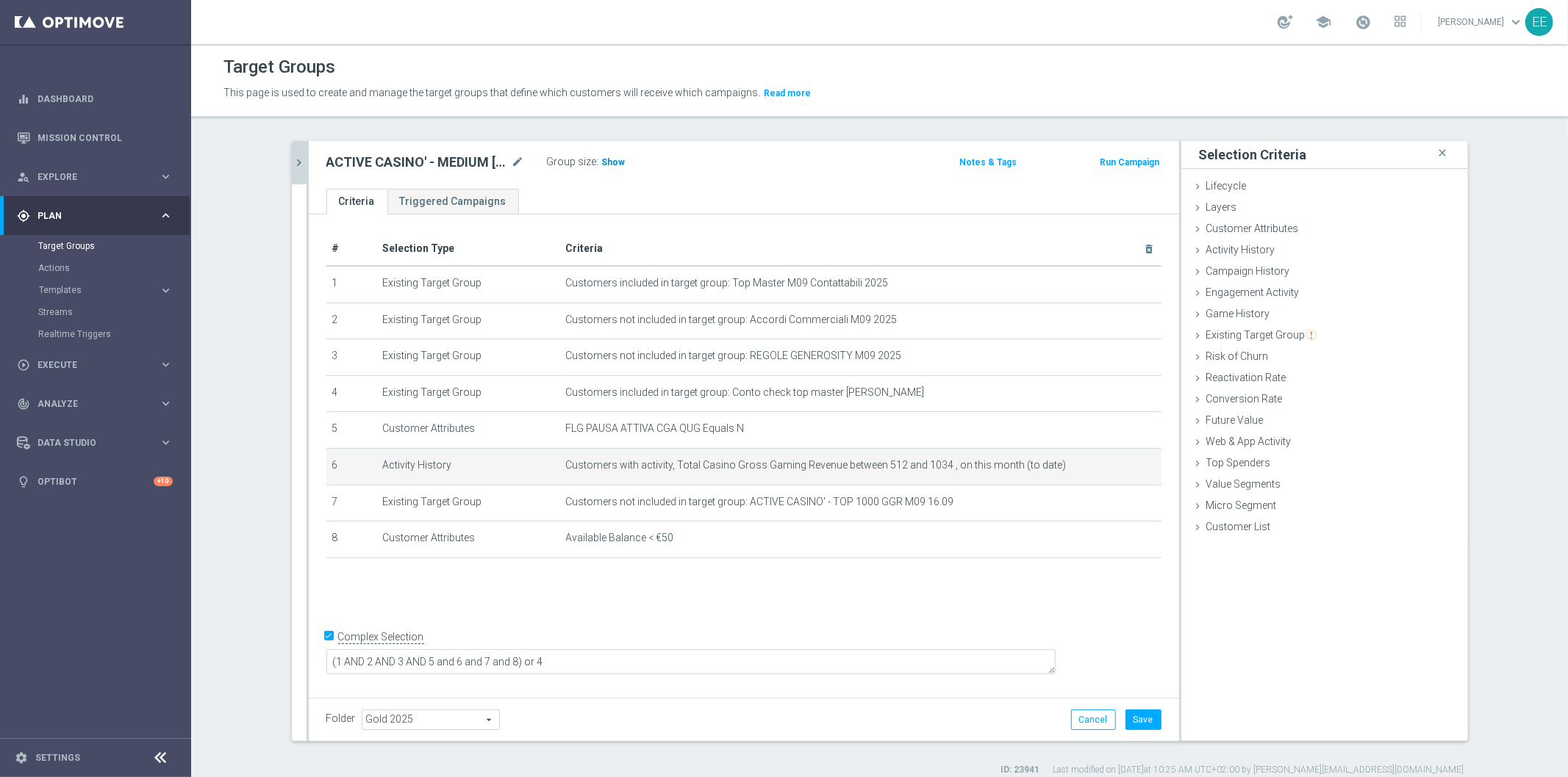
click at [605, 165] on span "Show" at bounding box center [614, 162] width 24 height 11
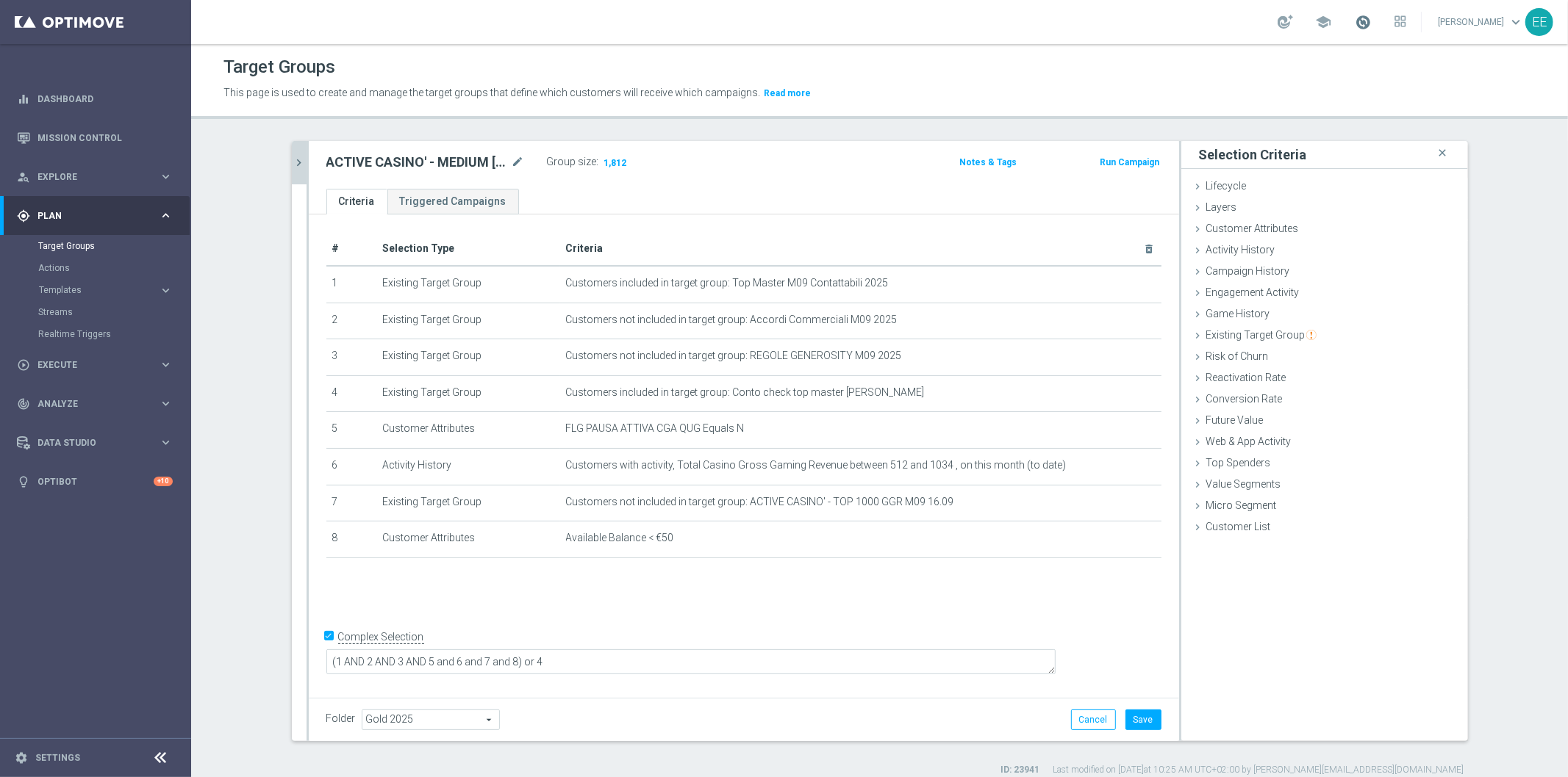
click at [1368, 16] on span at bounding box center [1363, 22] width 16 height 16
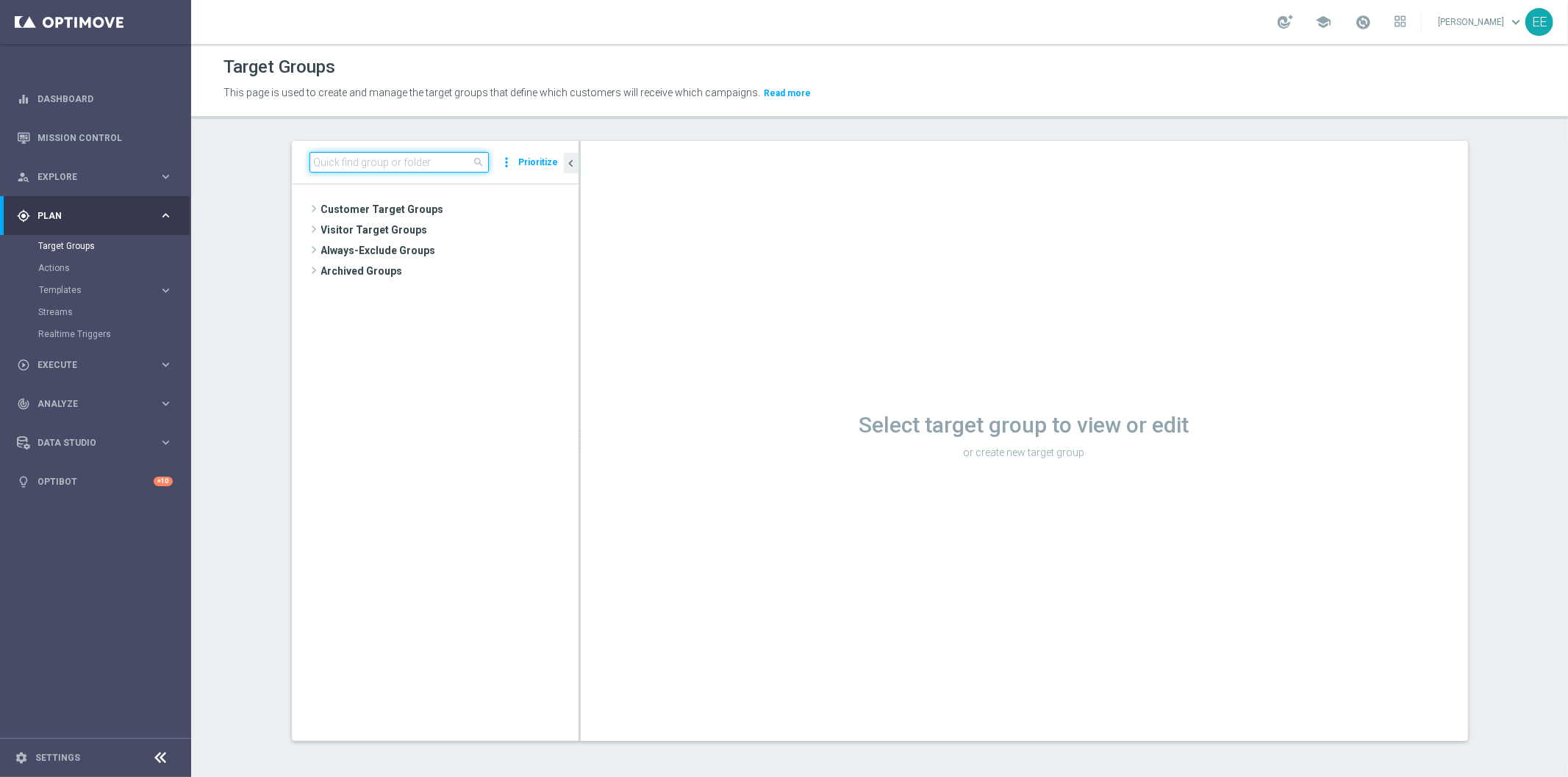
click at [398, 158] on input at bounding box center [399, 162] width 179 height 21
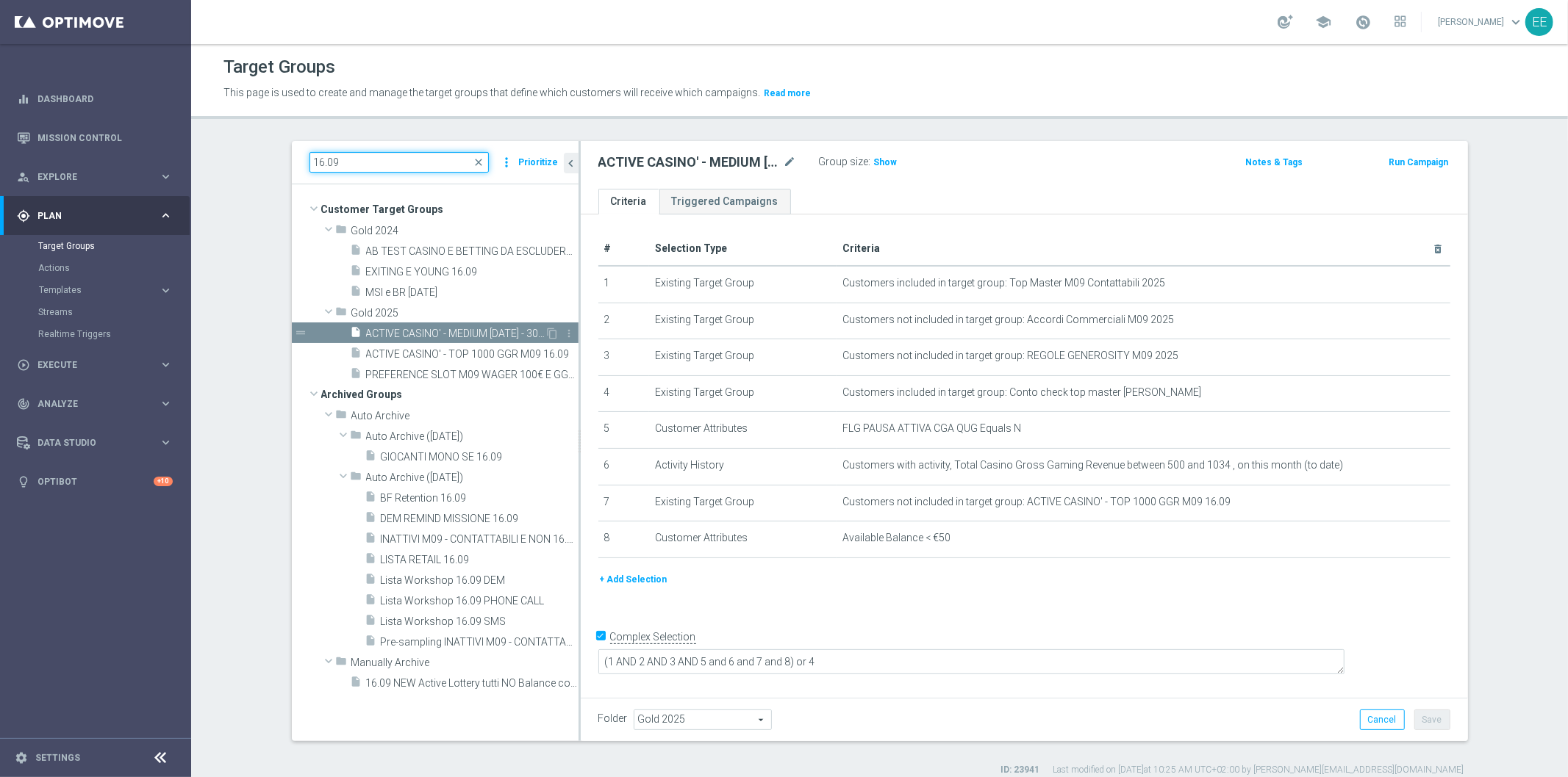
type input "16.09"
click at [475, 330] on span "ACTIVE CASINO' - MEDIUM [DATE] - 3000 GGR M09 16.09" at bounding box center [455, 333] width 179 height 12
click at [883, 172] on div "Group size : Show" at bounding box center [892, 162] width 147 height 21
click at [878, 159] on span "Show" at bounding box center [885, 162] width 24 height 11
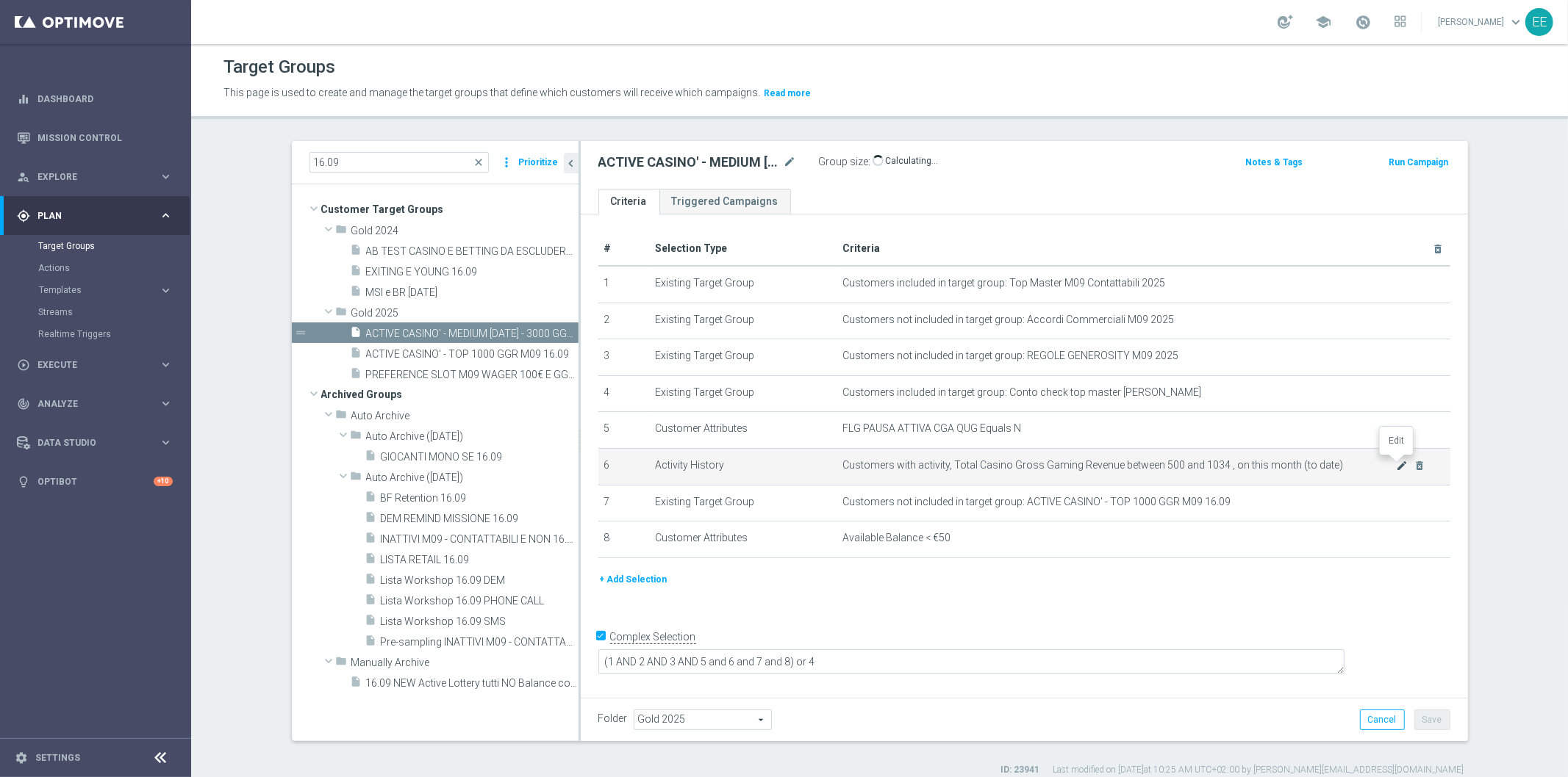
click at [1396, 464] on icon "mode_edit" at bounding box center [1402, 466] width 12 height 11
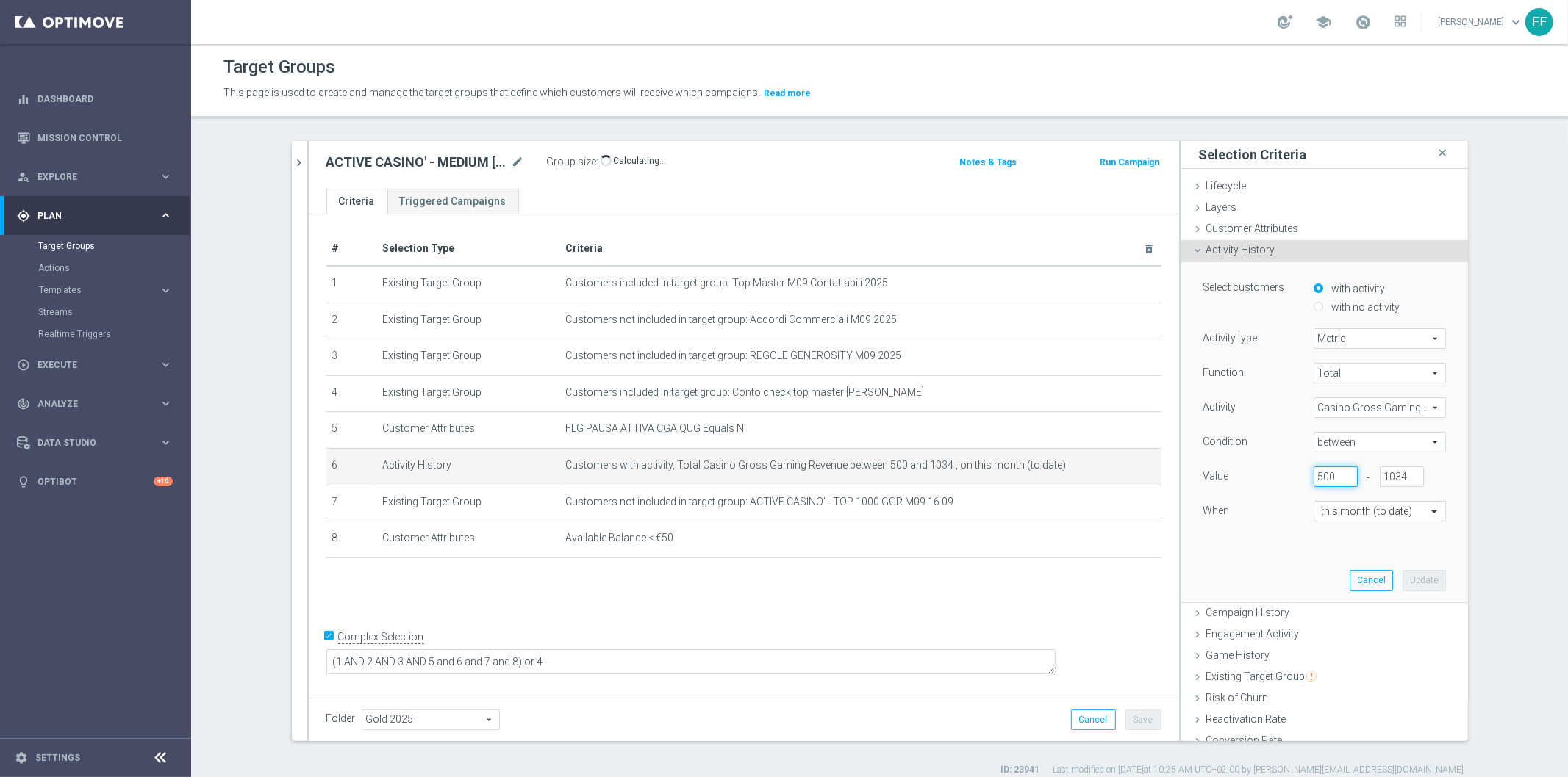
click at [1324, 478] on input "500" at bounding box center [1335, 476] width 44 height 21
type input "512"
click at [1415, 586] on button "Update" at bounding box center [1424, 580] width 44 height 21
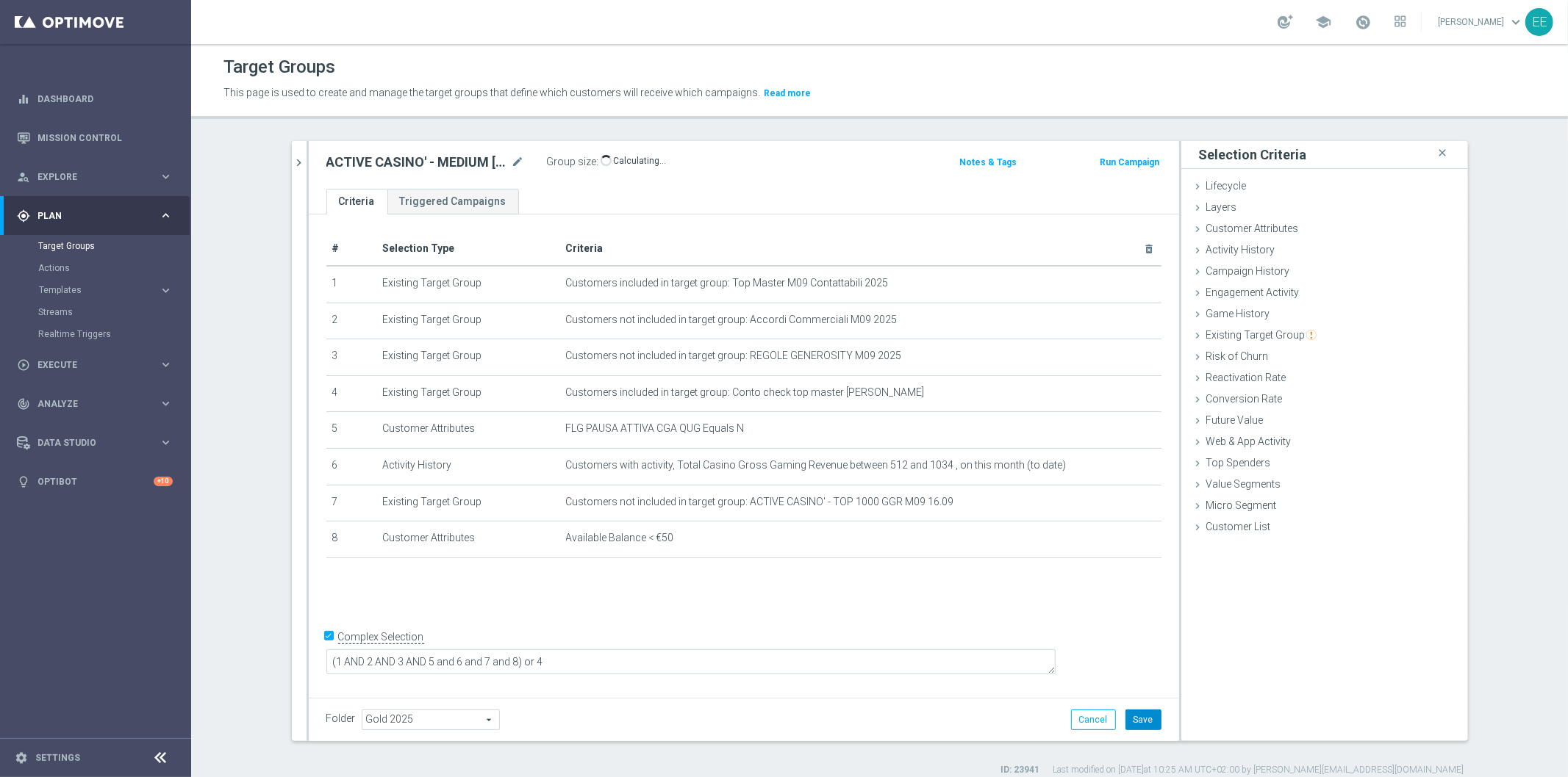
click at [1146, 718] on button "Save" at bounding box center [1143, 720] width 36 height 21
click at [640, 165] on div "Group size : 2,118" at bounding box center [620, 160] width 147 height 17
click at [293, 156] on icon "chevron_right" at bounding box center [299, 163] width 14 height 14
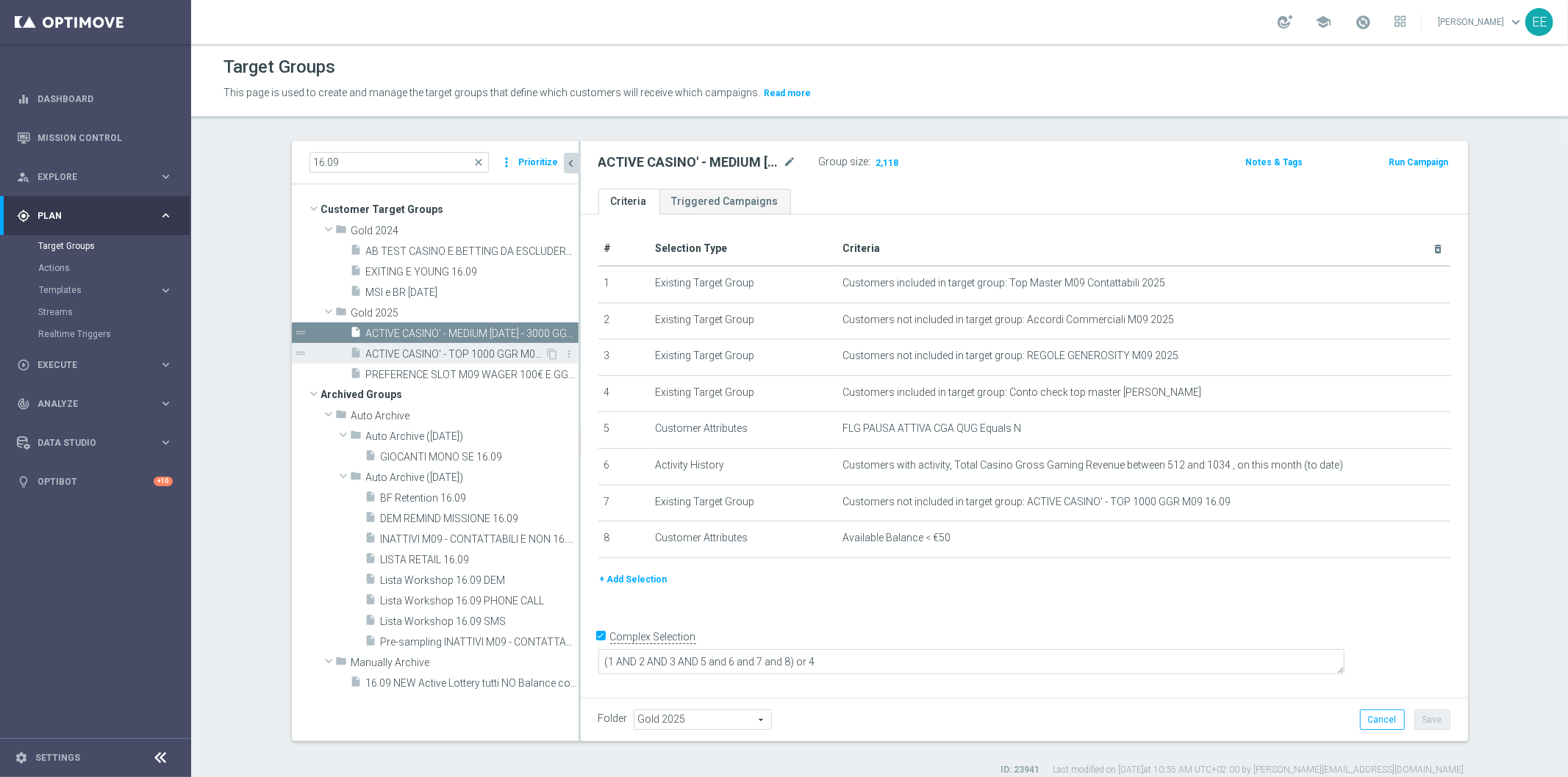
click at [417, 350] on span "ACTIVE CASINO' - TOP 1000 GGR M09 16.09" at bounding box center [455, 354] width 179 height 12
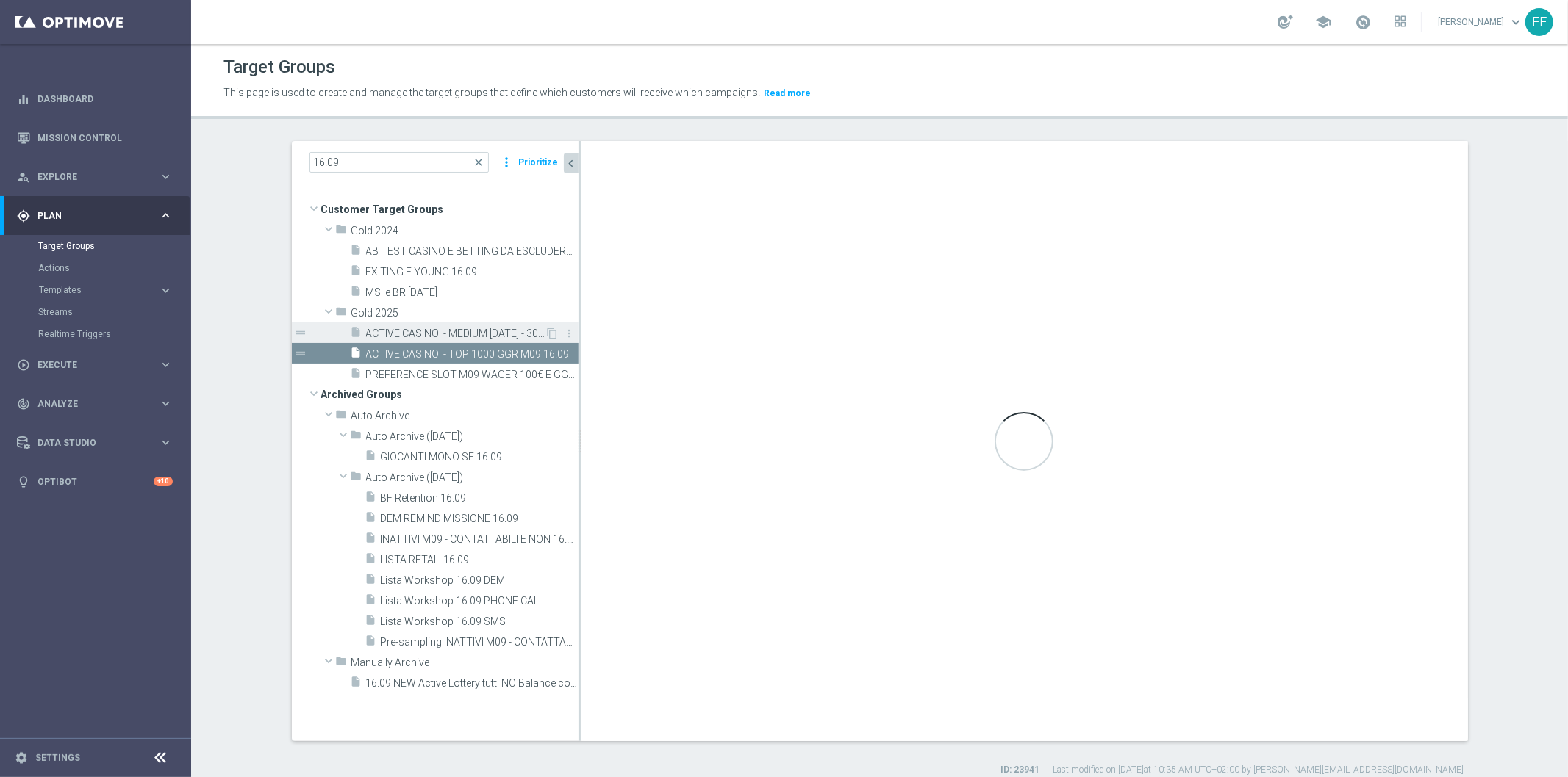
click at [453, 330] on span "ACTIVE CASINO' - MEDIUM [DATE] - 3000 GGR M09 16.09" at bounding box center [455, 333] width 179 height 12
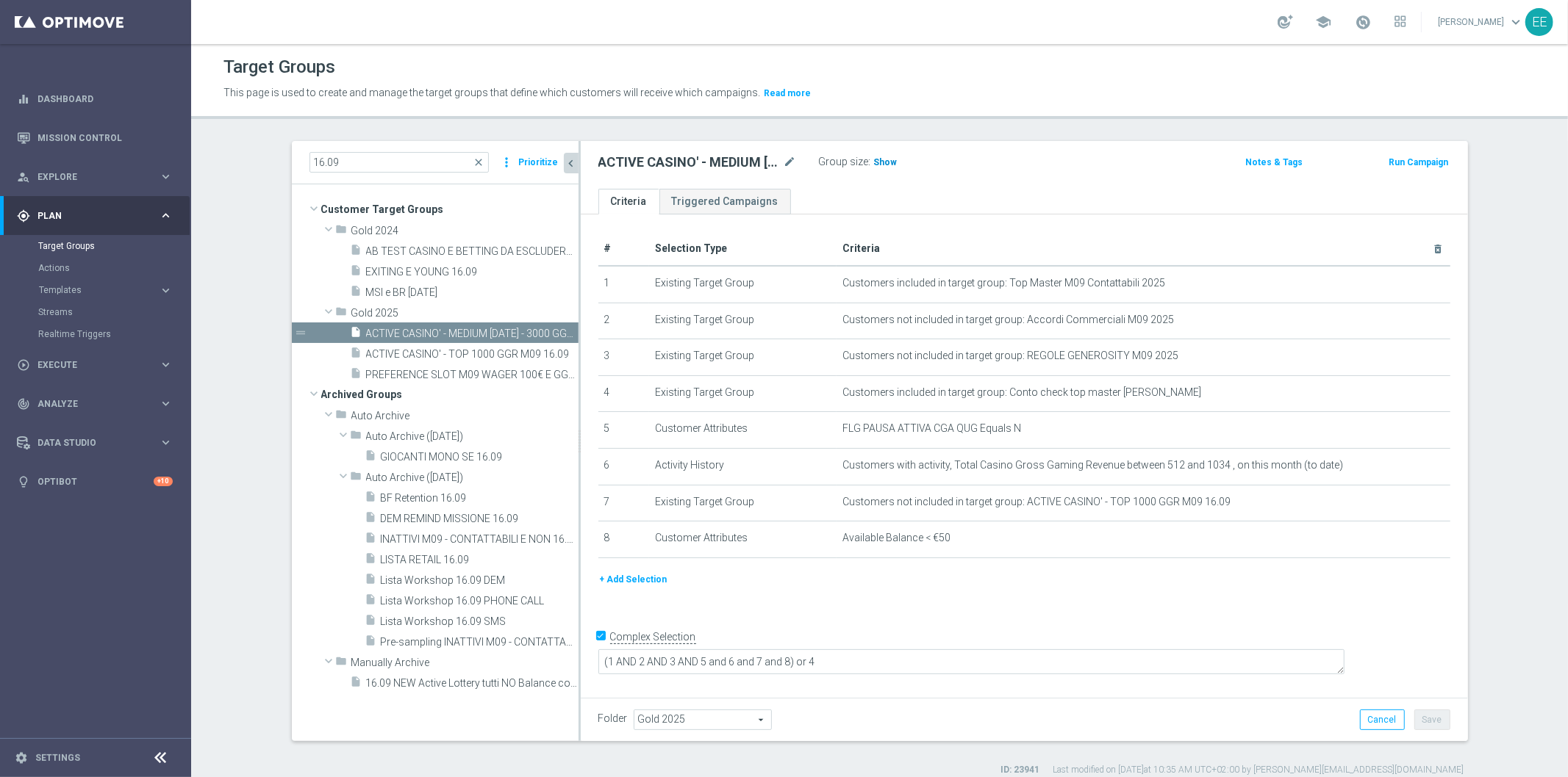
click at [876, 155] on h3 "Show" at bounding box center [886, 163] width 26 height 16
click at [473, 350] on span "ACTIVE CASINO' - TOP 1000 GGR M09 16.09" at bounding box center [455, 354] width 179 height 12
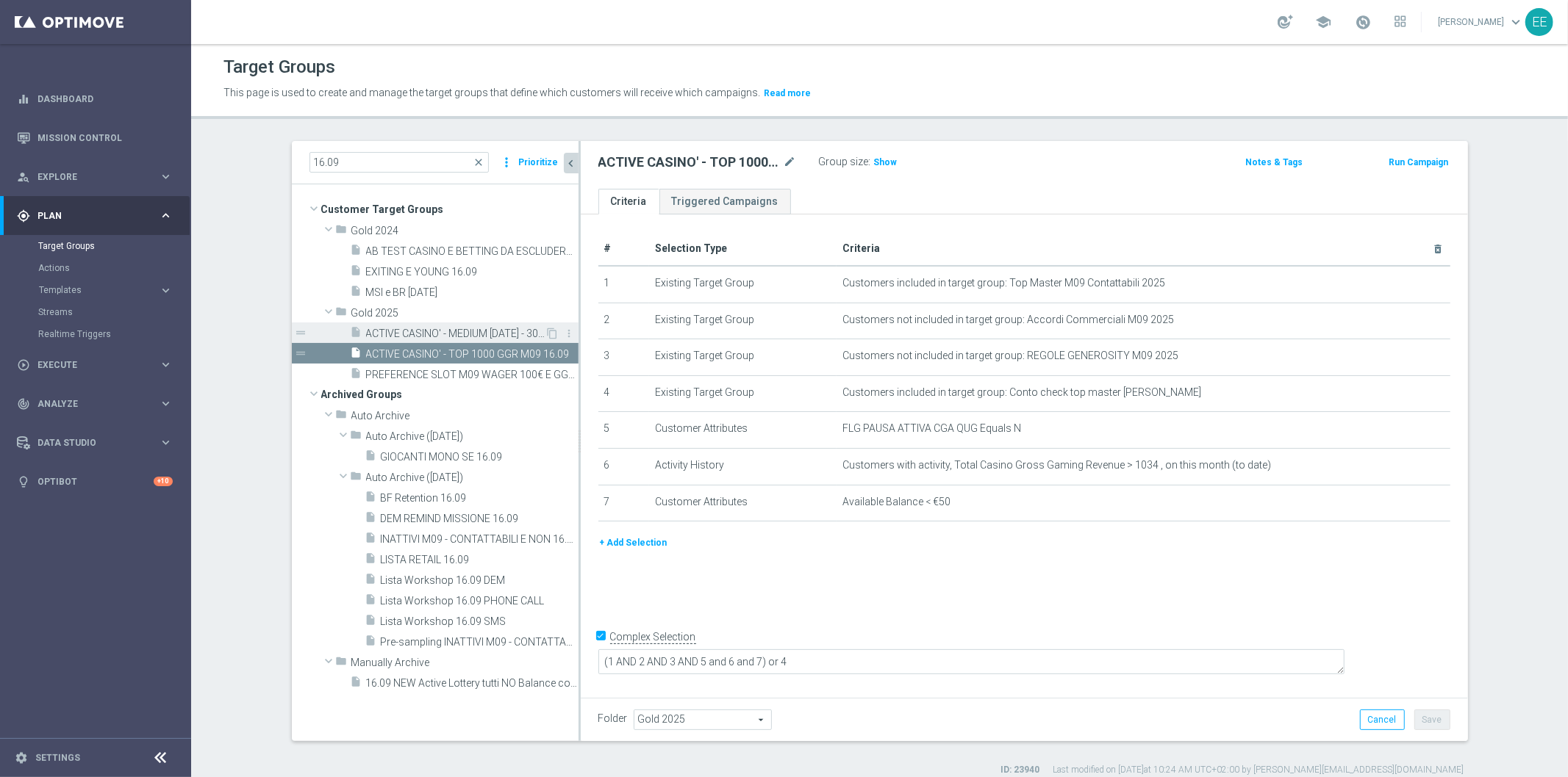
click at [469, 336] on span "ACTIVE CASINO' - MEDIUM [DATE] - 3000 GGR M09 16.09" at bounding box center [455, 333] width 179 height 12
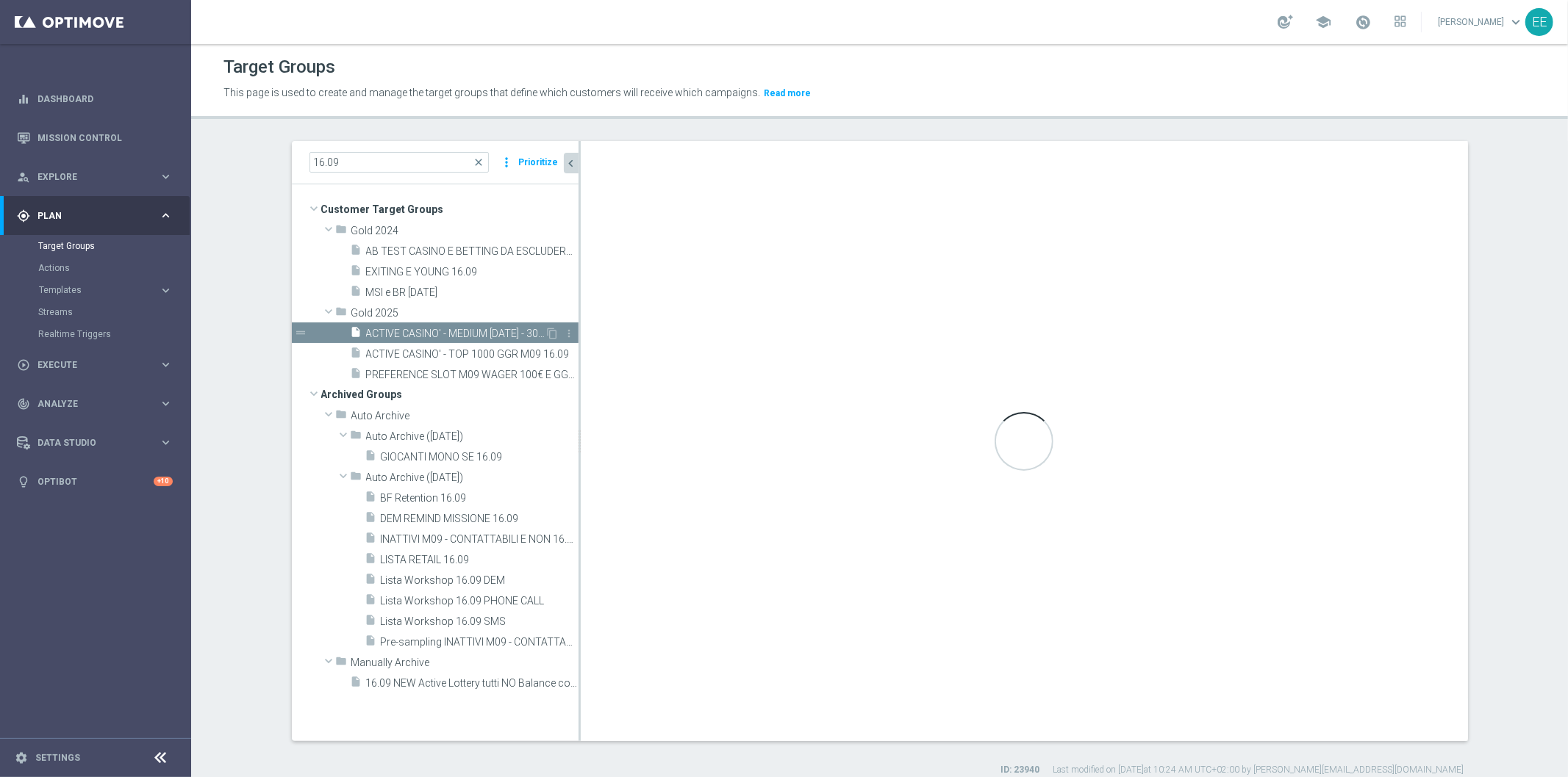
type textarea "(1 AND 2 AND 3 AND 5 and 6 and 7 and 8) or 4"
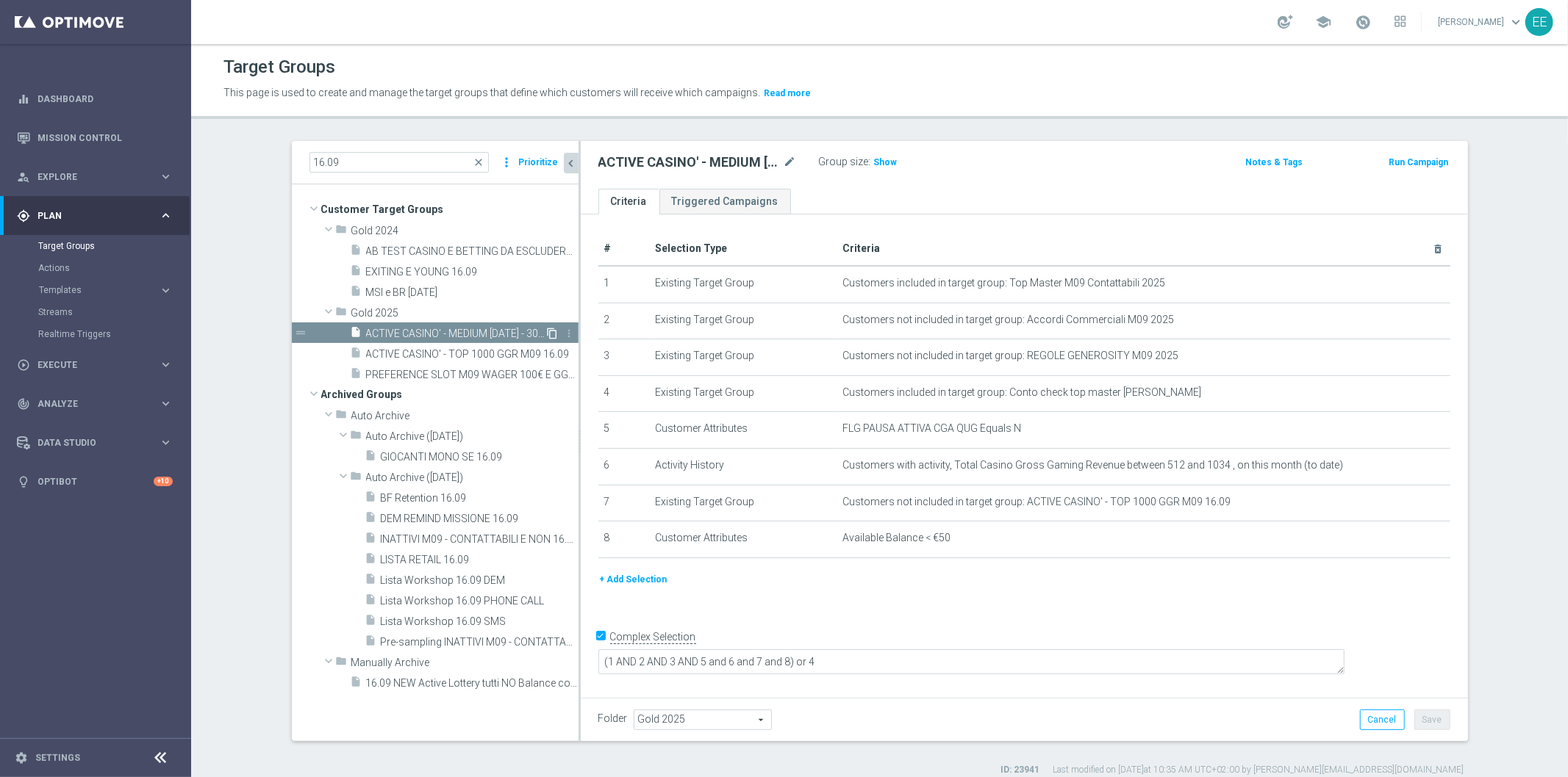
click at [546, 329] on icon "content_copy" at bounding box center [552, 333] width 12 height 11
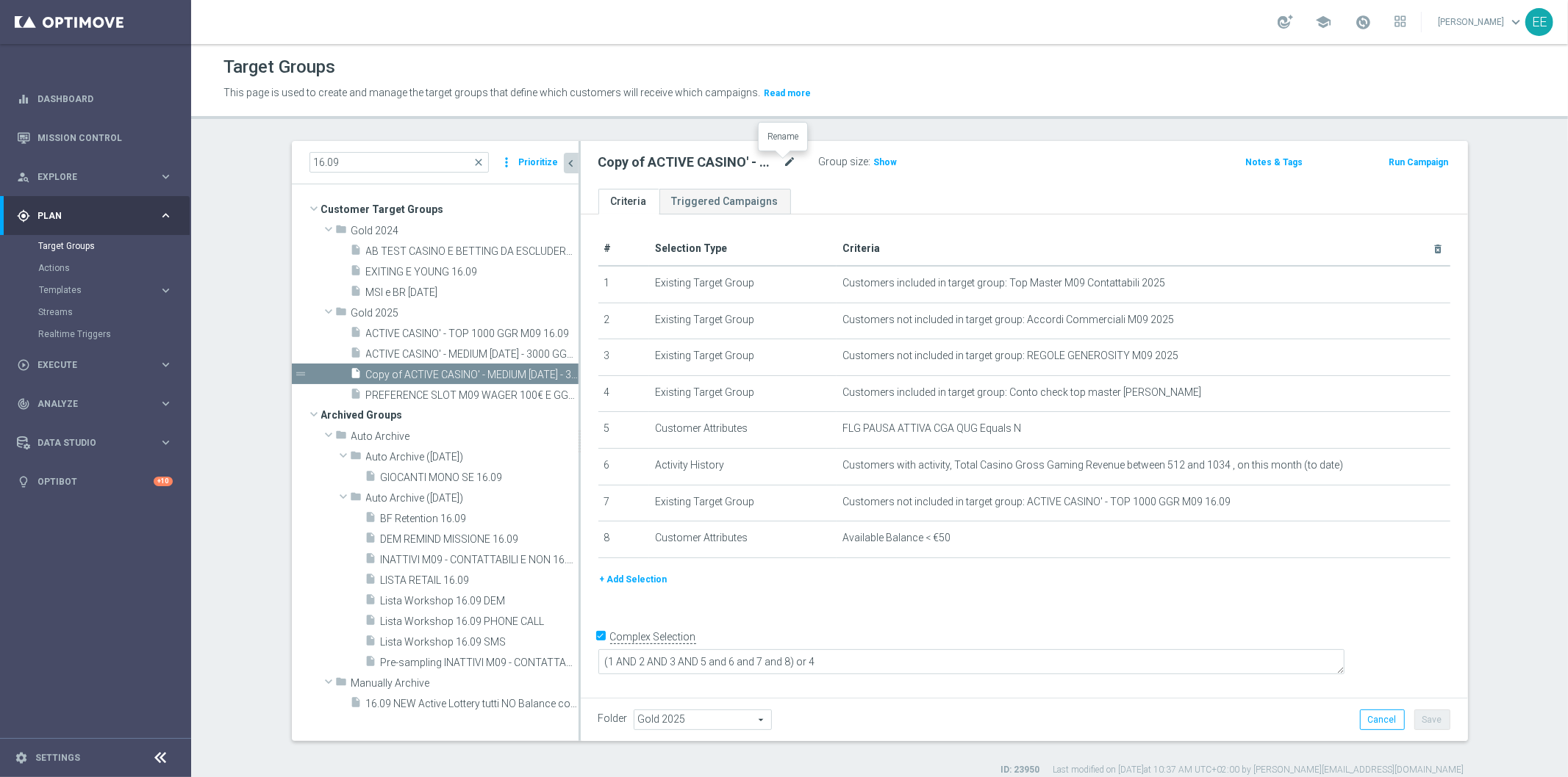
click at [783, 165] on icon "mode_edit" at bounding box center [790, 162] width 13 height 17
type input "ACTIVE CASINO' - LOW 3000 - 6000 GGR M09 16.09"
click at [1437, 721] on button "Save" at bounding box center [1432, 720] width 36 height 21
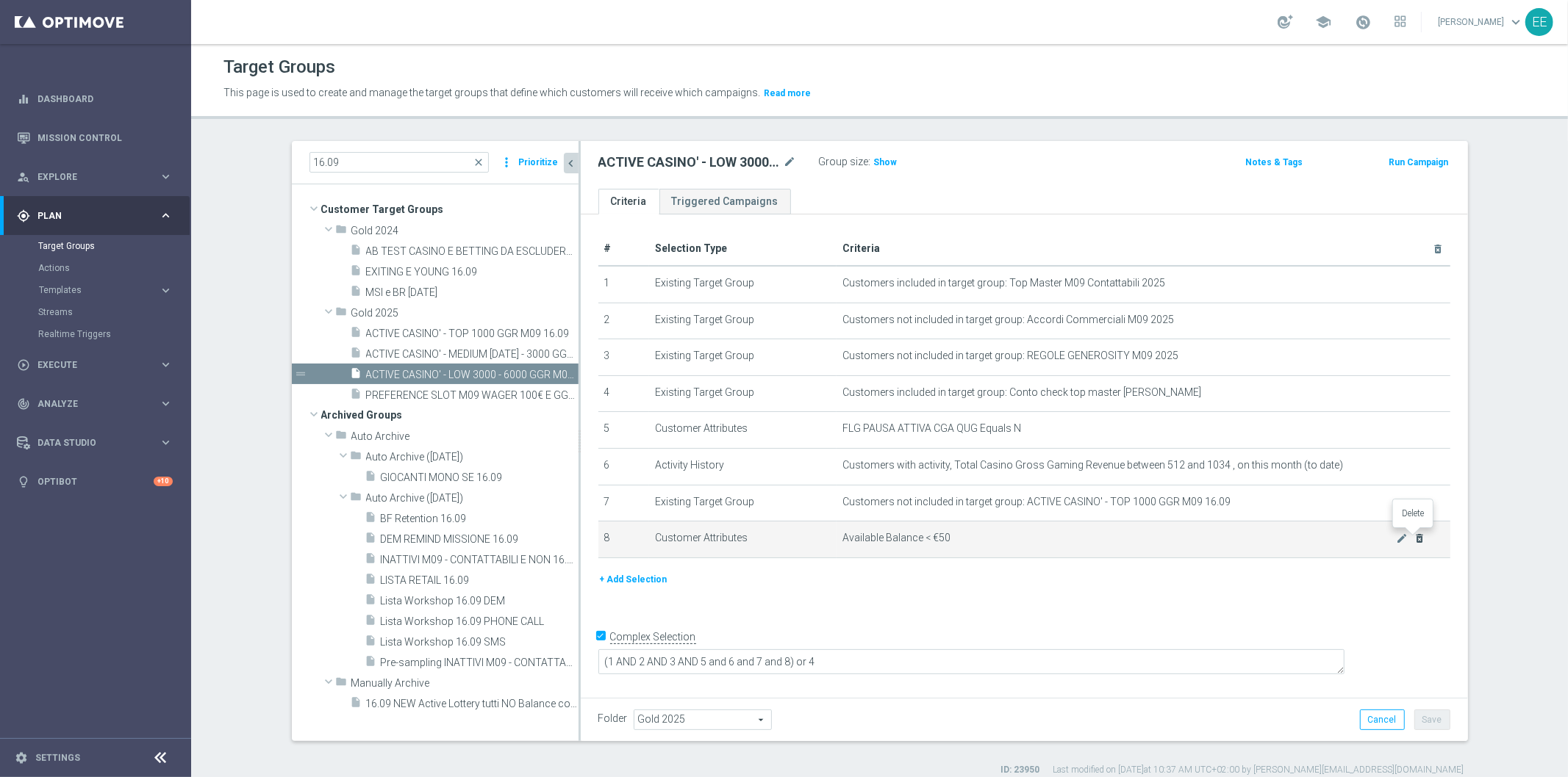
click at [1414, 534] on icon "delete_forever" at bounding box center [1419, 538] width 12 height 11
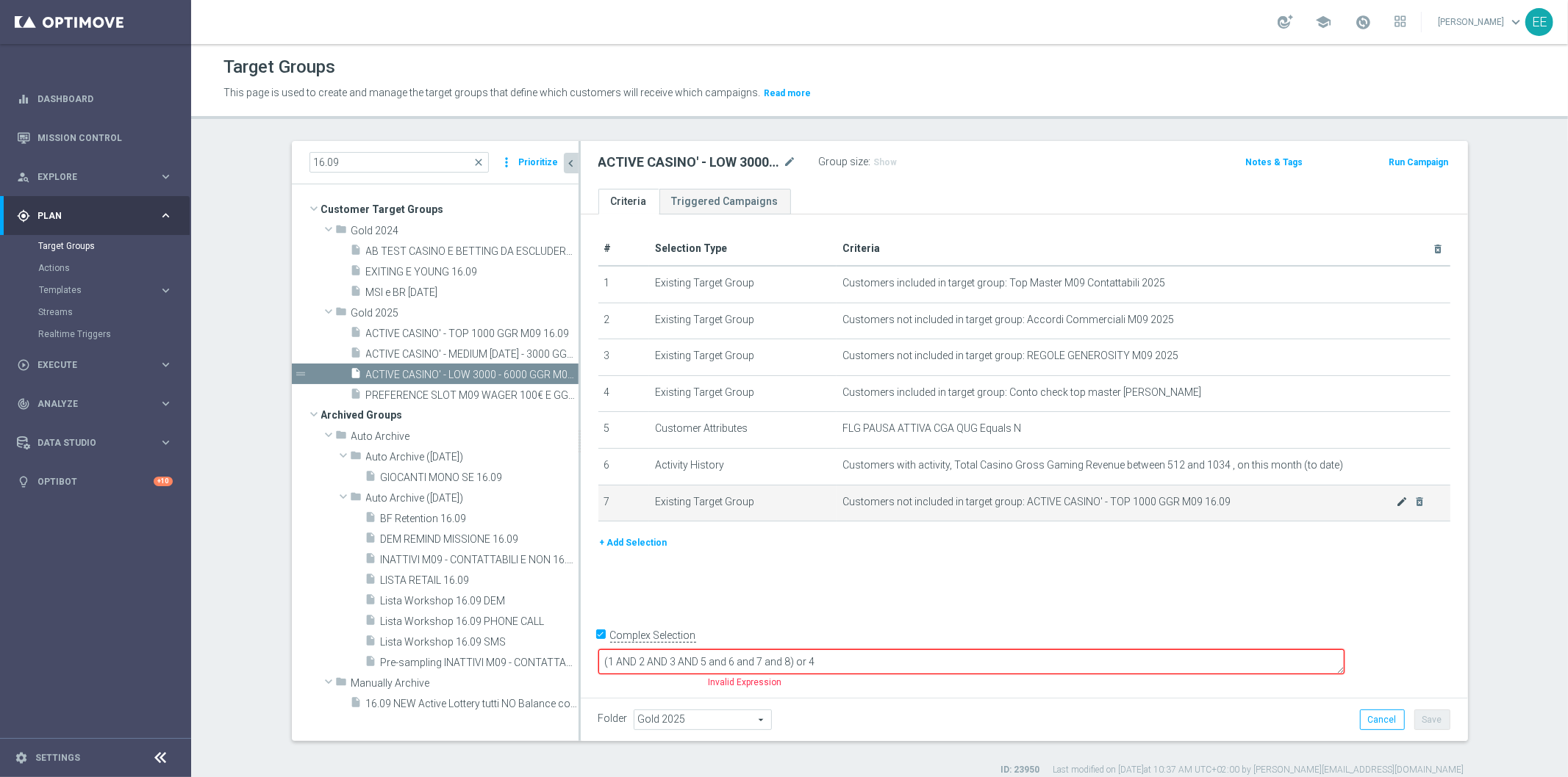
click at [1396, 504] on icon "mode_edit" at bounding box center [1402, 502] width 12 height 11
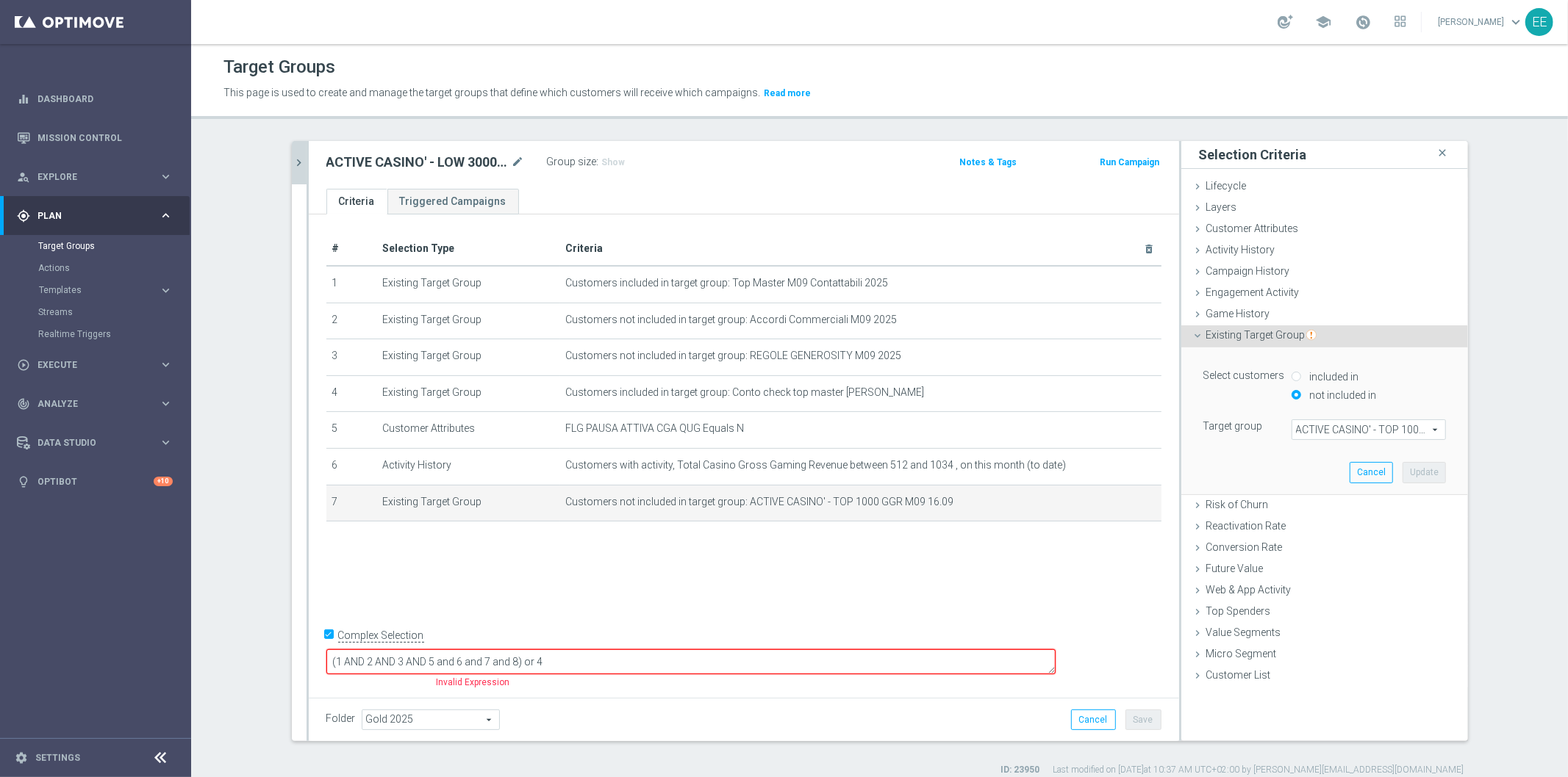
click at [1354, 434] on span "ACTIVE CASINO' - TOP 1000 GGR M09 16.09" at bounding box center [1368, 430] width 153 height 19
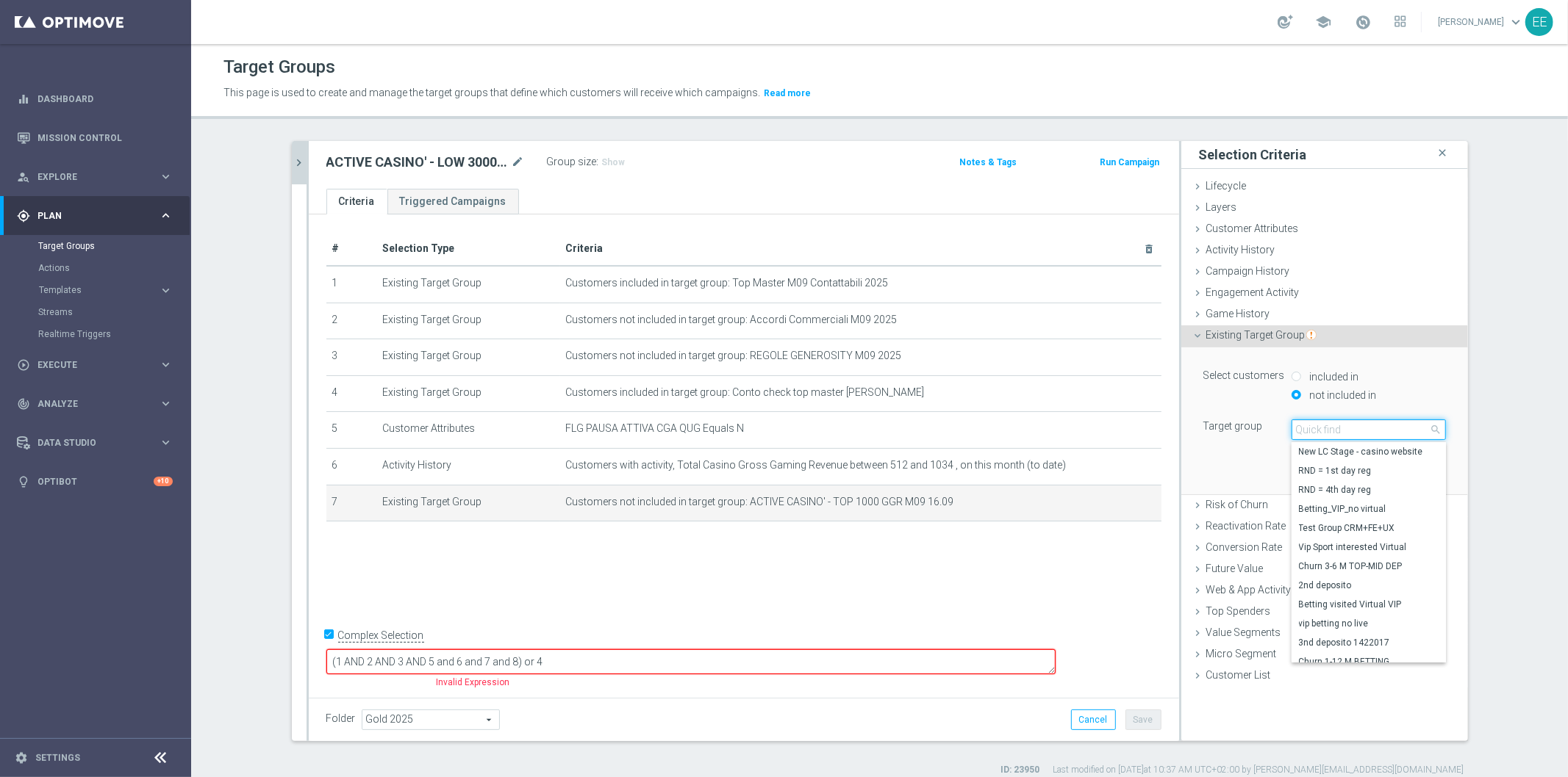
click at [1354, 434] on input "search" at bounding box center [1369, 430] width 154 height 21
type input "16.09"
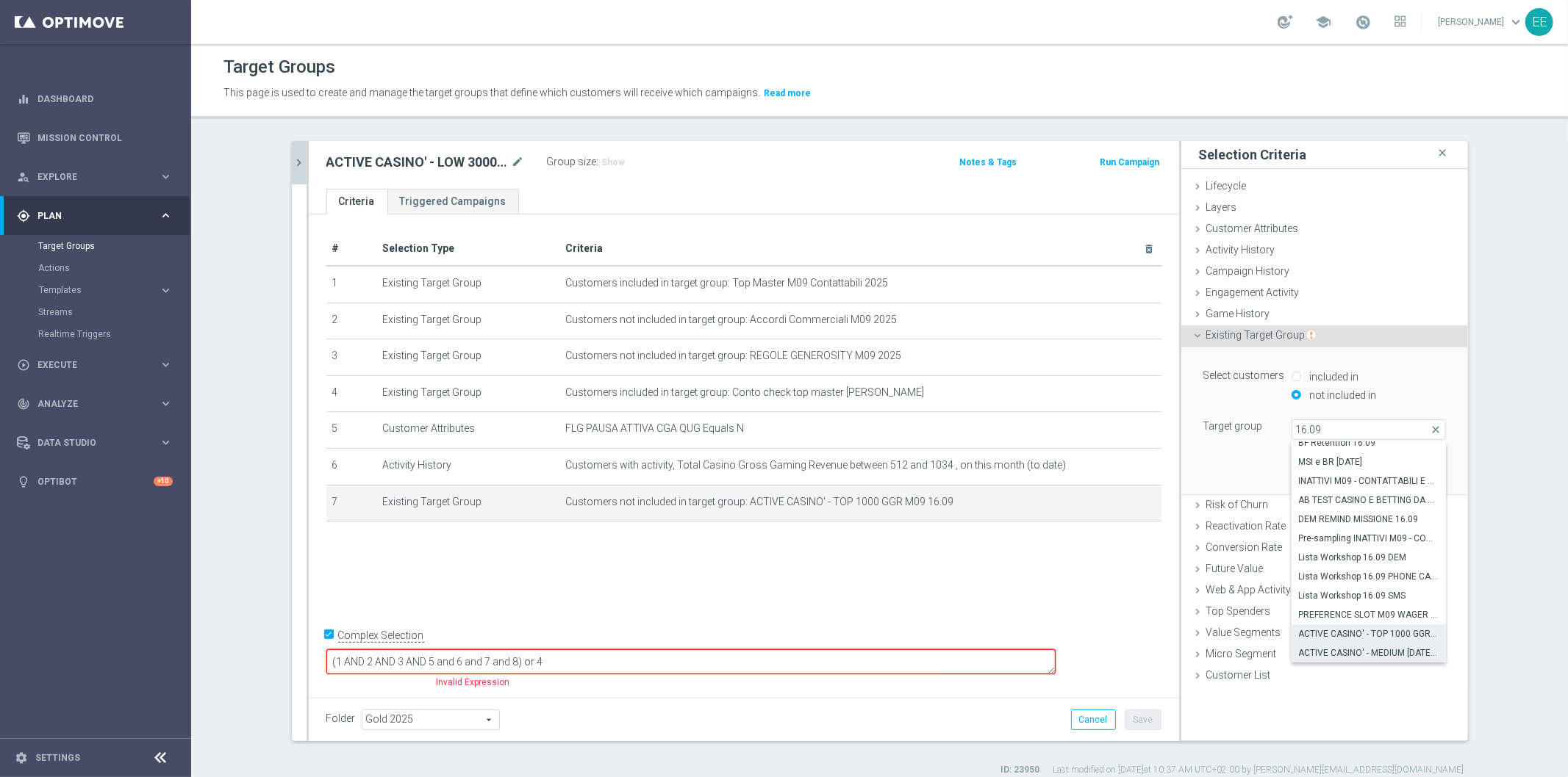
click at [1393, 655] on span "ACTIVE CASINO' - MEDIUM [DATE] - 3000 GGR M09 16.09" at bounding box center [1368, 653] width 140 height 11
type input "ACTIVE CASINO' - MEDIUM [DATE] - 3000 GGR M09 16.09"
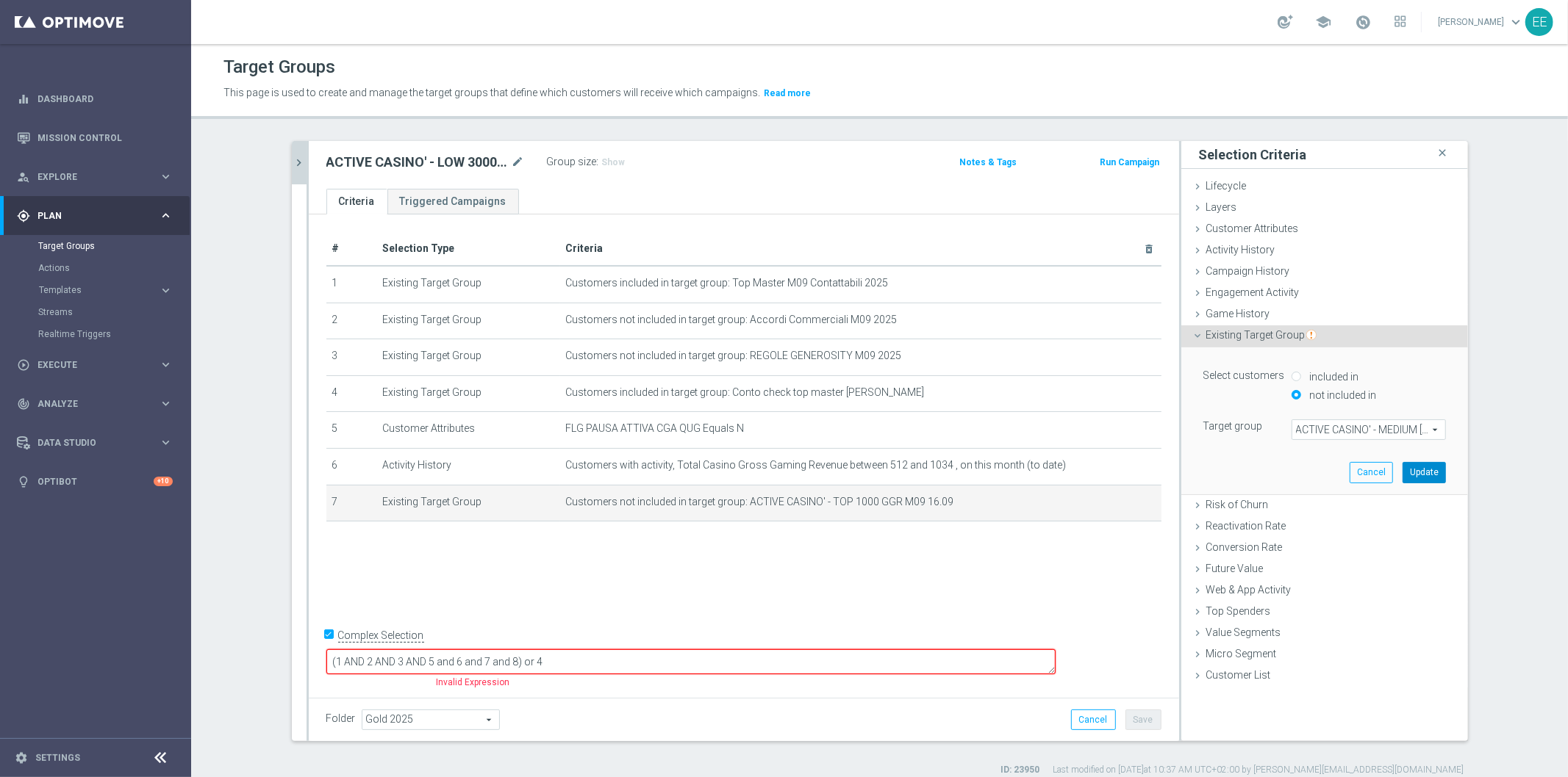
click at [1424, 478] on button "Update" at bounding box center [1424, 472] width 44 height 21
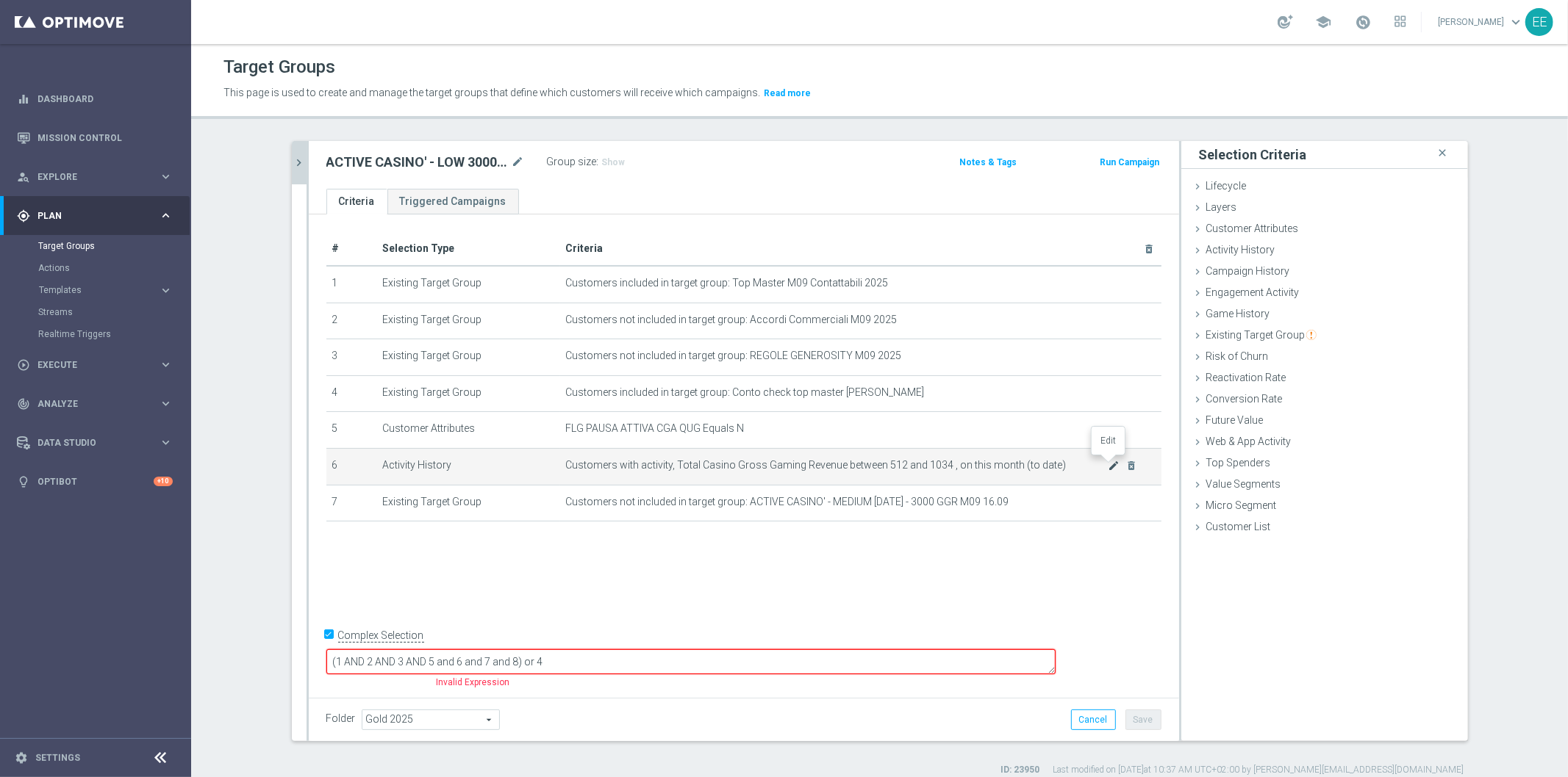
click at [1108, 463] on icon "mode_edit" at bounding box center [1114, 466] width 12 height 11
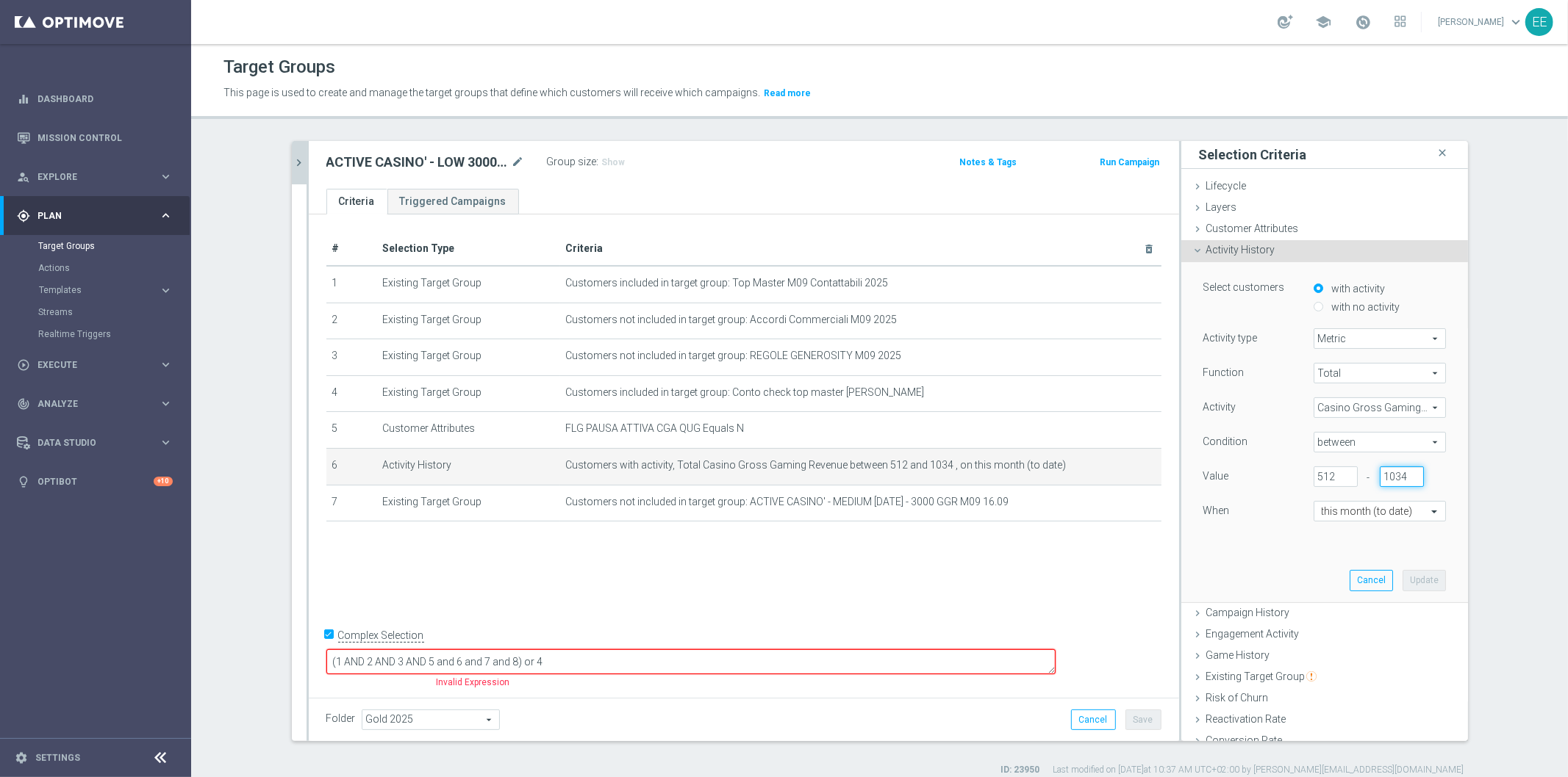
click at [1380, 472] on input "1034" at bounding box center [1402, 476] width 44 height 21
type input "512"
click at [1318, 473] on input "512" at bounding box center [1335, 476] width 44 height 21
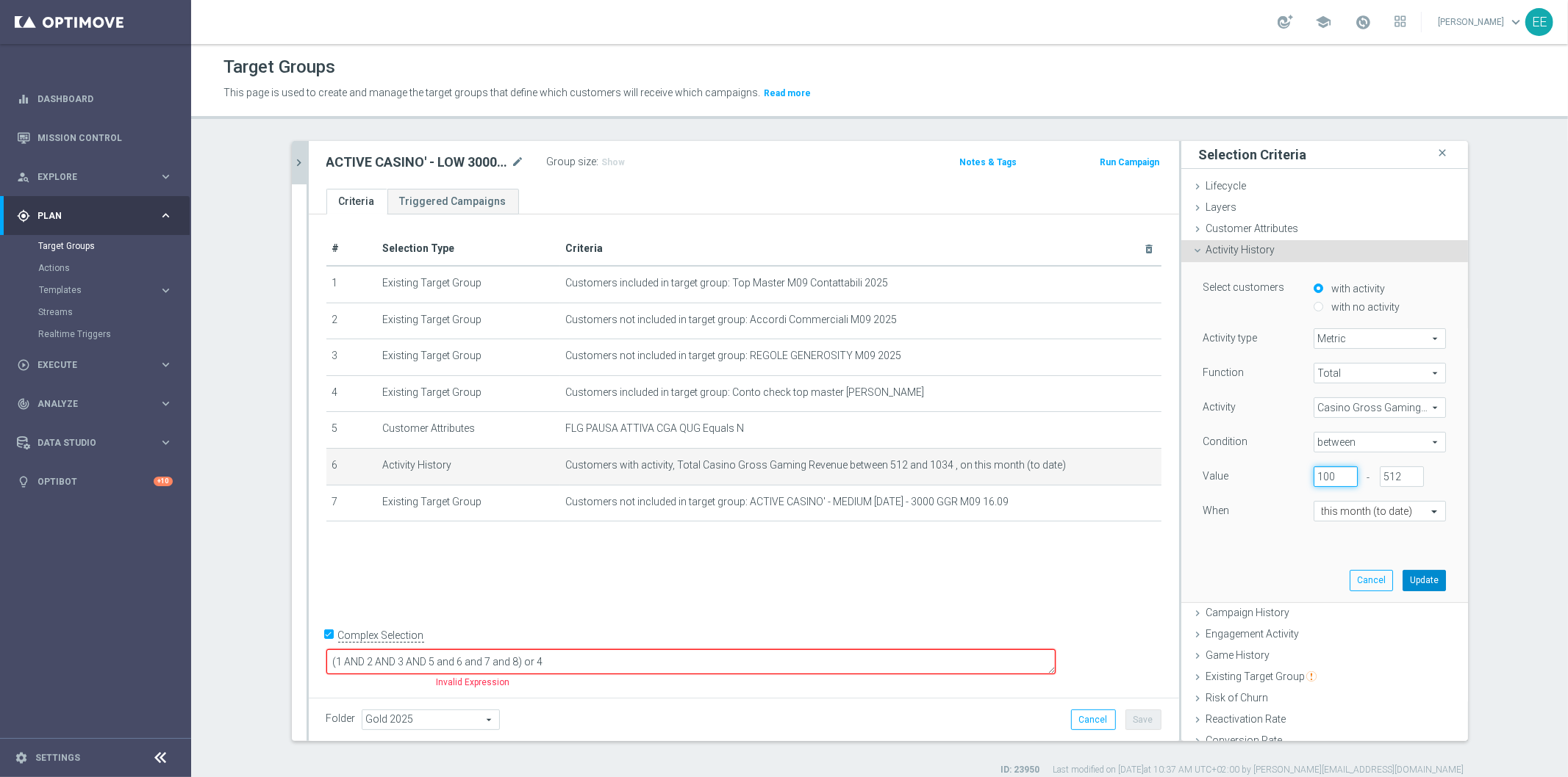
type input "100"
click at [1414, 577] on button "Update" at bounding box center [1424, 580] width 44 height 21
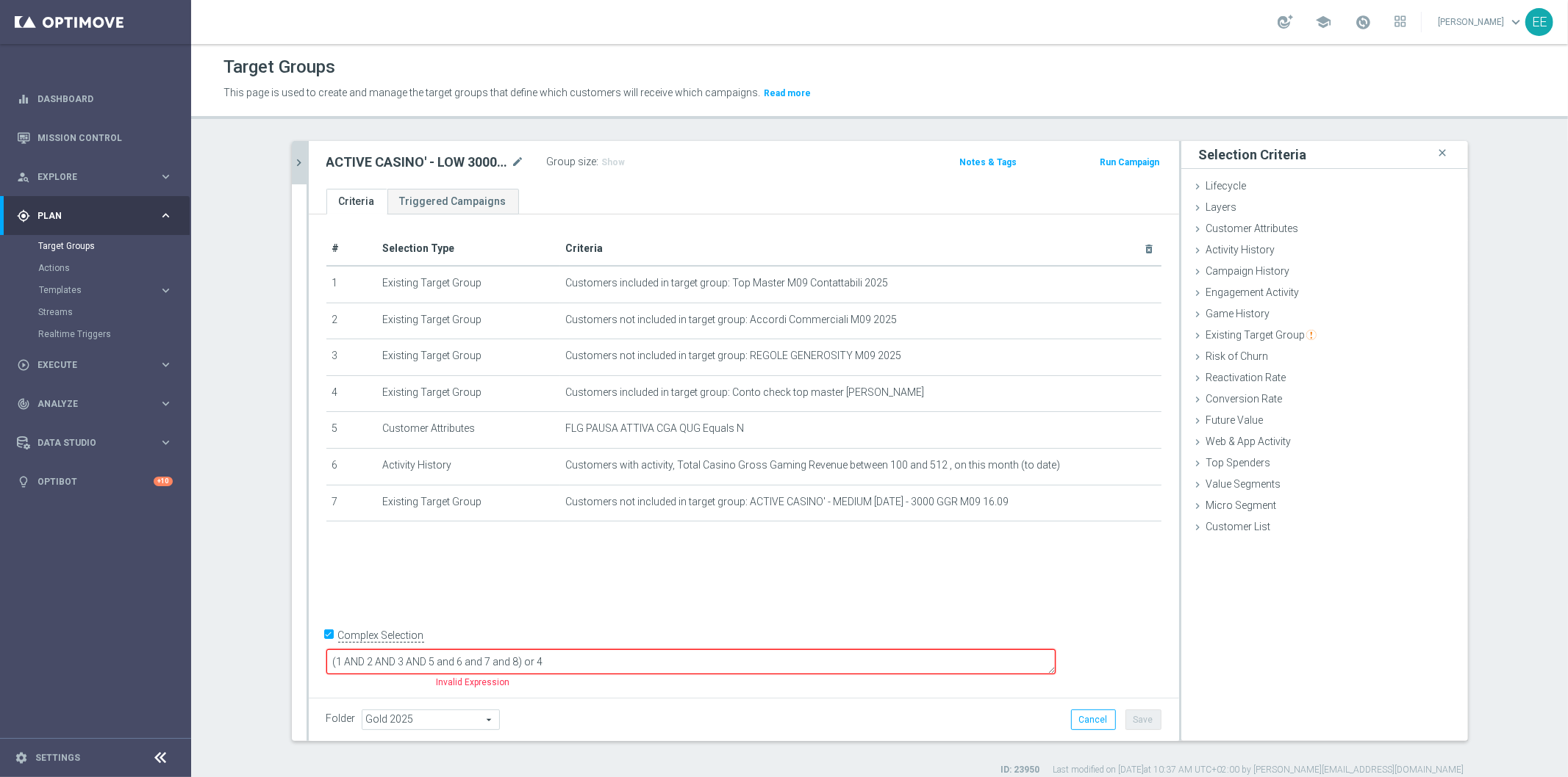
drag, startPoint x: 603, startPoint y: 658, endPoint x: 638, endPoint y: 663, distance: 35.4
click at [638, 663] on textarea "(1 AND 2 AND 3 AND 5 and 6 and 7 and 8) or 4" at bounding box center [690, 662] width 729 height 25
click at [582, 661] on textarea "(1 AND 2 AND 3 AND 5 and 6 and7) or 4" at bounding box center [690, 662] width 729 height 25
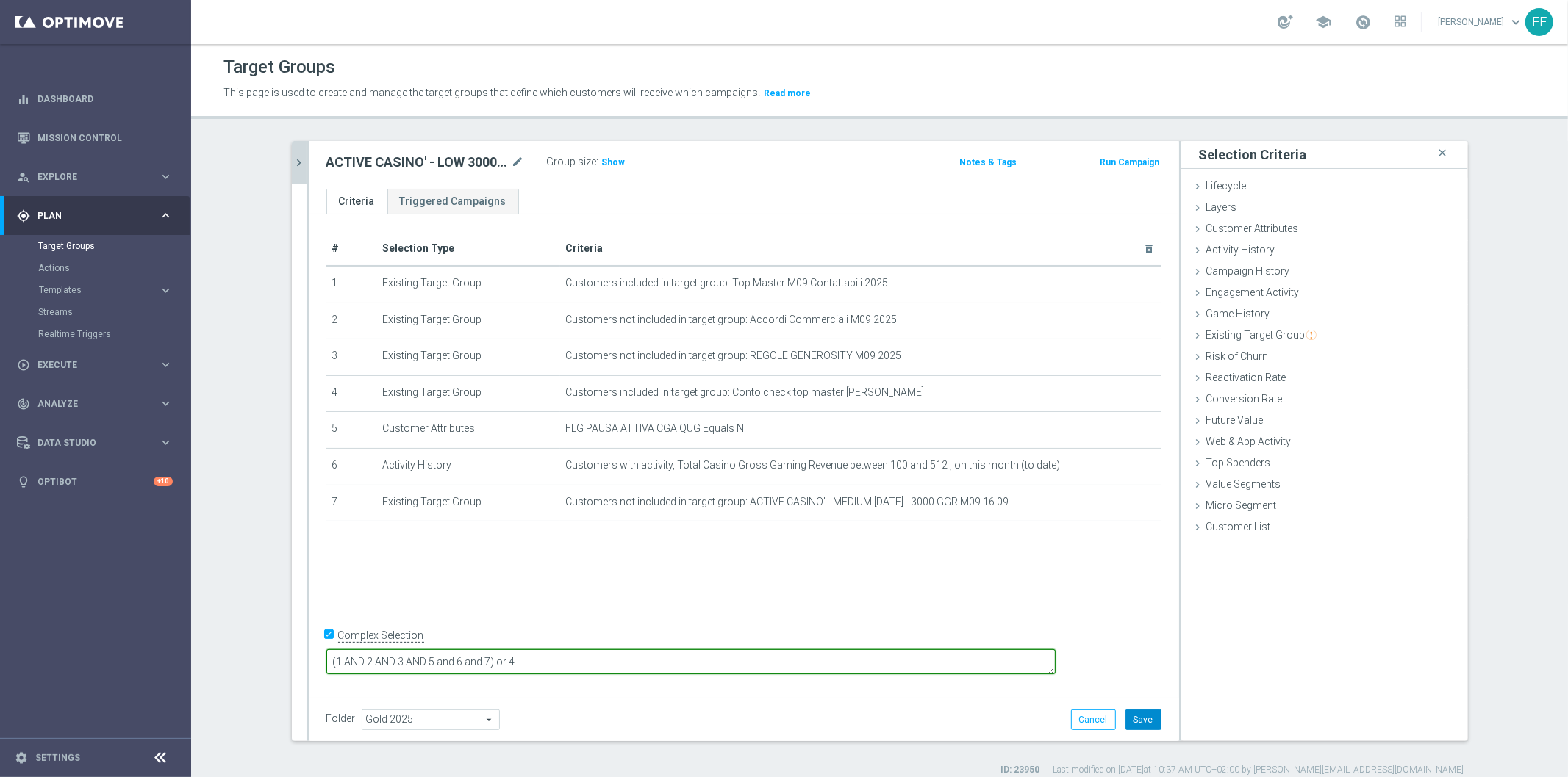
type textarea "(1 AND 2 AND 3 AND 5 and 6 and 7) or 4"
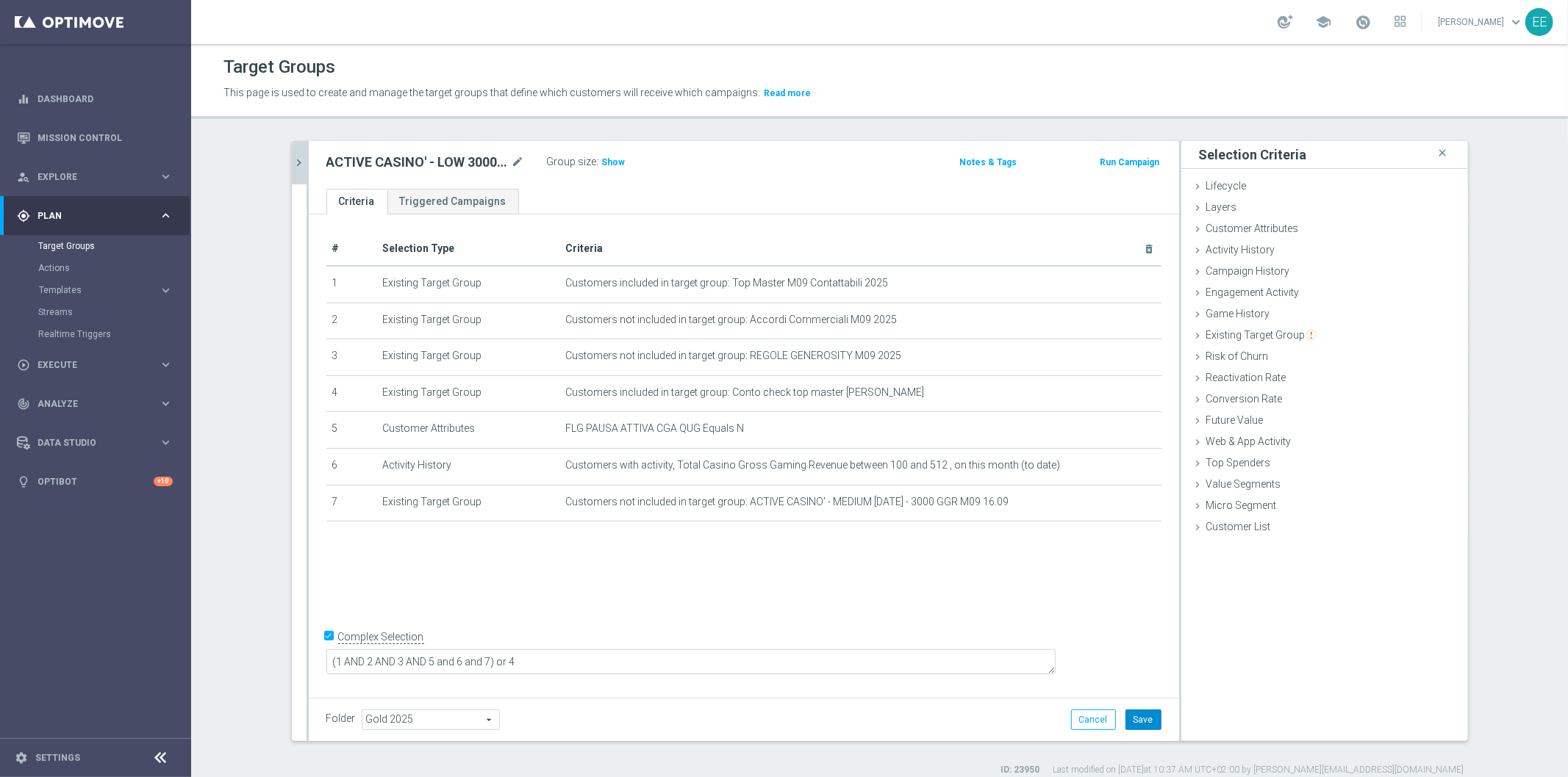
click at [1134, 715] on button "Save" at bounding box center [1143, 720] width 36 height 21
click at [604, 158] on span "Show" at bounding box center [614, 162] width 24 height 11
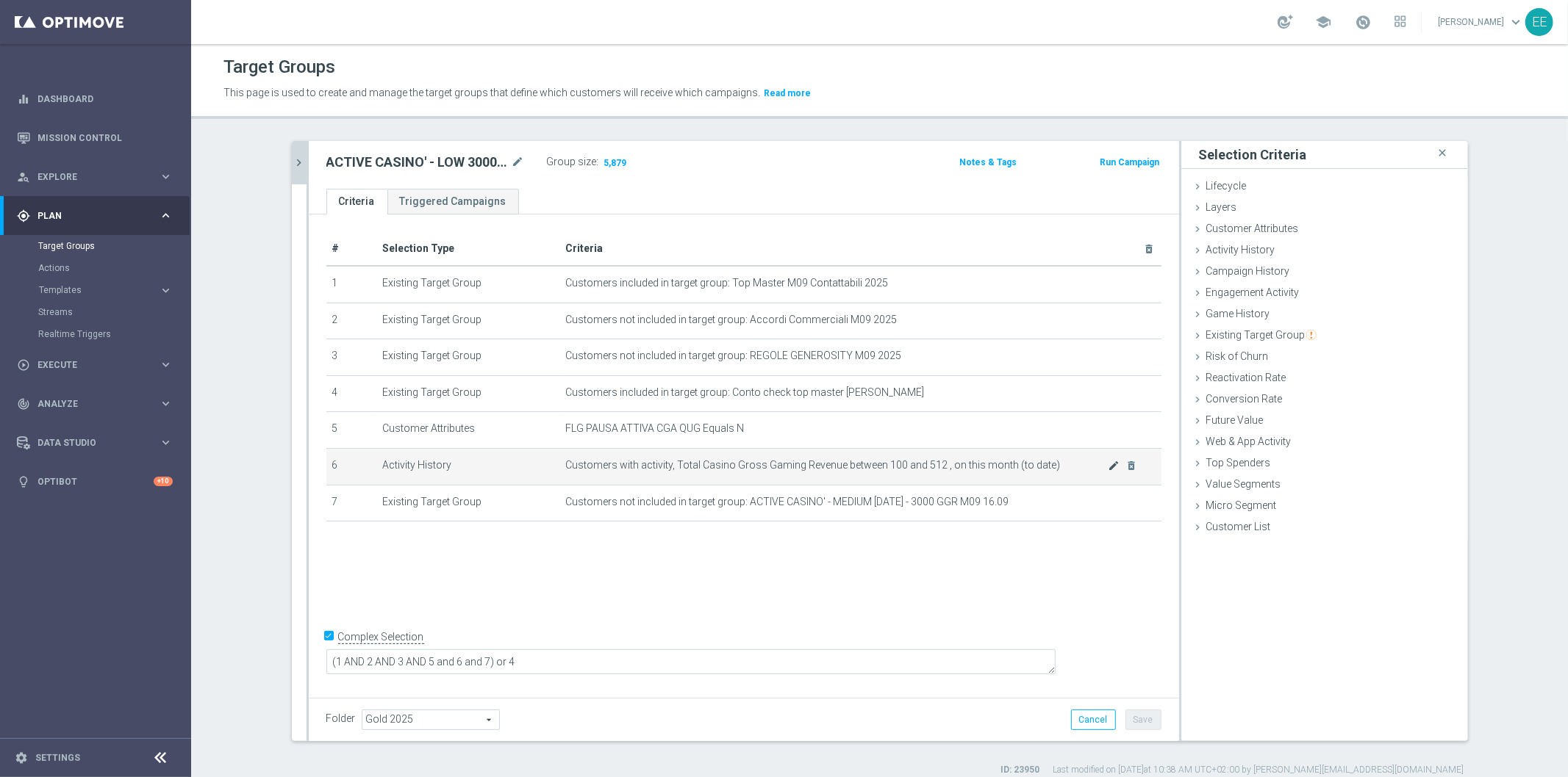
click at [1108, 464] on icon "mode_edit" at bounding box center [1114, 466] width 12 height 11
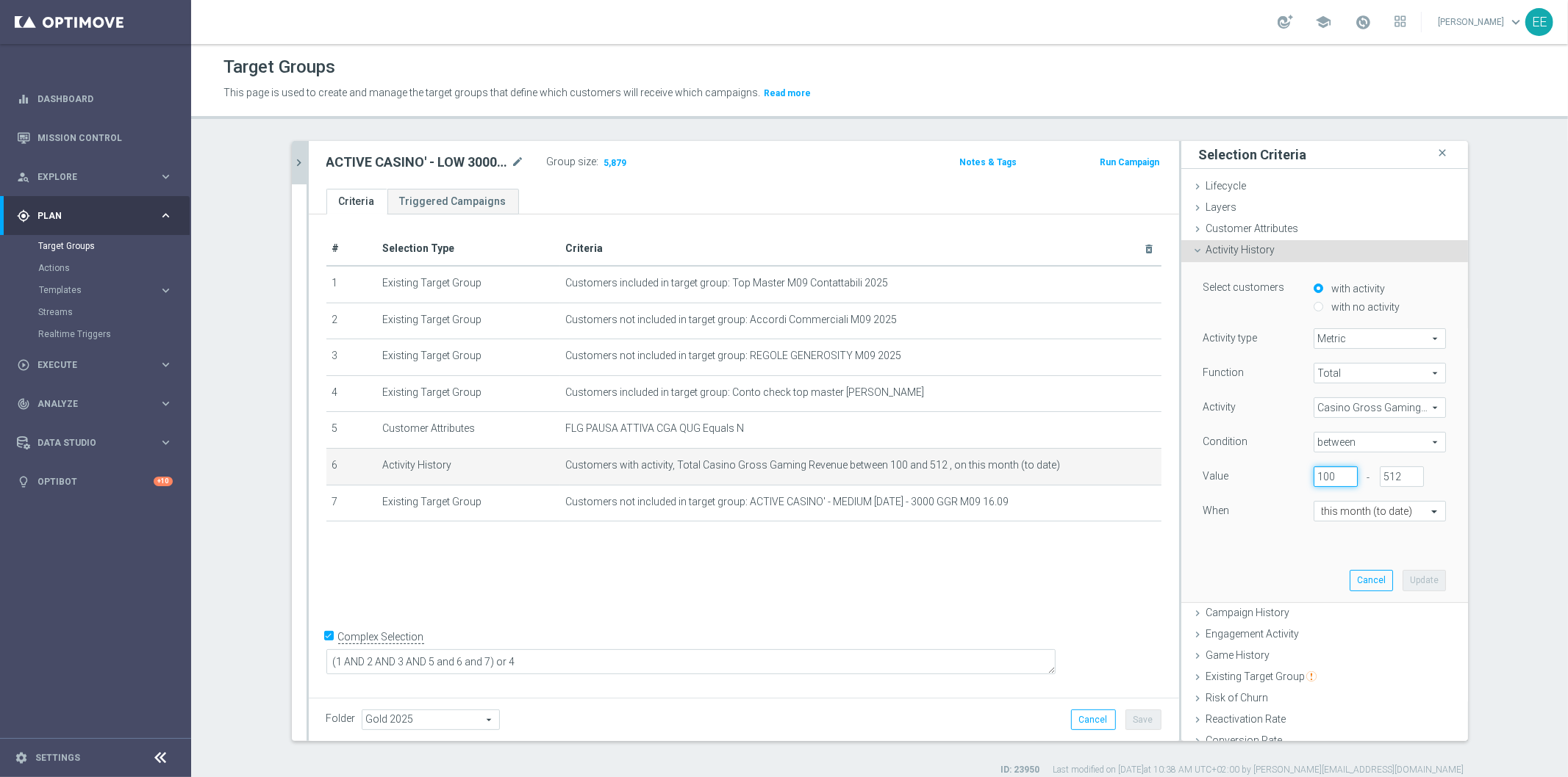
click at [1316, 474] on input "100" at bounding box center [1335, 476] width 44 height 21
type input "2"
type input "4"
type input "300"
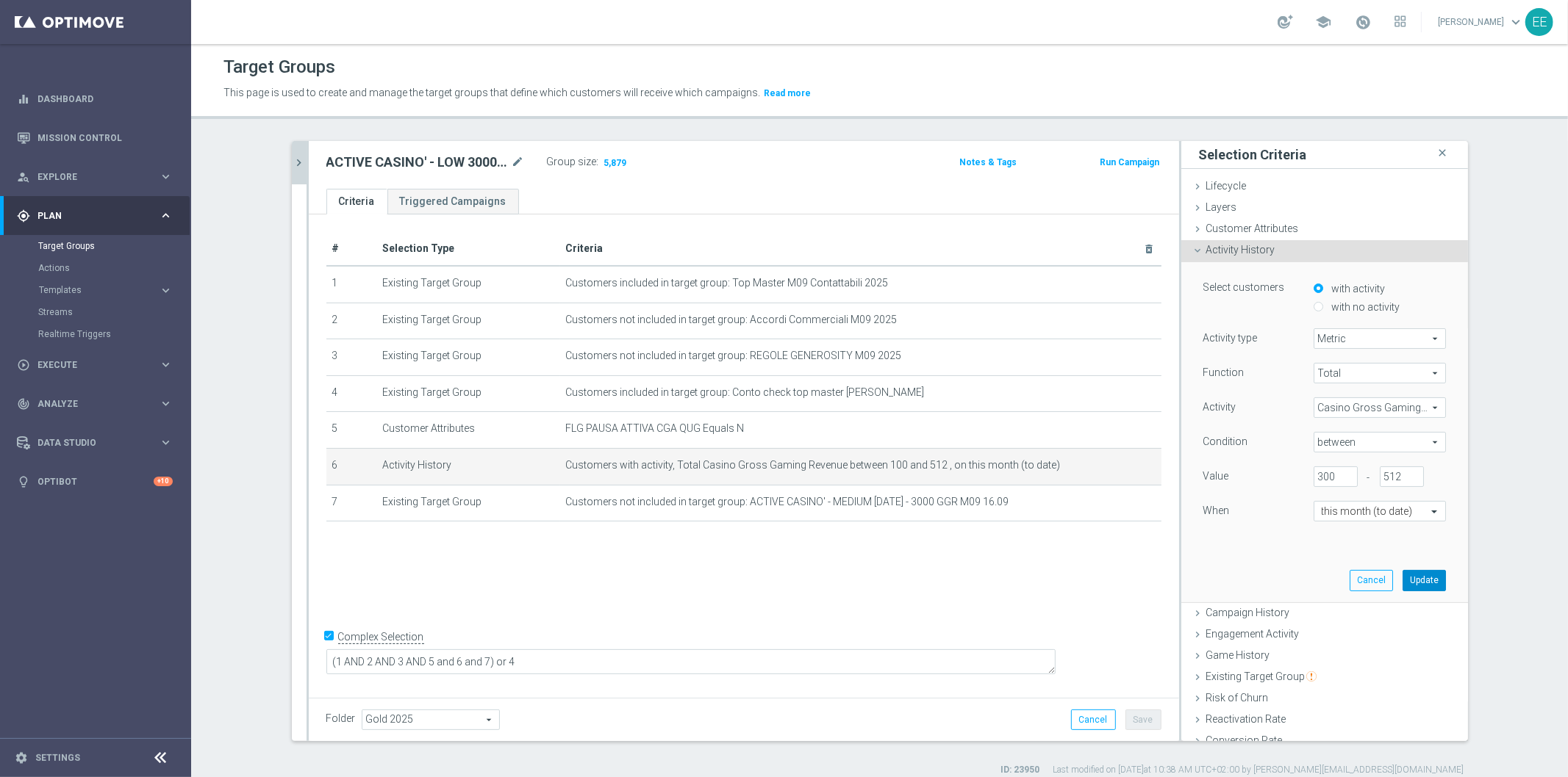
click at [1403, 582] on button "Update" at bounding box center [1424, 580] width 44 height 21
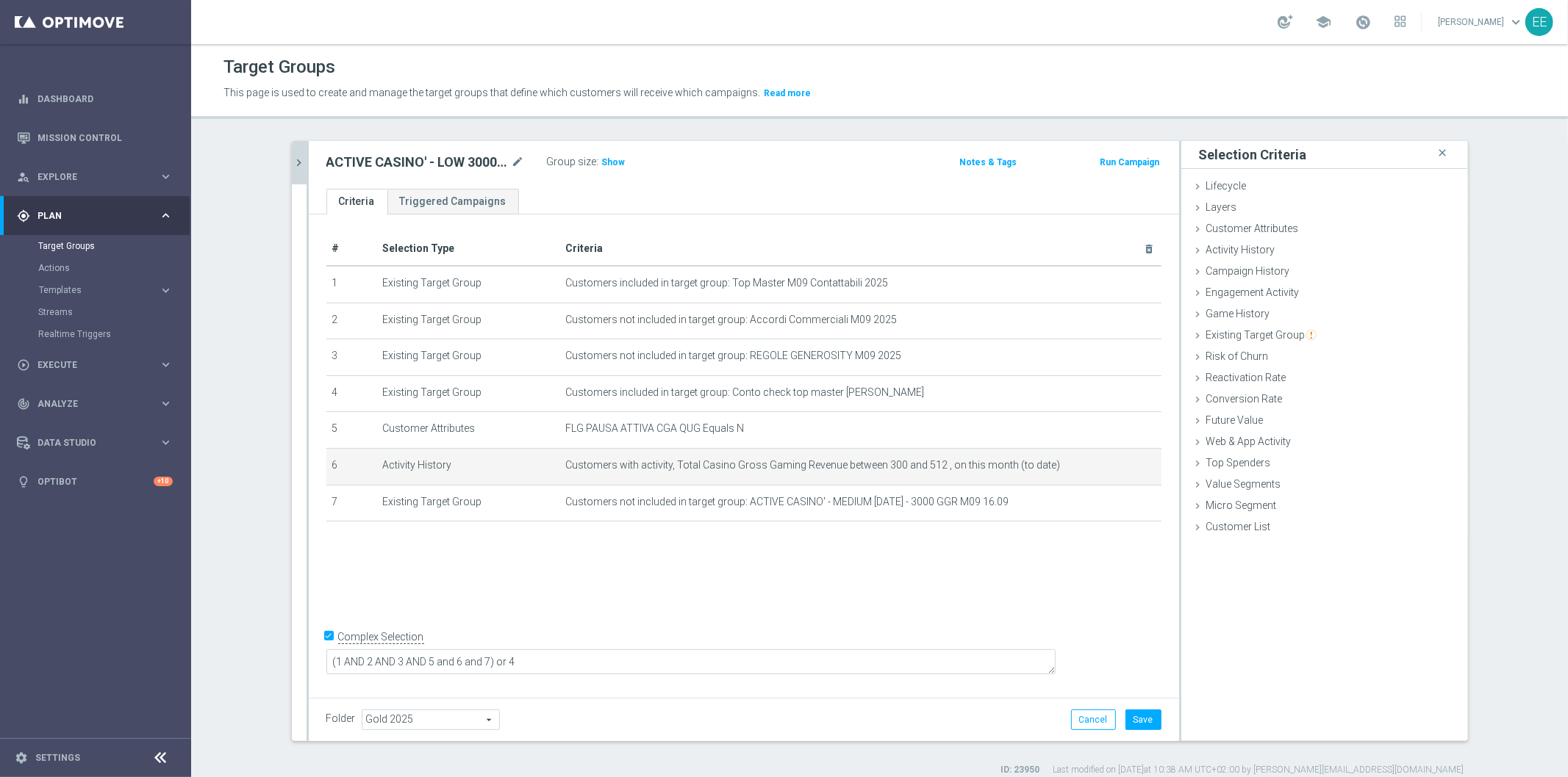
click at [618, 163] on div "Group size : Show" at bounding box center [620, 160] width 147 height 17
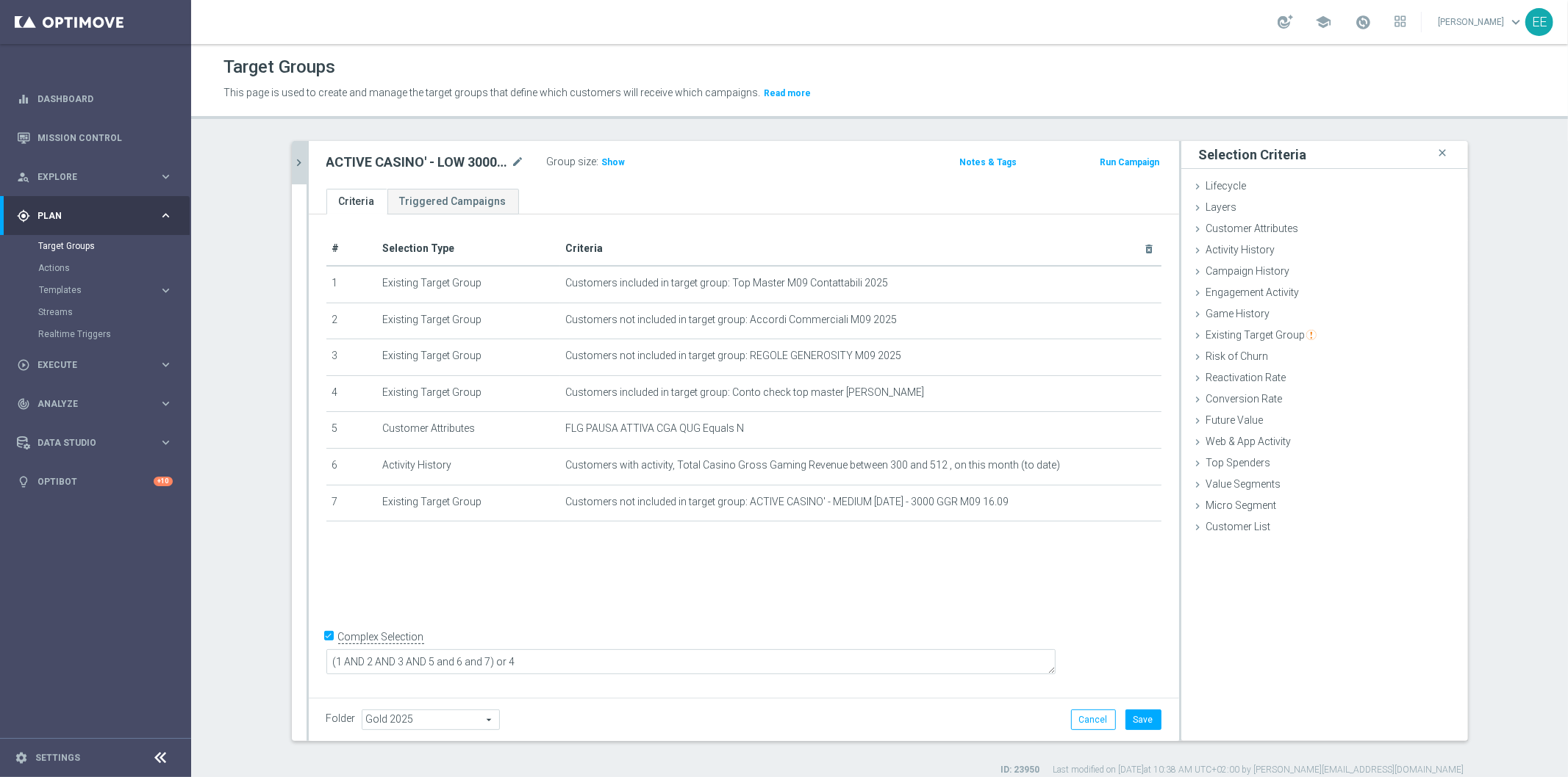
click at [618, 163] on div "Group size : Show" at bounding box center [620, 160] width 147 height 17
click at [605, 163] on span "Show" at bounding box center [614, 162] width 24 height 11
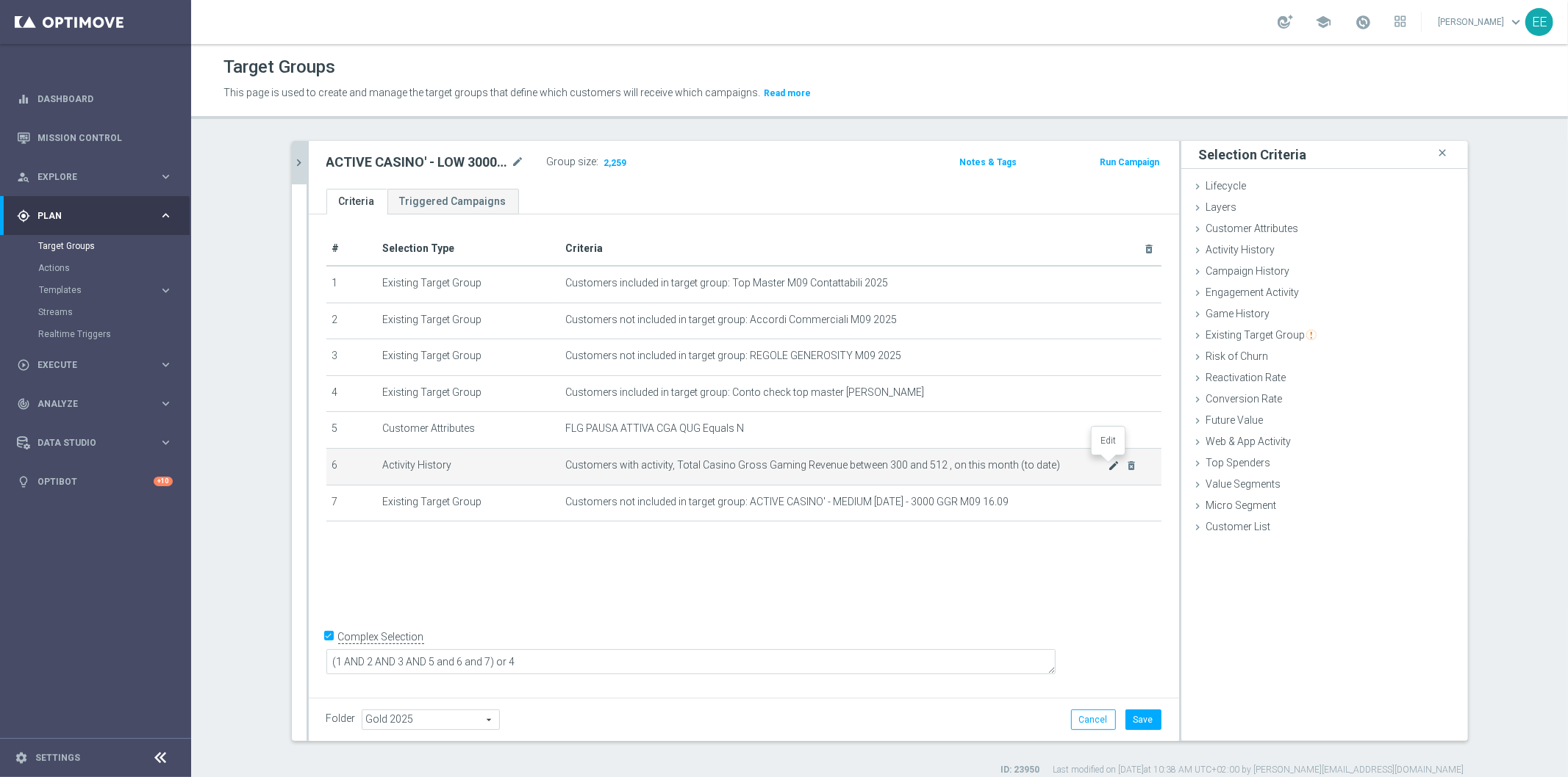
click at [1108, 467] on icon "mode_edit" at bounding box center [1114, 466] width 12 height 11
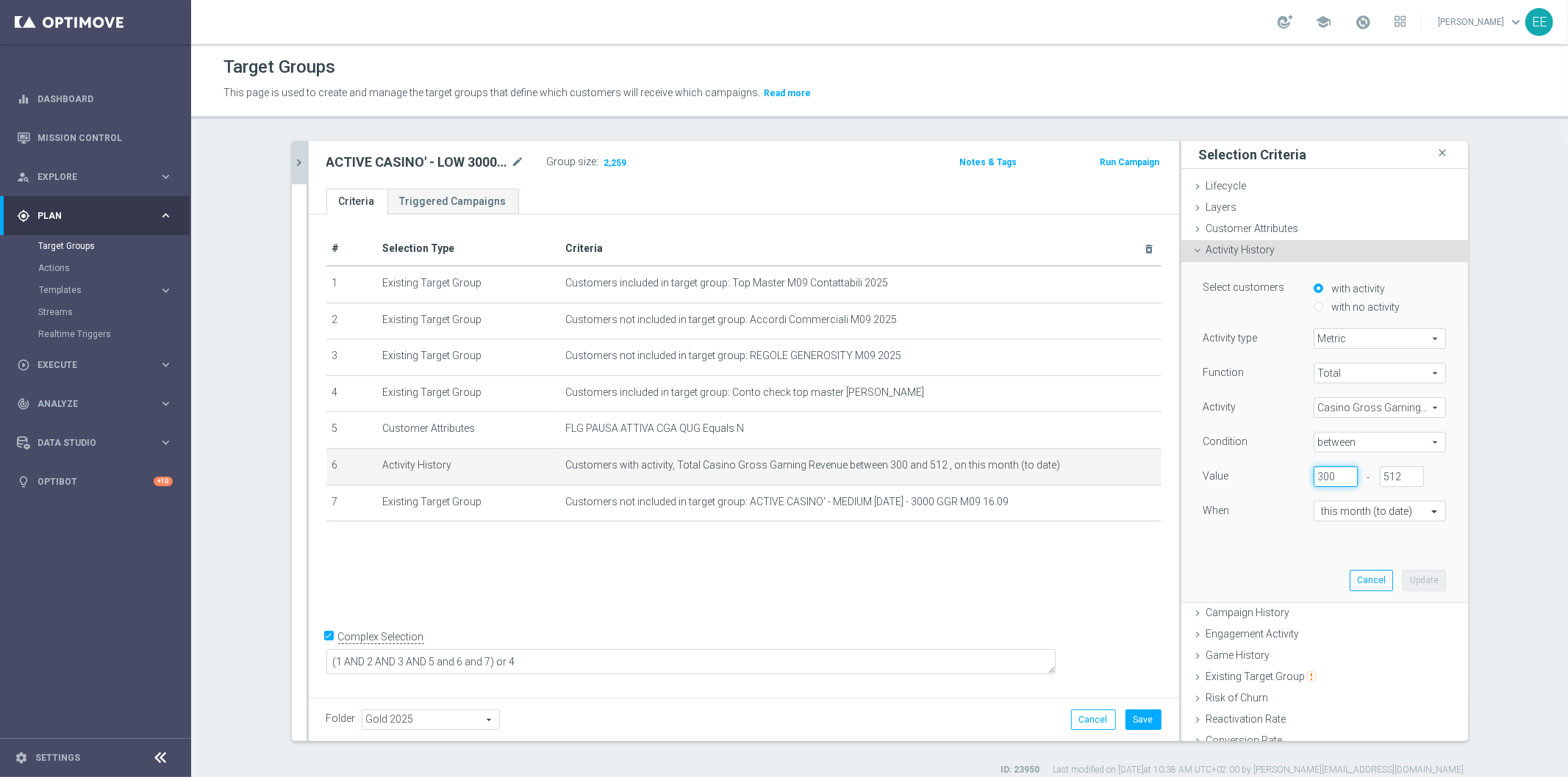
click at [1318, 471] on input "300" at bounding box center [1335, 476] width 44 height 21
type input "250"
click at [1403, 579] on button "Update" at bounding box center [1424, 580] width 44 height 21
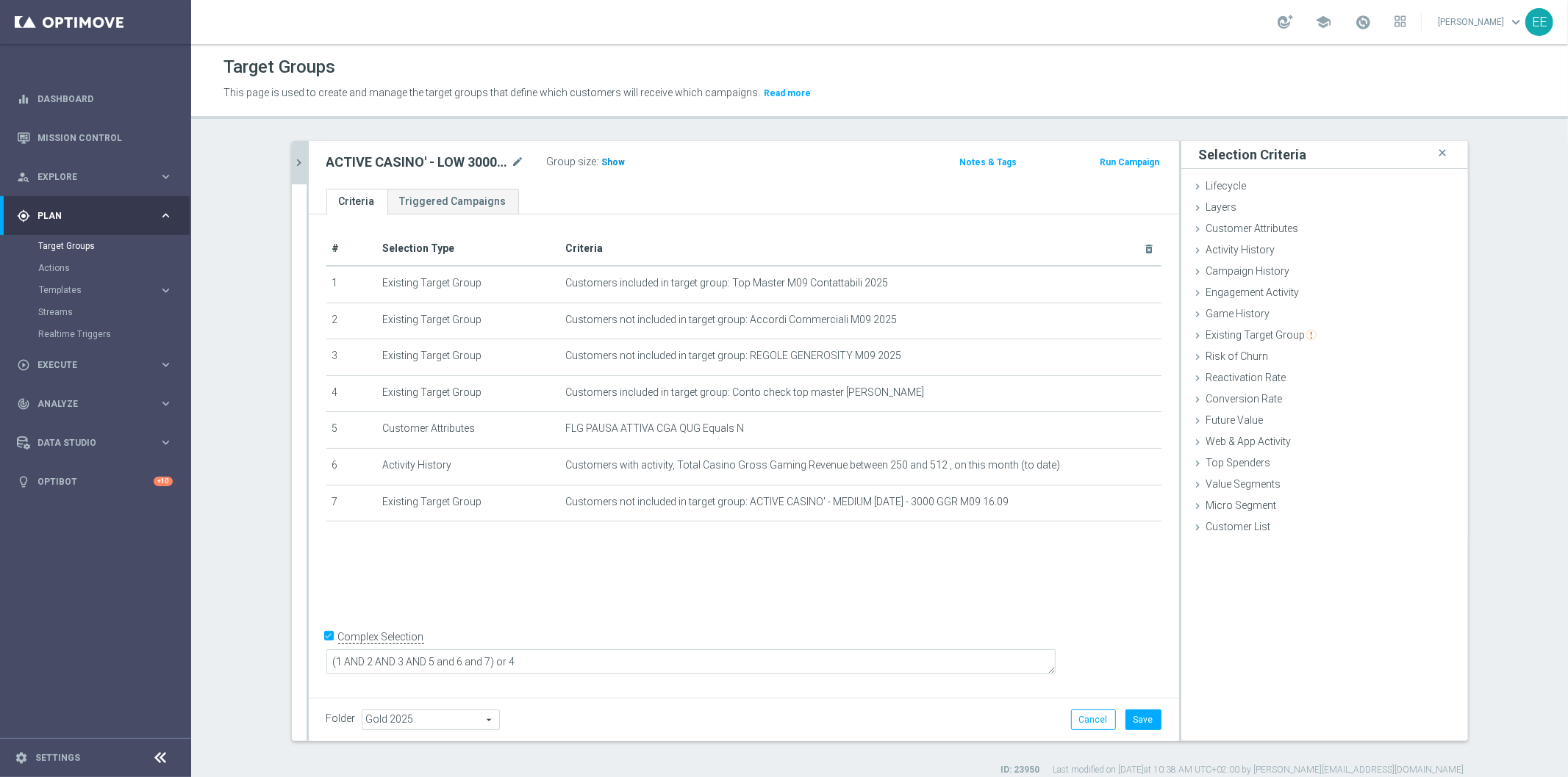
click at [604, 157] on span "Show" at bounding box center [614, 162] width 24 height 11
click at [1113, 692] on form "Complex Selection (1 AND 2 AND 3 AND 5 and 6 and 7) or 4 Invalid Expression" at bounding box center [744, 660] width 835 height 67
click at [1143, 719] on button "Save" at bounding box center [1143, 720] width 36 height 21
click at [292, 144] on button "chevron_right" at bounding box center [299, 163] width 15 height 44
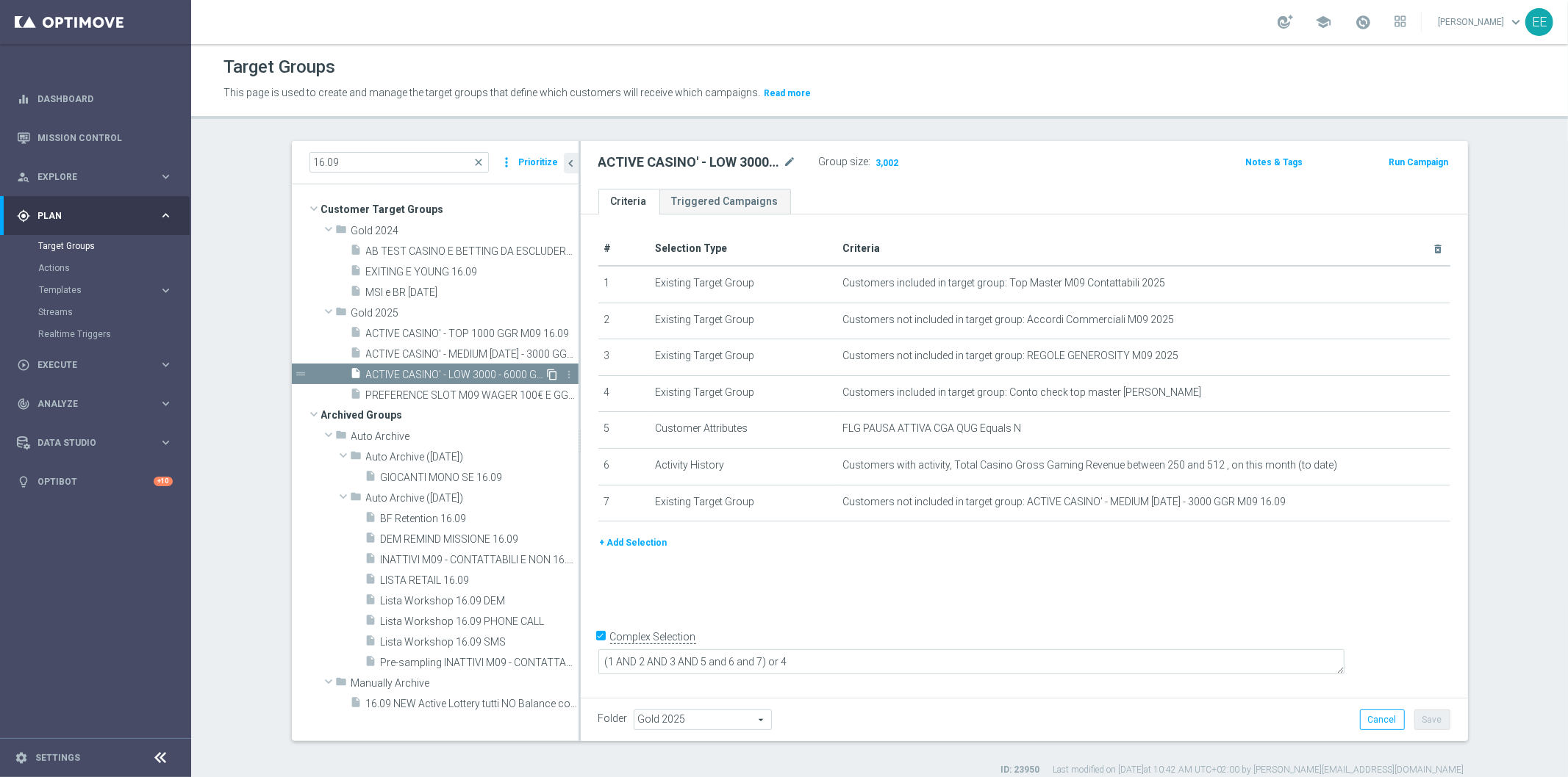
click at [546, 372] on icon "content_copy" at bounding box center [552, 375] width 12 height 11
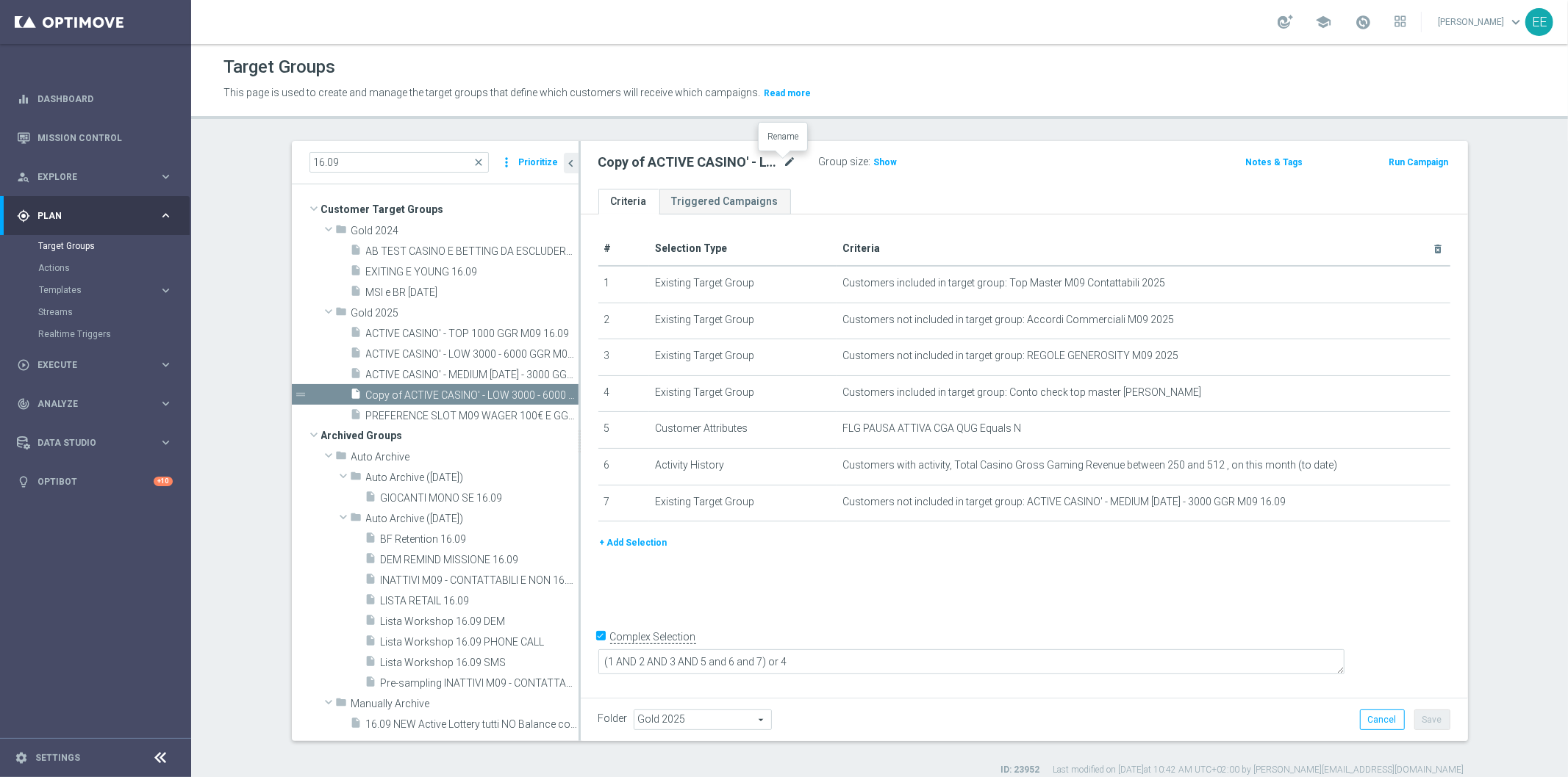
click at [784, 160] on icon "mode_edit" at bounding box center [790, 162] width 13 height 17
type input "ACTIVE CASINO' - OTHERS 6000 GGR M09 16.09"
click at [1164, 582] on div "# Selection Type Criteria delete_forever 1 Existing Target Group Customers incl…" at bounding box center [1025, 453] width 888 height 478
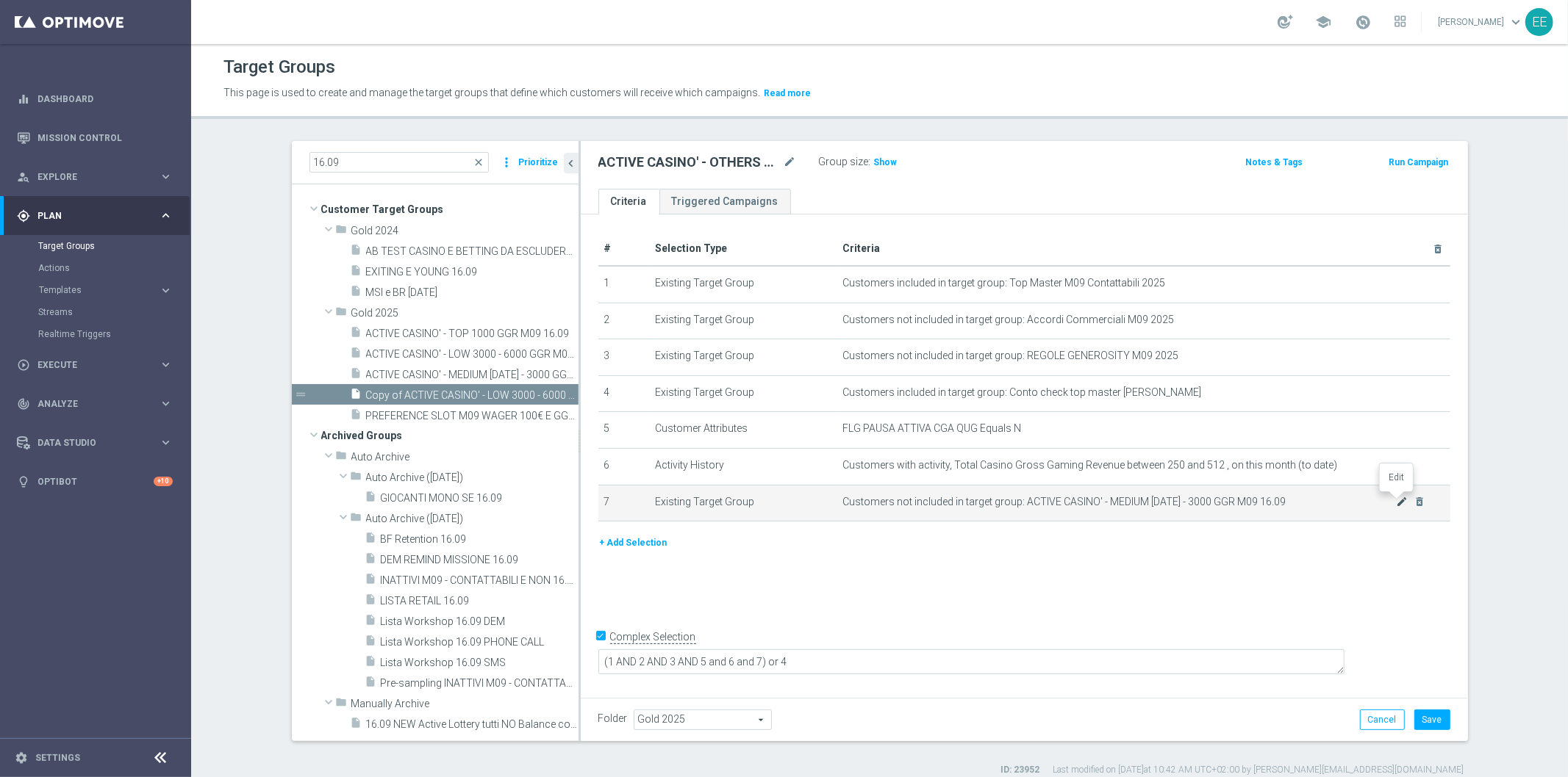
click at [1396, 503] on icon "mode_edit" at bounding box center [1402, 502] width 12 height 11
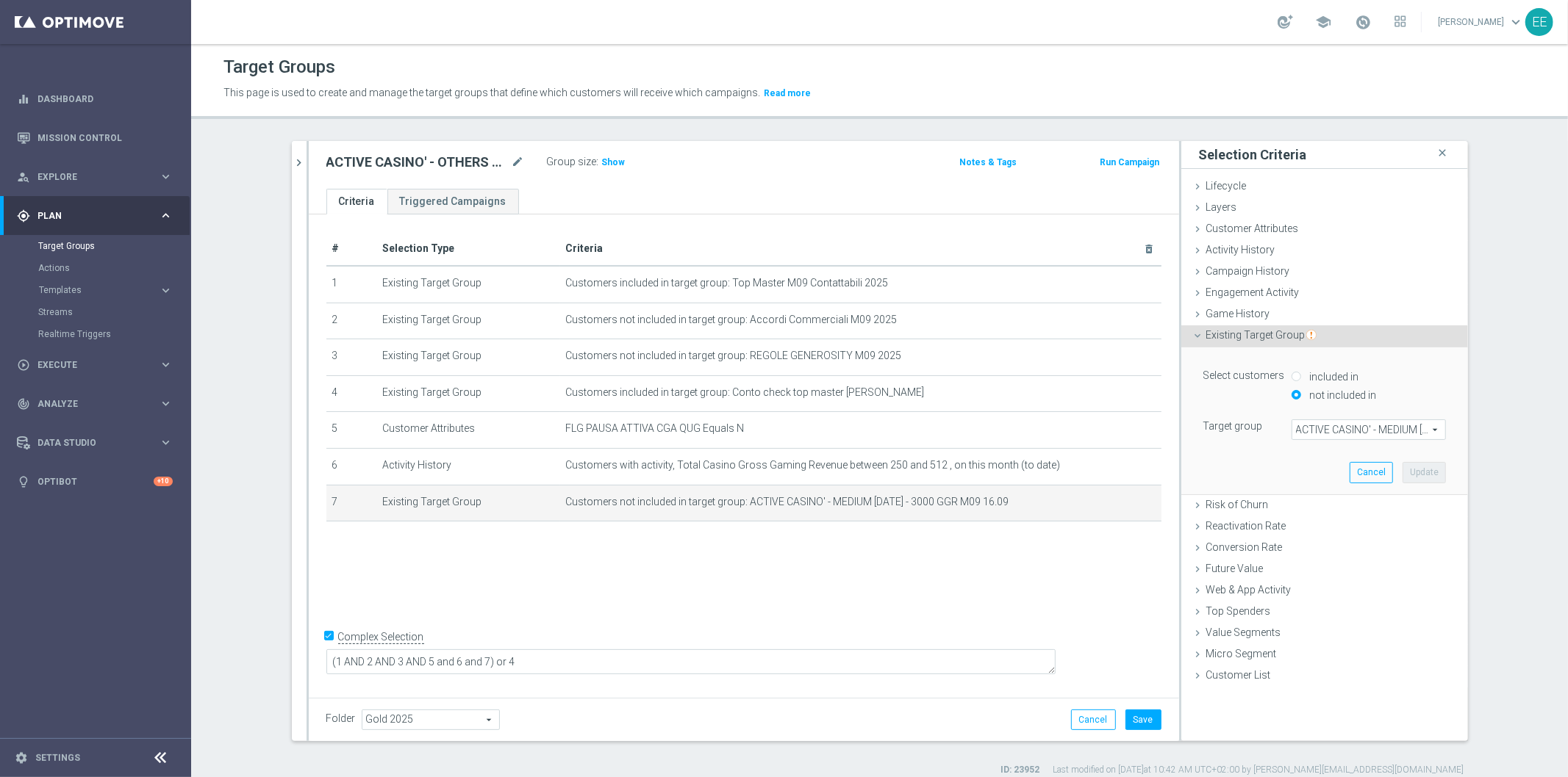
click at [1339, 428] on span "ACTIVE CASINO' - MEDIUM [DATE] - 3000 GGR M09 16.09" at bounding box center [1368, 430] width 153 height 19
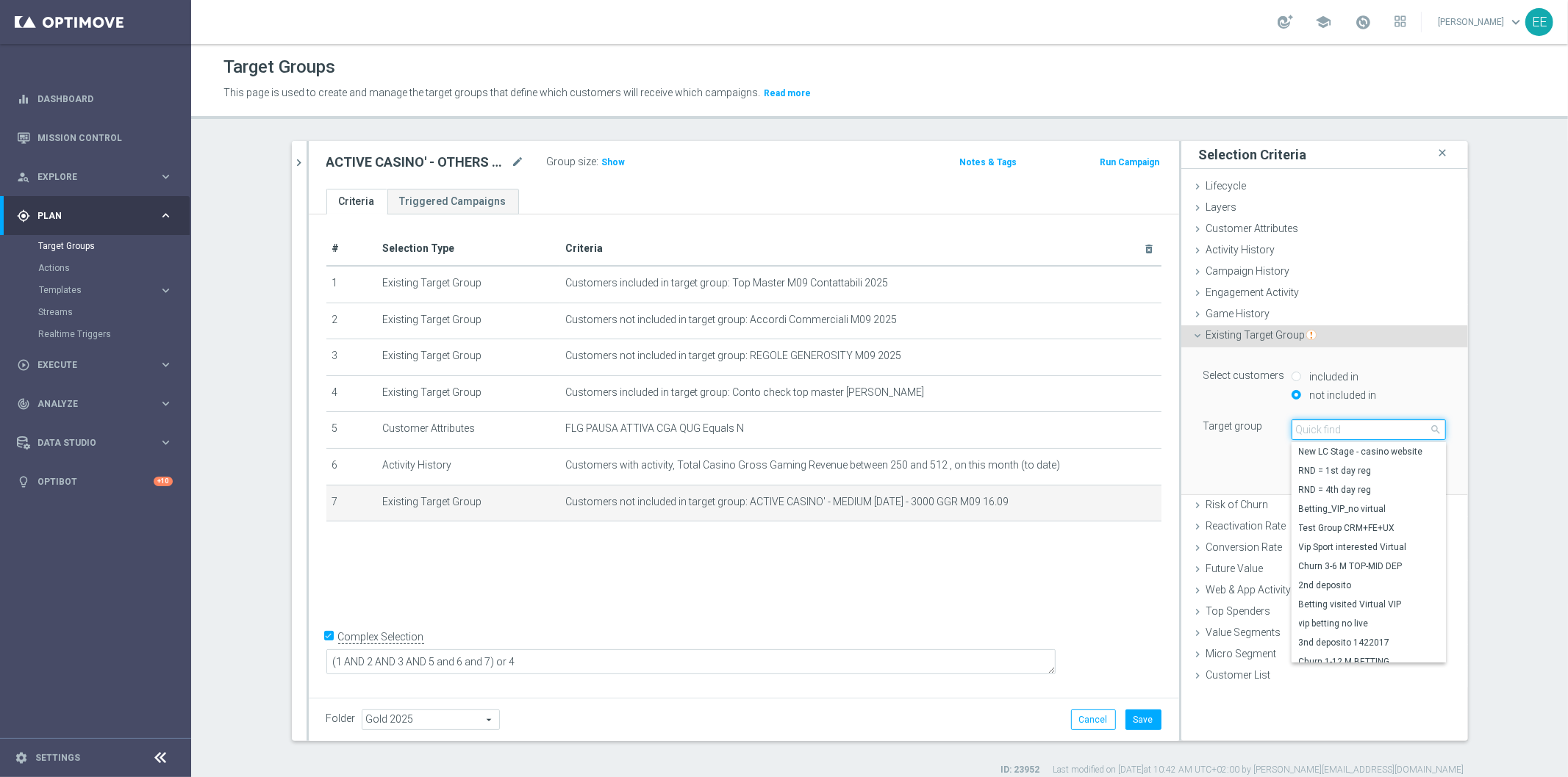
click at [1339, 428] on input "search" at bounding box center [1369, 430] width 154 height 21
type input "16.09"
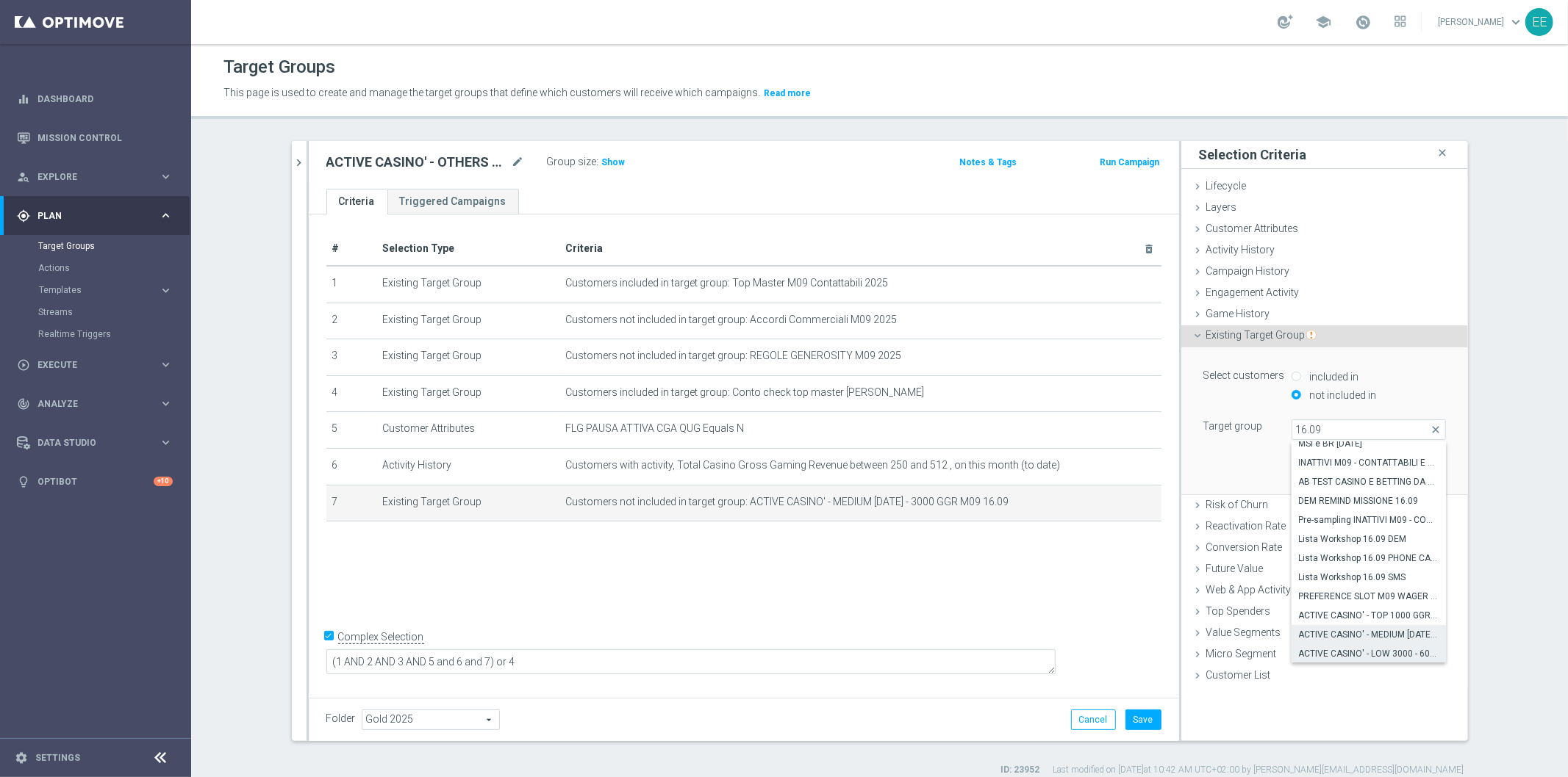
click at [1400, 658] on span "ACTIVE CASINO' - LOW 3000 - 6000 GGR M09 16.09" at bounding box center [1368, 654] width 140 height 11
type input "ACTIVE CASINO' - LOW 3000 - 6000 GGR M09 16.09"
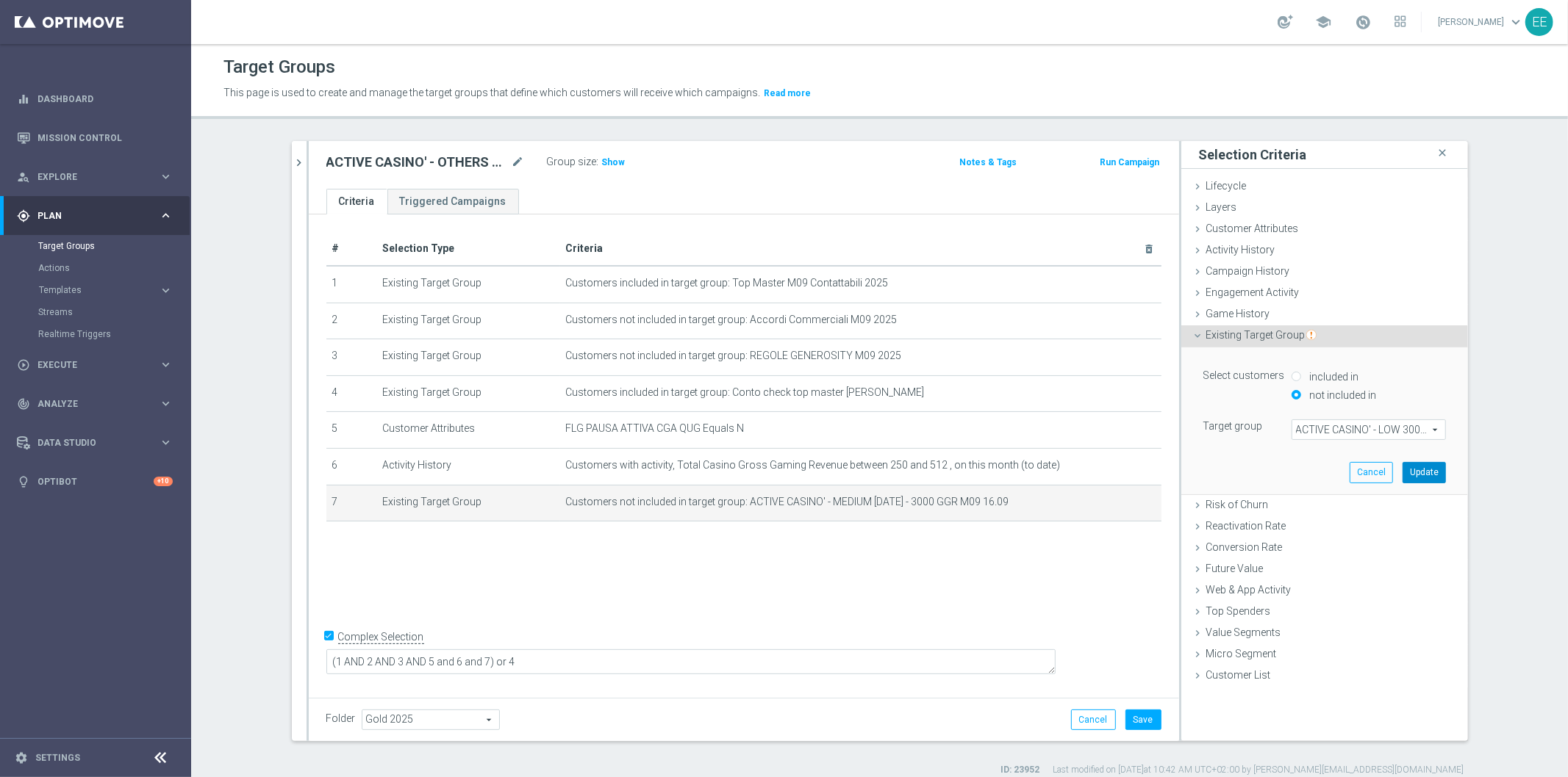
click at [1429, 482] on button "Update" at bounding box center [1424, 472] width 44 height 21
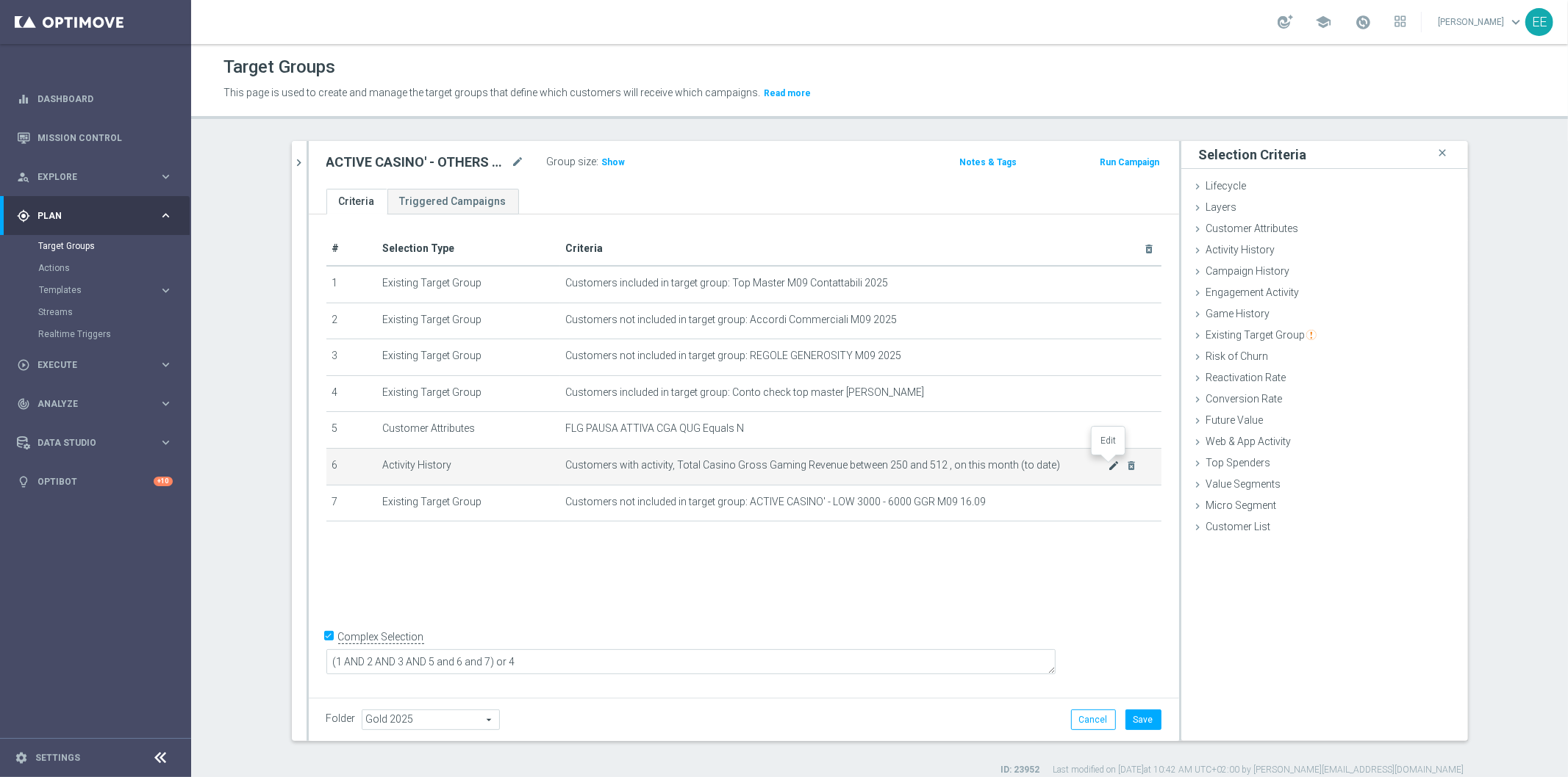
click at [1110, 460] on icon "mode_edit" at bounding box center [1114, 466] width 12 height 11
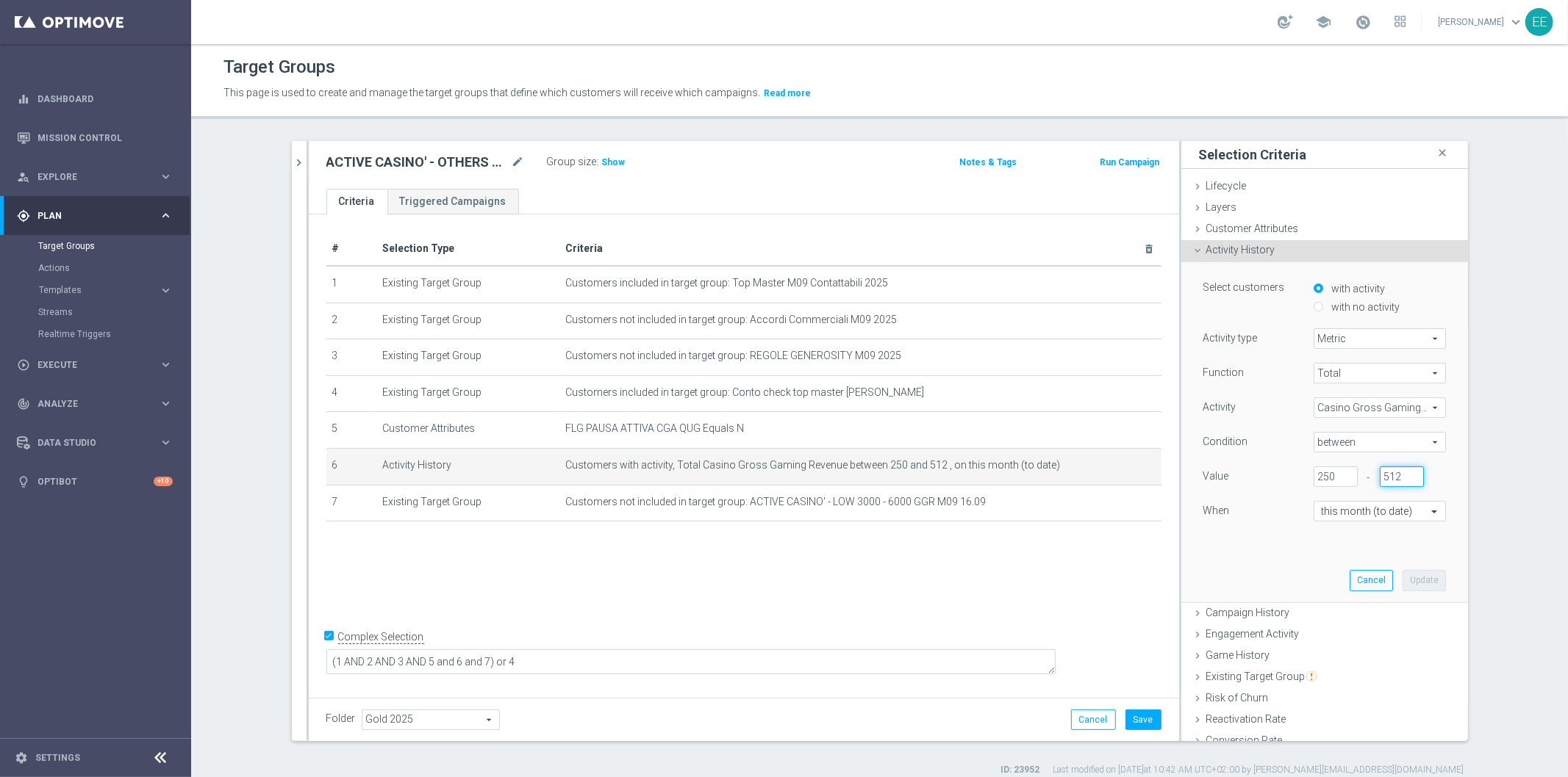
click at [1380, 479] on input "512" at bounding box center [1402, 476] width 44 height 21
type input "250"
click at [1313, 472] on input "250" at bounding box center [1335, 476] width 44 height 21
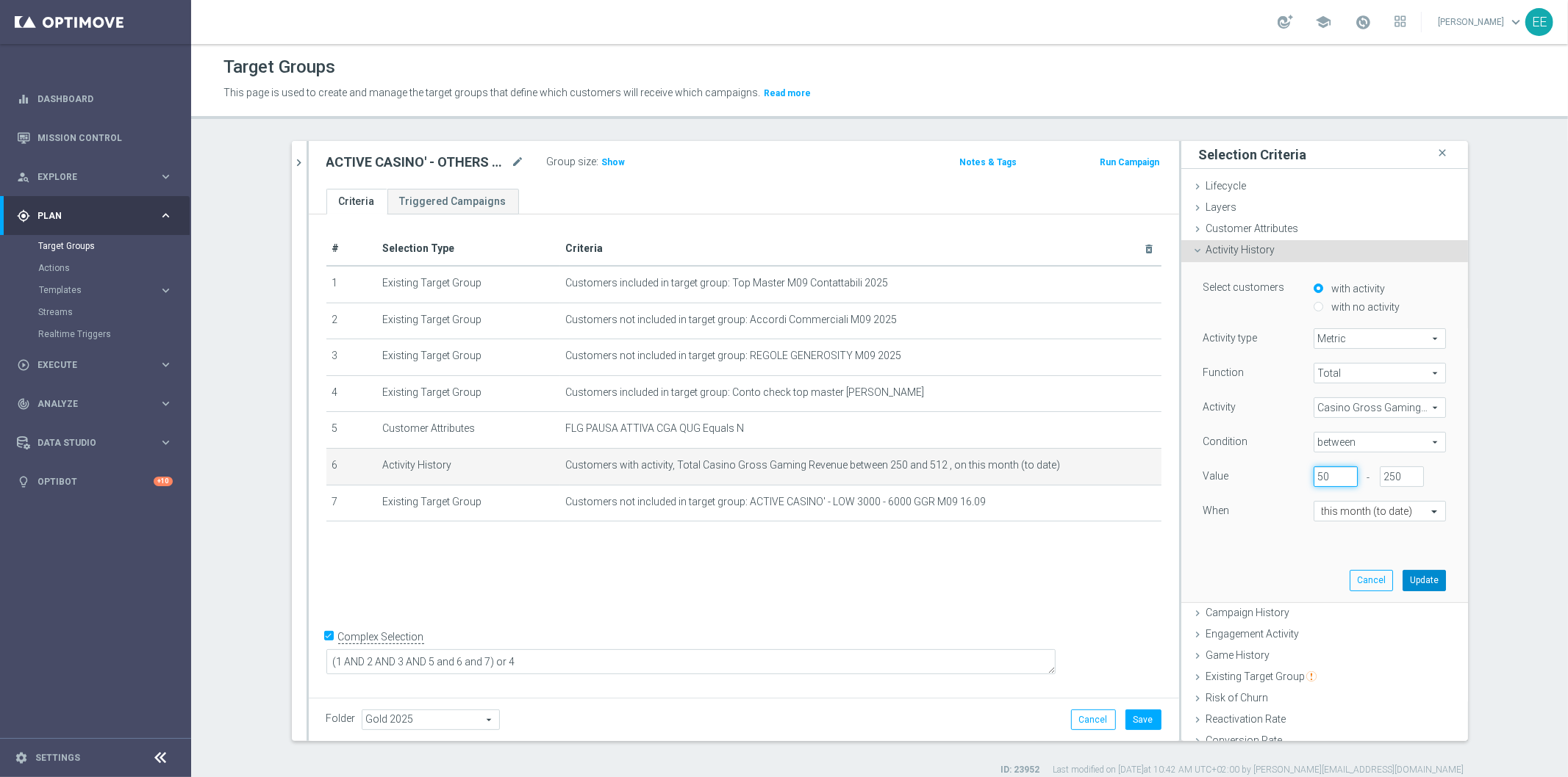
type input "50"
click at [1424, 586] on button "Update" at bounding box center [1424, 580] width 44 height 21
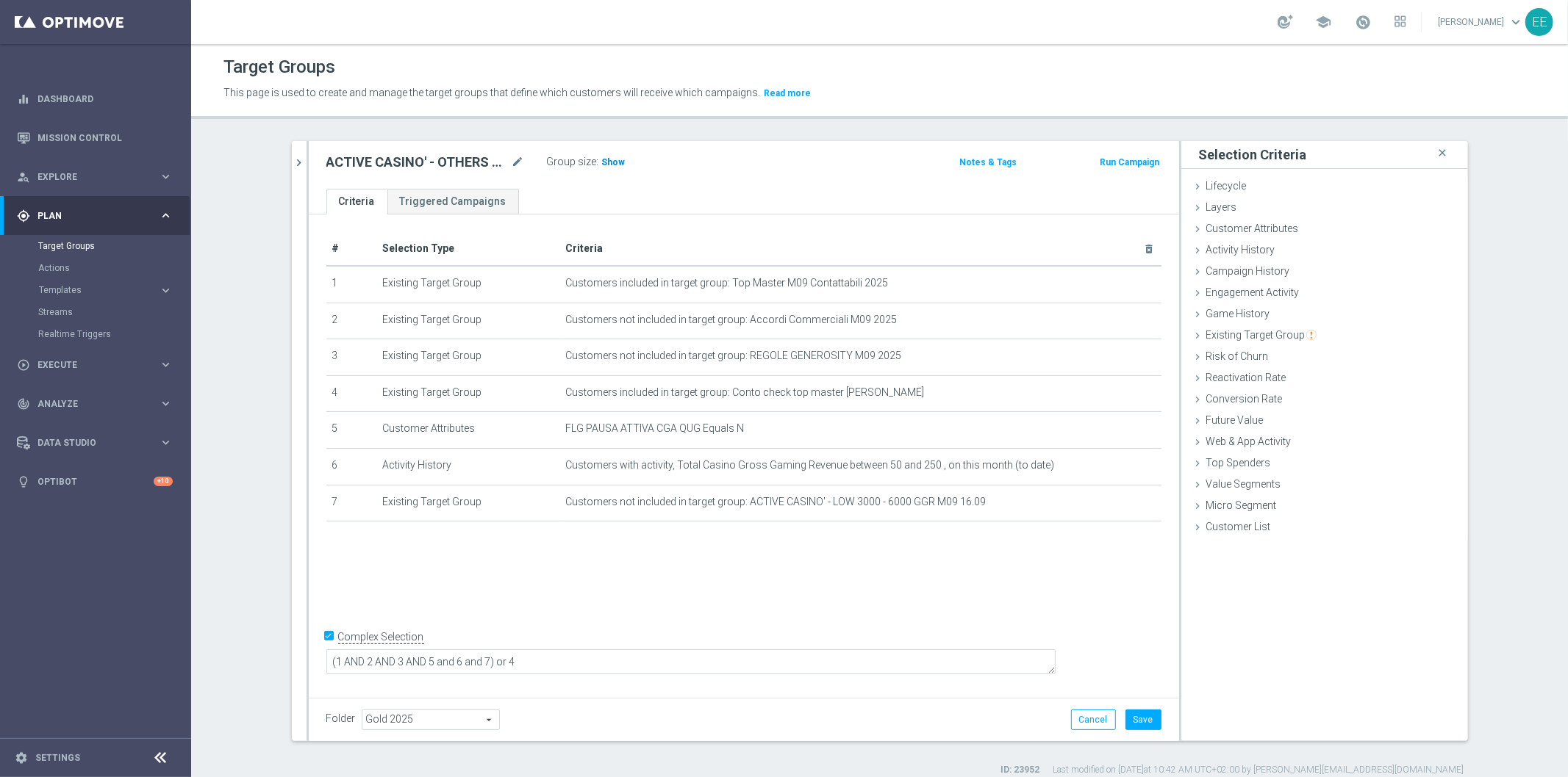
click at [607, 169] on h3 "Show" at bounding box center [614, 163] width 26 height 16
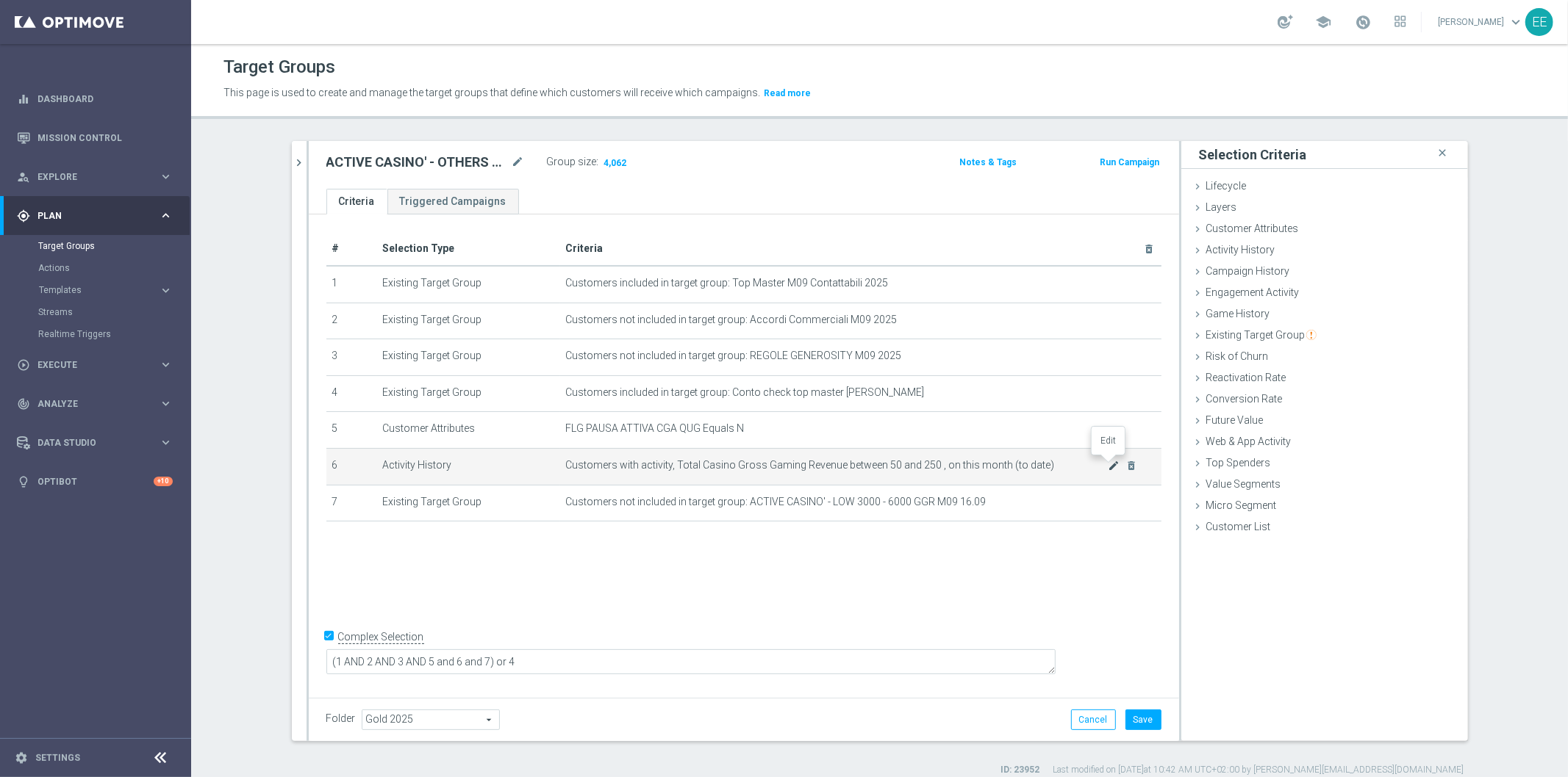
click at [1108, 462] on icon "mode_edit" at bounding box center [1114, 466] width 12 height 11
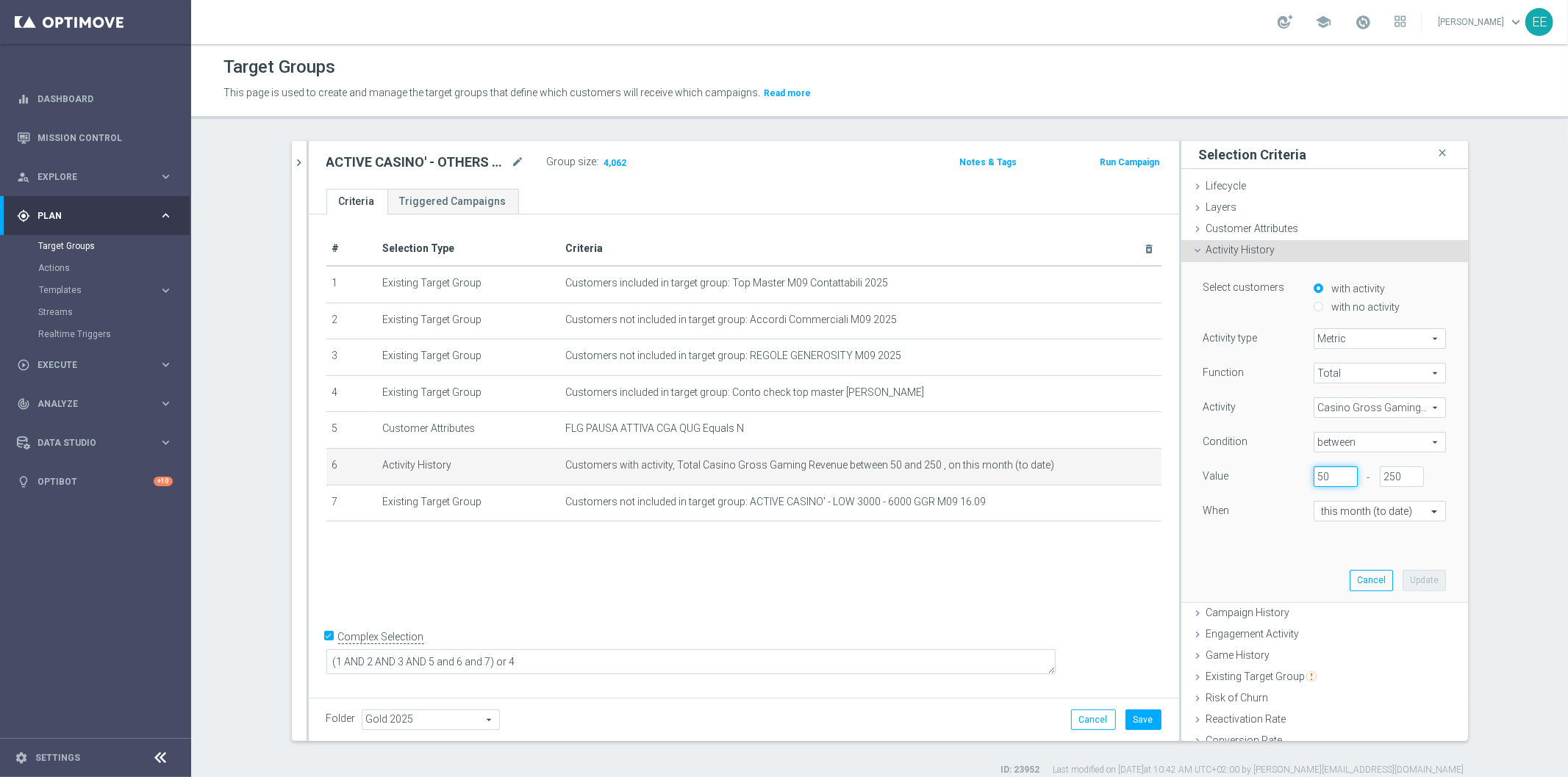
click at [1317, 474] on input "50" at bounding box center [1335, 476] width 44 height 21
type input "5"
click at [1405, 572] on button "Update" at bounding box center [1424, 580] width 44 height 21
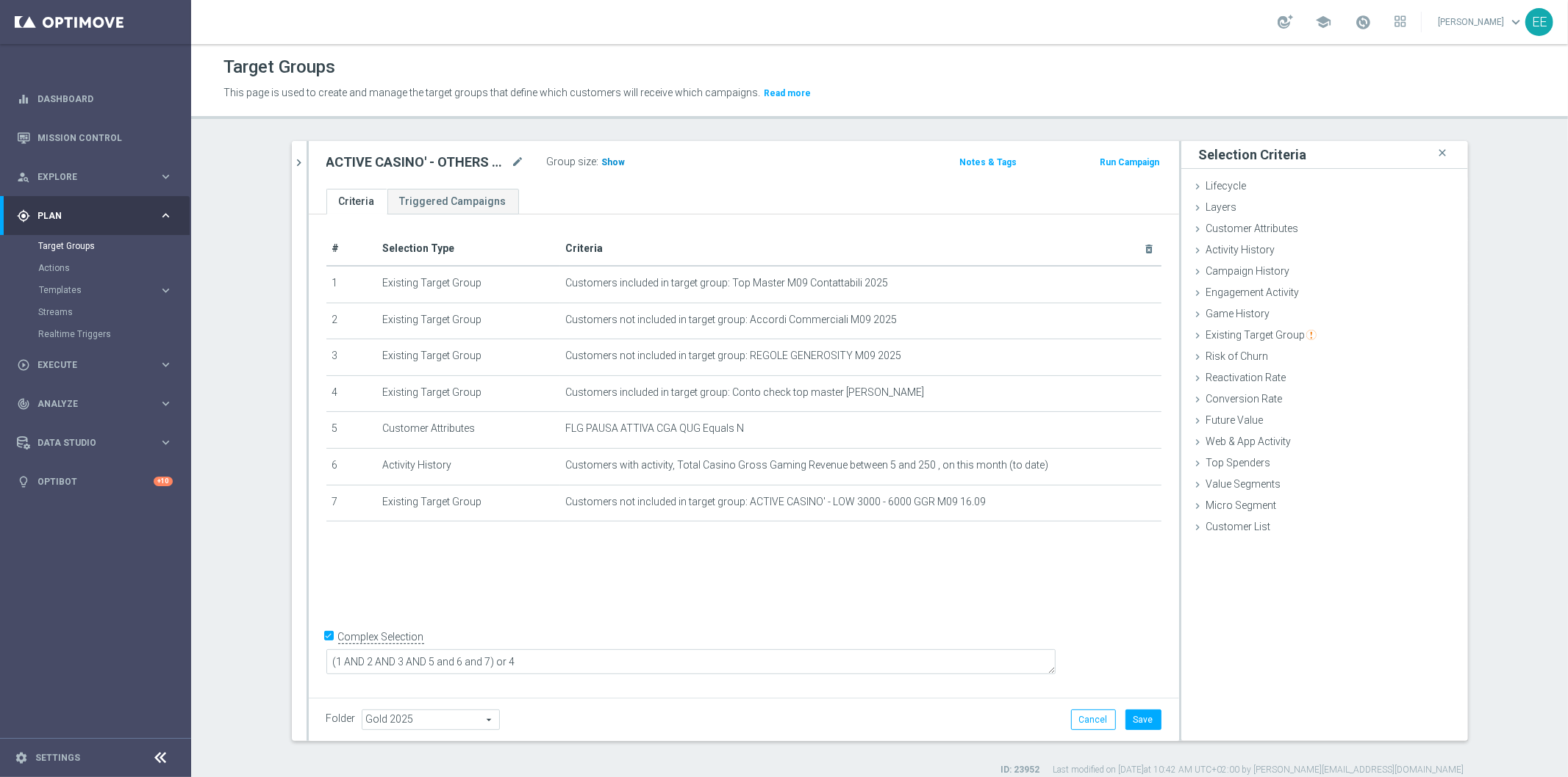
click at [611, 162] on span "Show" at bounding box center [614, 162] width 24 height 11
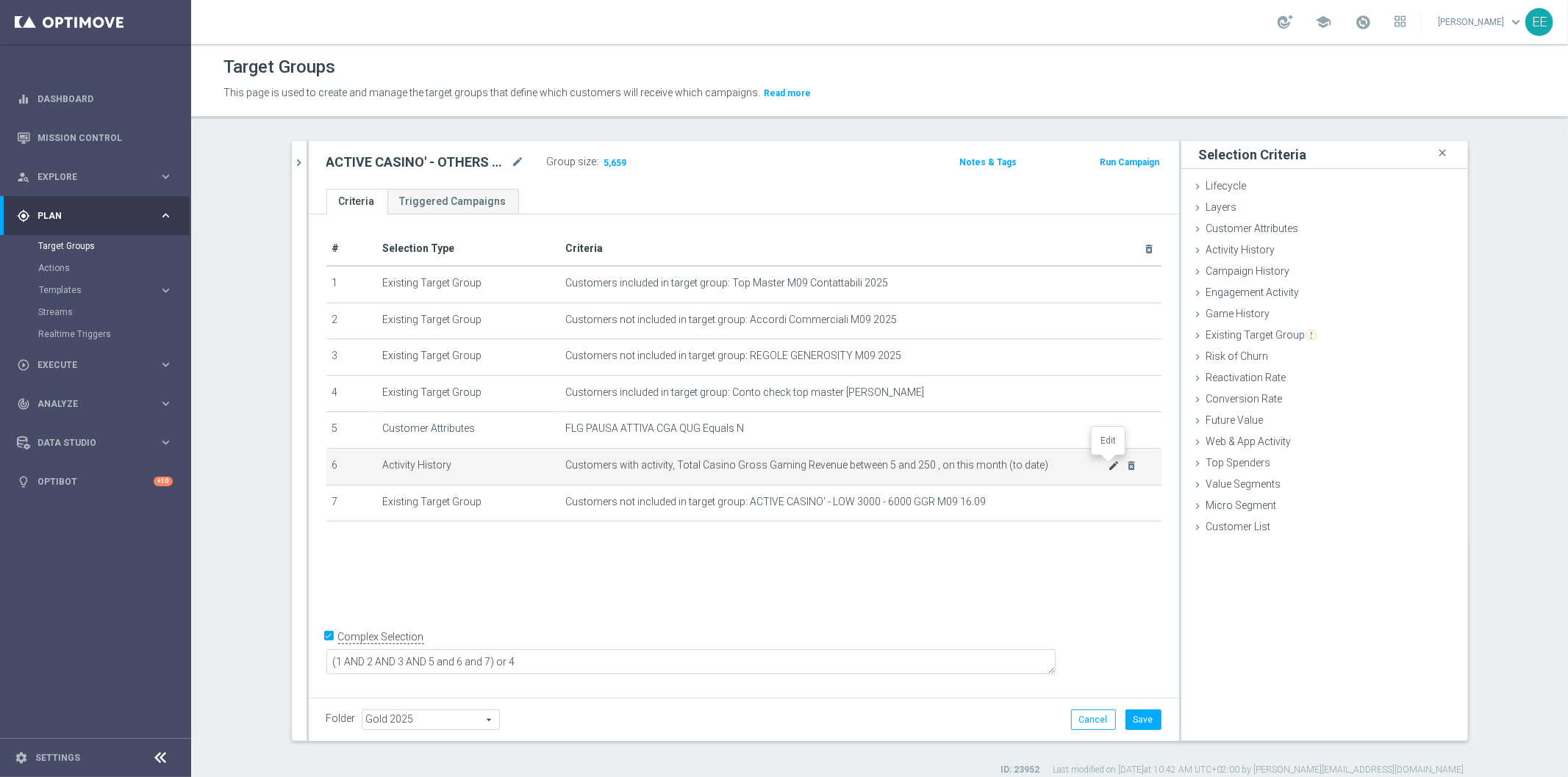
click at [1108, 466] on icon "mode_edit" at bounding box center [1114, 466] width 12 height 11
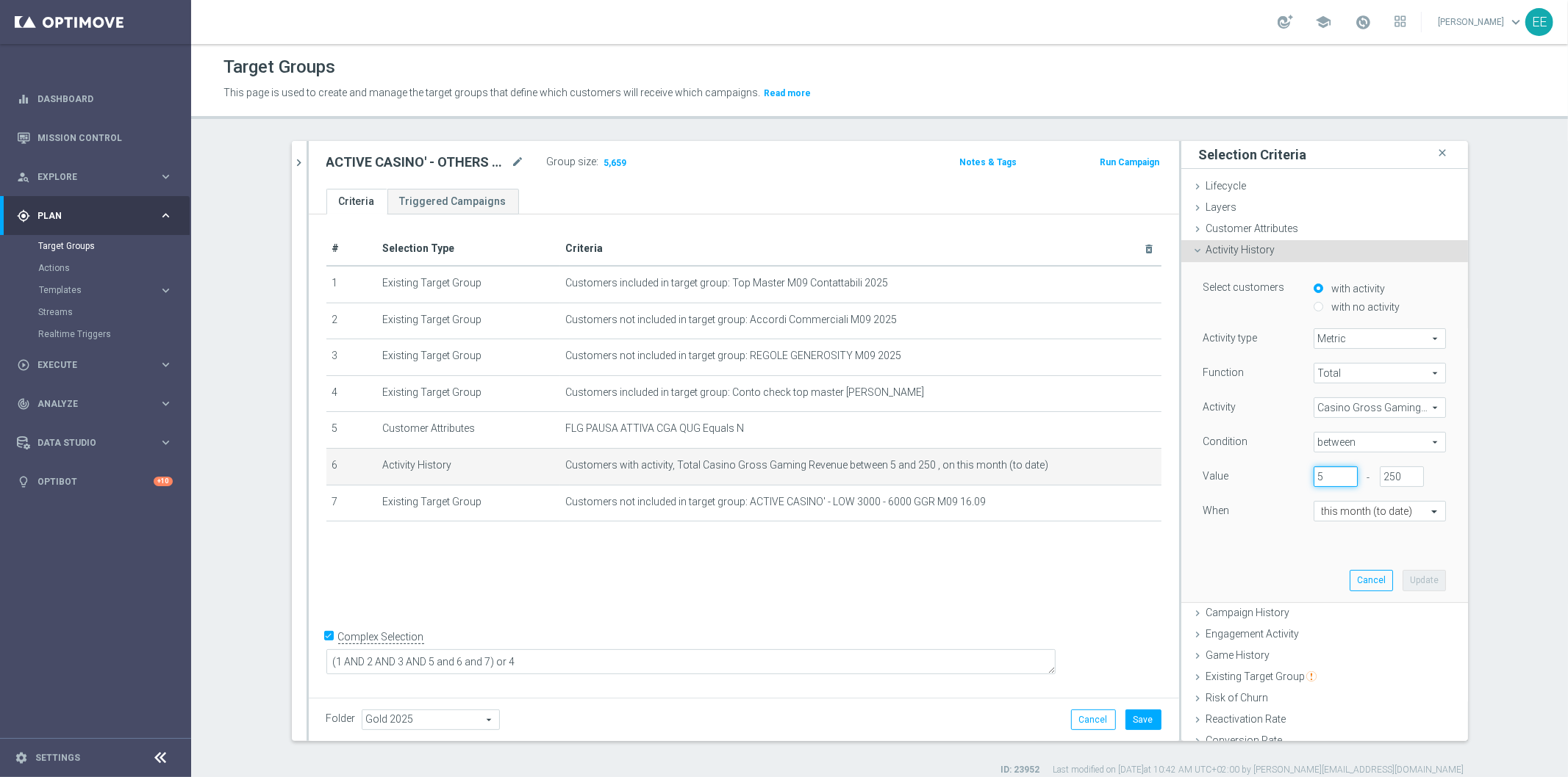
click at [1317, 477] on input "5" at bounding box center [1335, 476] width 44 height 21
type input "0"
click at [1411, 571] on button "Update" at bounding box center [1424, 580] width 44 height 21
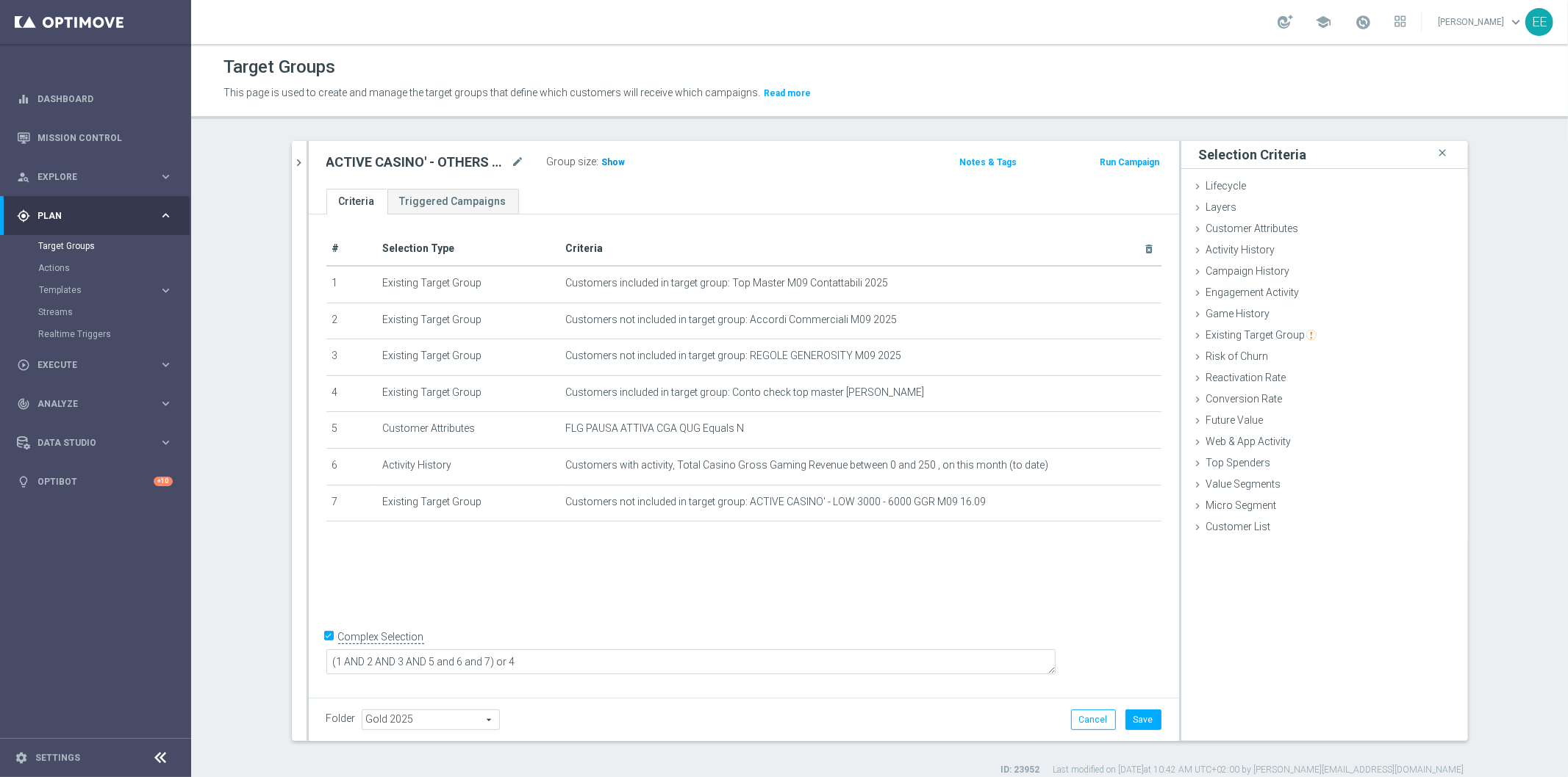
click at [606, 155] on h3 "Show" at bounding box center [614, 163] width 26 height 16
click at [1152, 724] on button "Save" at bounding box center [1143, 720] width 36 height 21
click at [307, 158] on div at bounding box center [307, 441] width 2 height 600
click at [293, 158] on icon "chevron_right" at bounding box center [299, 163] width 14 height 14
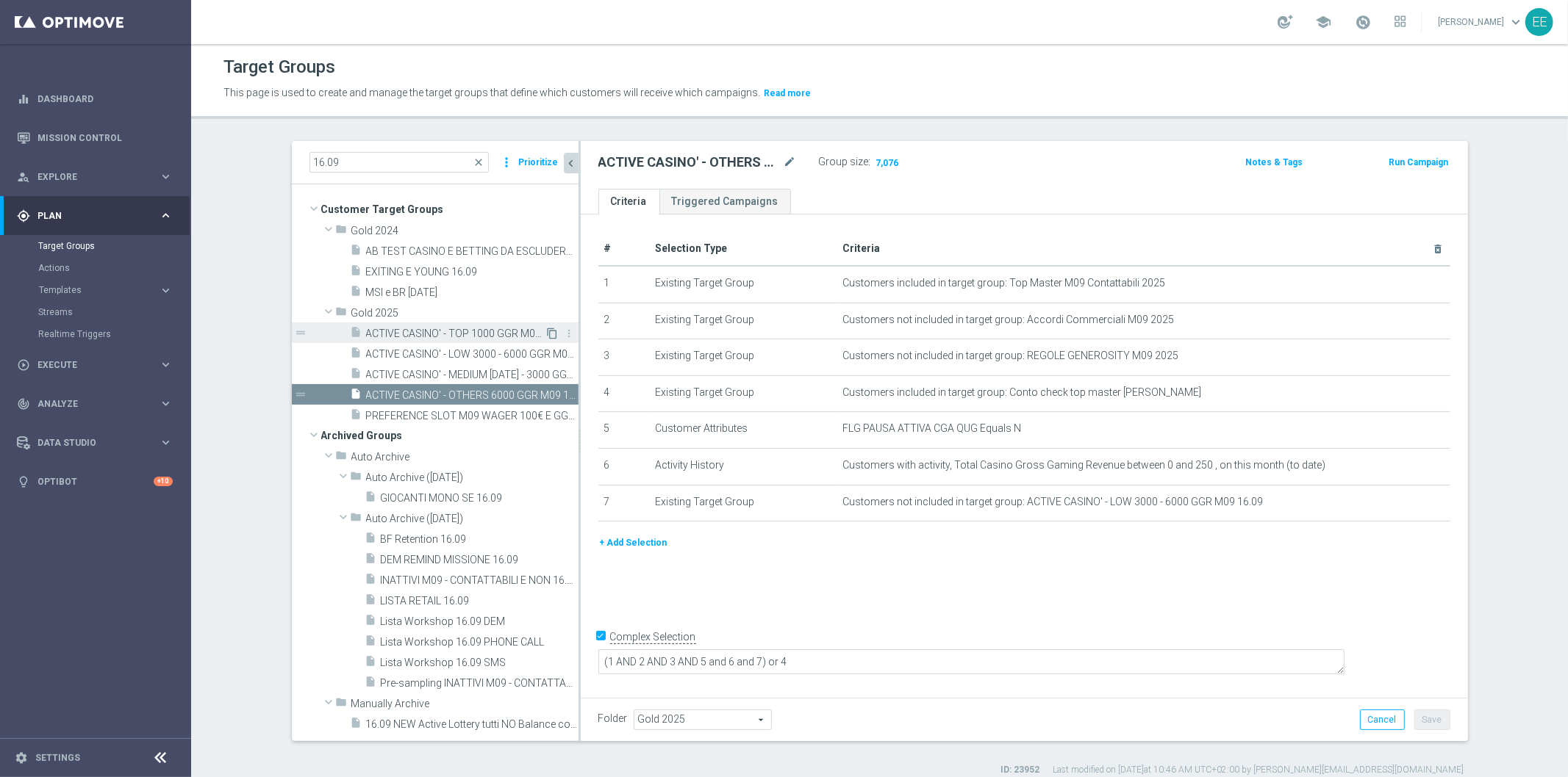
click at [546, 332] on icon "content_copy" at bounding box center [552, 333] width 12 height 11
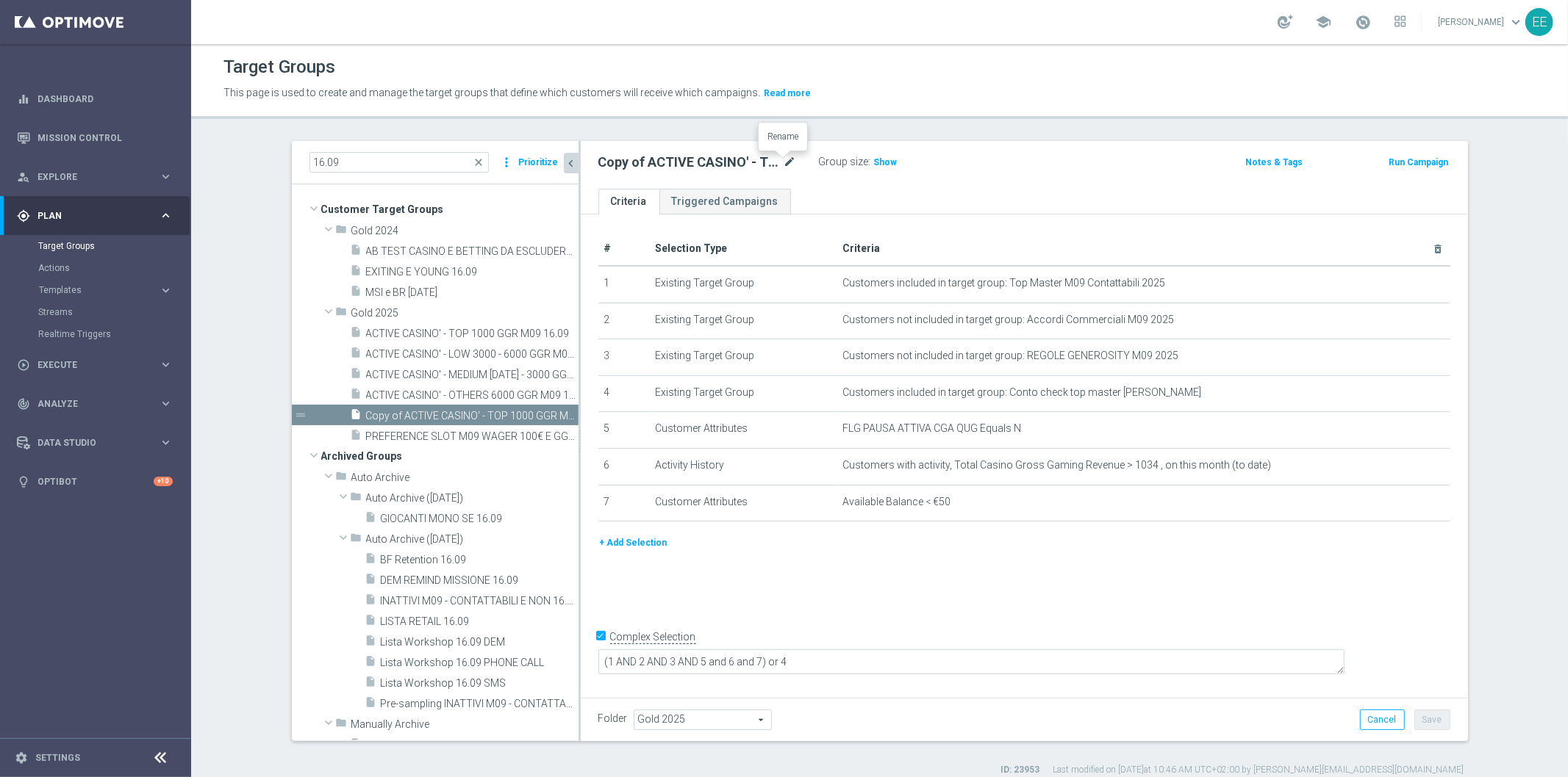
click at [783, 160] on icon "mode_edit" at bounding box center [790, 162] width 13 height 17
type input "ACTIVE CASINO' - NON CONTATTABILI 16.09"
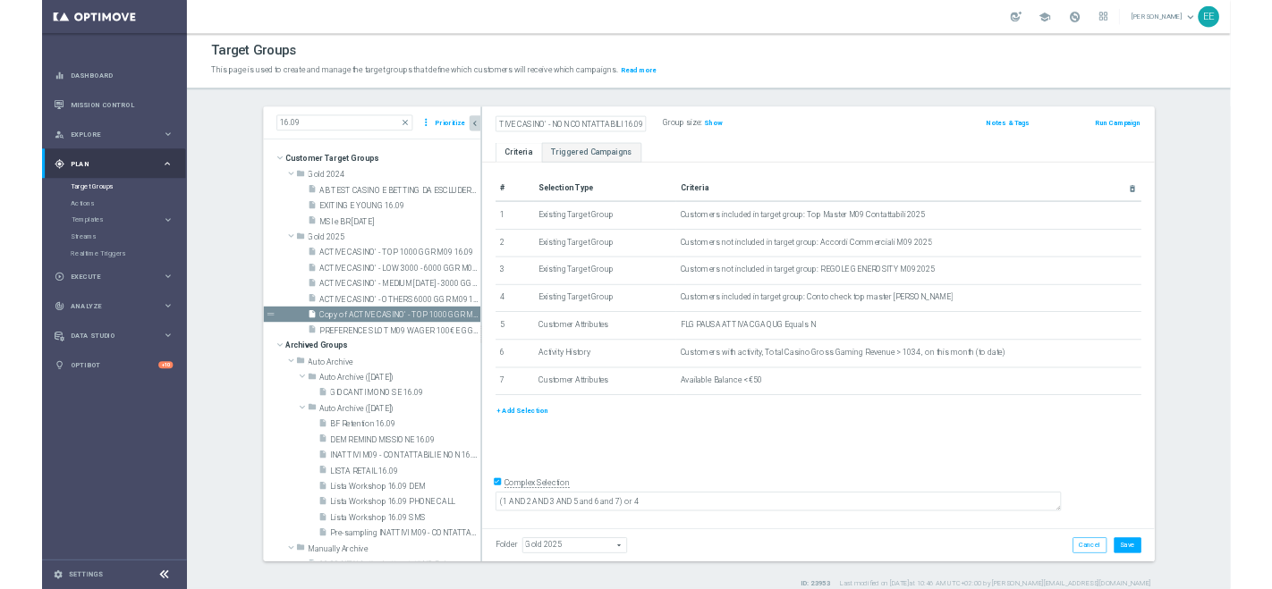
scroll to position [0, 0]
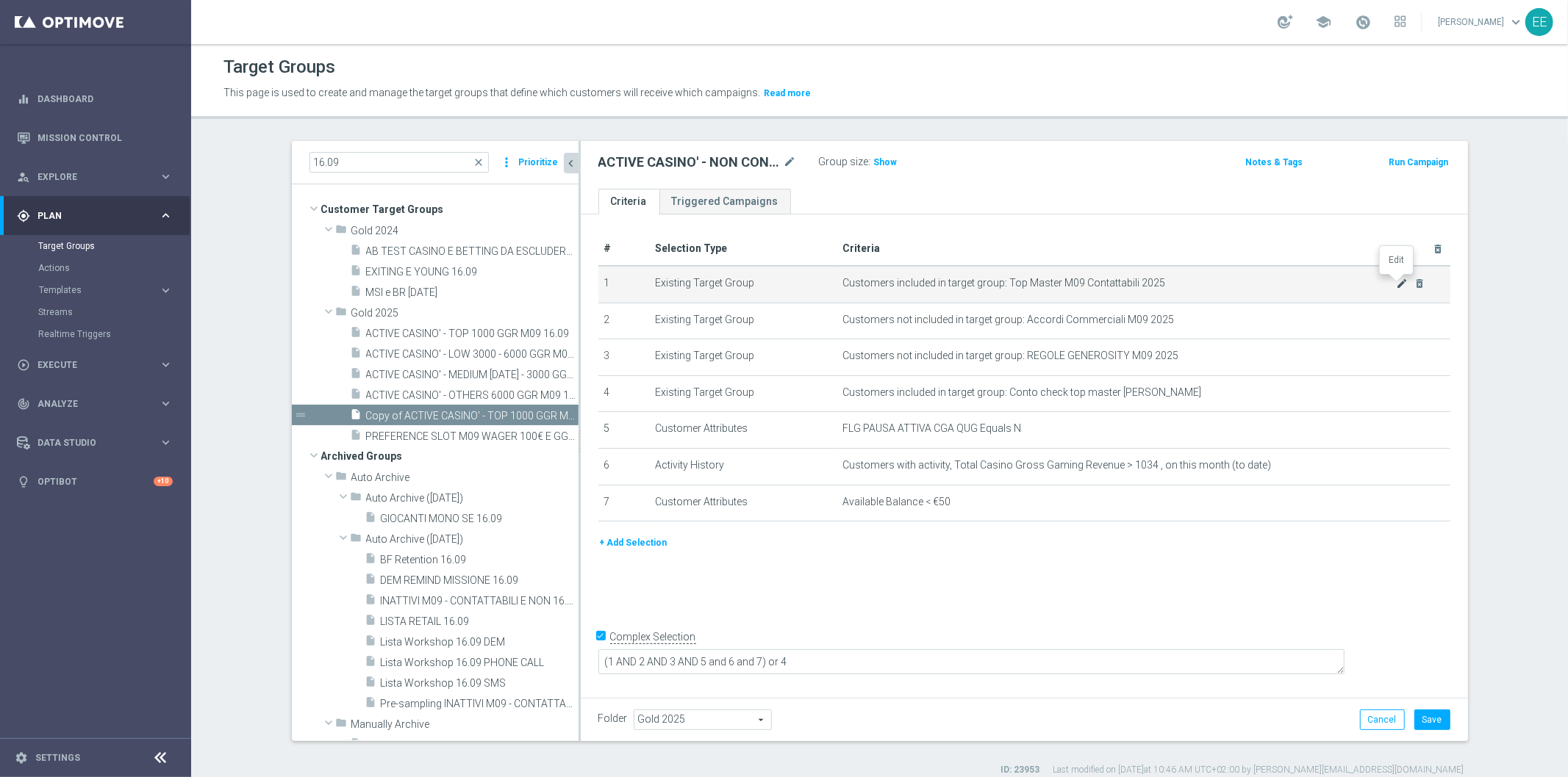
click at [1396, 282] on icon "mode_edit" at bounding box center [1402, 283] width 12 height 11
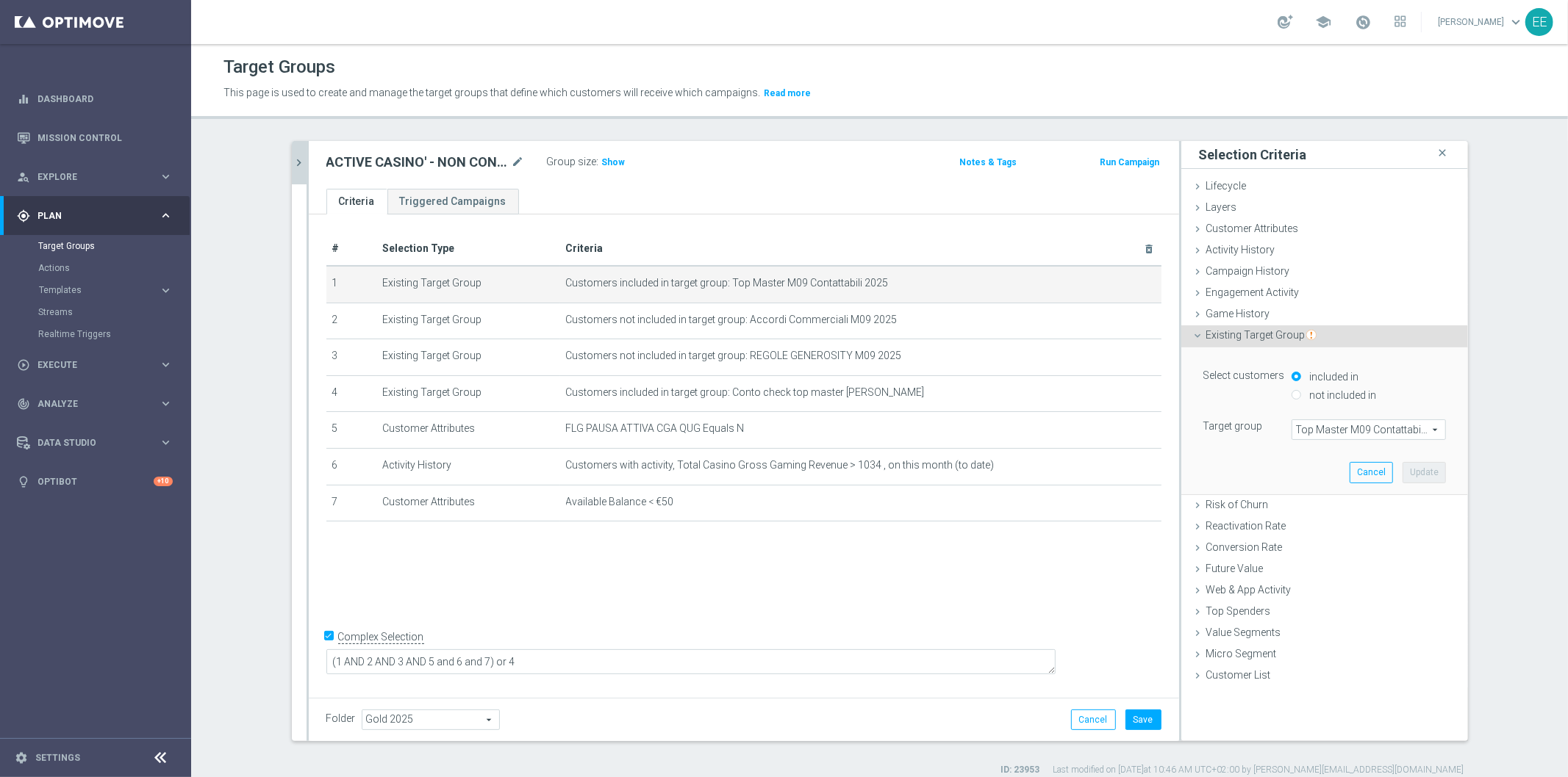
click at [1327, 430] on span "Top Master M09 Contattabili 2025" at bounding box center [1368, 430] width 153 height 19
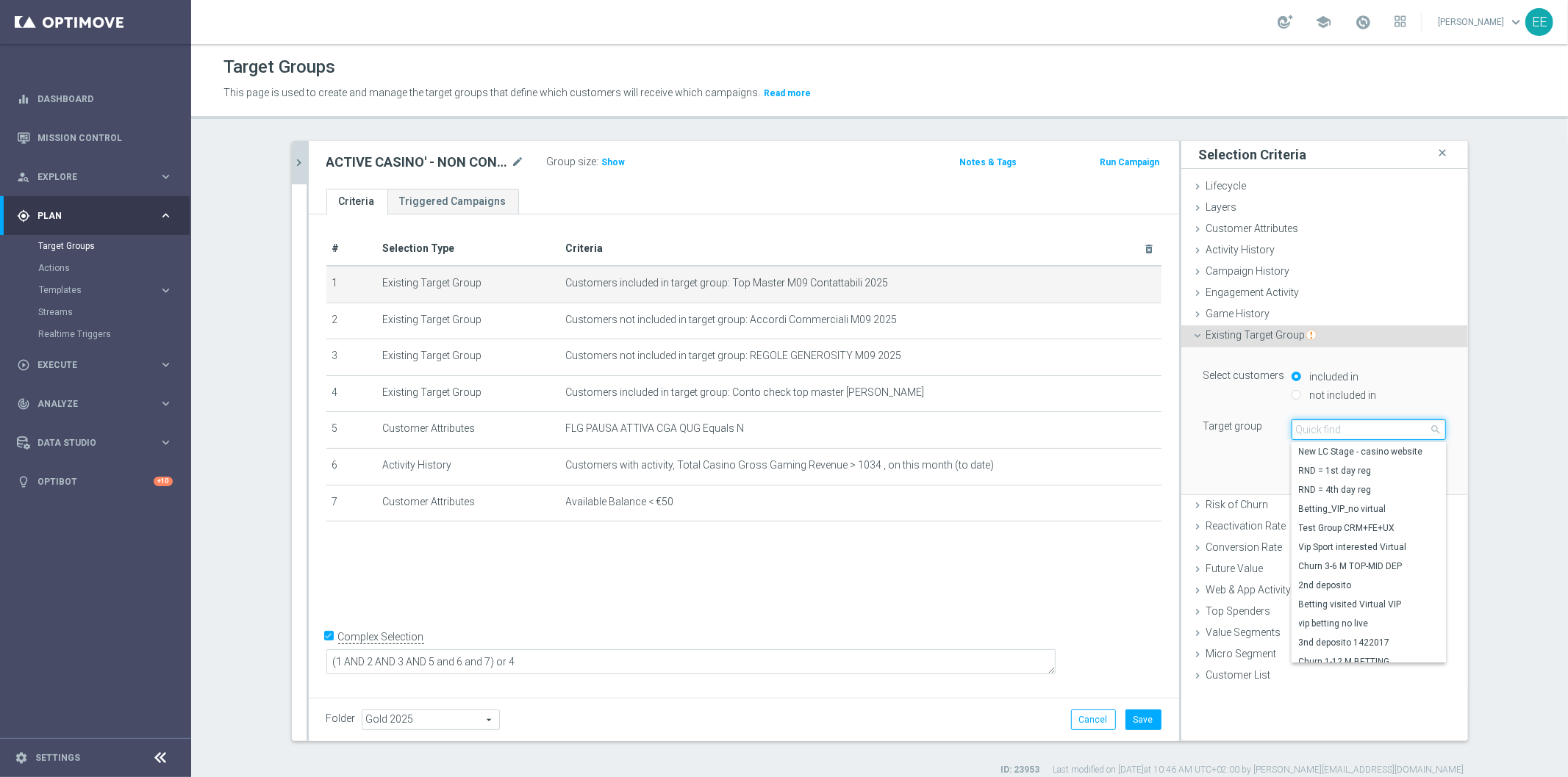
click at [1327, 430] on input "search" at bounding box center [1369, 430] width 154 height 21
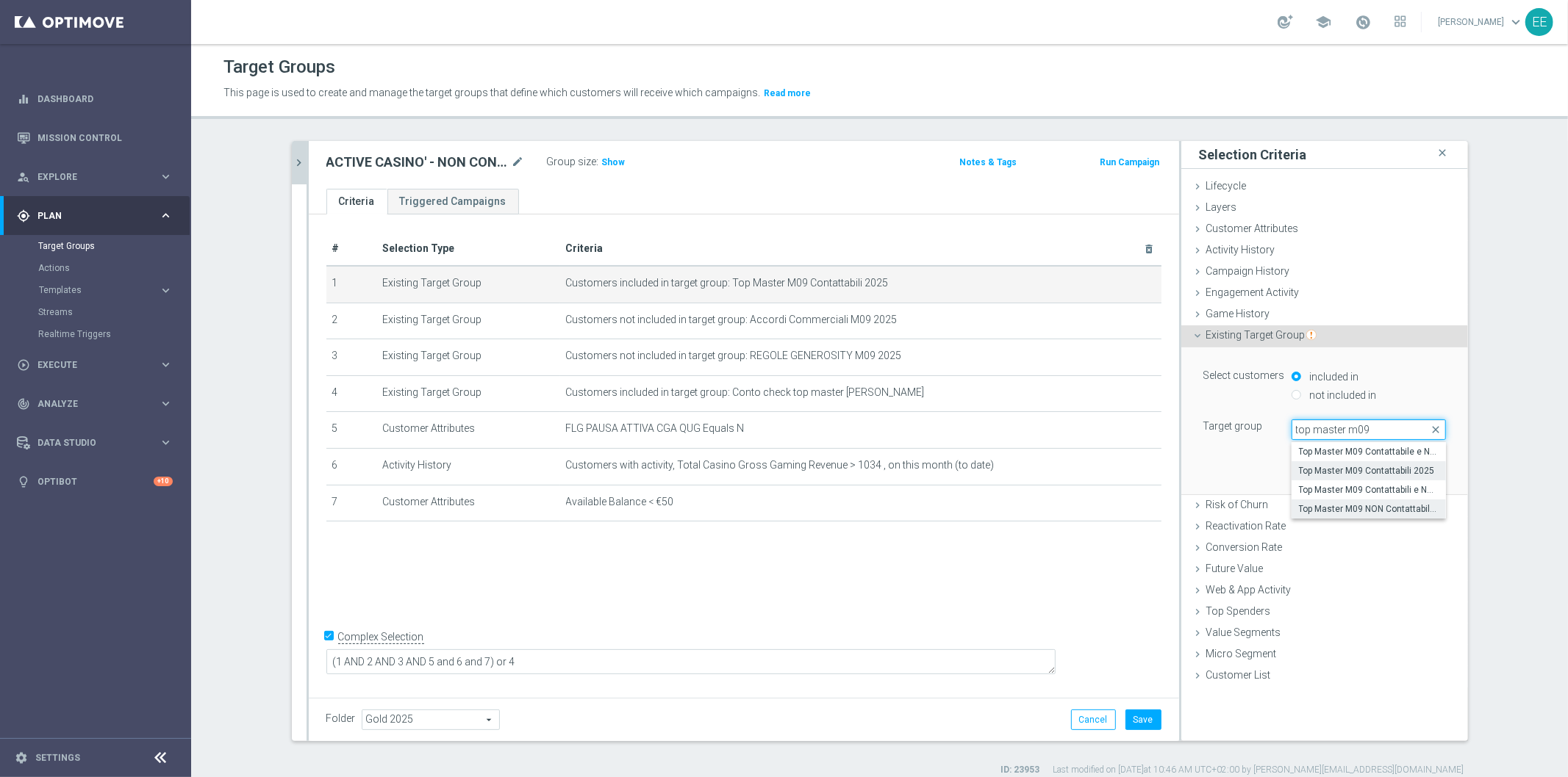
type input "top master m09"
click at [1390, 503] on span "Top Master M09 NON Contattabili 2025" at bounding box center [1368, 509] width 140 height 11
type input "Top Master M09 NON Contattabili 2025"
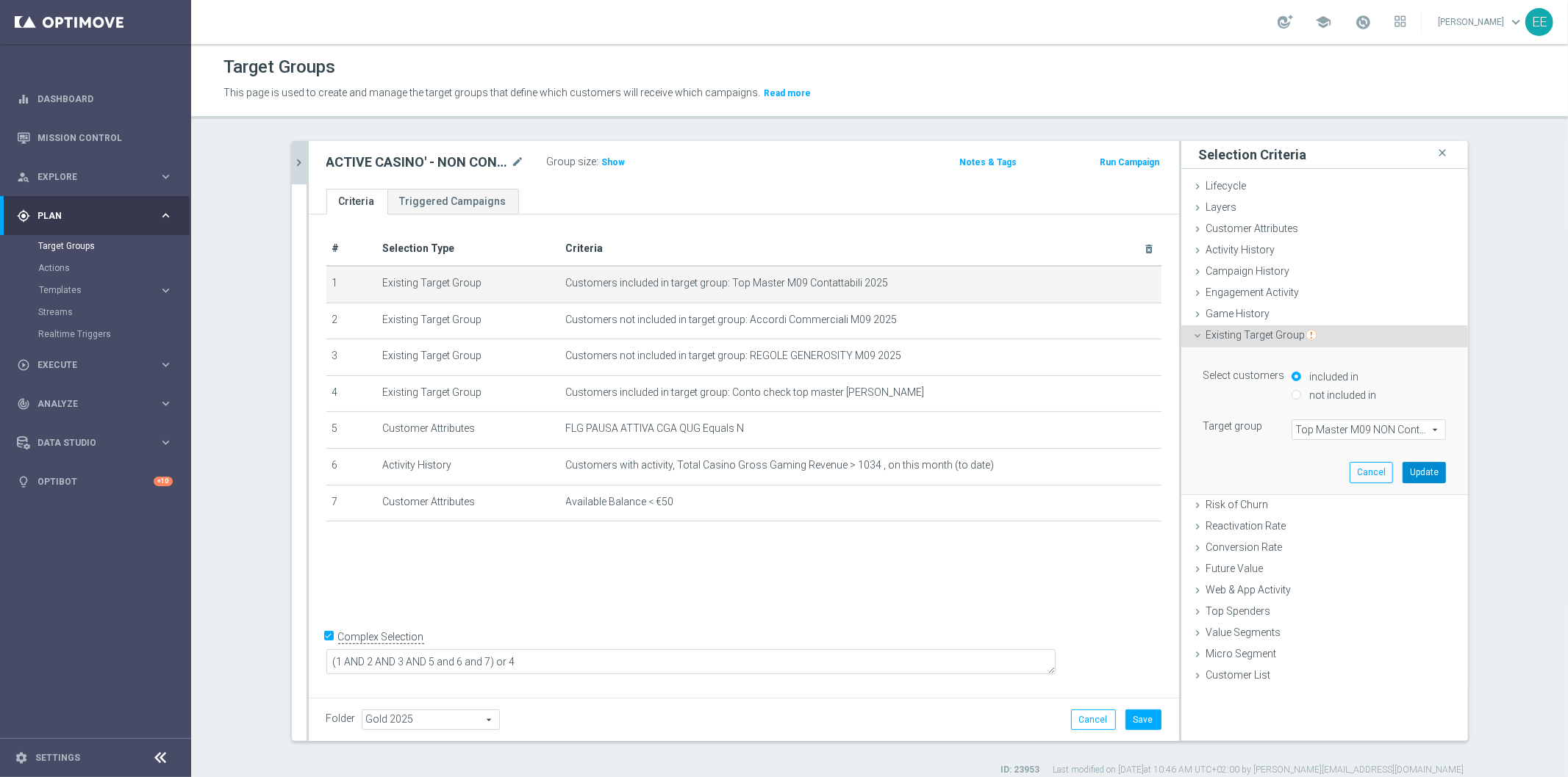
click at [1421, 478] on button "Update" at bounding box center [1424, 472] width 44 height 21
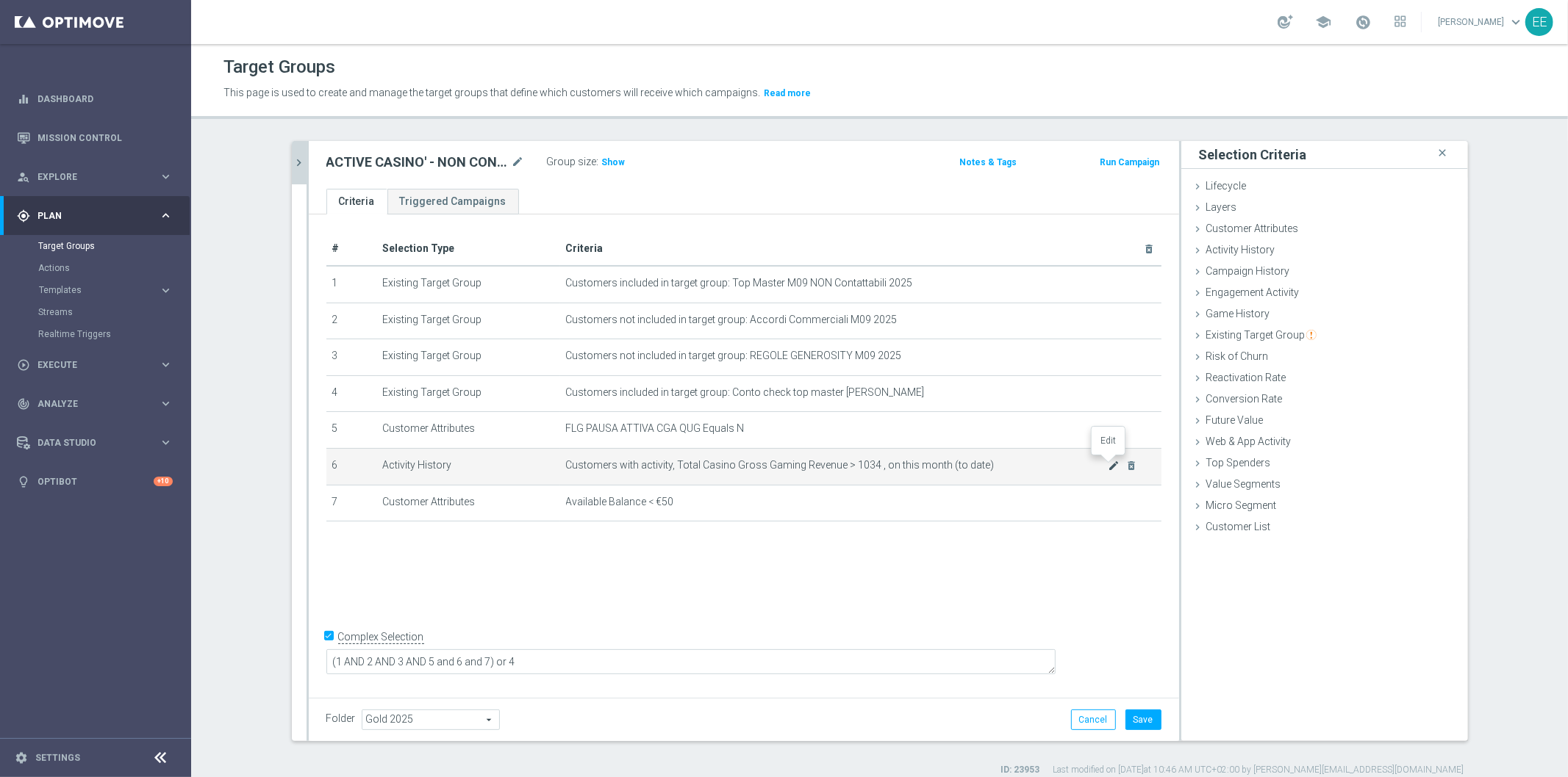
click at [1108, 466] on icon "mode_edit" at bounding box center [1114, 466] width 12 height 11
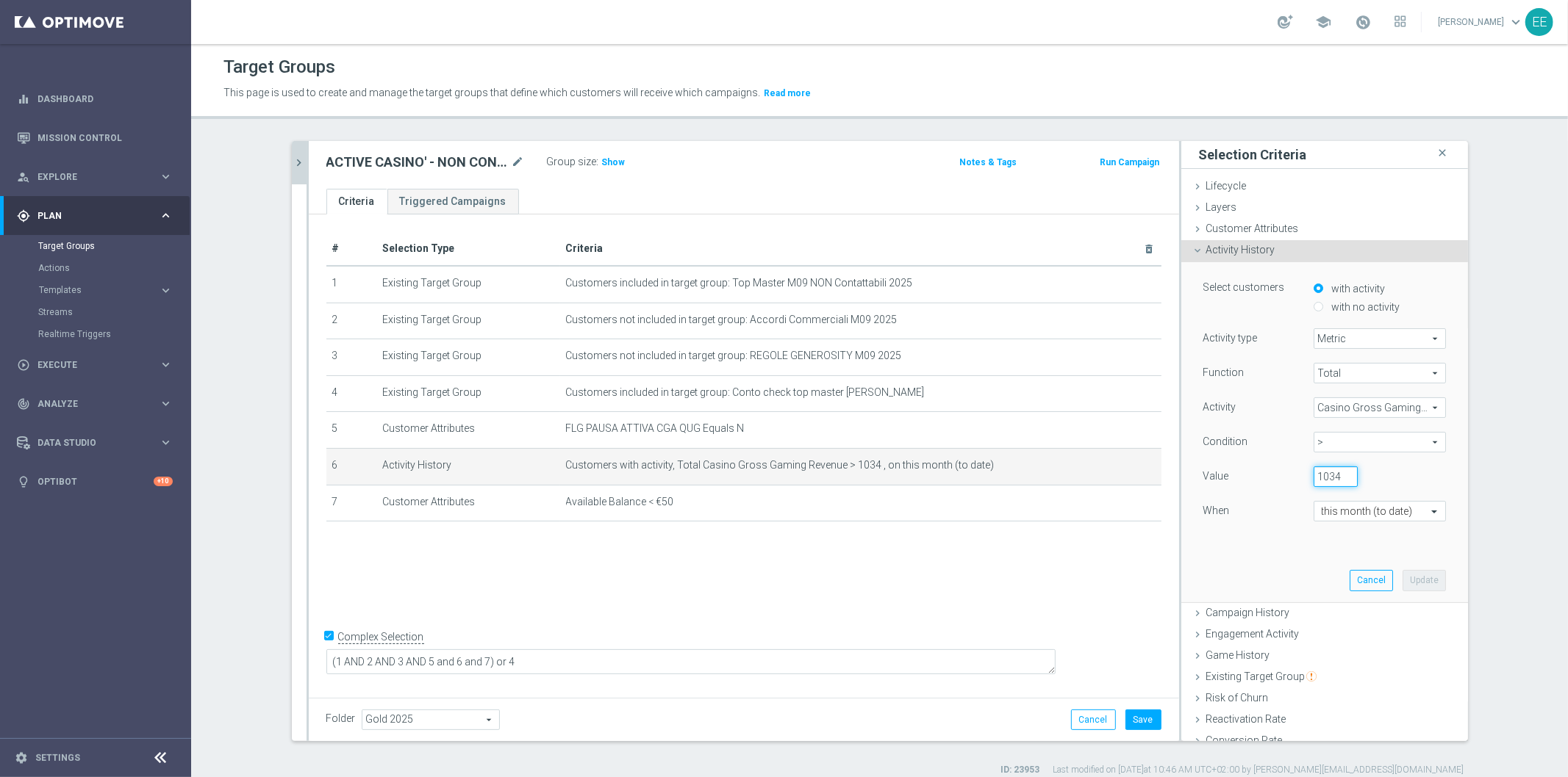
click at [1317, 469] on input "1034" at bounding box center [1335, 476] width 44 height 21
type input "0"
click at [1412, 585] on button "Update" at bounding box center [1424, 580] width 44 height 21
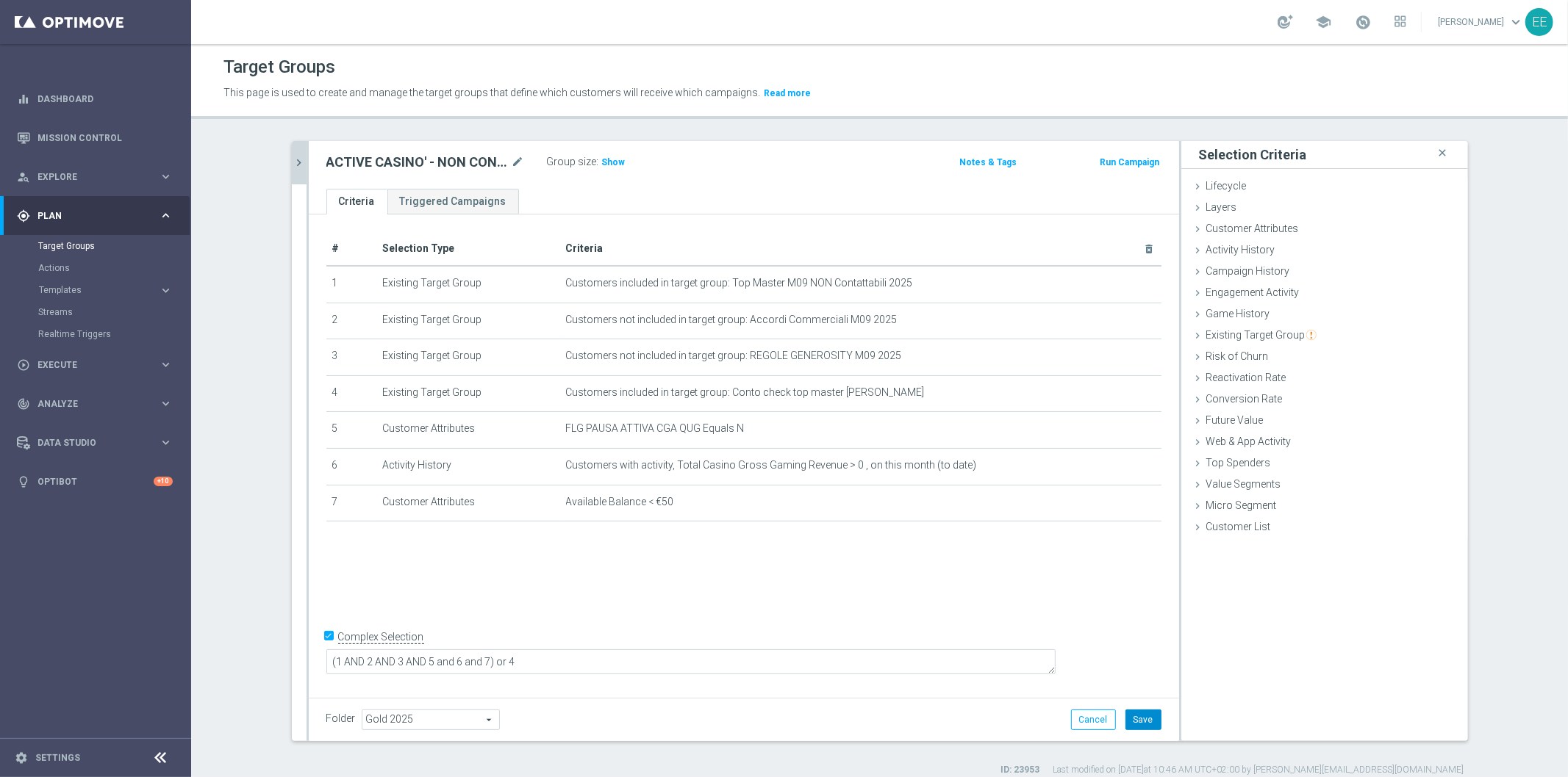
click at [1140, 729] on button "Save" at bounding box center [1143, 720] width 36 height 21
click at [610, 160] on span "Show" at bounding box center [614, 162] width 24 height 11
click at [293, 159] on icon "chevron_right" at bounding box center [299, 163] width 14 height 14
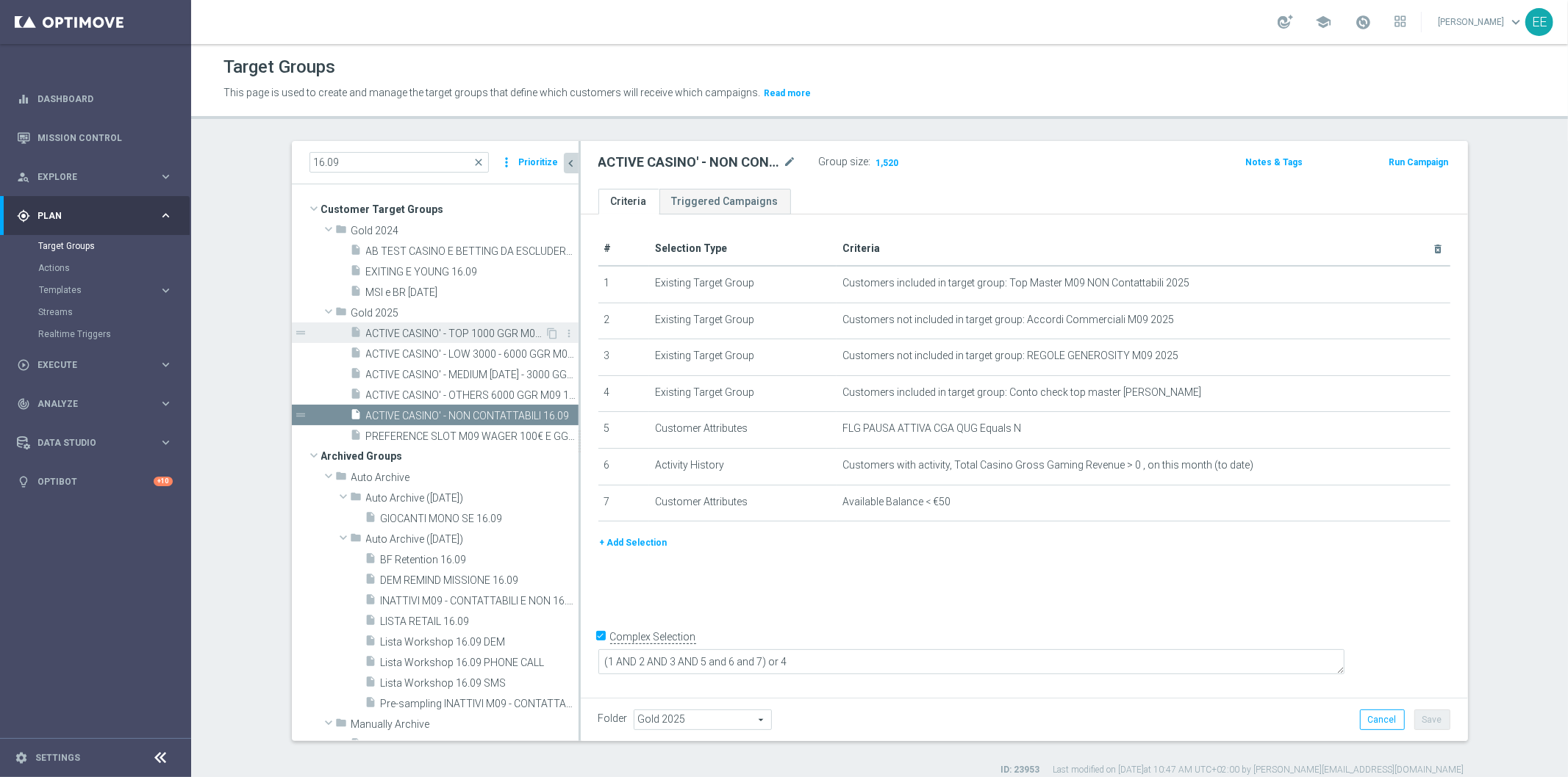
click at [478, 333] on span "ACTIVE CASINO' - TOP 1000 GGR M09 16.09" at bounding box center [455, 333] width 179 height 12
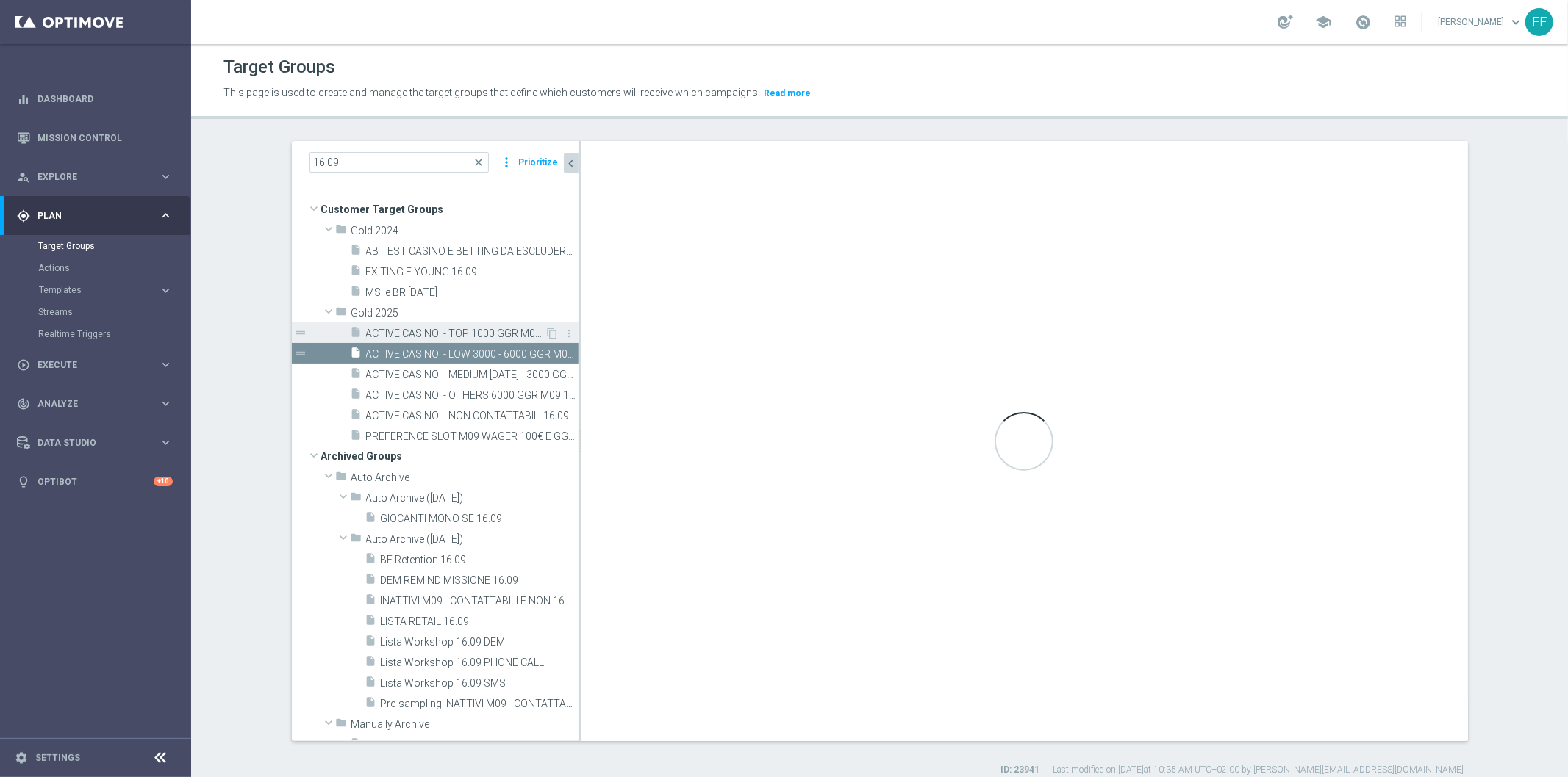
type textarea "(1 AND 2 AND 3 AND 5 and 6 and 7) or 4"
